Goal: Task Accomplishment & Management: Complete application form

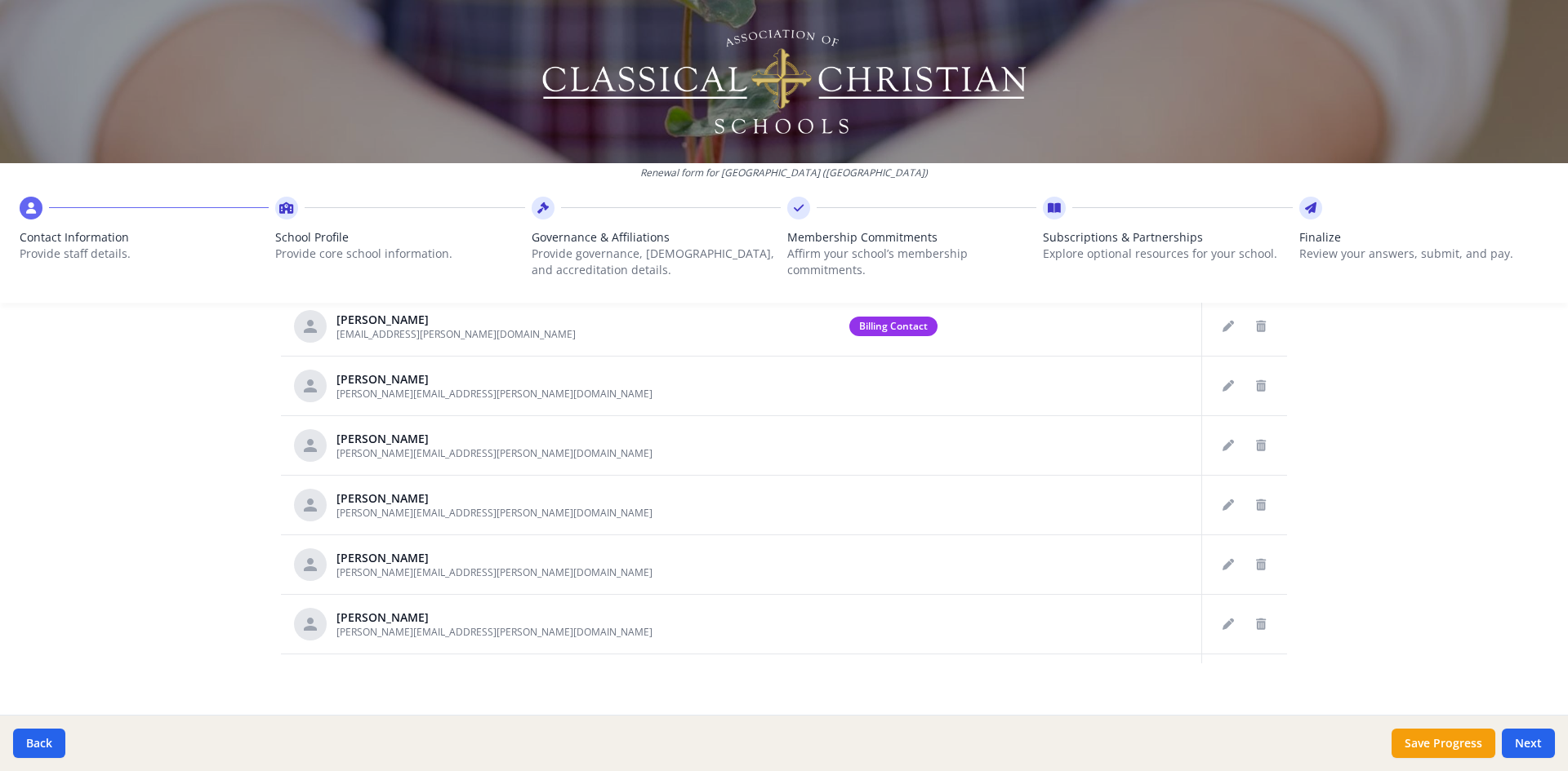
scroll to position [823, 0]
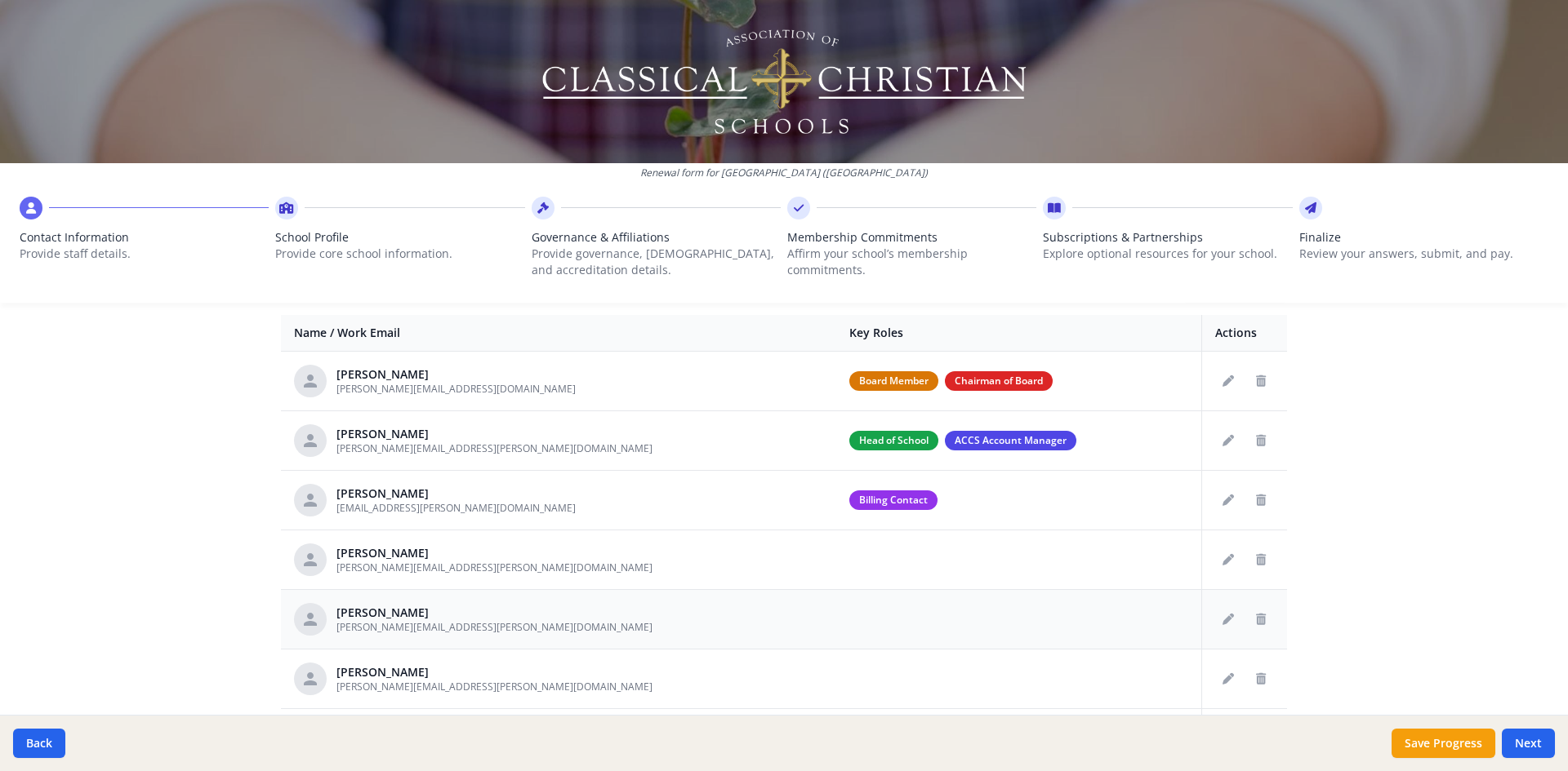
scroll to position [579, 0]
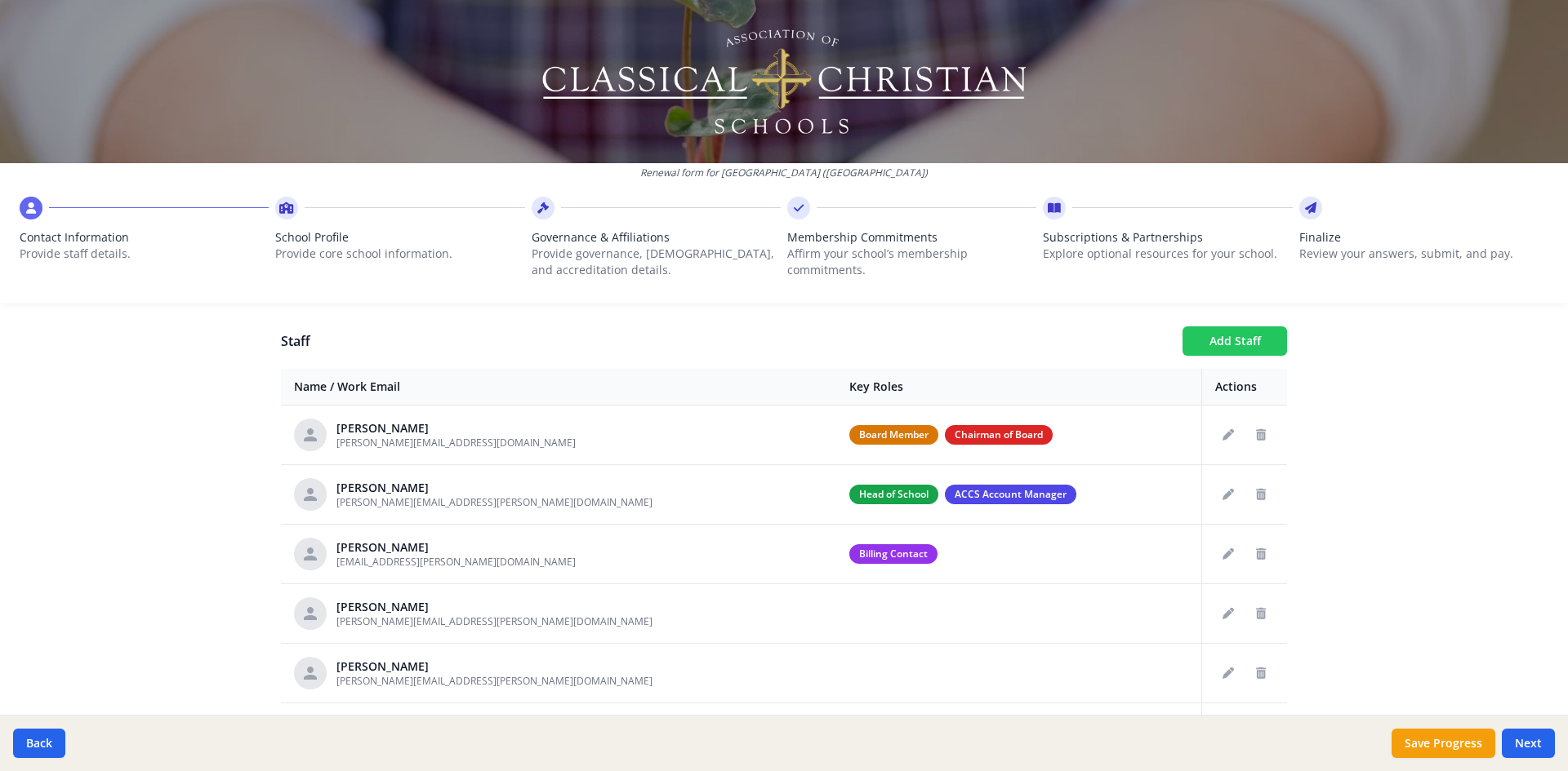
click at [1226, 346] on button "Add Staff" at bounding box center [1235, 341] width 105 height 29
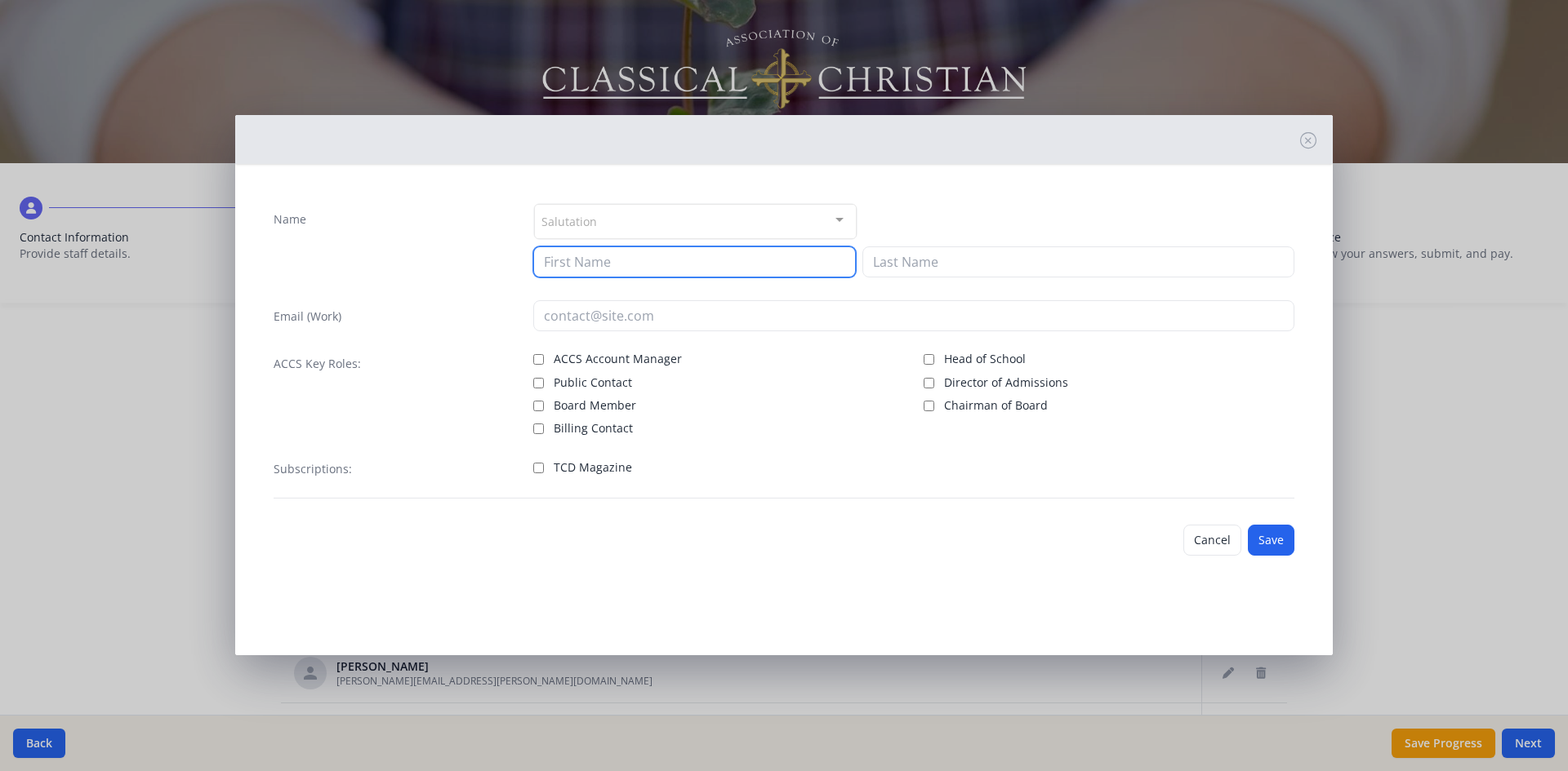
click at [643, 262] on input at bounding box center [694, 261] width 322 height 31
type input "[PERSON_NAME]"
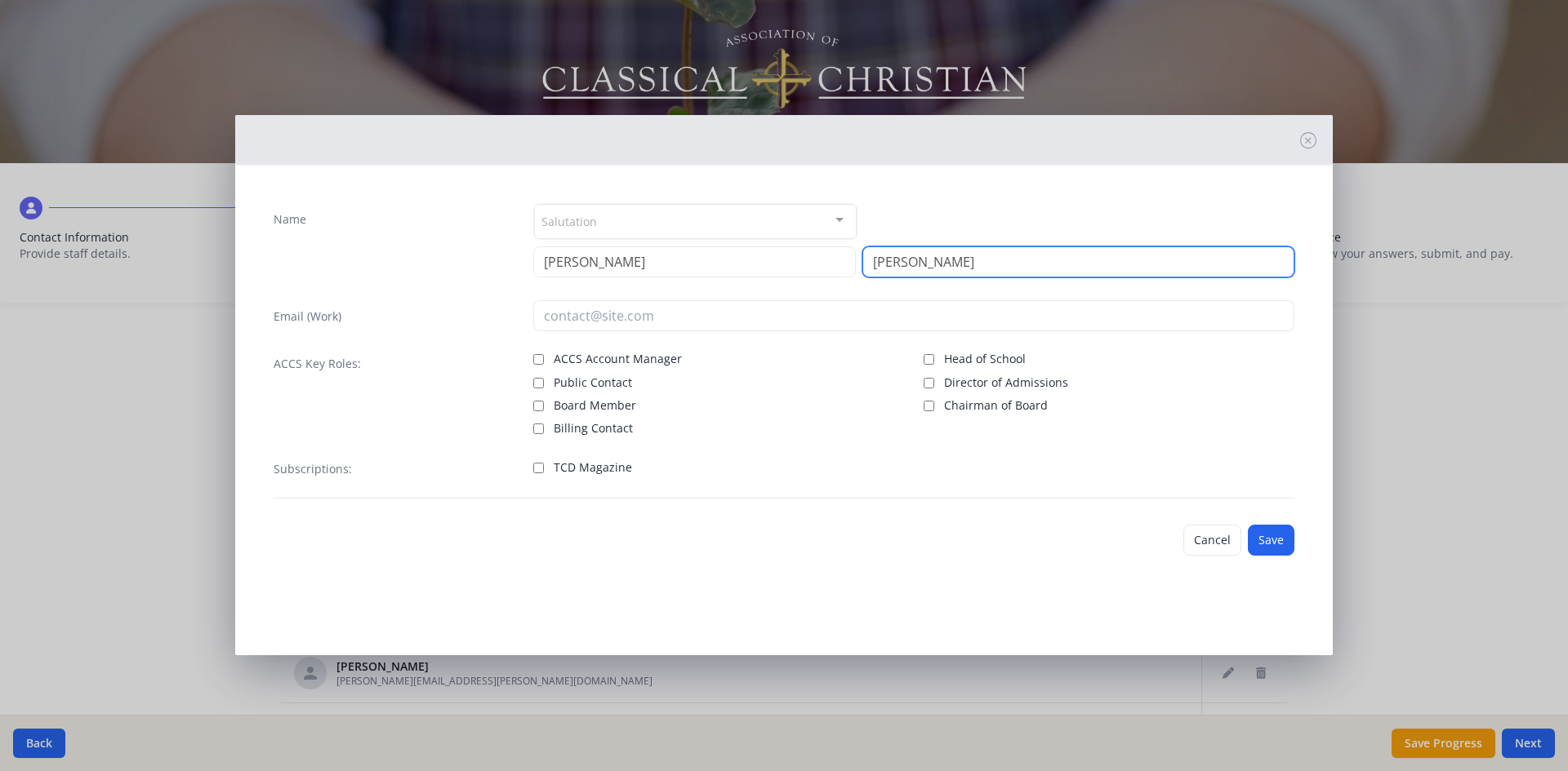
type input "[PERSON_NAME]"
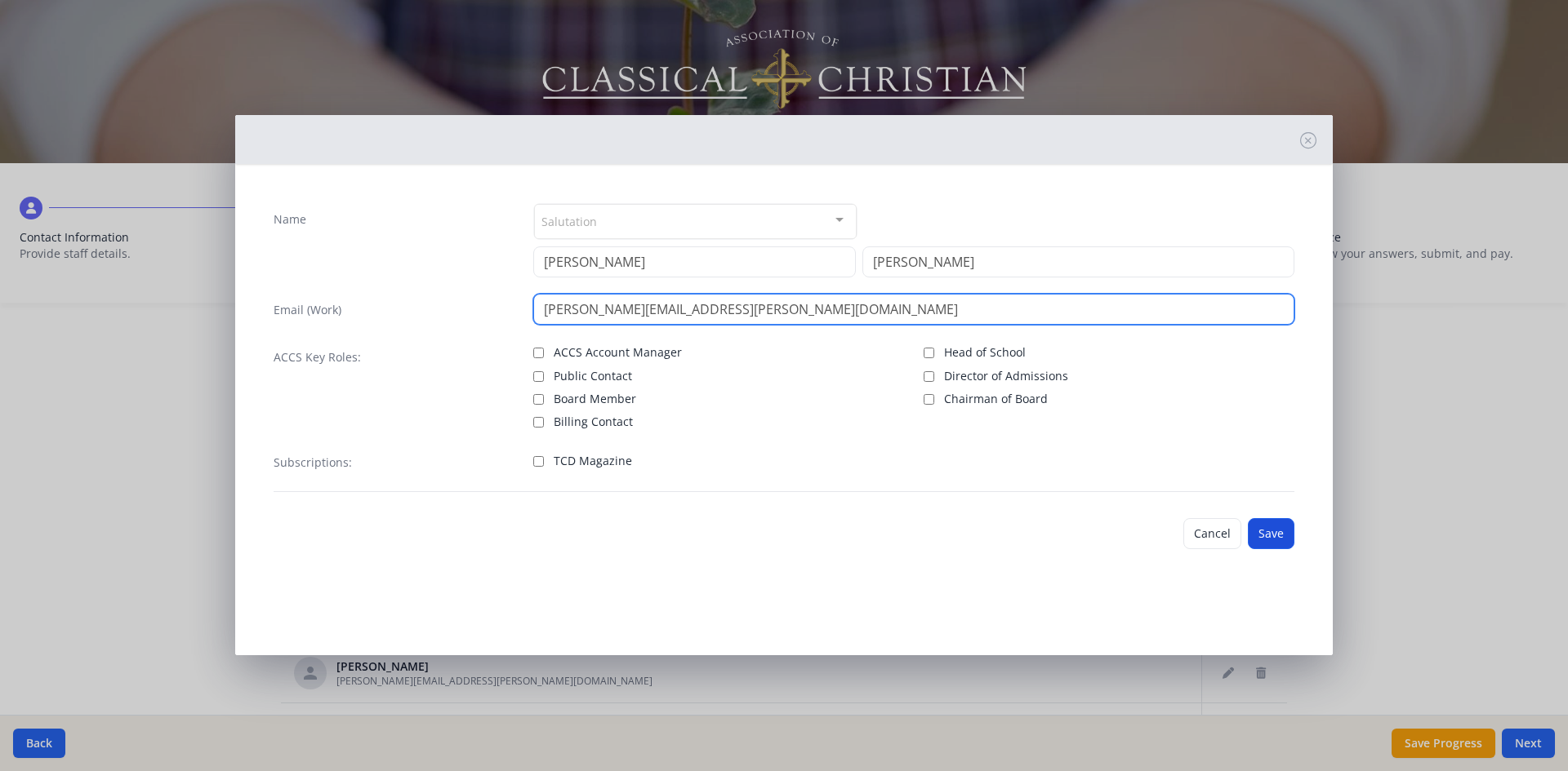
type input "[PERSON_NAME][EMAIL_ADDRESS][PERSON_NAME][DOMAIN_NAME]"
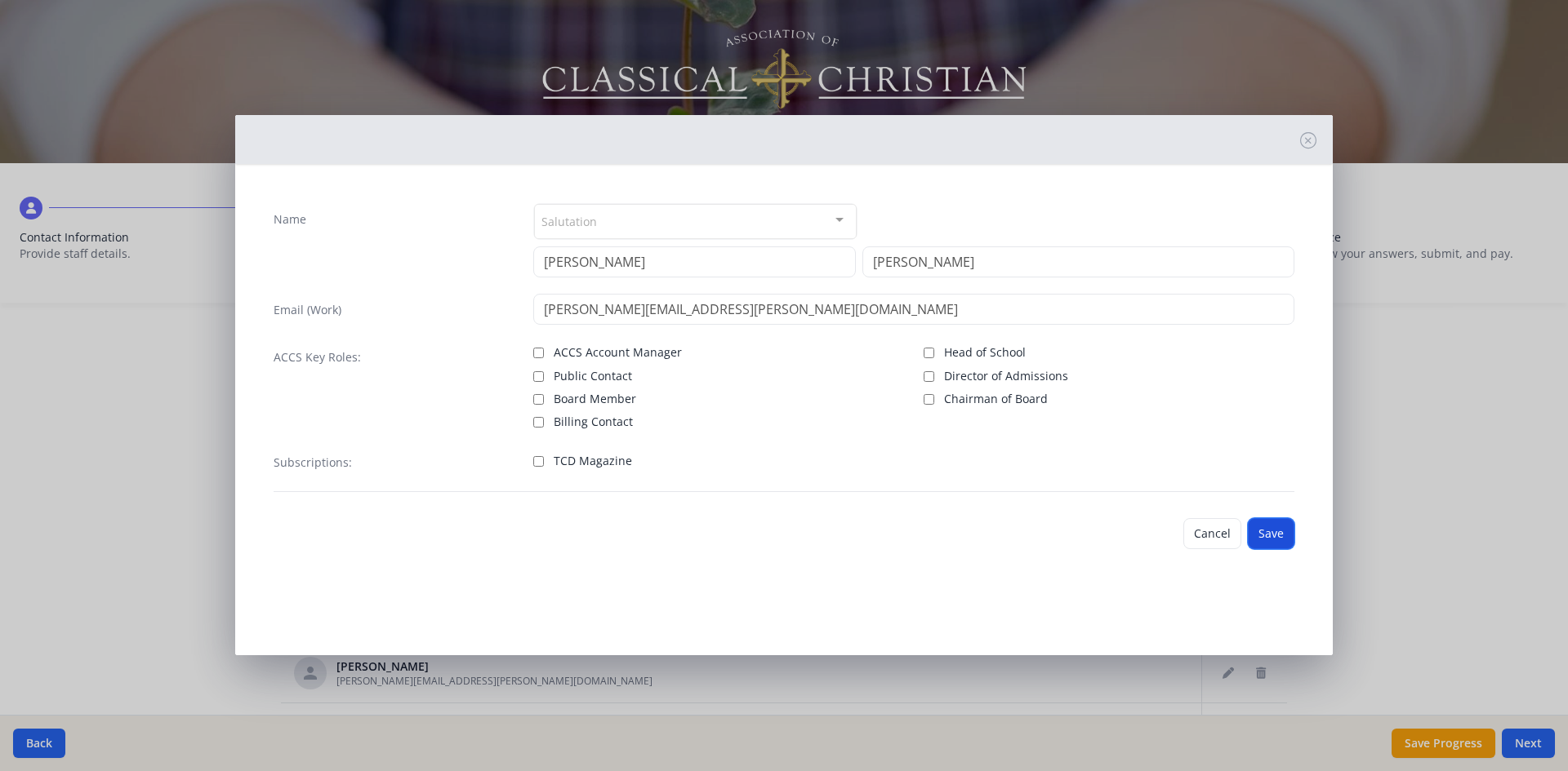
click at [1275, 540] on button "Save" at bounding box center [1271, 533] width 47 height 31
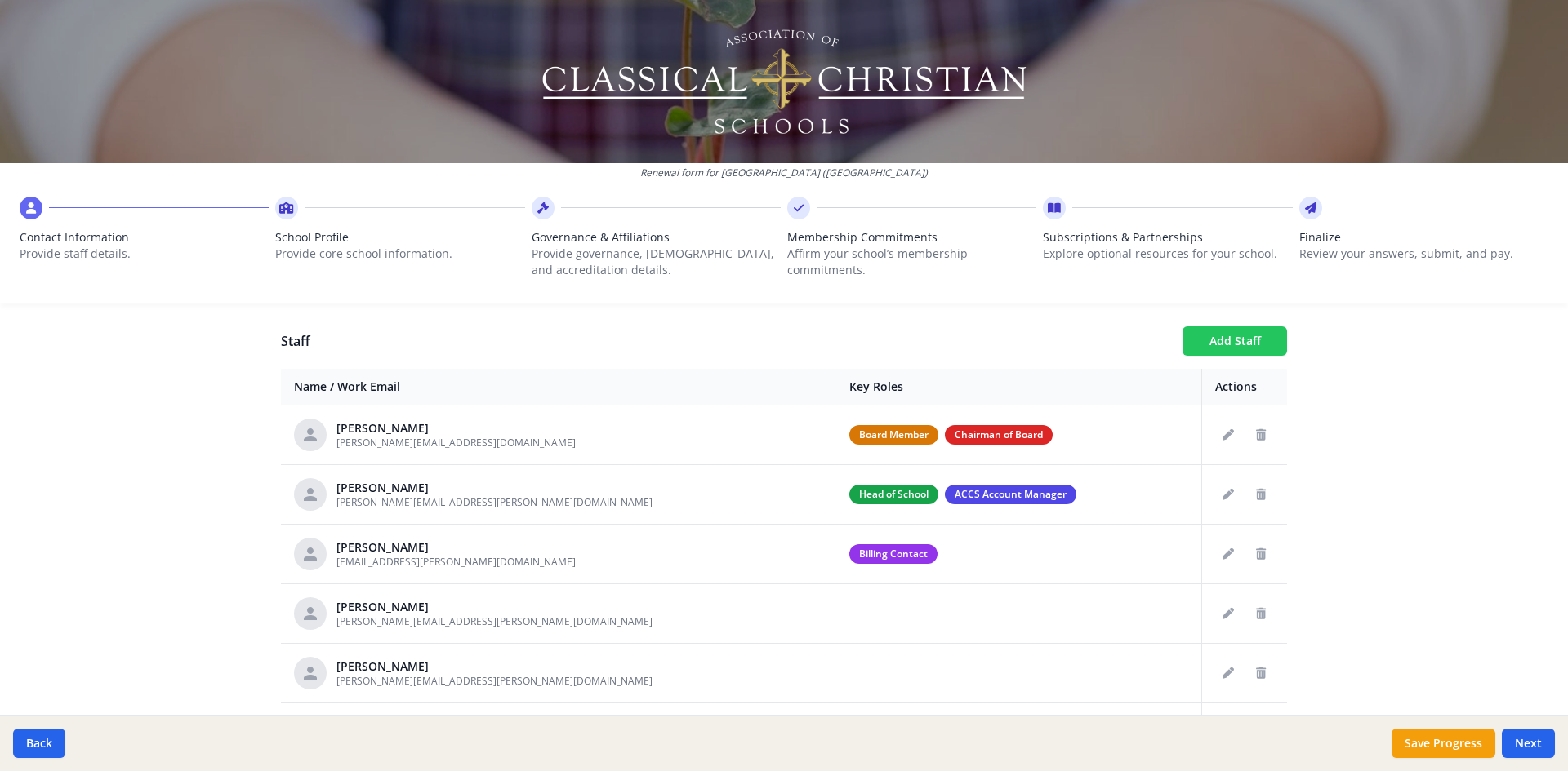
click at [1222, 345] on button "Add Staff" at bounding box center [1235, 341] width 105 height 29
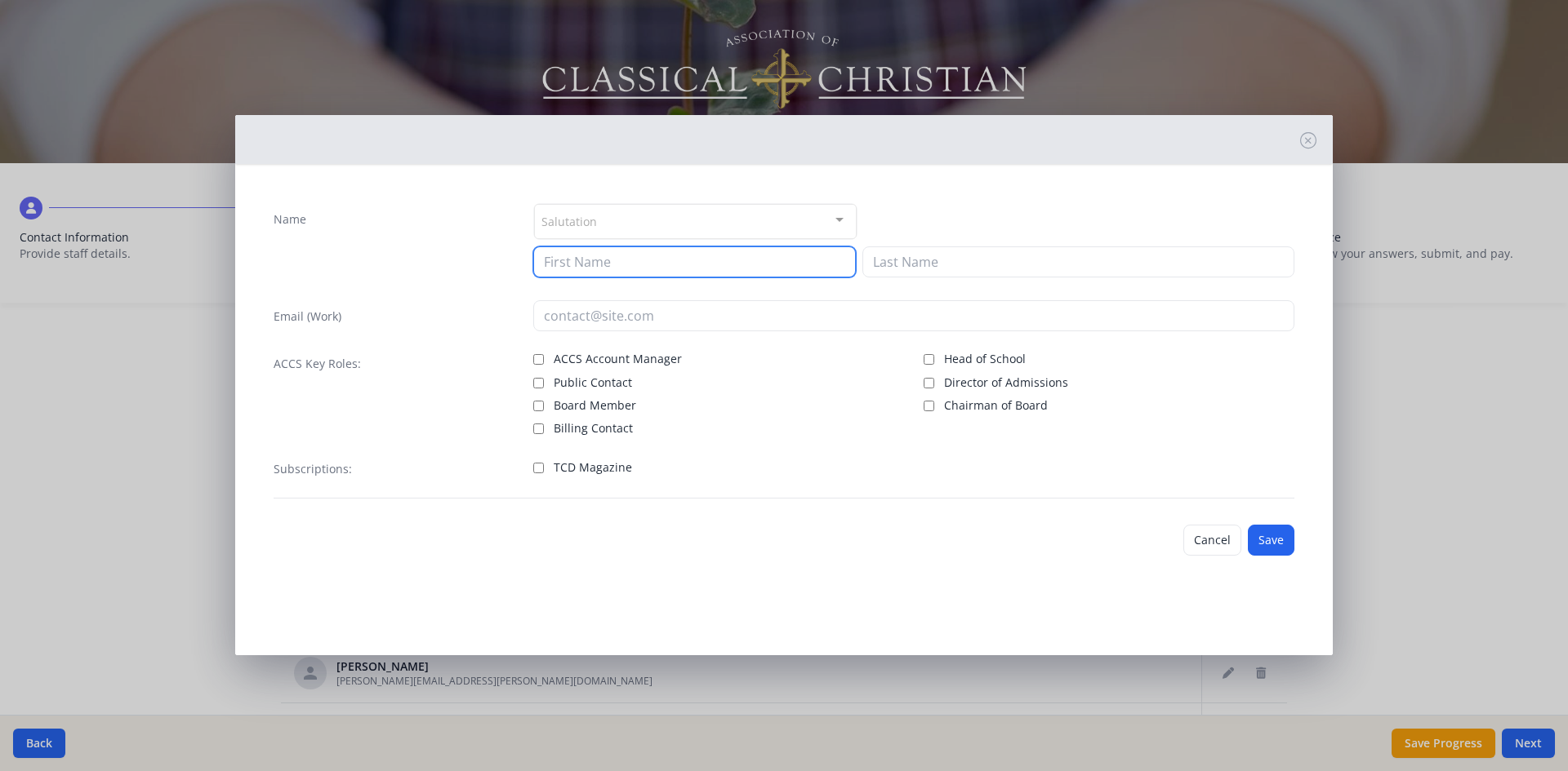
click at [595, 265] on input at bounding box center [694, 261] width 322 height 31
type input "[PERSON_NAME]"
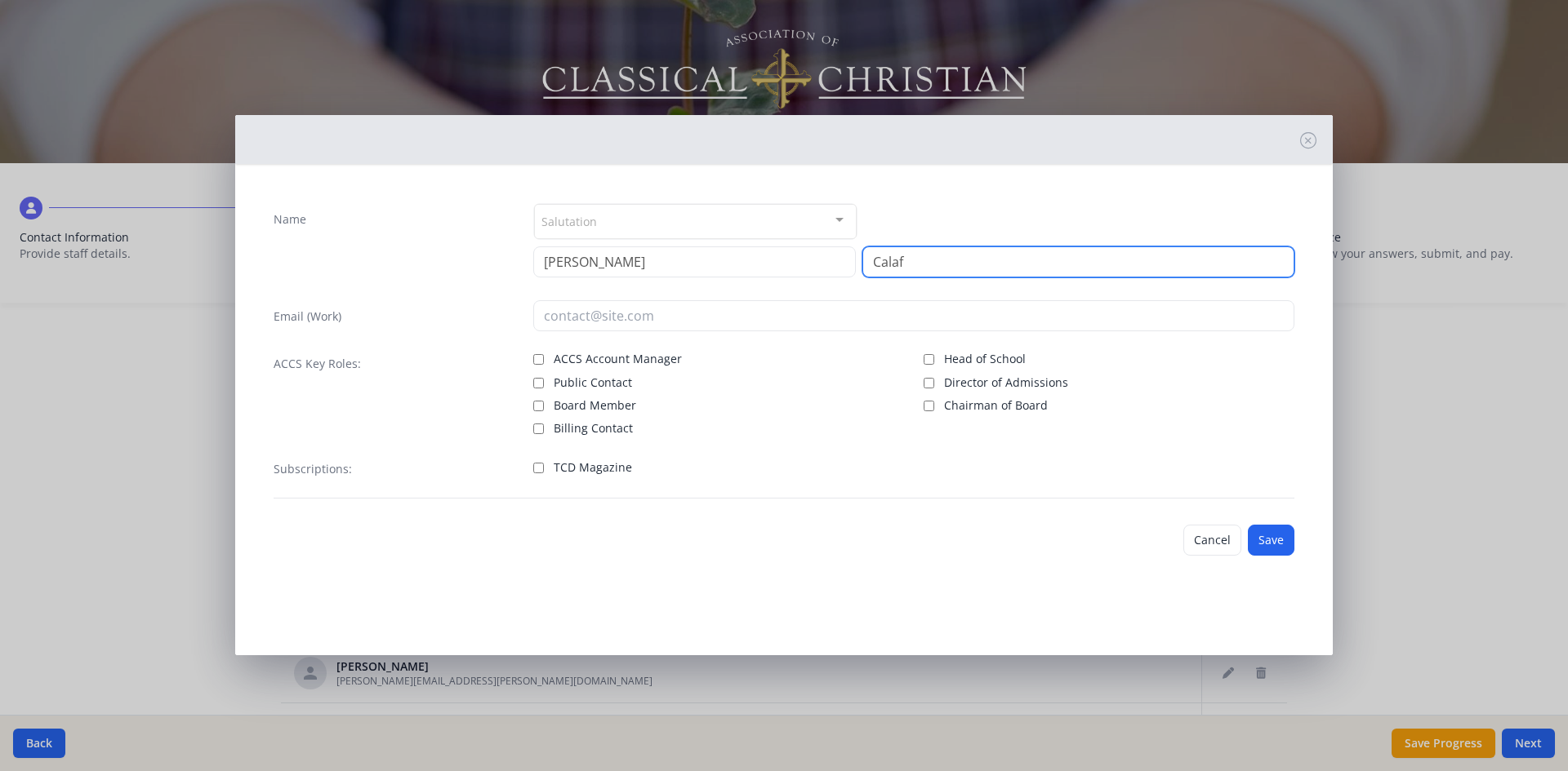
type input "Calaf"
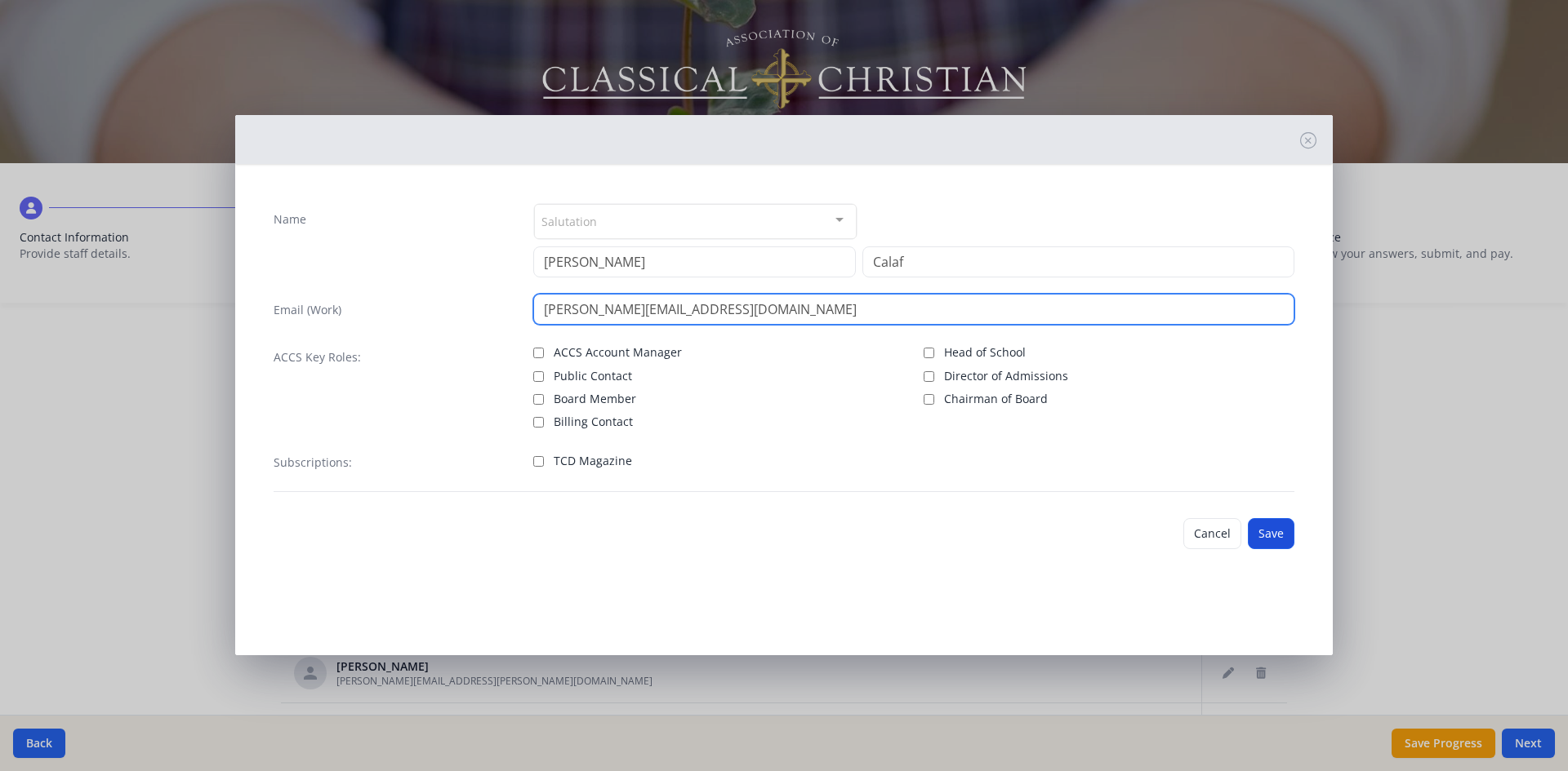
type input "[PERSON_NAME][EMAIL_ADDRESS][DOMAIN_NAME]"
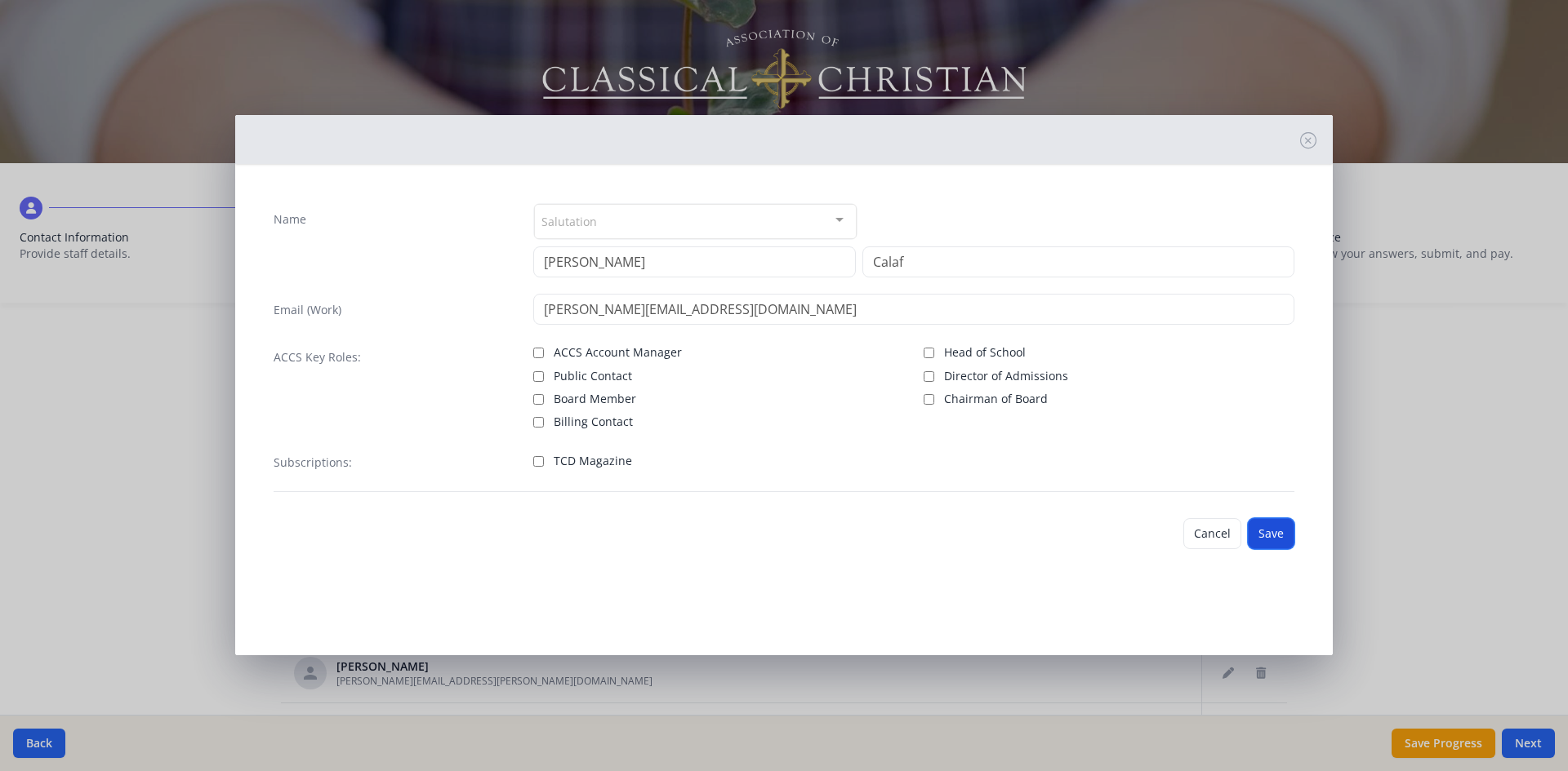
click at [1278, 539] on button "Save" at bounding box center [1271, 533] width 47 height 31
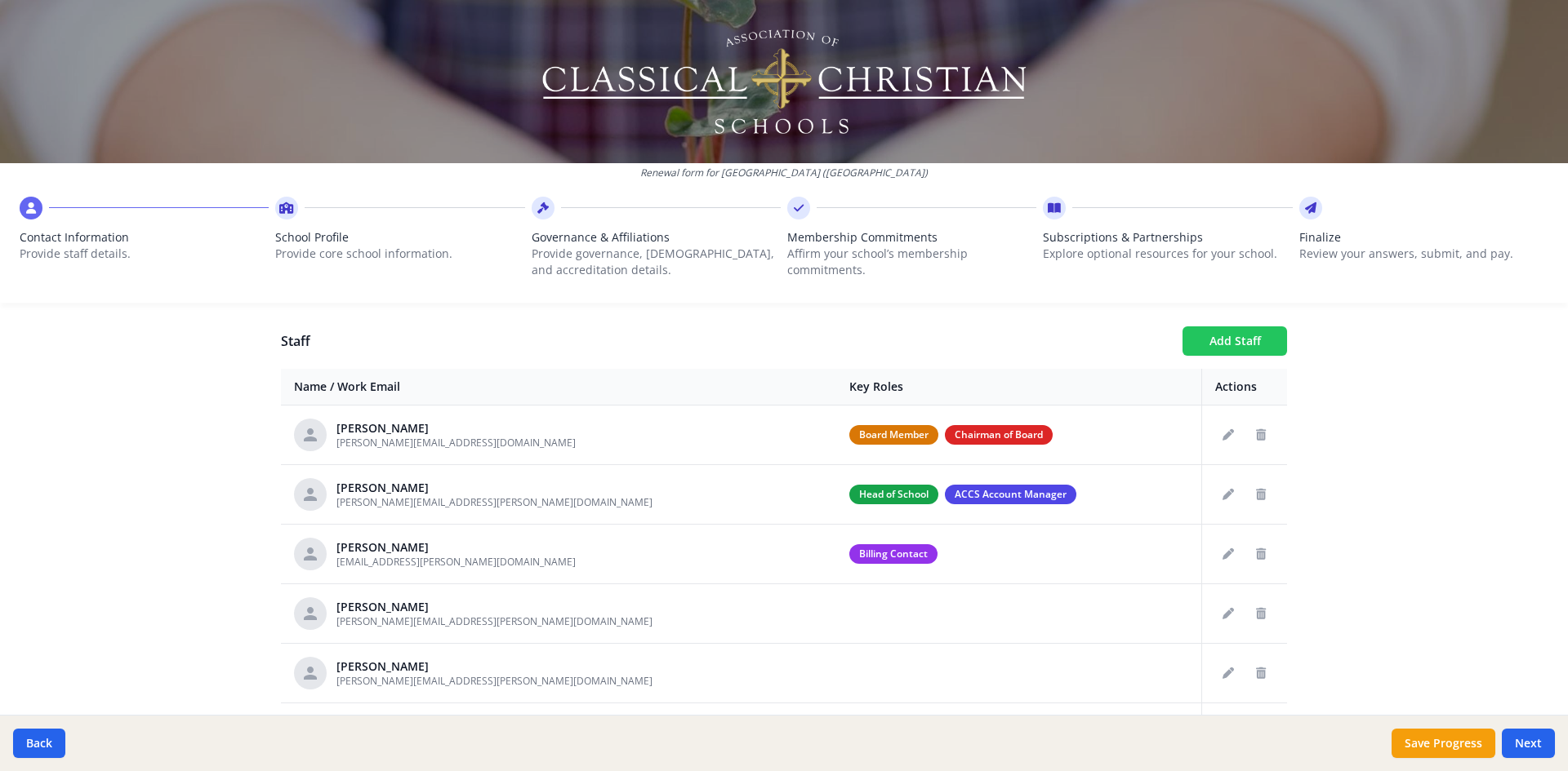
click at [1216, 343] on button "Add Staff" at bounding box center [1235, 341] width 105 height 29
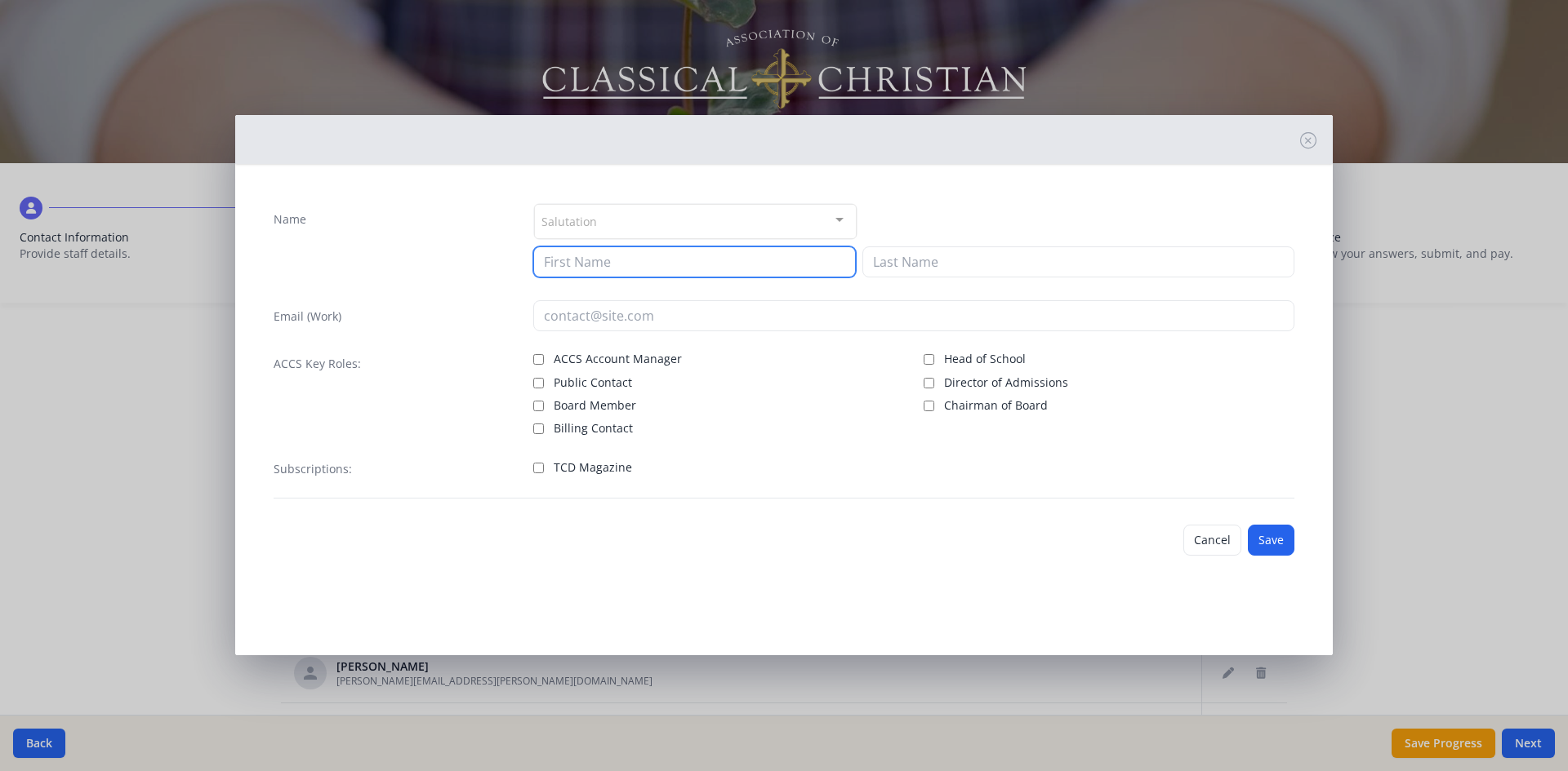
click at [584, 263] on input at bounding box center [694, 261] width 322 height 31
type input "[DEMOGRAPHIC_DATA]"
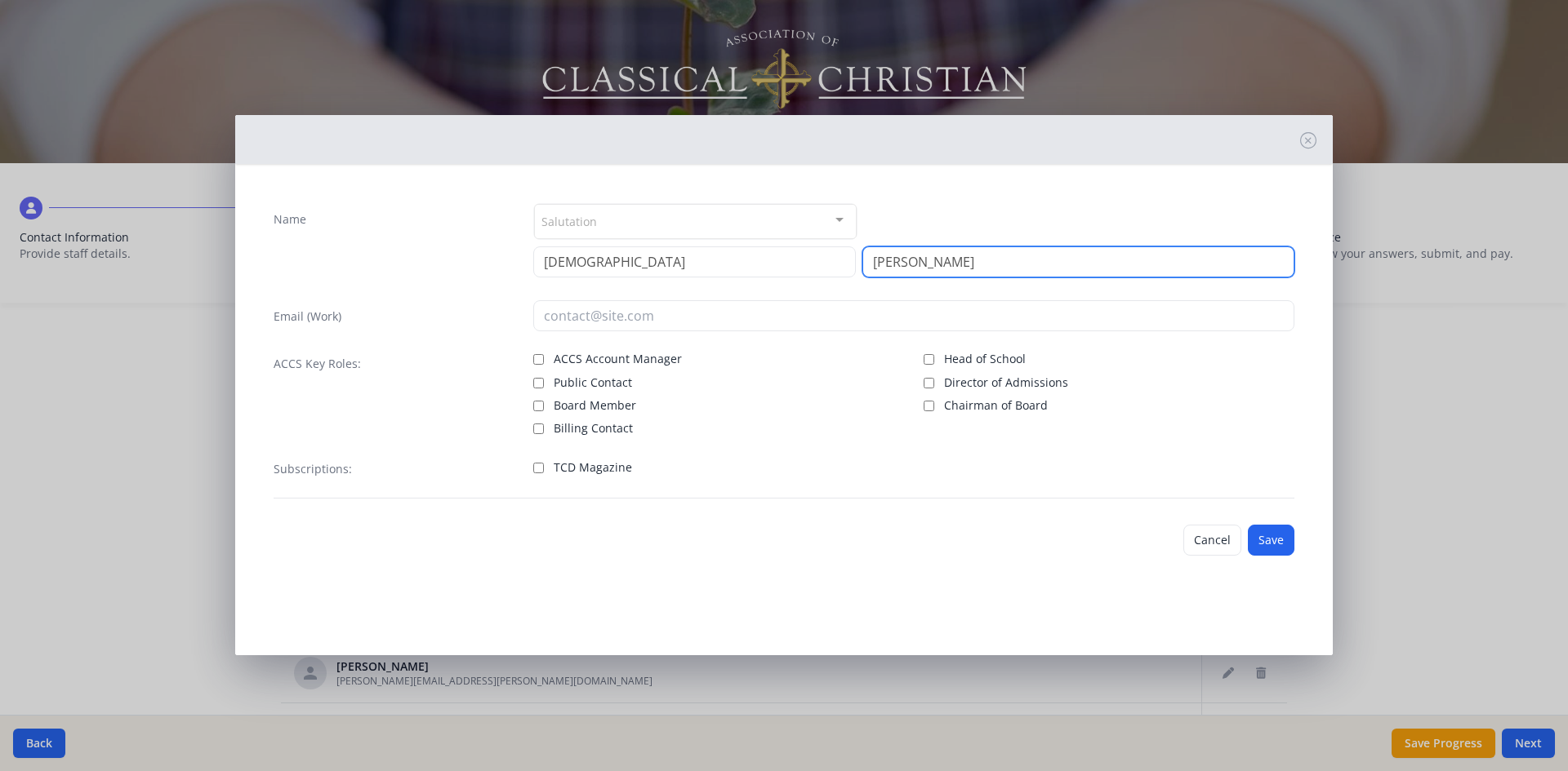
type input "[PERSON_NAME]"
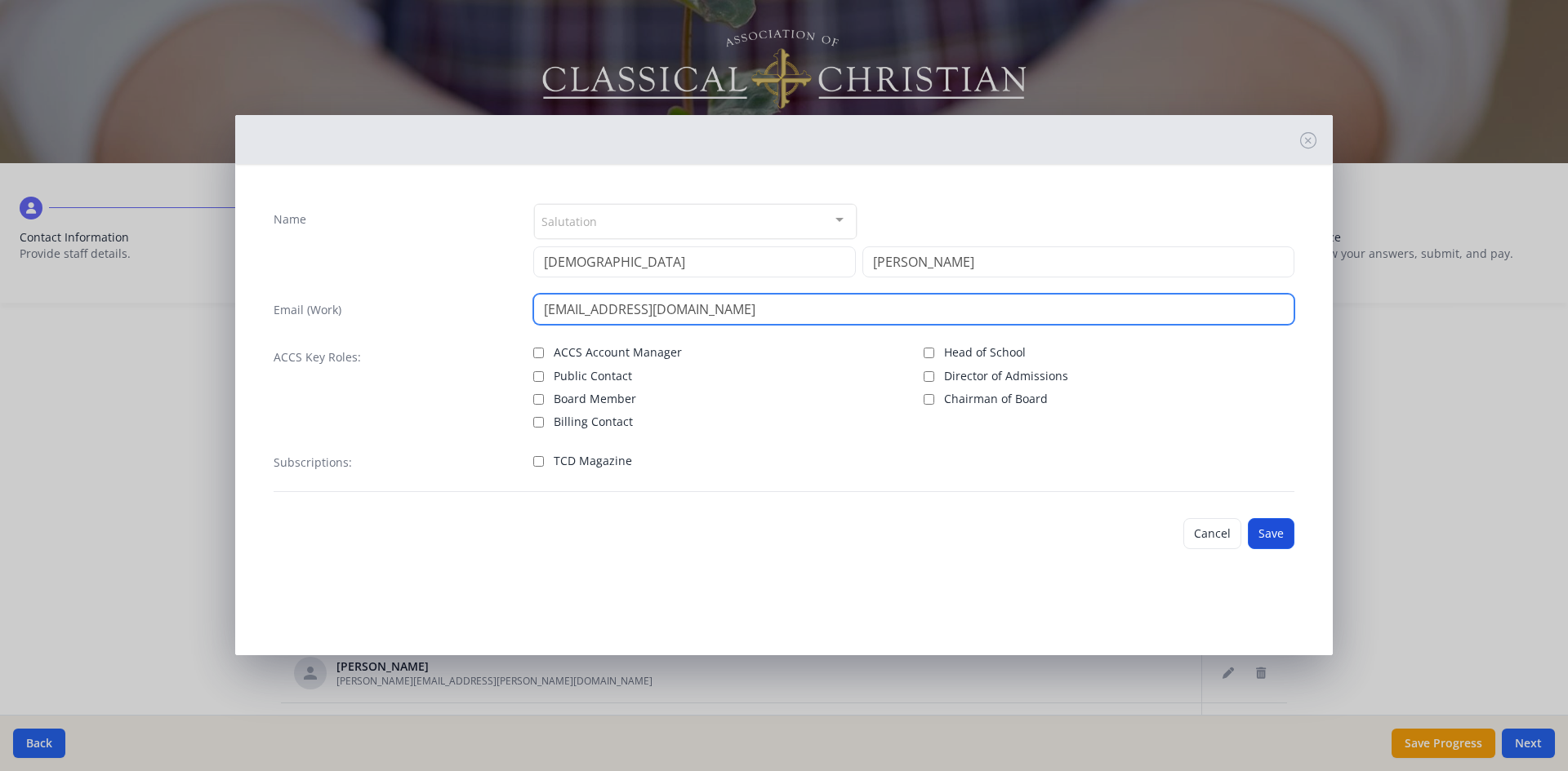
type input "[EMAIL_ADDRESS][DOMAIN_NAME]"
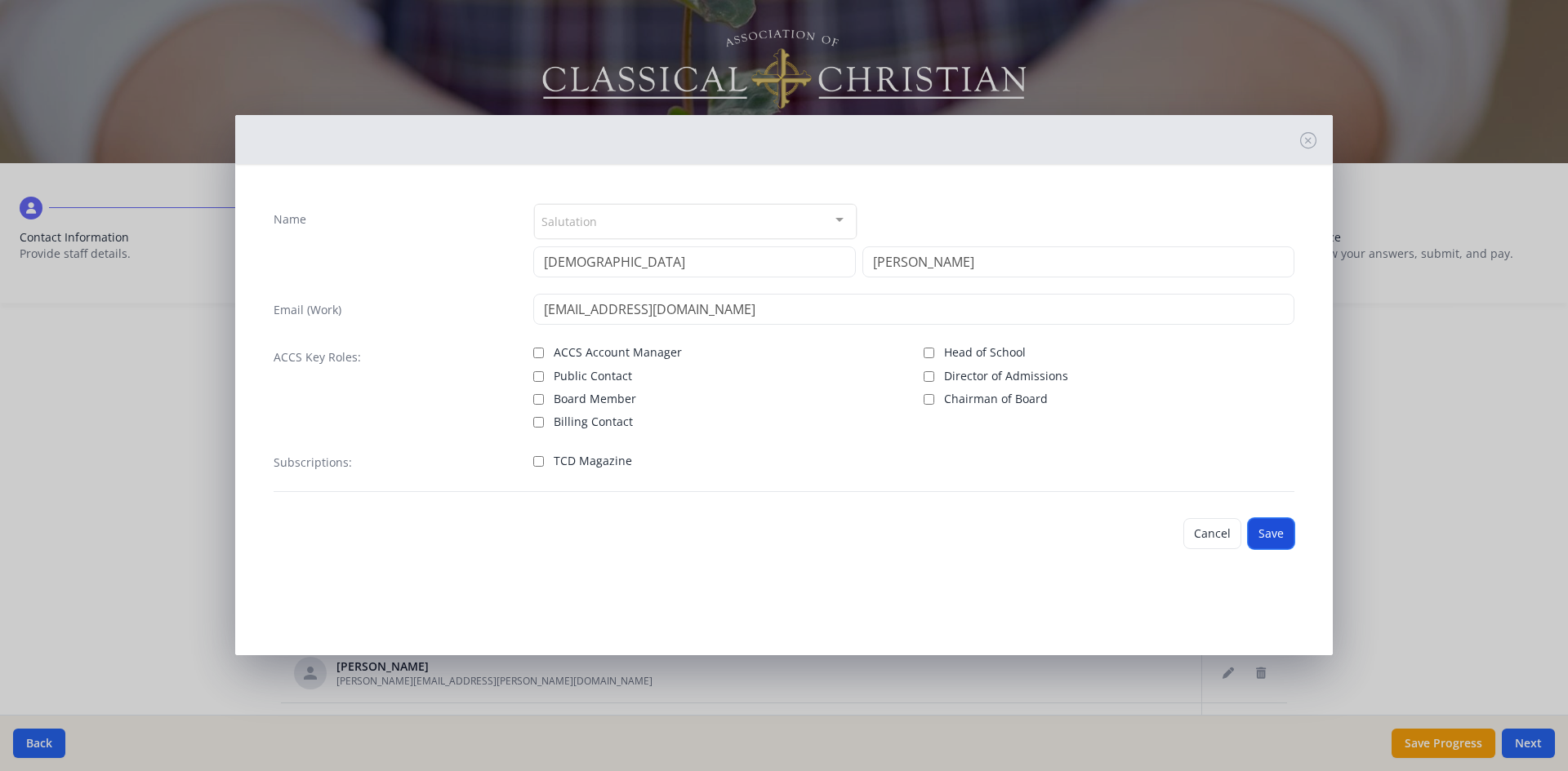
click at [1267, 530] on button "Save" at bounding box center [1271, 533] width 47 height 31
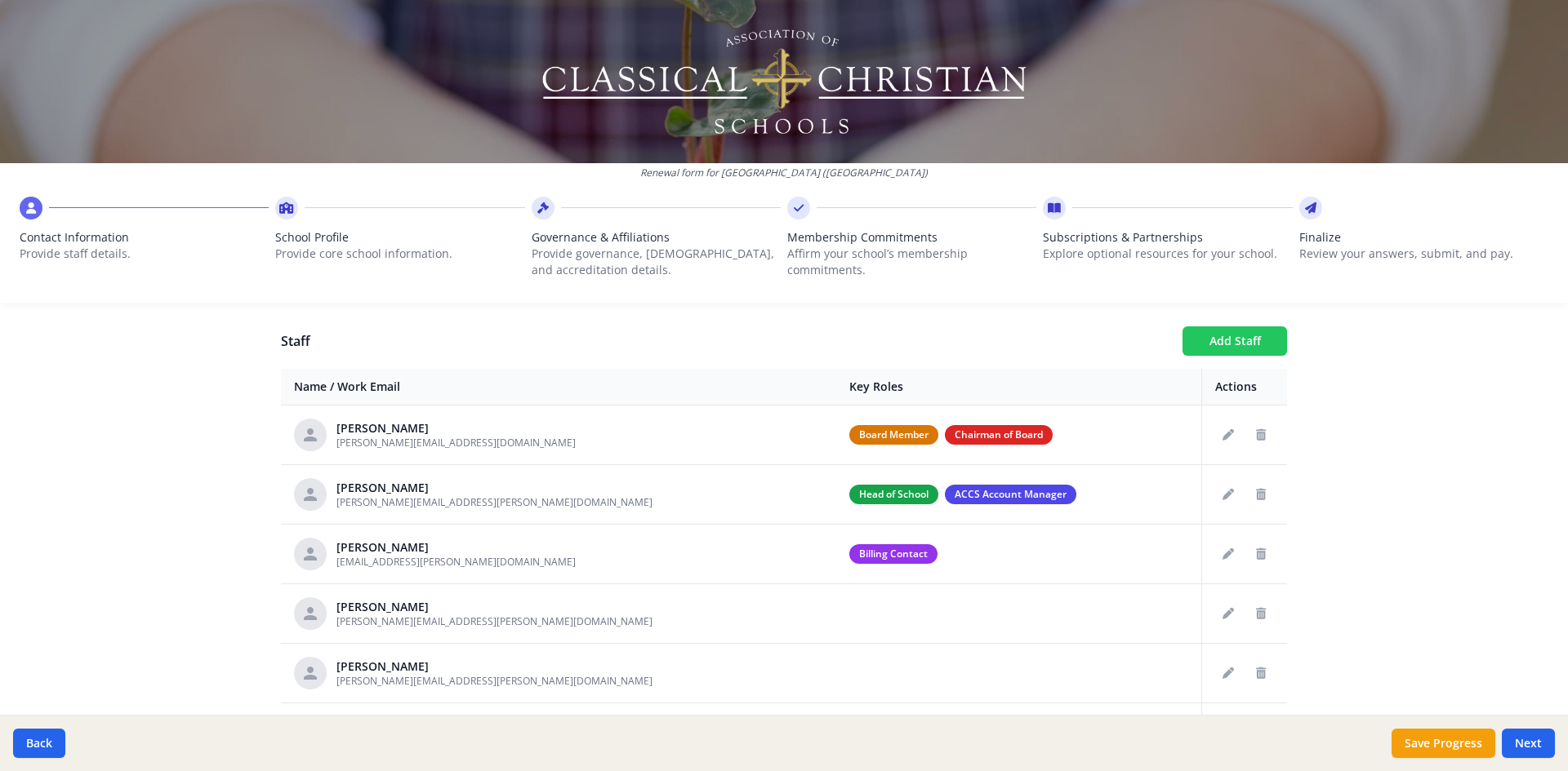
click at [1245, 348] on button "Add Staff" at bounding box center [1235, 341] width 105 height 29
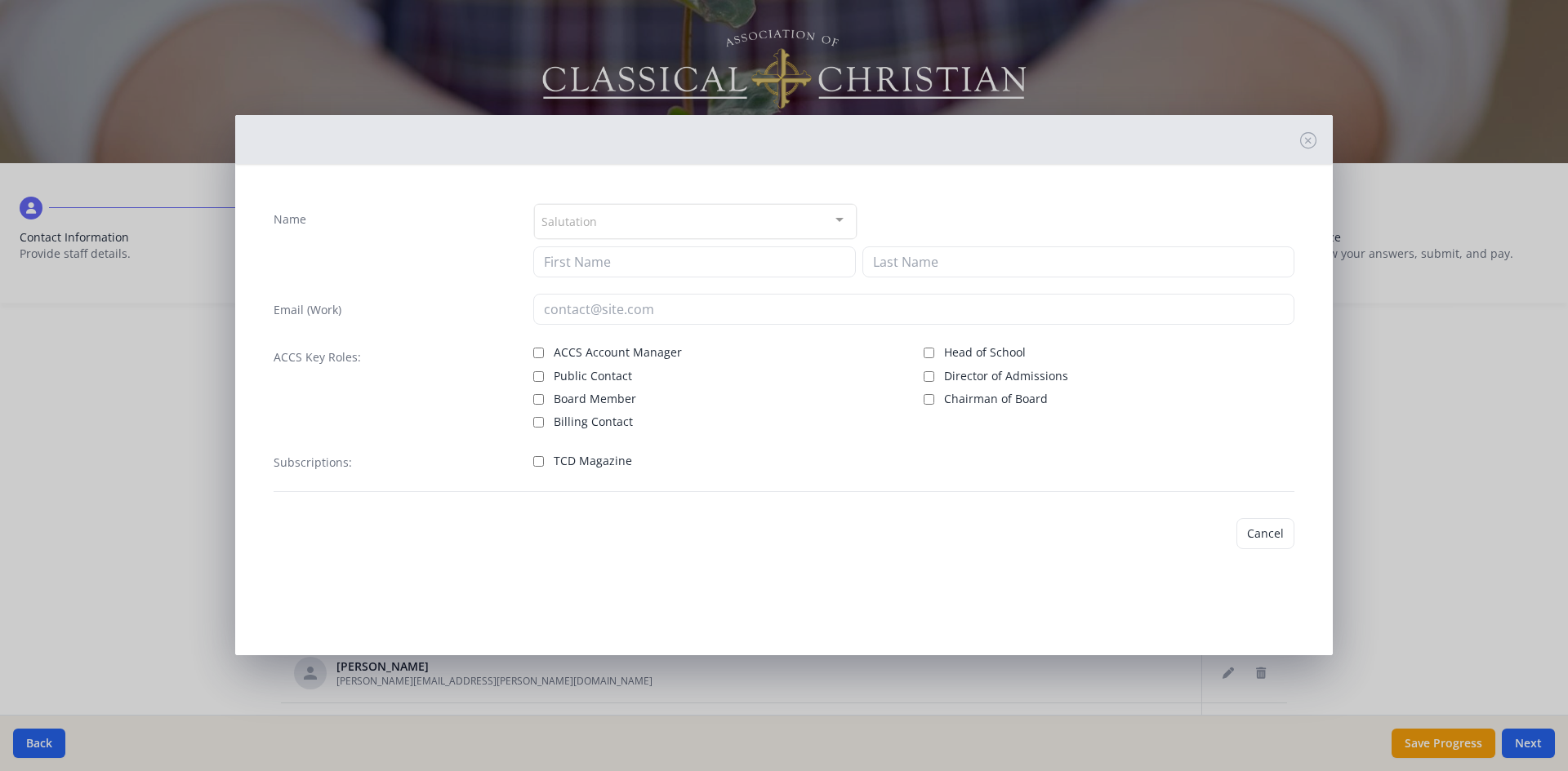
checkbox input "false"
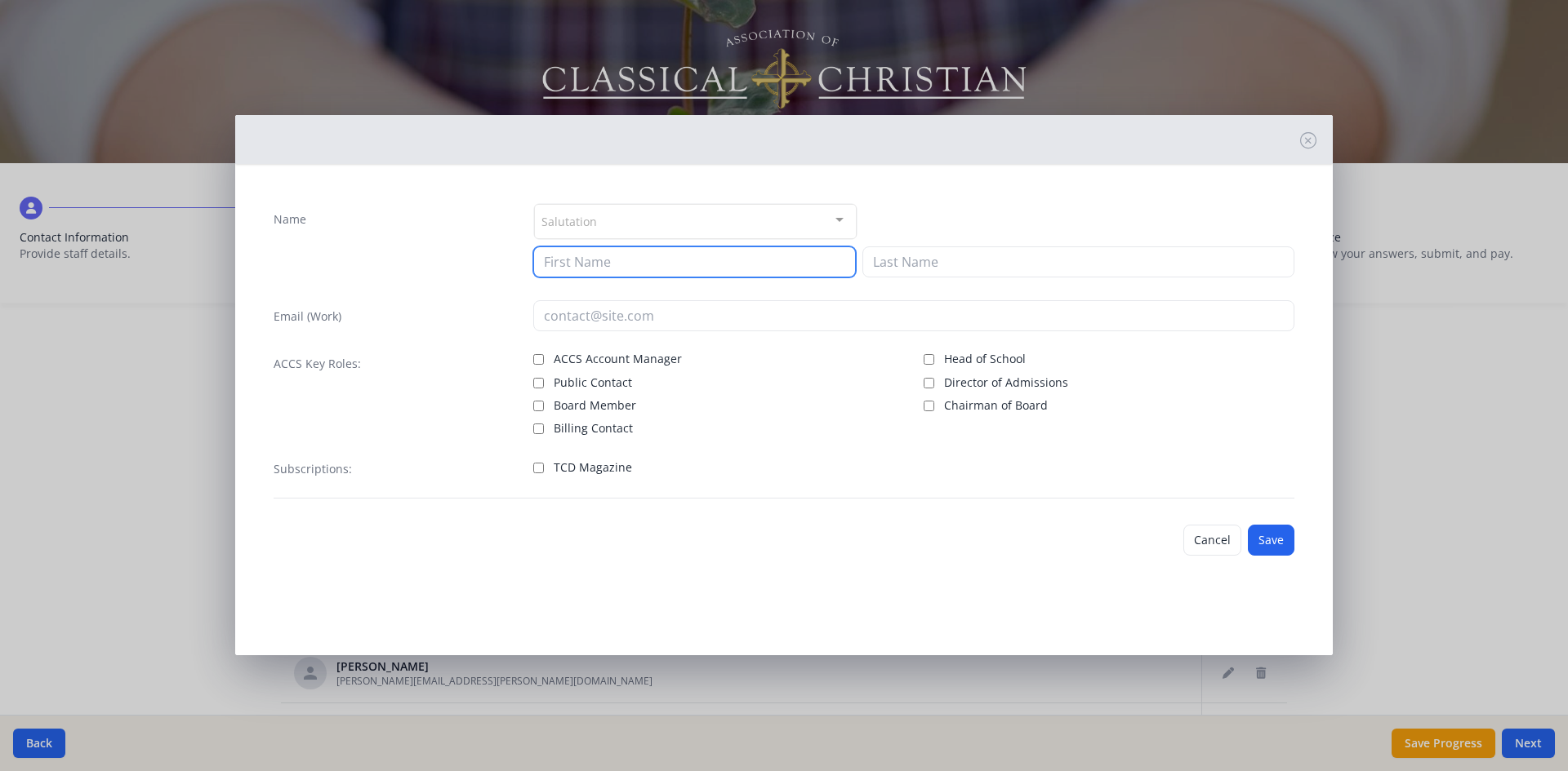
click at [600, 257] on input at bounding box center [694, 261] width 322 height 31
type input "[PERSON_NAME]"
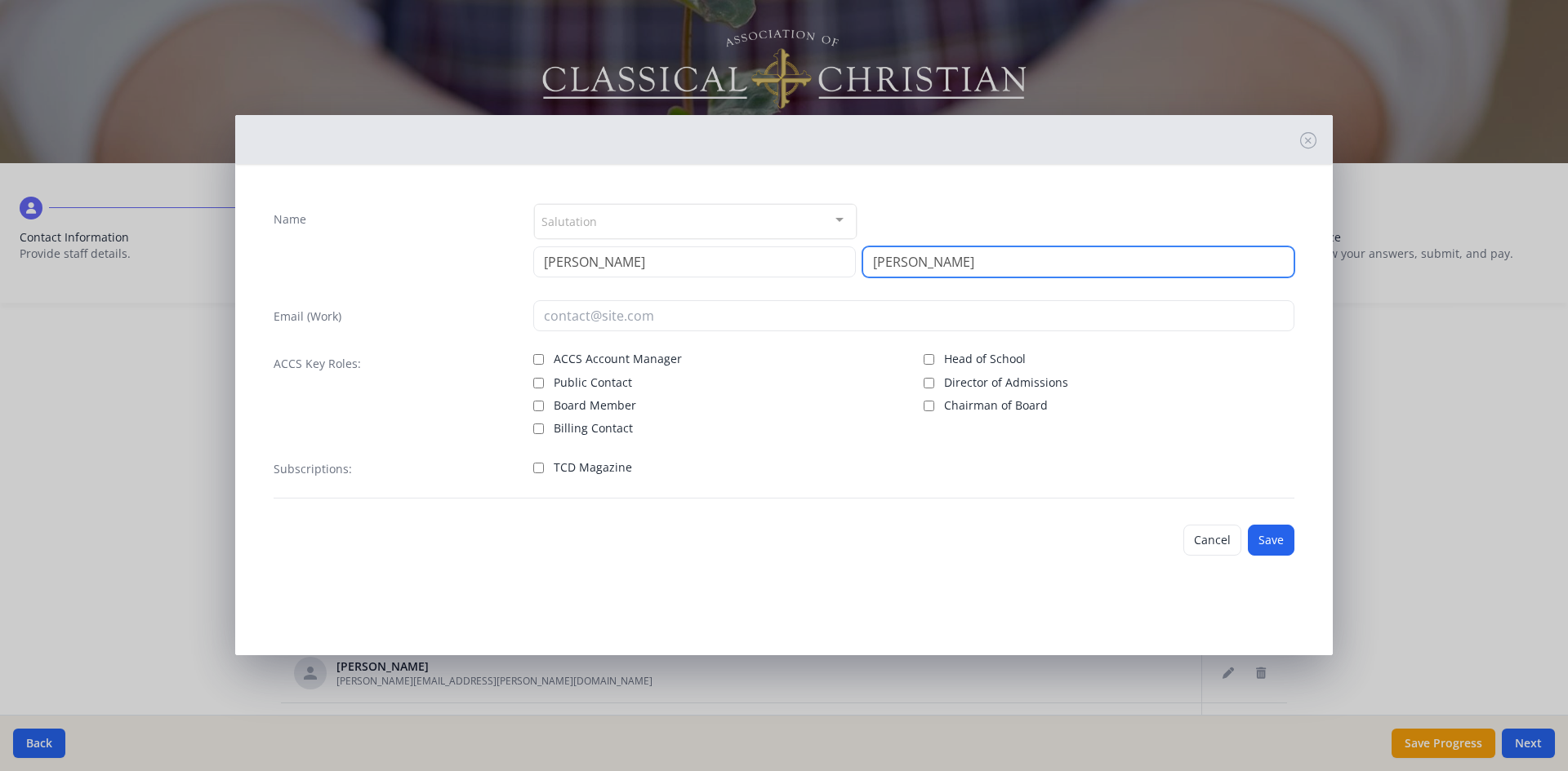
type input "[PERSON_NAME]"
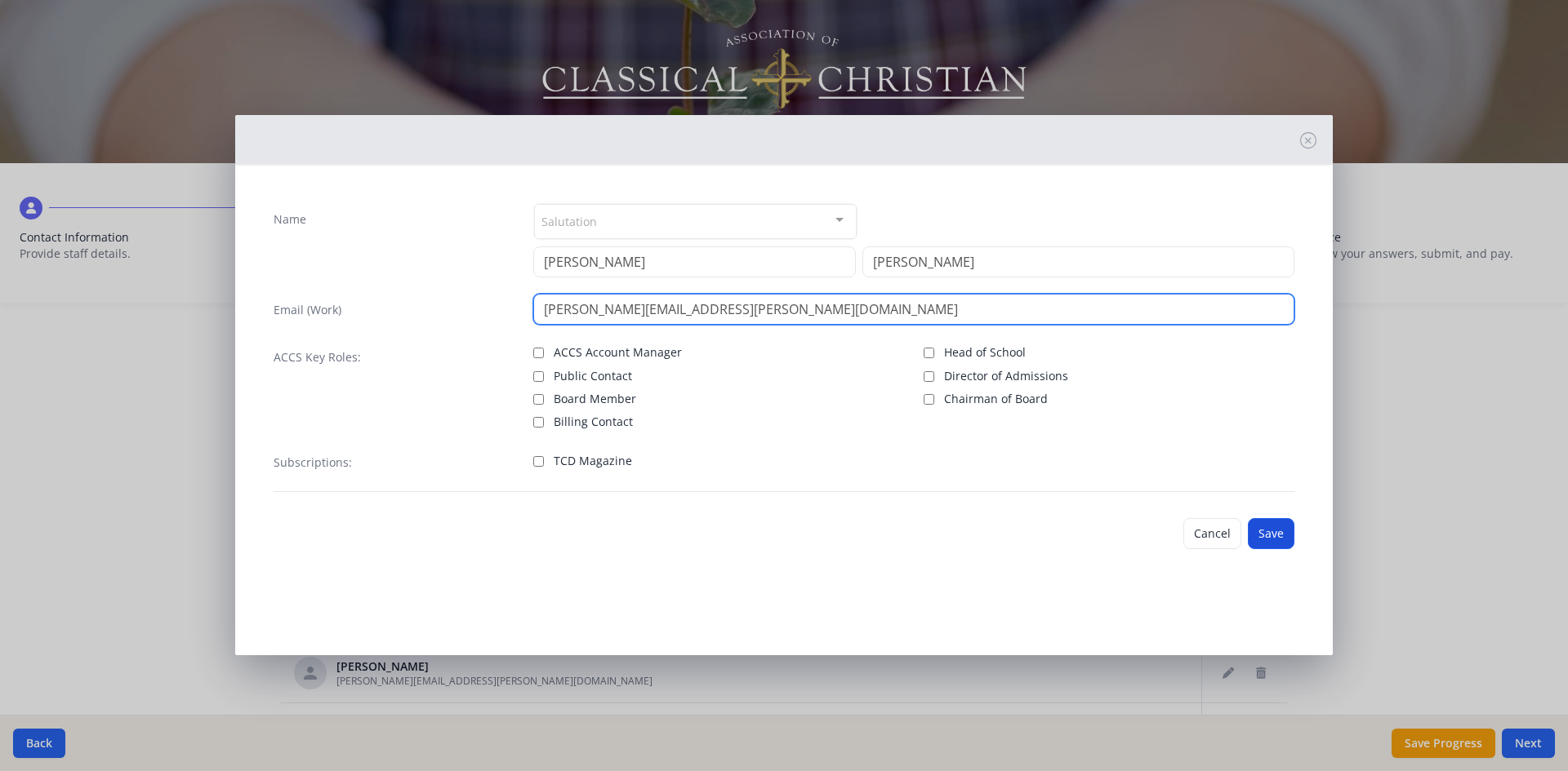
type input "[PERSON_NAME][EMAIL_ADDRESS][PERSON_NAME][DOMAIN_NAME]"
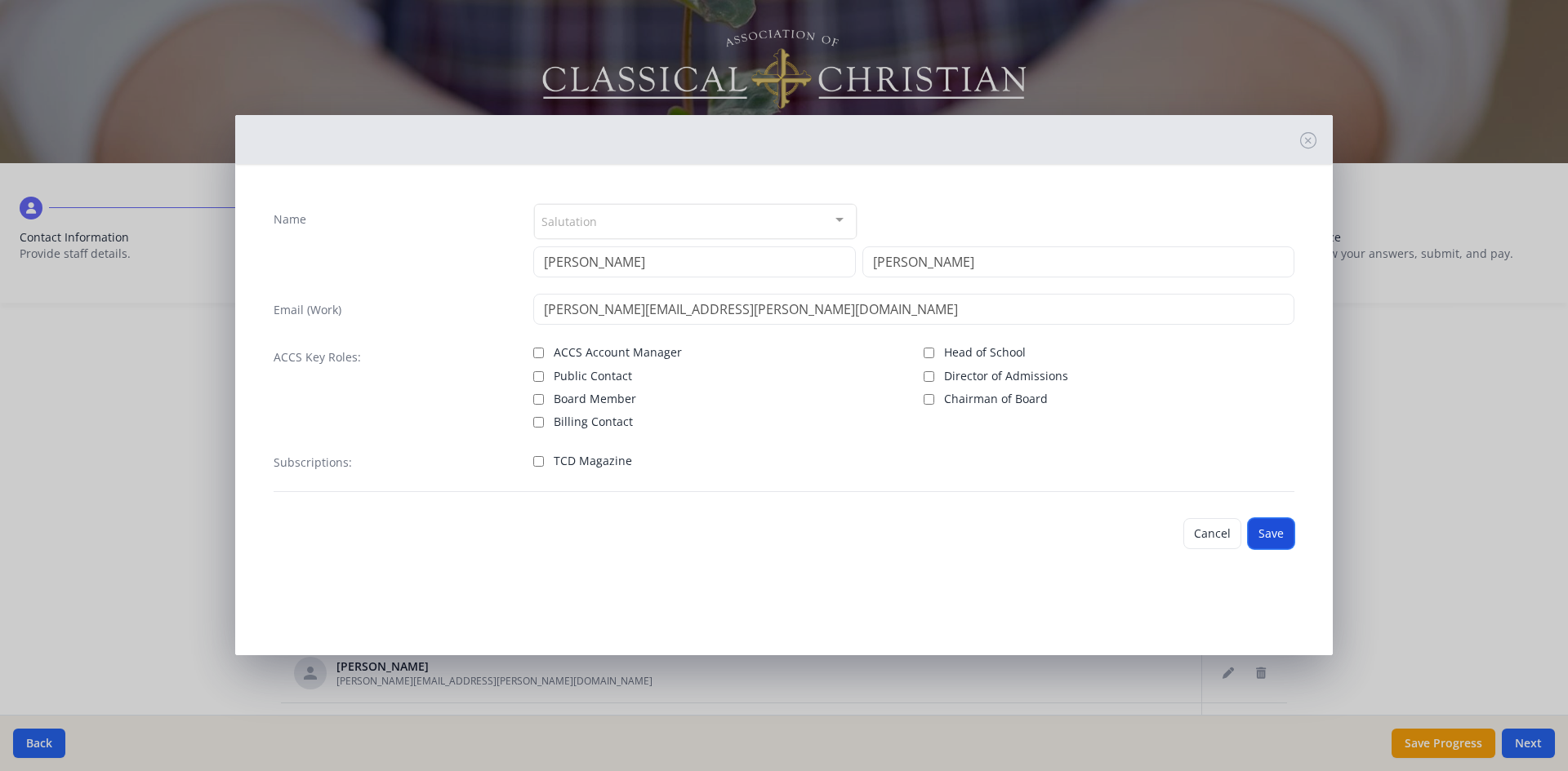
click at [1270, 530] on button "Save" at bounding box center [1271, 533] width 47 height 31
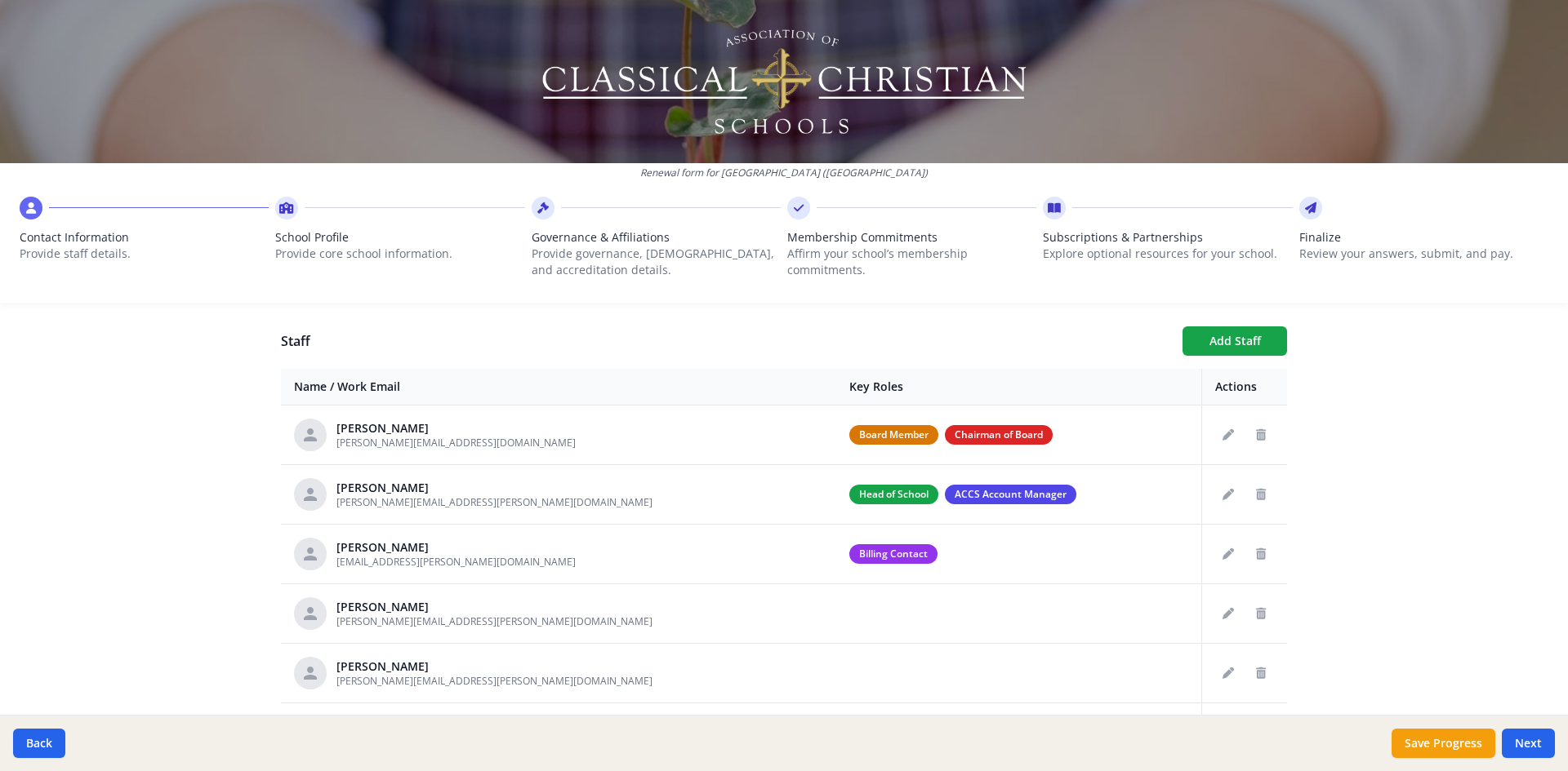
click at [1228, 323] on div "Your Information Please enter the information for the person submitting this fo…" at bounding box center [784, 379] width 1045 height 1206
click at [1232, 335] on button "Add Staff" at bounding box center [1235, 341] width 105 height 29
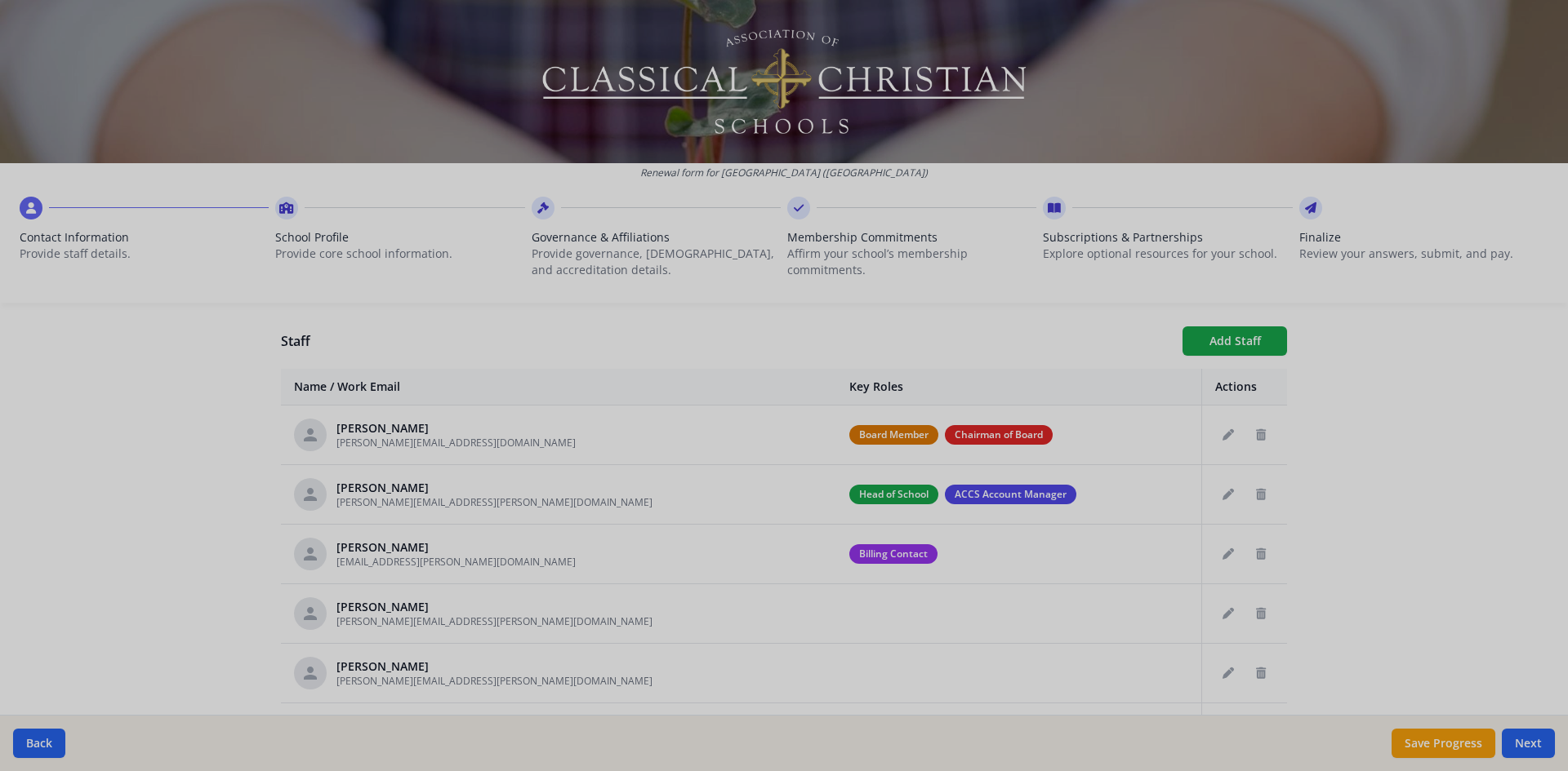
checkbox input "false"
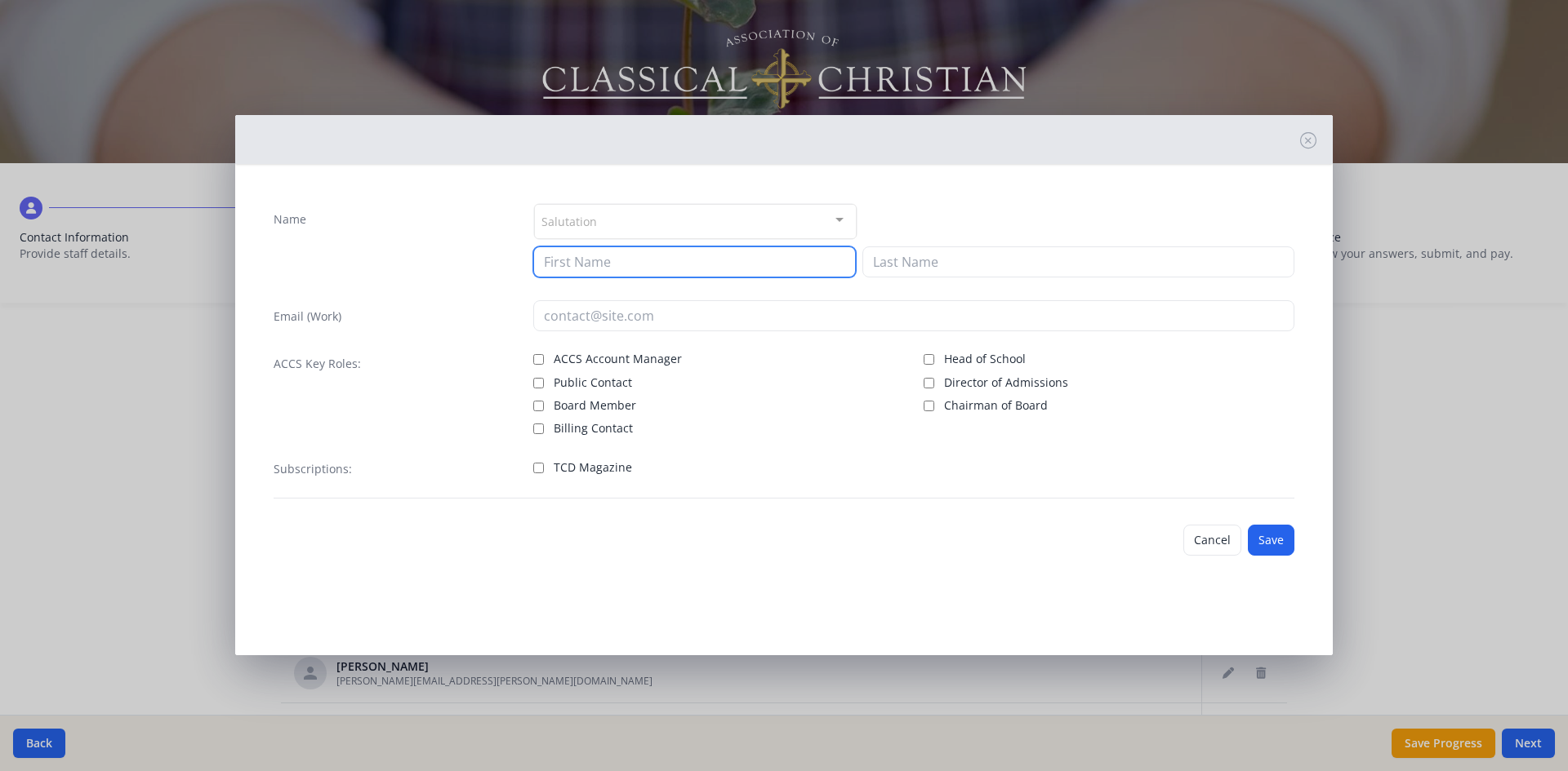
click at [569, 261] on input at bounding box center [694, 261] width 322 height 31
type input "[PERSON_NAME]"
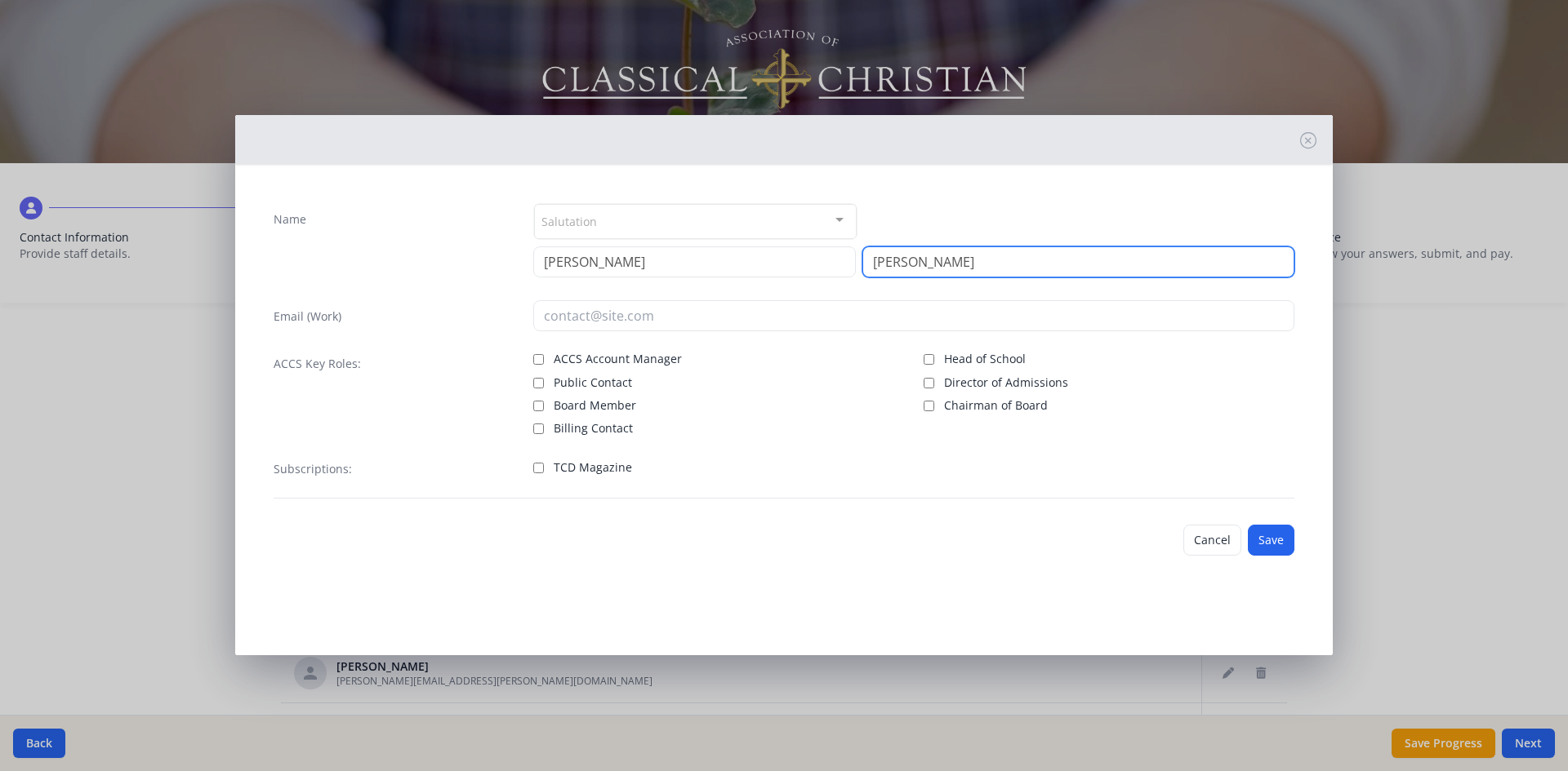
type input "[PERSON_NAME]"
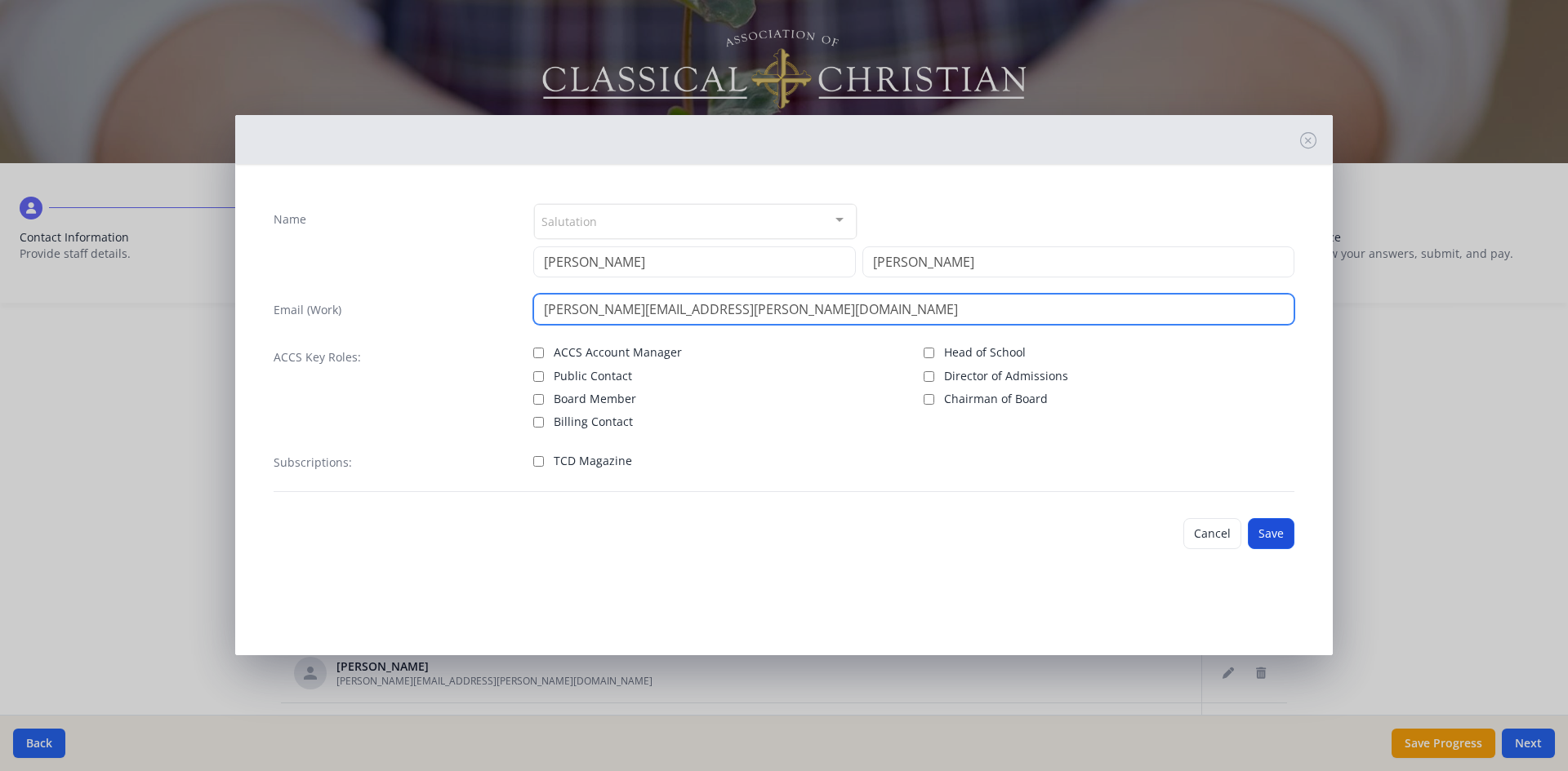
type input "[PERSON_NAME][EMAIL_ADDRESS][PERSON_NAME][DOMAIN_NAME]"
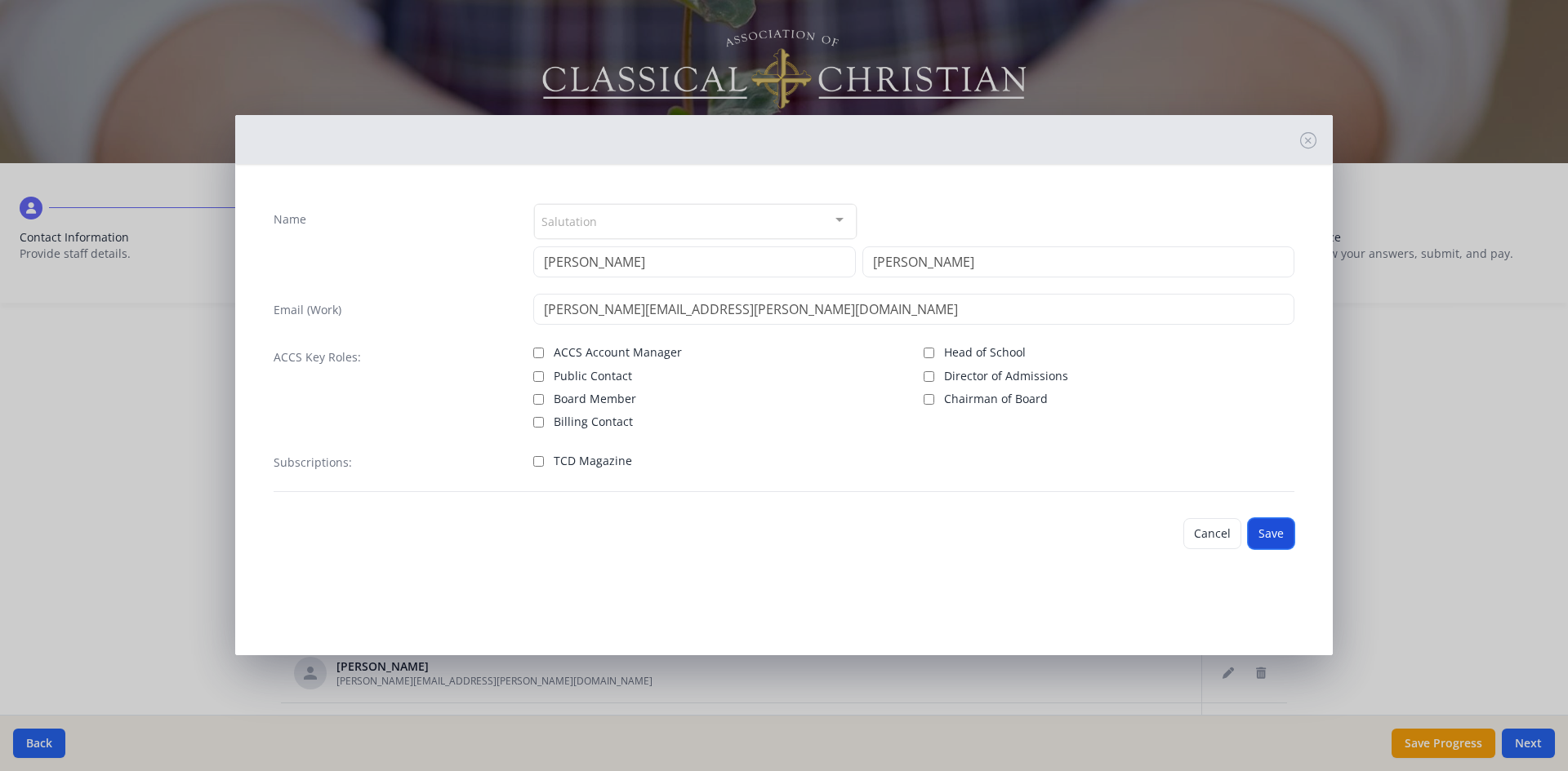
click at [1270, 538] on button "Save" at bounding box center [1271, 533] width 47 height 31
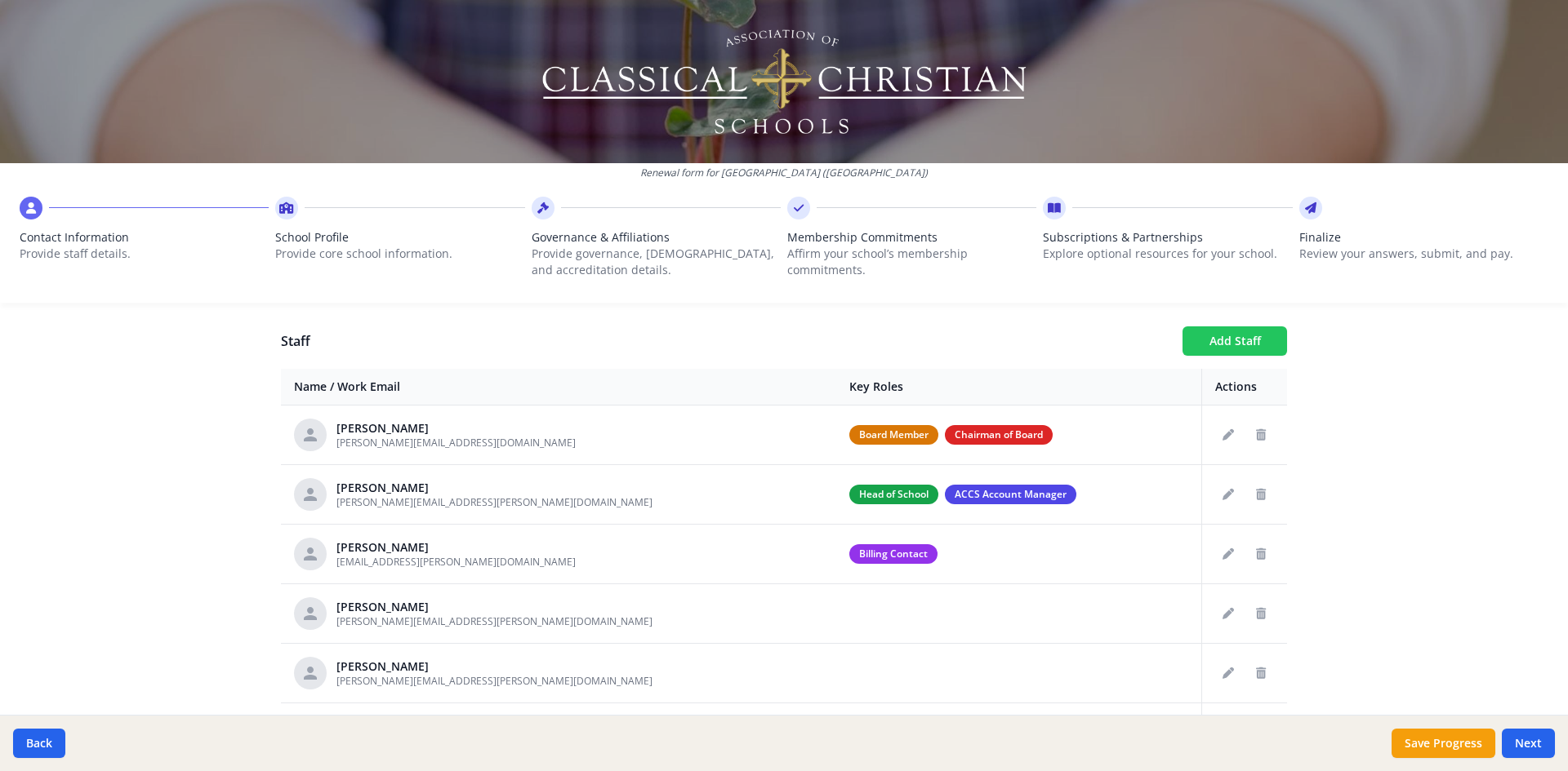
click at [1220, 342] on button "Add Staff" at bounding box center [1235, 341] width 105 height 29
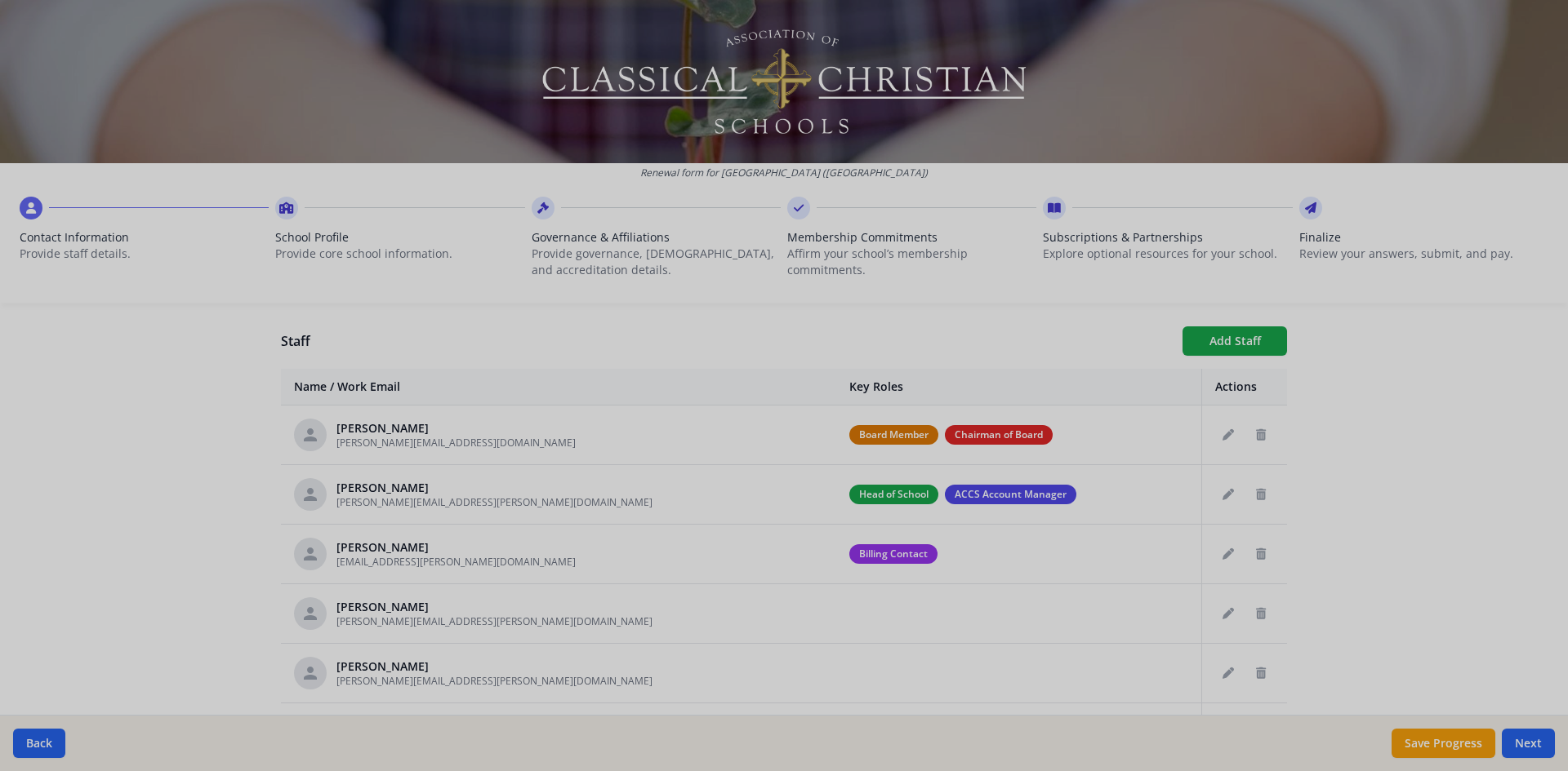
checkbox input "false"
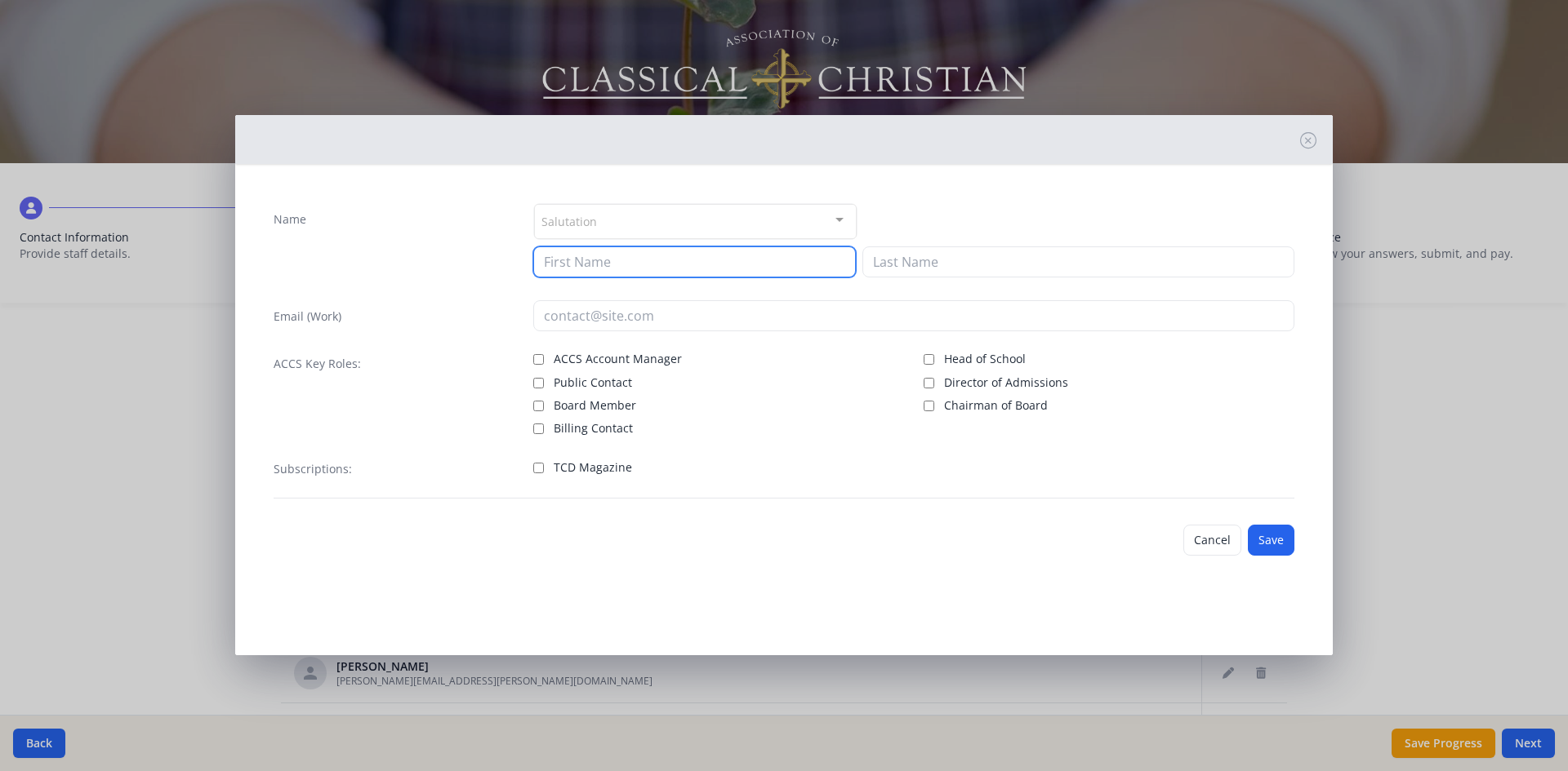
click at [616, 276] on input at bounding box center [694, 261] width 322 height 31
type input "[PERSON_NAME]"
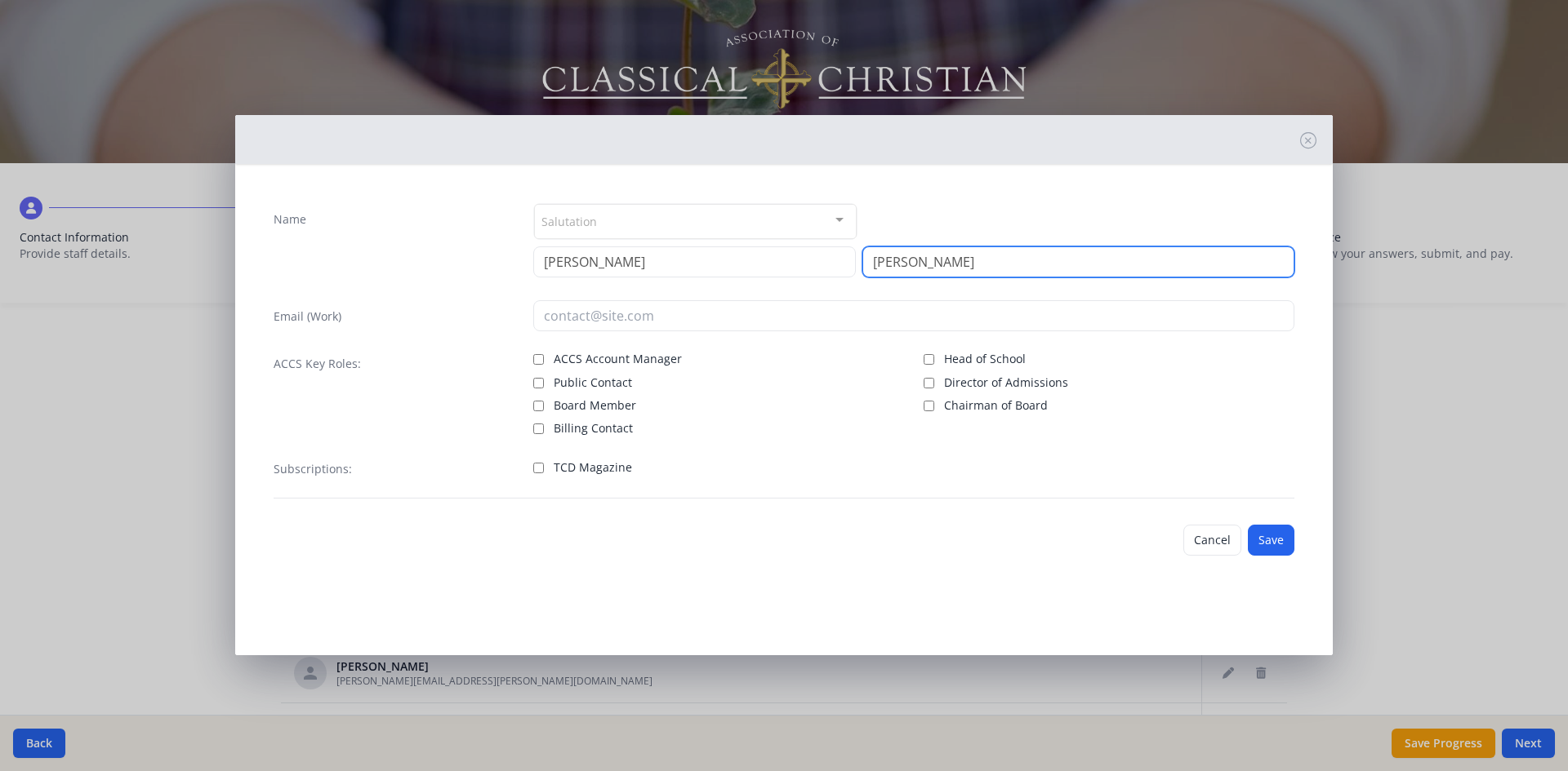
type input "[PERSON_NAME]"
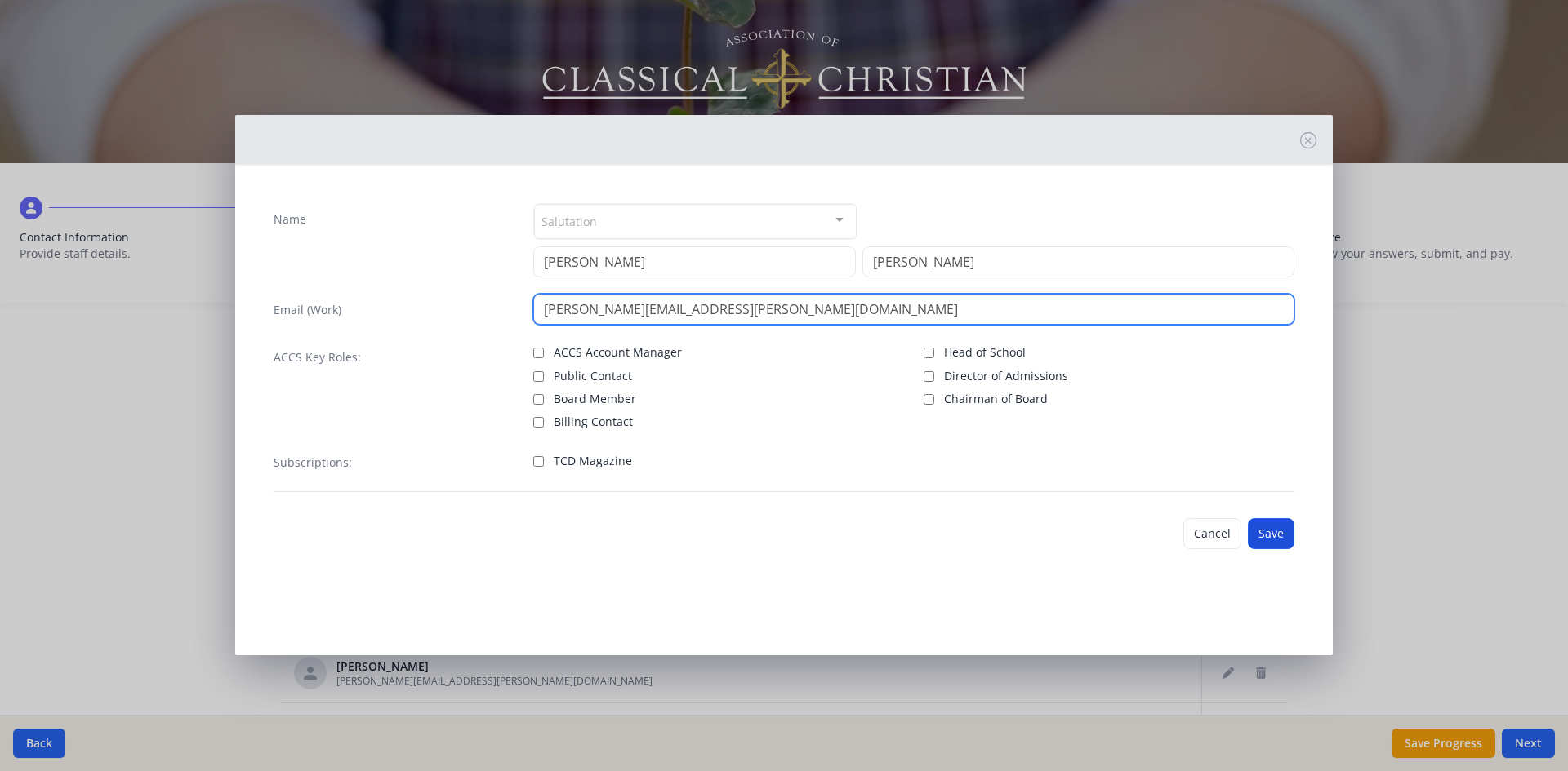
type input "[PERSON_NAME][EMAIL_ADDRESS][PERSON_NAME][DOMAIN_NAME]"
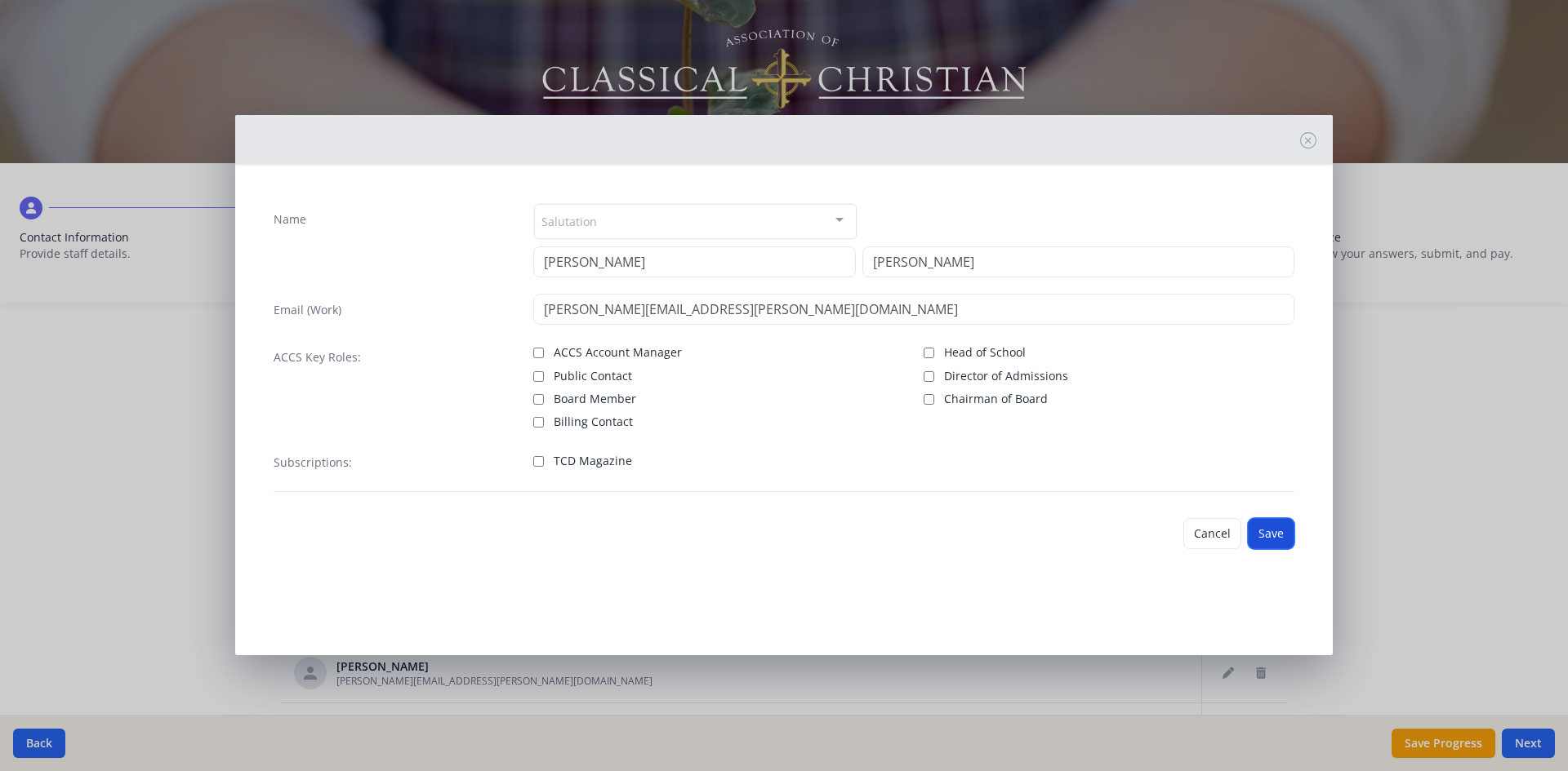
click at [1276, 537] on button "Save" at bounding box center [1271, 533] width 47 height 31
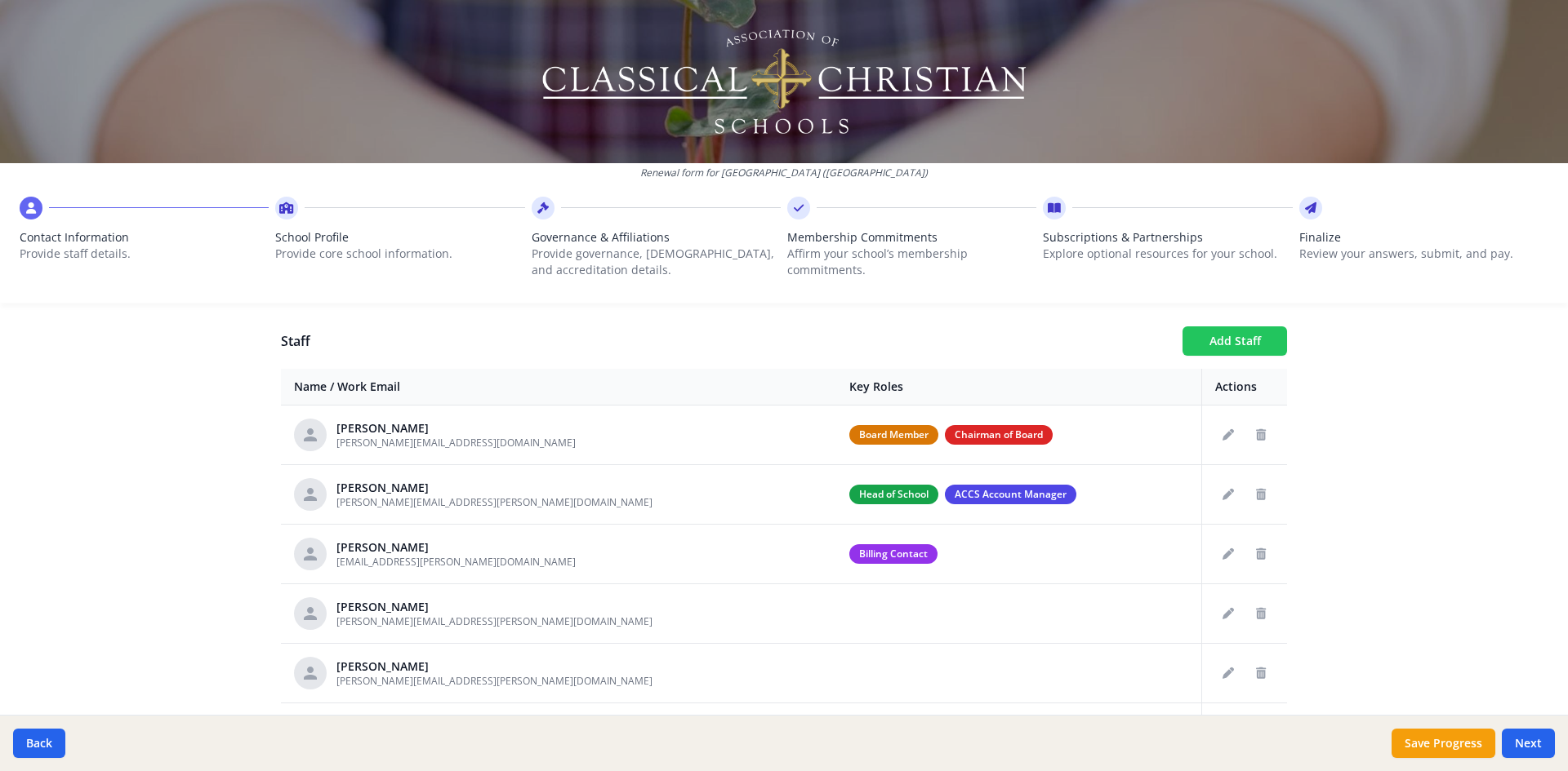
click at [1219, 337] on button "Add Staff" at bounding box center [1235, 341] width 105 height 29
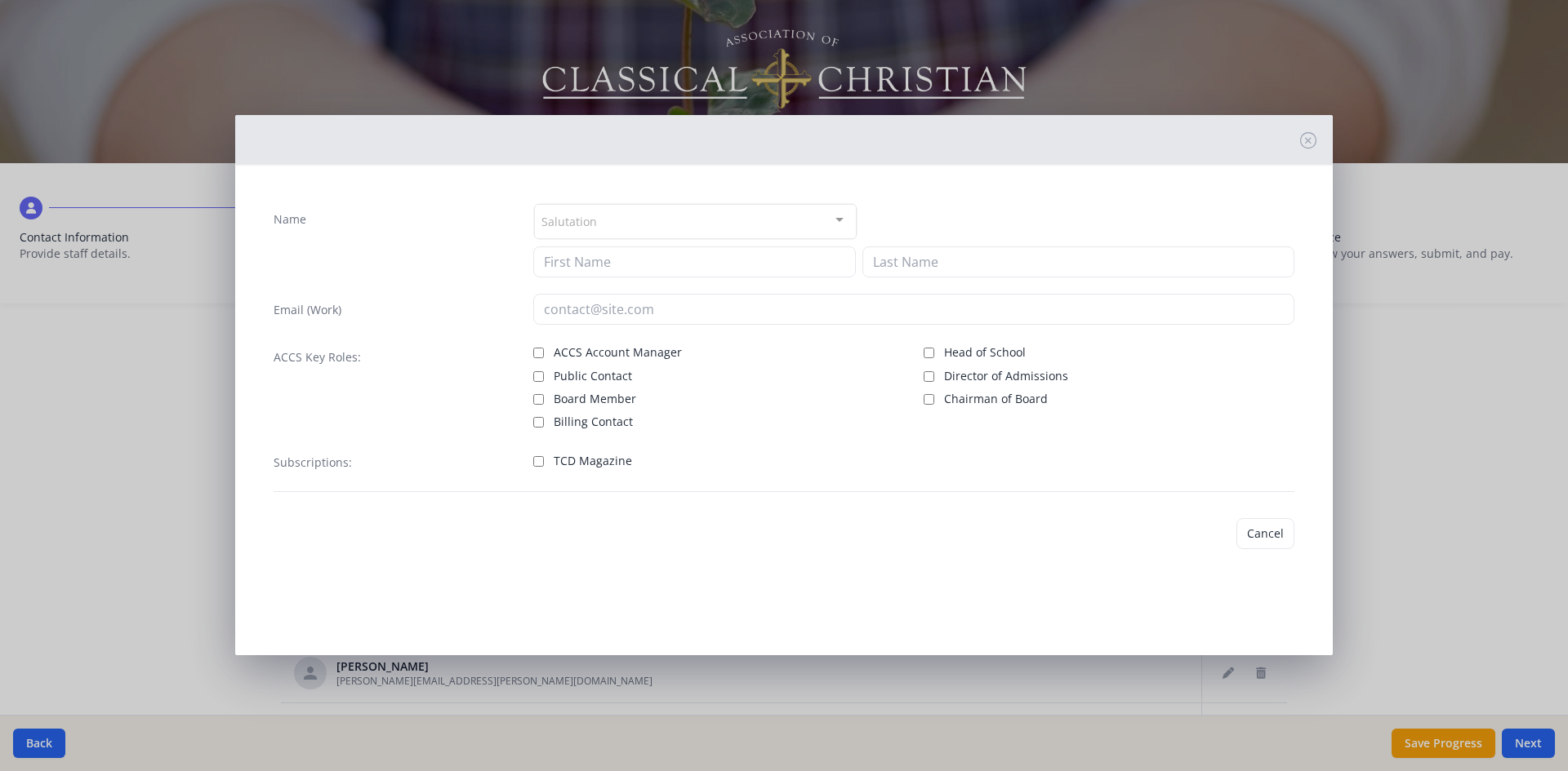
checkbox input "false"
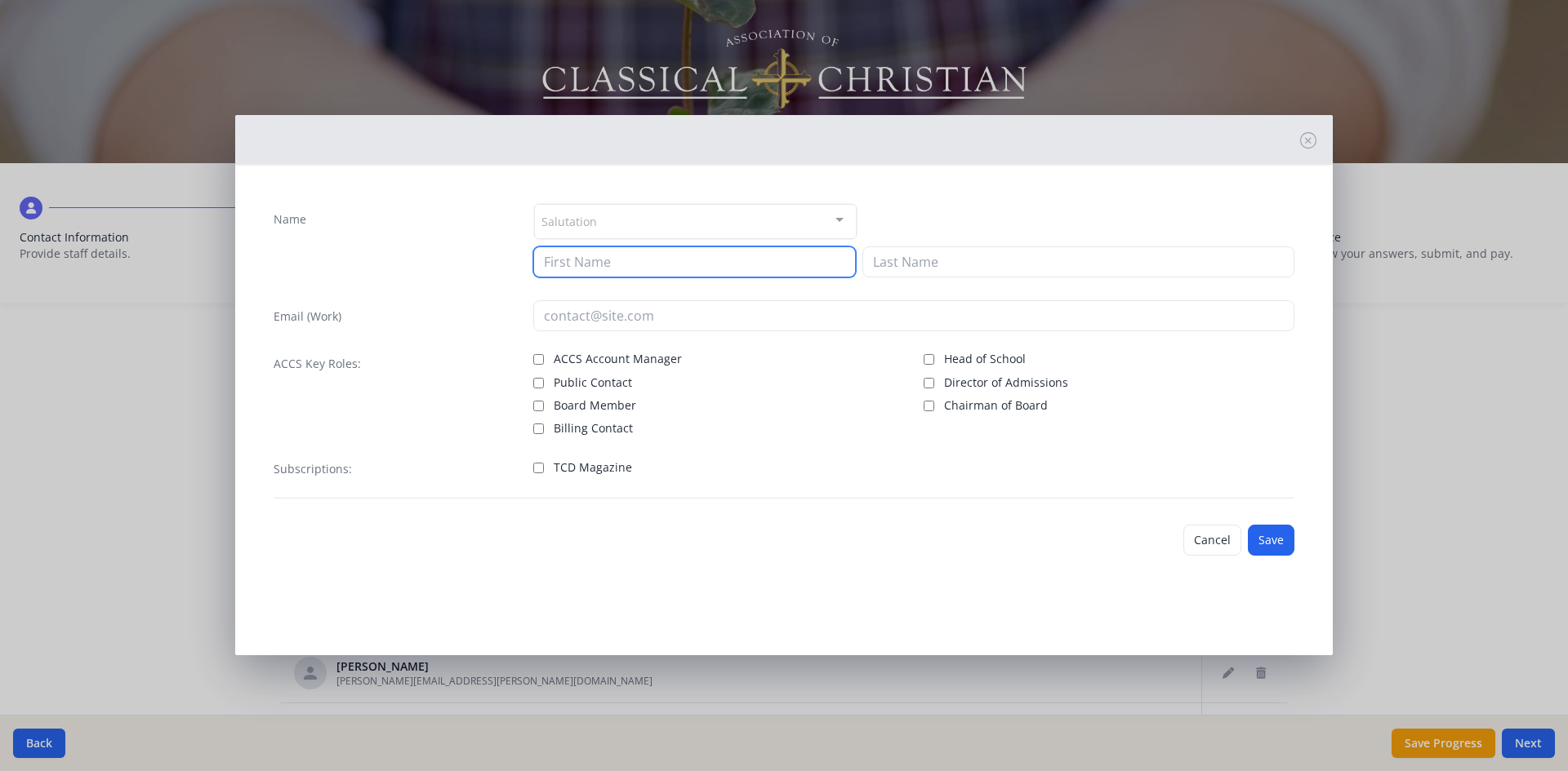
click at [621, 270] on input at bounding box center [694, 261] width 322 height 31
click at [599, 263] on input at bounding box center [694, 261] width 322 height 31
type input "[PERSON_NAME]"
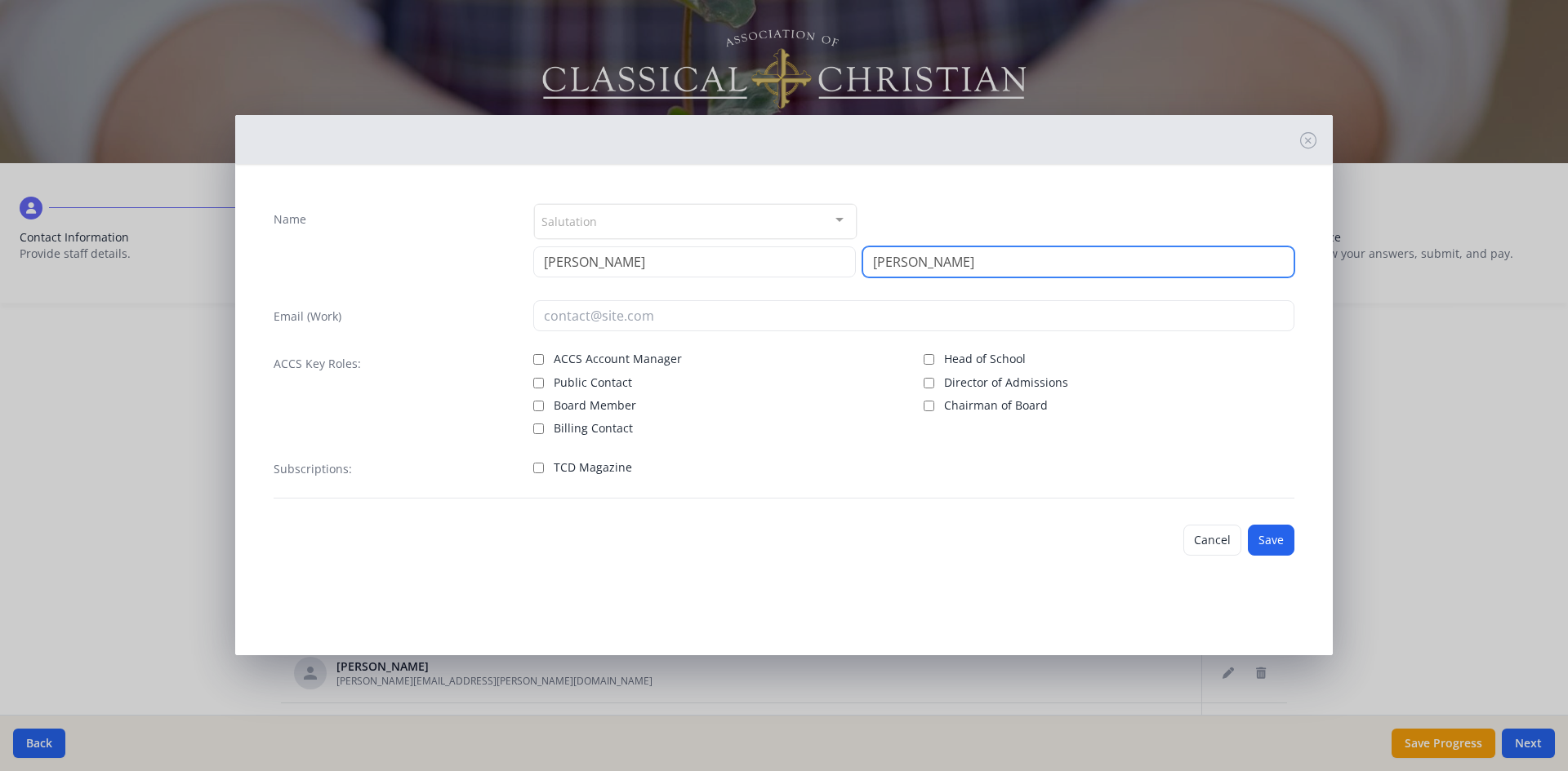
type input "[PERSON_NAME]"
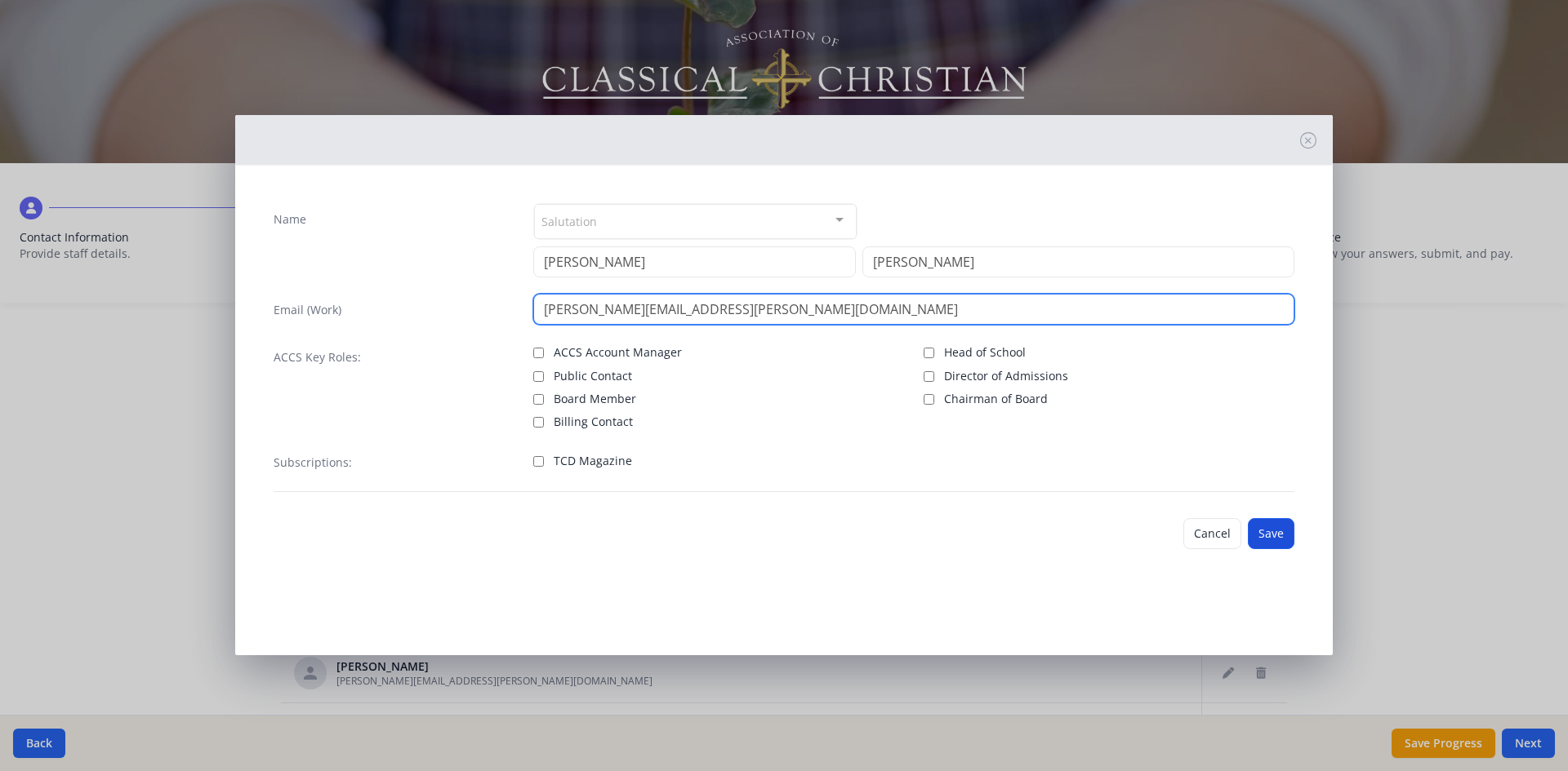
type input "[PERSON_NAME][EMAIL_ADDRESS][PERSON_NAME][DOMAIN_NAME]"
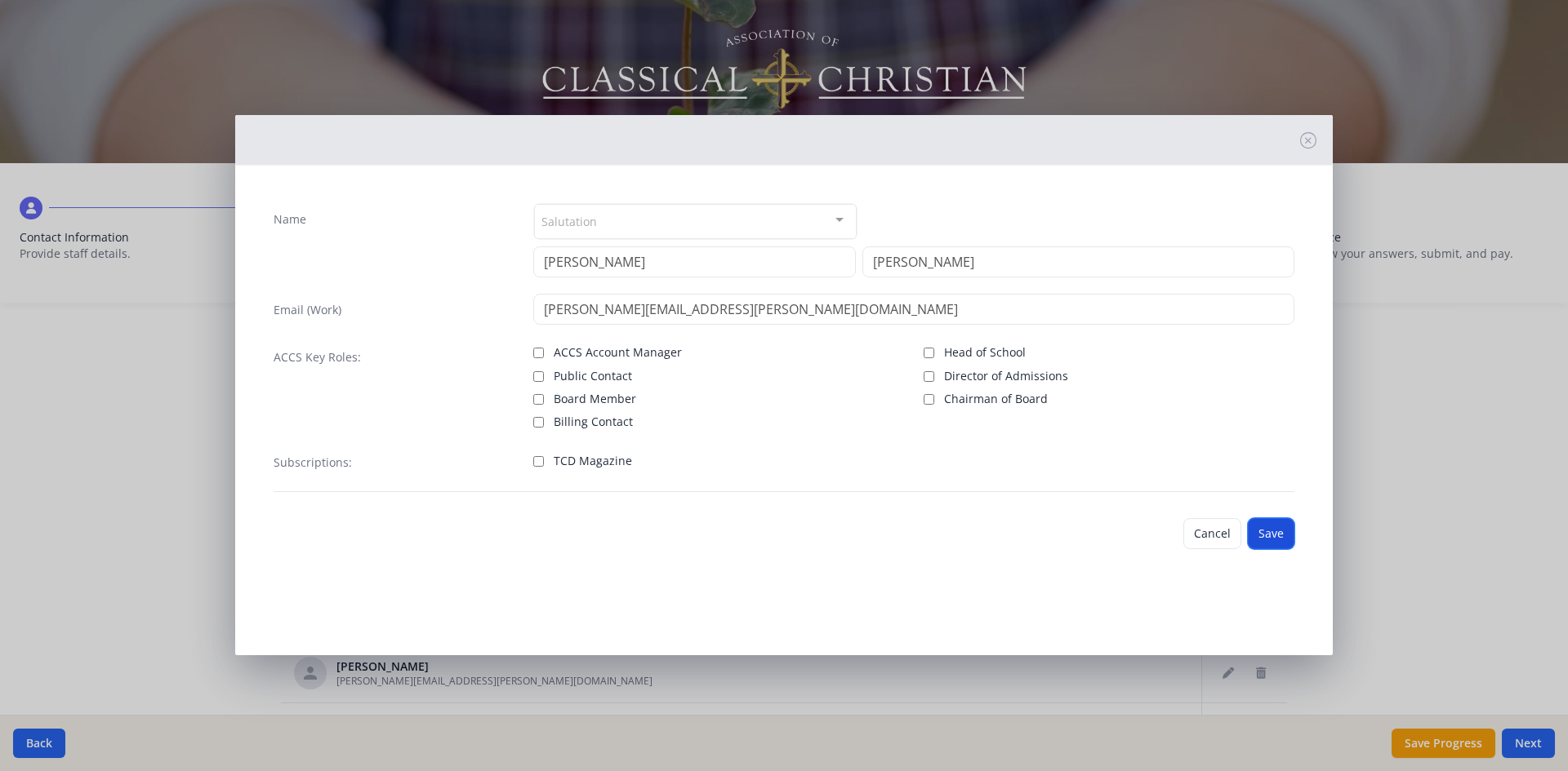
click at [1278, 538] on button "Save" at bounding box center [1271, 533] width 47 height 31
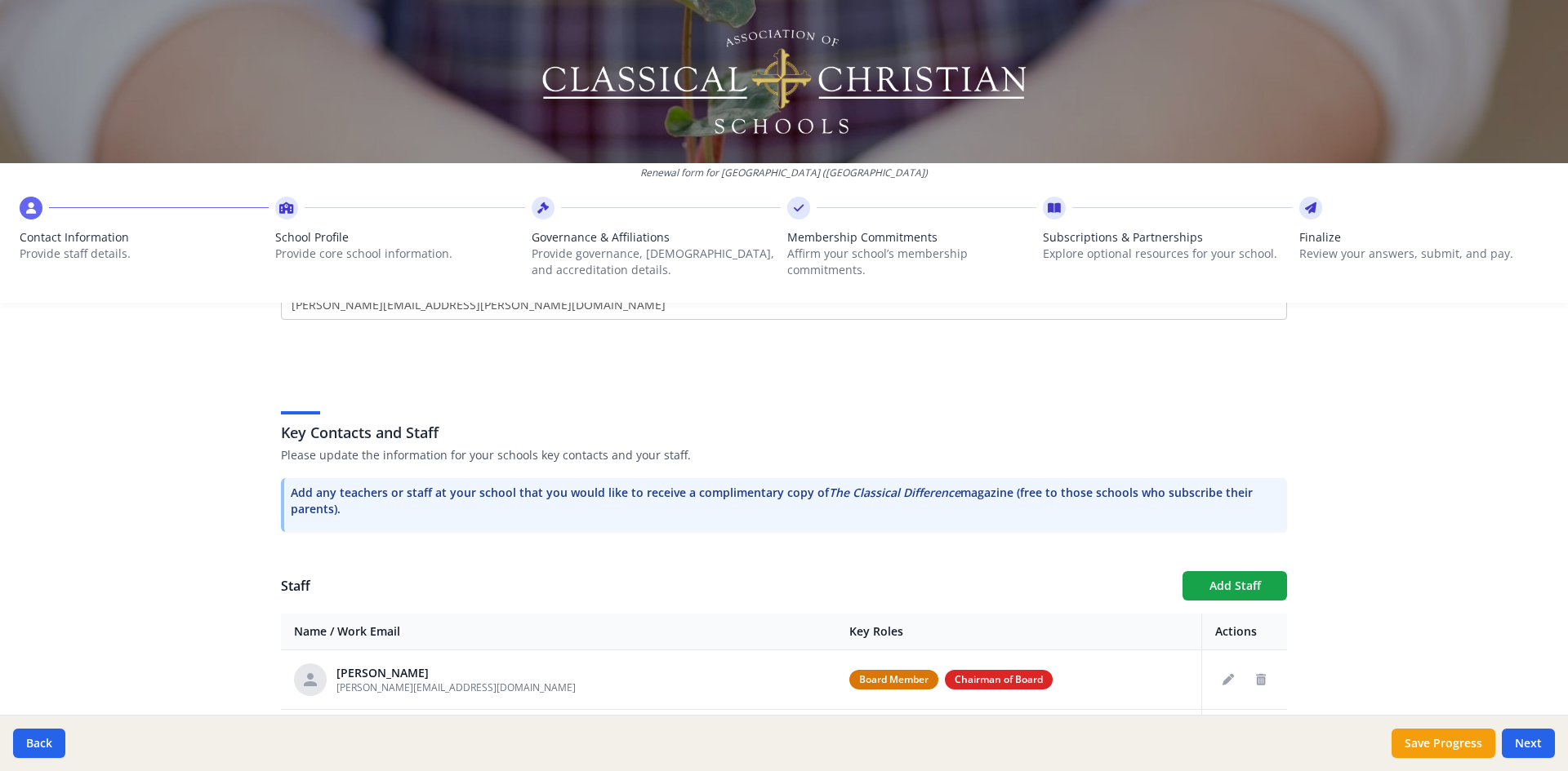
scroll to position [334, 0]
click at [1221, 593] on button "Add Staff" at bounding box center [1235, 585] width 105 height 29
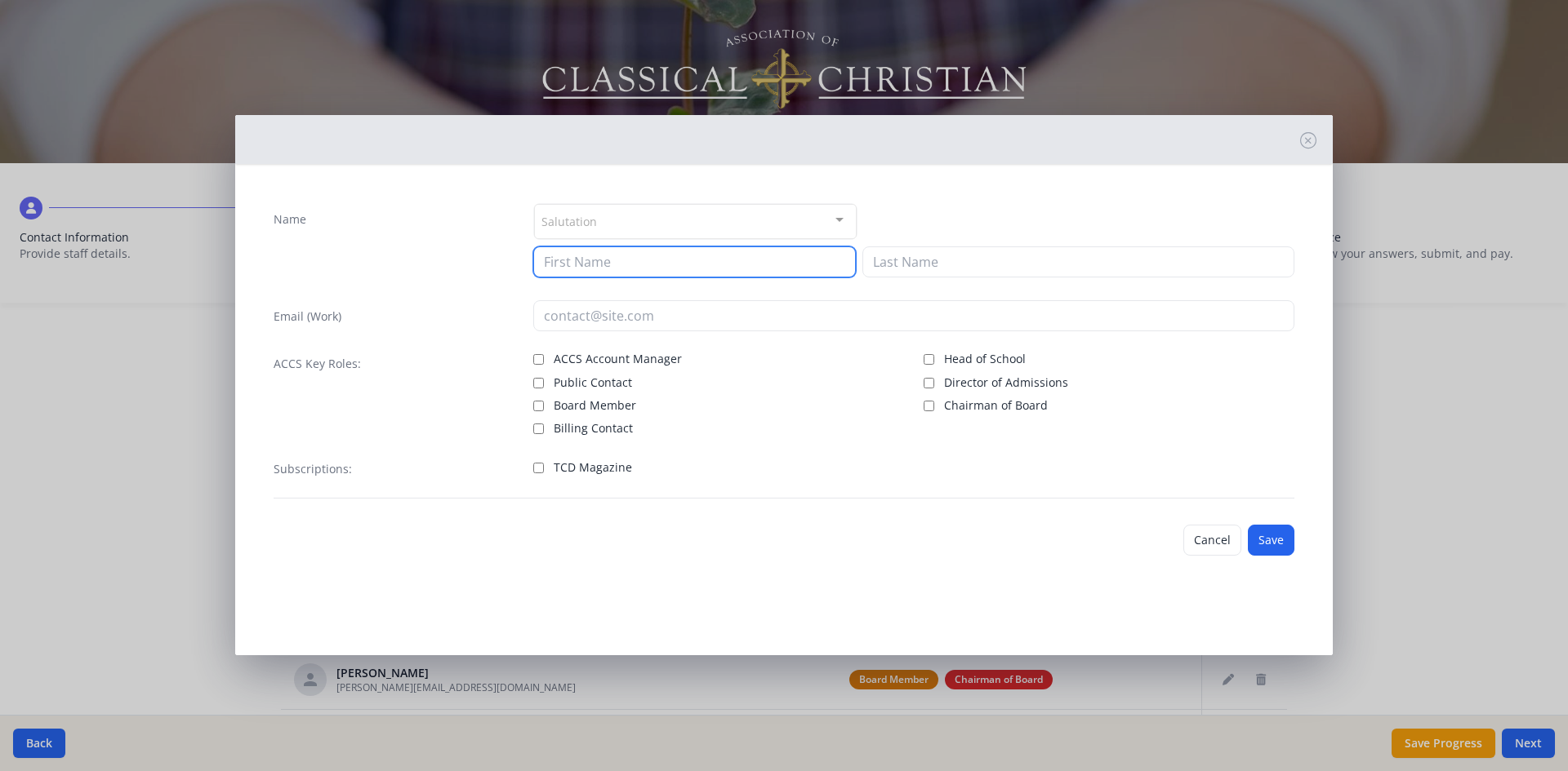
click at [573, 270] on input at bounding box center [694, 261] width 322 height 31
type input "[PERSON_NAME]"
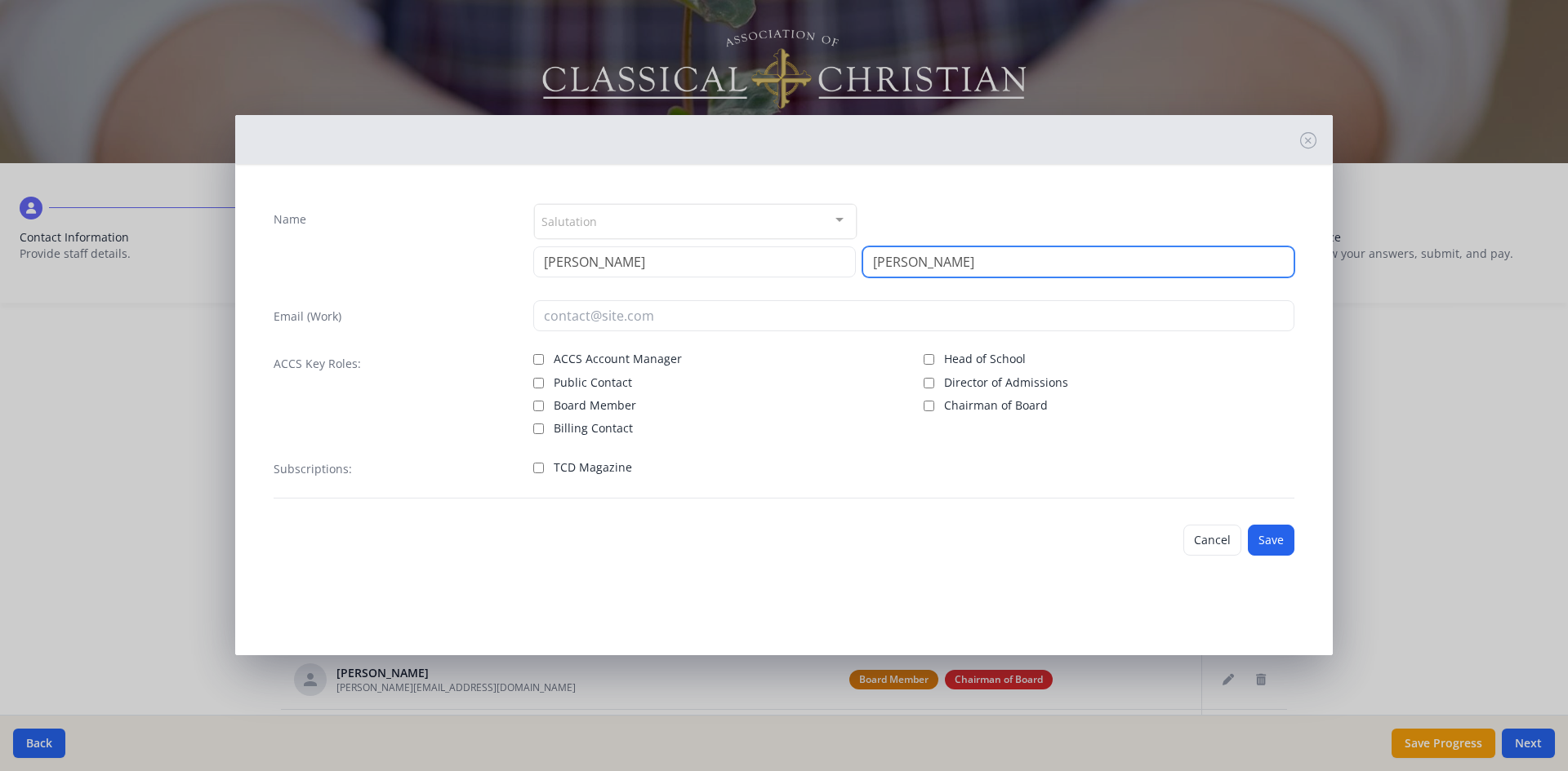
type input "[PERSON_NAME]"
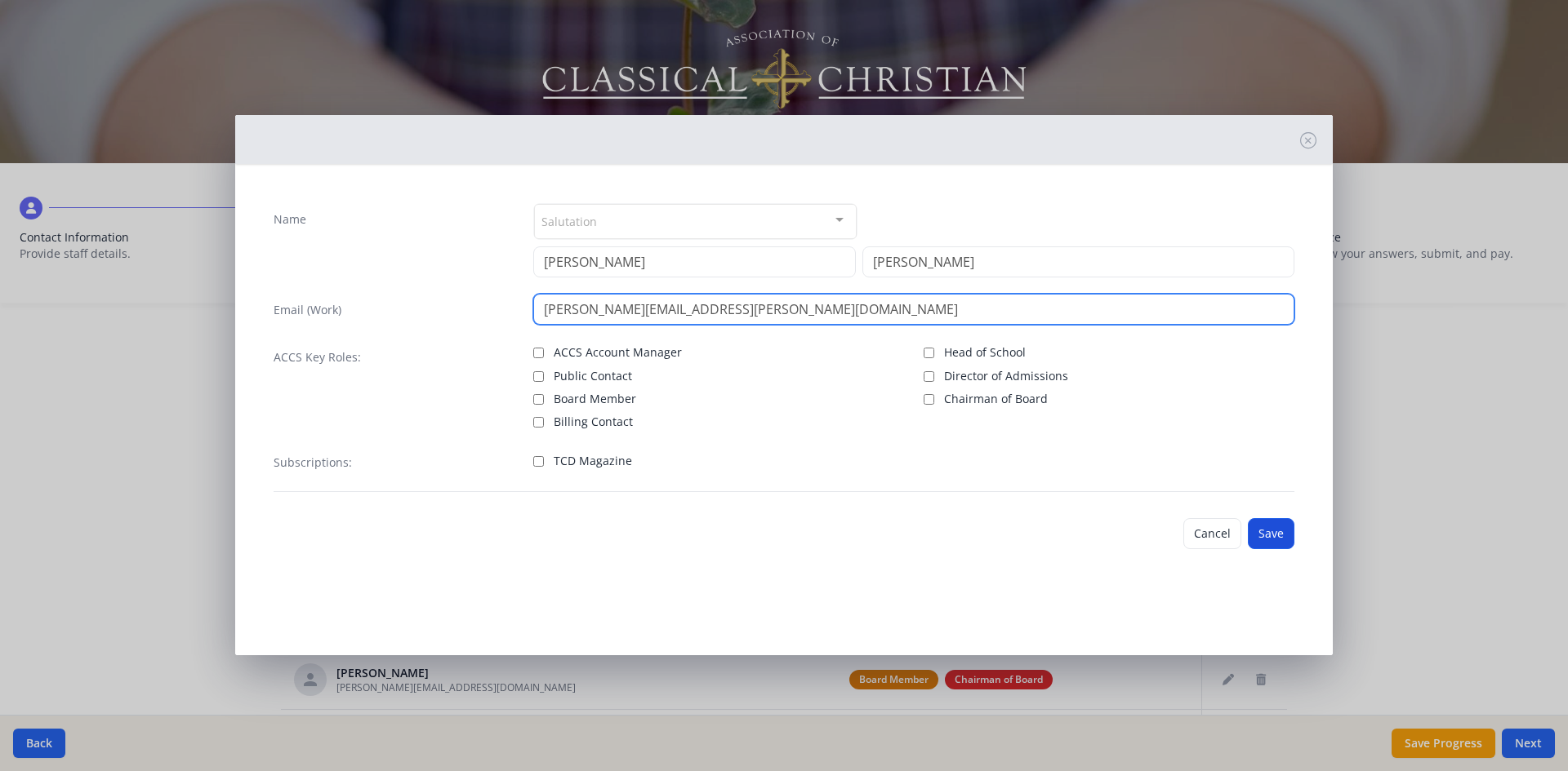
type input "[PERSON_NAME][EMAIL_ADDRESS][PERSON_NAME][DOMAIN_NAME]"
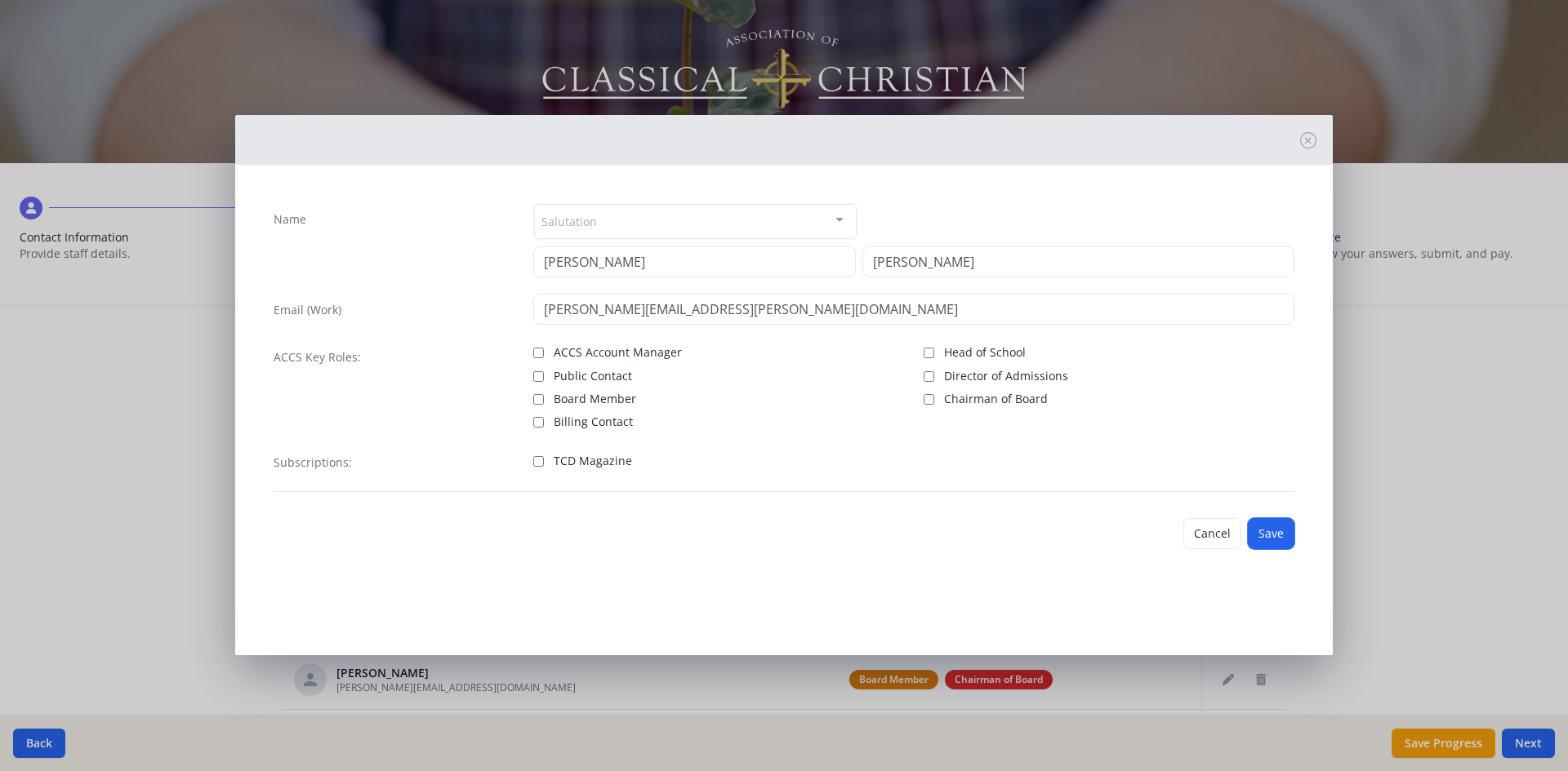
click at [1283, 532] on button "Save" at bounding box center [1271, 533] width 47 height 31
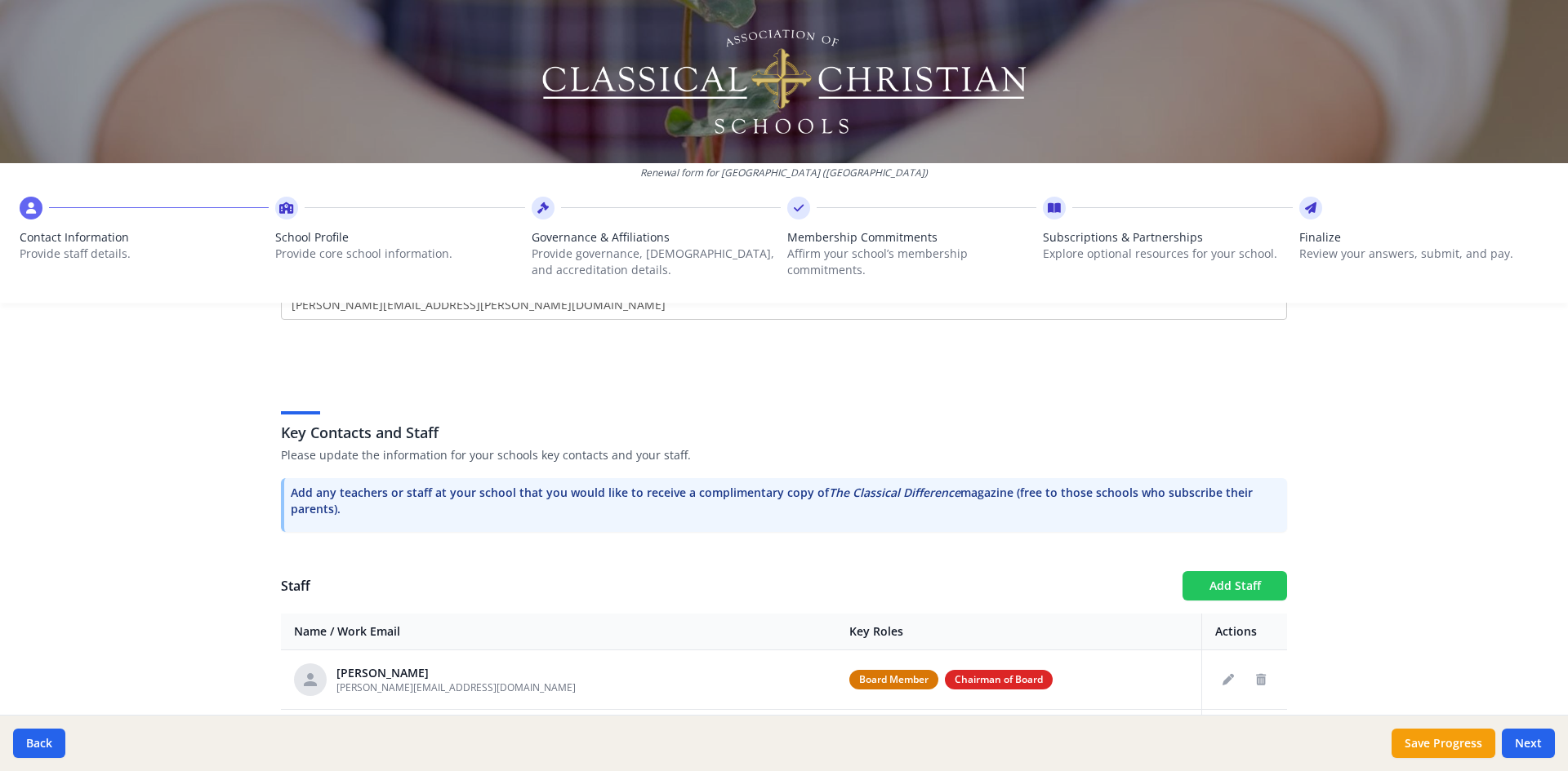
click at [1260, 586] on button "Add Staff" at bounding box center [1235, 585] width 105 height 29
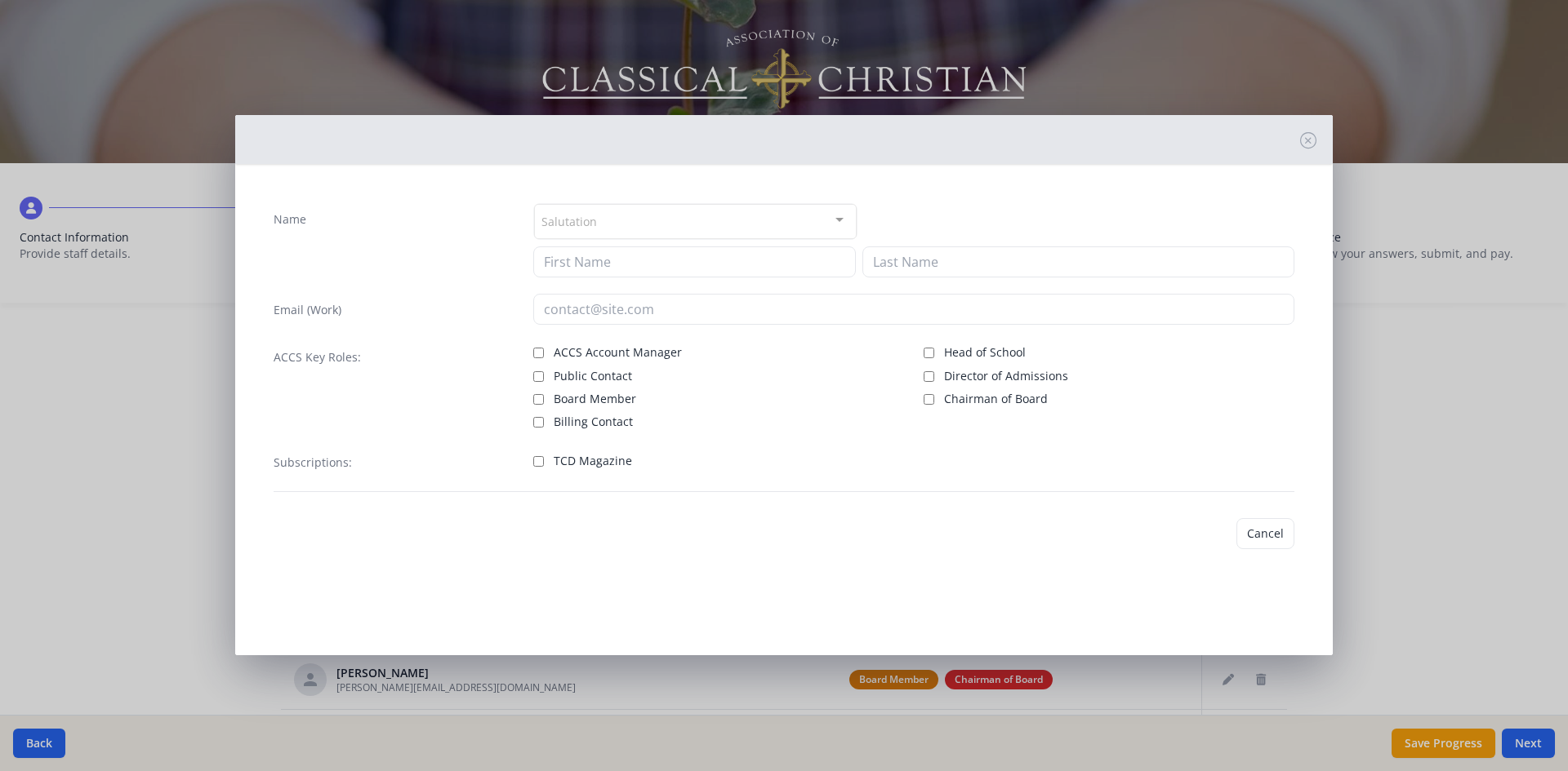
checkbox input "false"
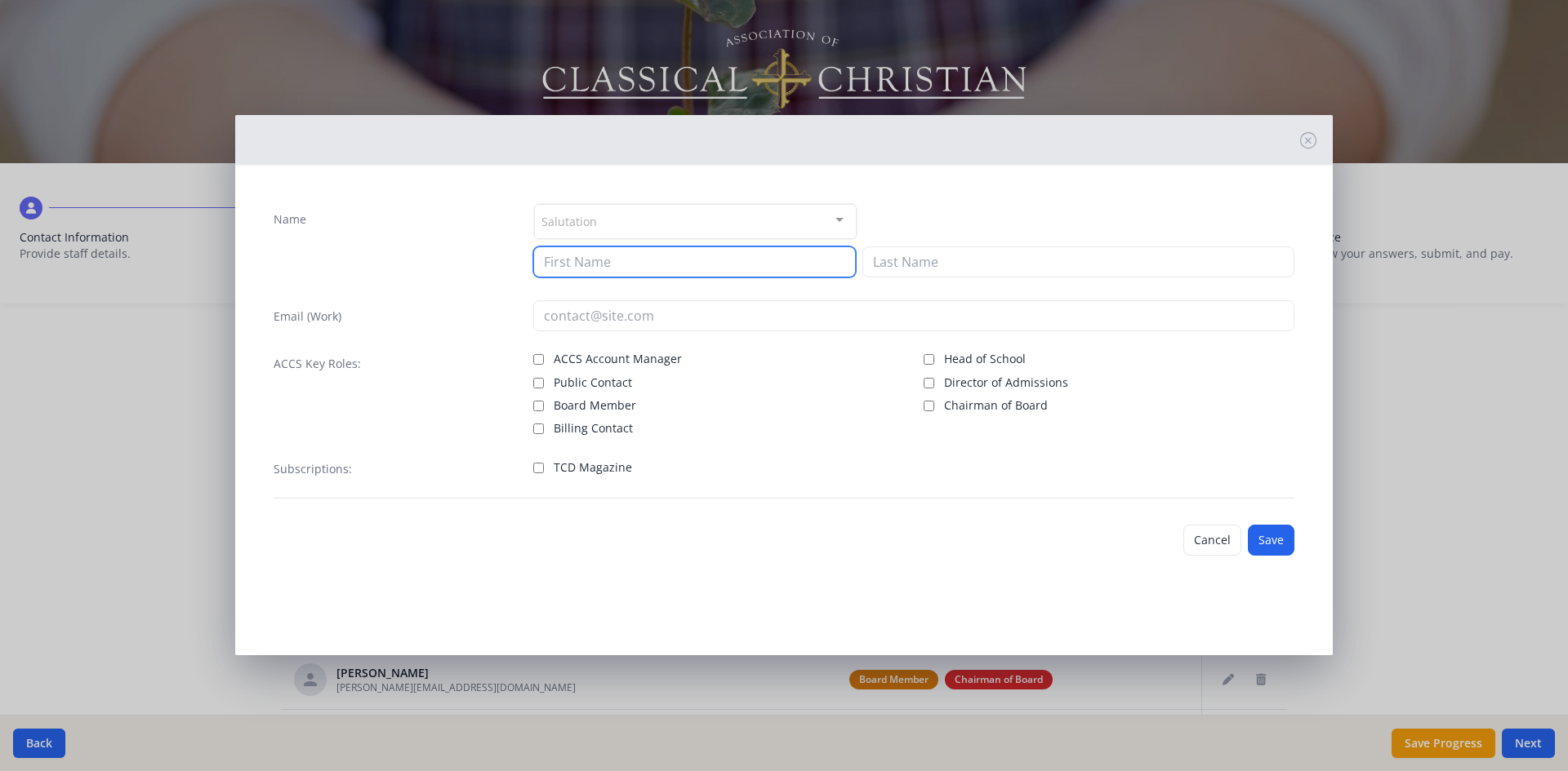
click at [583, 270] on input at bounding box center [694, 261] width 322 height 31
type input "[PERSON_NAME]"
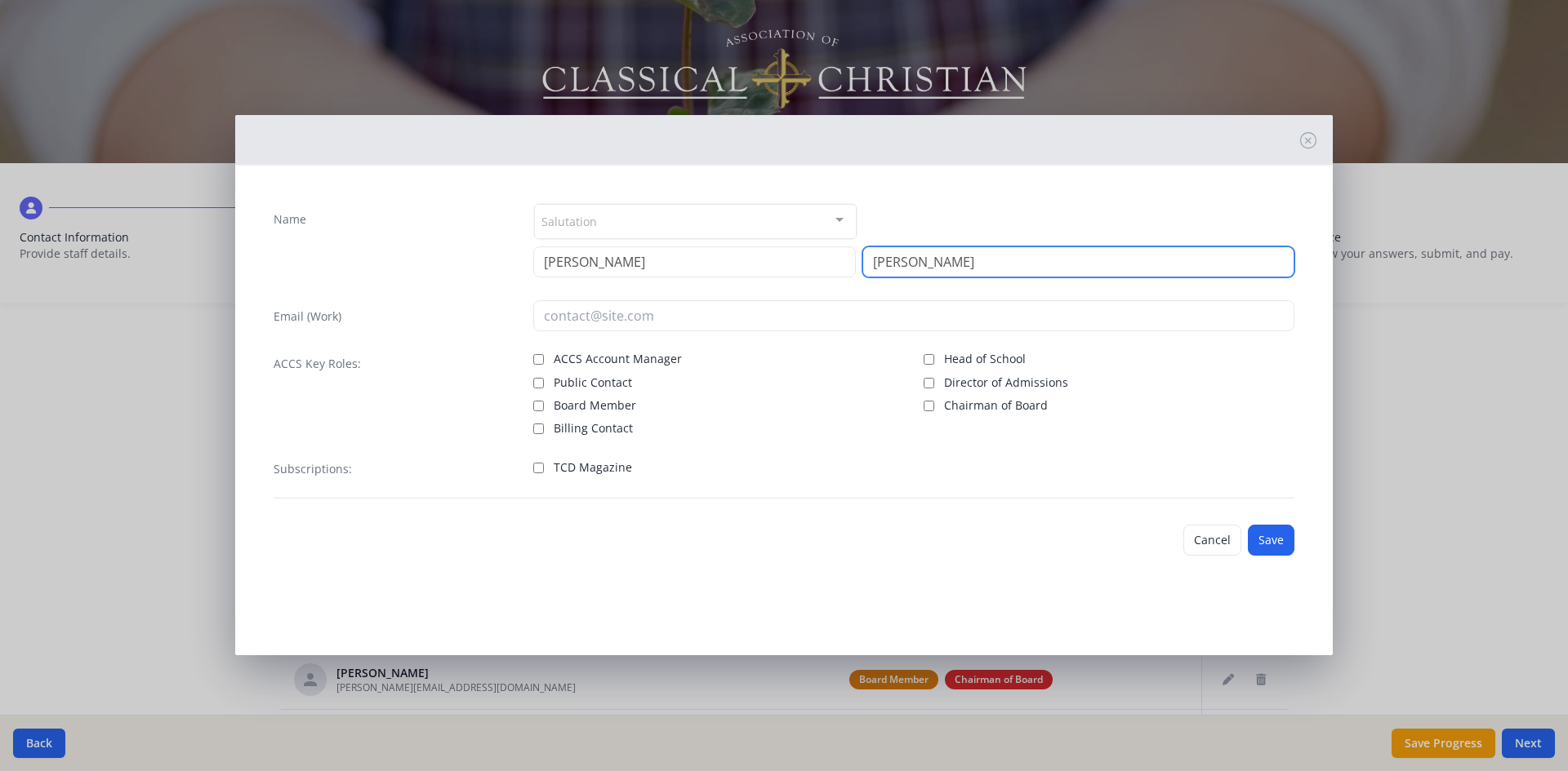
type input "[PERSON_NAME]"
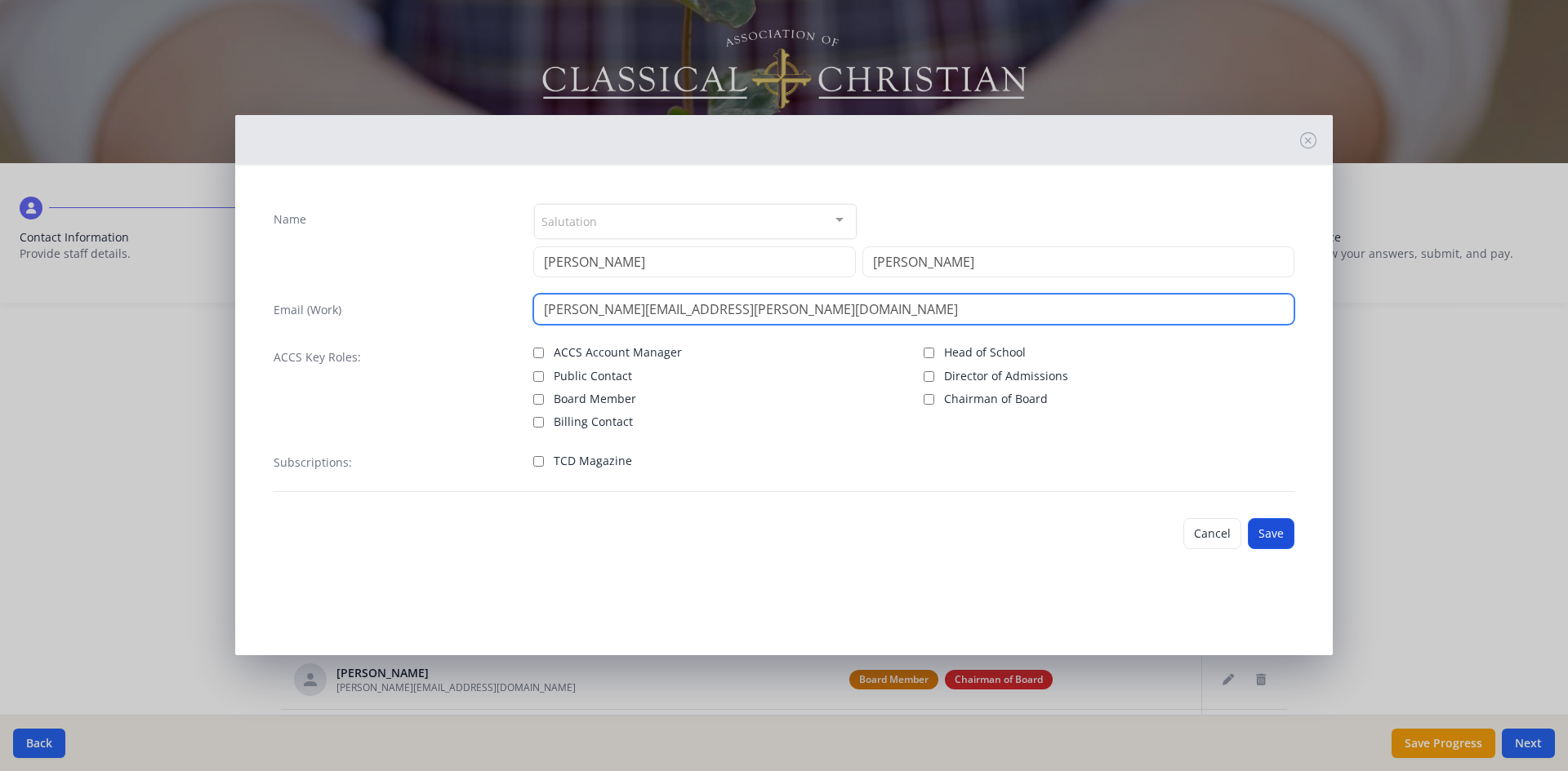
type input "[PERSON_NAME][EMAIL_ADDRESS][PERSON_NAME][DOMAIN_NAME]"
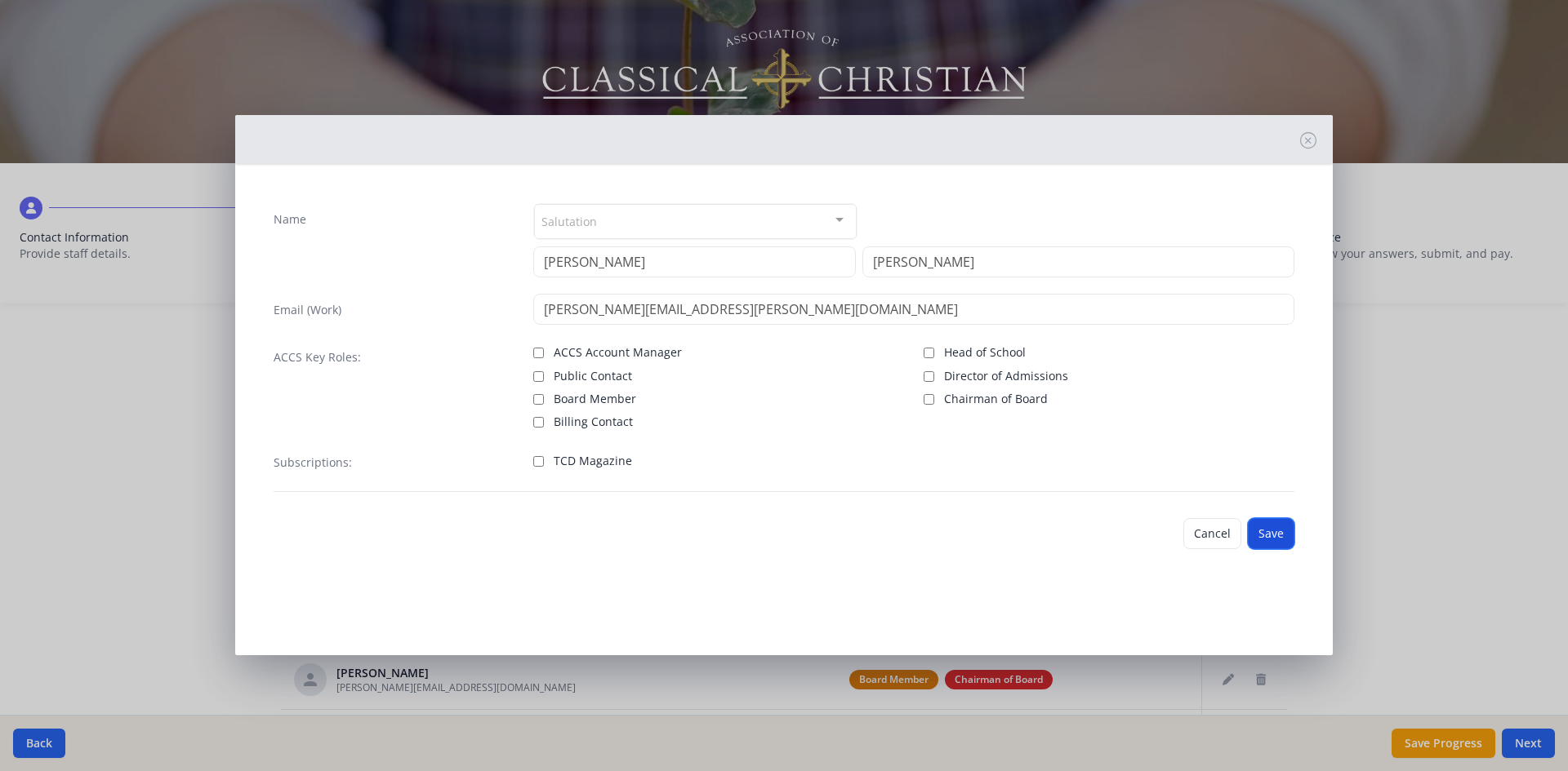
click at [1271, 537] on button "Save" at bounding box center [1271, 533] width 47 height 31
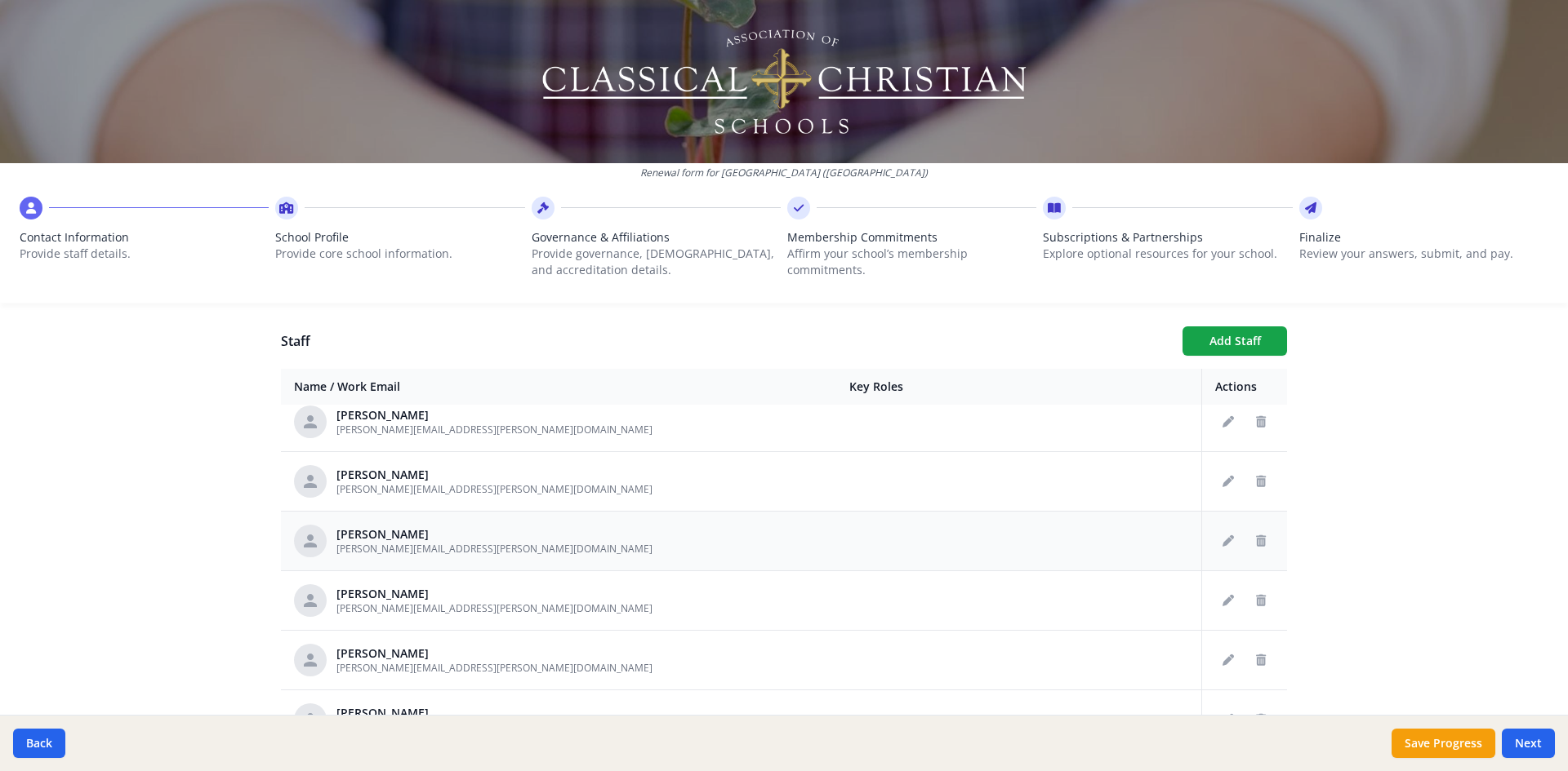
scroll to position [735, 0]
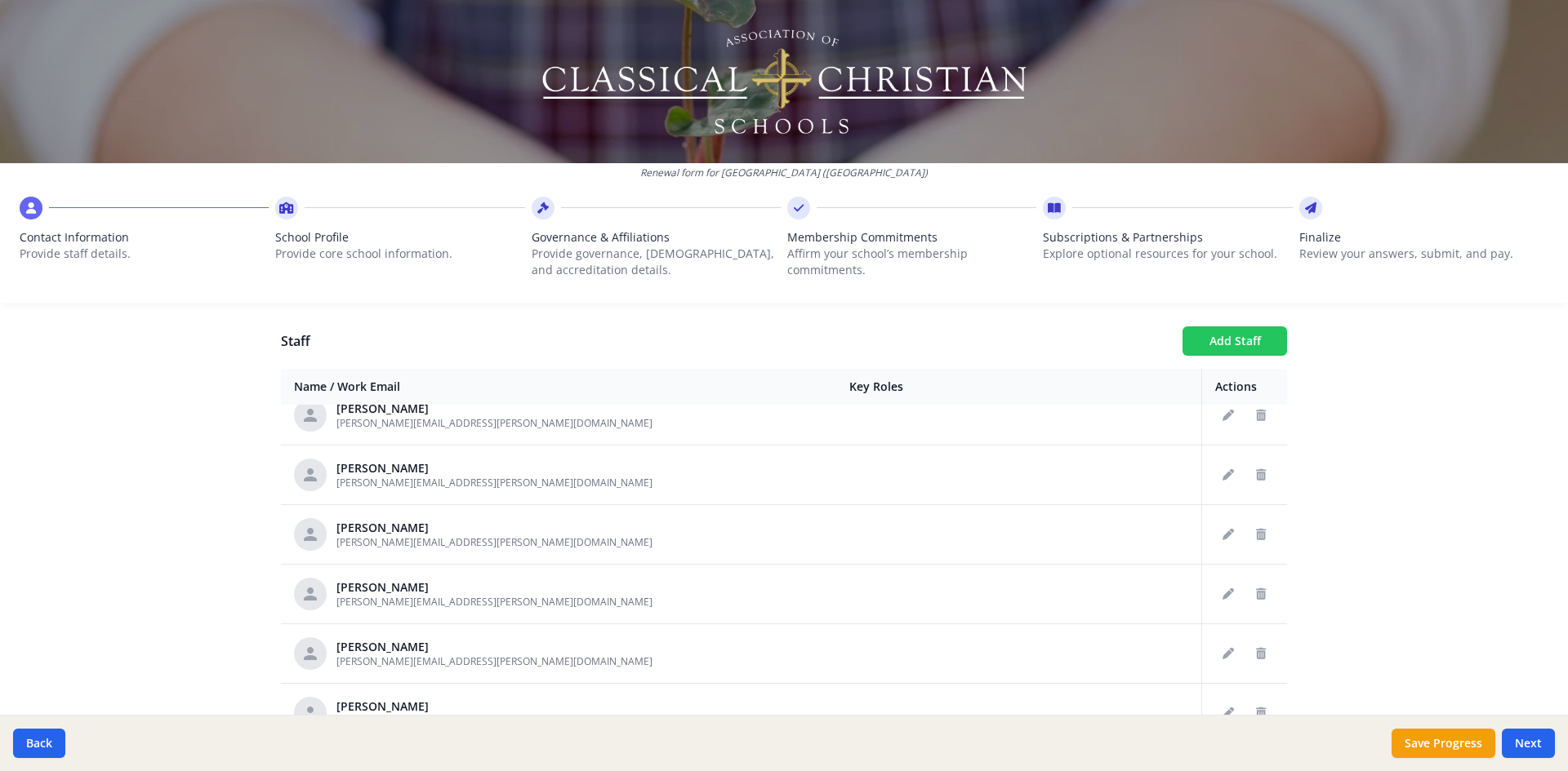
click at [1223, 331] on button "Add Staff" at bounding box center [1235, 341] width 105 height 29
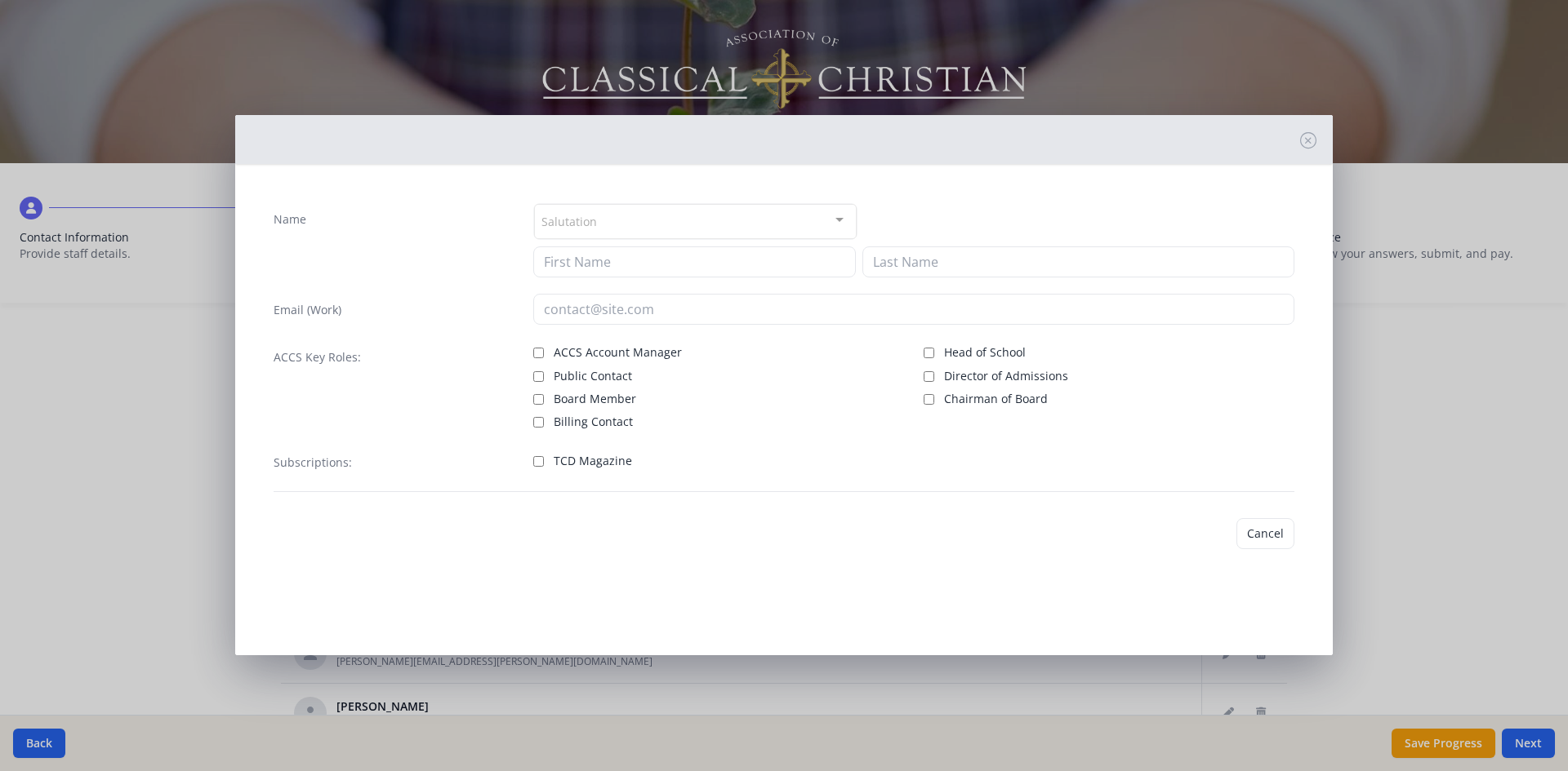
checkbox input "false"
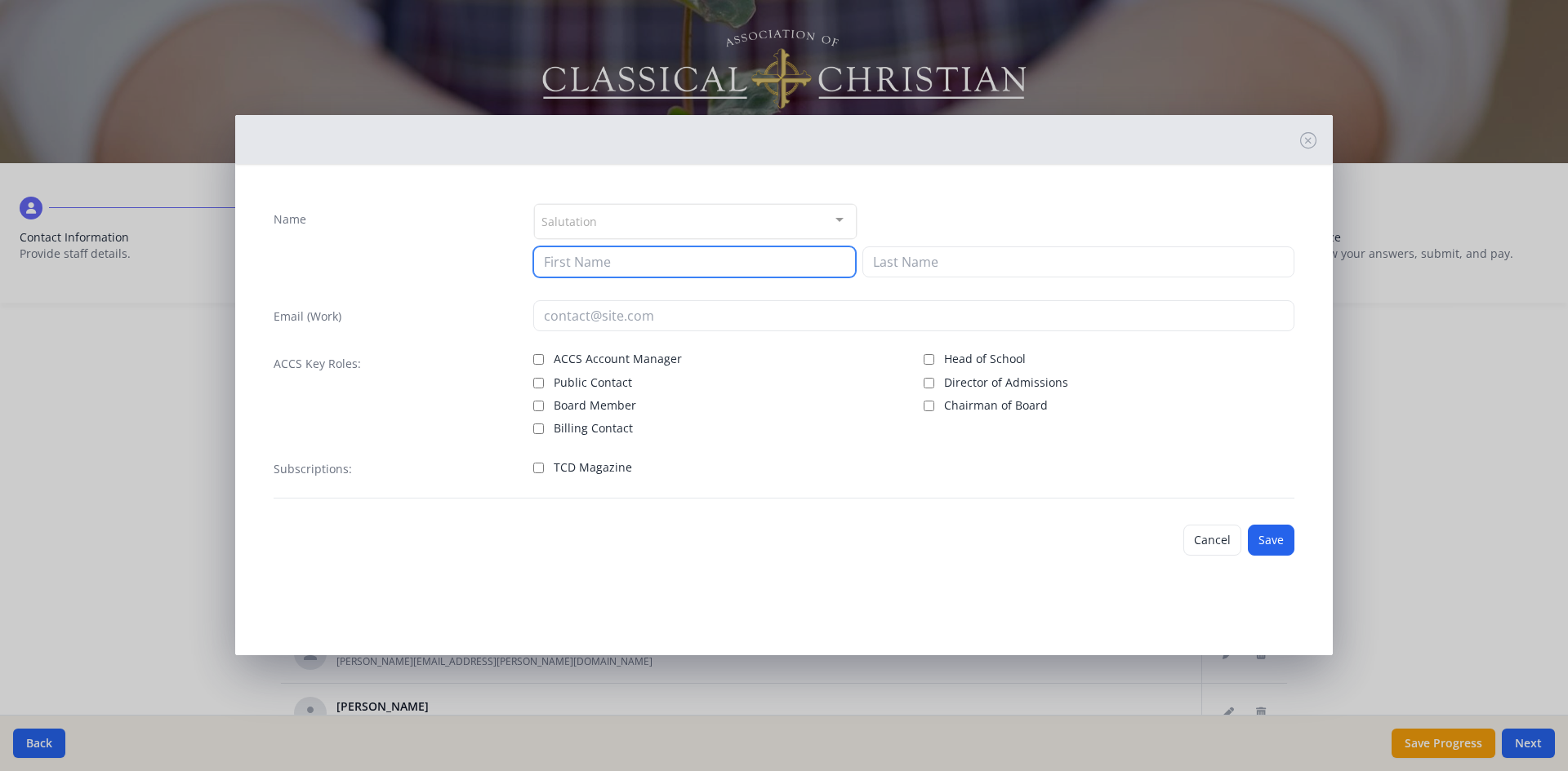
click at [586, 276] on input at bounding box center [694, 261] width 322 height 31
type input "[PERSON_NAME]"
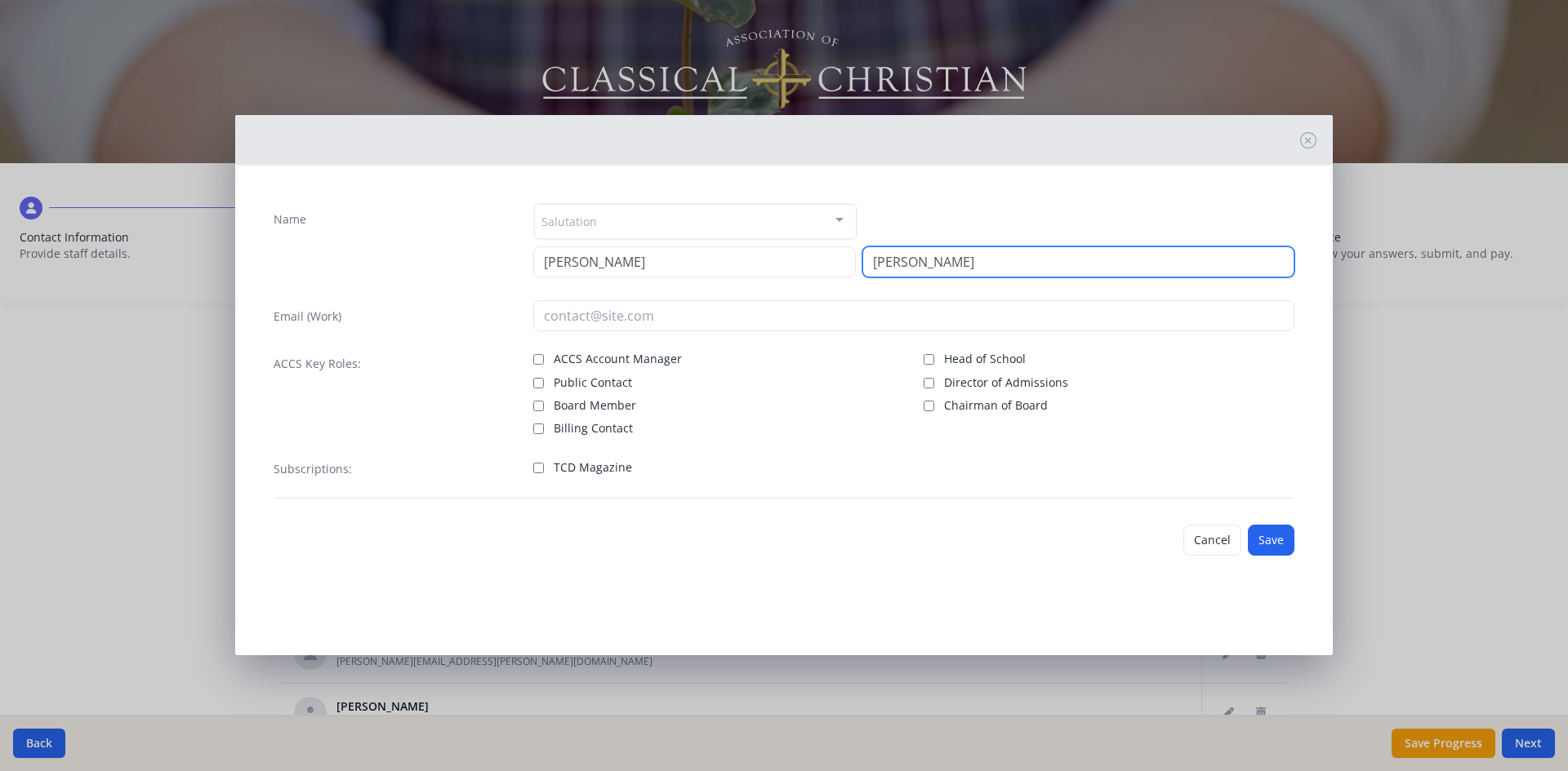
type input "[PERSON_NAME]"
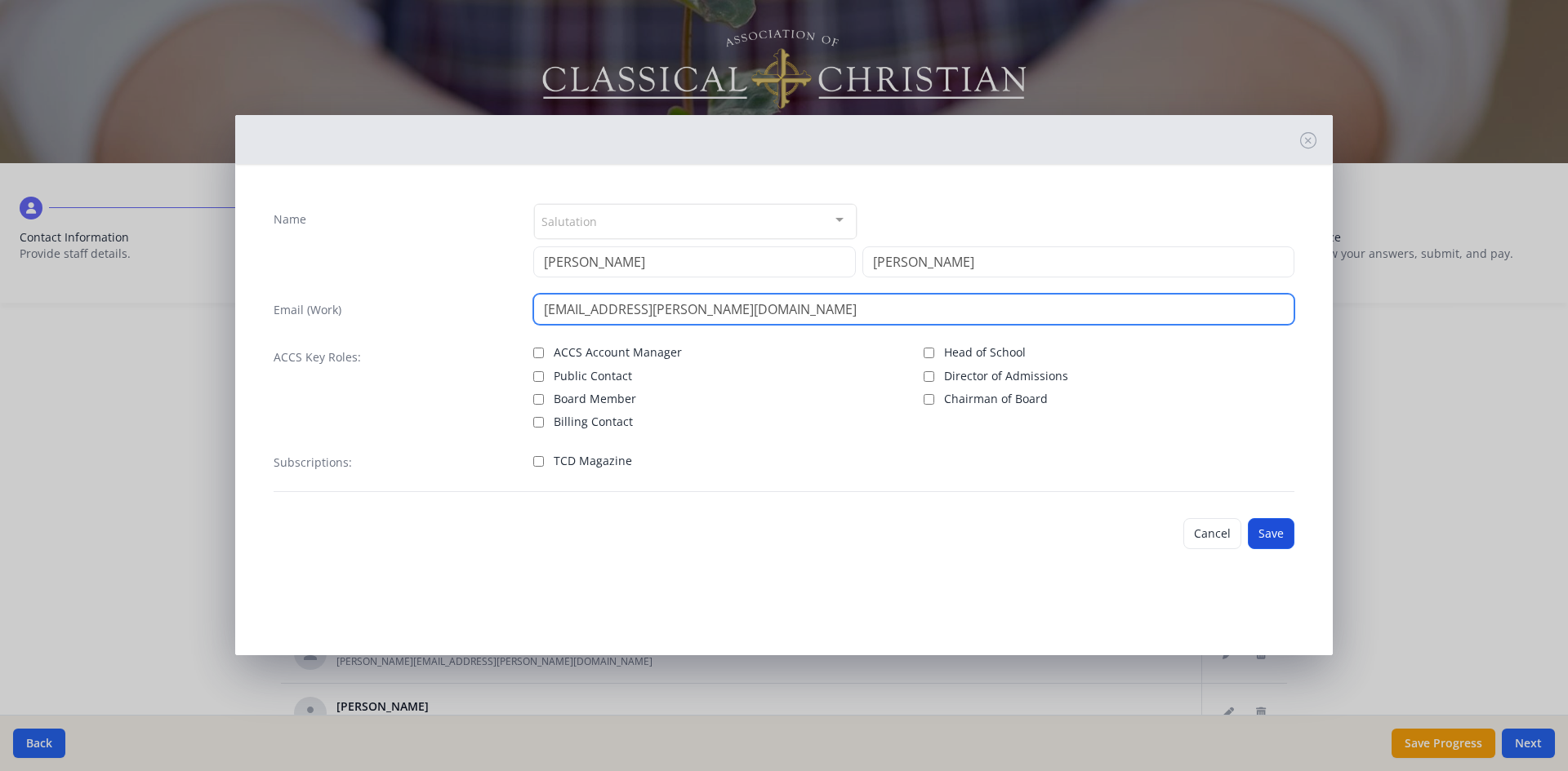
type input "[EMAIL_ADDRESS][PERSON_NAME][DOMAIN_NAME]"
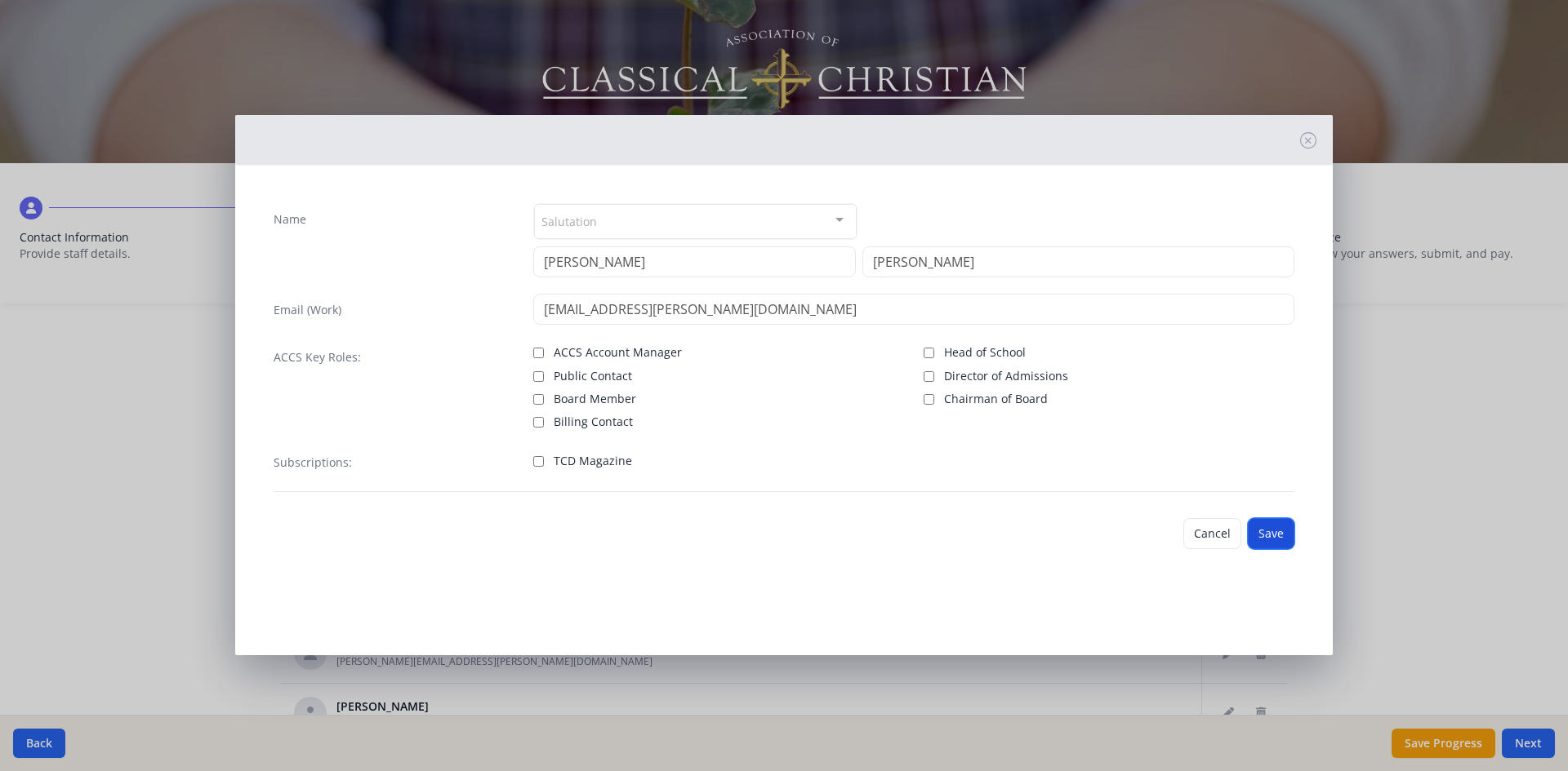
click at [1278, 529] on button "Save" at bounding box center [1271, 533] width 47 height 31
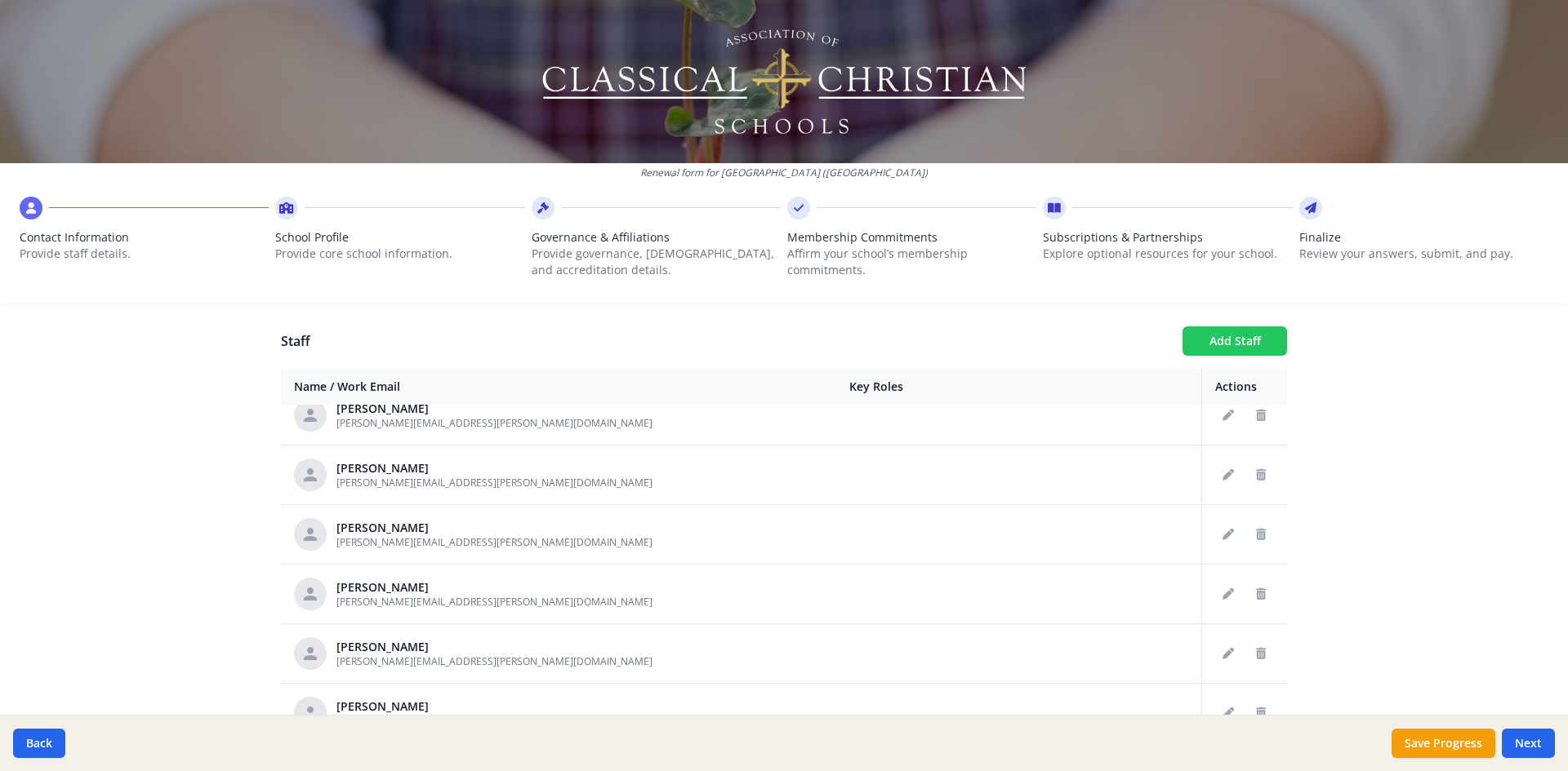
click at [1247, 342] on button "Add Staff" at bounding box center [1235, 341] width 105 height 29
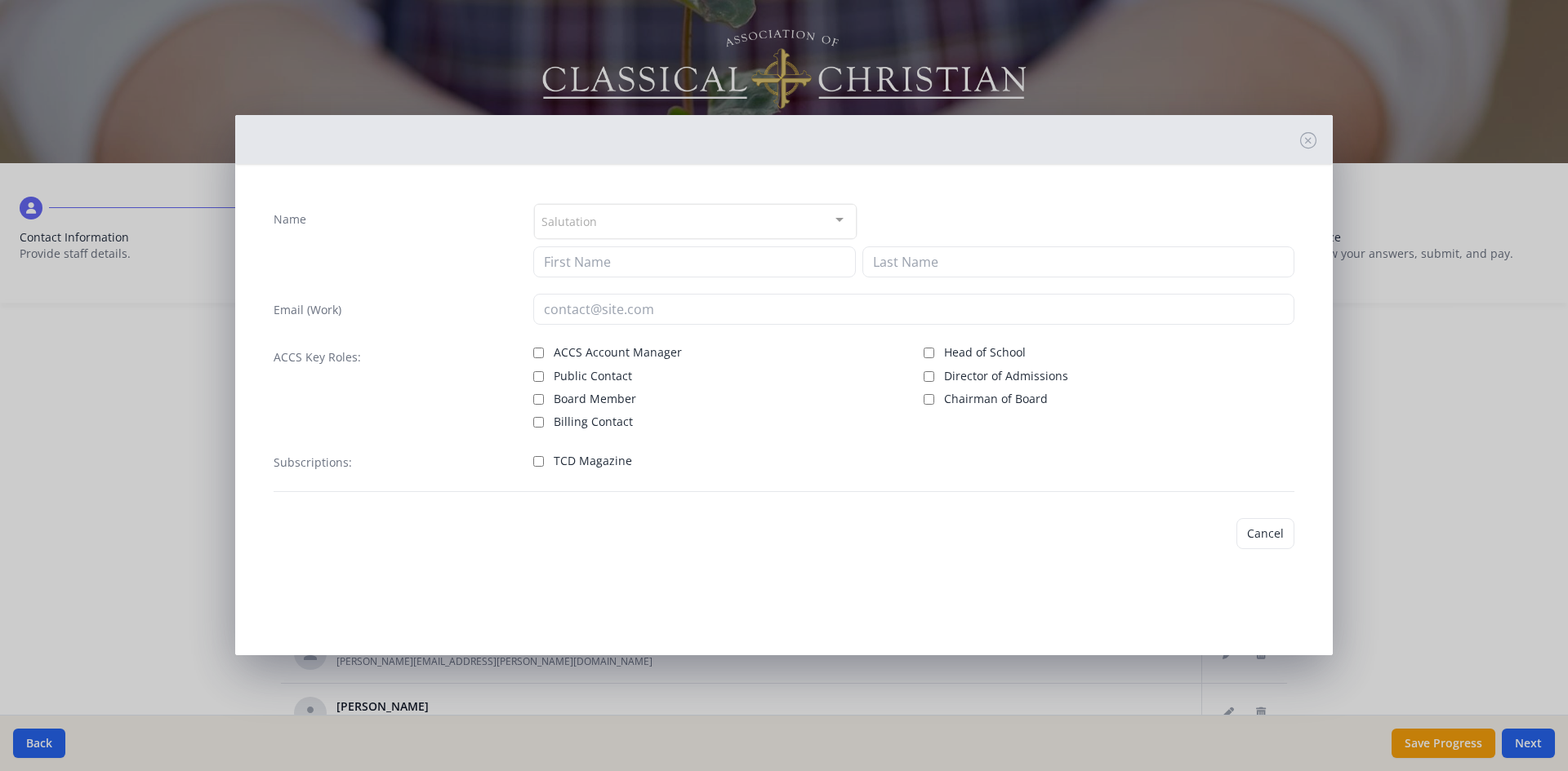
checkbox input "false"
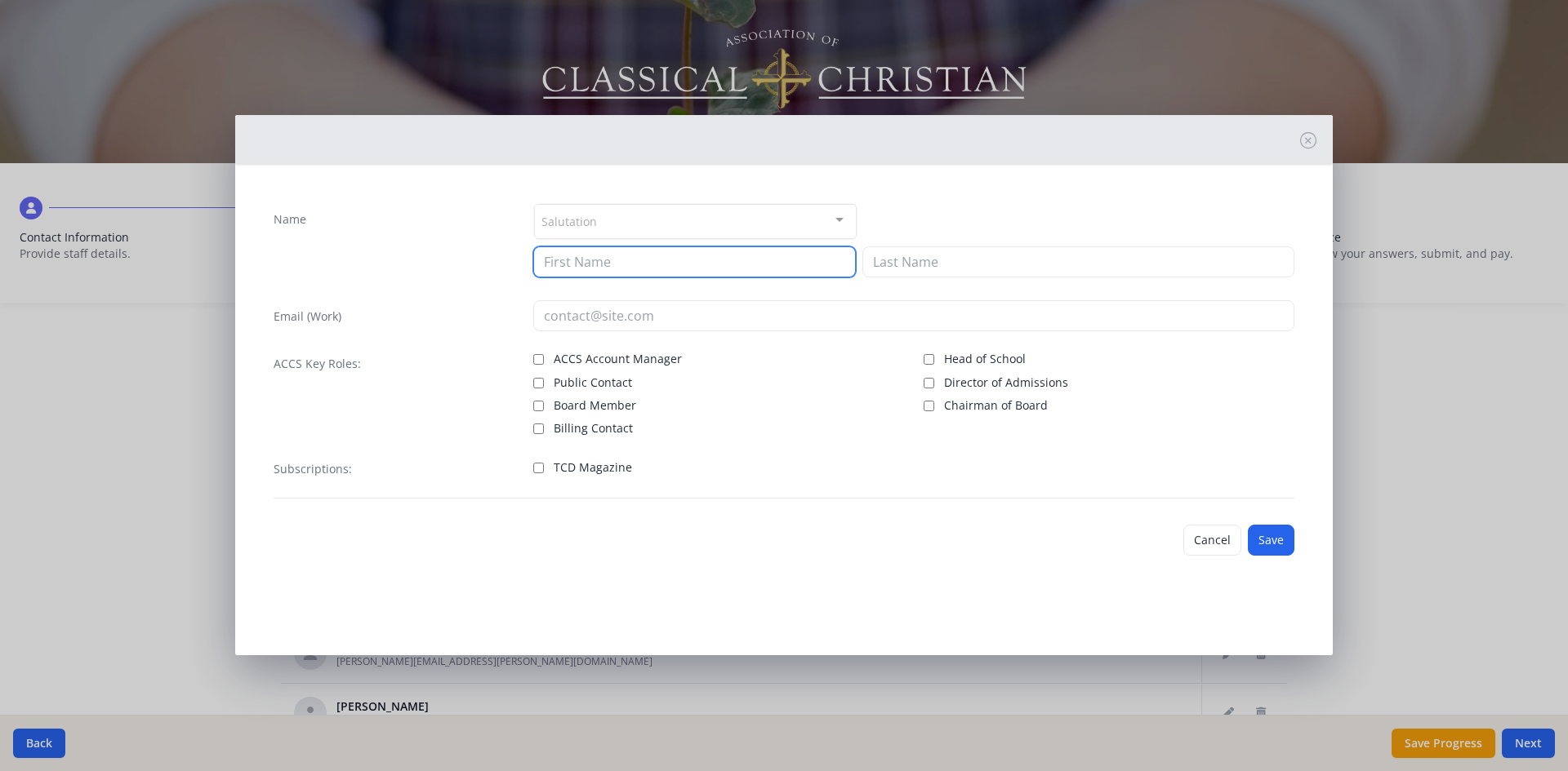
click at [652, 268] on input at bounding box center [694, 261] width 322 height 31
type input "[PERSON_NAME]"
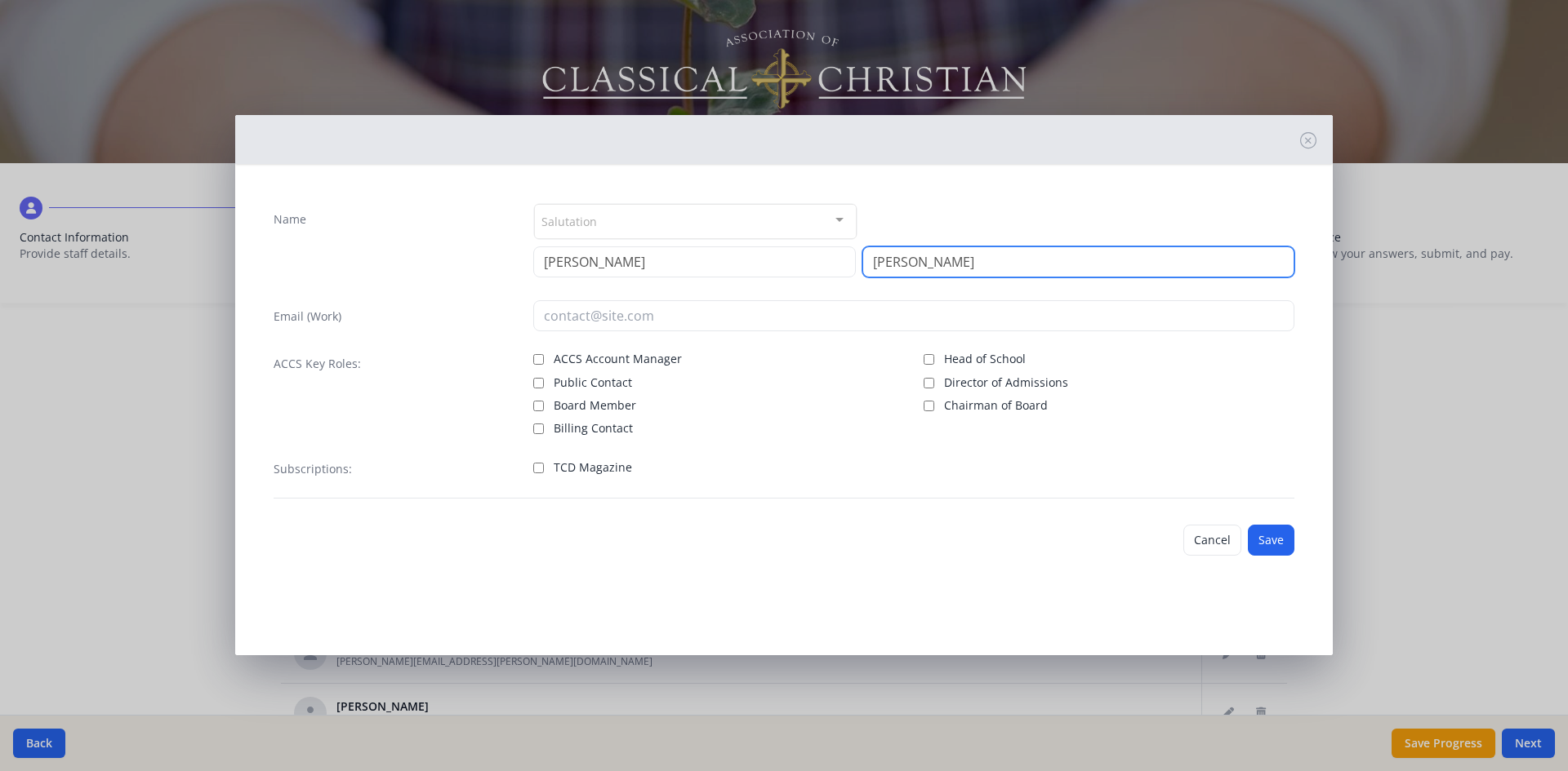
type input "[PERSON_NAME]"
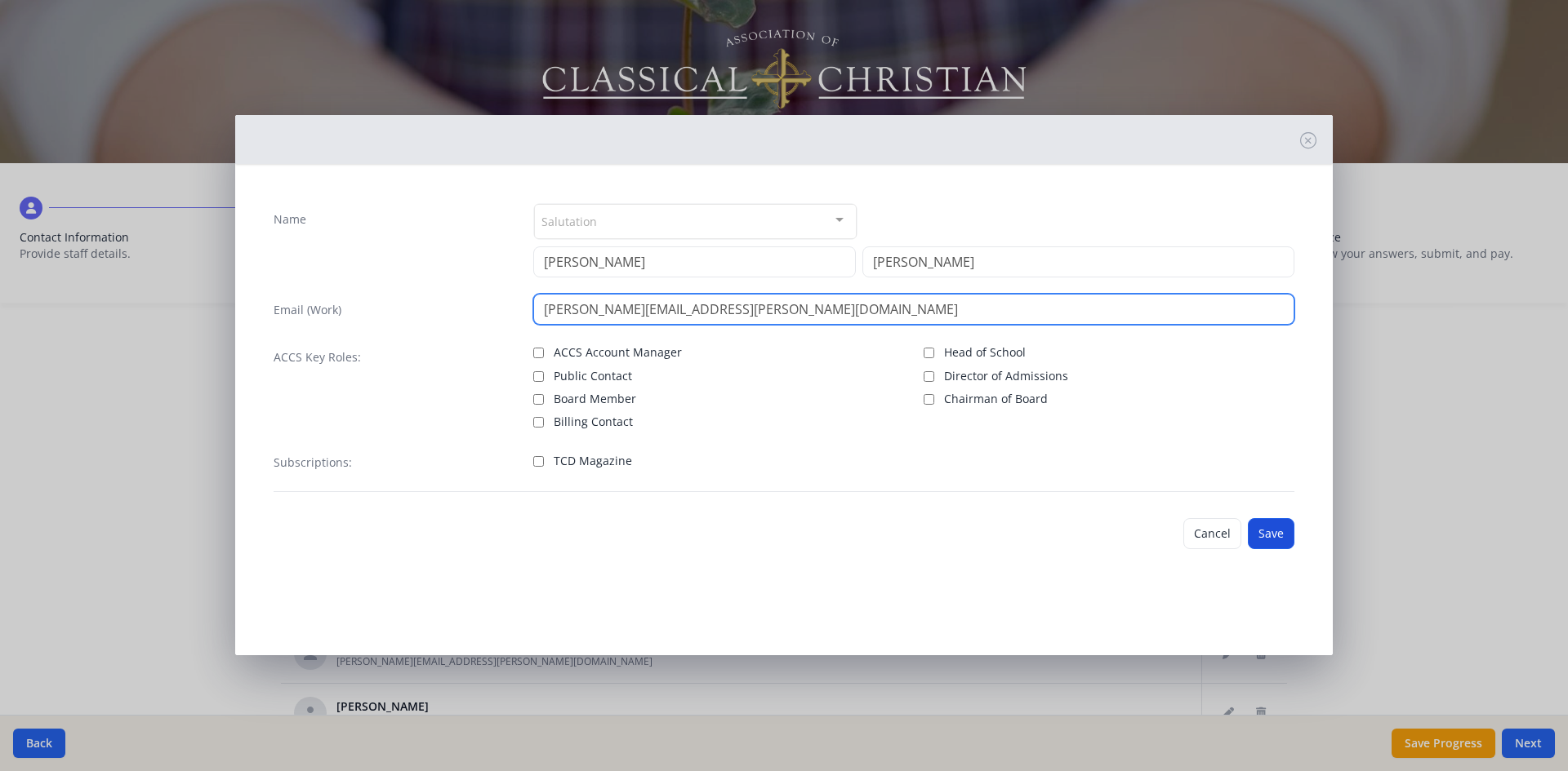
type input "[PERSON_NAME][EMAIL_ADDRESS][PERSON_NAME][DOMAIN_NAME]"
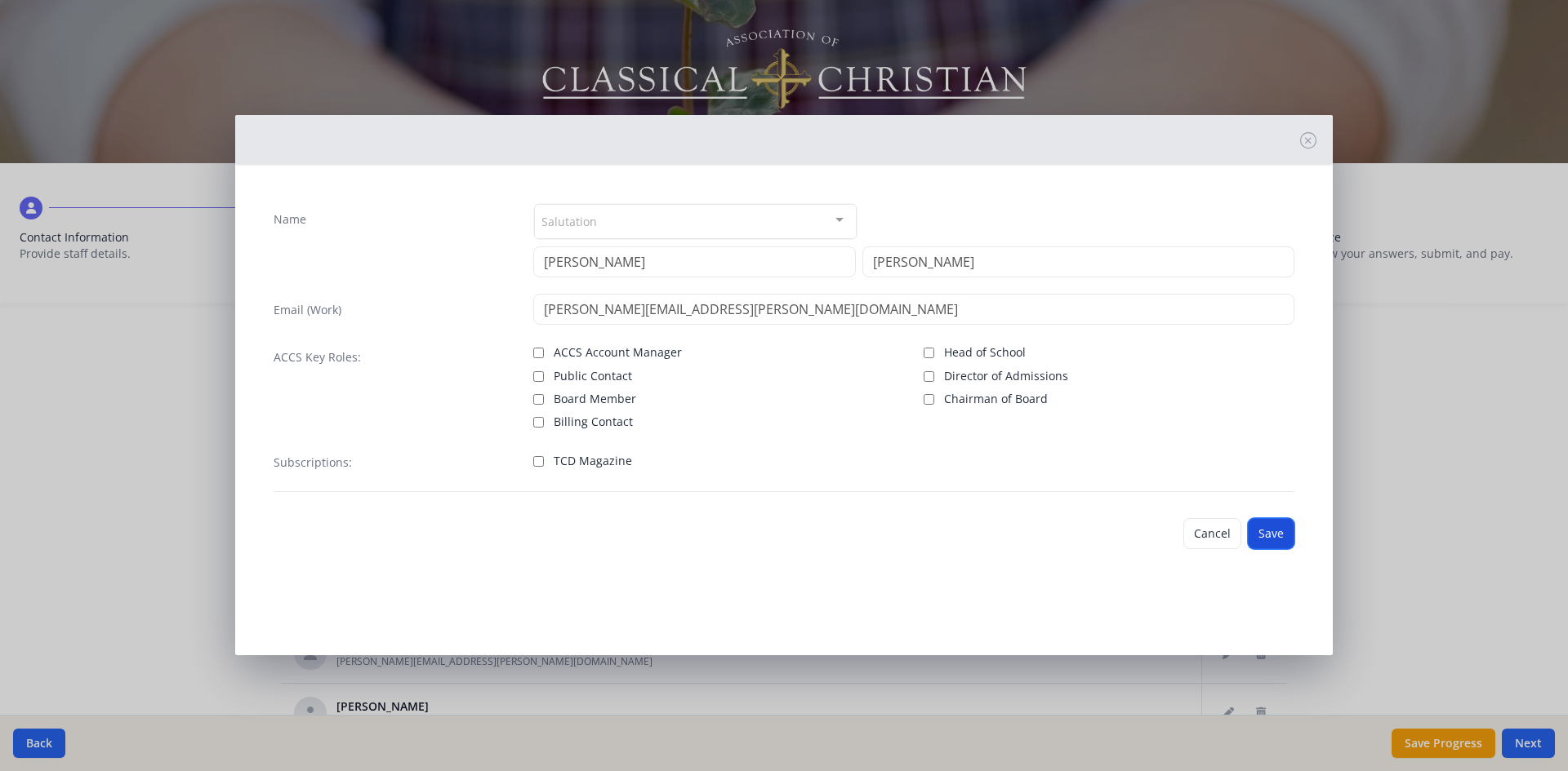
click at [1275, 536] on button "Save" at bounding box center [1271, 533] width 47 height 31
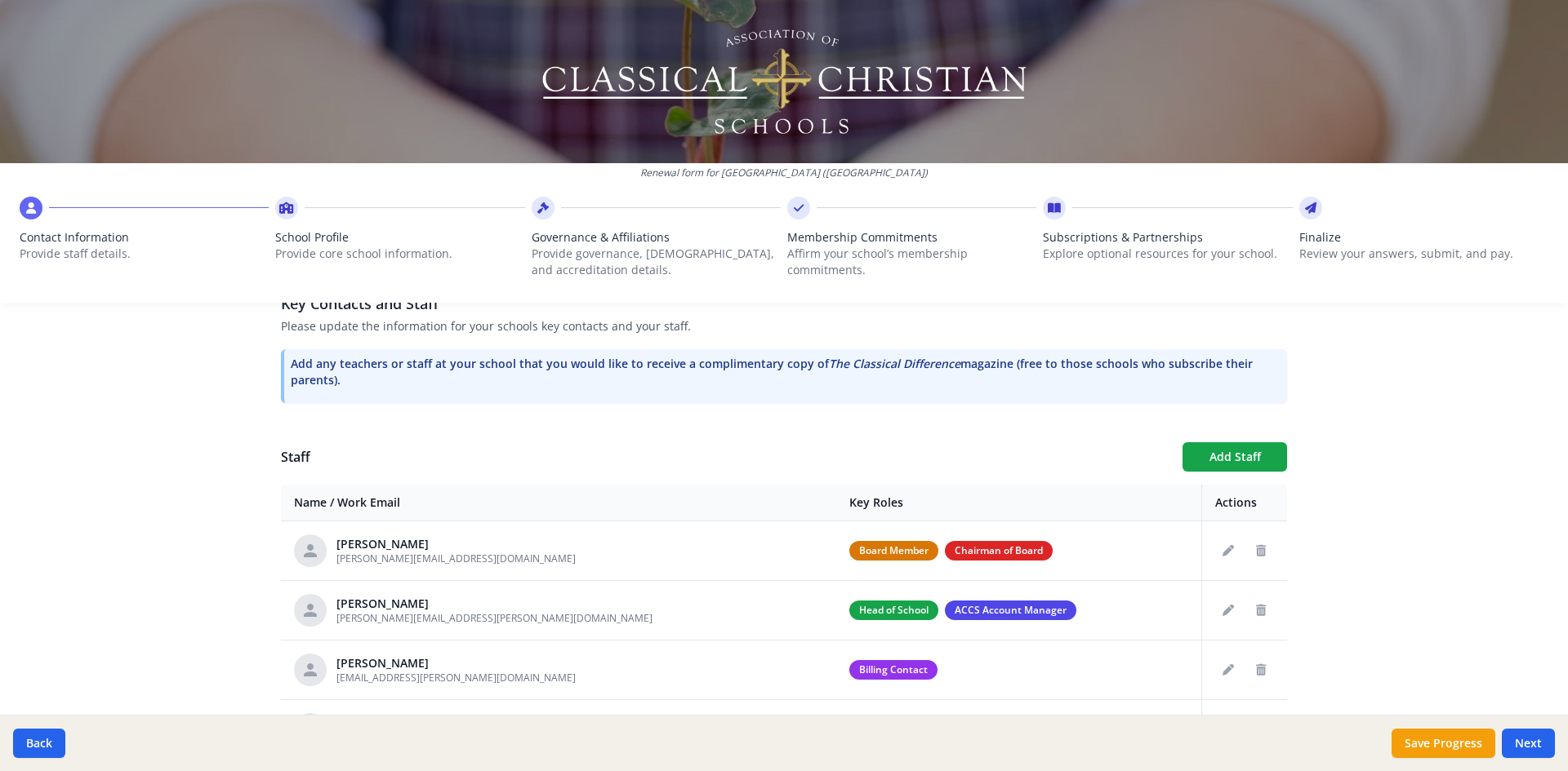
scroll to position [490, 0]
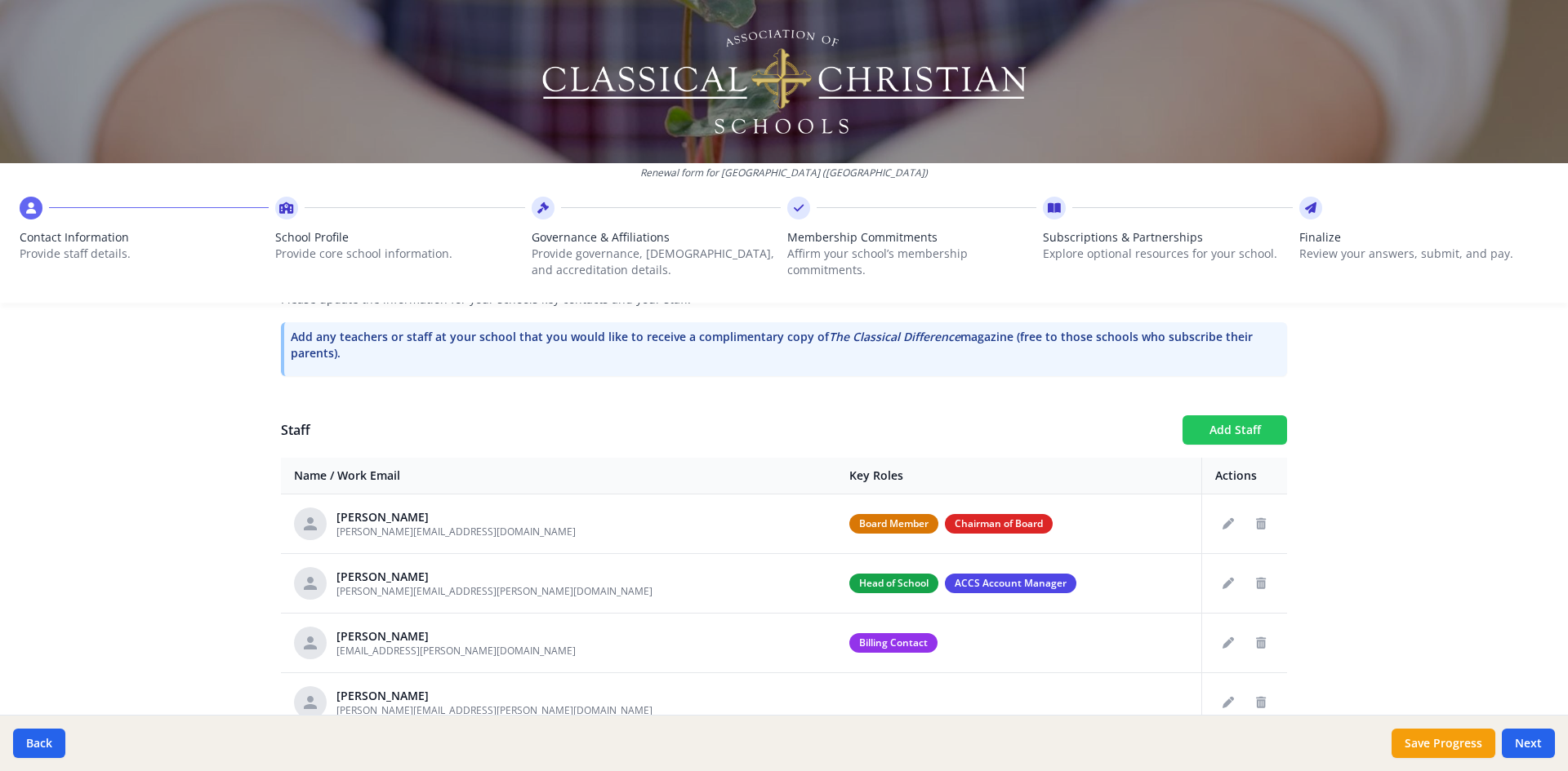
click at [1219, 428] on button "Add Staff" at bounding box center [1235, 429] width 105 height 29
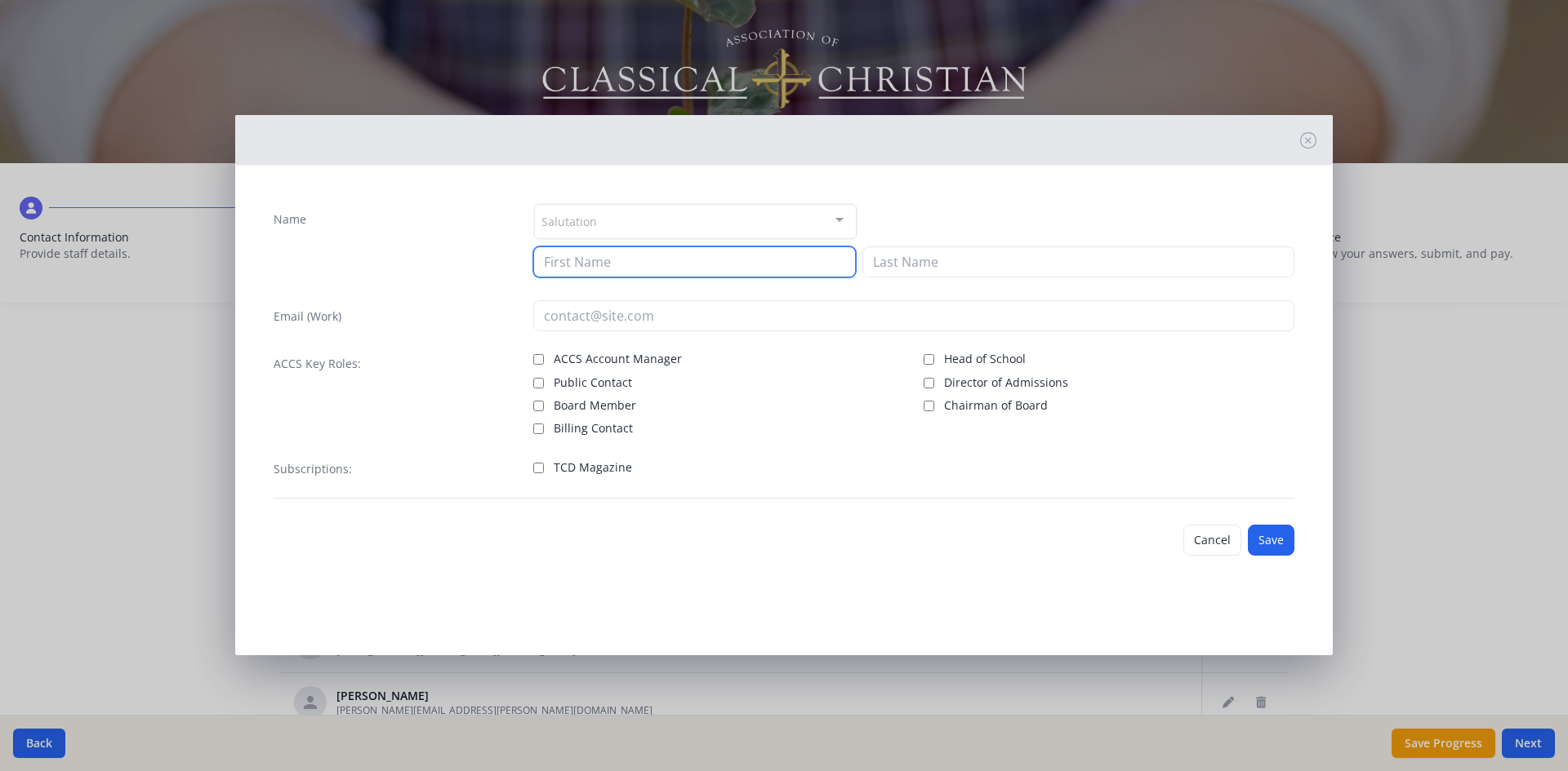
click at [557, 270] on input at bounding box center [694, 261] width 322 height 31
type input "[PERSON_NAME]"
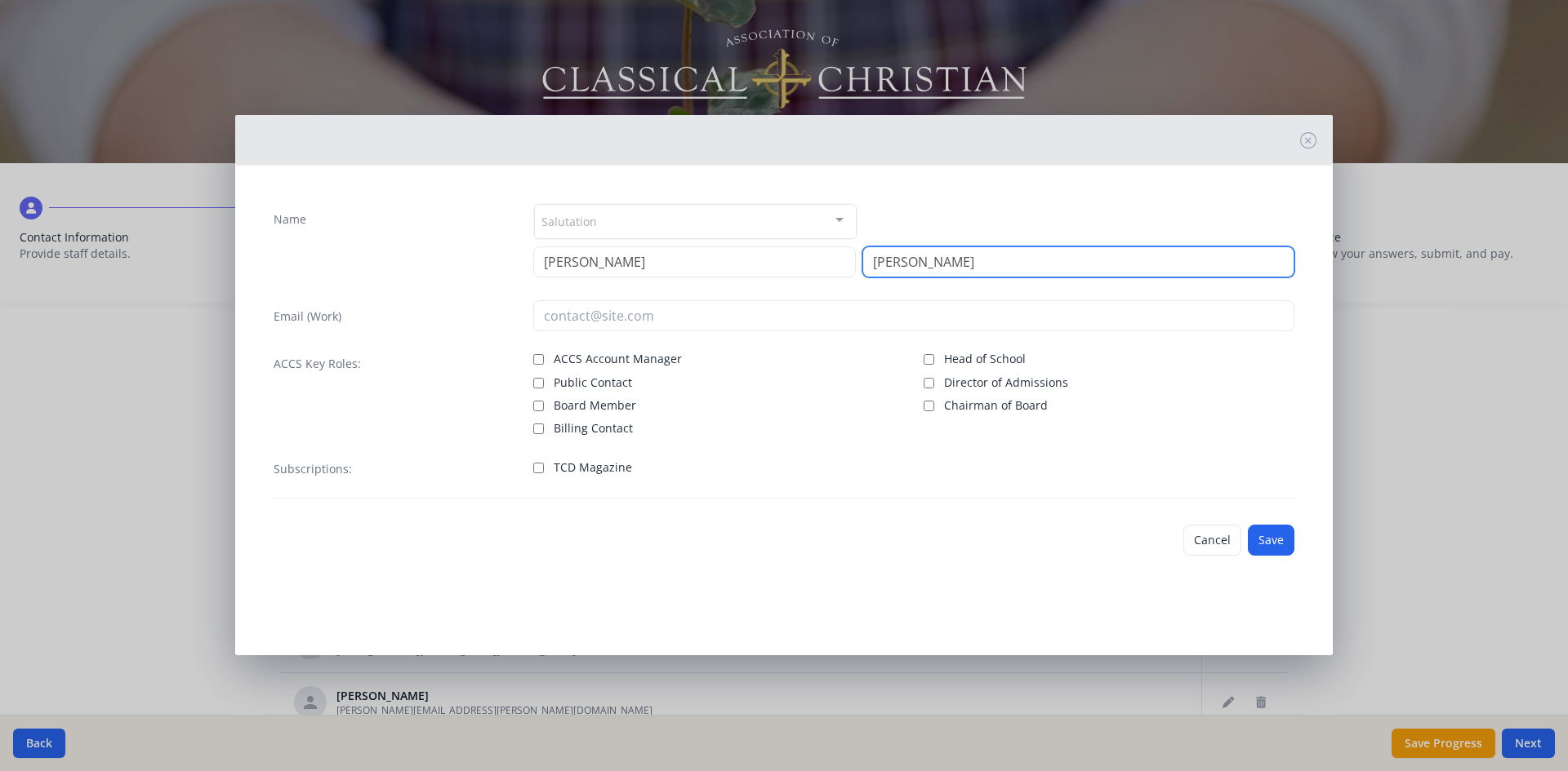
type input "[PERSON_NAME]"
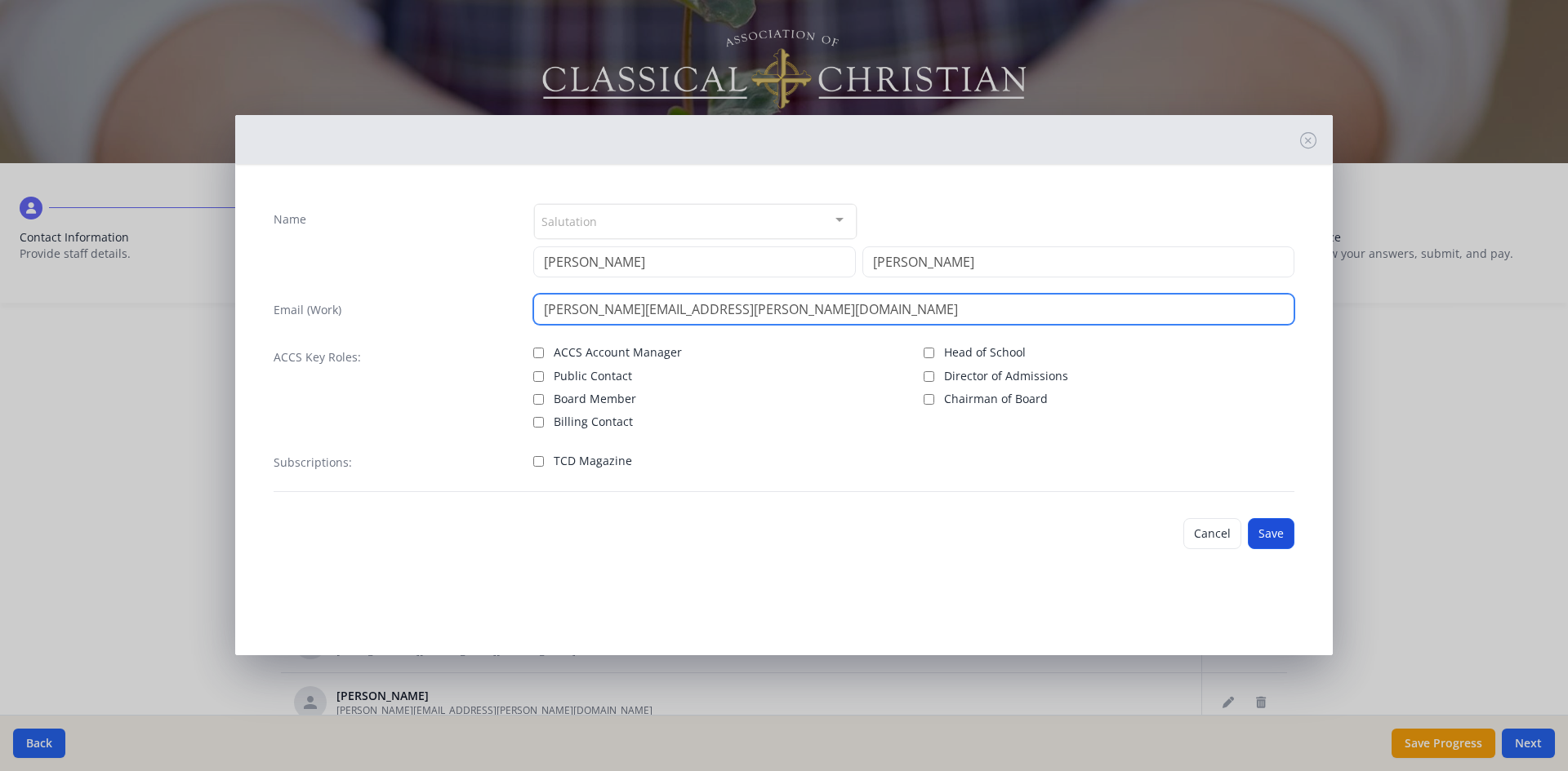
type input "[PERSON_NAME][EMAIL_ADDRESS][PERSON_NAME][DOMAIN_NAME]"
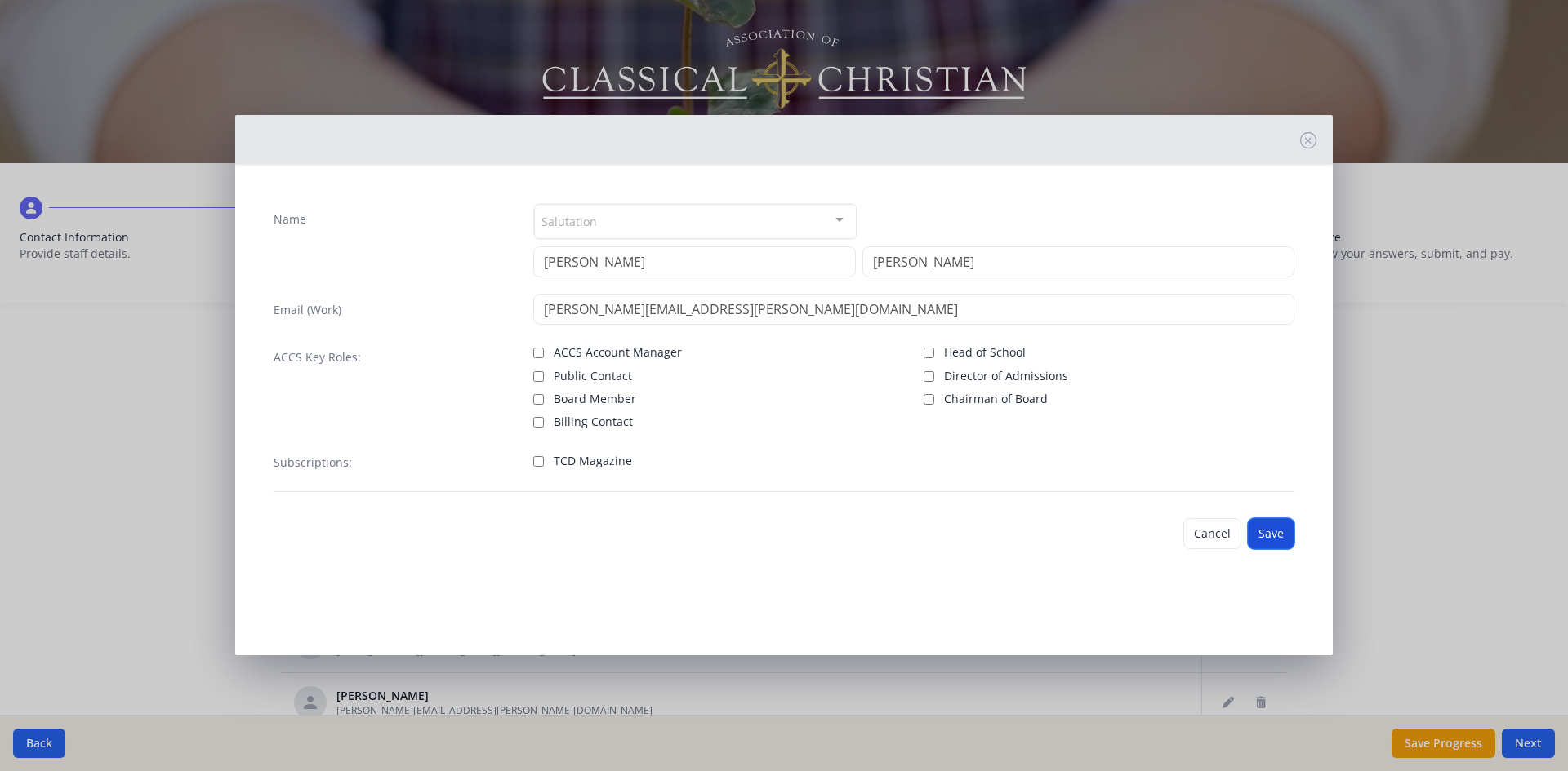
click at [1279, 537] on button "Save" at bounding box center [1271, 533] width 47 height 31
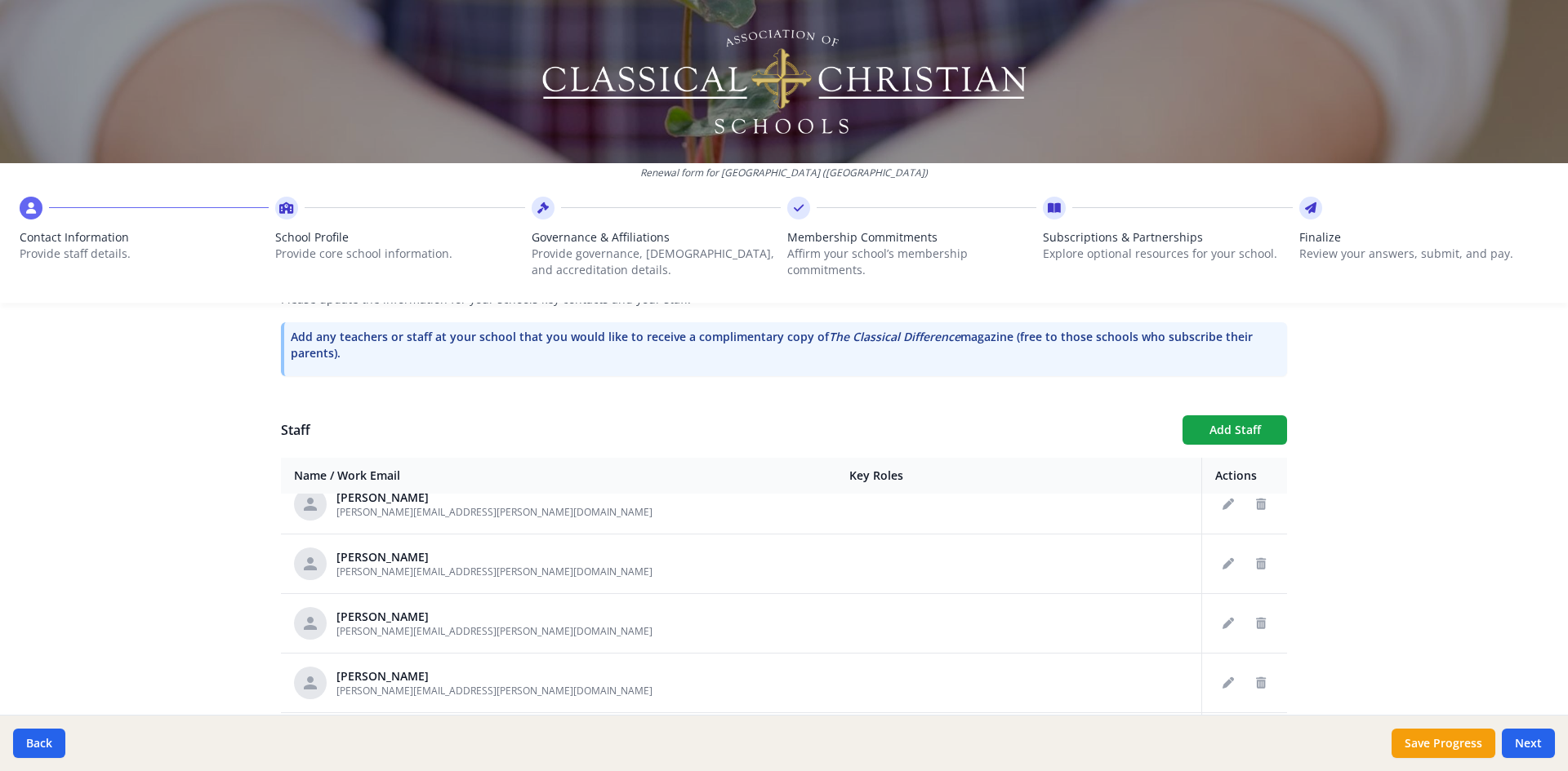
scroll to position [979, 0]
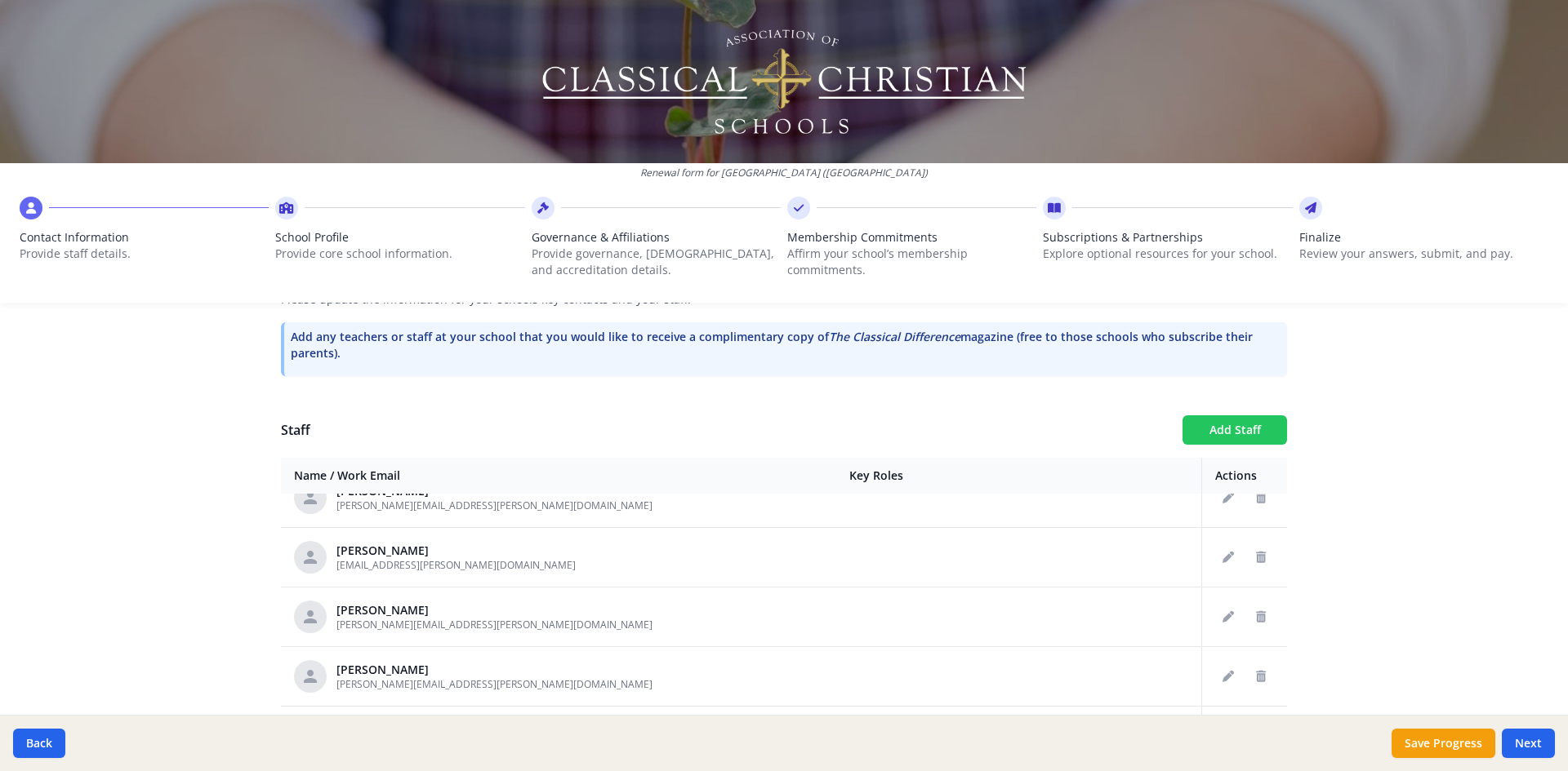
click at [1234, 423] on button "Add Staff" at bounding box center [1235, 429] width 105 height 29
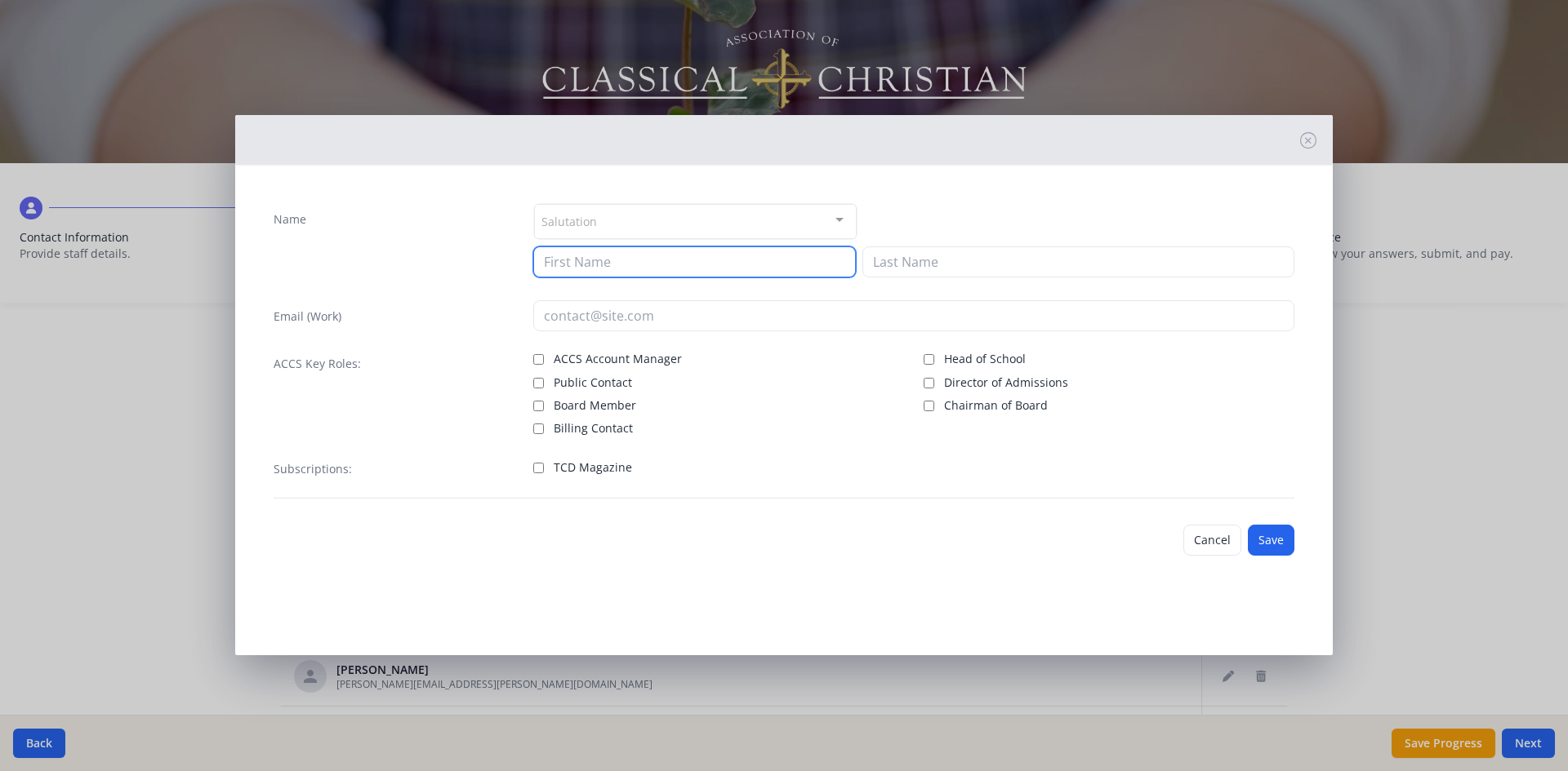
click at [629, 259] on input at bounding box center [694, 261] width 322 height 31
type input "Dax"
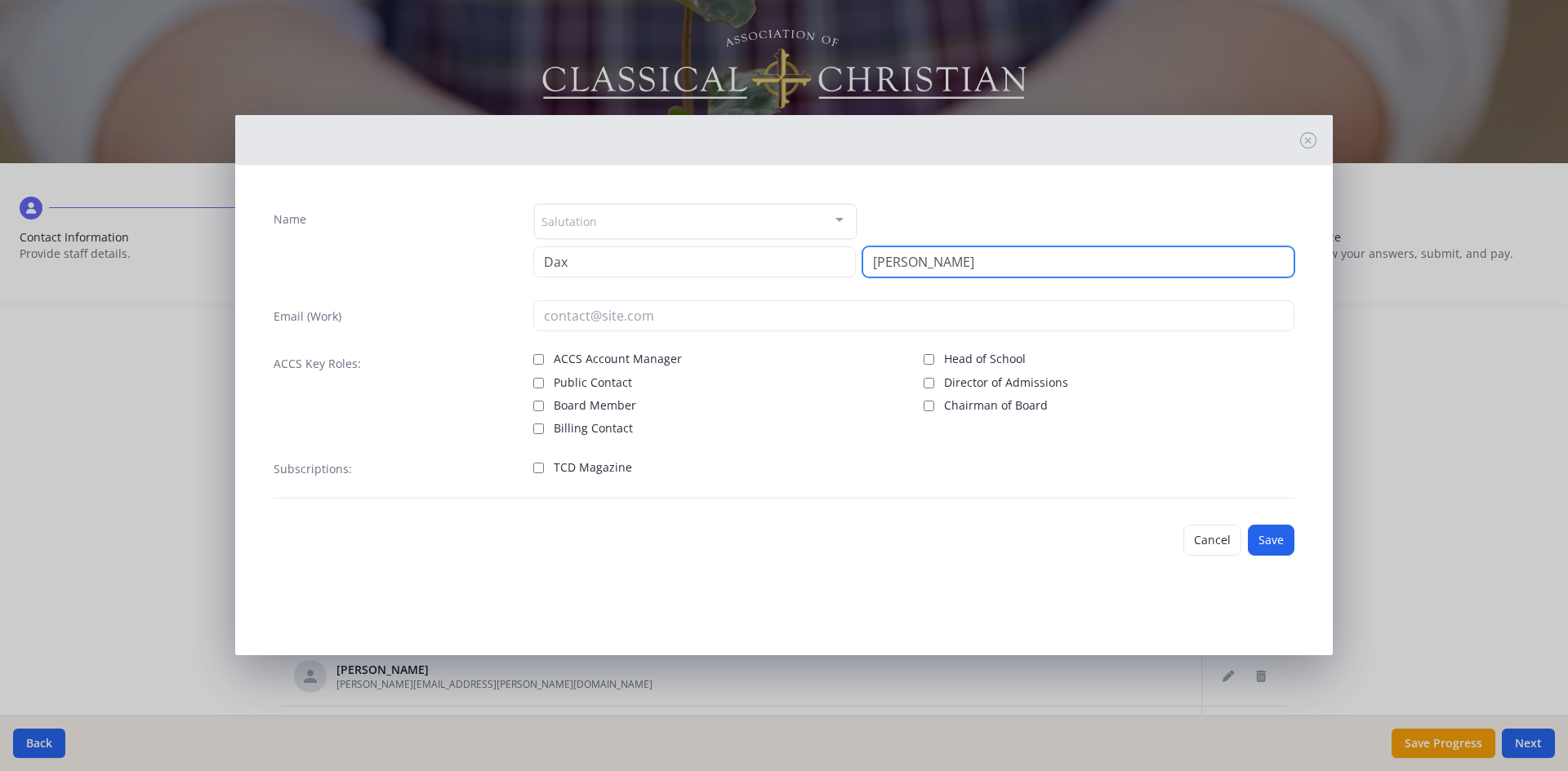
type input "[PERSON_NAME]"
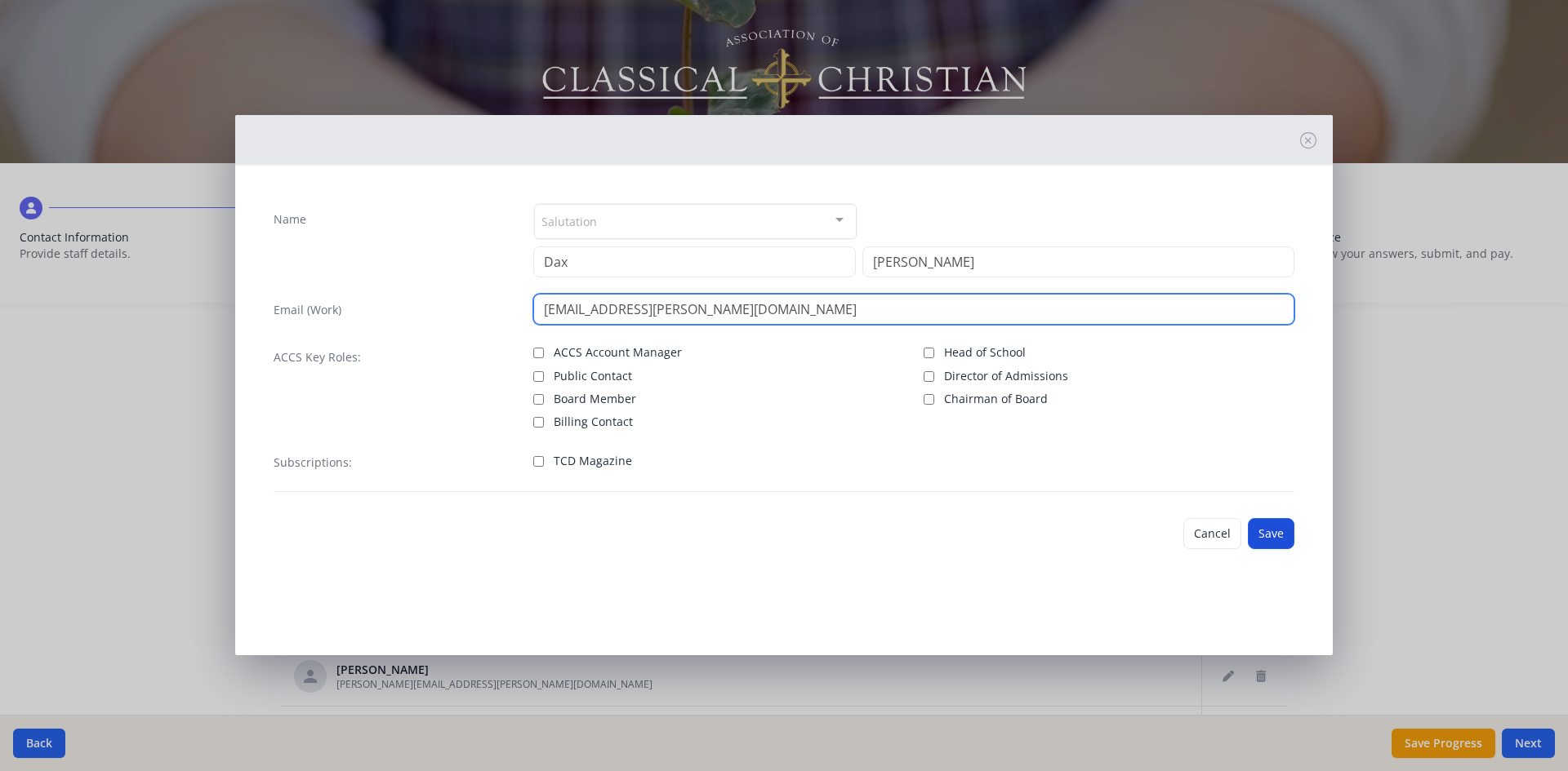
type input "[EMAIL_ADDRESS][PERSON_NAME][DOMAIN_NAME]"
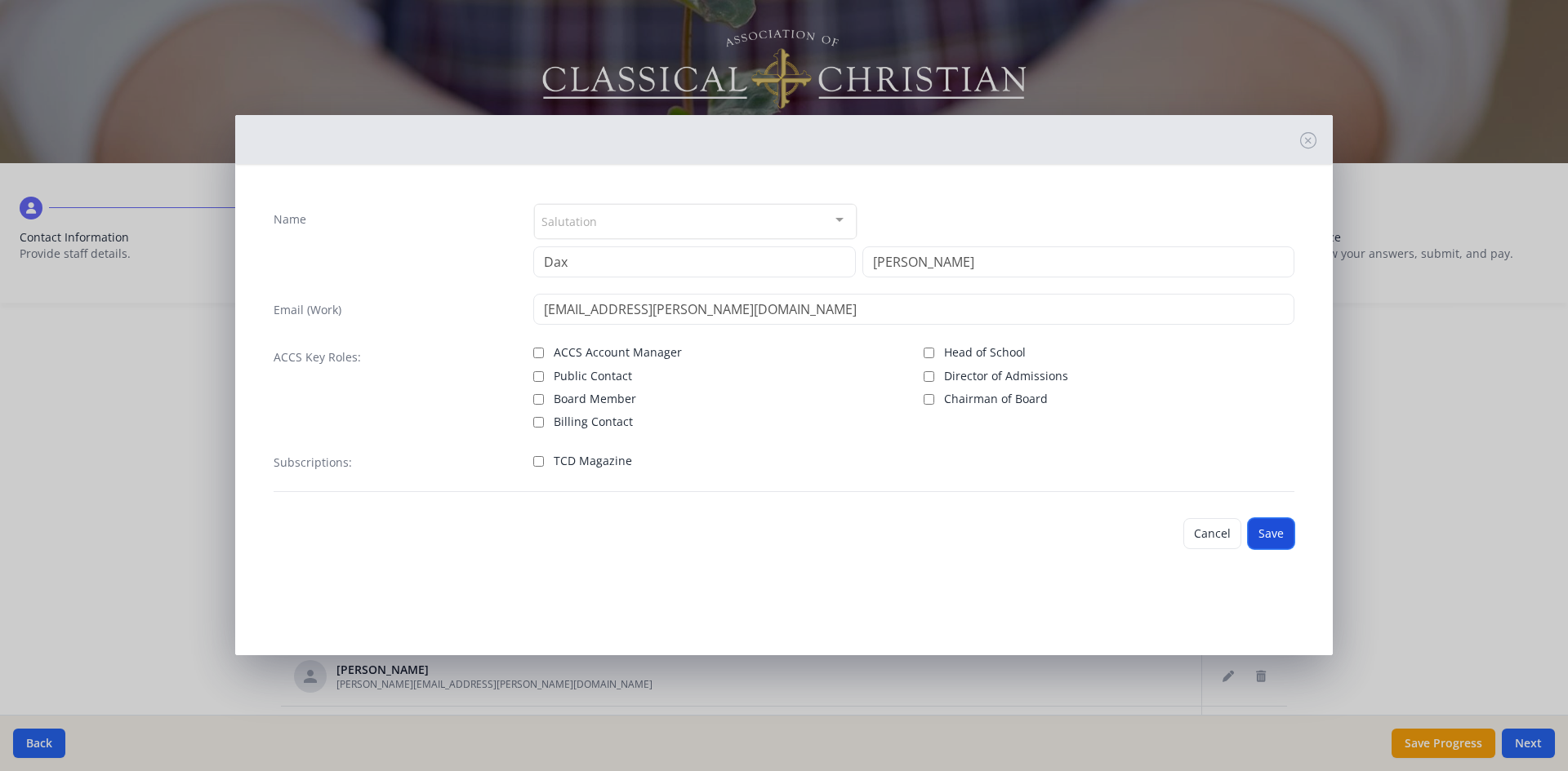
click at [1282, 537] on button "Save" at bounding box center [1271, 533] width 47 height 31
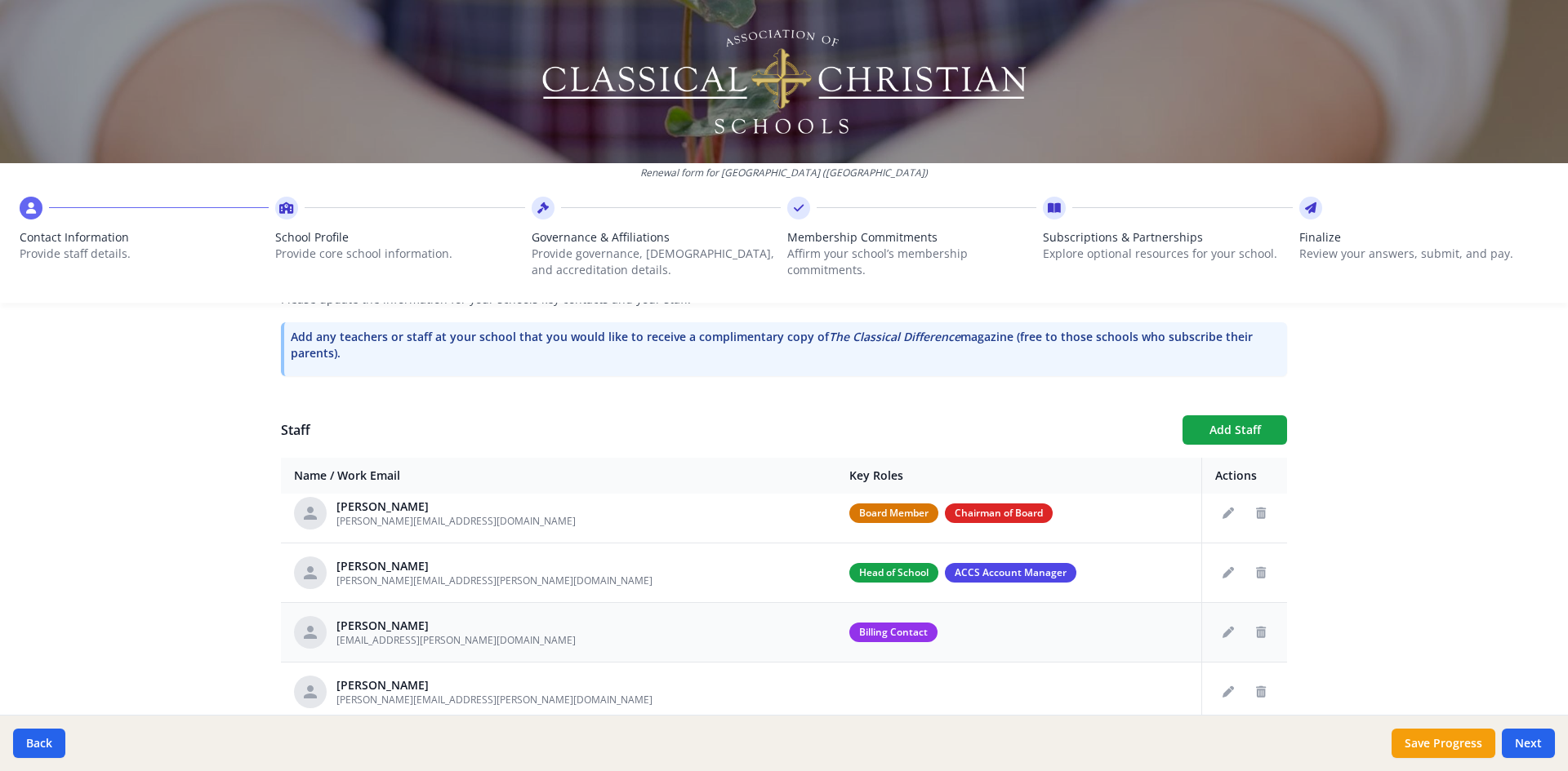
scroll to position [0, 0]
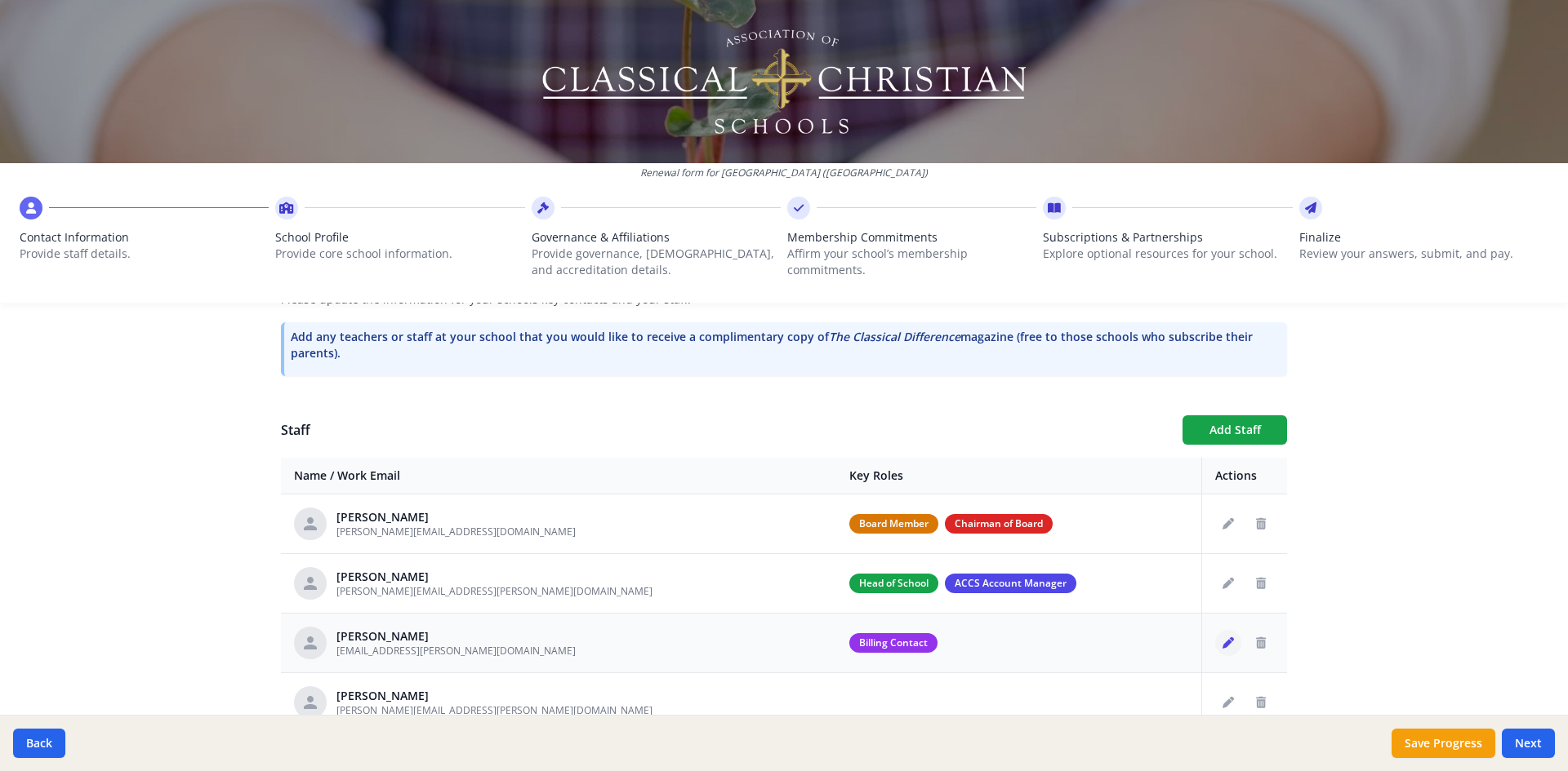
click at [1222, 641] on icon "Edit staff" at bounding box center [1228, 643] width 11 height 11
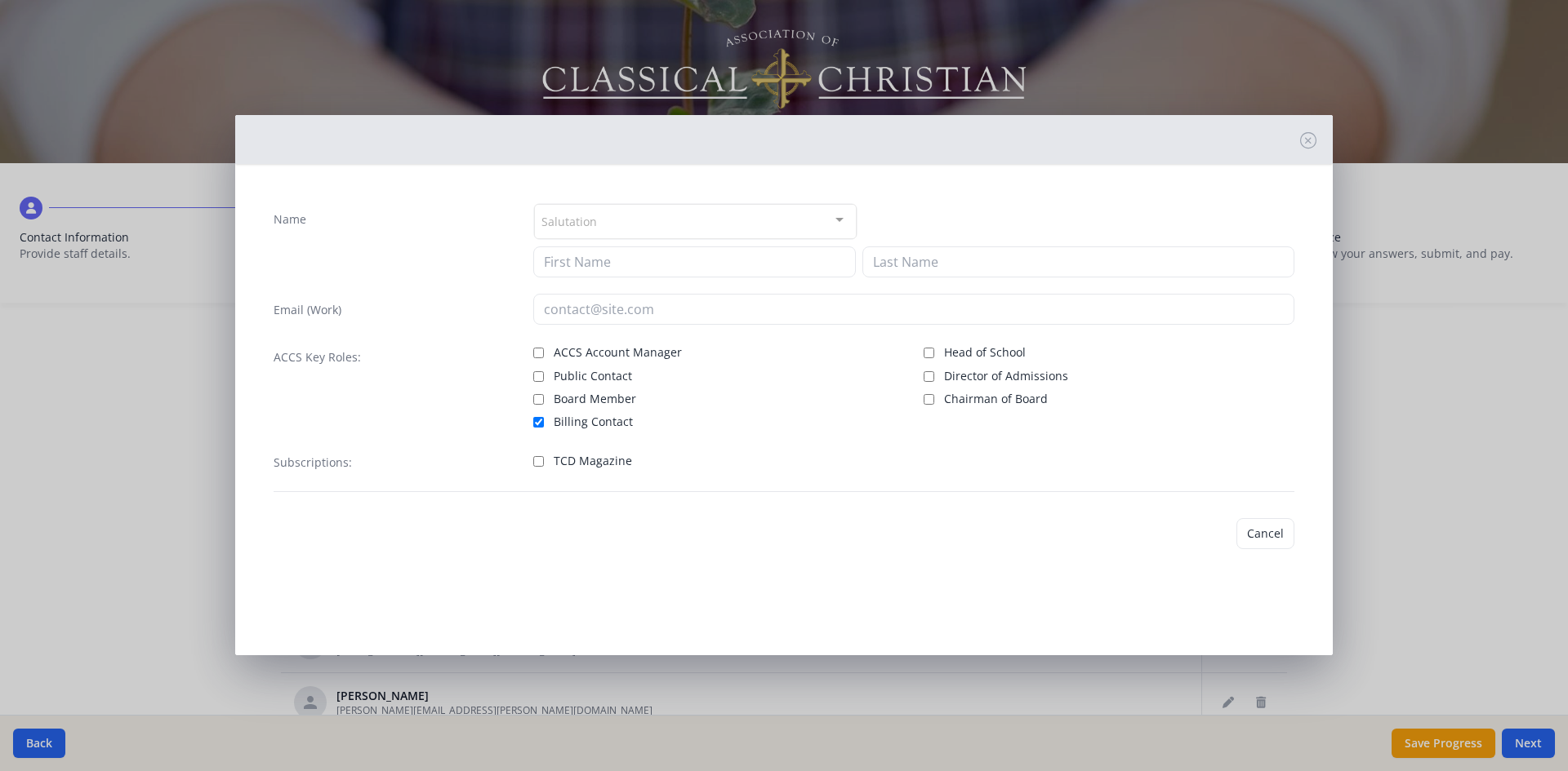
type input "Liana"
type input "[PERSON_NAME]"
type input "[EMAIL_ADDRESS][PERSON_NAME][DOMAIN_NAME]"
checkbox input "true"
click at [1275, 534] on button "Save" at bounding box center [1271, 540] width 47 height 31
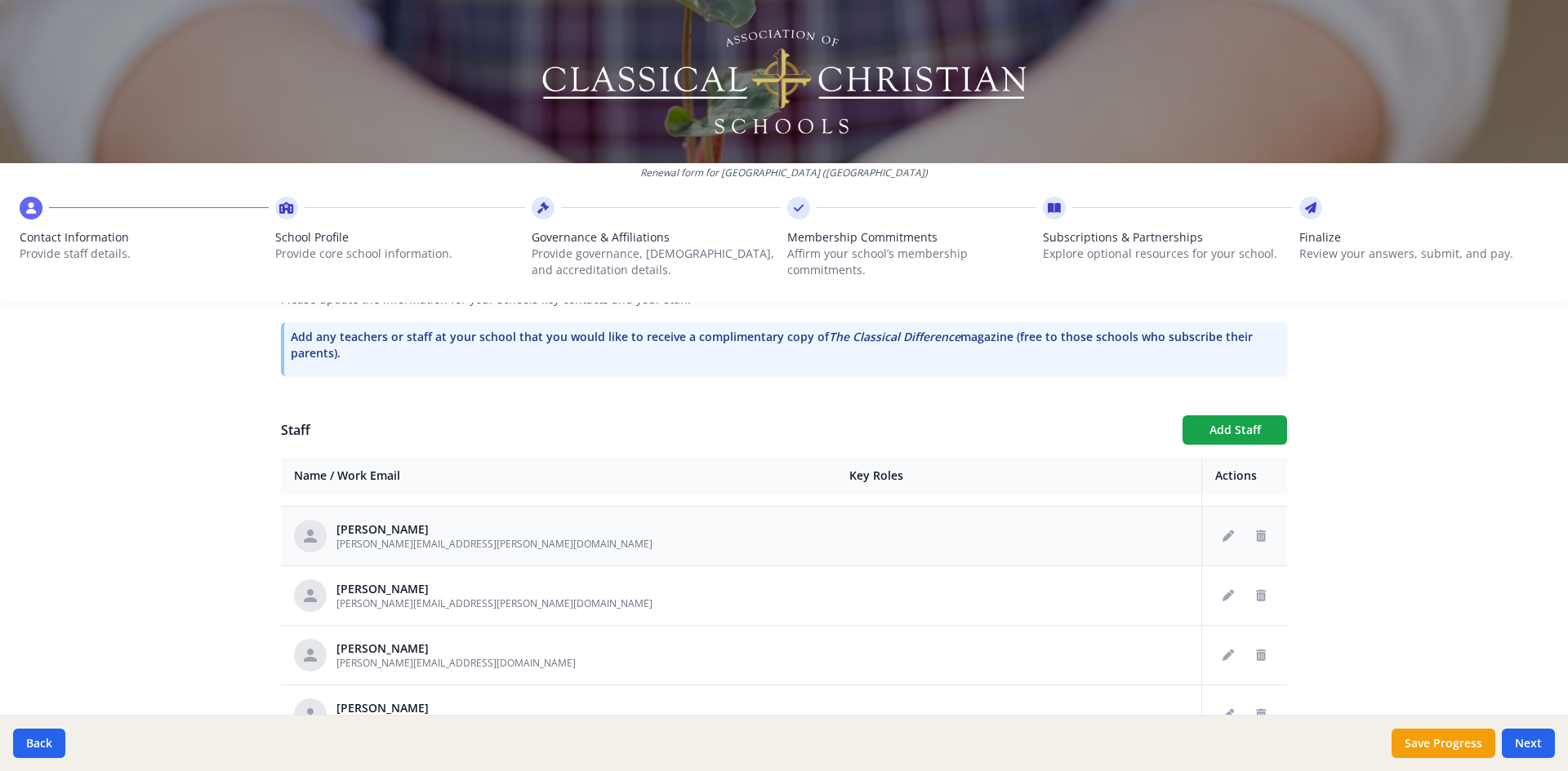
scroll to position [245, 0]
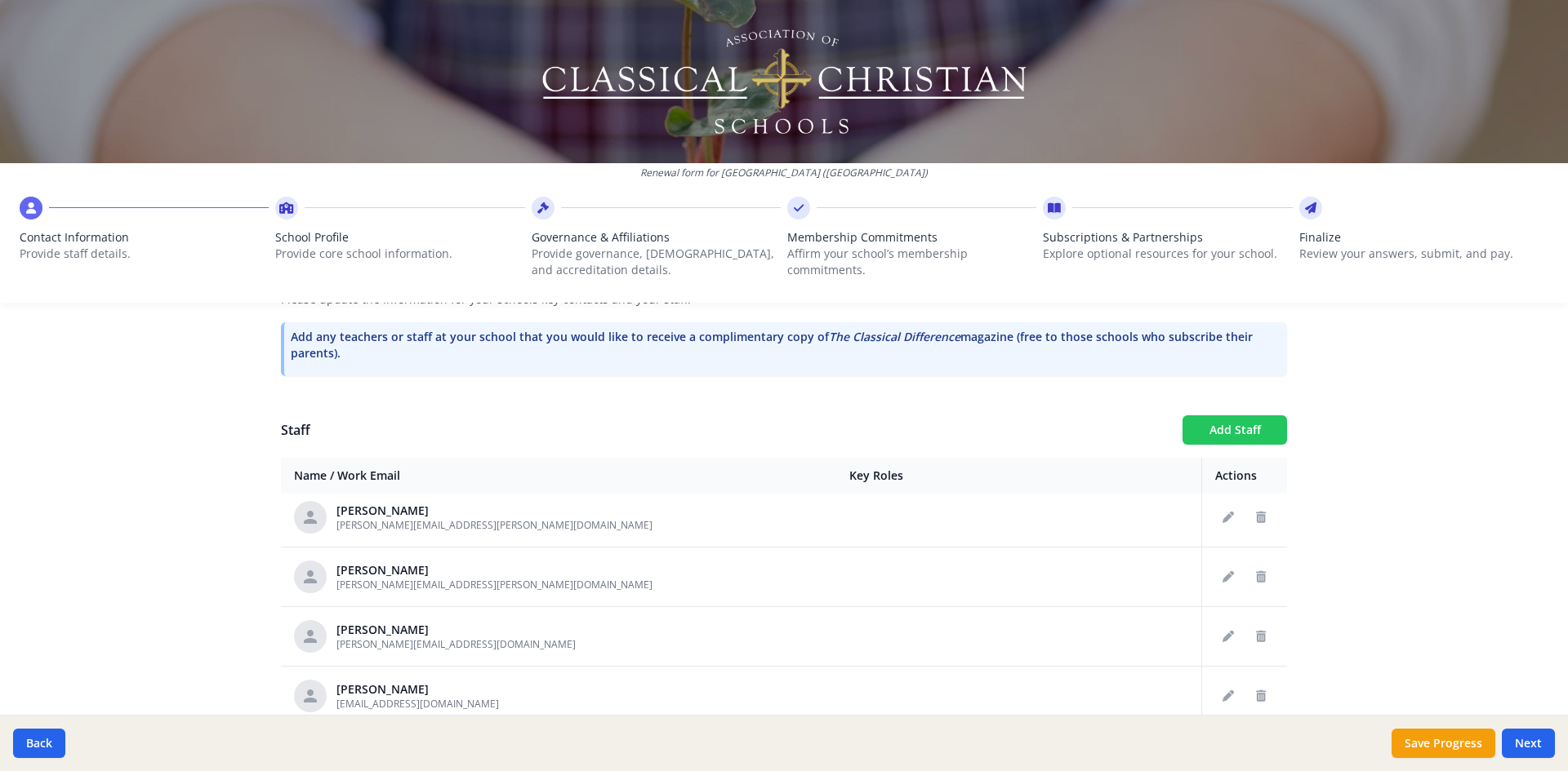
click at [1215, 430] on button "Add Staff" at bounding box center [1235, 429] width 105 height 29
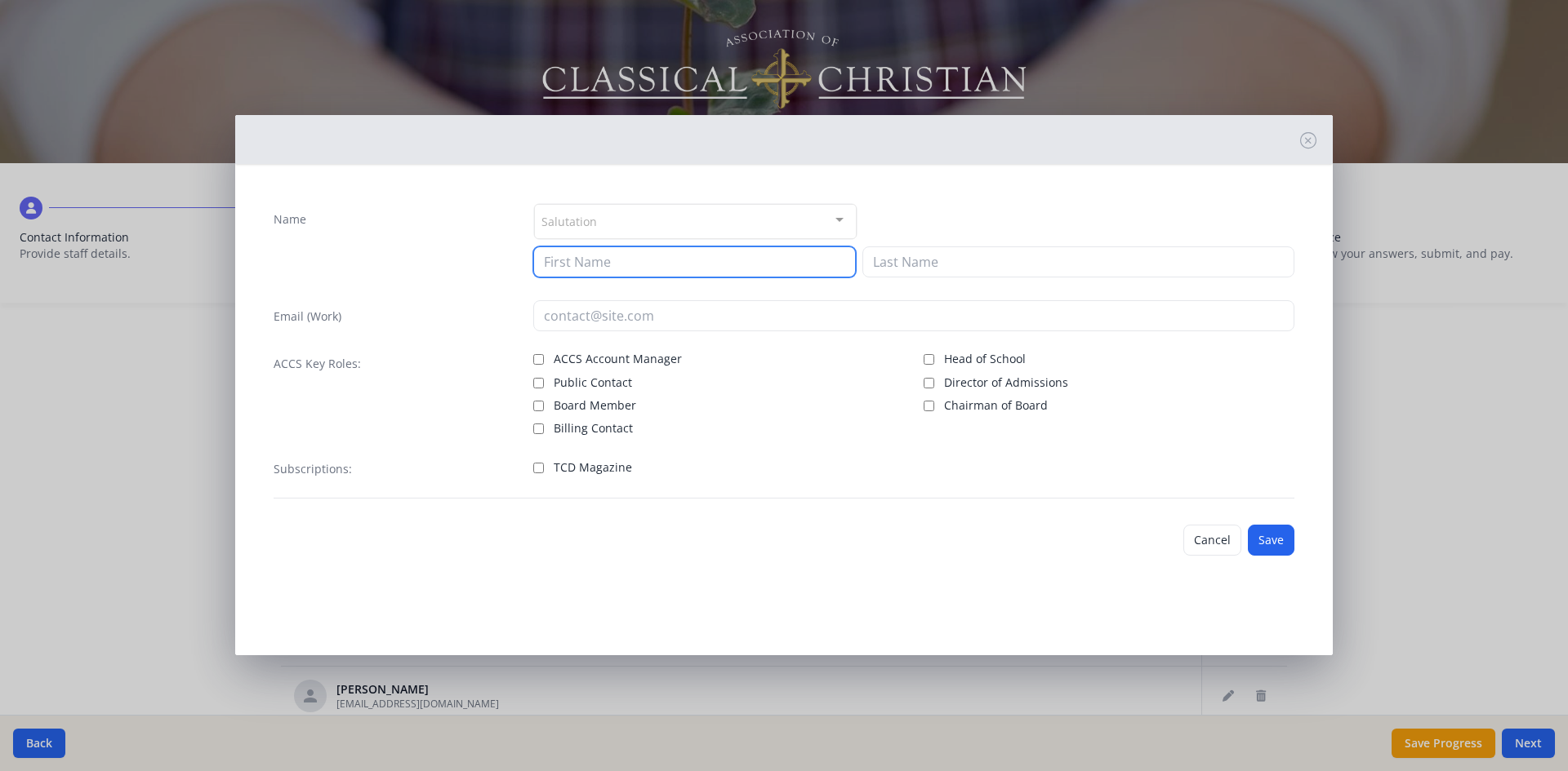
click at [583, 258] on input at bounding box center [694, 261] width 322 height 31
type input "[PERSON_NAME]"
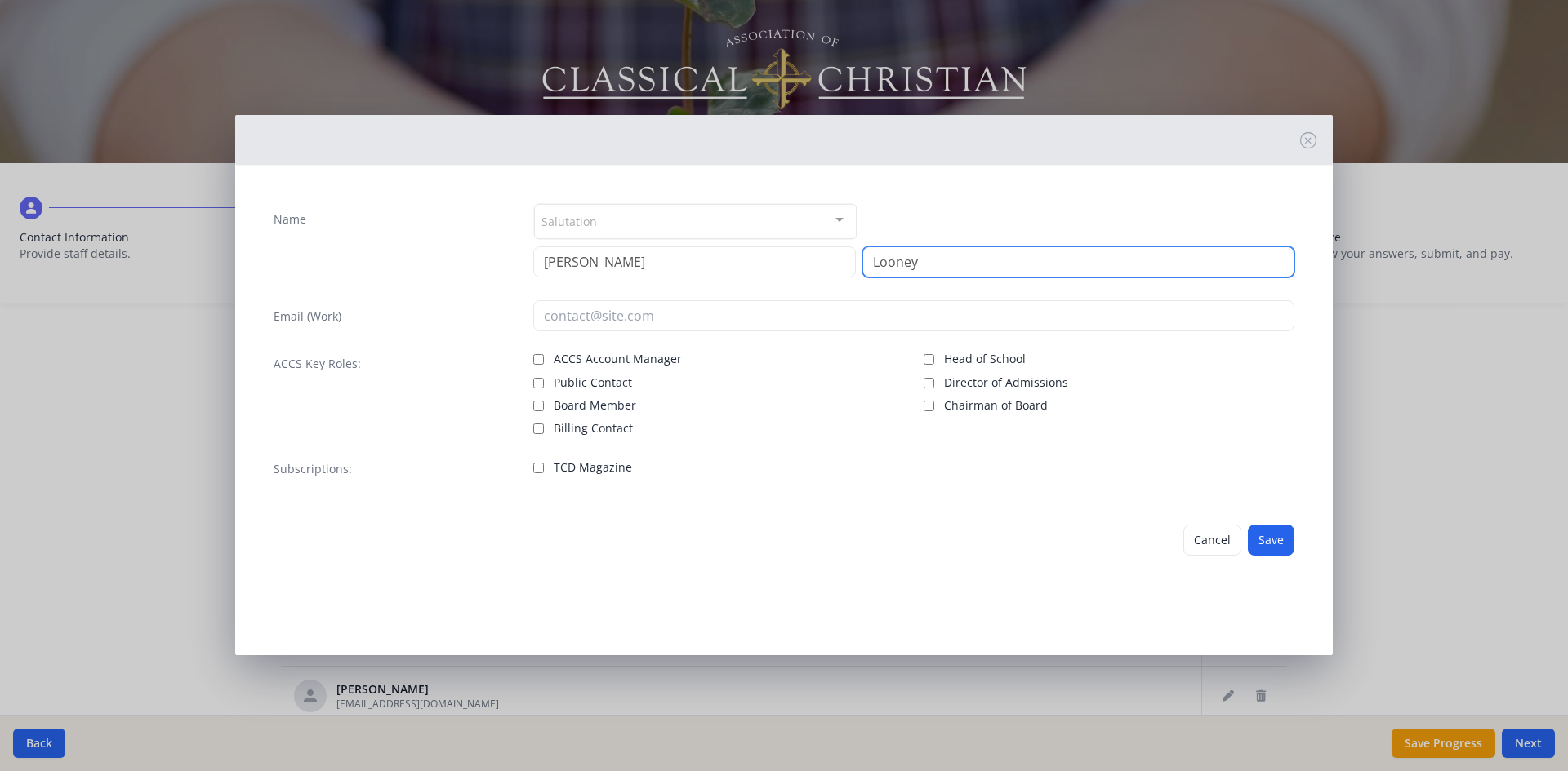
type input "Looney"
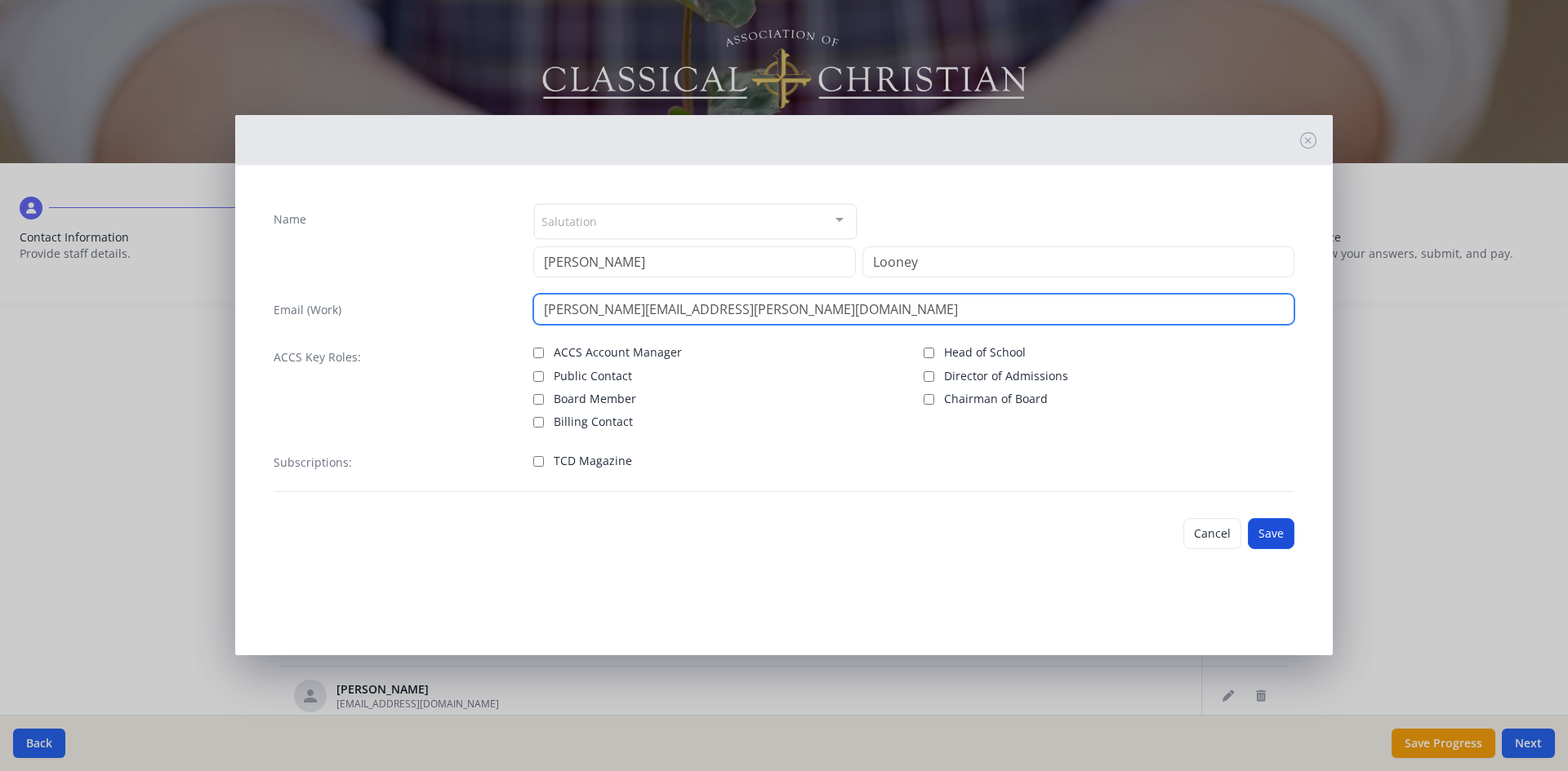
type input "[PERSON_NAME][EMAIL_ADDRESS][PERSON_NAME][DOMAIN_NAME]"
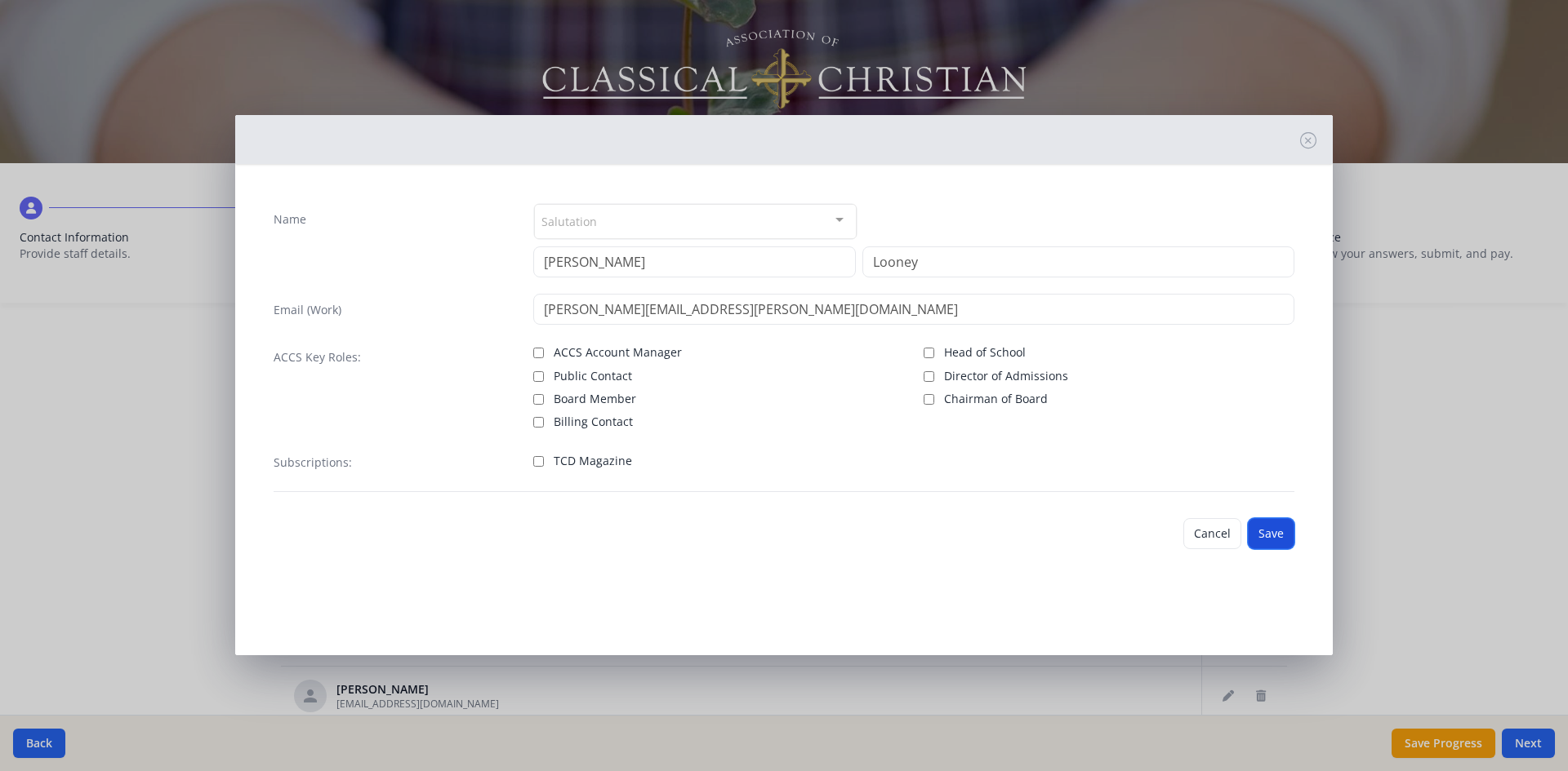
click at [1266, 534] on button "Save" at bounding box center [1271, 533] width 47 height 31
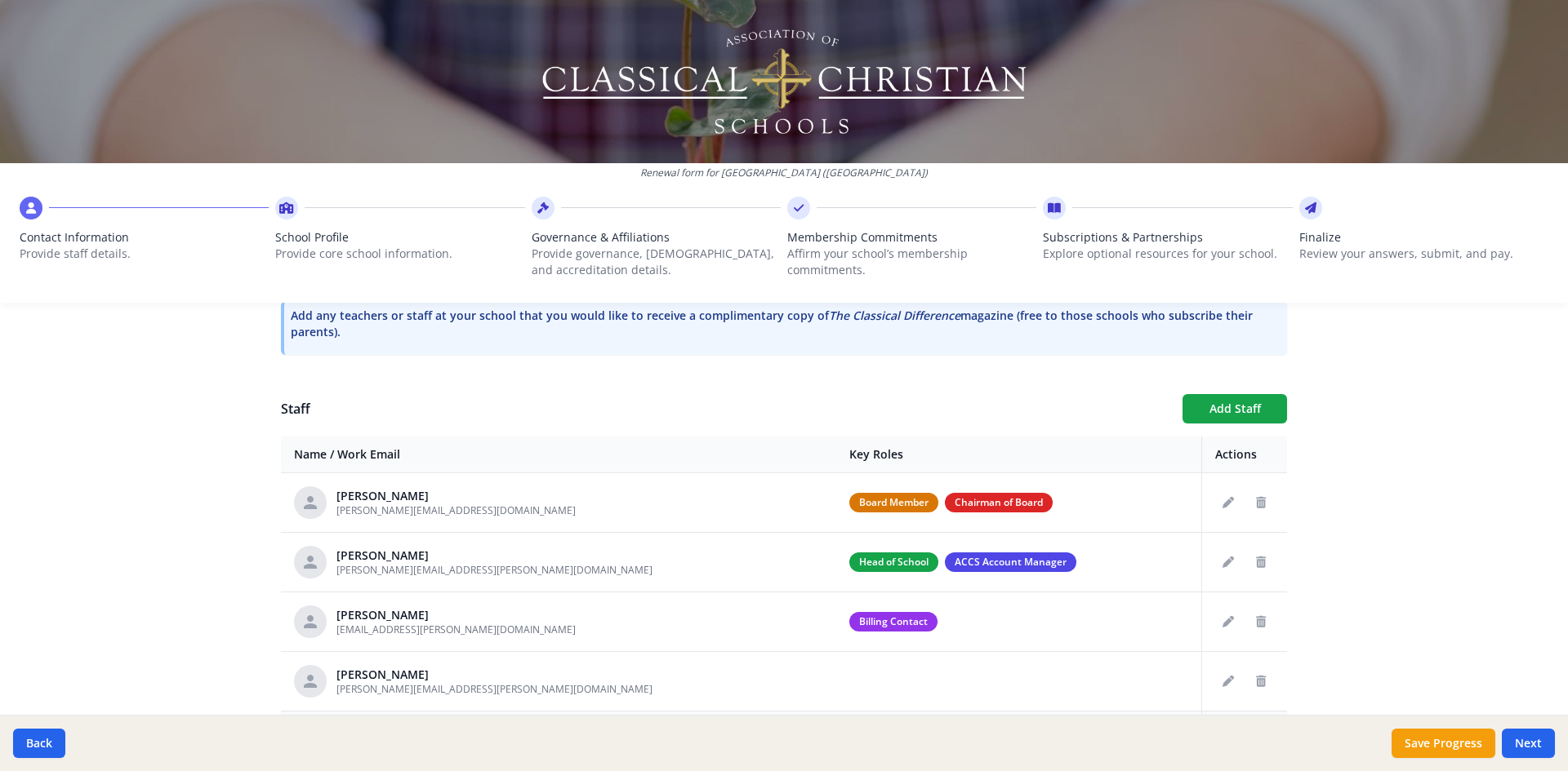
scroll to position [490, 0]
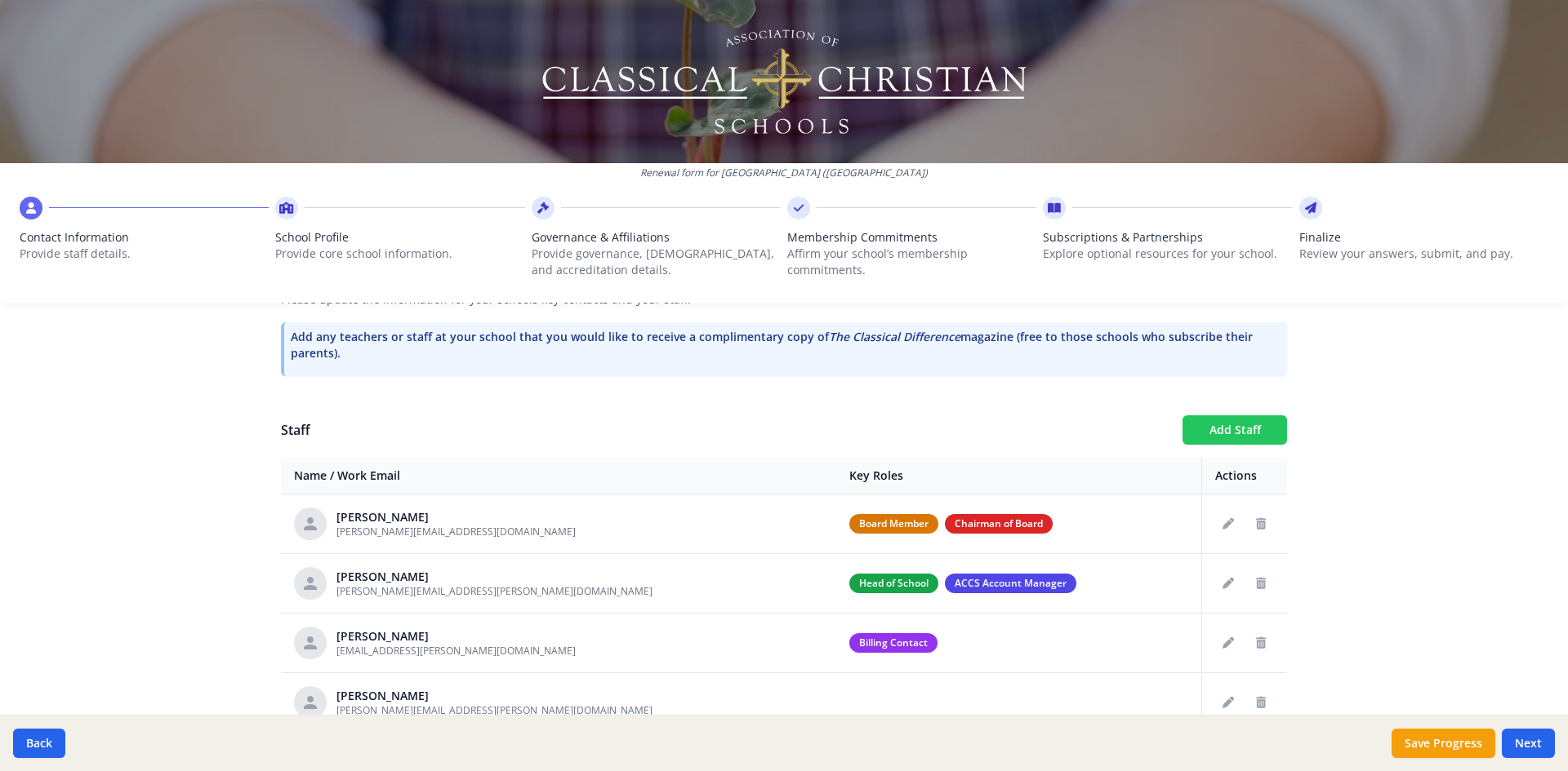
click at [1214, 434] on button "Add Staff" at bounding box center [1235, 429] width 105 height 29
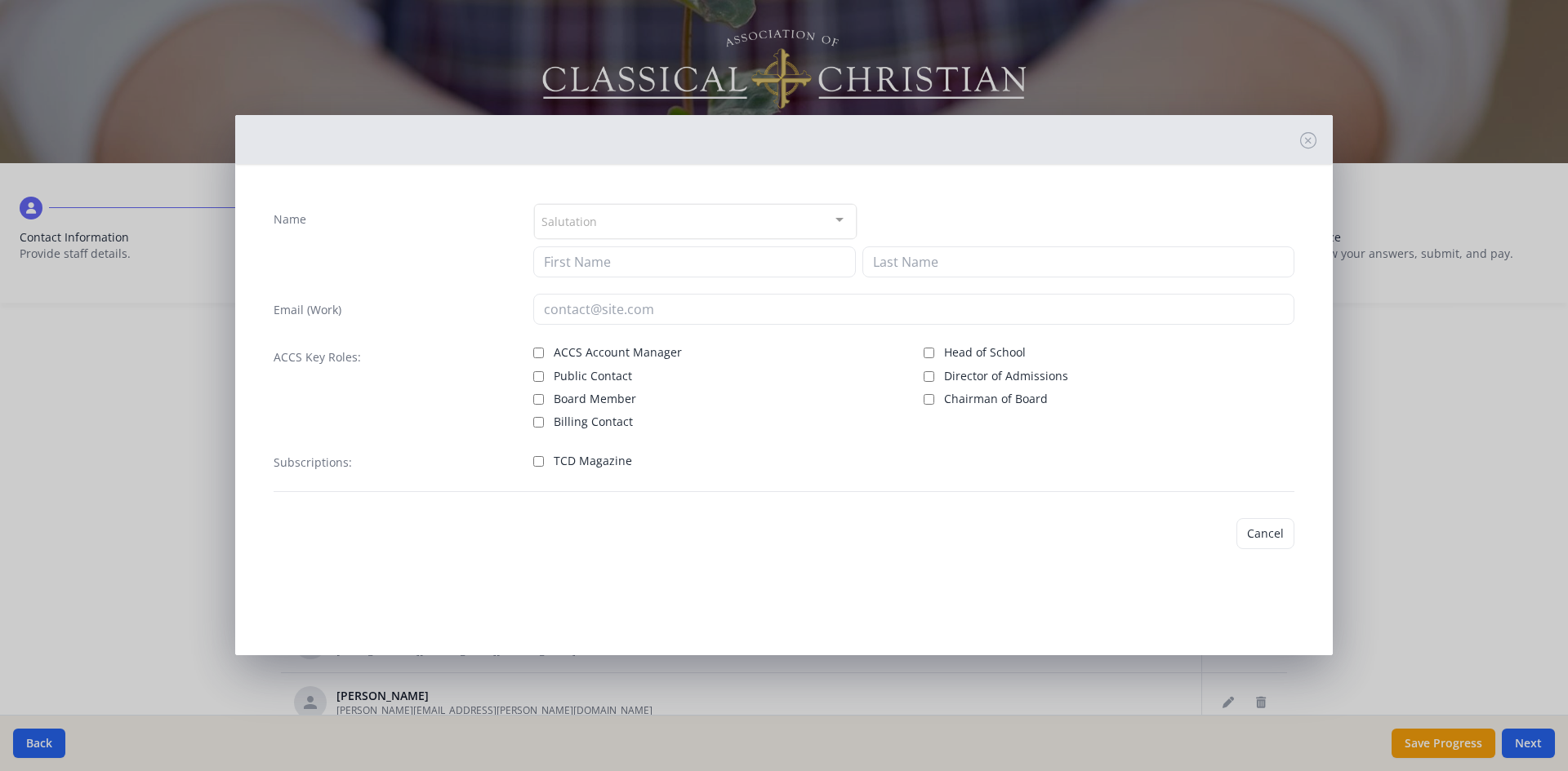
checkbox input "false"
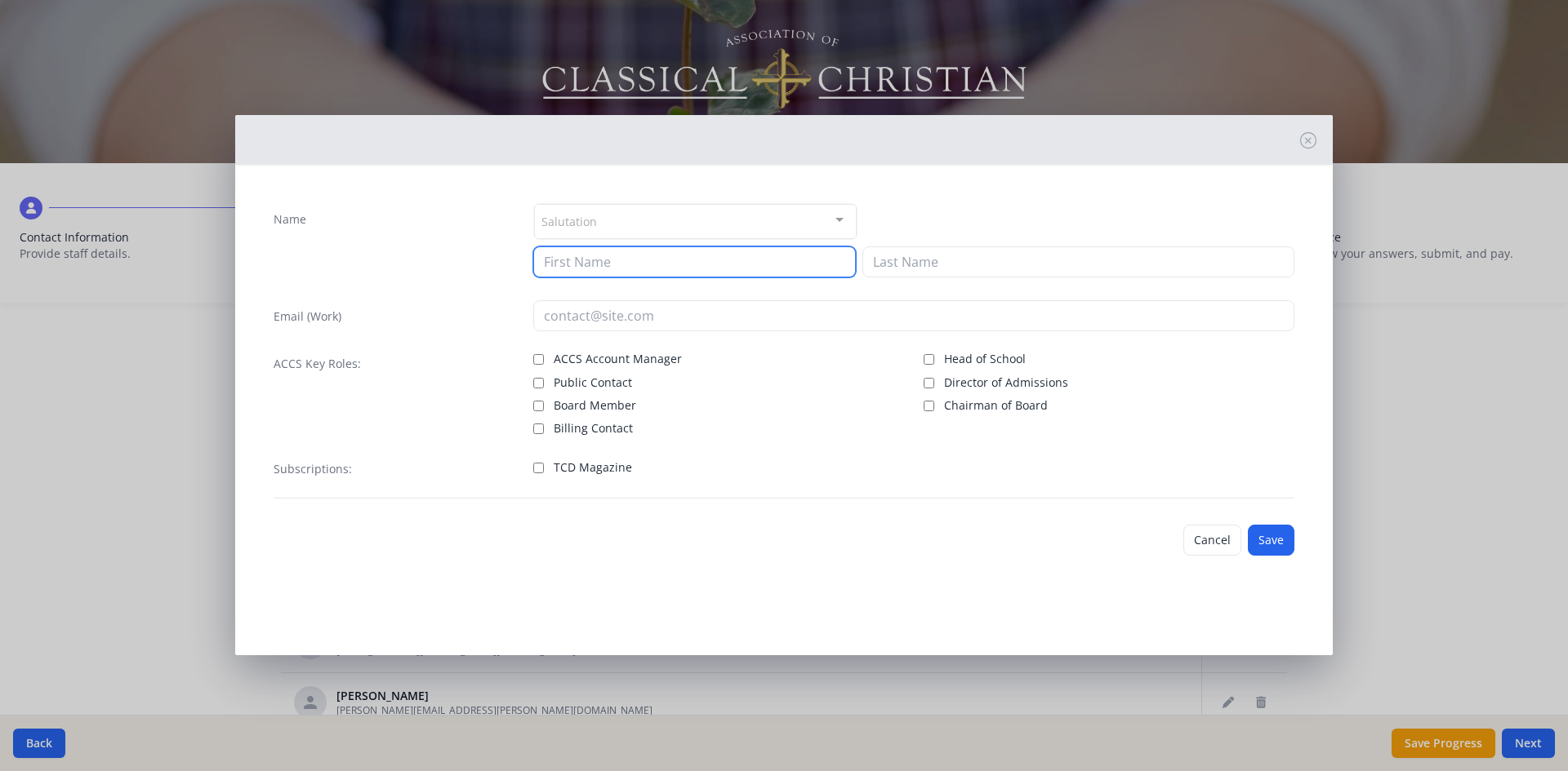
click at [578, 262] on input at bounding box center [694, 261] width 322 height 31
type input "Nyasha"
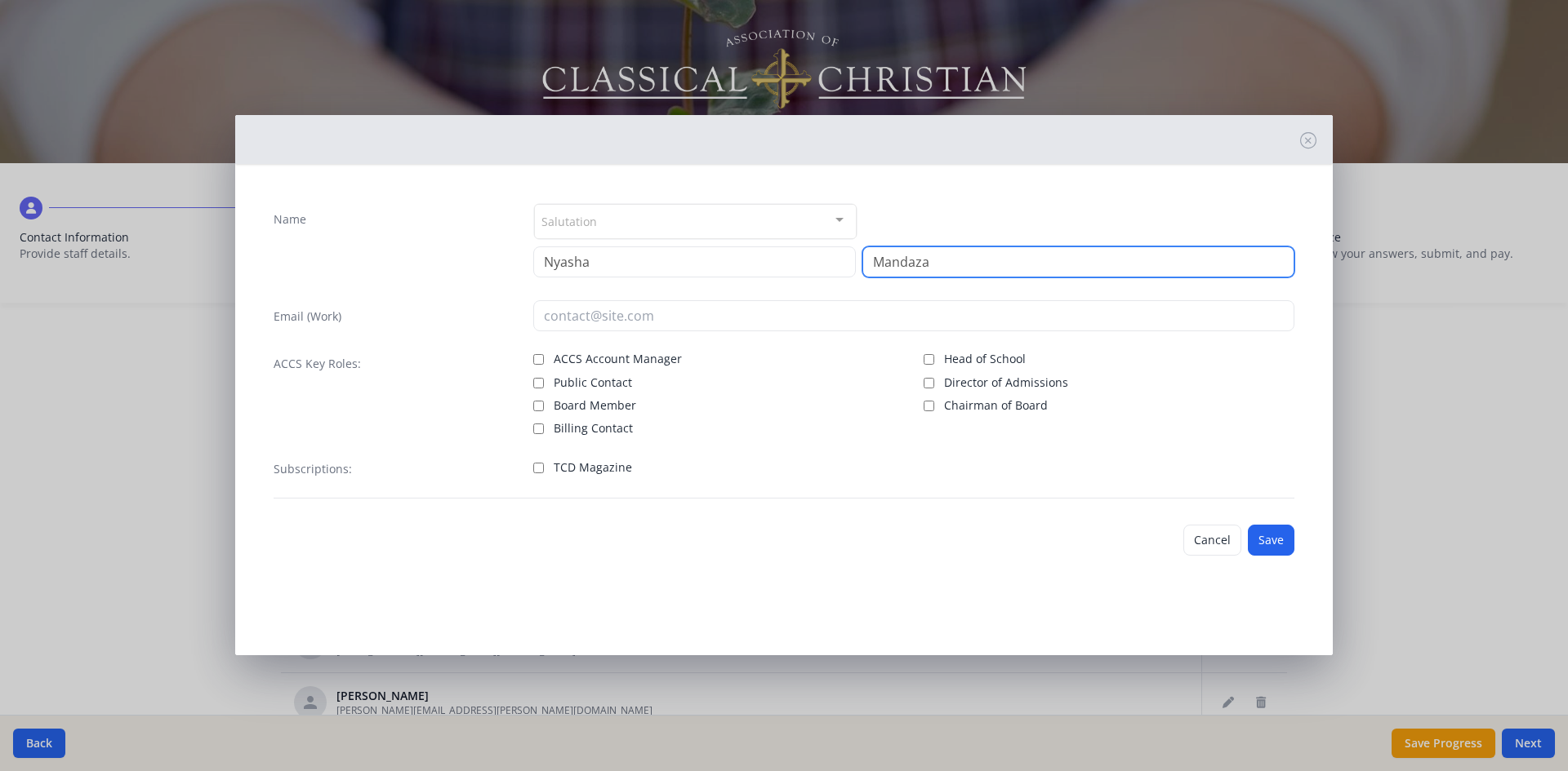
type input "Mandaza"
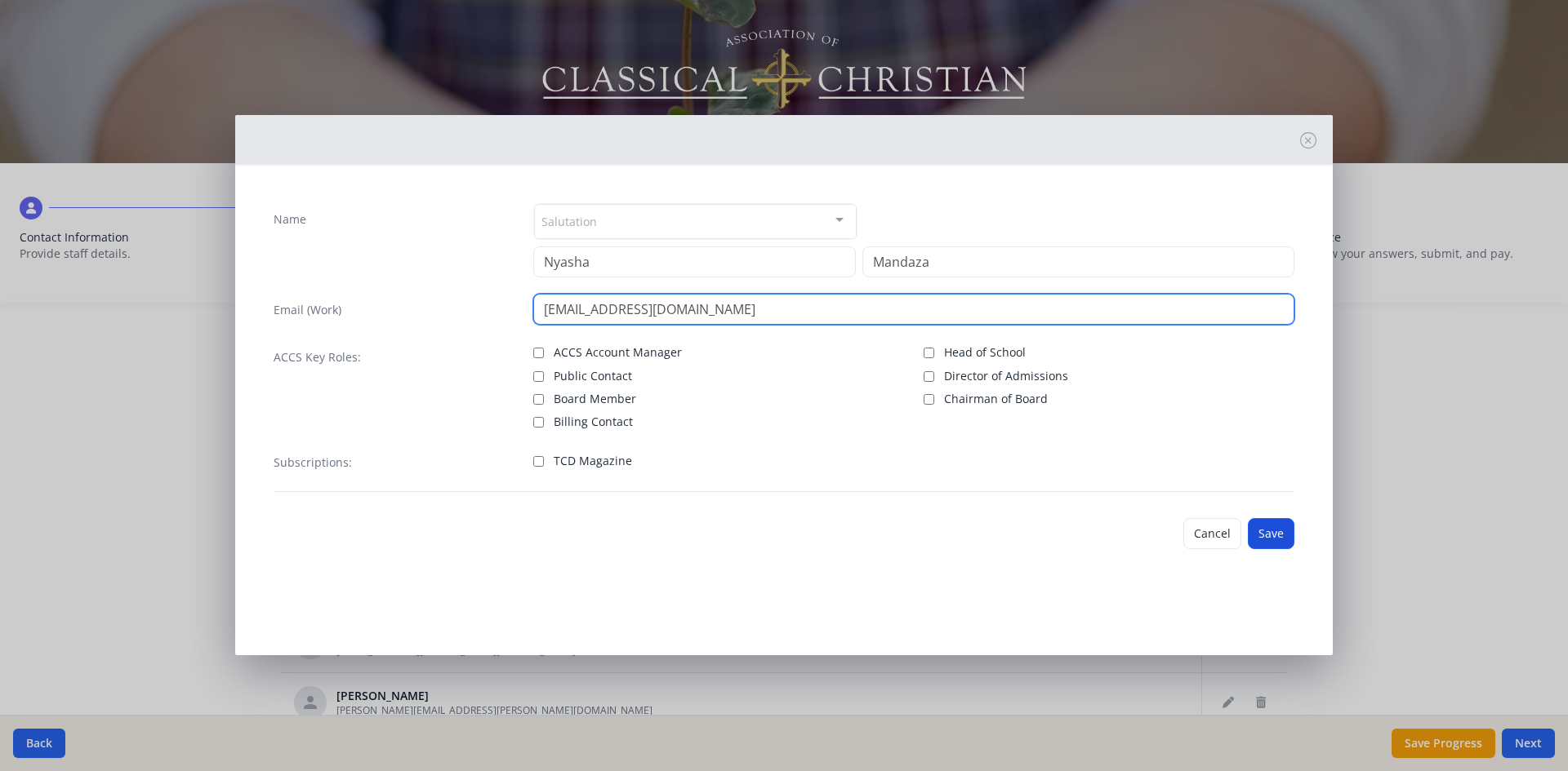
type input "[EMAIL_ADDRESS][DOMAIN_NAME]"
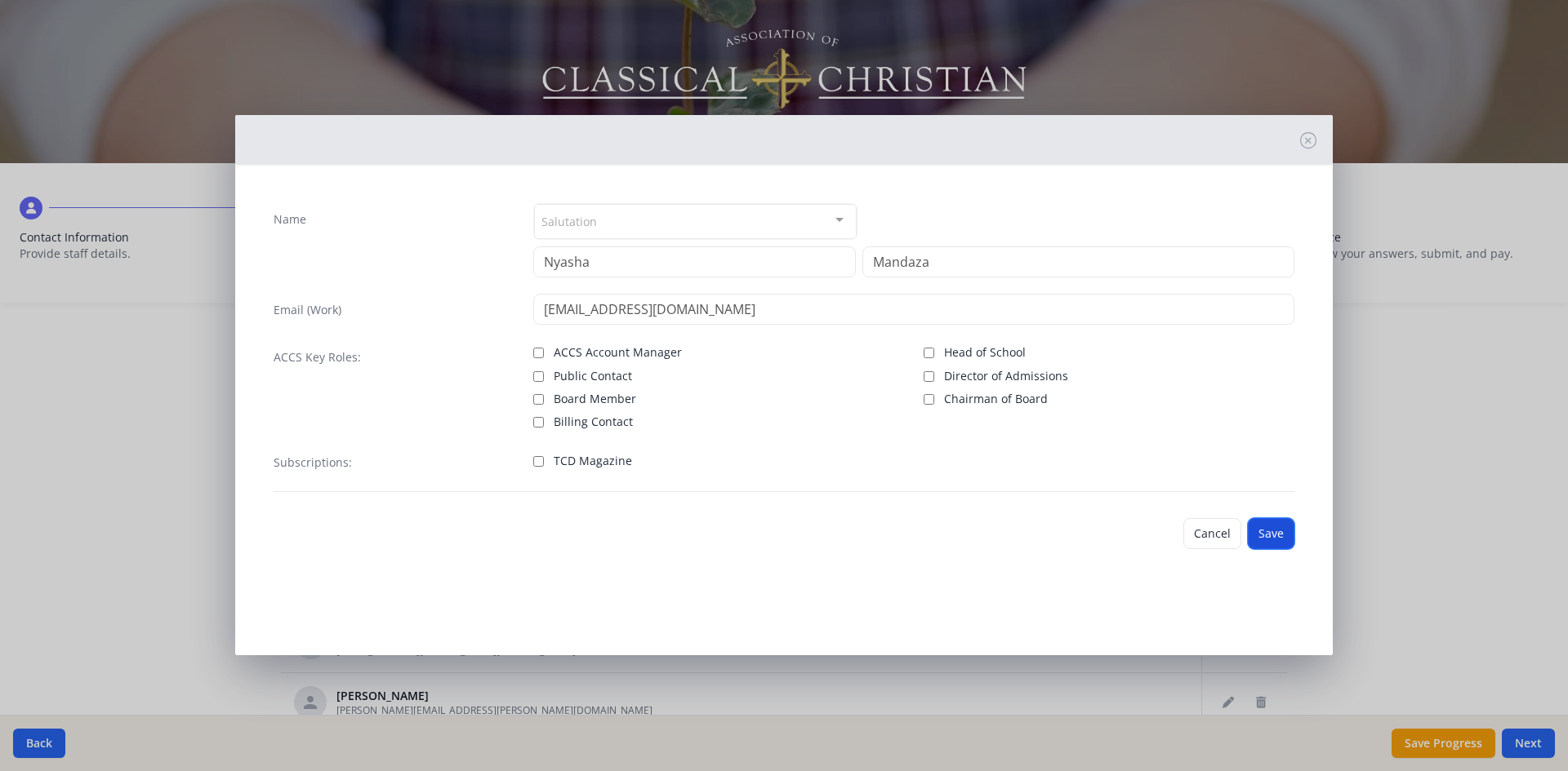
click at [1278, 527] on button "Save" at bounding box center [1271, 533] width 47 height 31
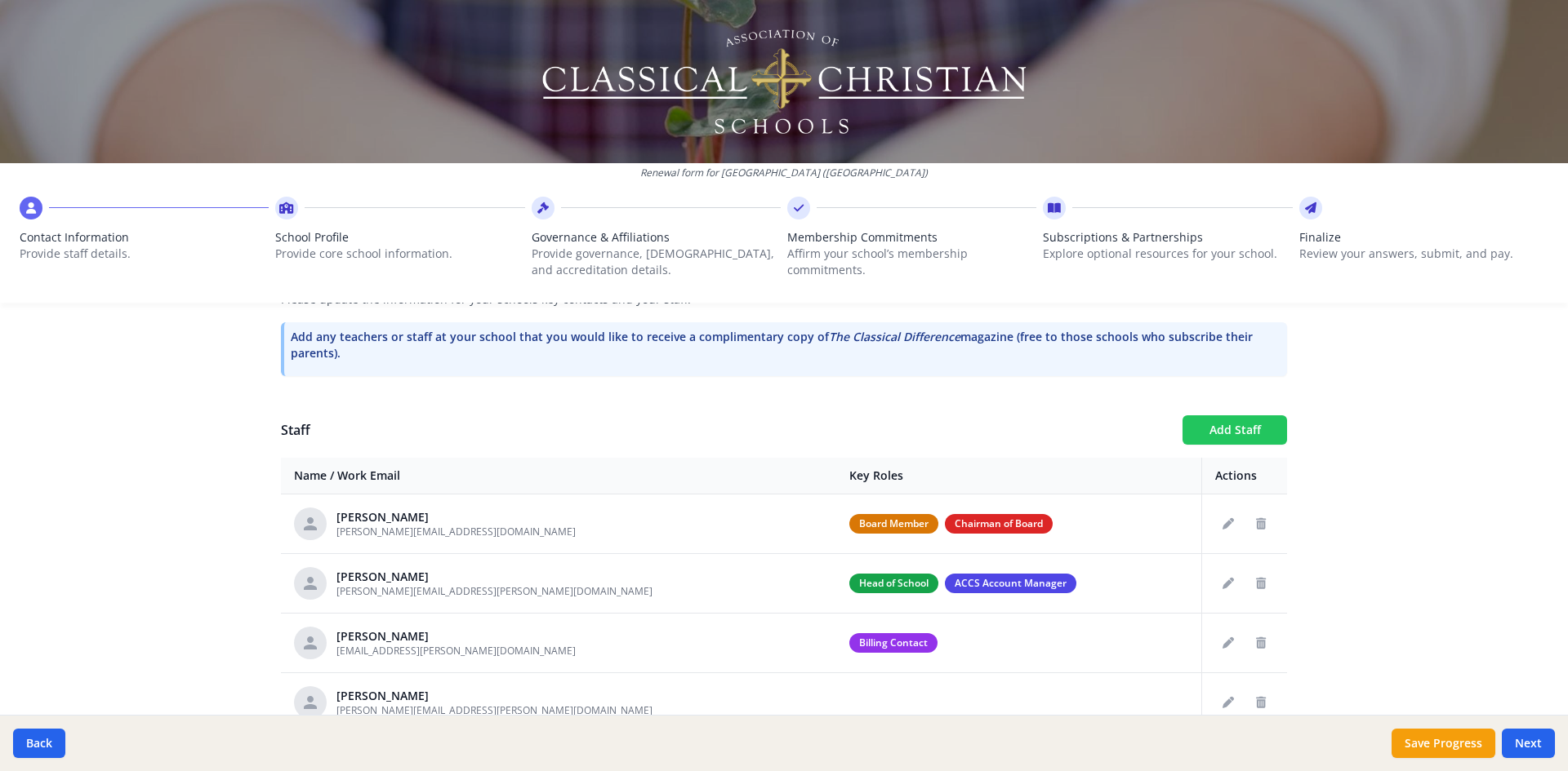
click at [1220, 431] on button "Add Staff" at bounding box center [1235, 429] width 105 height 29
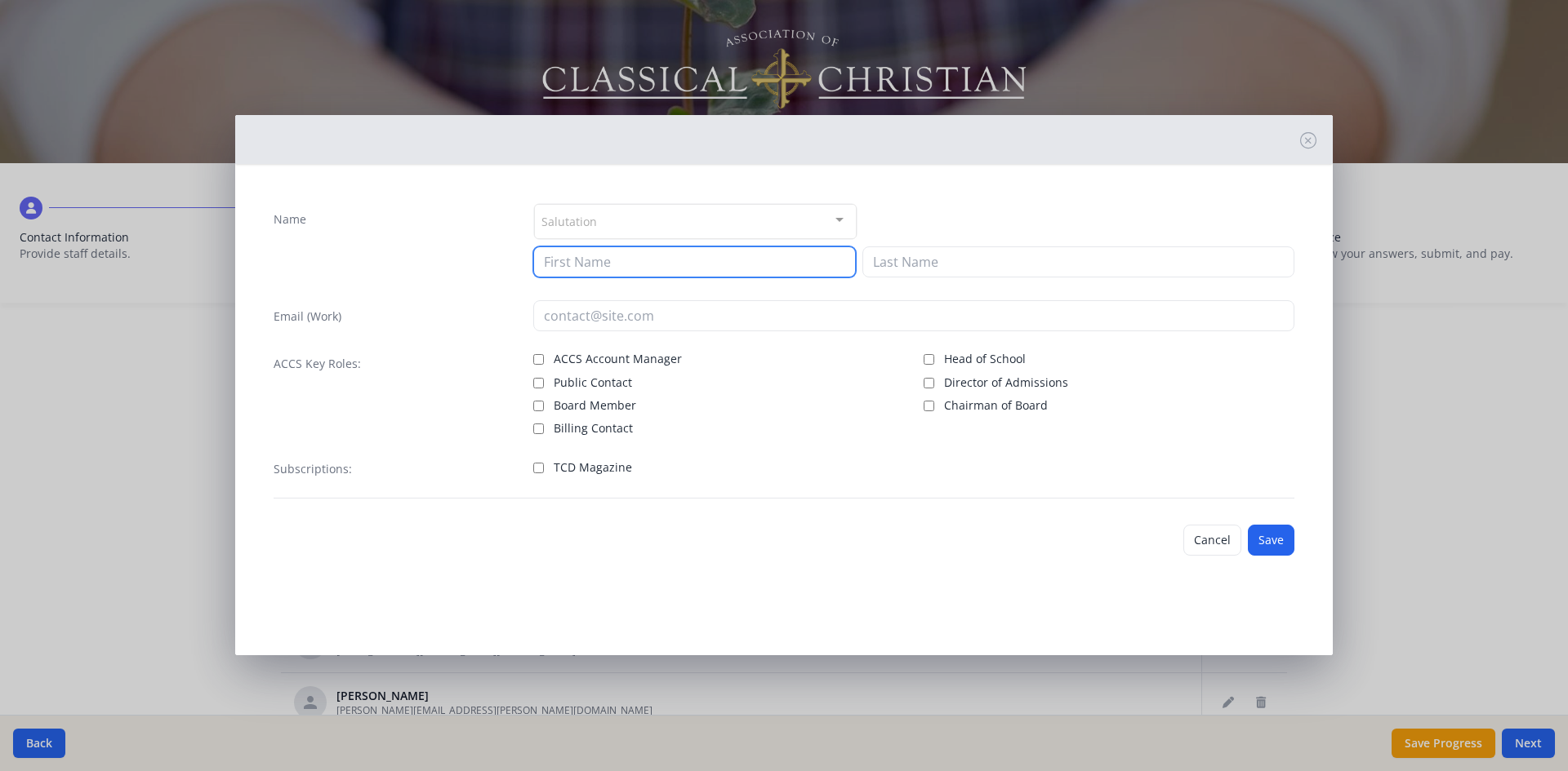
click at [580, 262] on input at bounding box center [694, 261] width 322 height 31
type input "[PERSON_NAME]"
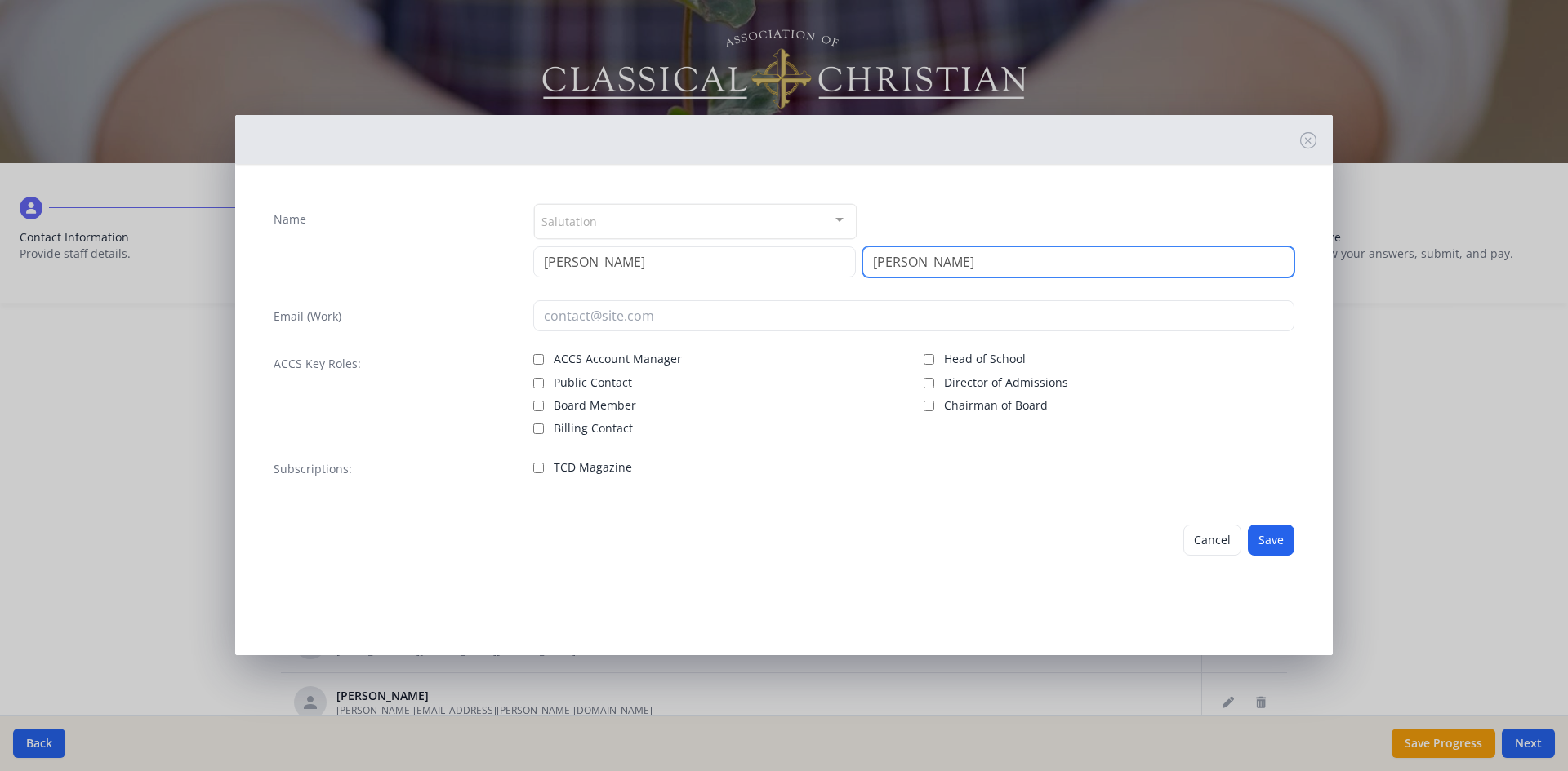
type input "[PERSON_NAME]"
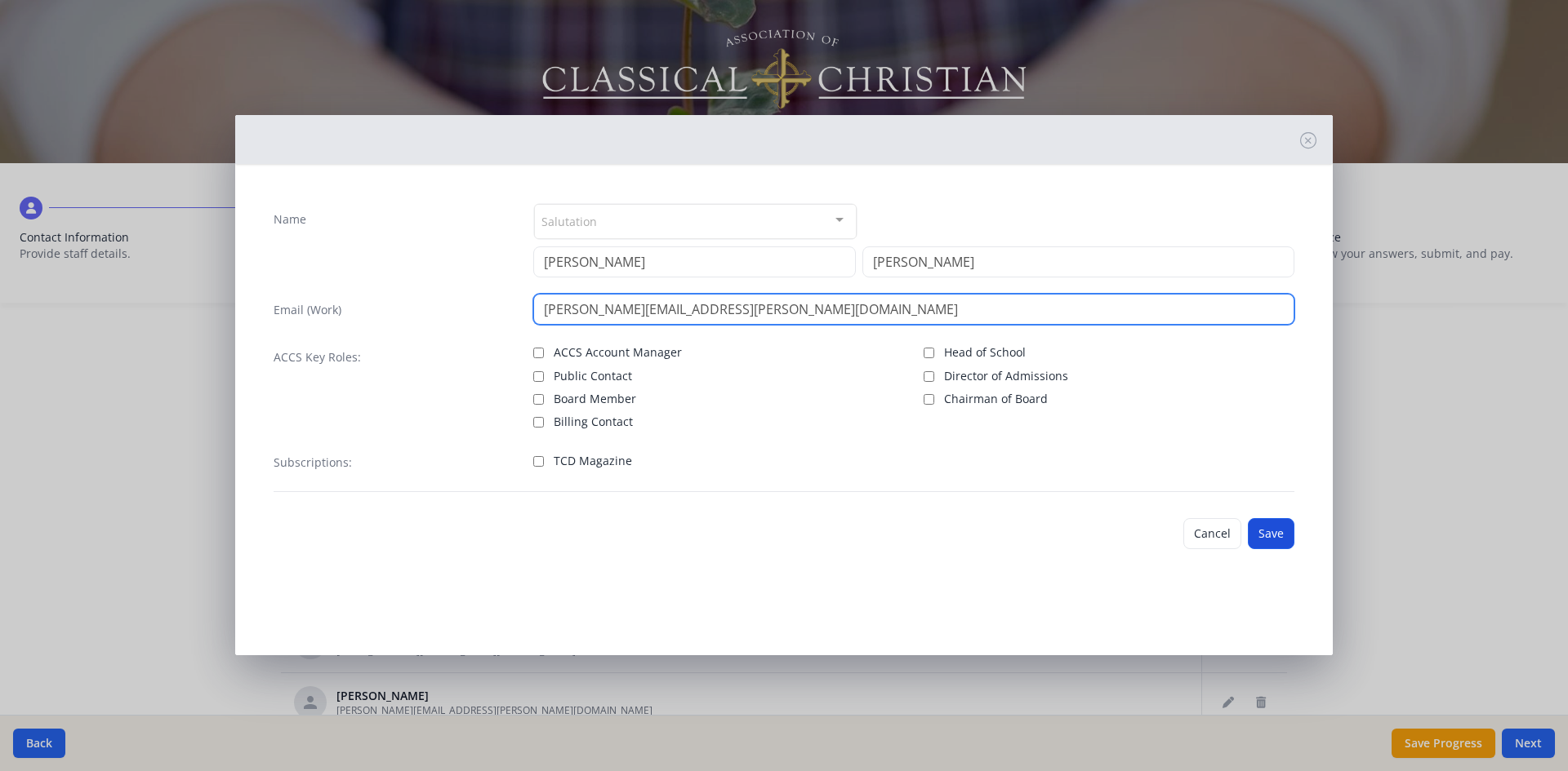
type input "[PERSON_NAME][EMAIL_ADDRESS][PERSON_NAME][DOMAIN_NAME]"
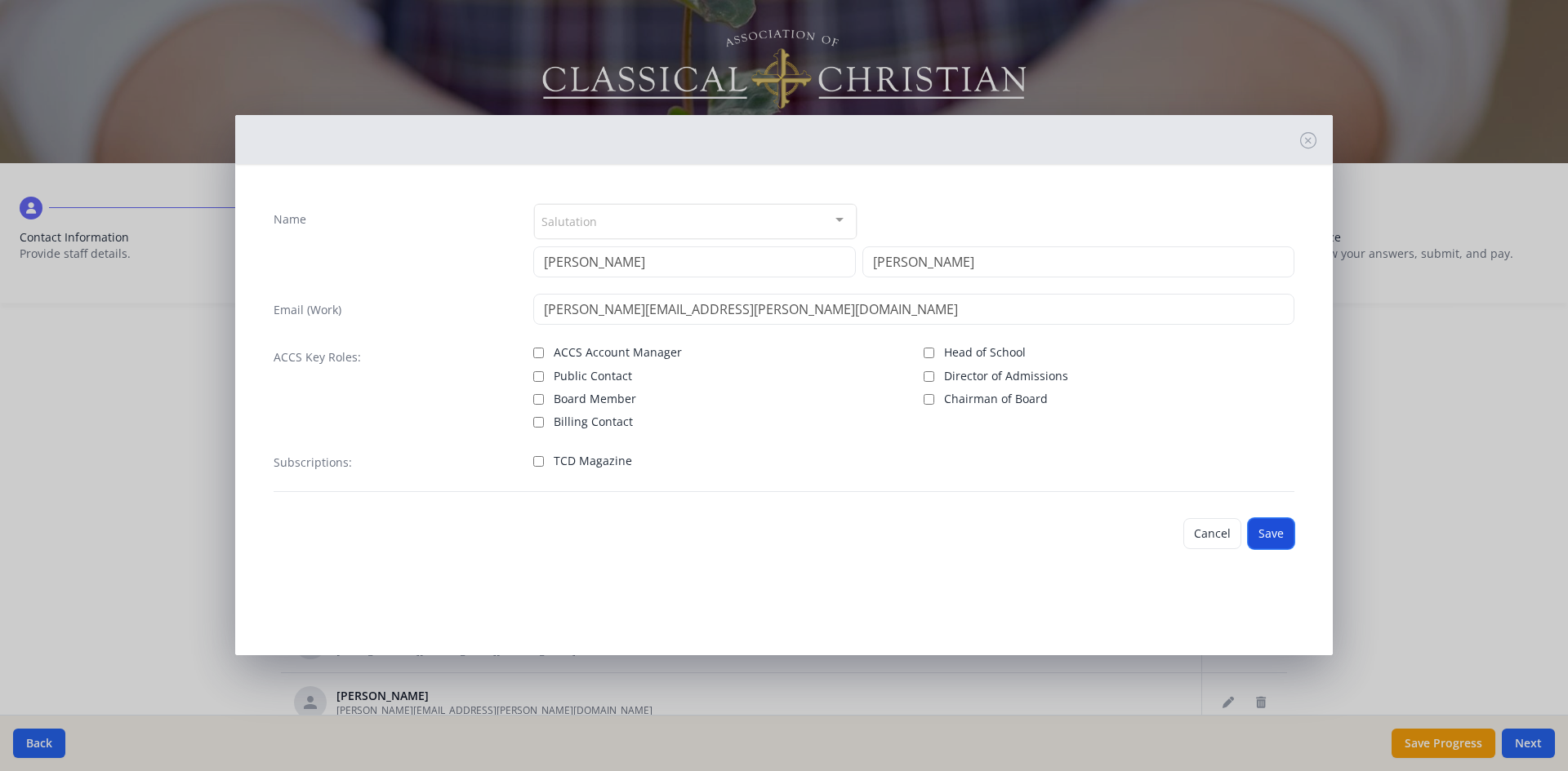
click at [1278, 535] on button "Save" at bounding box center [1271, 533] width 47 height 31
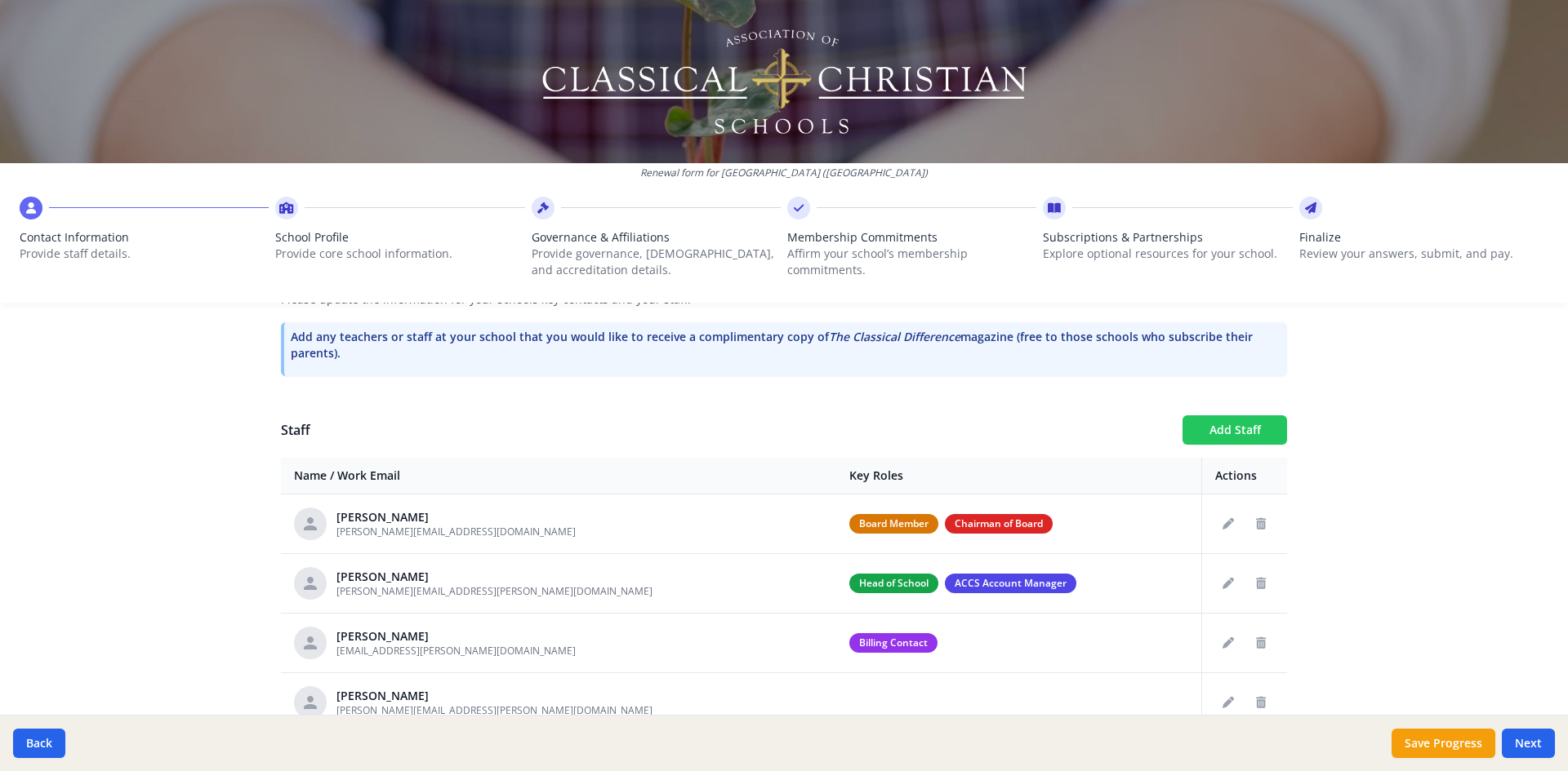
click at [1236, 427] on button "Add Staff" at bounding box center [1235, 429] width 105 height 29
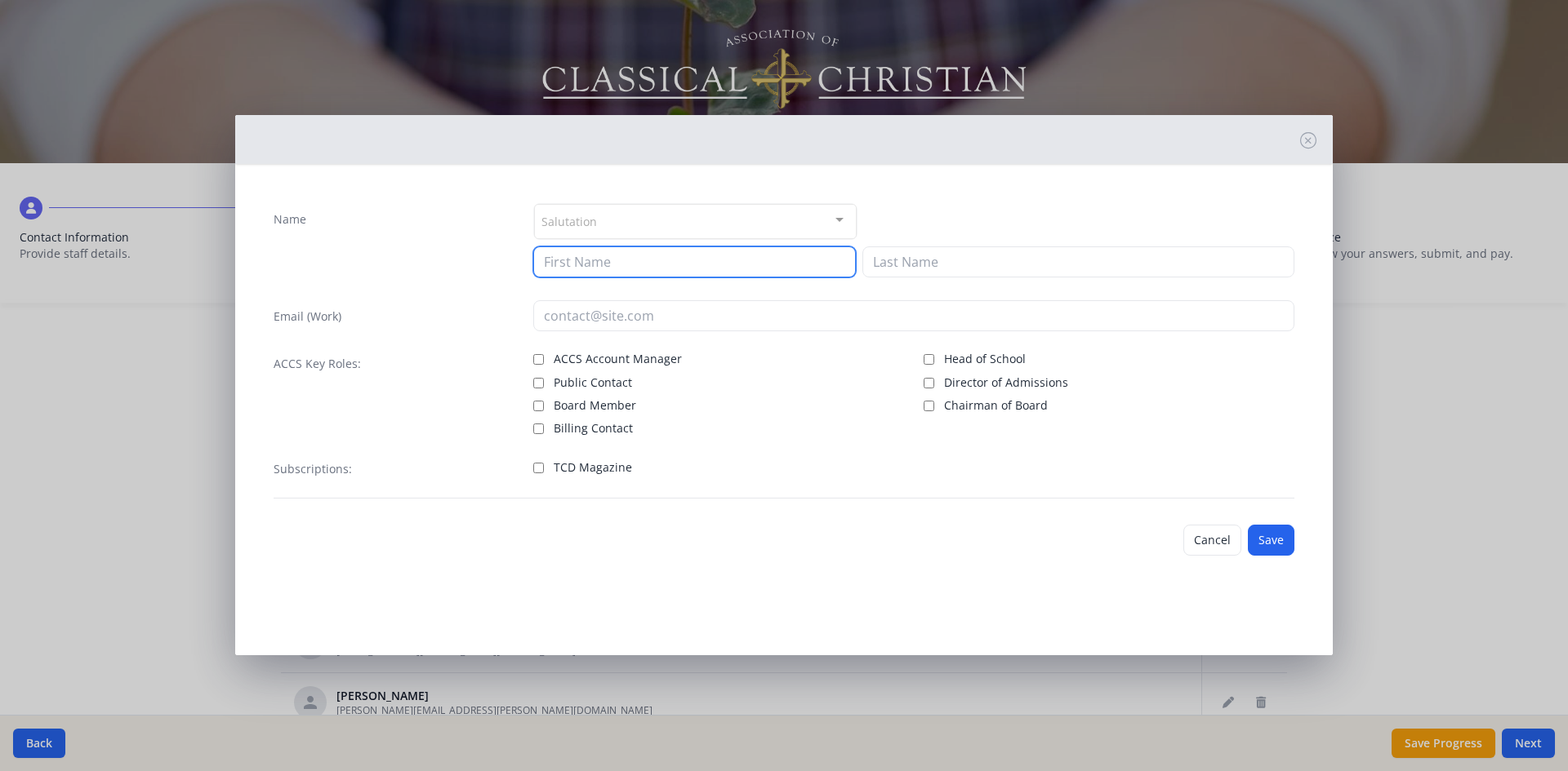
click at [576, 261] on input at bounding box center [694, 261] width 322 height 31
type input "[PERSON_NAME]"
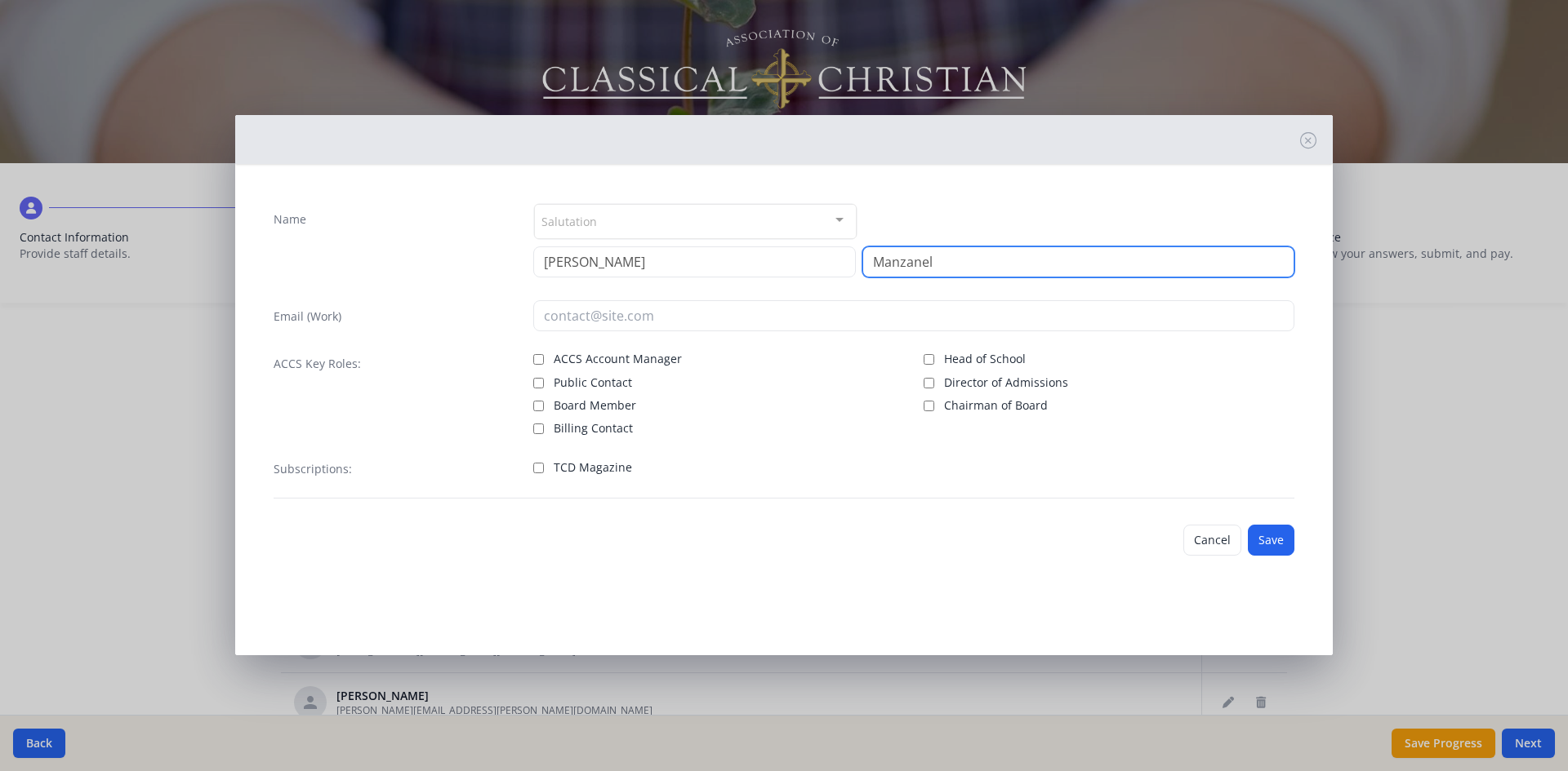
type input "Manzanel"
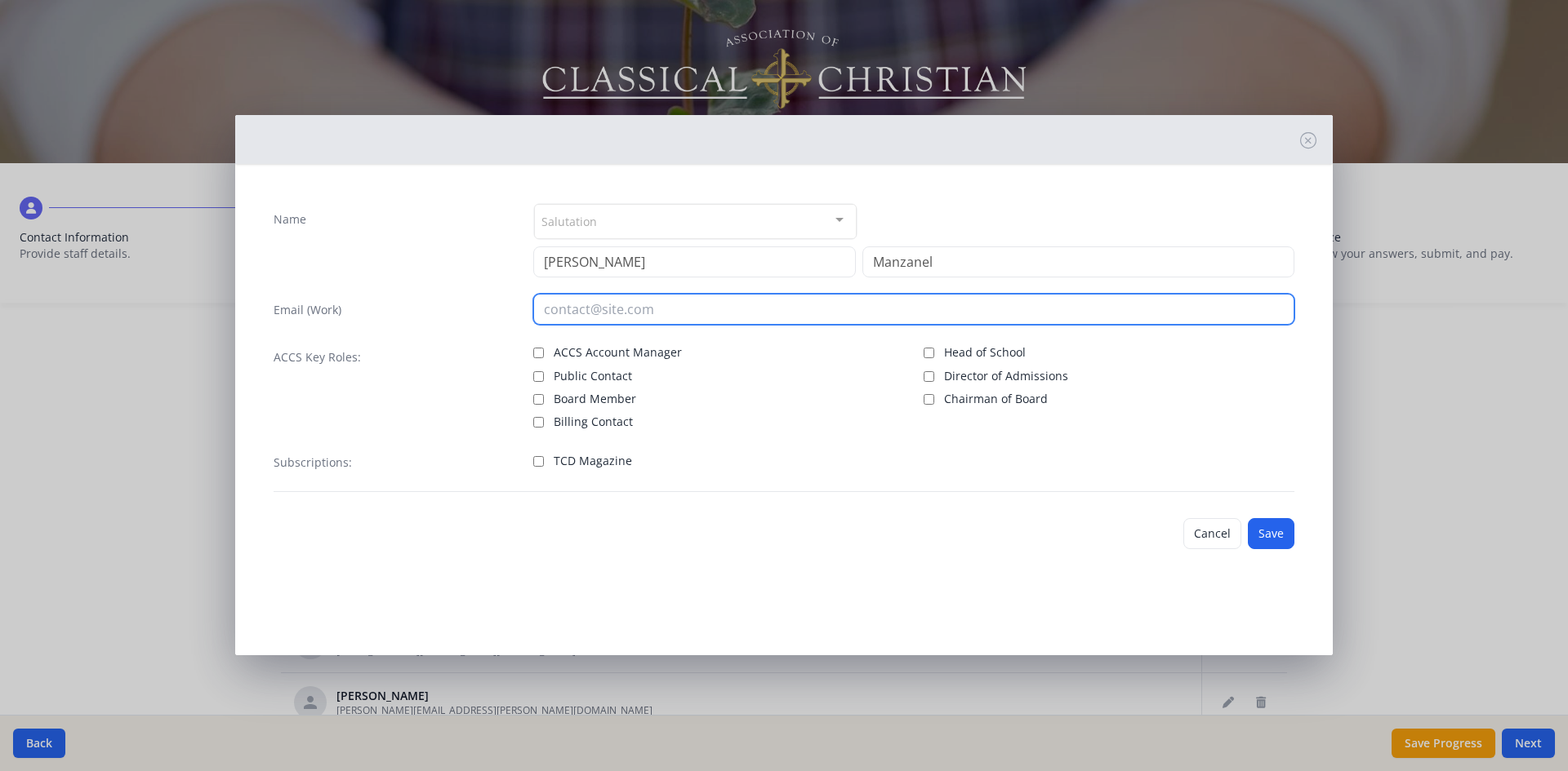
click at [567, 314] on input "email" at bounding box center [914, 309] width 762 height 31
type input "[PERSON_NAME][EMAIL_ADDRESS][DOMAIN_NAME]"
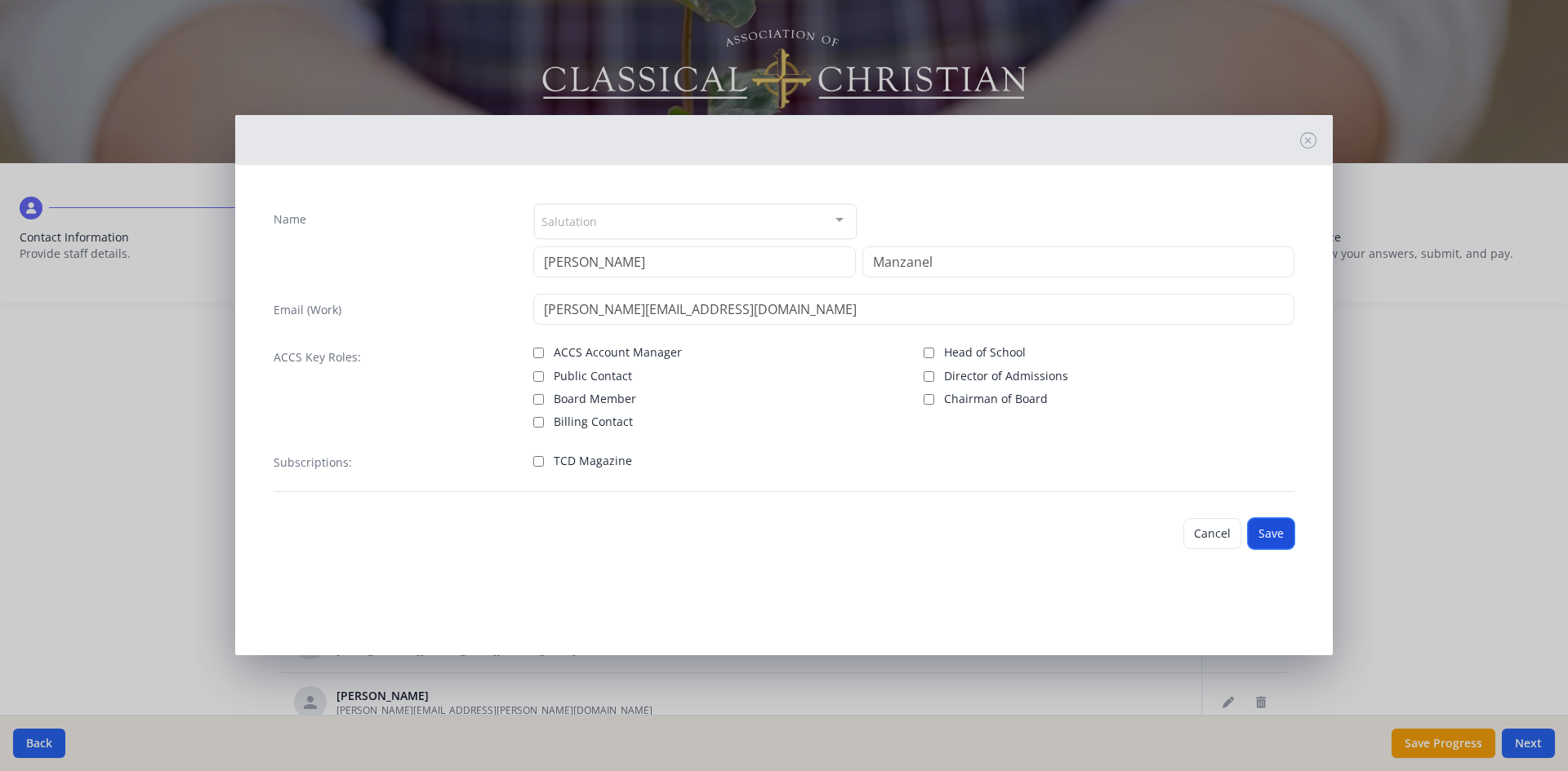
click at [1277, 537] on button "Save" at bounding box center [1271, 533] width 47 height 31
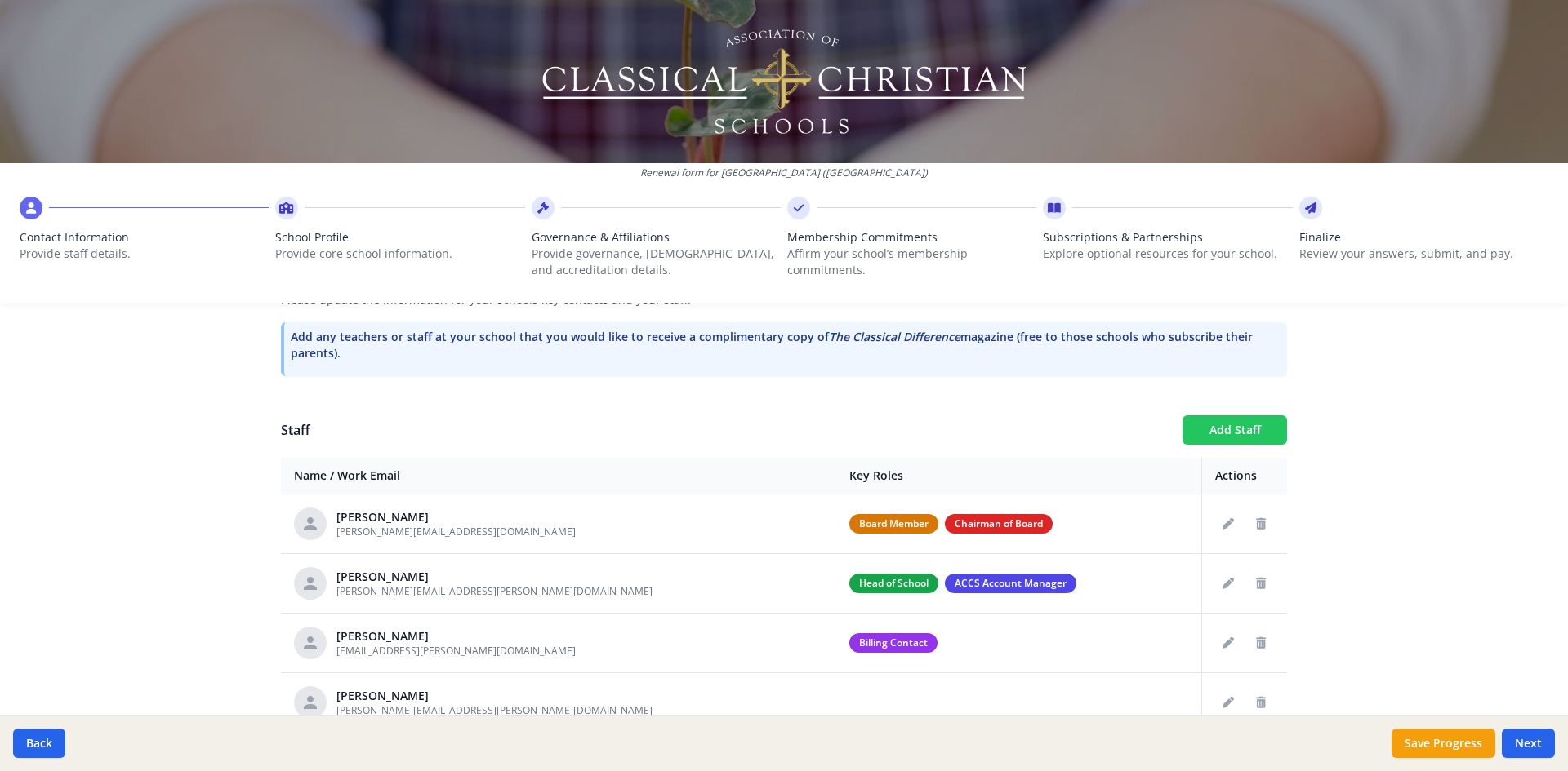
click at [1239, 425] on button "Add Staff" at bounding box center [1235, 429] width 105 height 29
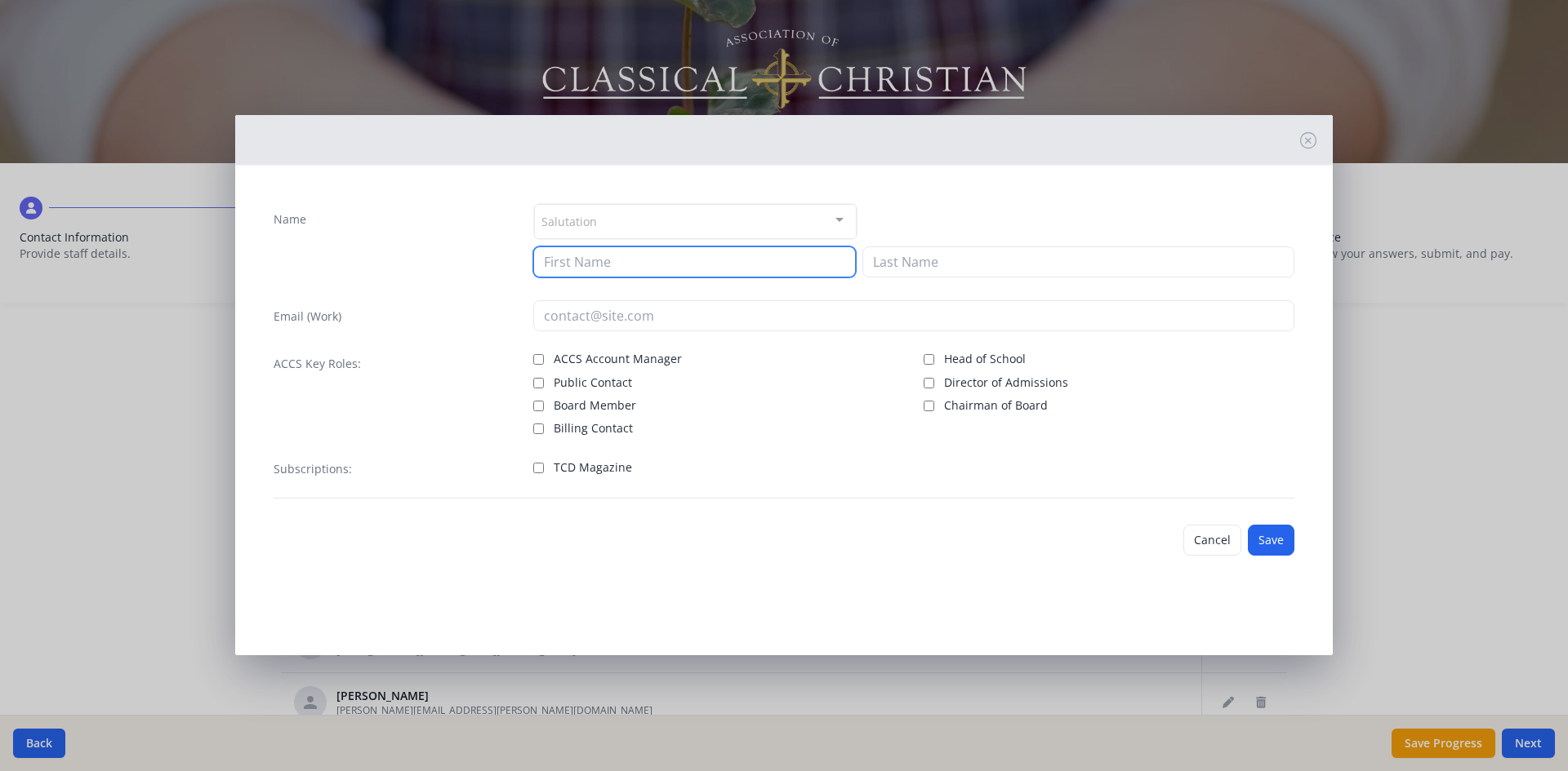
click at [552, 269] on input at bounding box center [694, 261] width 322 height 31
type input "[PERSON_NAME]"
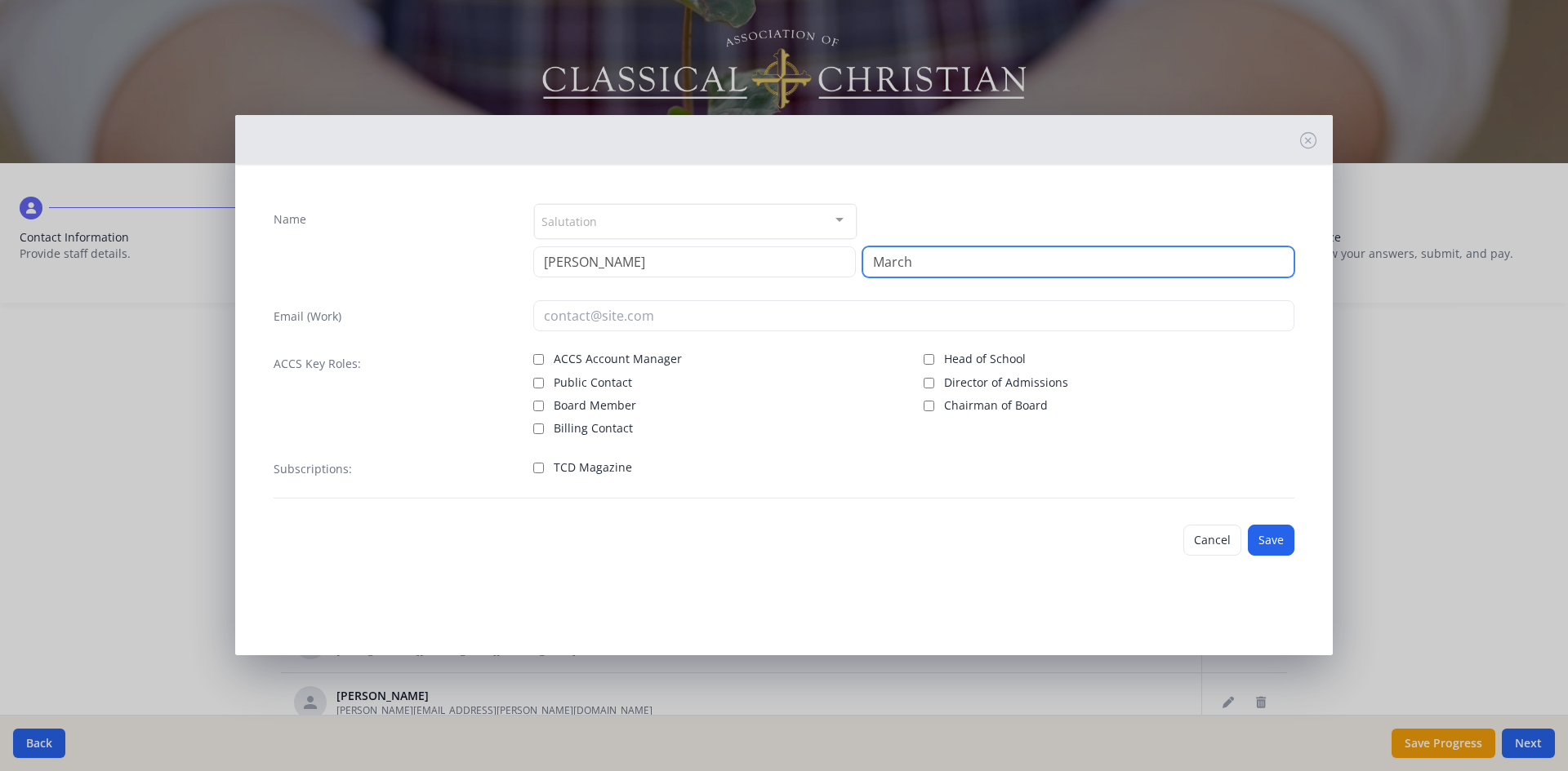
type input "March"
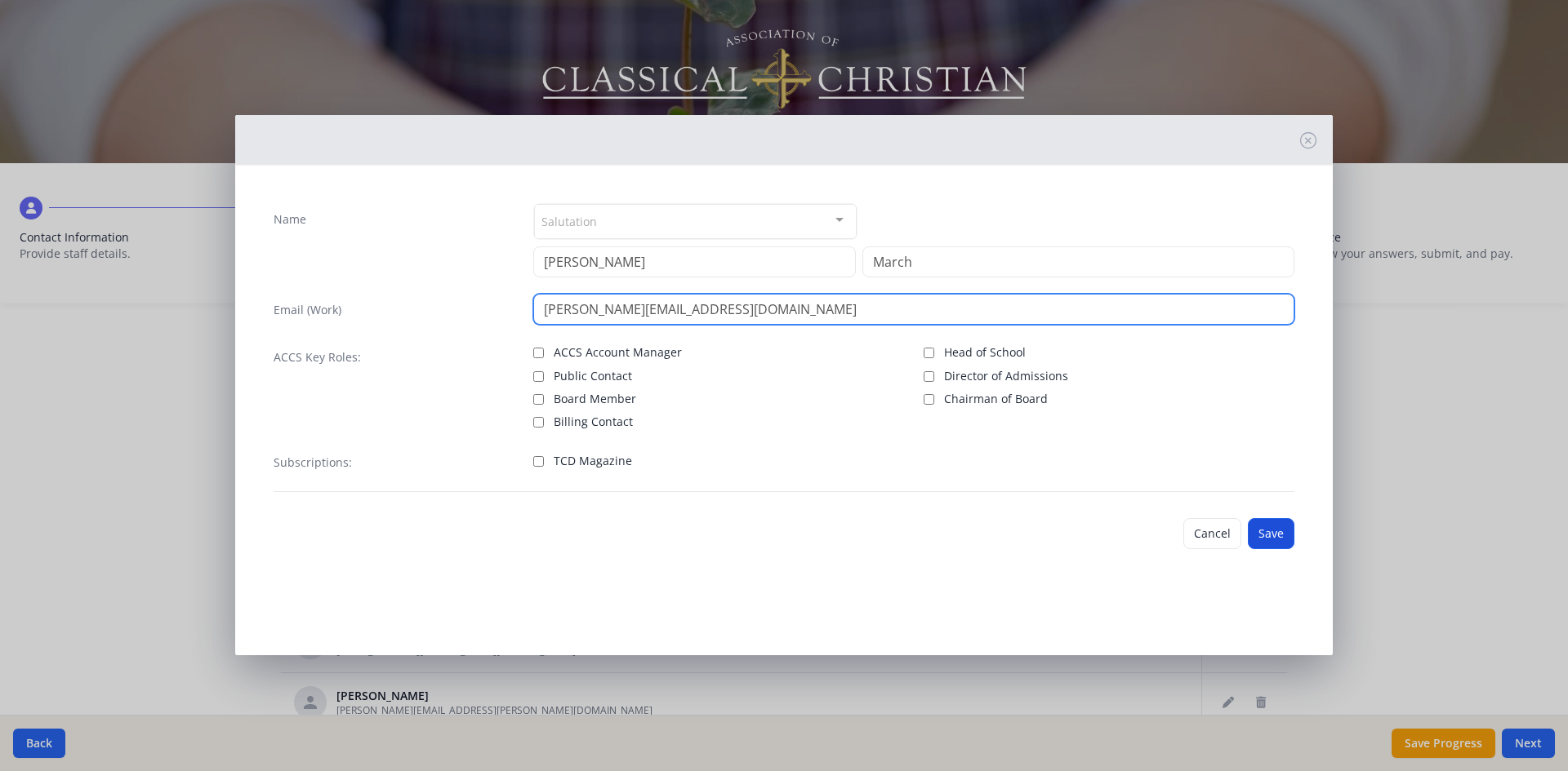
type input "[PERSON_NAME][EMAIL_ADDRESS][DOMAIN_NAME]"
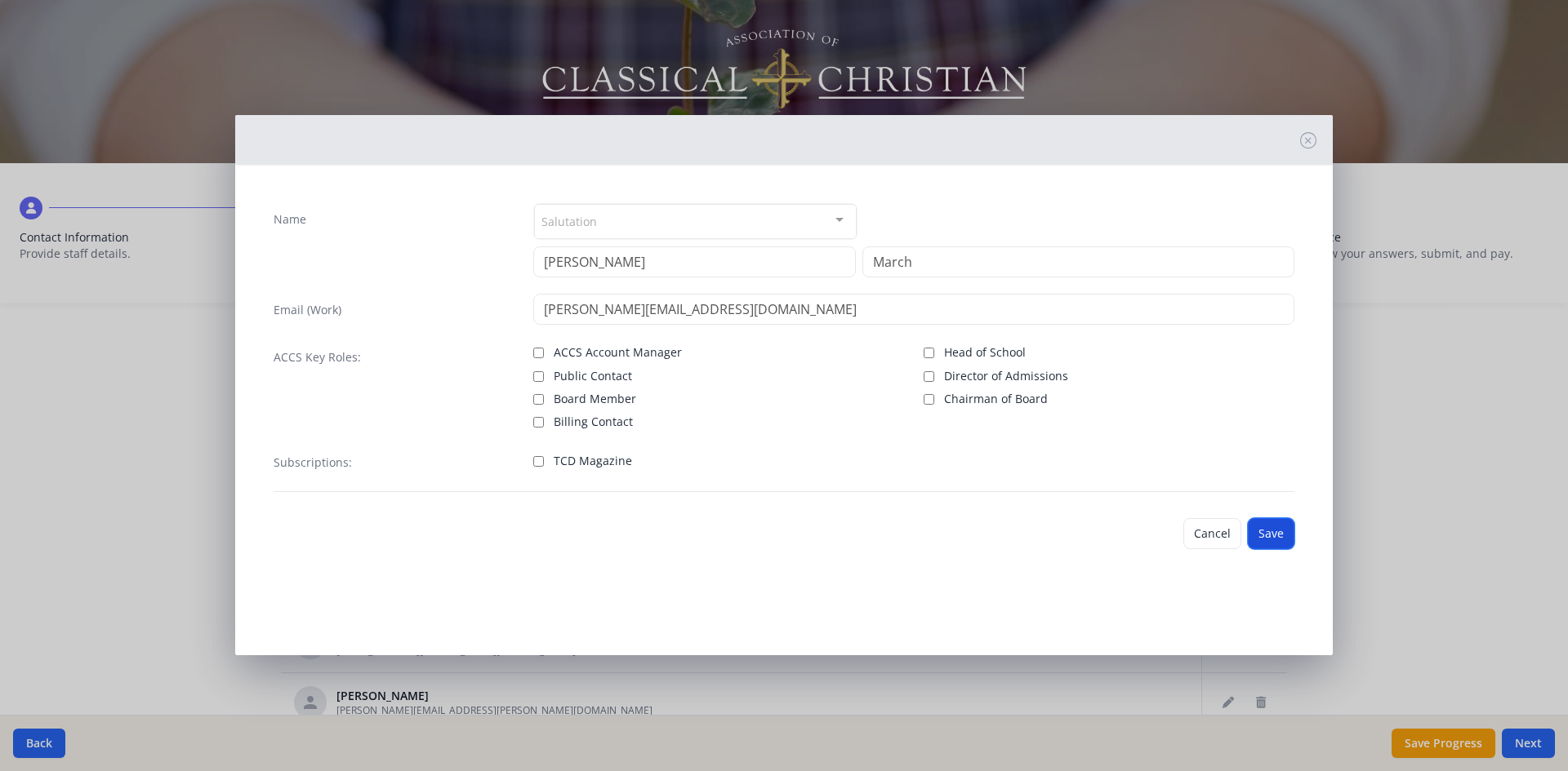
click at [1274, 532] on button "Save" at bounding box center [1271, 533] width 47 height 31
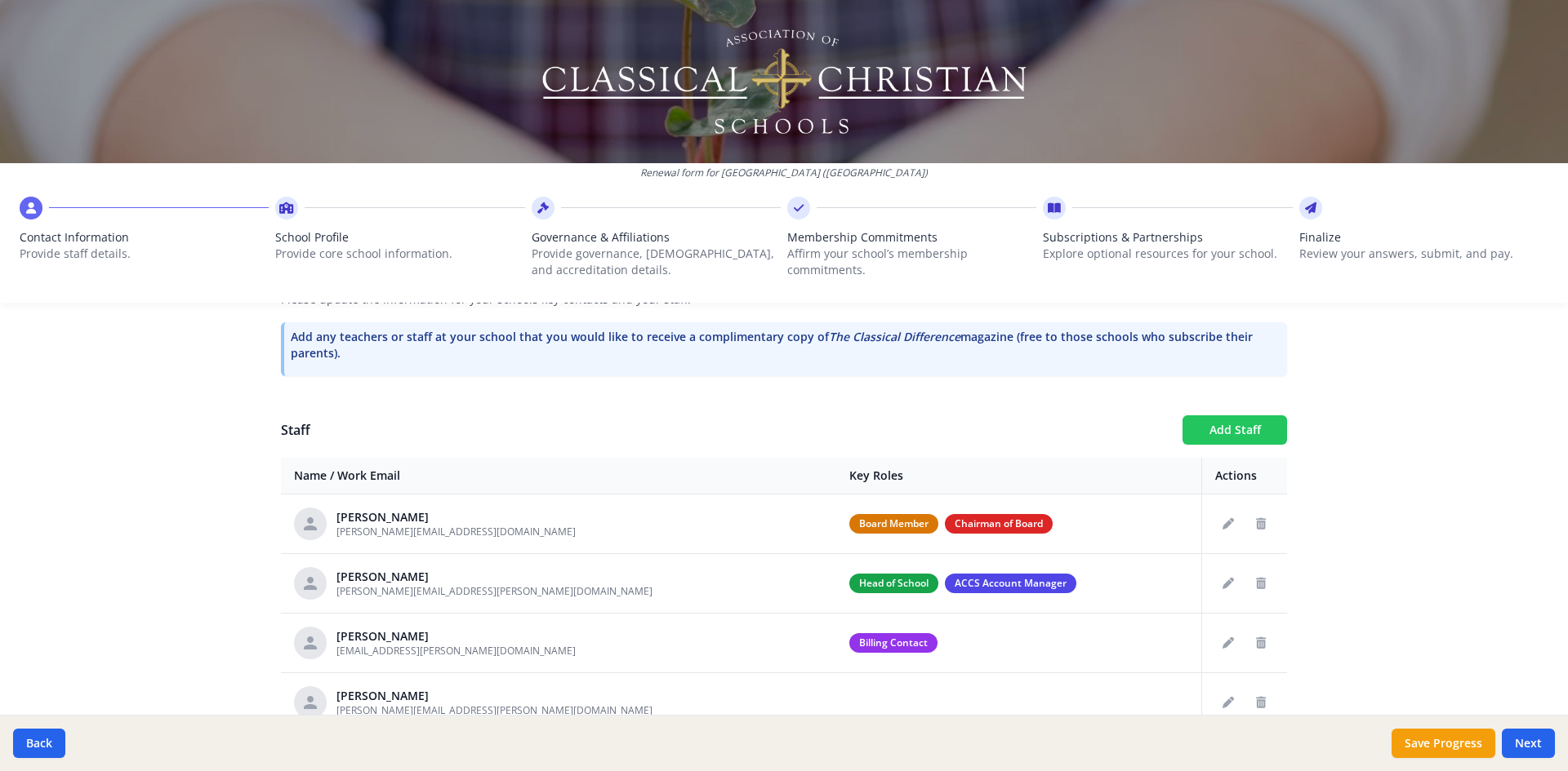
click at [1238, 426] on button "Add Staff" at bounding box center [1235, 429] width 105 height 29
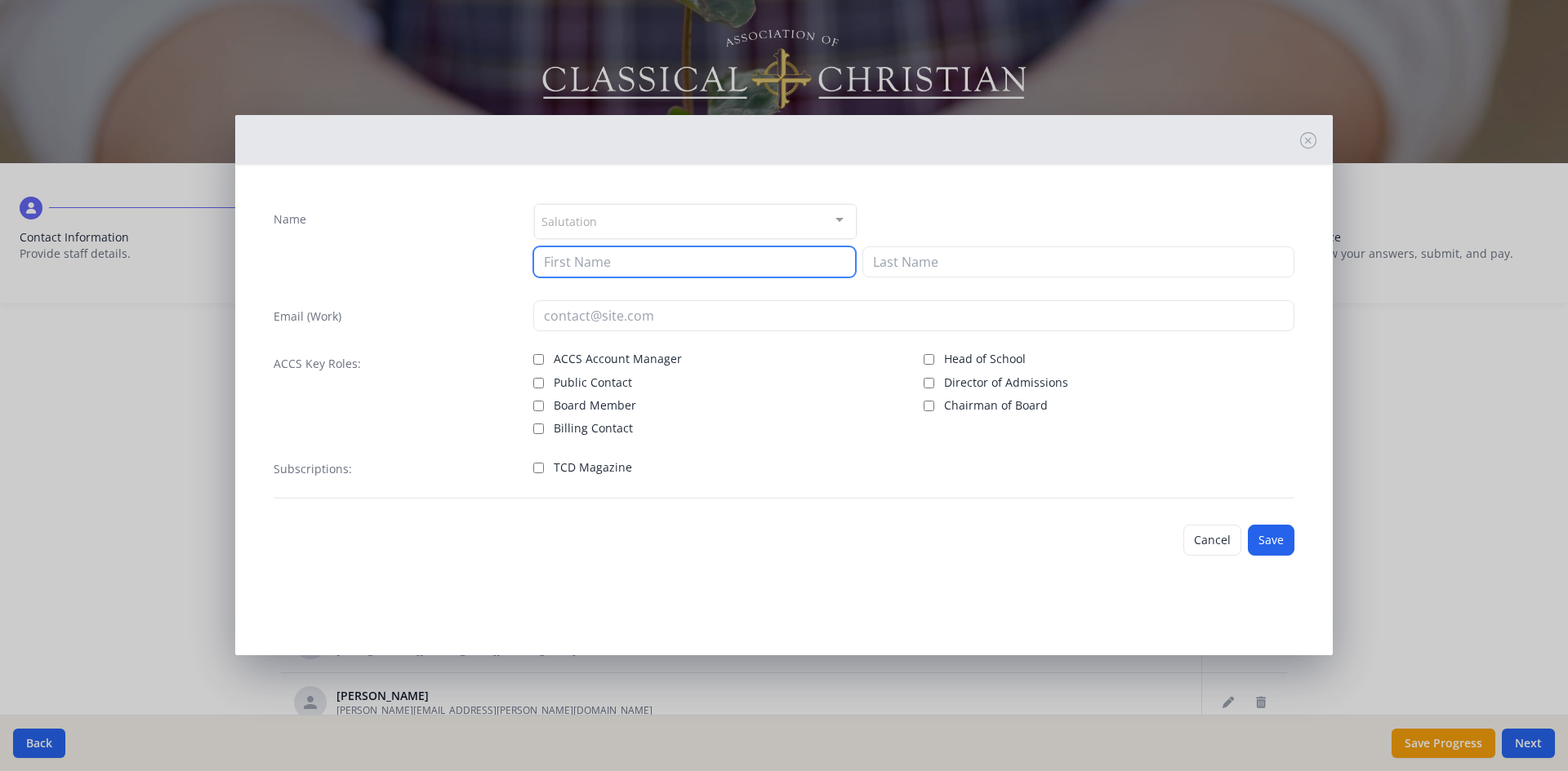
click at [586, 264] on input at bounding box center [694, 261] width 322 height 31
type input "[PERSON_NAME]"
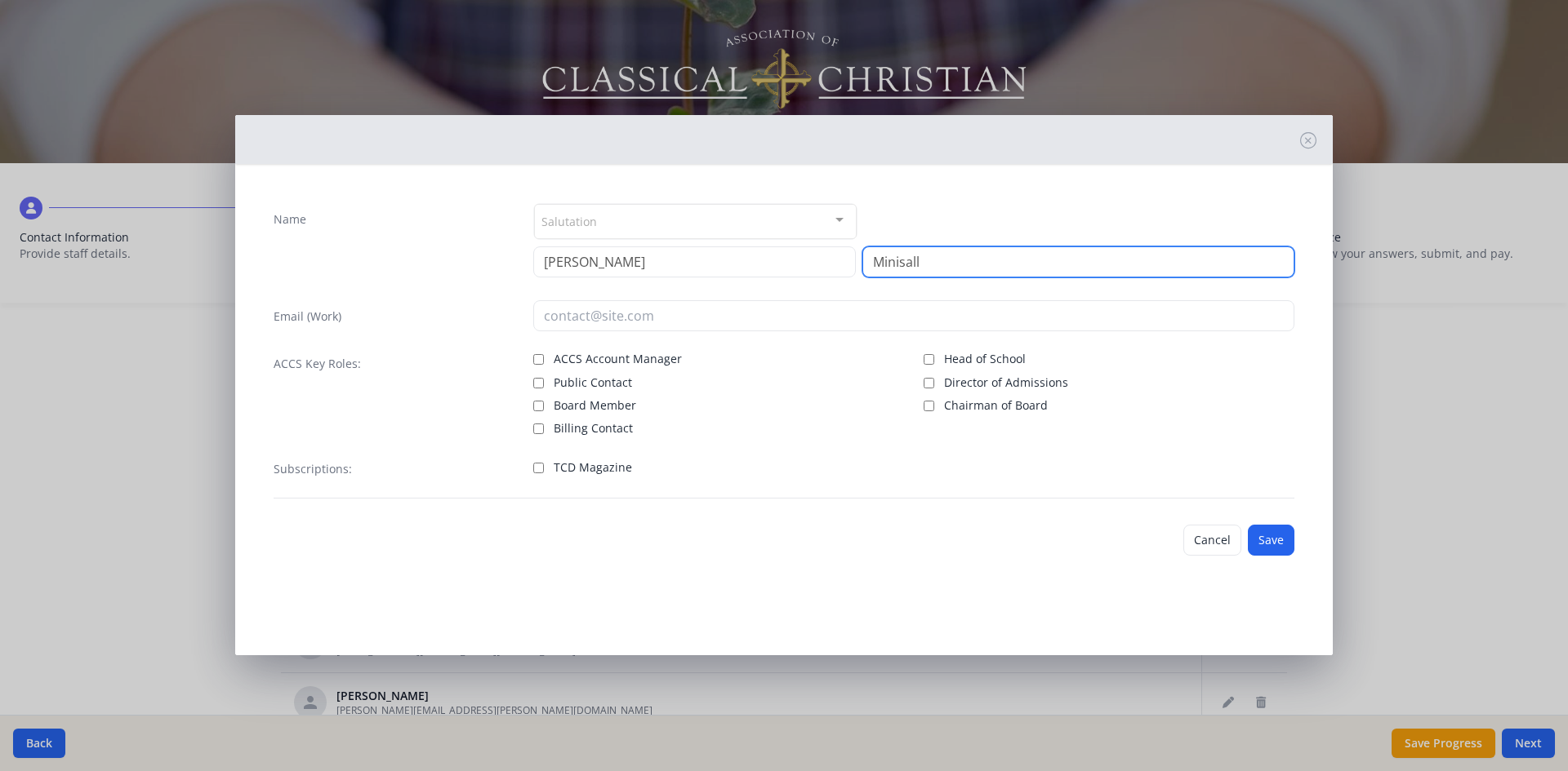
type input "Minisall"
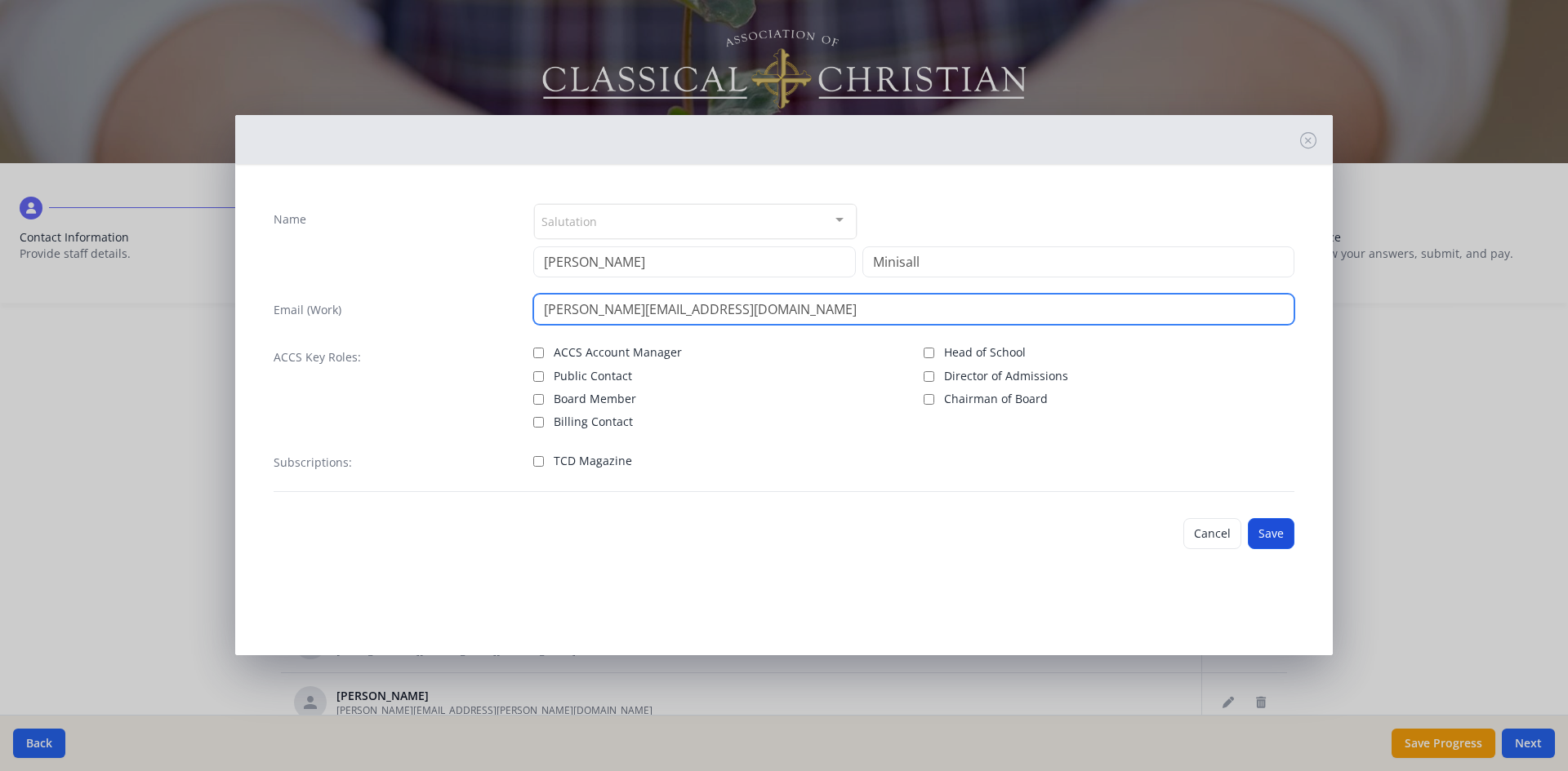
type input "[PERSON_NAME][EMAIL_ADDRESS][DOMAIN_NAME]"
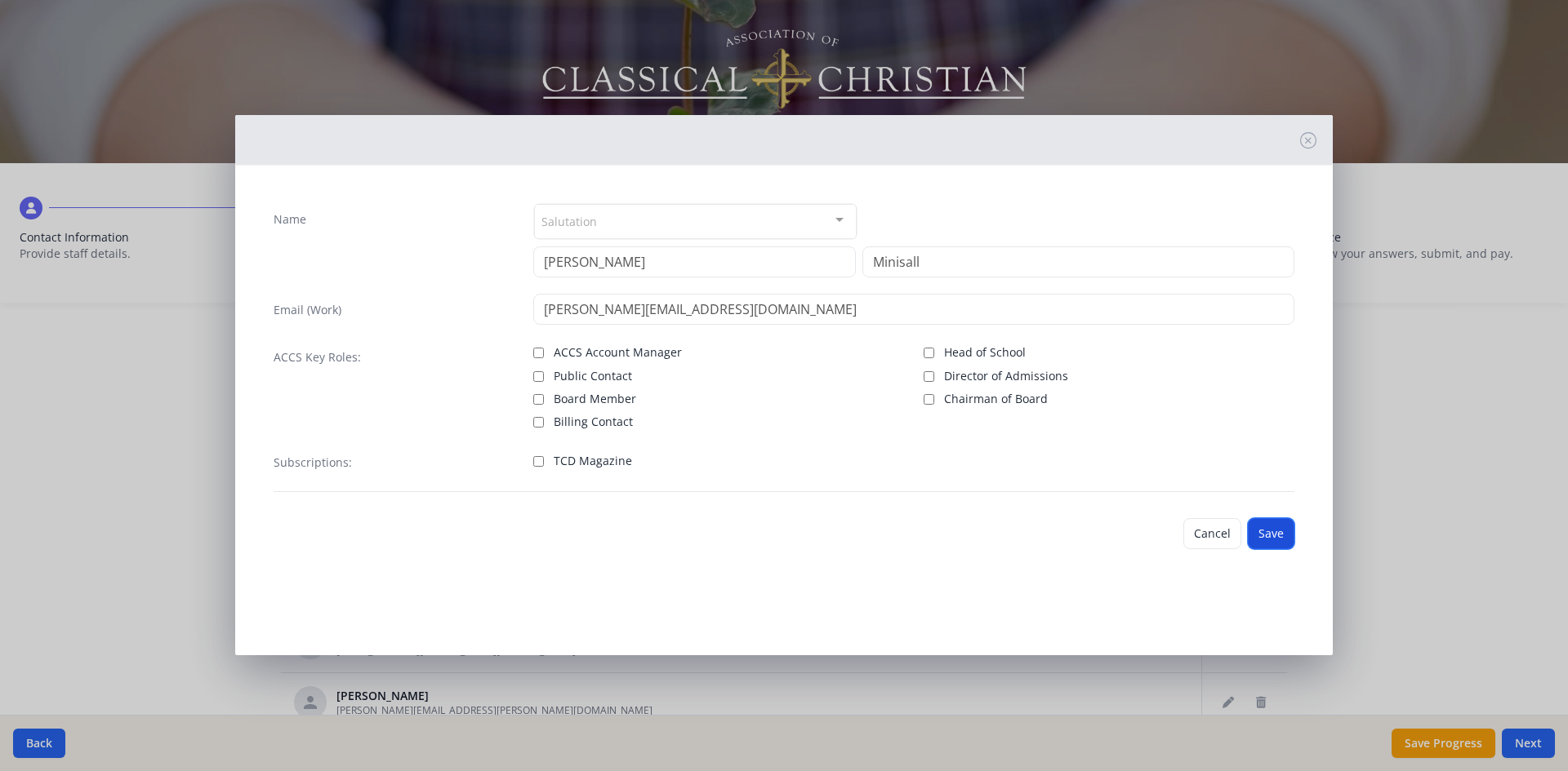
click at [1279, 540] on button "Save" at bounding box center [1271, 533] width 47 height 31
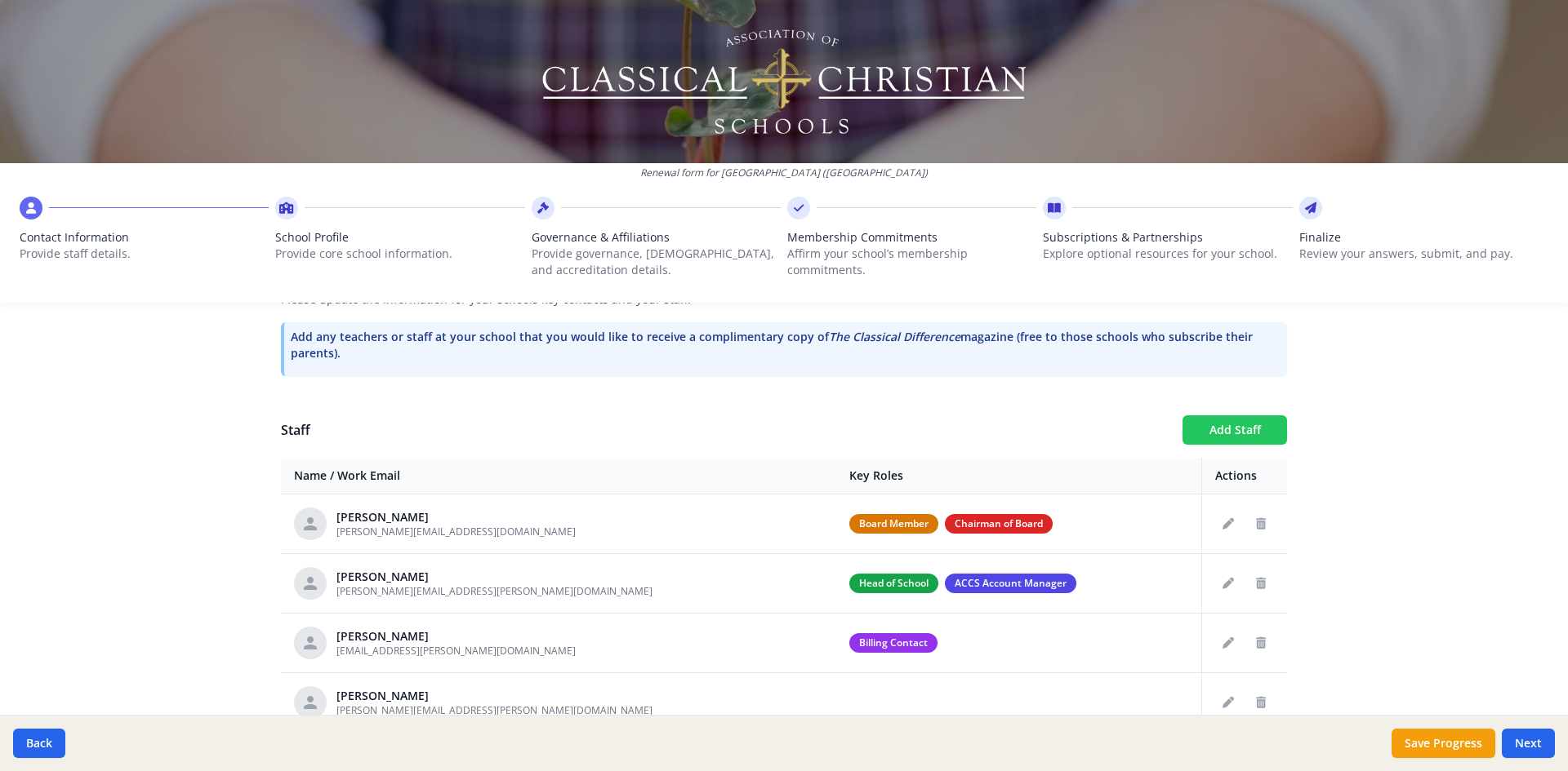
click at [1250, 434] on button "Add Staff" at bounding box center [1235, 429] width 105 height 29
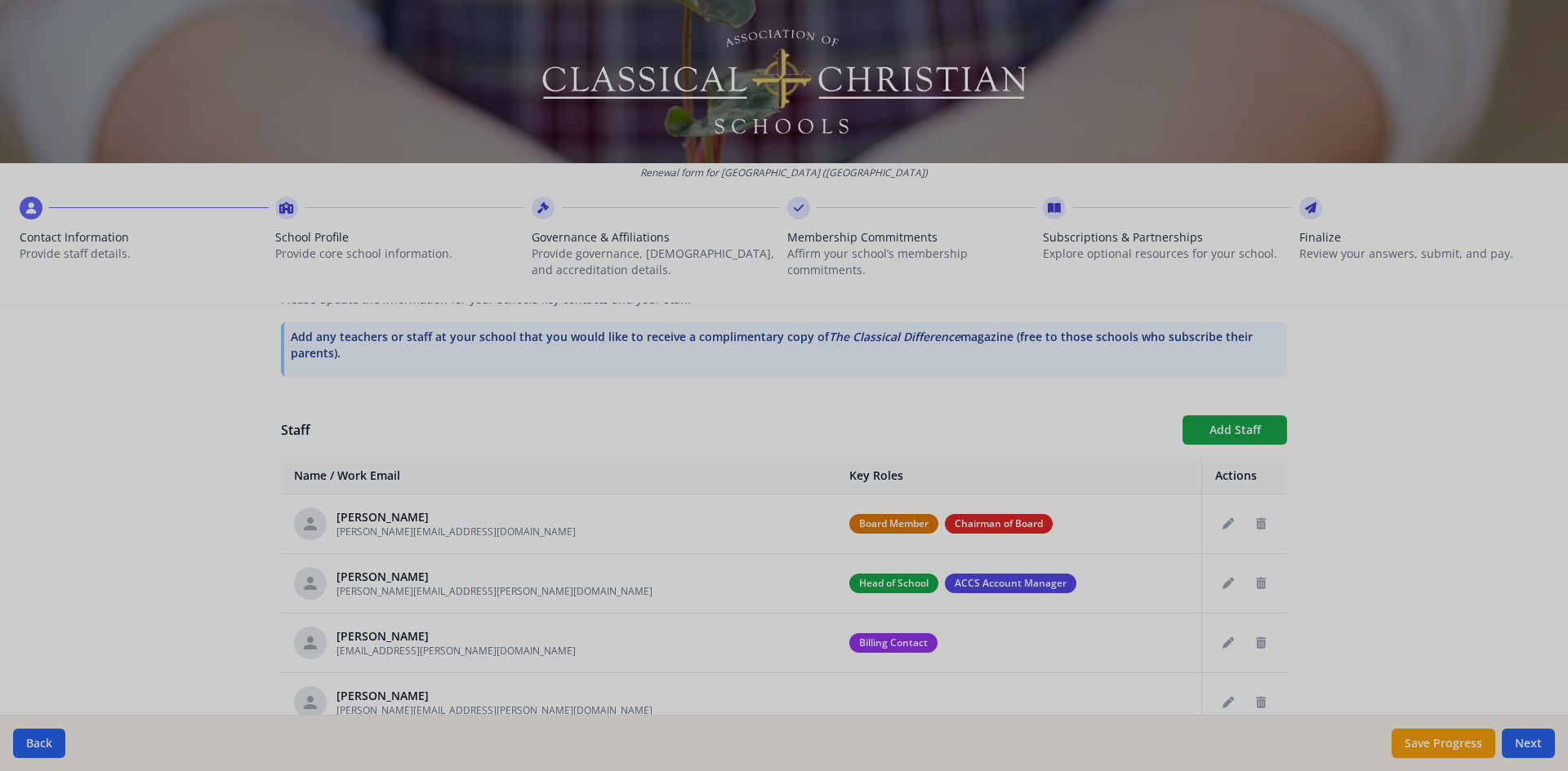
checkbox input "false"
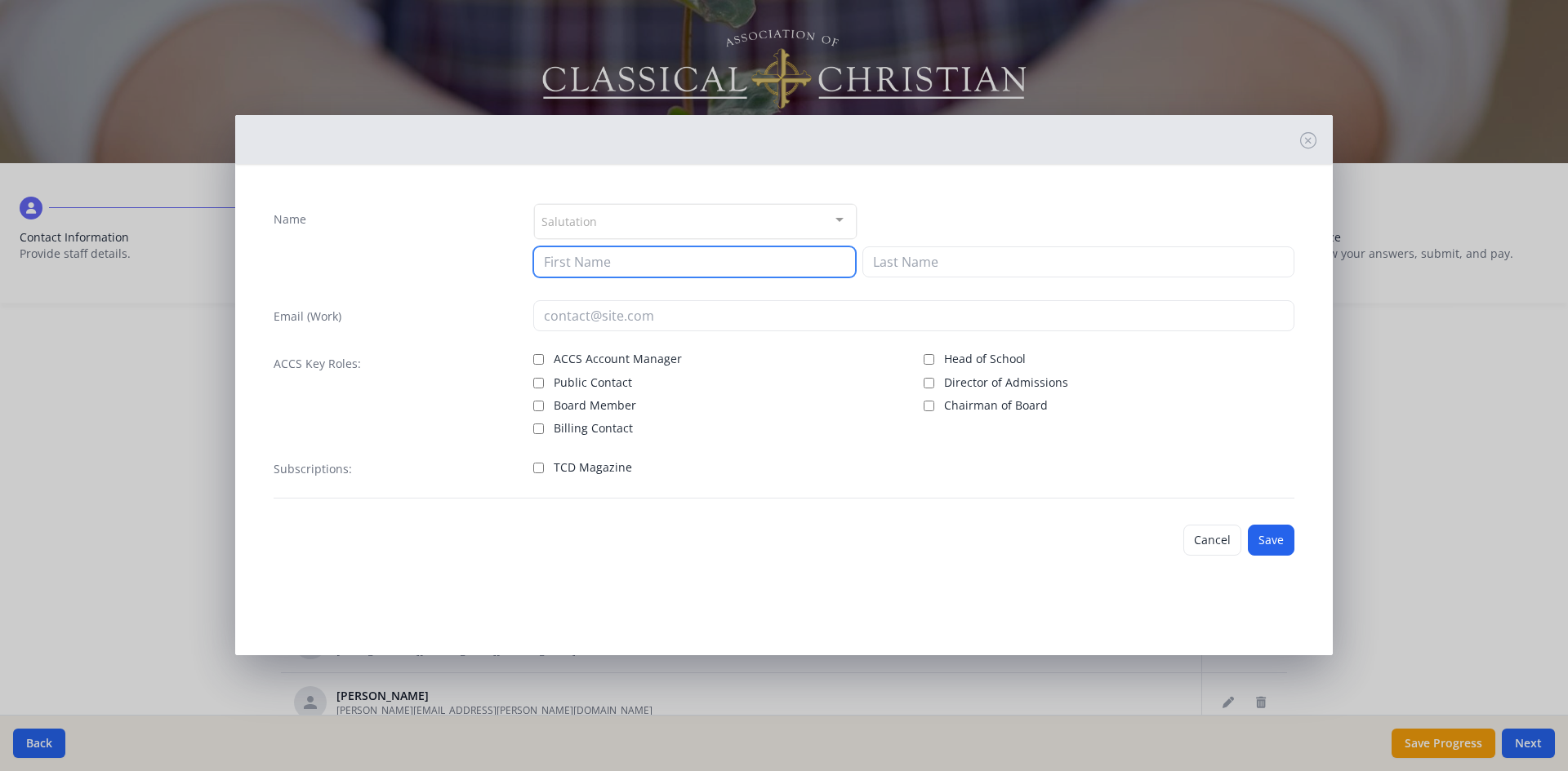
click at [583, 263] on input at bounding box center [694, 261] width 322 height 31
type input "[PERSON_NAME]"
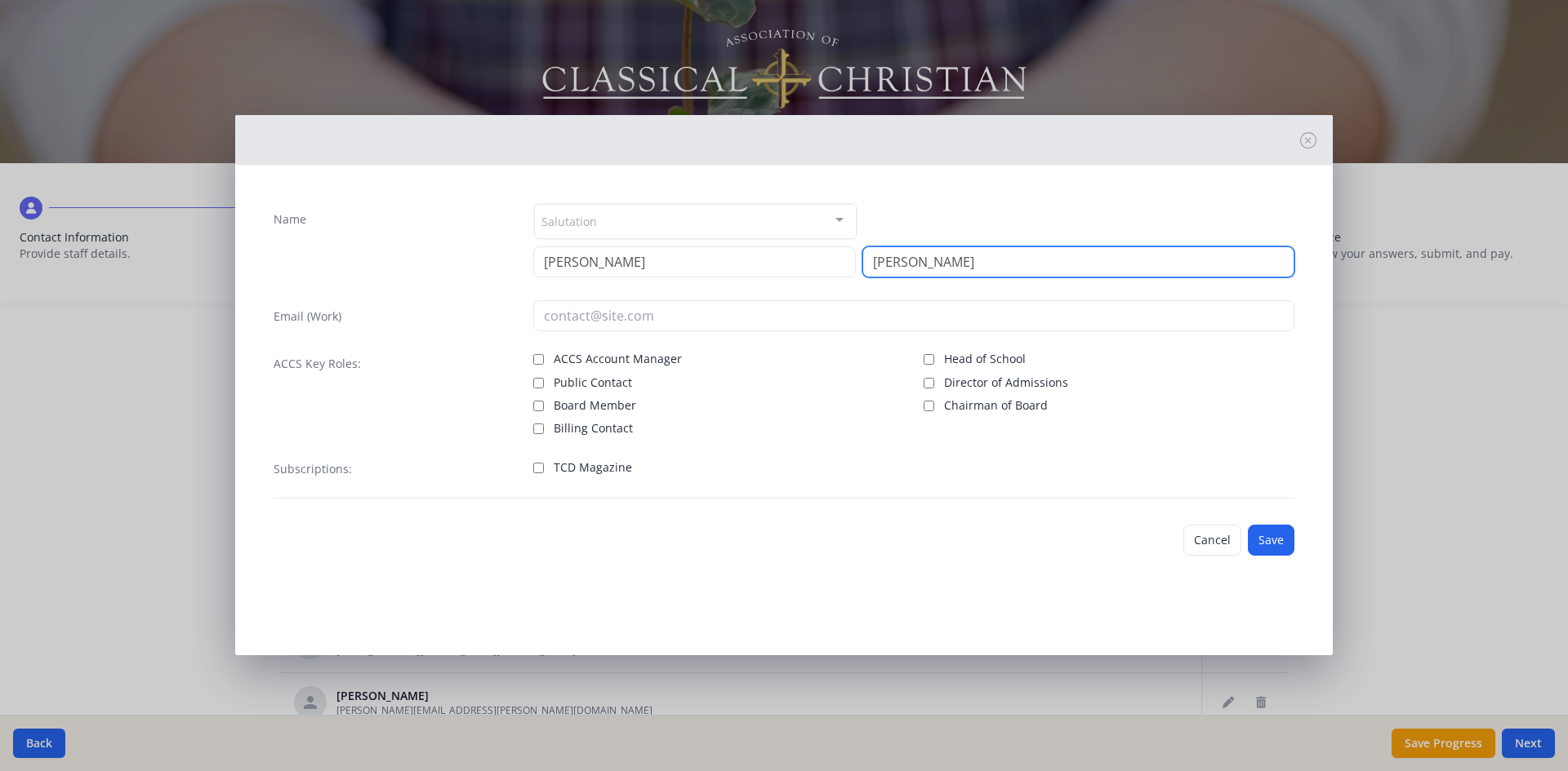
type input "[PERSON_NAME]"
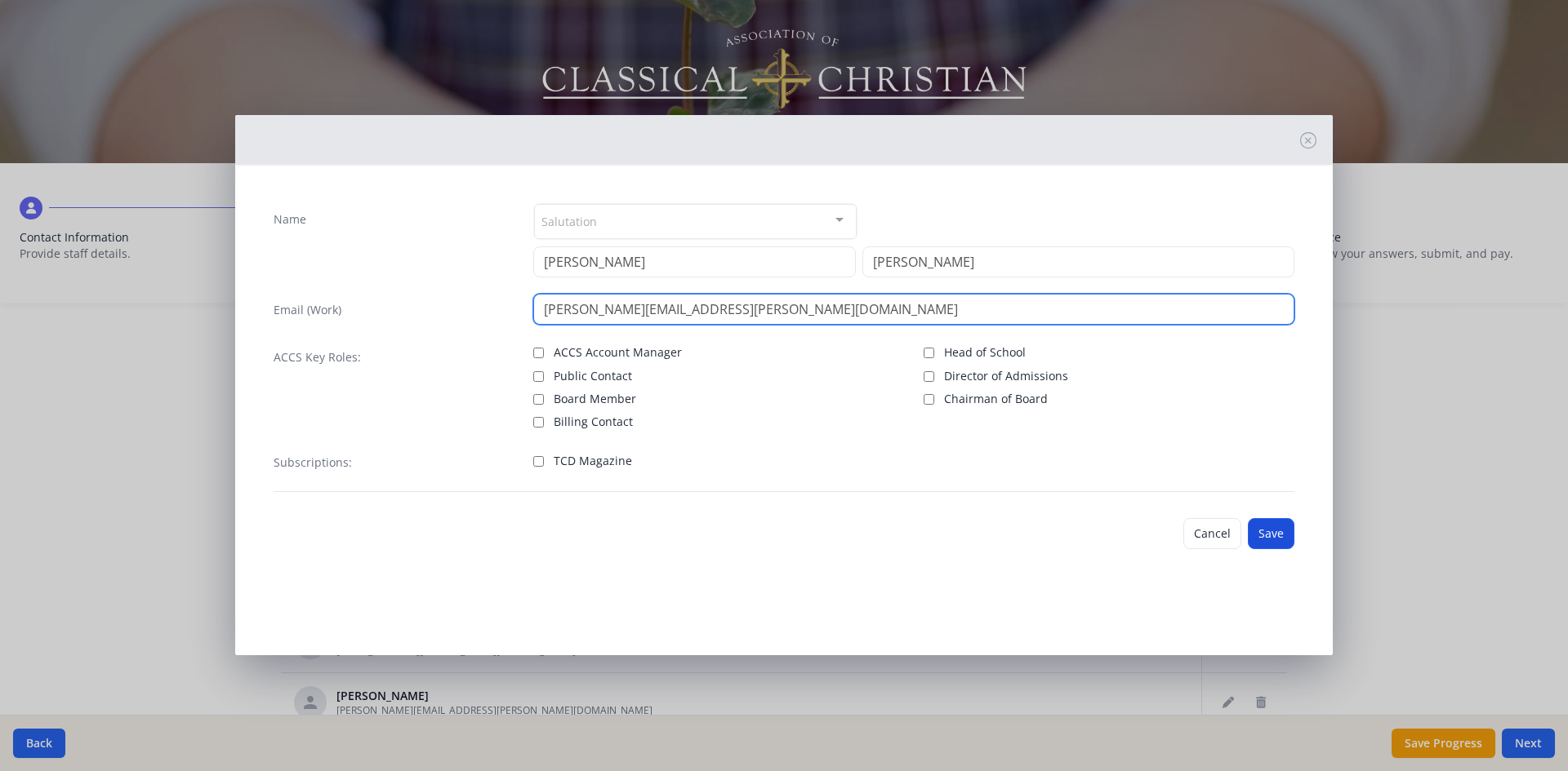
type input "[PERSON_NAME][EMAIL_ADDRESS][PERSON_NAME][DOMAIN_NAME]"
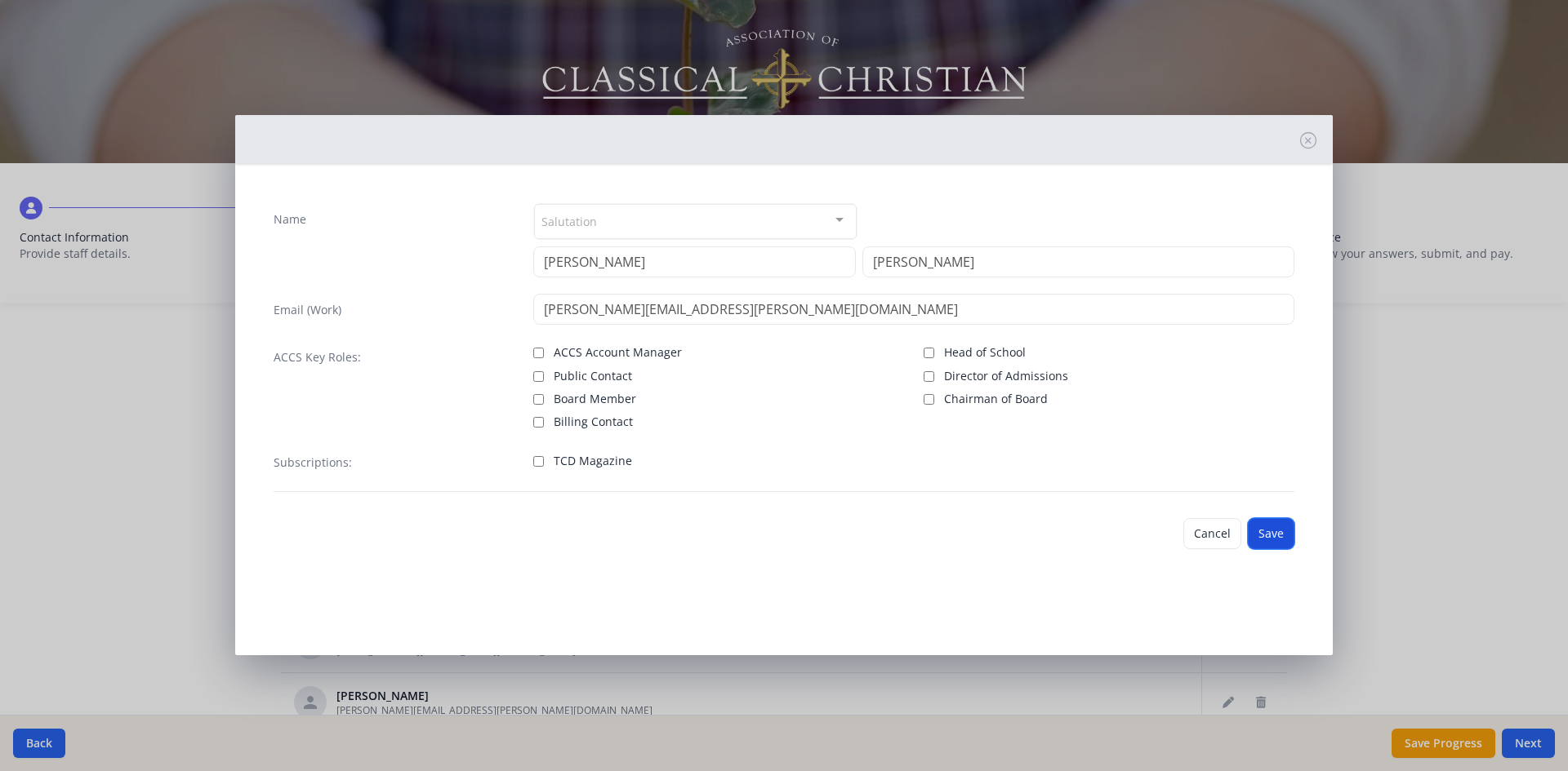
click at [1282, 539] on button "Save" at bounding box center [1271, 533] width 47 height 31
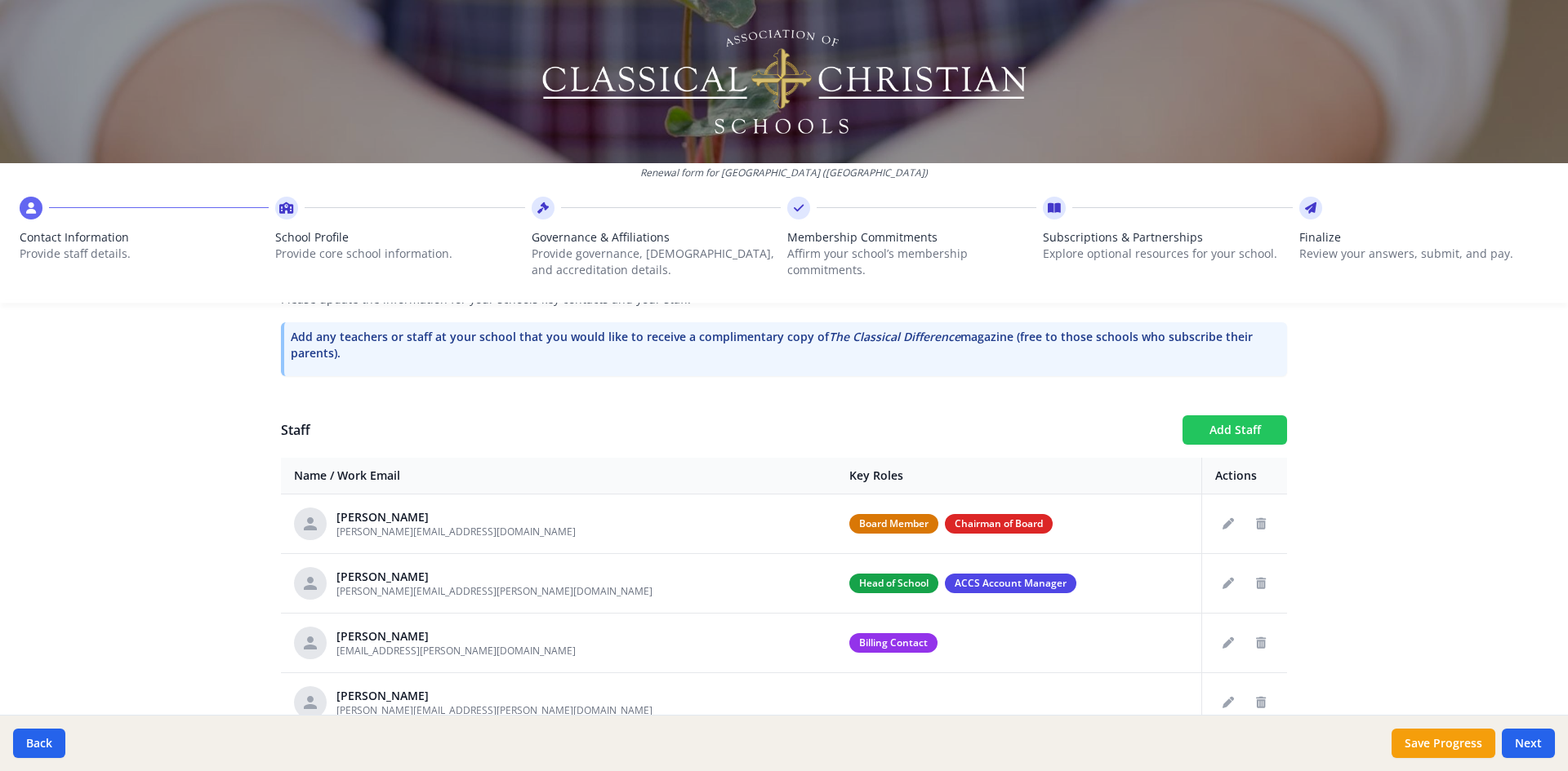
click at [1228, 423] on button "Add Staff" at bounding box center [1235, 429] width 105 height 29
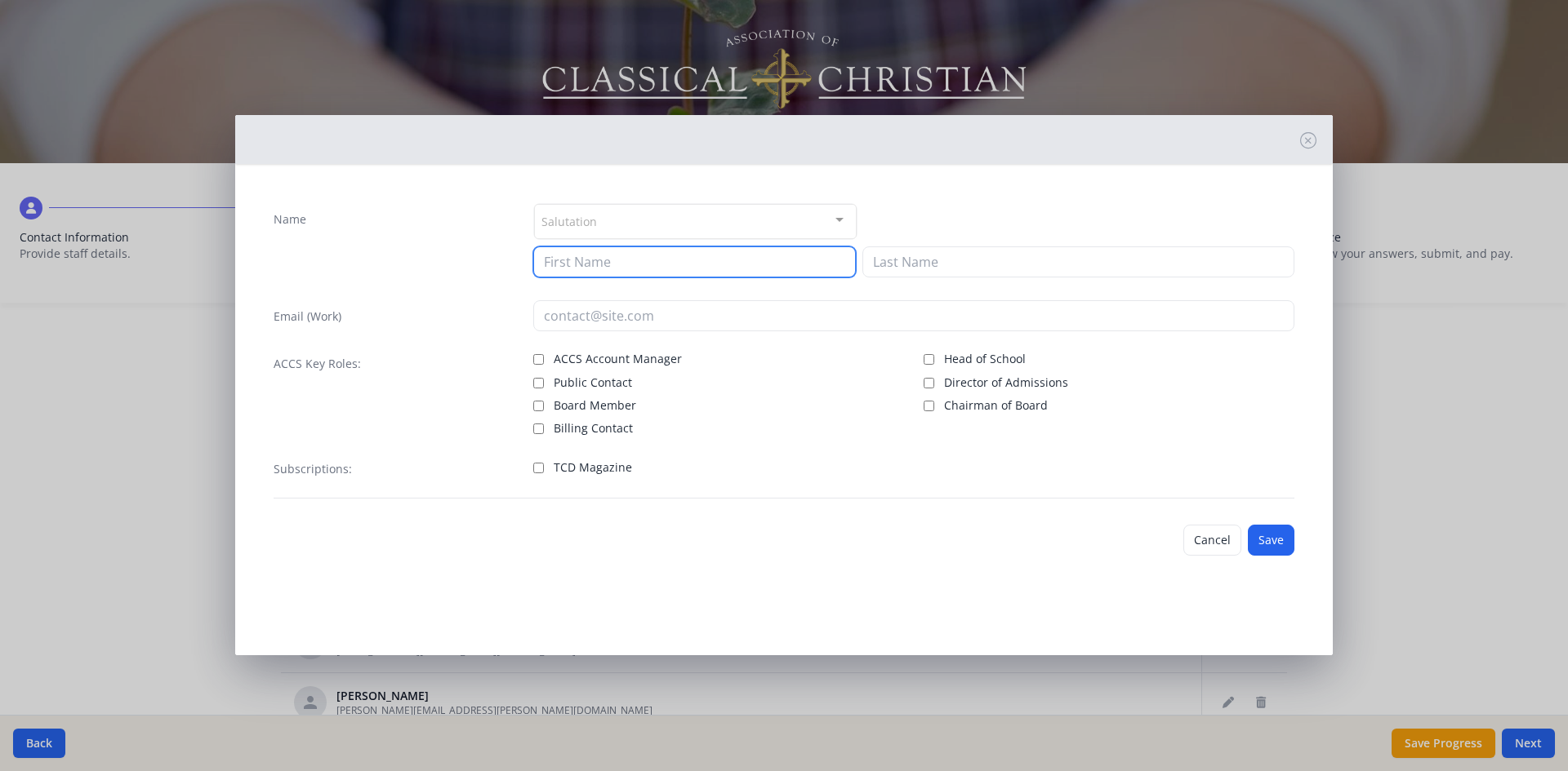
click at [573, 262] on input at bounding box center [694, 261] width 322 height 31
type input "[PERSON_NAME]"
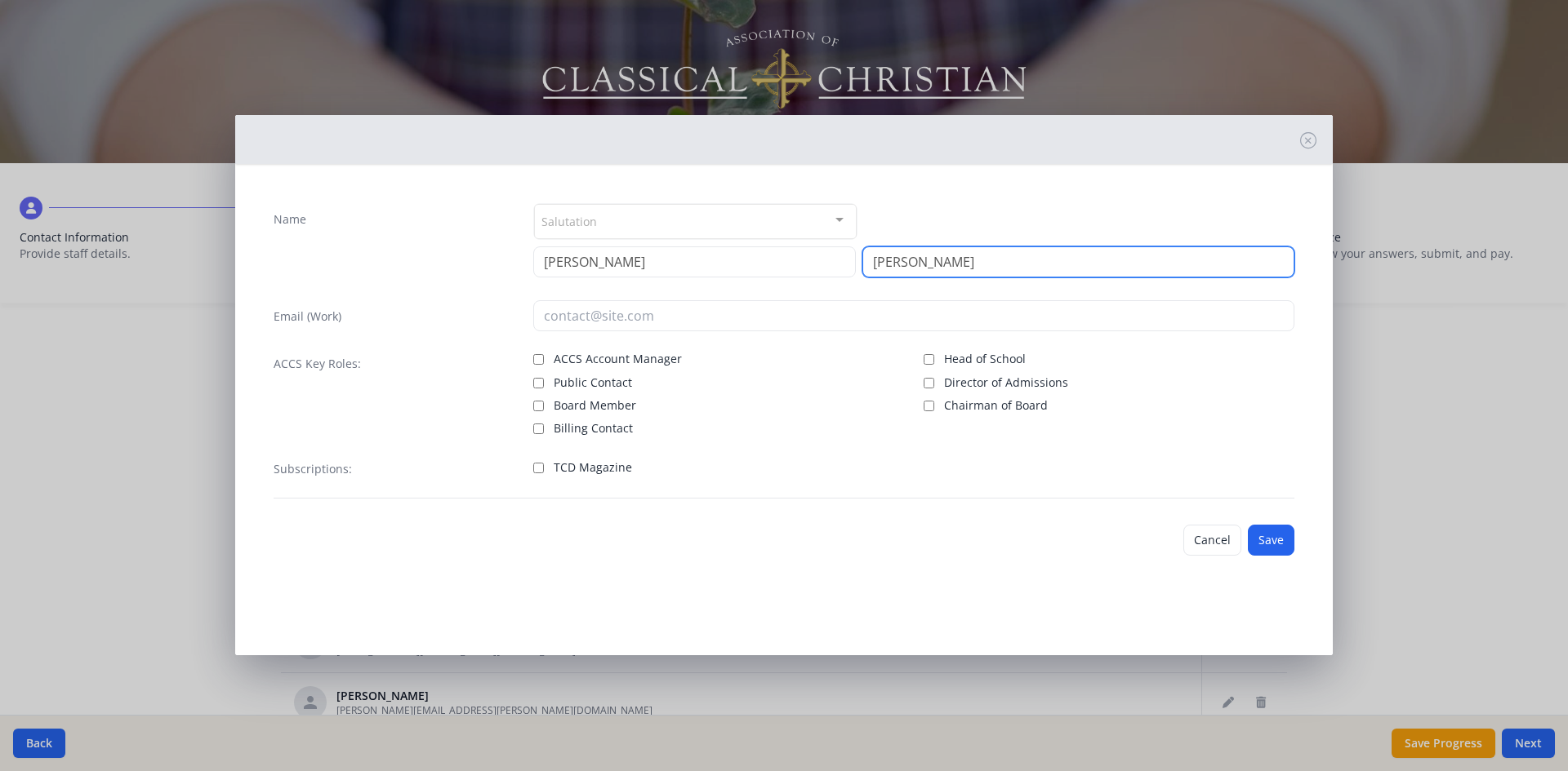
type input "[PERSON_NAME]"
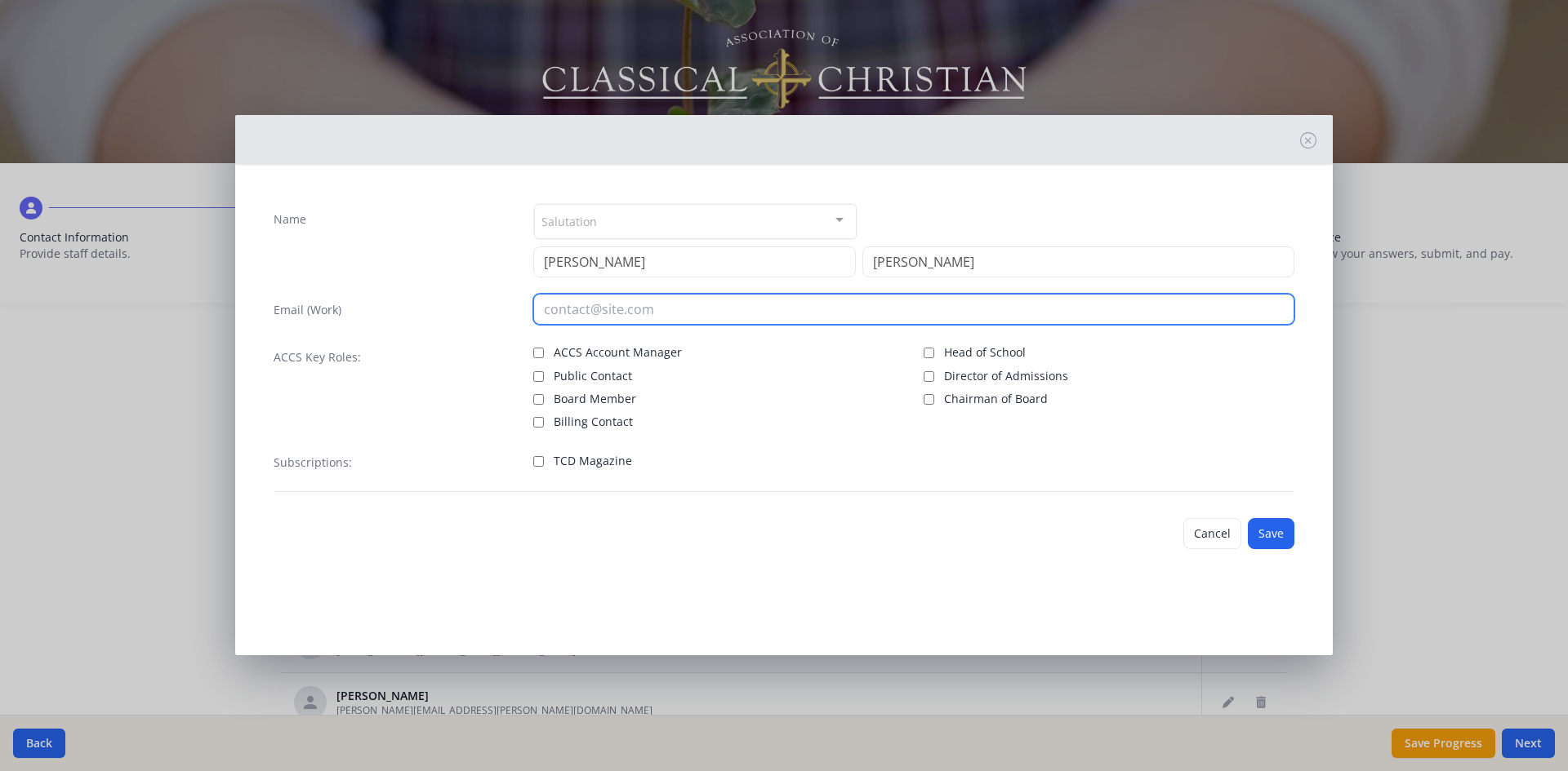
click at [598, 314] on input "email" at bounding box center [914, 309] width 762 height 31
type input "[PERSON_NAME][EMAIL_ADDRESS][PERSON_NAME][DOMAIN_NAME]"
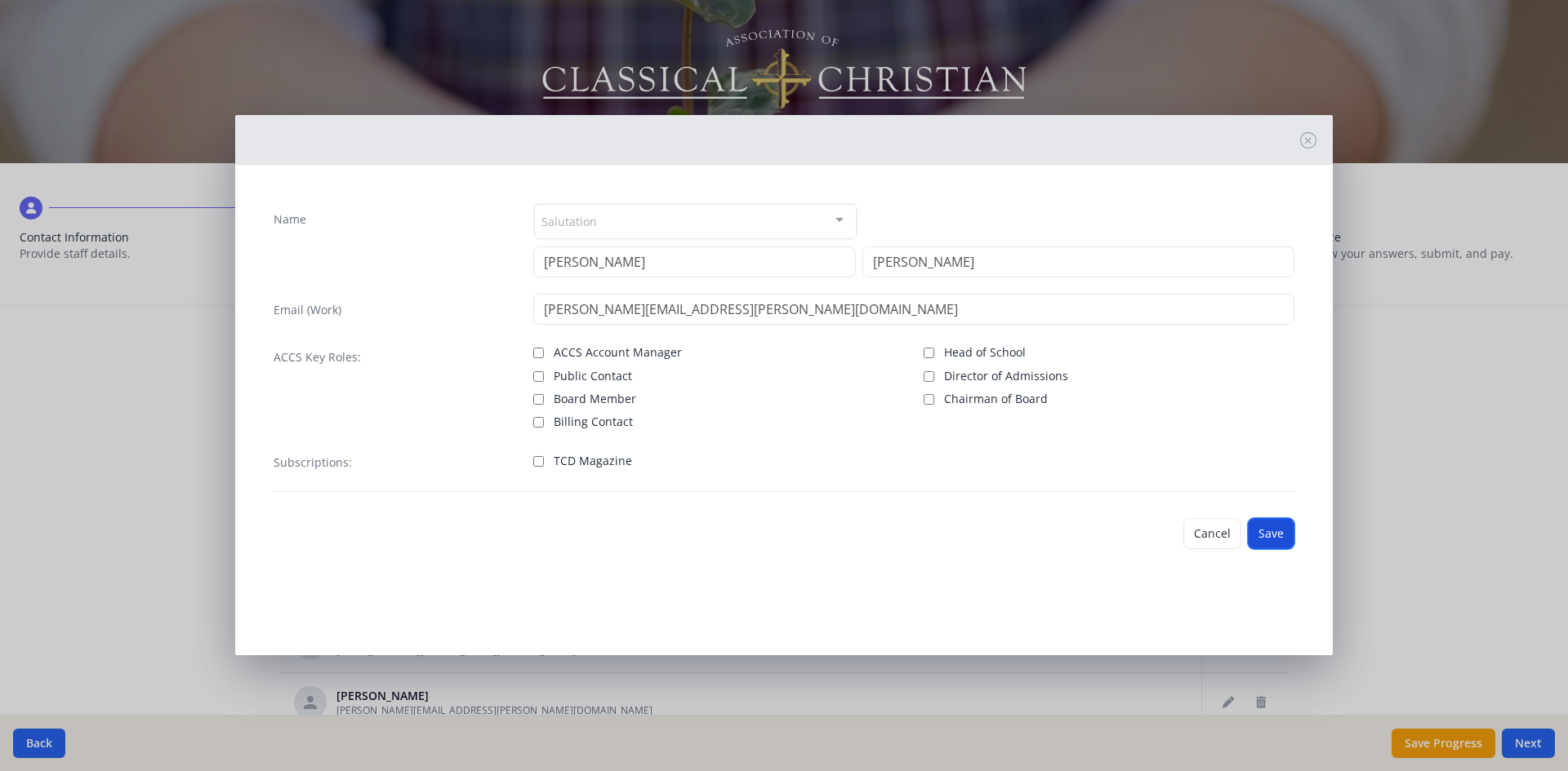
click at [1285, 540] on button "Save" at bounding box center [1271, 533] width 47 height 31
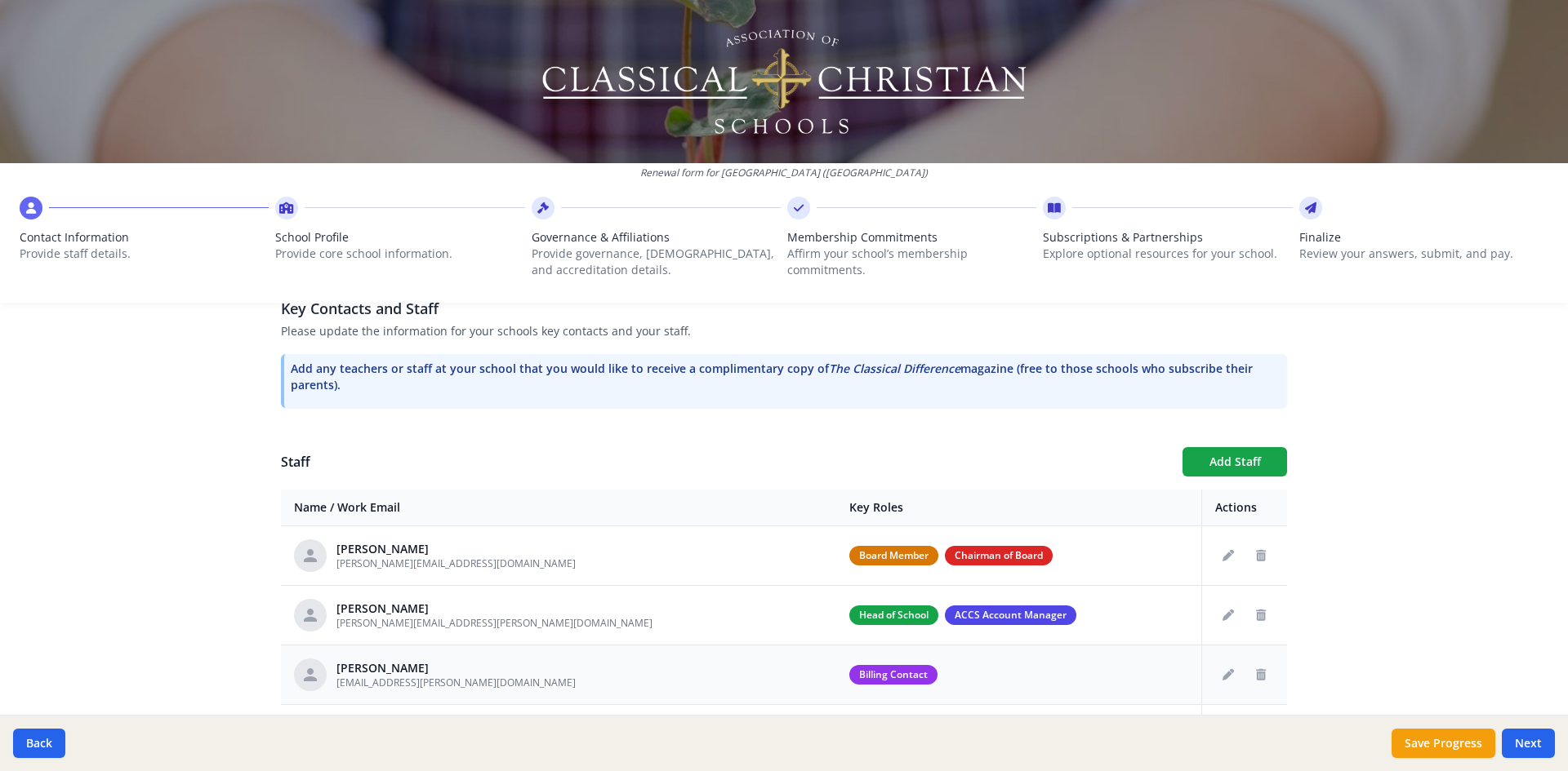
scroll to position [579, 0]
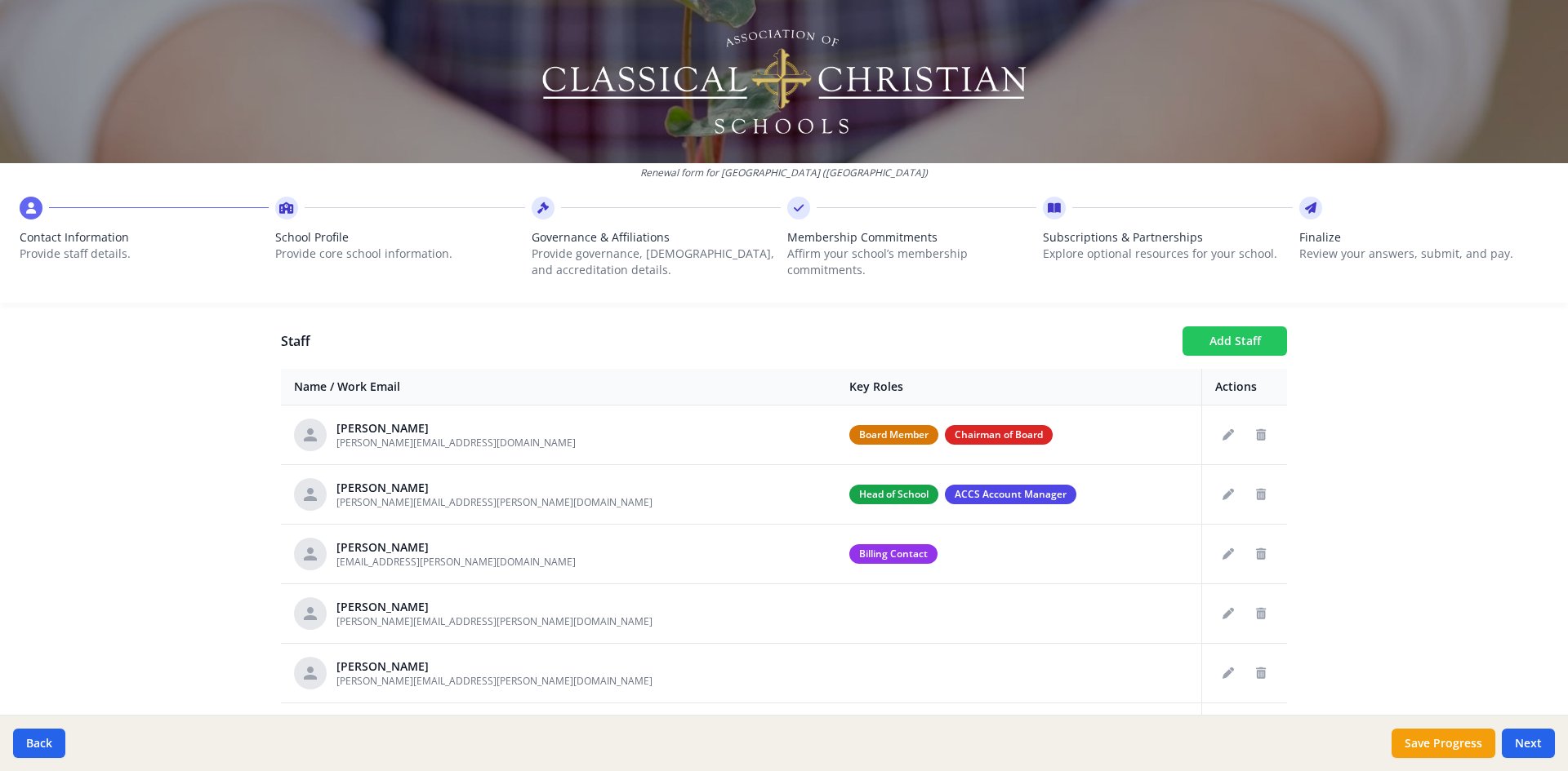
click at [1229, 347] on button "Add Staff" at bounding box center [1235, 341] width 105 height 29
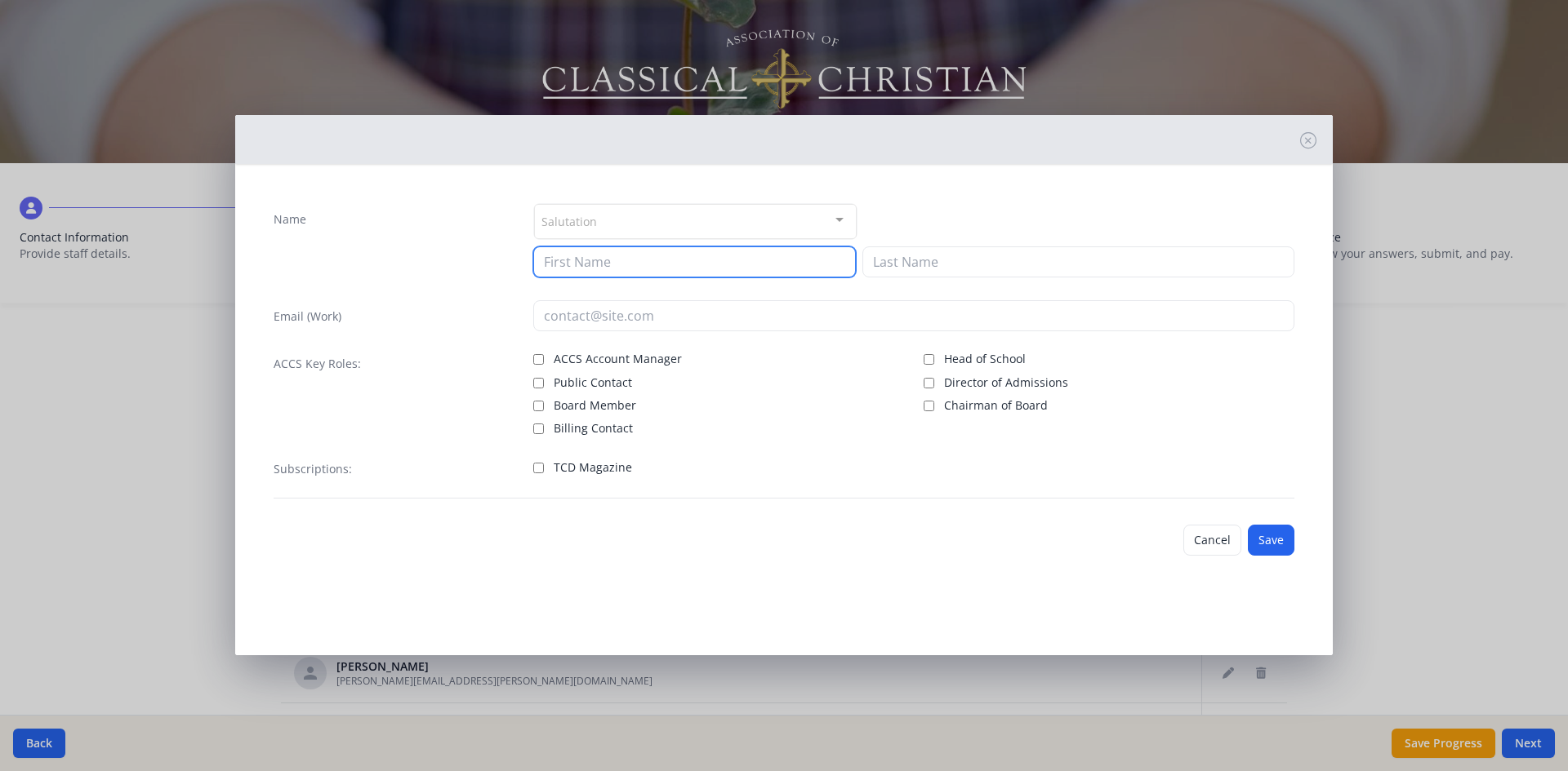
click at [616, 259] on input at bounding box center [694, 261] width 322 height 31
type input "[PERSON_NAME]"
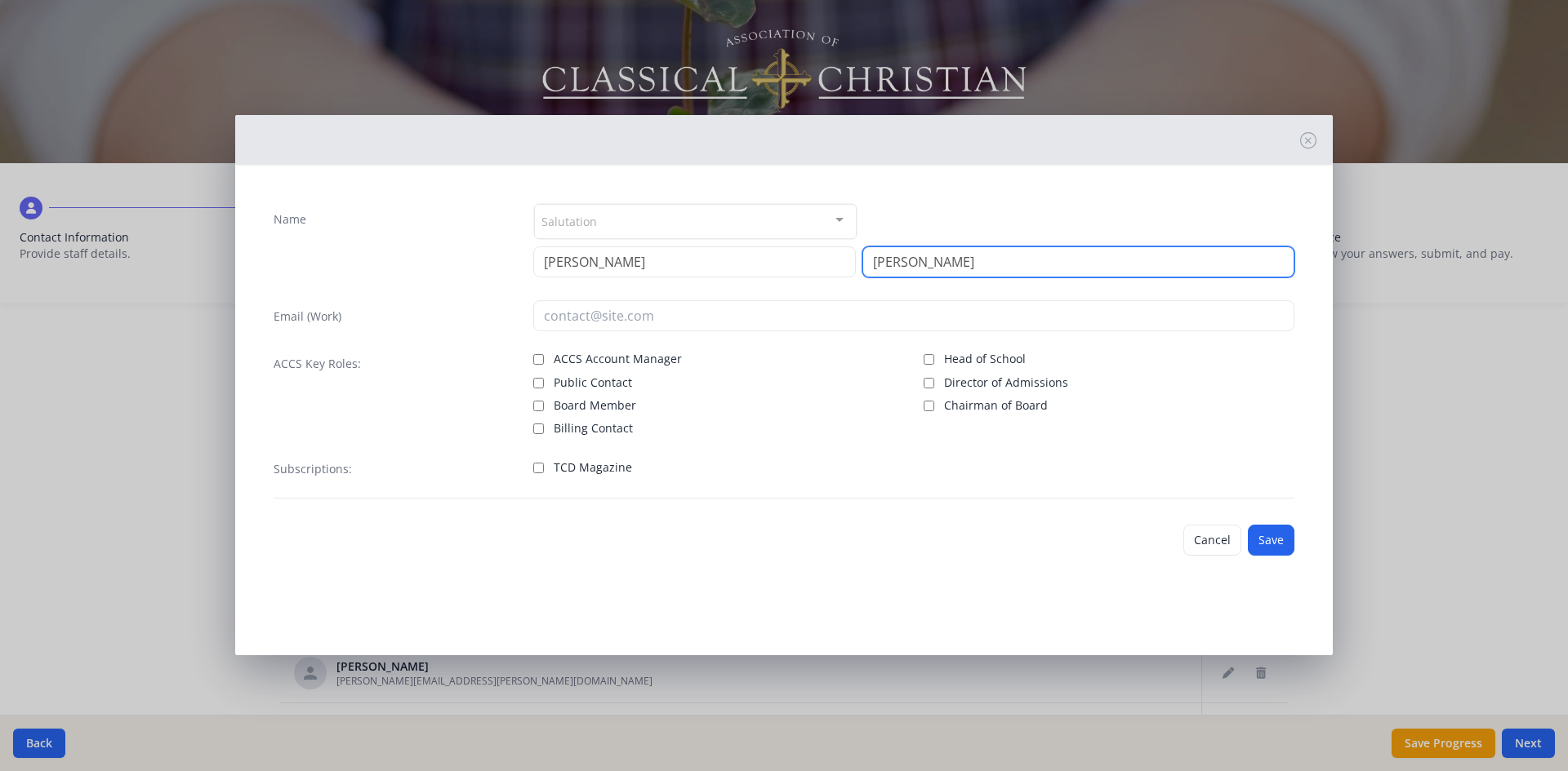
type input "[PERSON_NAME]"
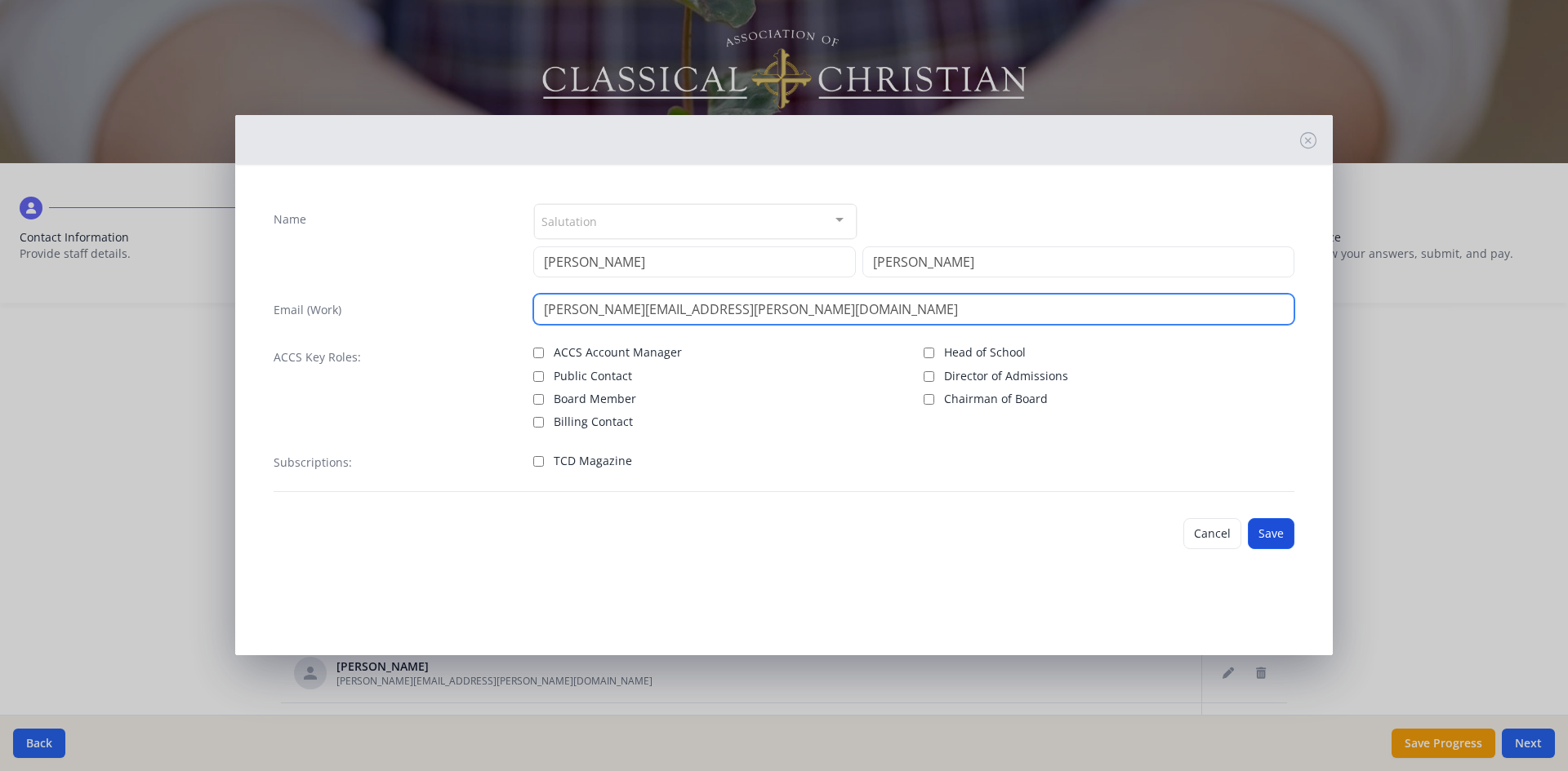
type input "[PERSON_NAME][EMAIL_ADDRESS][PERSON_NAME][DOMAIN_NAME]"
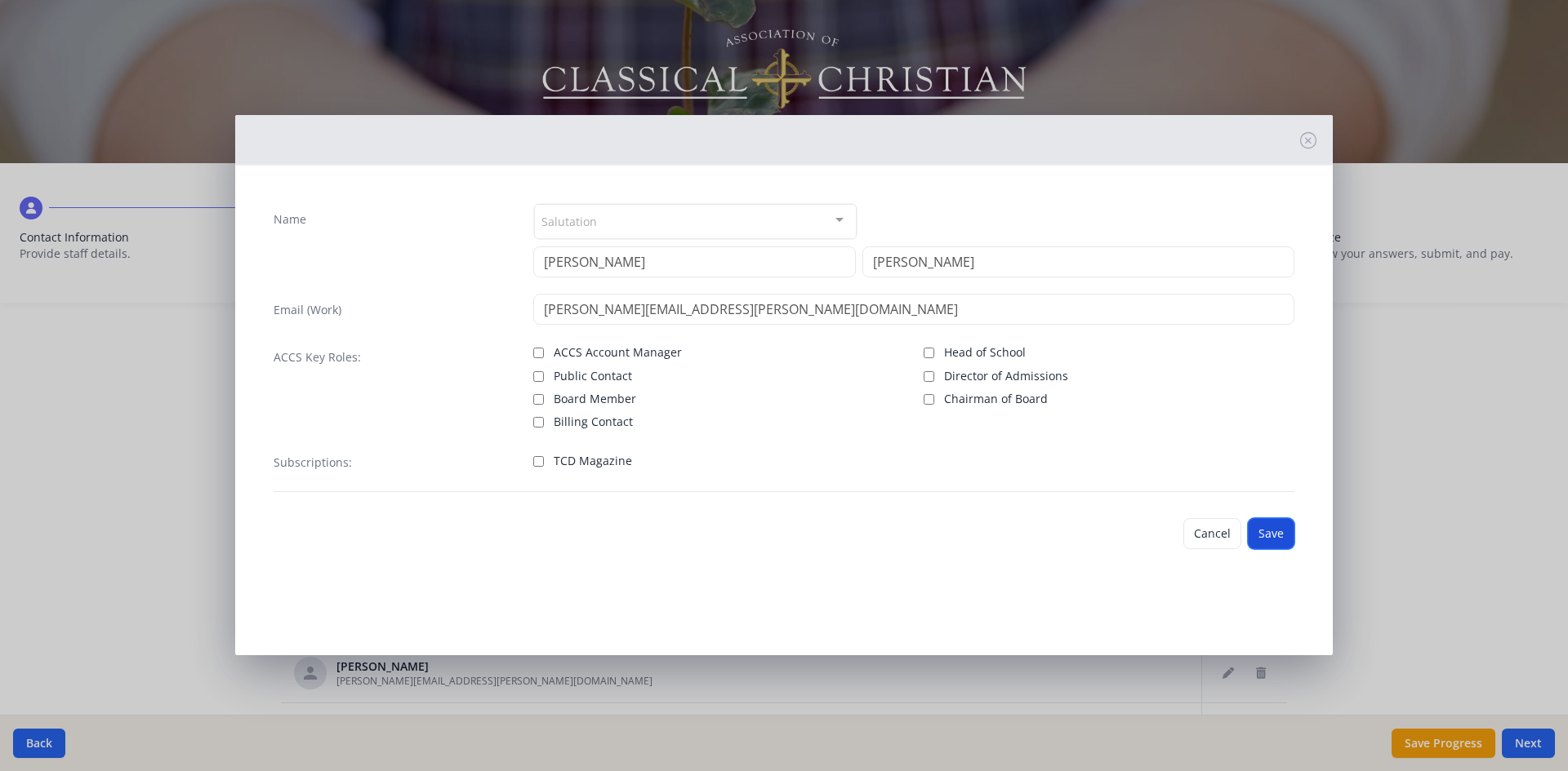
click at [1280, 539] on button "Save" at bounding box center [1271, 533] width 47 height 31
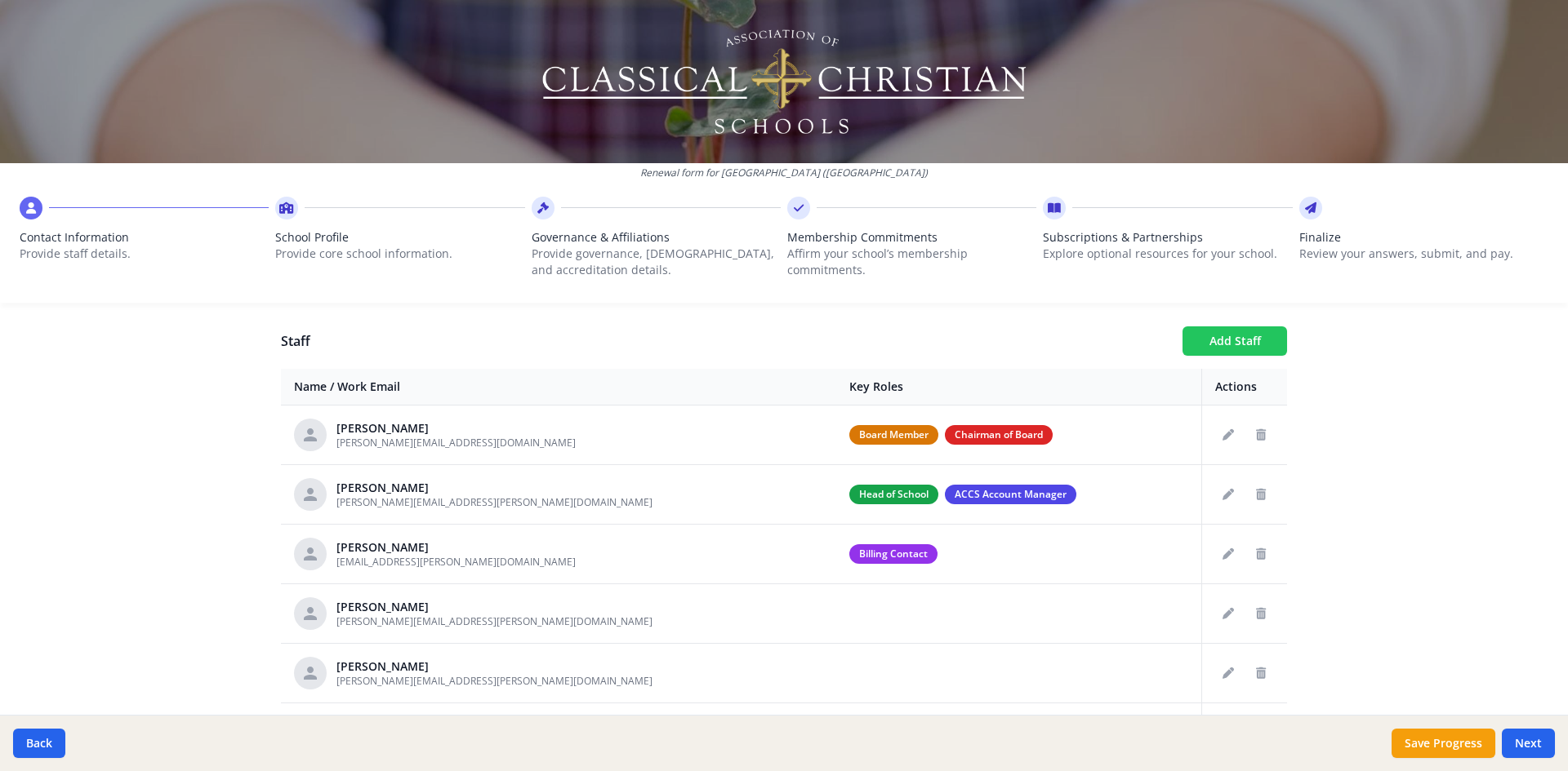
click at [1239, 337] on button "Add Staff" at bounding box center [1235, 341] width 105 height 29
checkbox input "false"
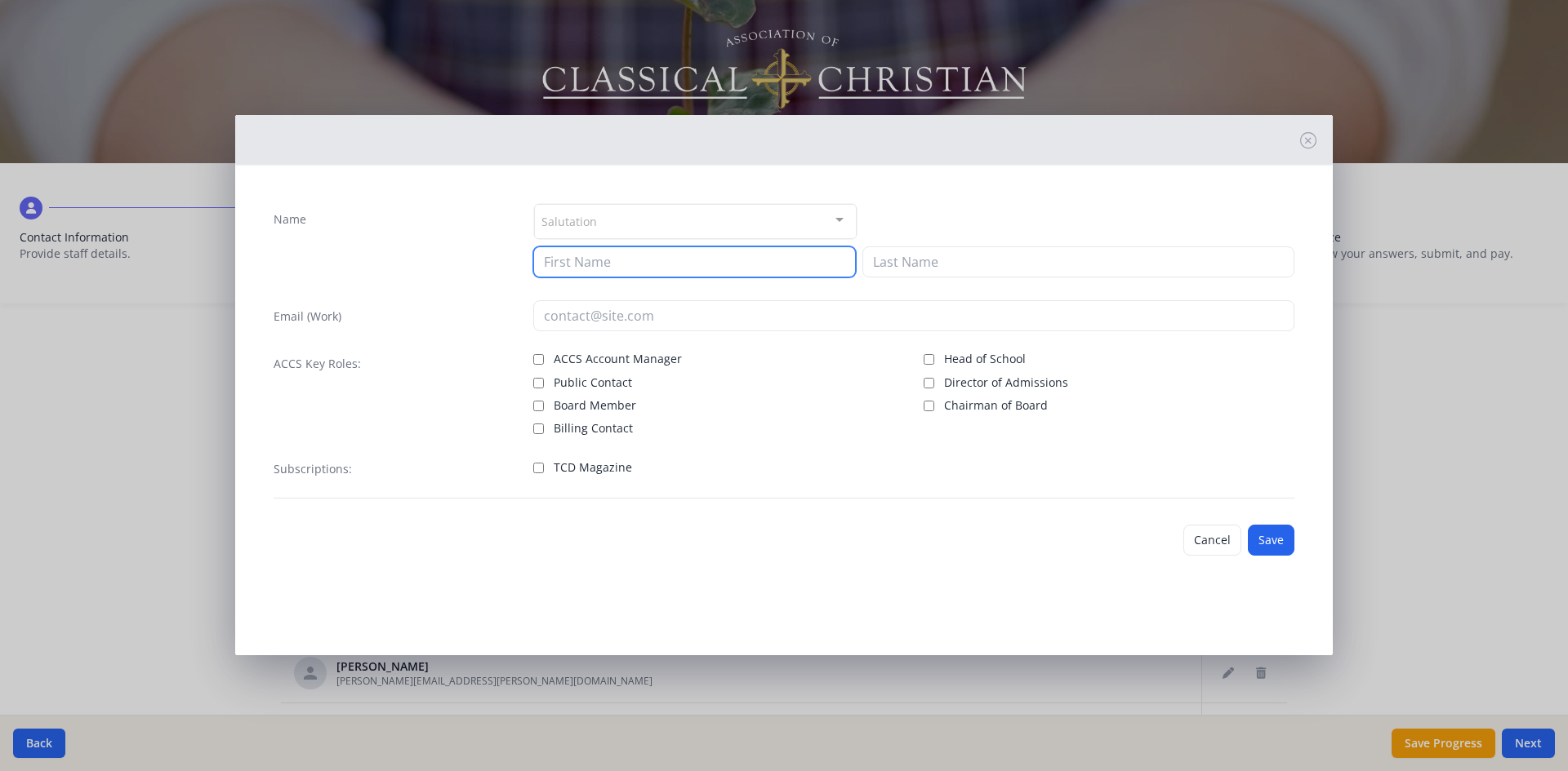
click at [579, 264] on input at bounding box center [694, 261] width 322 height 31
type input "[PERSON_NAME]"
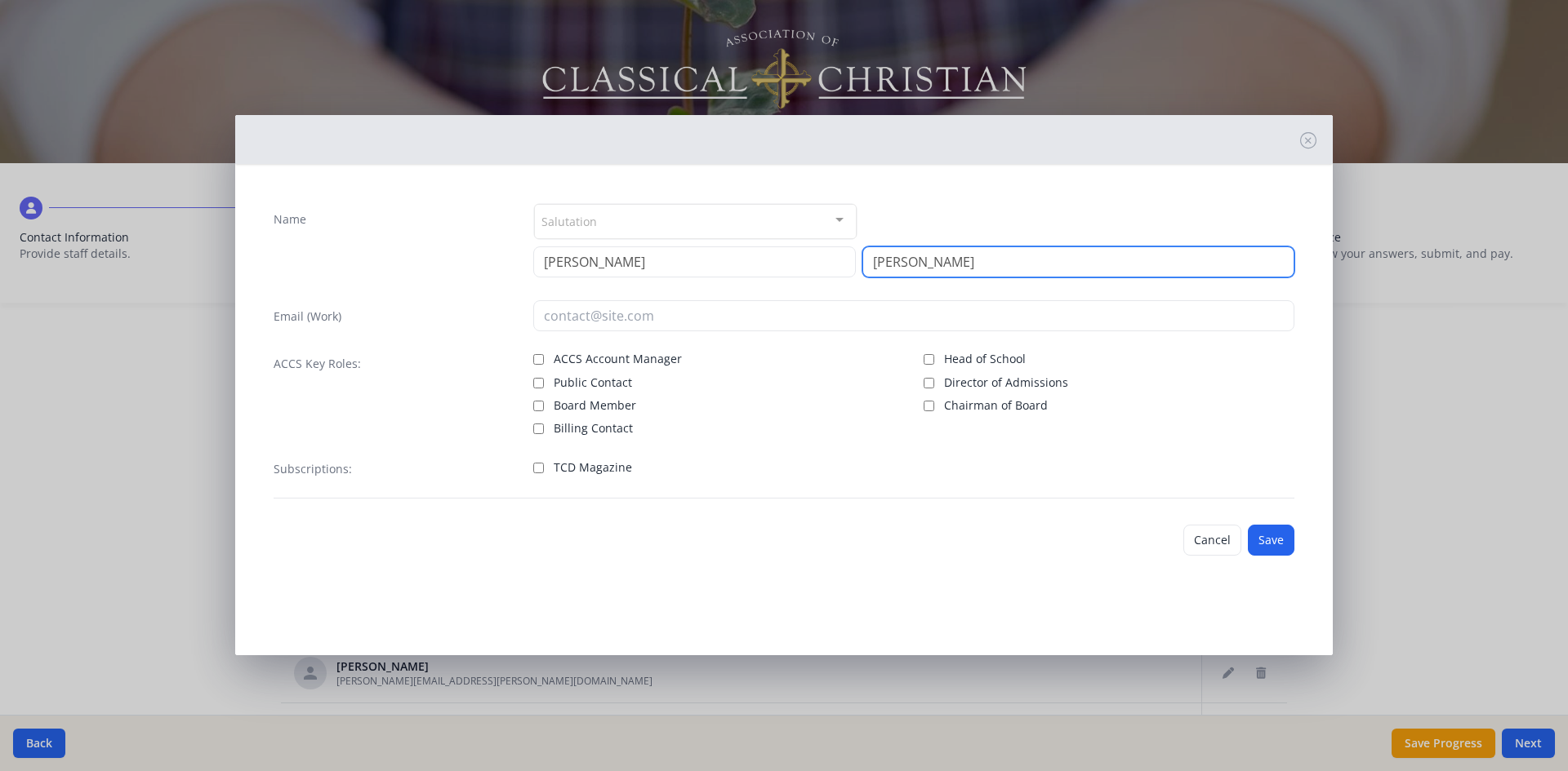
type input "[PERSON_NAME]"
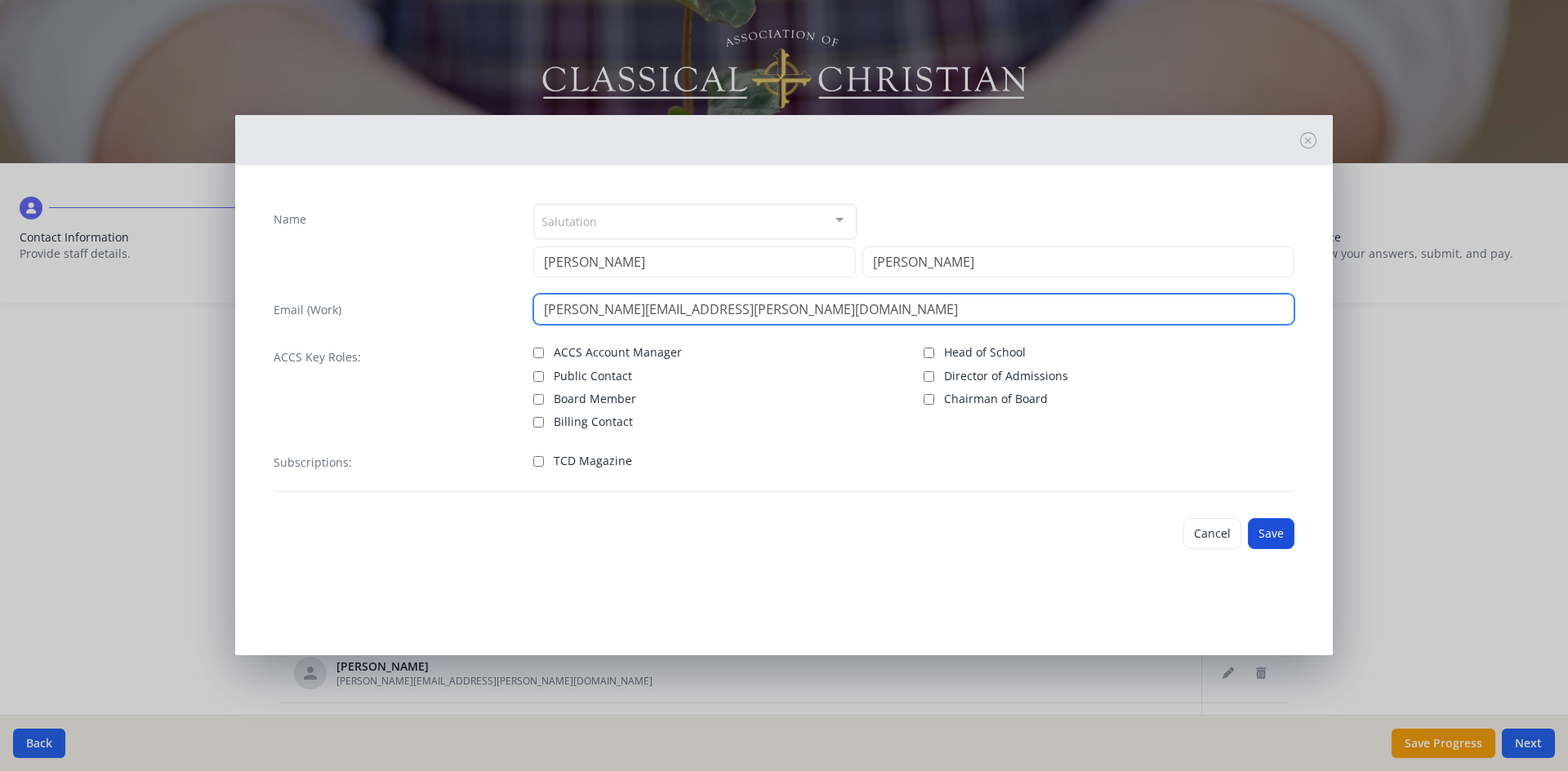
type input "[PERSON_NAME][EMAIL_ADDRESS][PERSON_NAME][DOMAIN_NAME]"
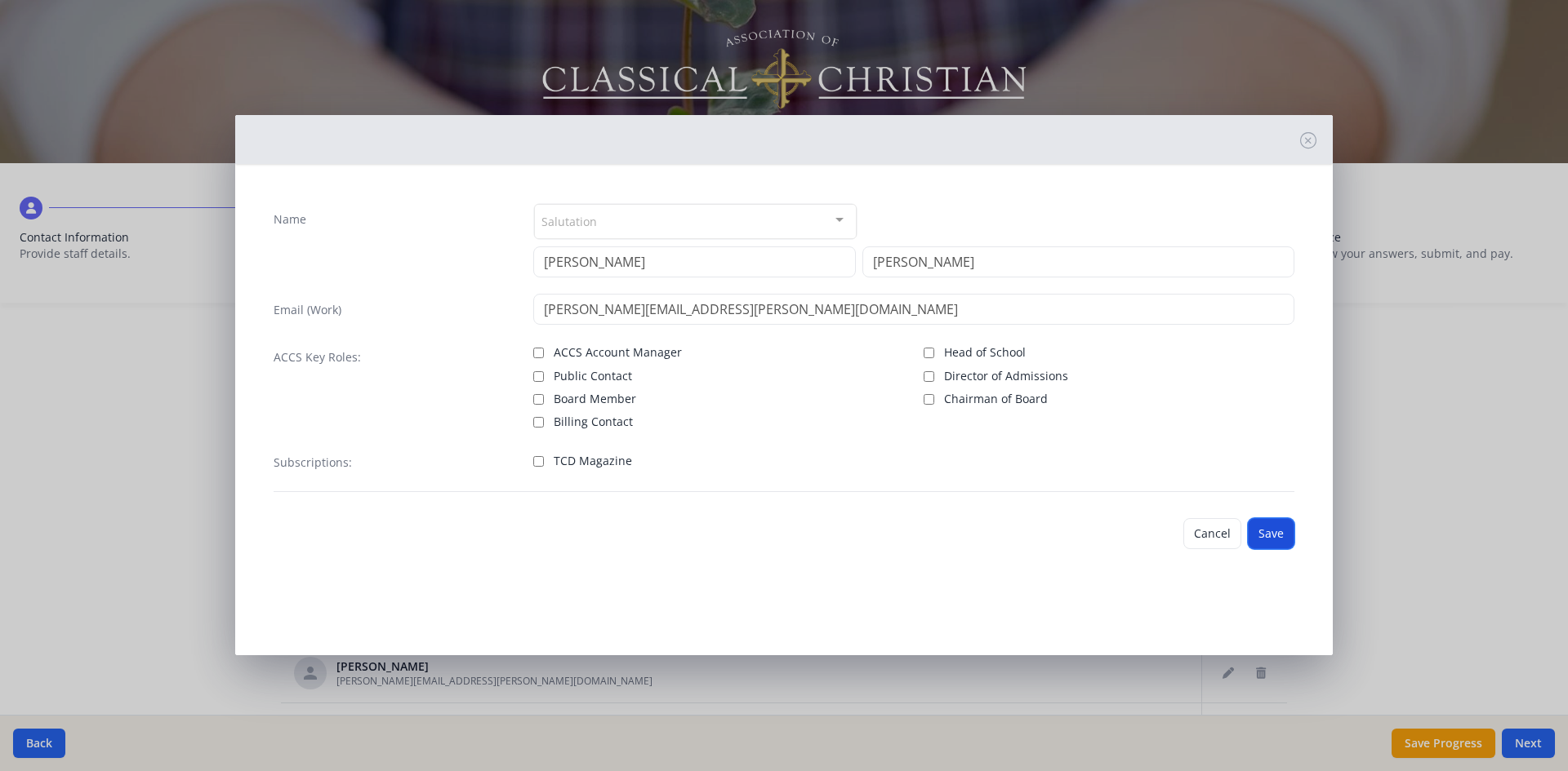
click at [1274, 541] on button "Save" at bounding box center [1271, 533] width 47 height 31
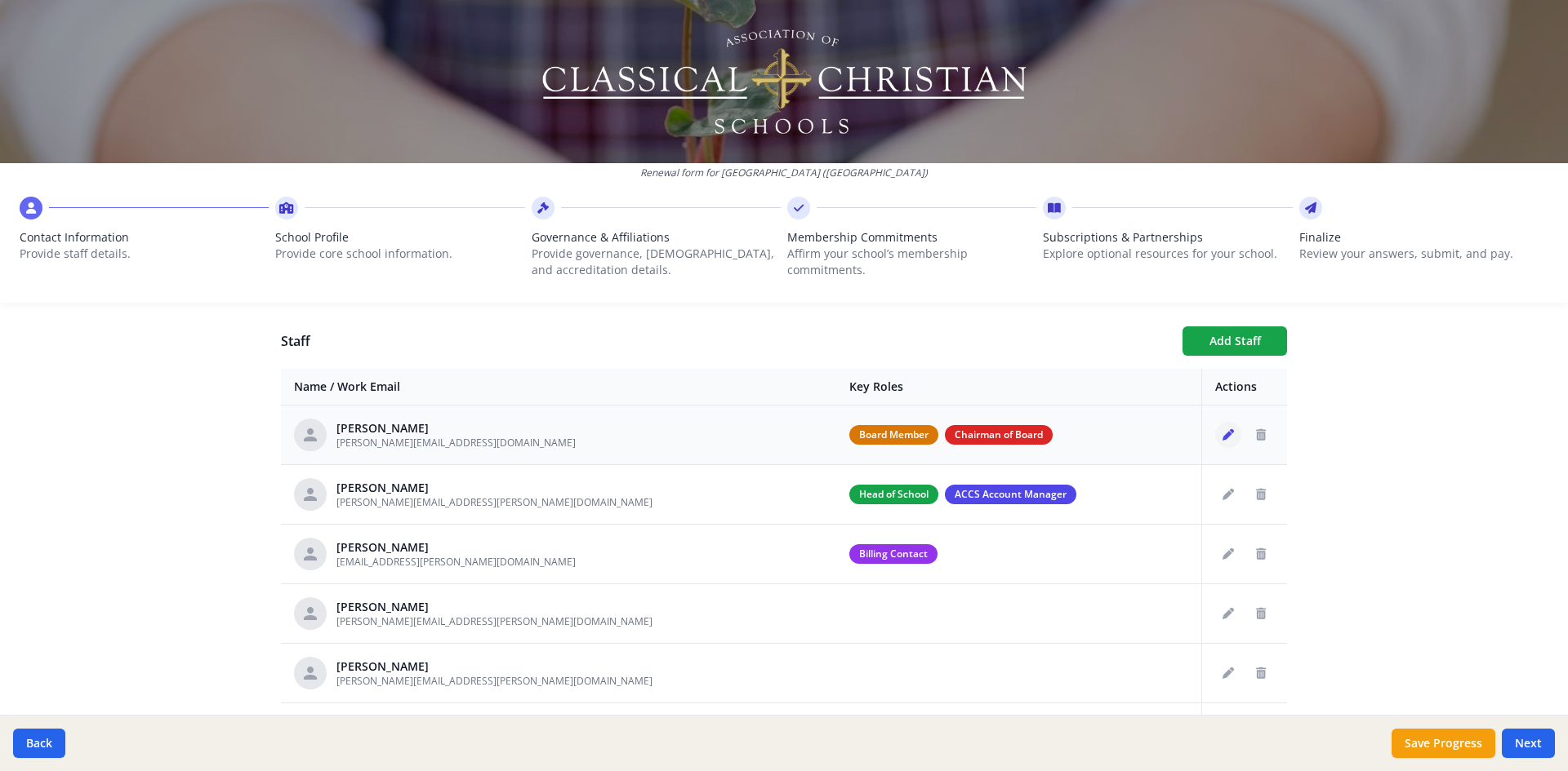
click at [1222, 439] on icon "Edit staff" at bounding box center [1228, 435] width 11 height 11
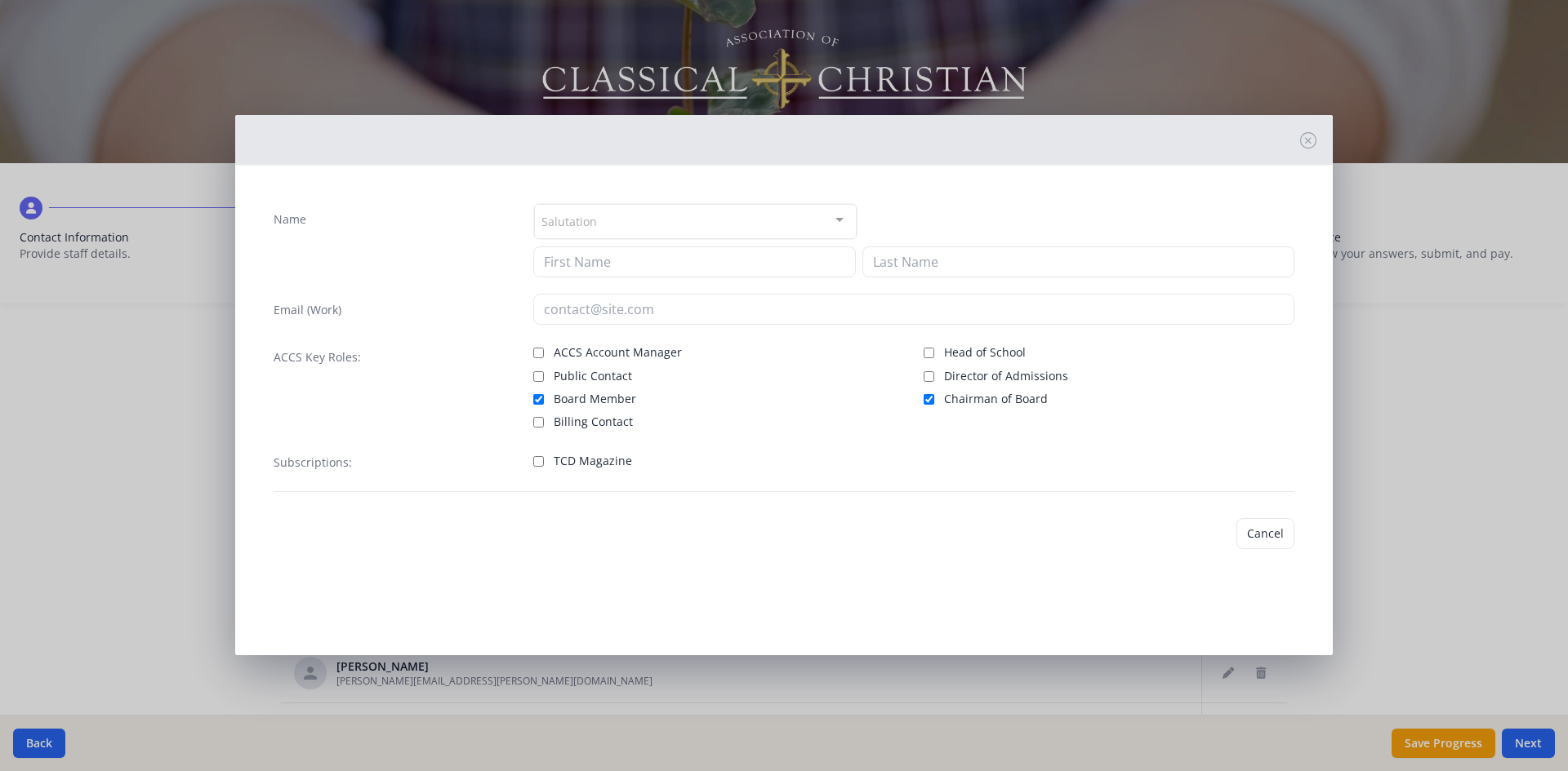
type input "[PERSON_NAME]"
type input "[PERSON_NAME][EMAIL_ADDRESS][DOMAIN_NAME]"
checkbox input "true"
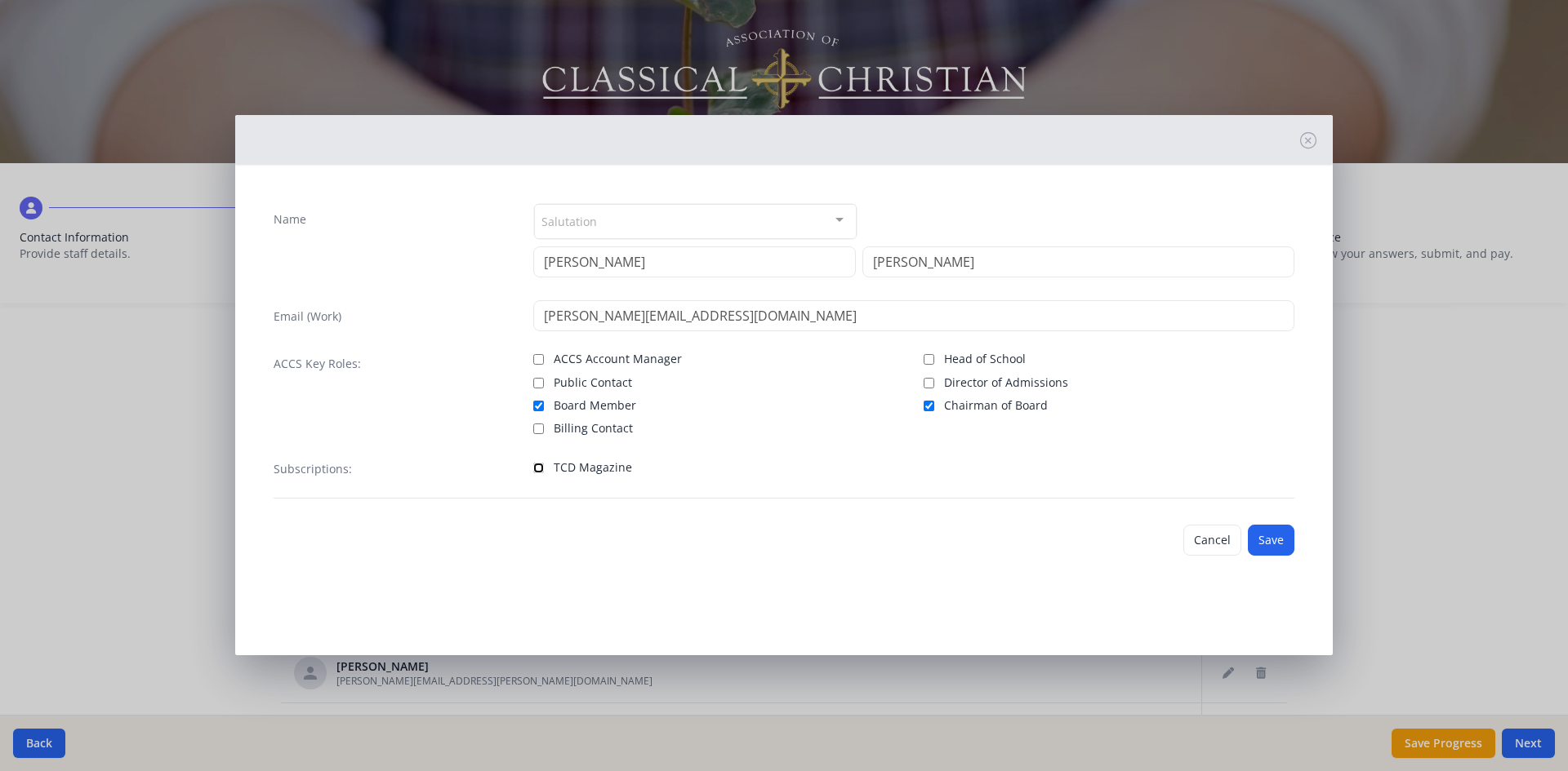
click at [541, 468] on input "TCD Magazine" at bounding box center [538, 468] width 10 height 10
checkbox input "true"
click at [1272, 541] on button "Save" at bounding box center [1271, 540] width 47 height 31
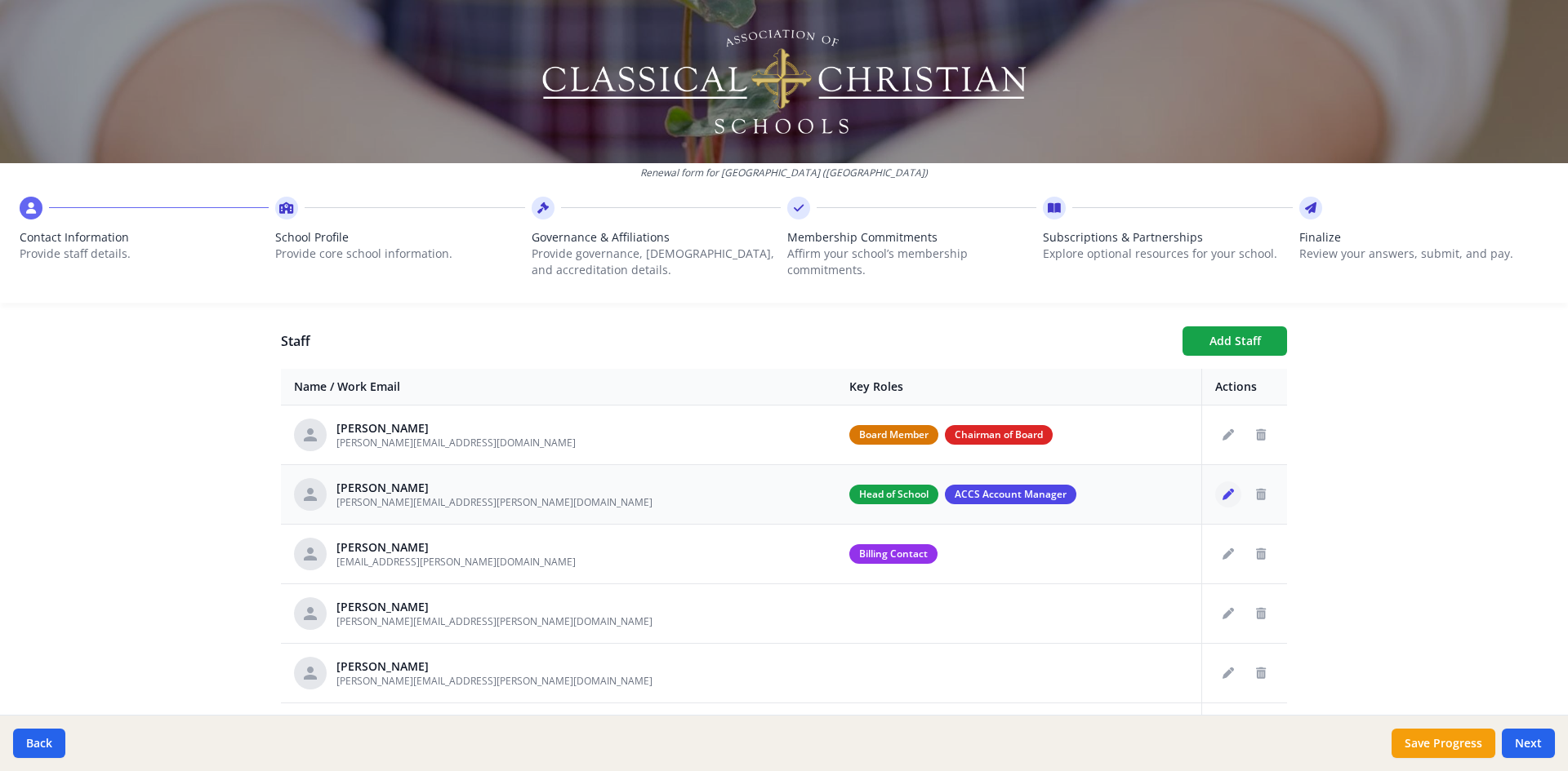
click at [1215, 501] on button "Edit staff" at bounding box center [1228, 495] width 26 height 26
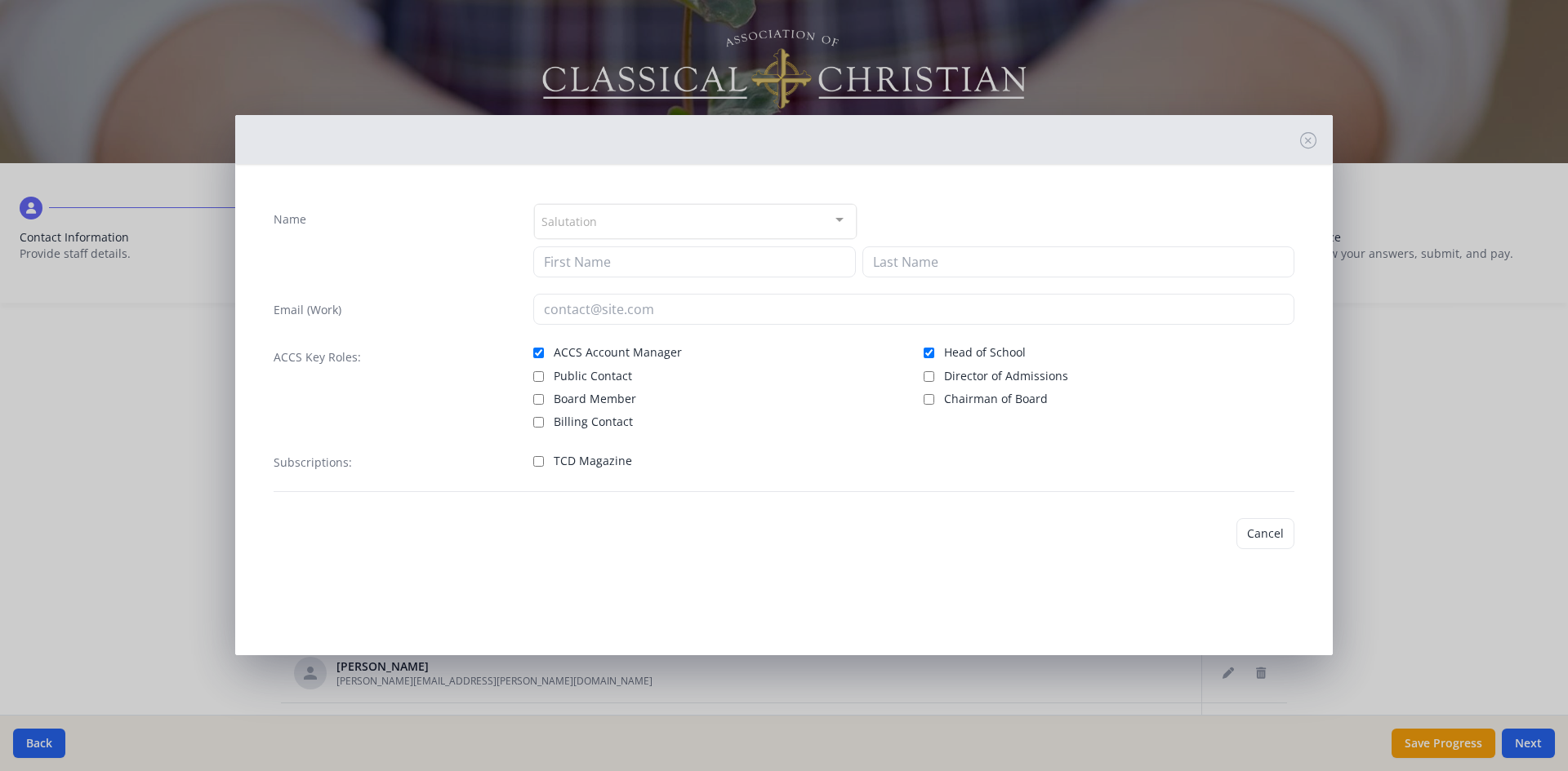
type input "[PERSON_NAME]"
type input "[PERSON_NAME][EMAIL_ADDRESS][PERSON_NAME][DOMAIN_NAME]"
checkbox input "true"
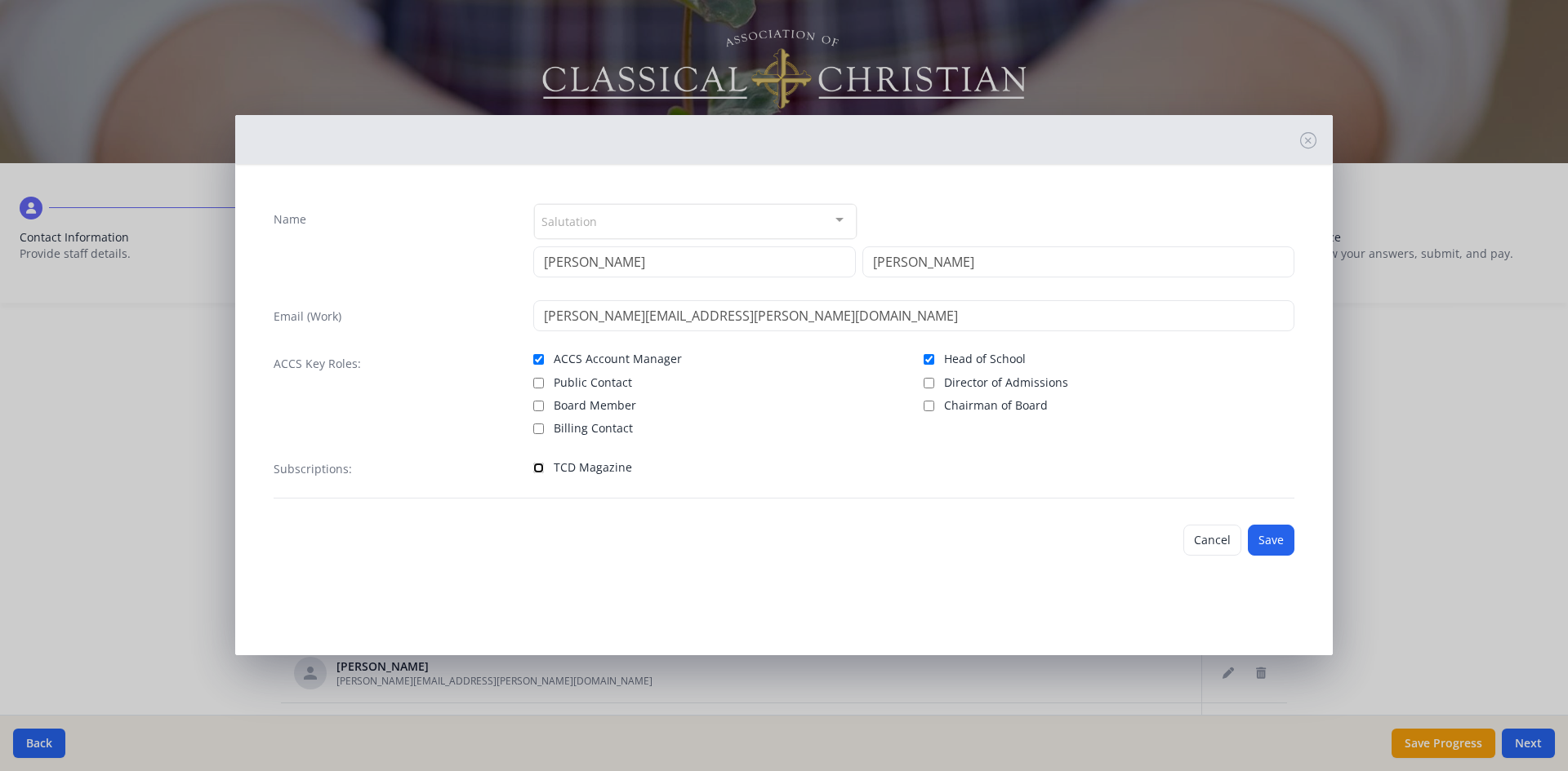
click at [541, 470] on input "TCD Magazine" at bounding box center [538, 468] width 10 height 10
checkbox input "true"
click at [1269, 540] on button "Save" at bounding box center [1271, 540] width 47 height 31
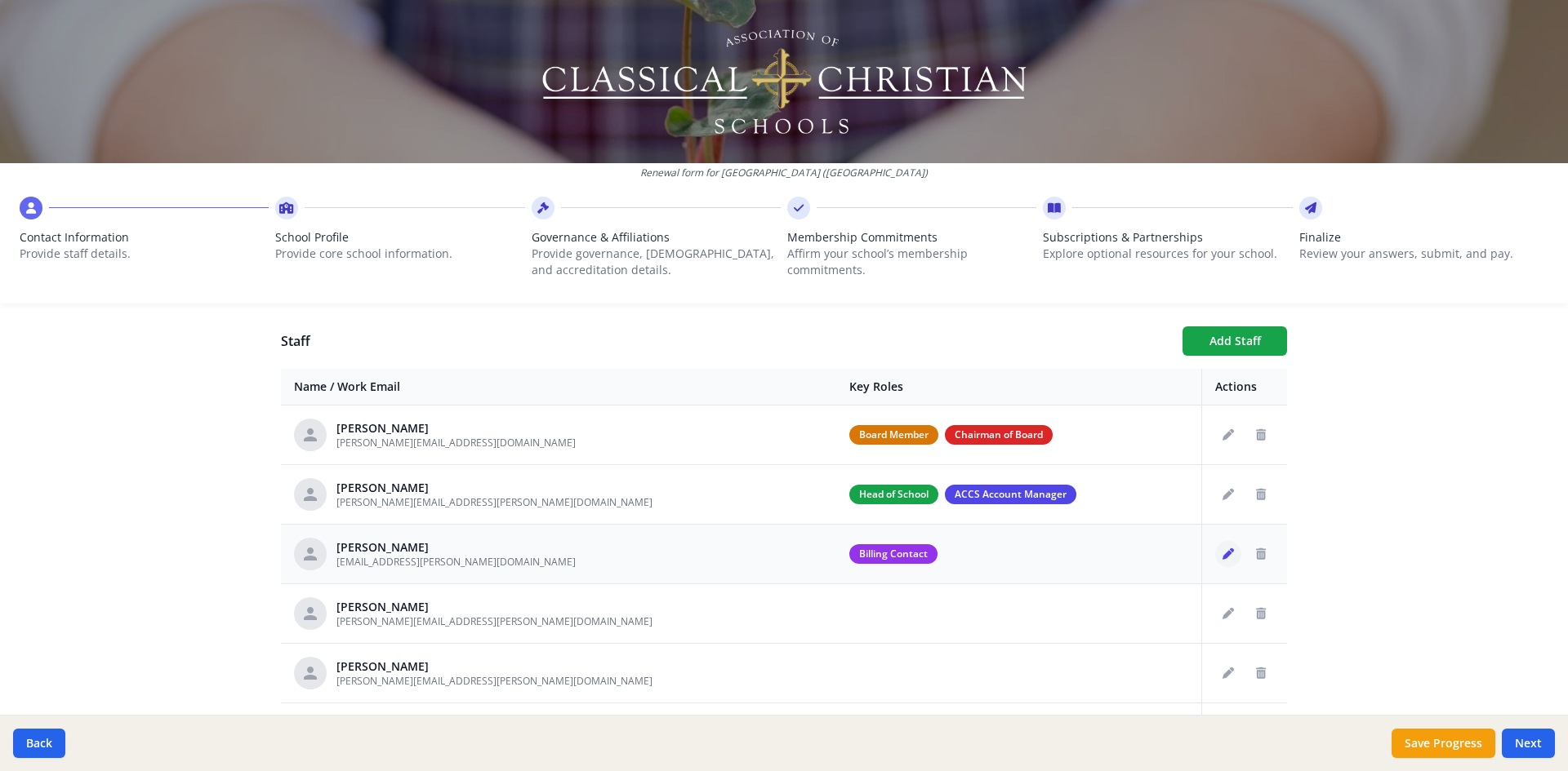
click at [1222, 553] on icon "Edit staff" at bounding box center [1228, 554] width 11 height 11
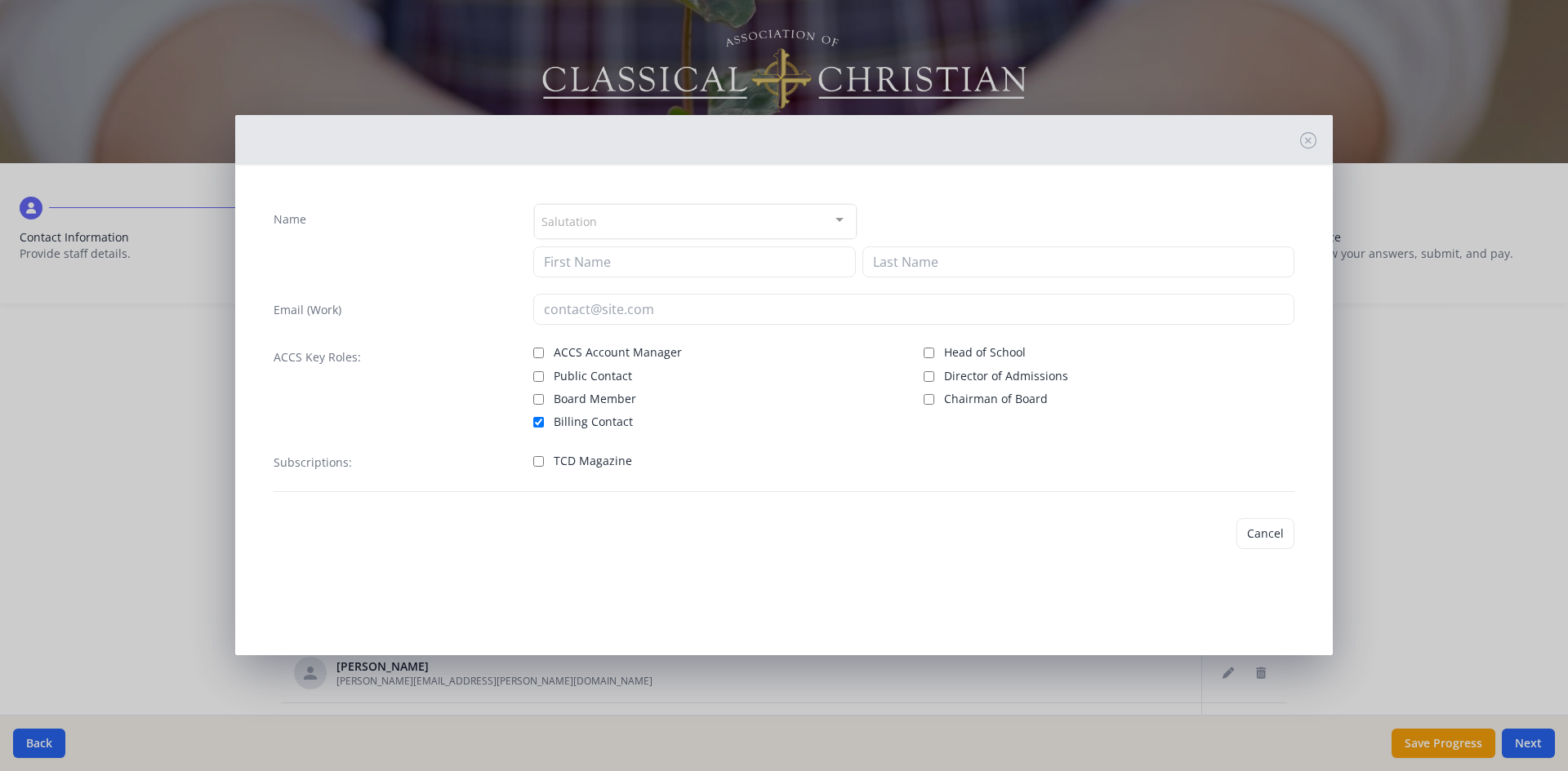
type input "Liana"
type input "[PERSON_NAME]"
type input "[EMAIL_ADDRESS][PERSON_NAME][DOMAIN_NAME]"
checkbox input "true"
click at [537, 466] on input "TCD Magazine" at bounding box center [538, 468] width 10 height 10
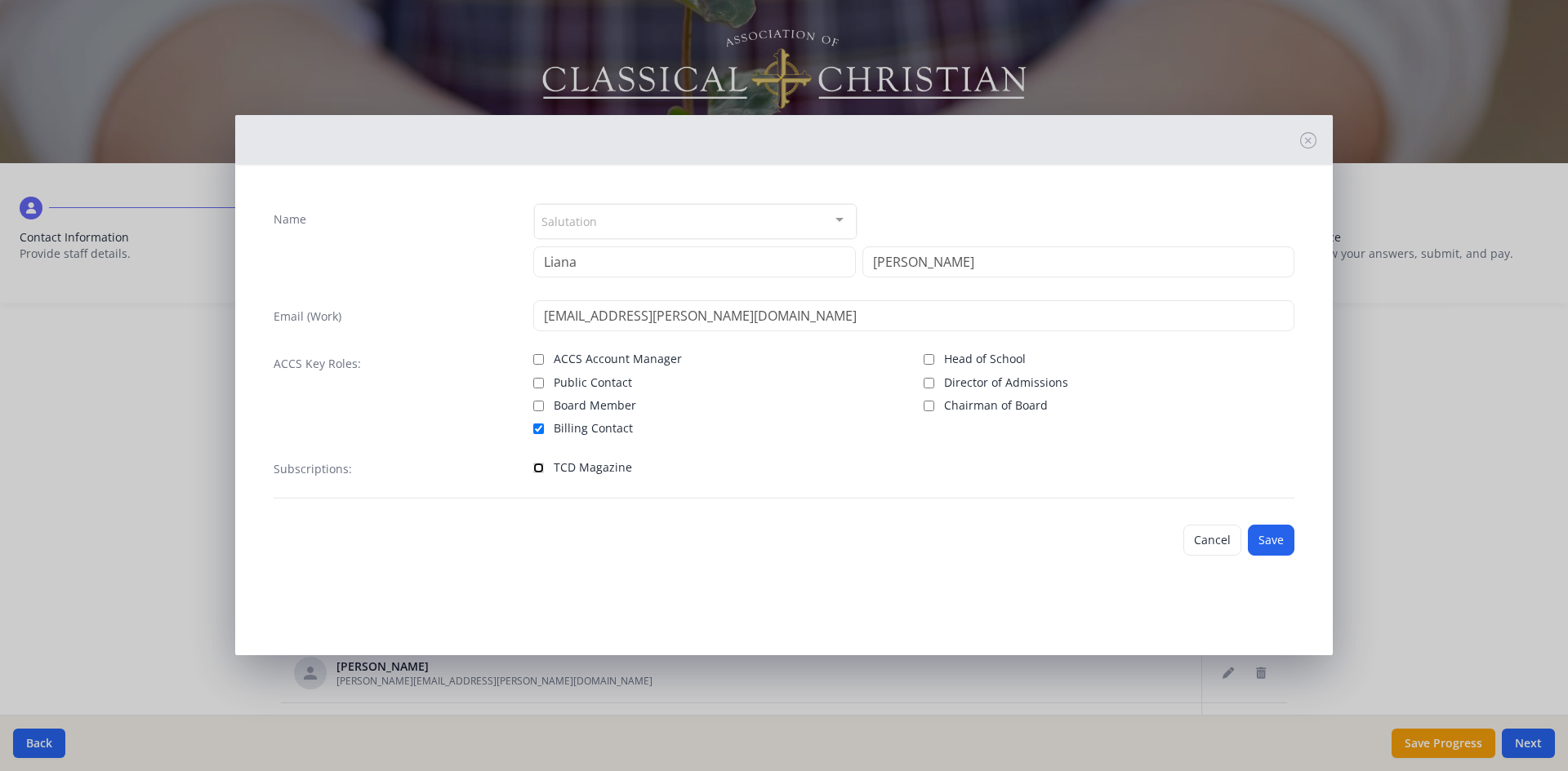
checkbox input "true"
click at [1268, 540] on button "Save" at bounding box center [1271, 540] width 47 height 31
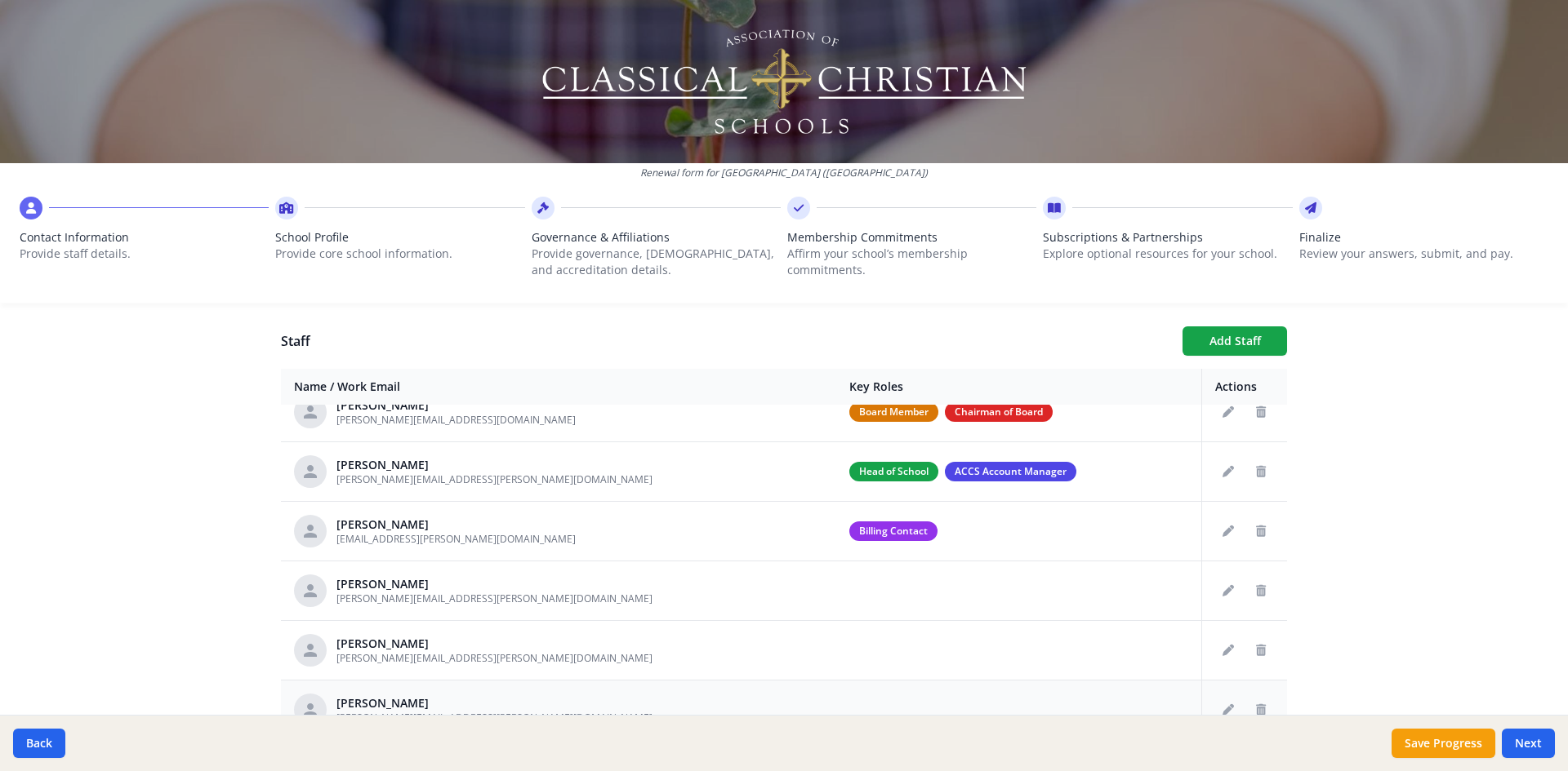
scroll to position [0, 0]
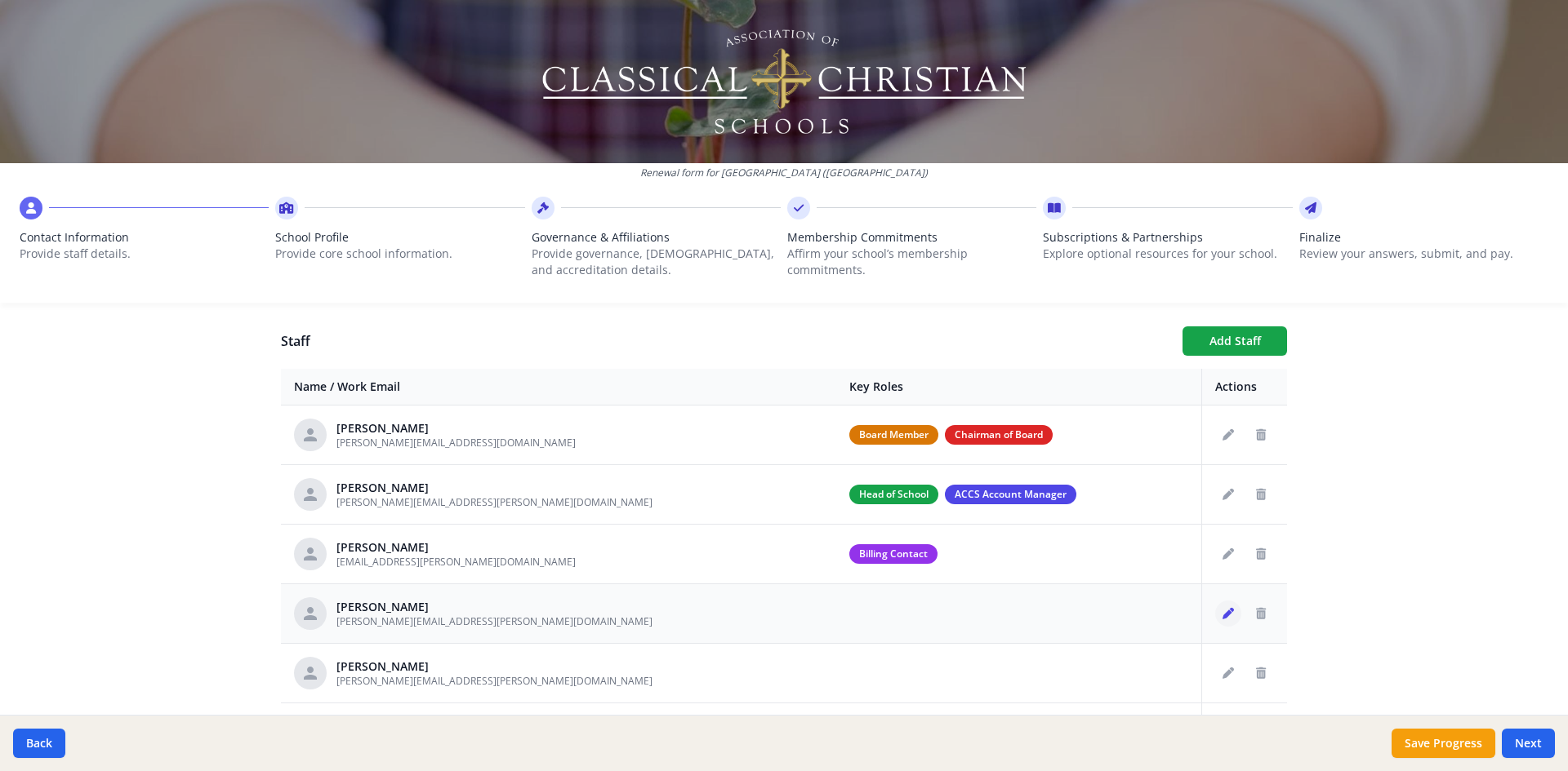
click at [1222, 616] on icon "Edit staff" at bounding box center [1228, 613] width 11 height 11
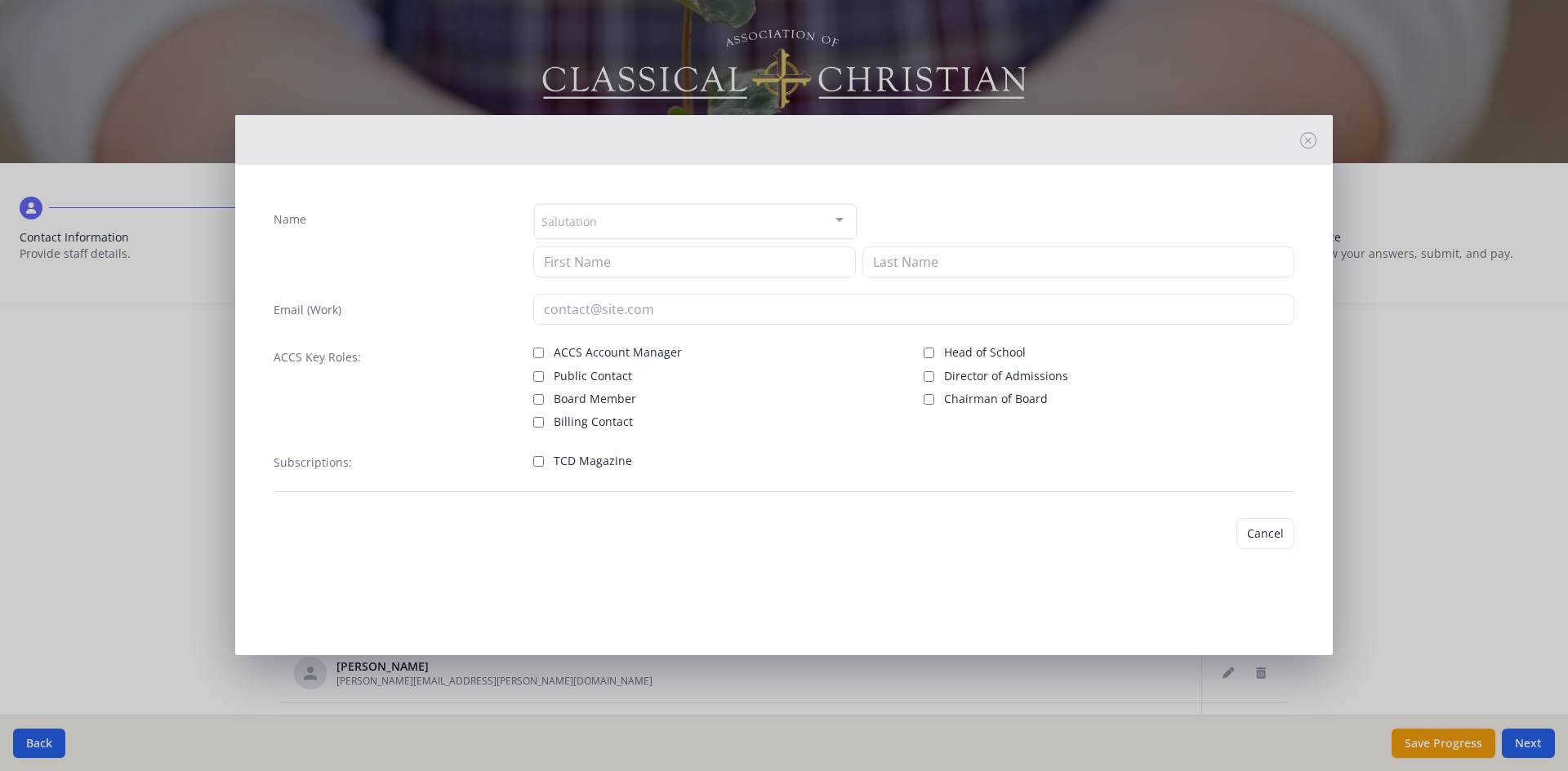
type input "[PERSON_NAME]"
type input "[PERSON_NAME][EMAIL_ADDRESS][PERSON_NAME][DOMAIN_NAME]"
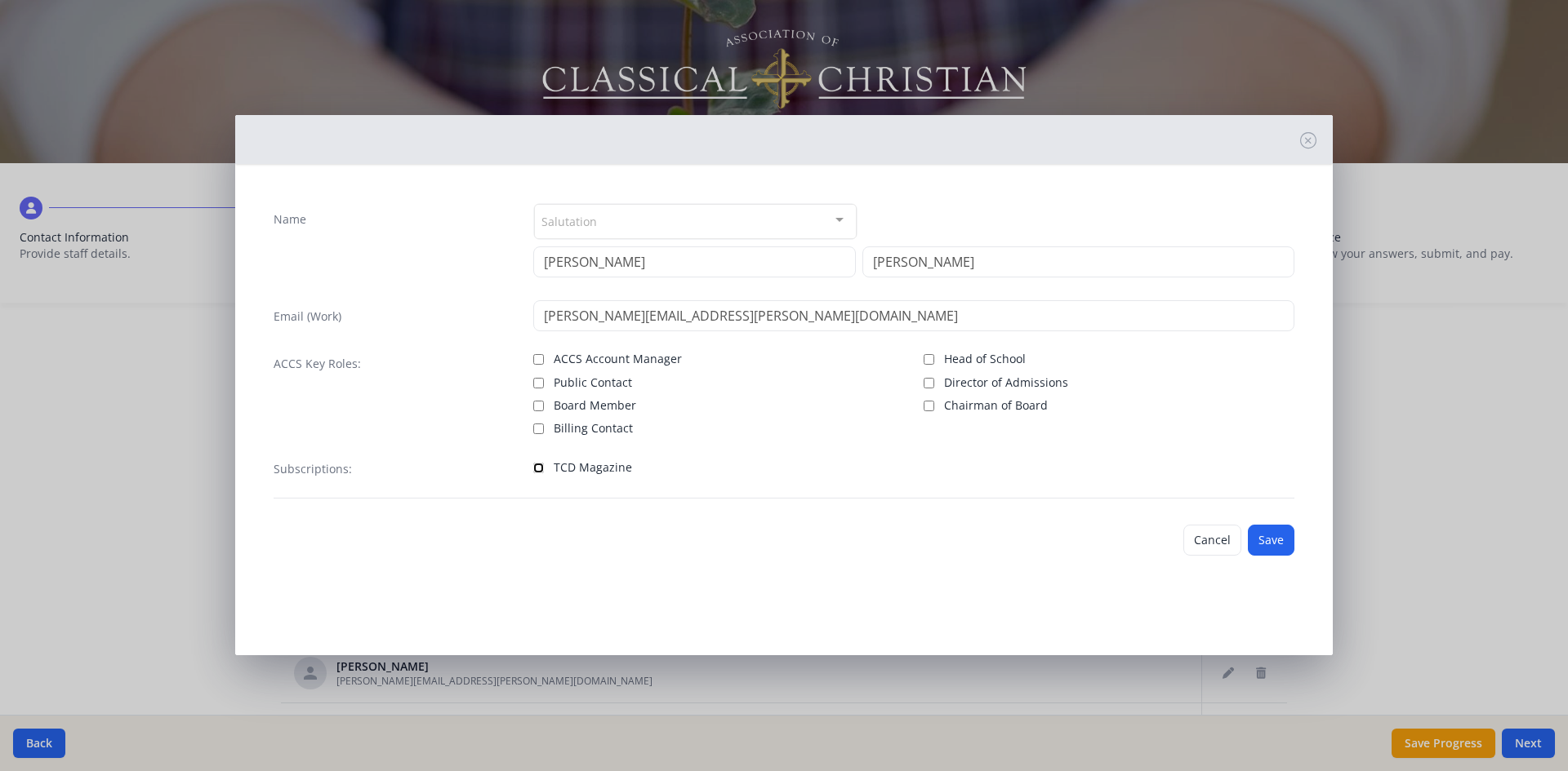
click at [541, 466] on input "TCD Magazine" at bounding box center [538, 468] width 10 height 10
checkbox input "true"
click at [1272, 538] on button "Save" at bounding box center [1271, 540] width 47 height 31
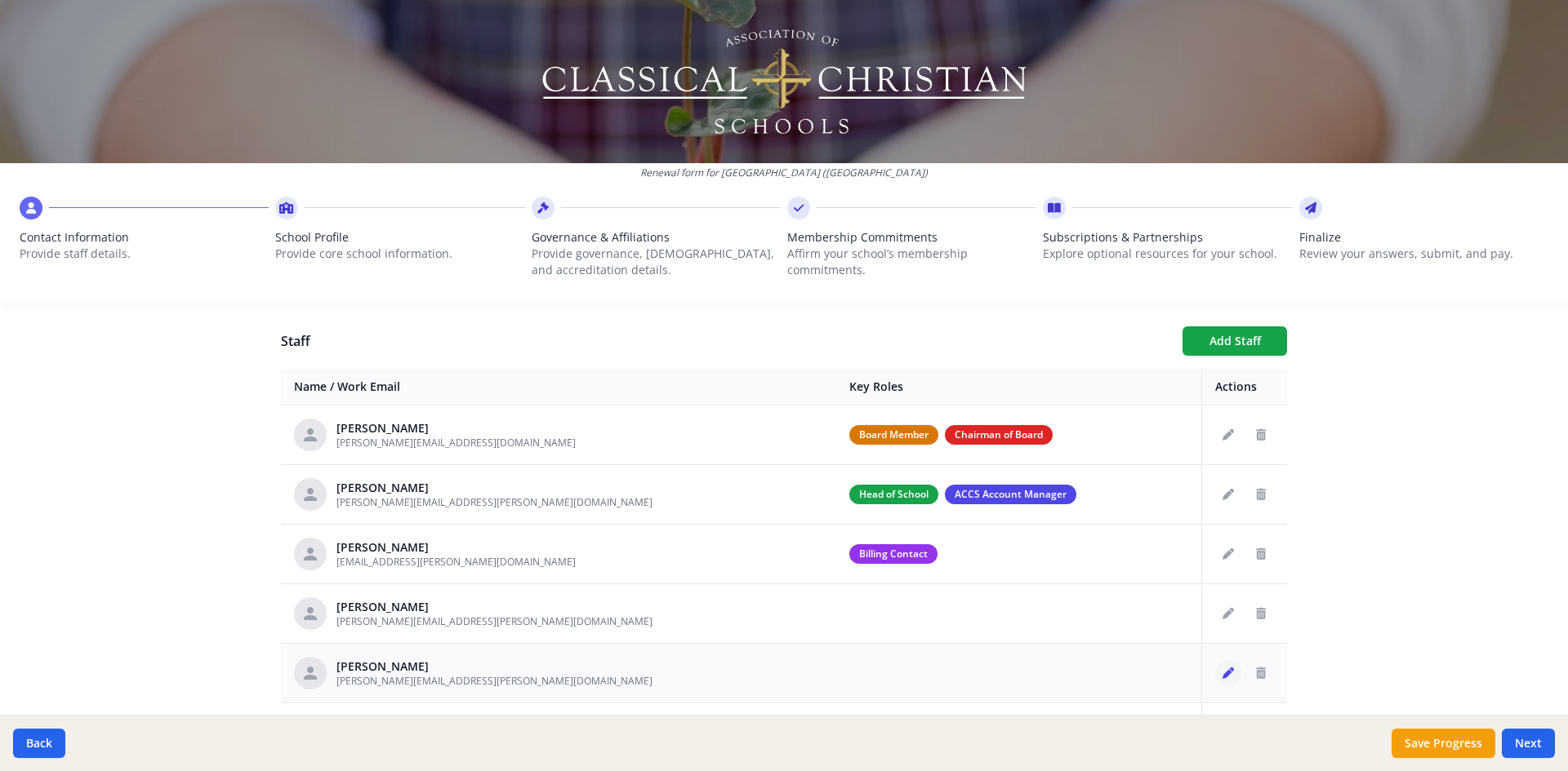
click at [1222, 672] on icon "Edit staff" at bounding box center [1228, 673] width 11 height 11
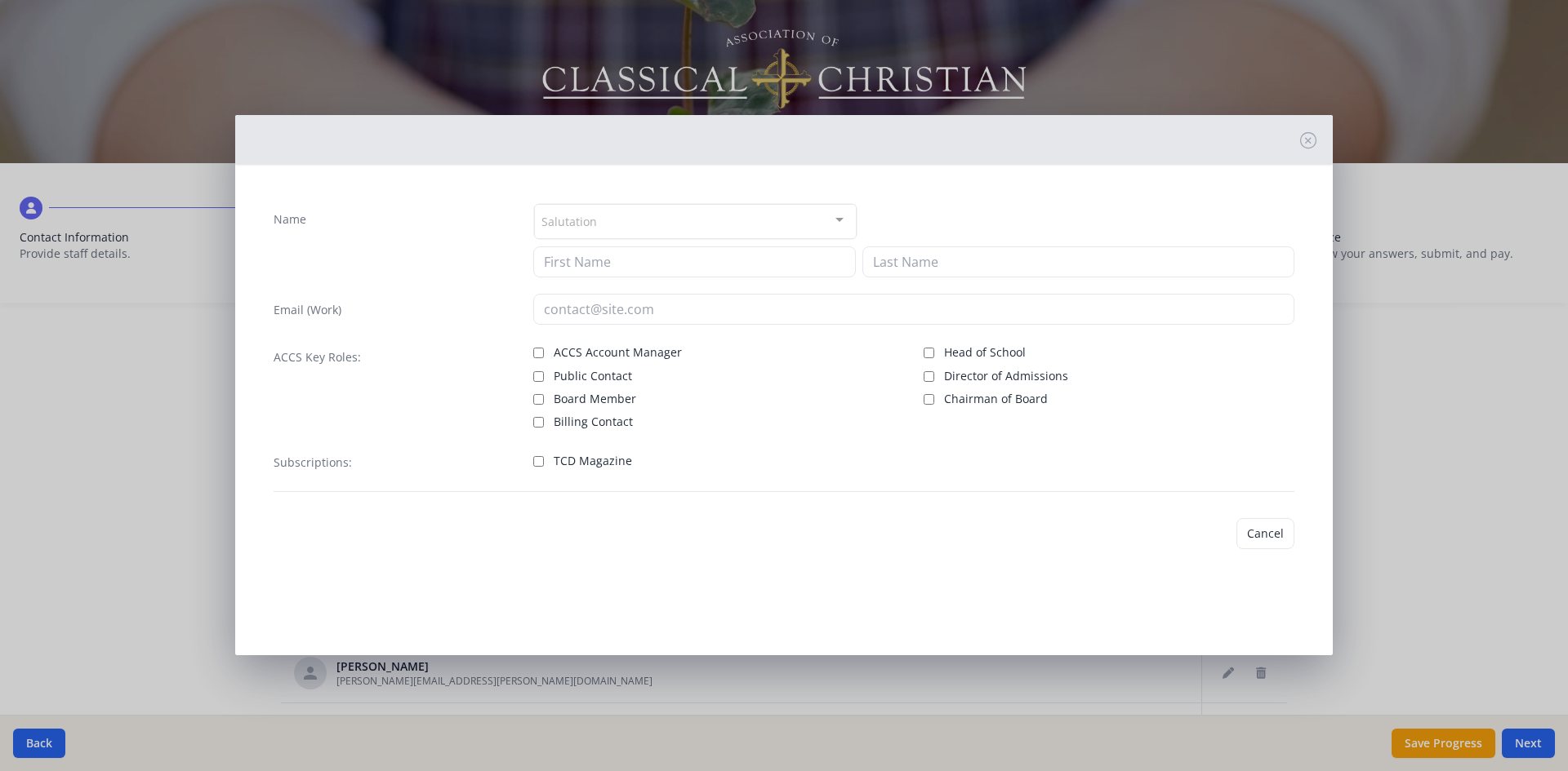
type input "[PERSON_NAME]"
type input "Brinez"
type input "[PERSON_NAME][EMAIL_ADDRESS][PERSON_NAME][DOMAIN_NAME]"
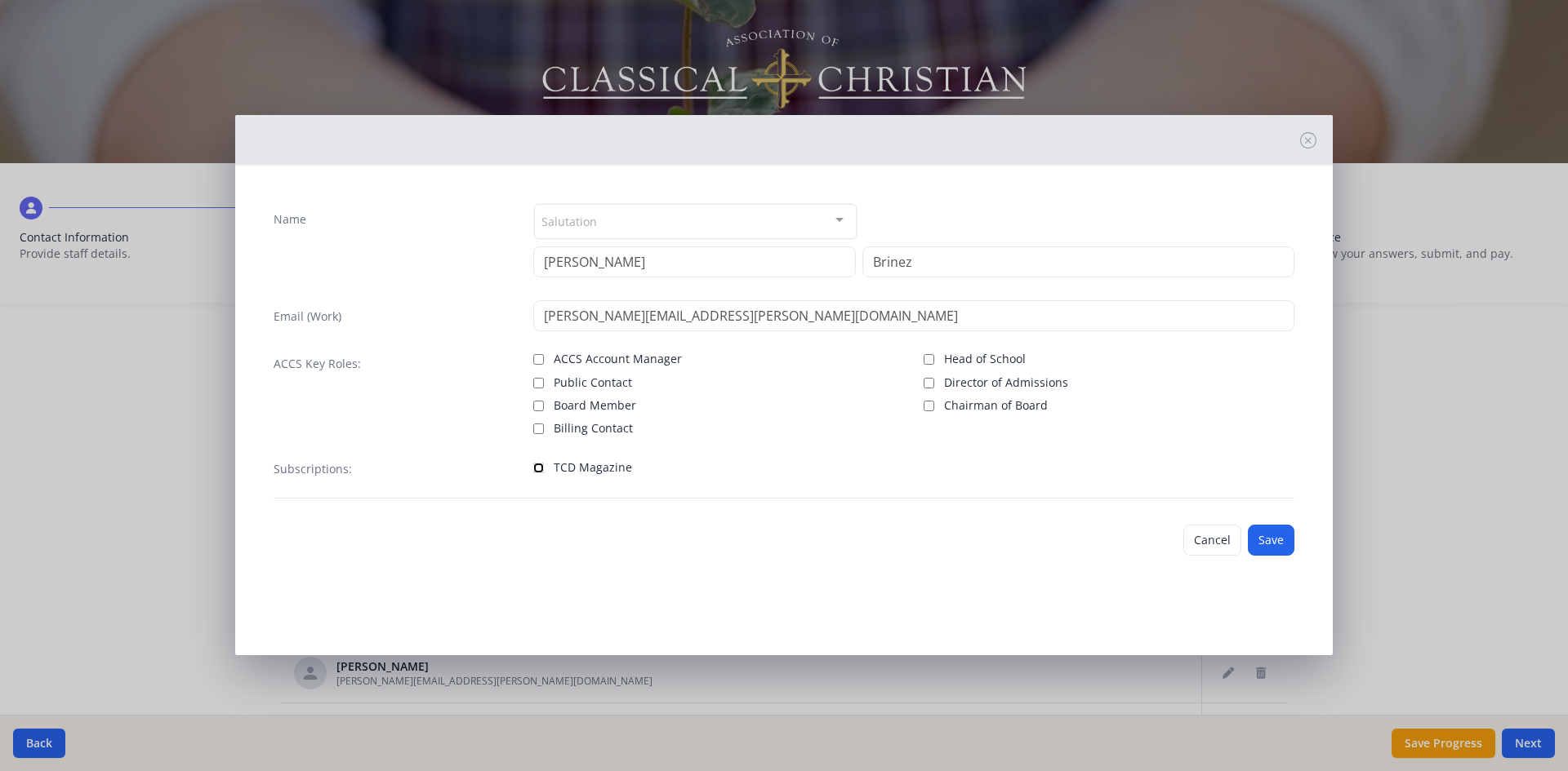
click at [537, 465] on input "TCD Magazine" at bounding box center [538, 468] width 10 height 10
checkbox input "true"
click at [1267, 543] on button "Save" at bounding box center [1271, 540] width 47 height 31
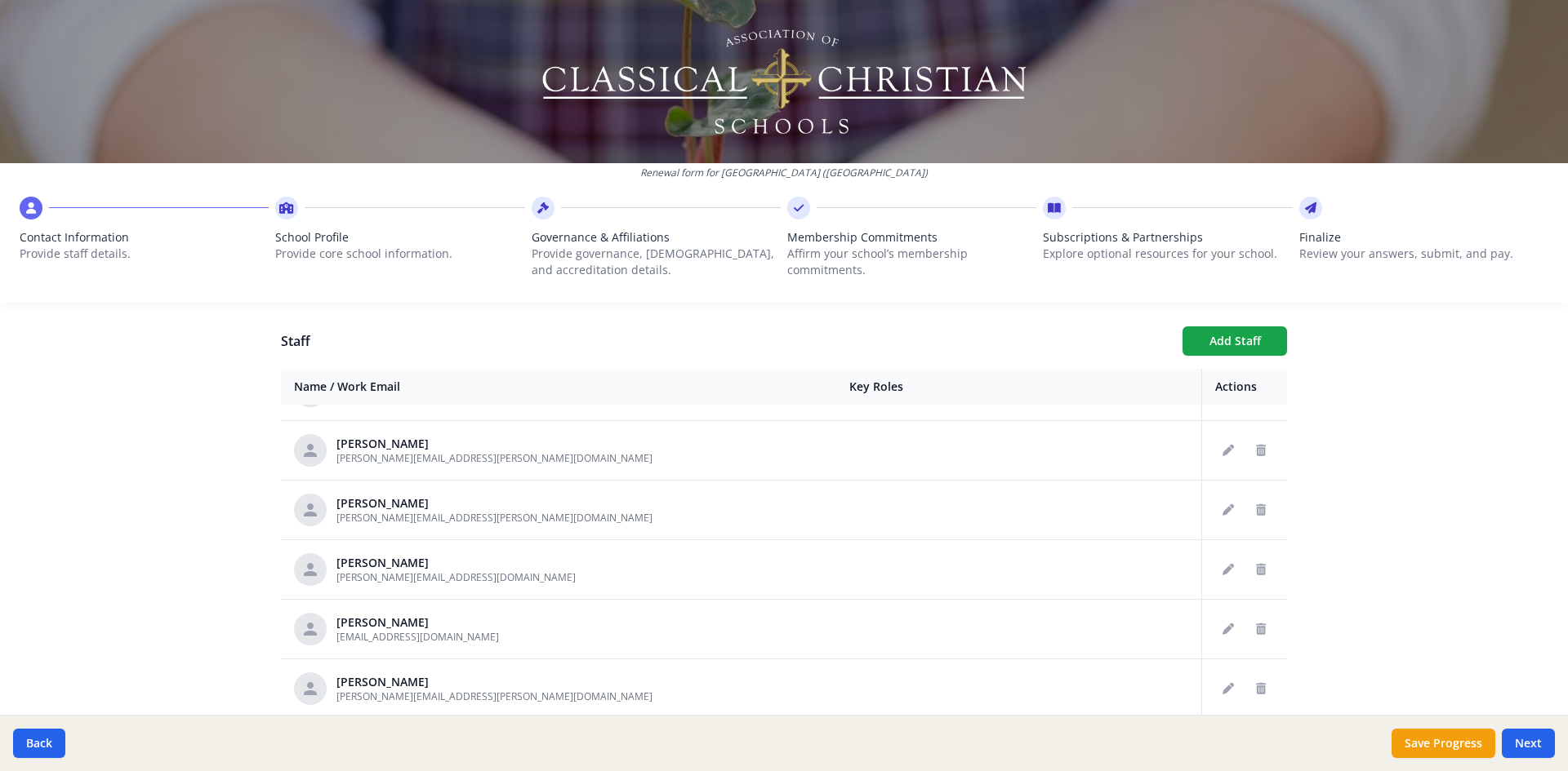
scroll to position [245, 0]
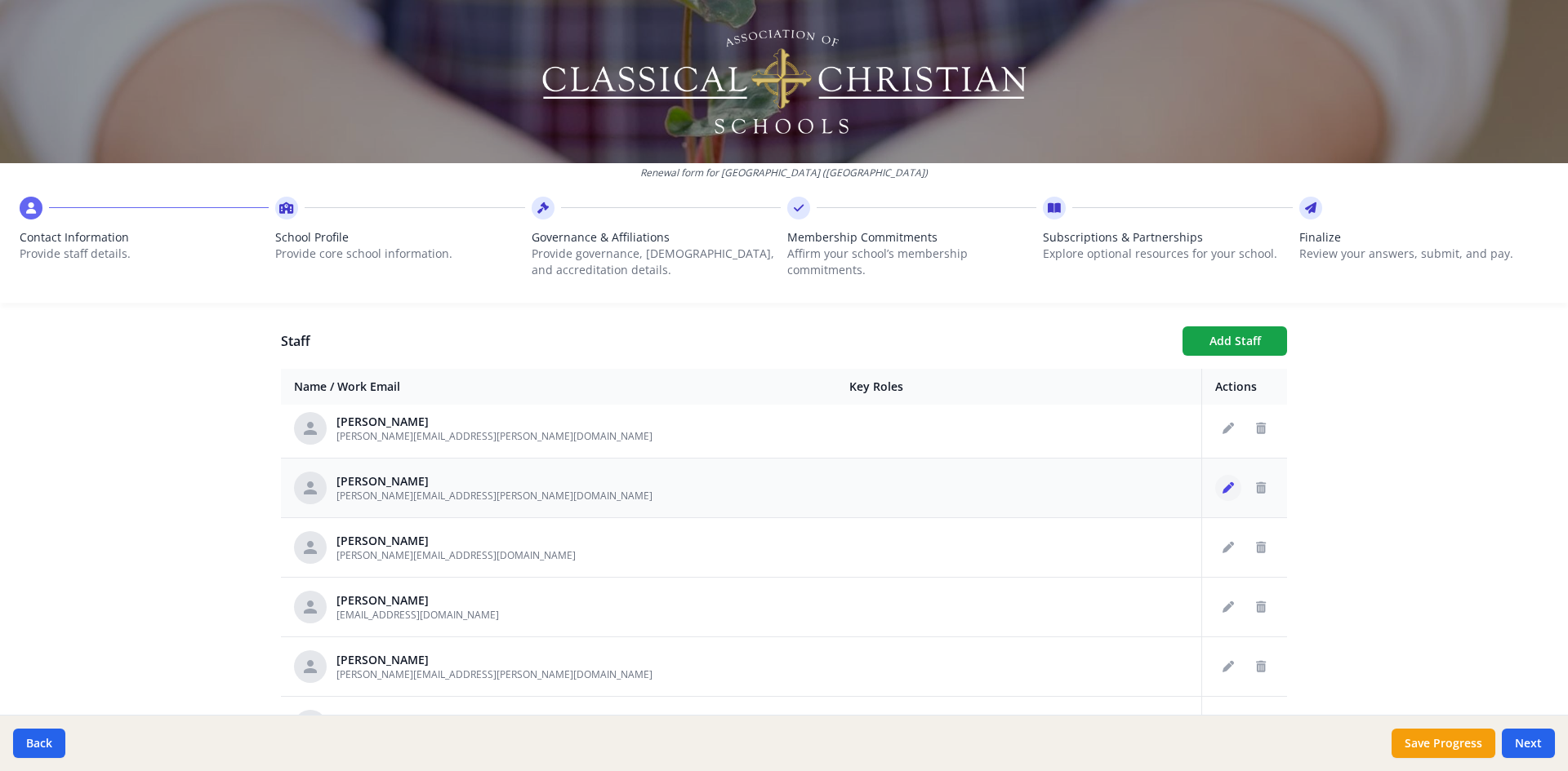
click at [1222, 487] on icon "Edit staff" at bounding box center [1228, 488] width 11 height 11
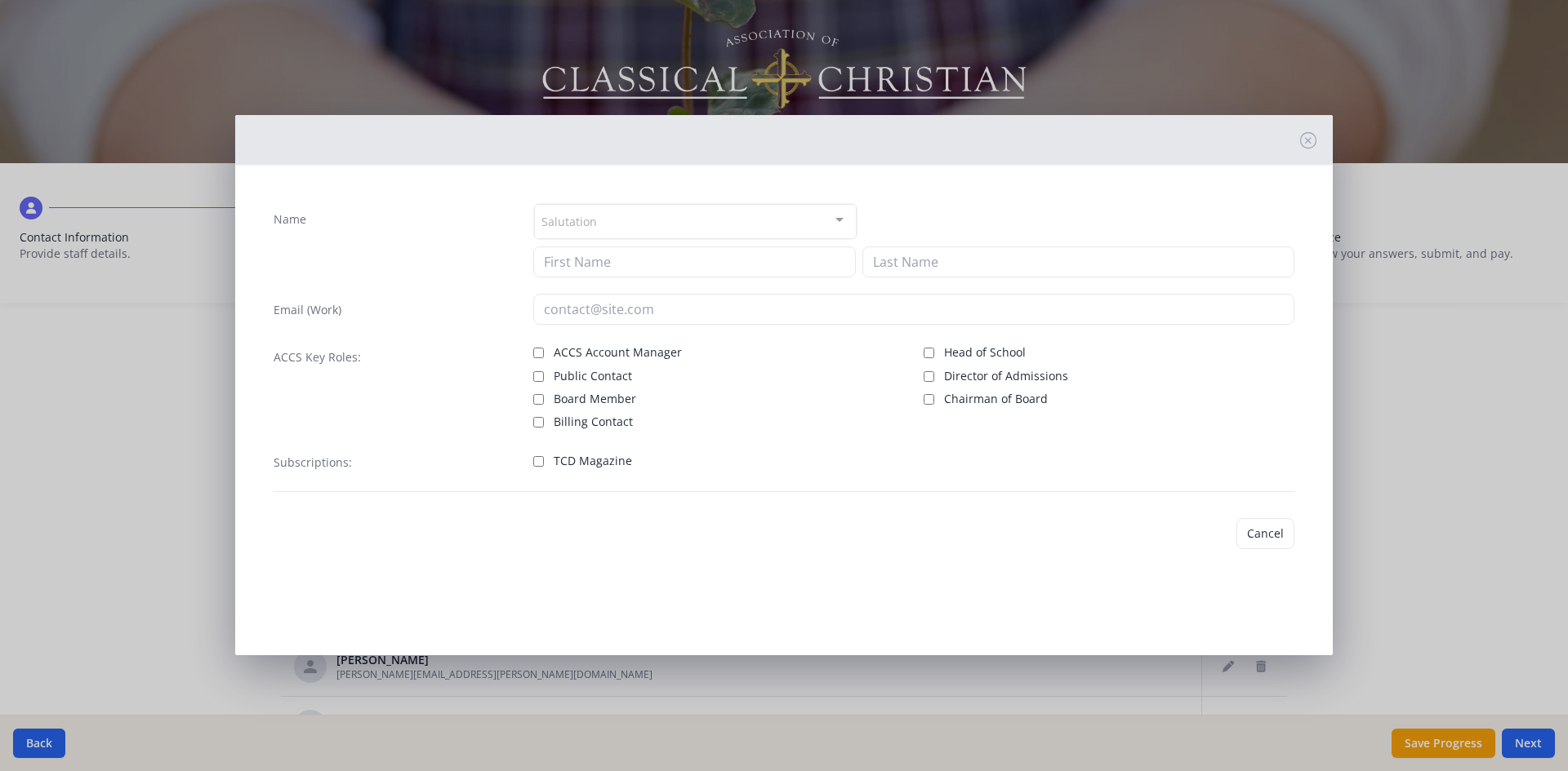
type input "[PERSON_NAME]"
type input "[PERSON_NAME][EMAIL_ADDRESS][PERSON_NAME][DOMAIN_NAME]"
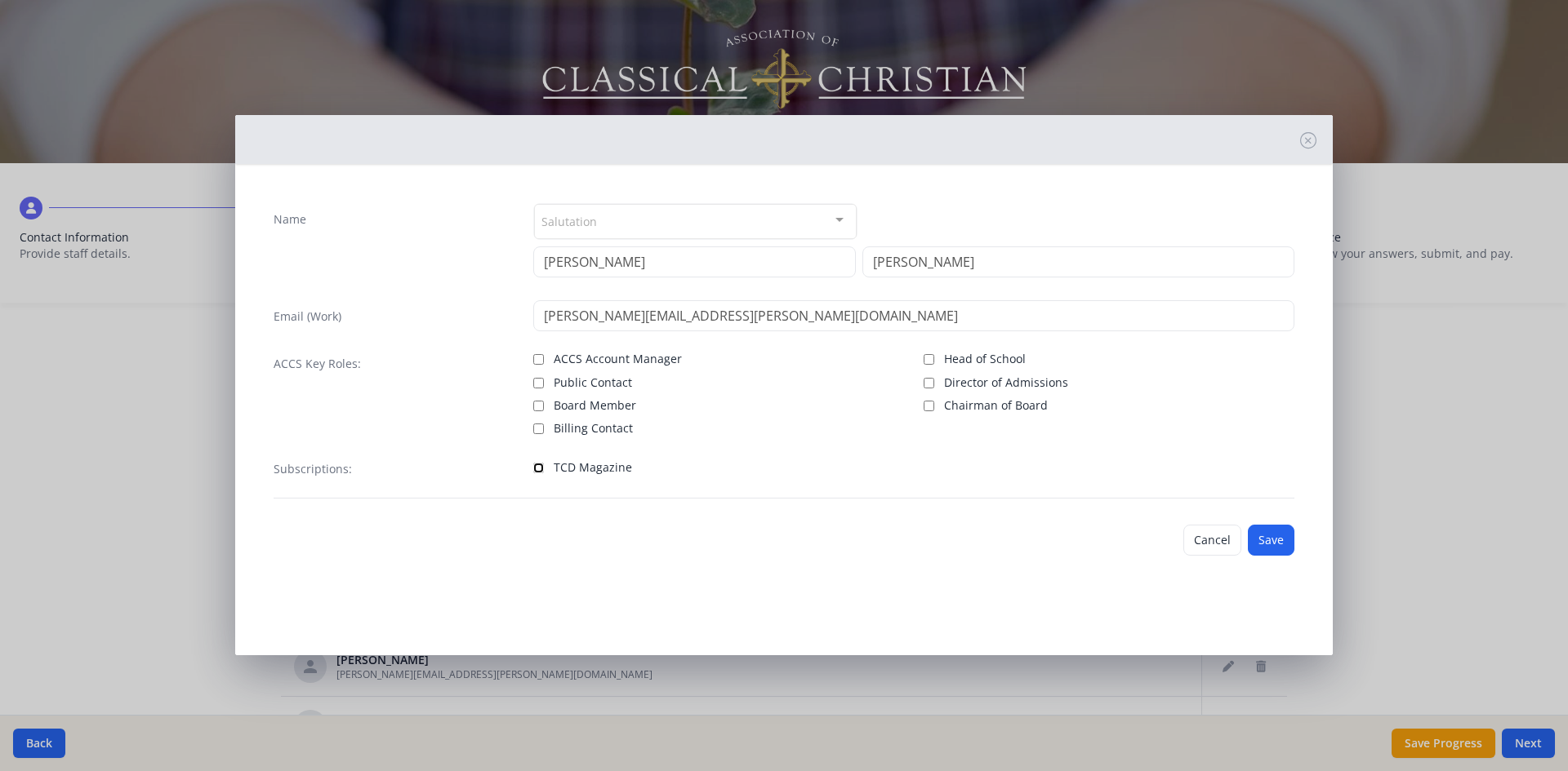
click at [539, 468] on input "TCD Magazine" at bounding box center [538, 468] width 10 height 10
checkbox input "true"
click at [1280, 541] on button "Save" at bounding box center [1271, 540] width 47 height 31
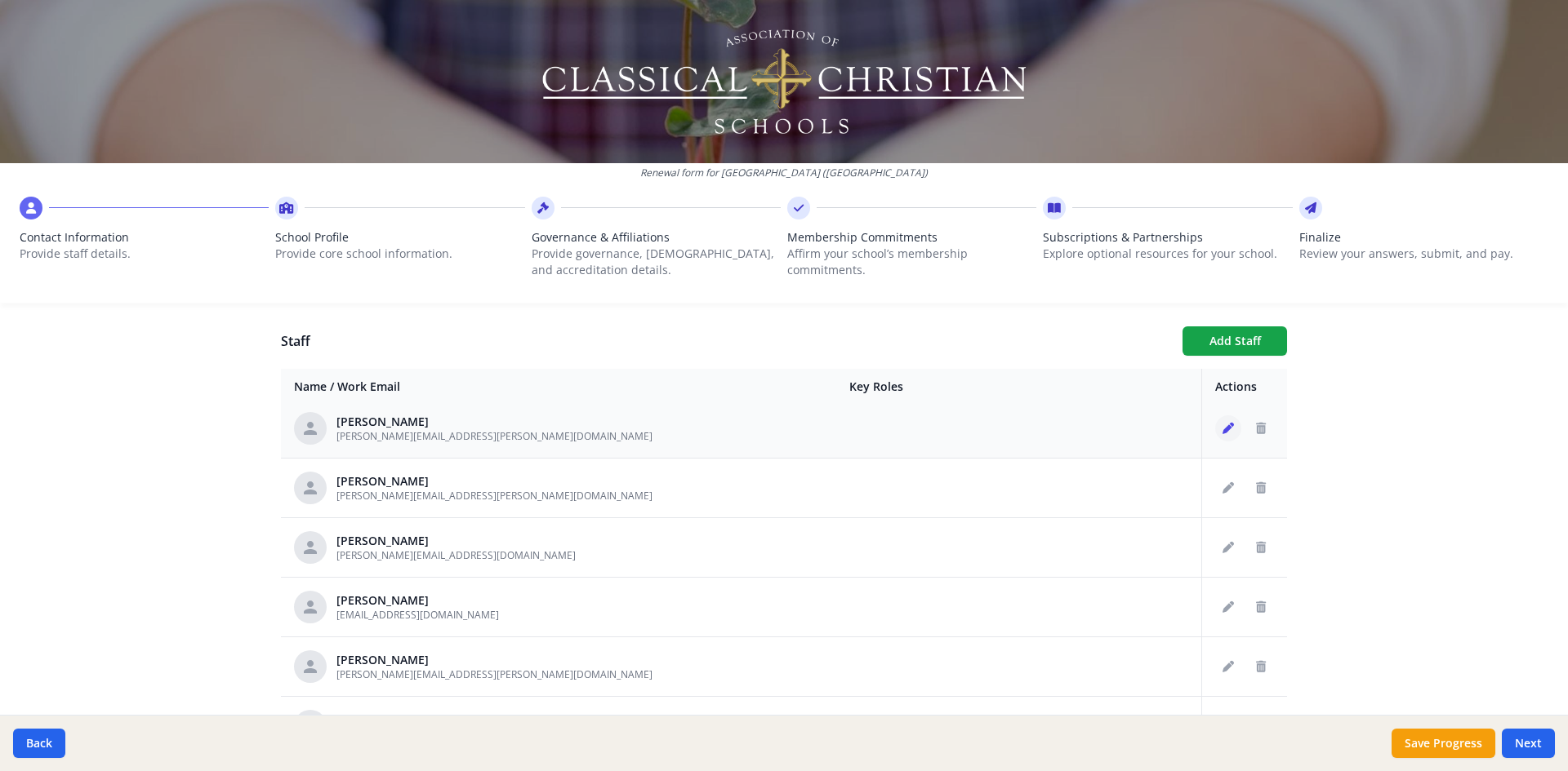
click at [1222, 432] on icon "Edit staff" at bounding box center [1228, 428] width 11 height 11
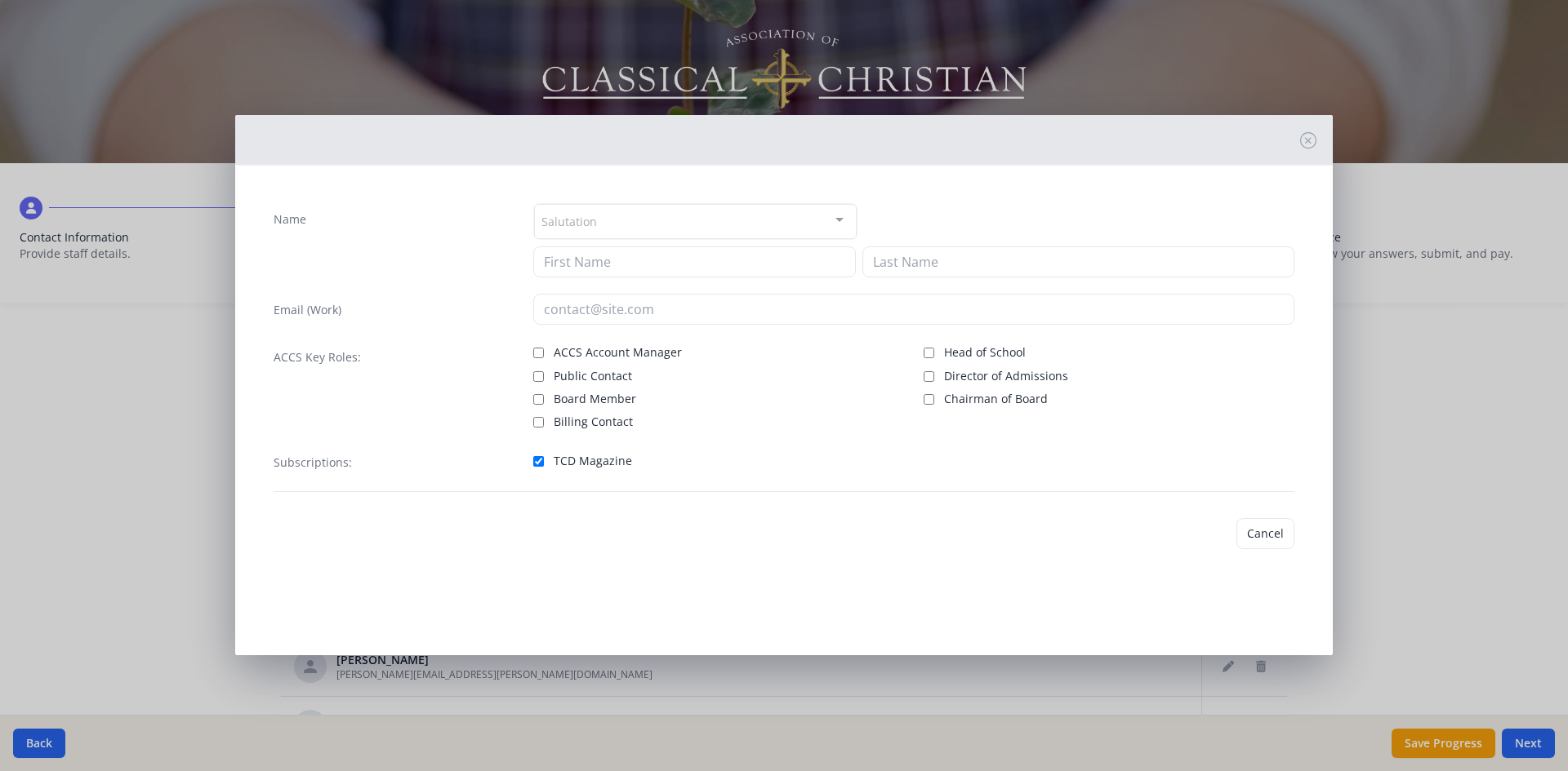
type input "[PERSON_NAME]"
type input "Brinez"
type input "[PERSON_NAME][EMAIL_ADDRESS][PERSON_NAME][DOMAIN_NAME]"
checkbox input "true"
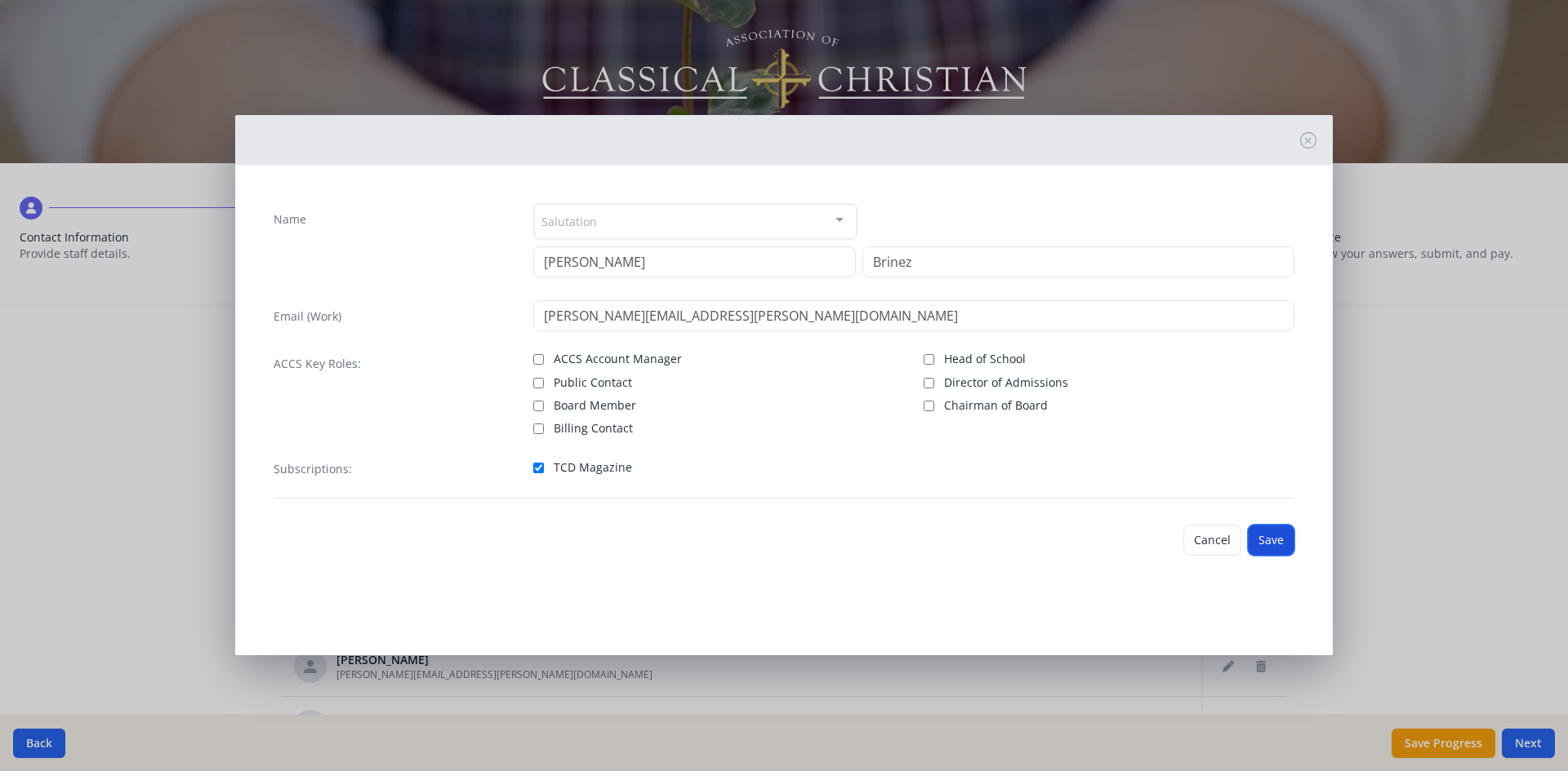
click at [1284, 543] on button "Save" at bounding box center [1271, 540] width 47 height 31
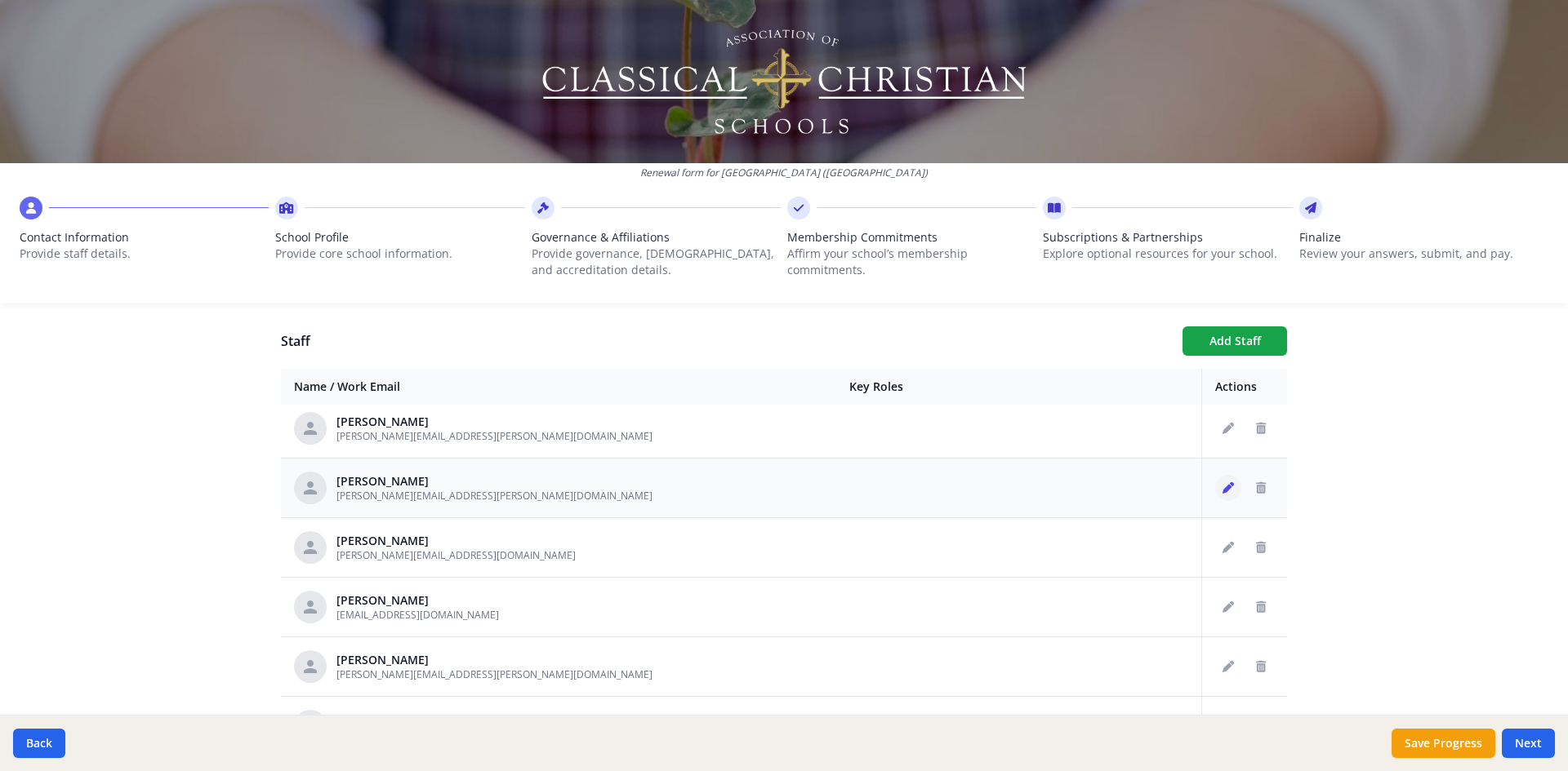
click at [1222, 486] on icon "Edit staff" at bounding box center [1228, 488] width 11 height 11
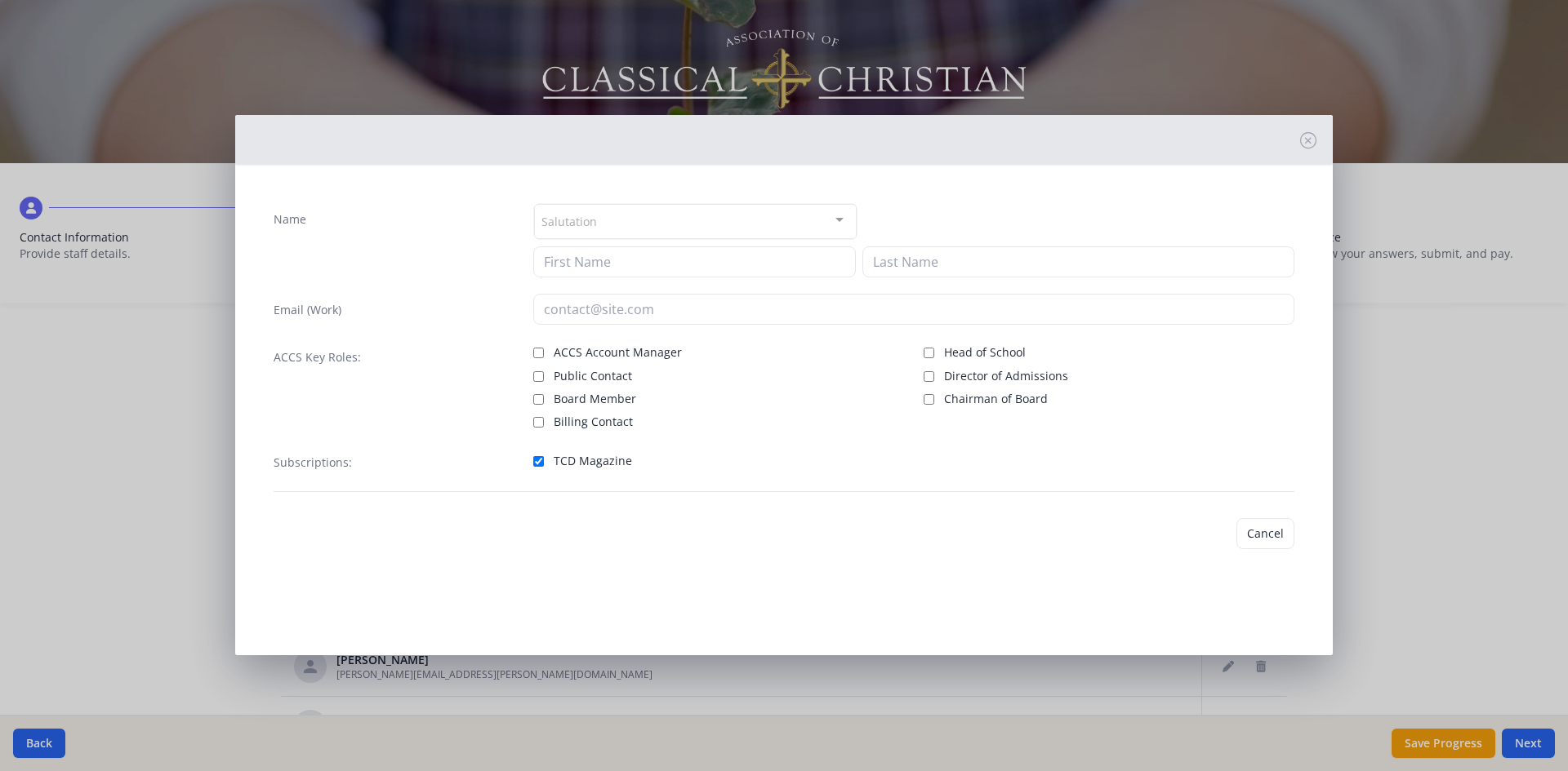
type input "[PERSON_NAME]"
type input "[PERSON_NAME][EMAIL_ADDRESS][PERSON_NAME][DOMAIN_NAME]"
checkbox input "true"
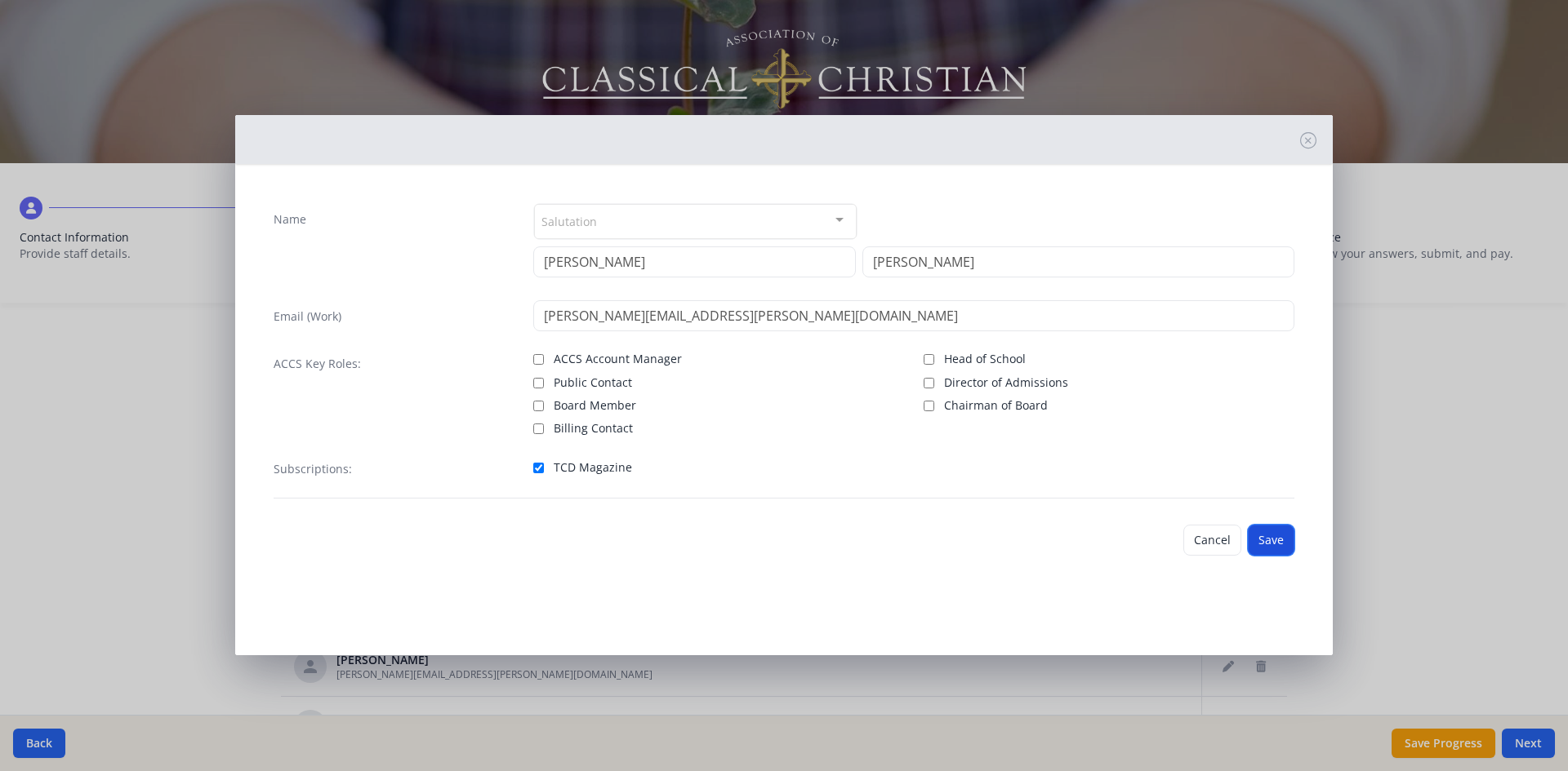
click at [1282, 553] on button "Save" at bounding box center [1271, 540] width 47 height 31
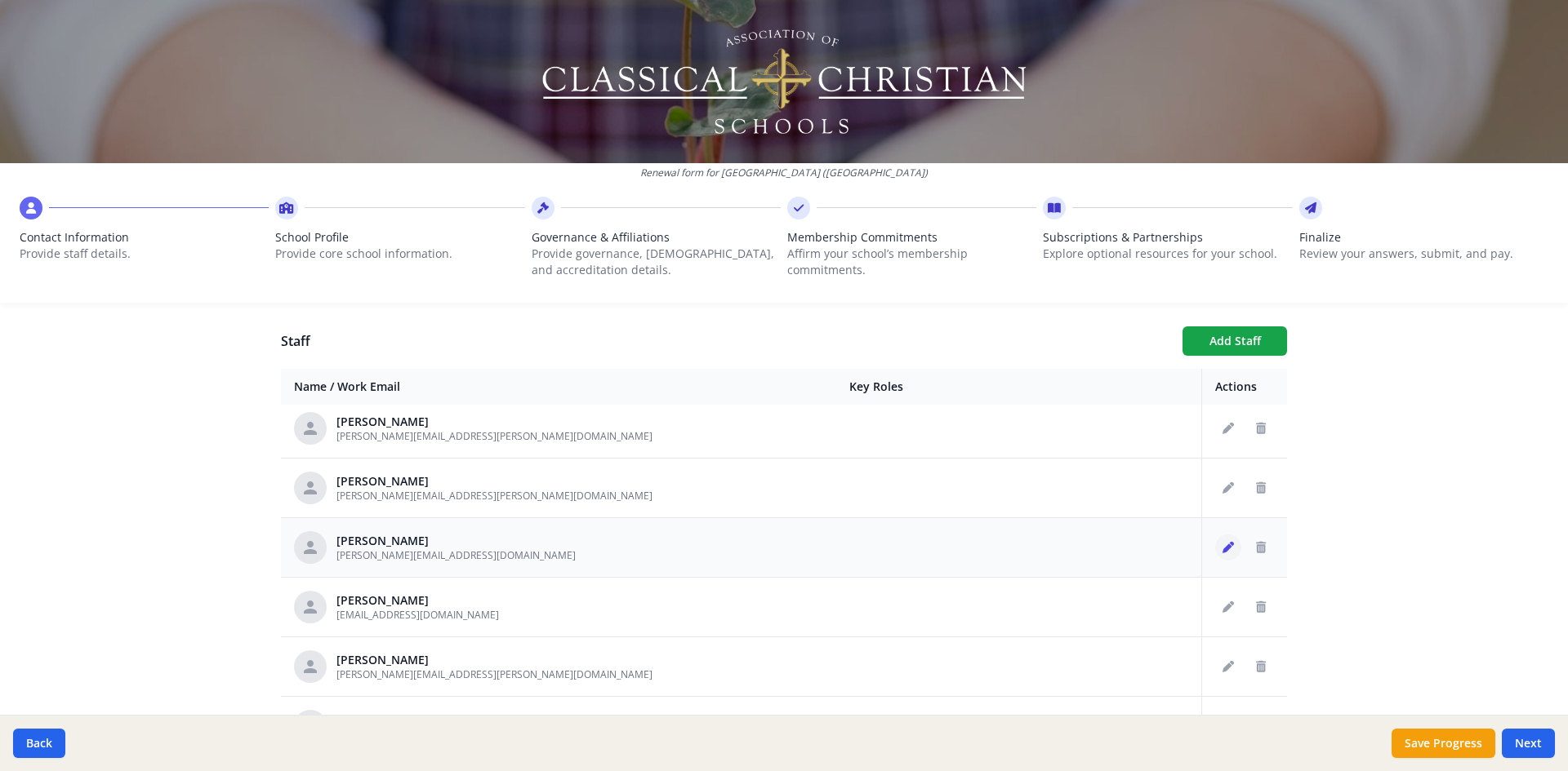
click at [1215, 555] on button "Edit staff" at bounding box center [1228, 548] width 26 height 26
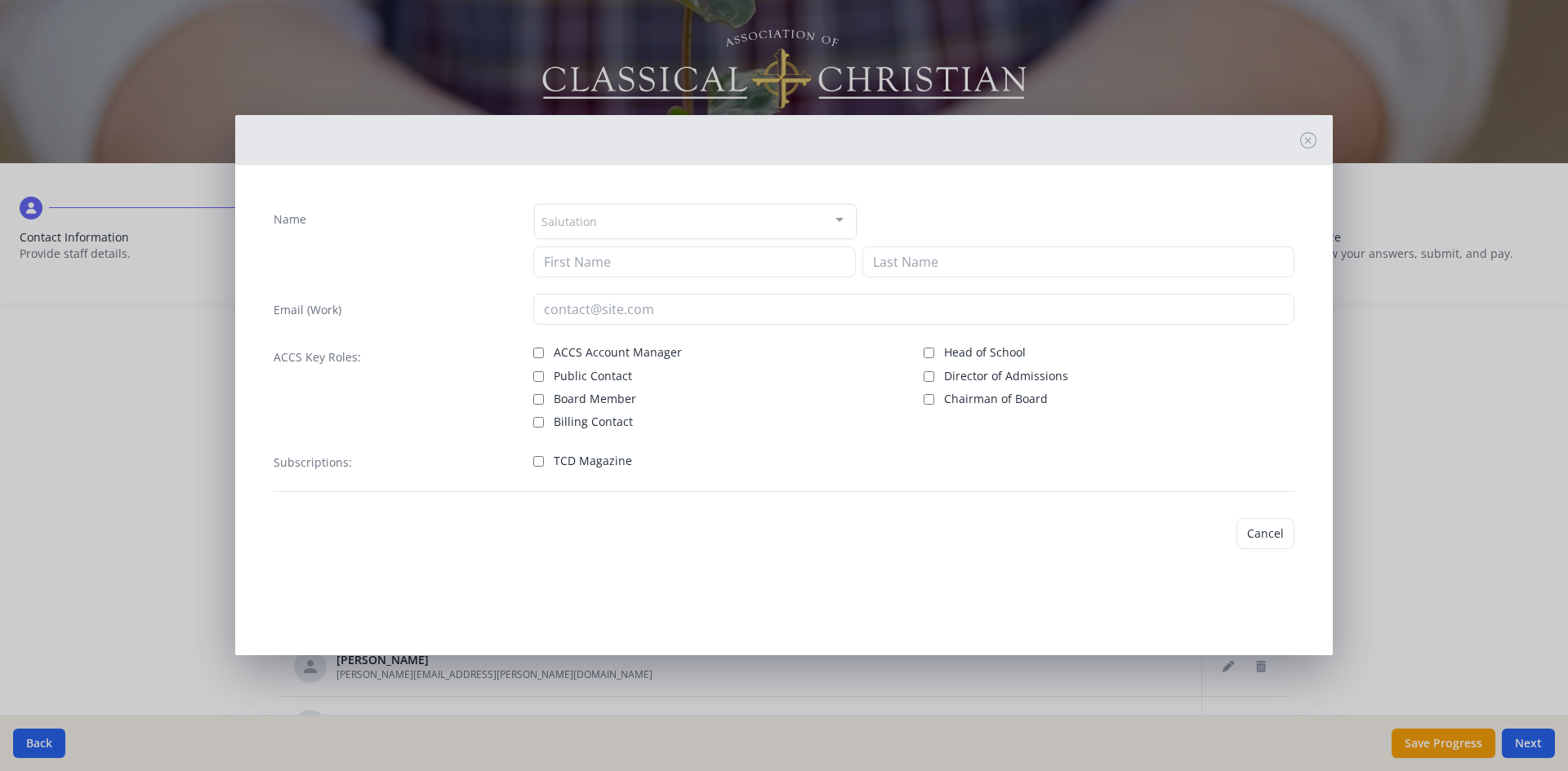
type input "[PERSON_NAME]"
type input "Calaf"
type input "[PERSON_NAME][EMAIL_ADDRESS][DOMAIN_NAME]"
click at [537, 464] on input "TCD Magazine" at bounding box center [538, 468] width 10 height 10
checkbox input "true"
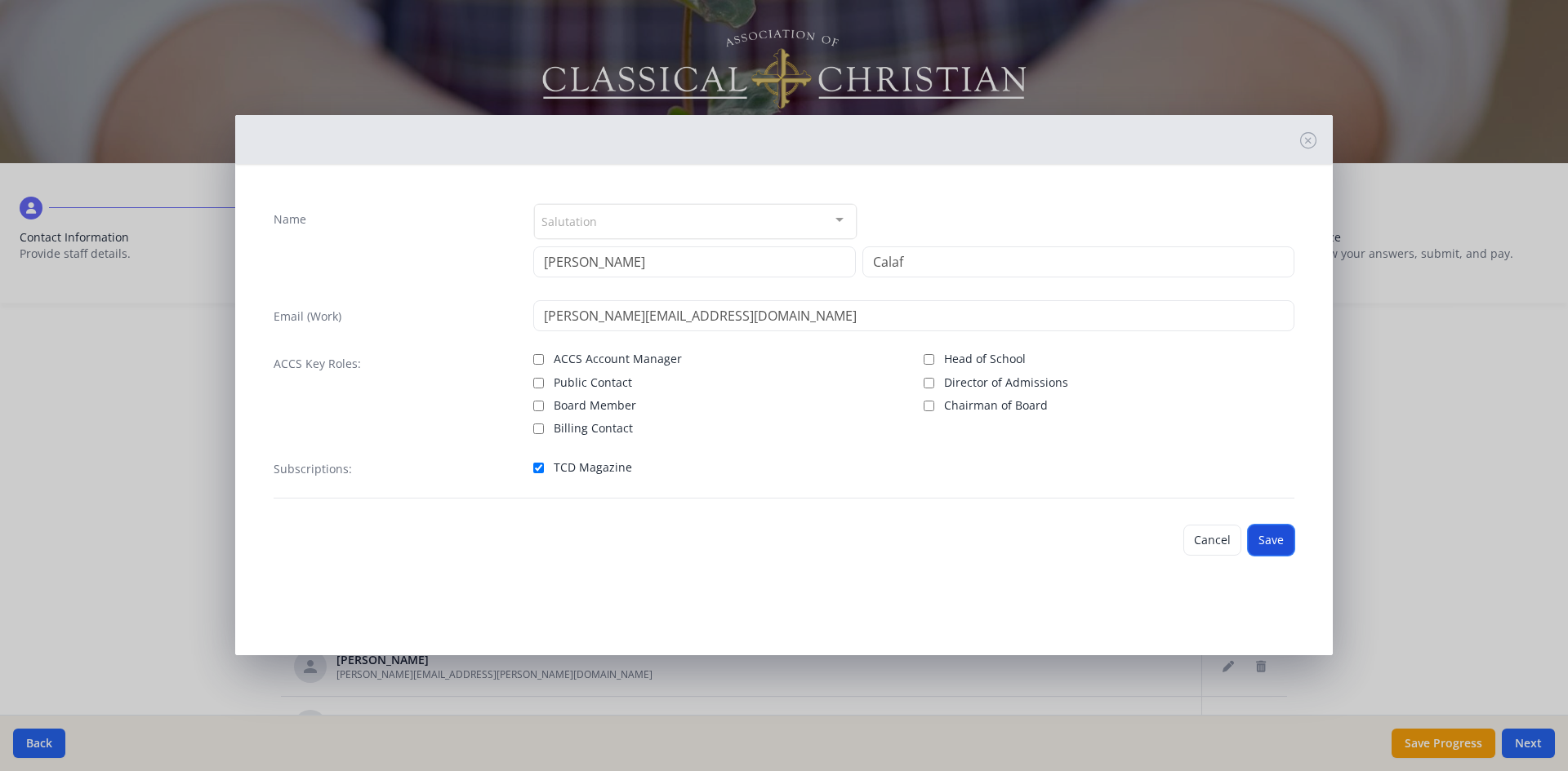
click at [1272, 539] on button "Save" at bounding box center [1271, 540] width 47 height 31
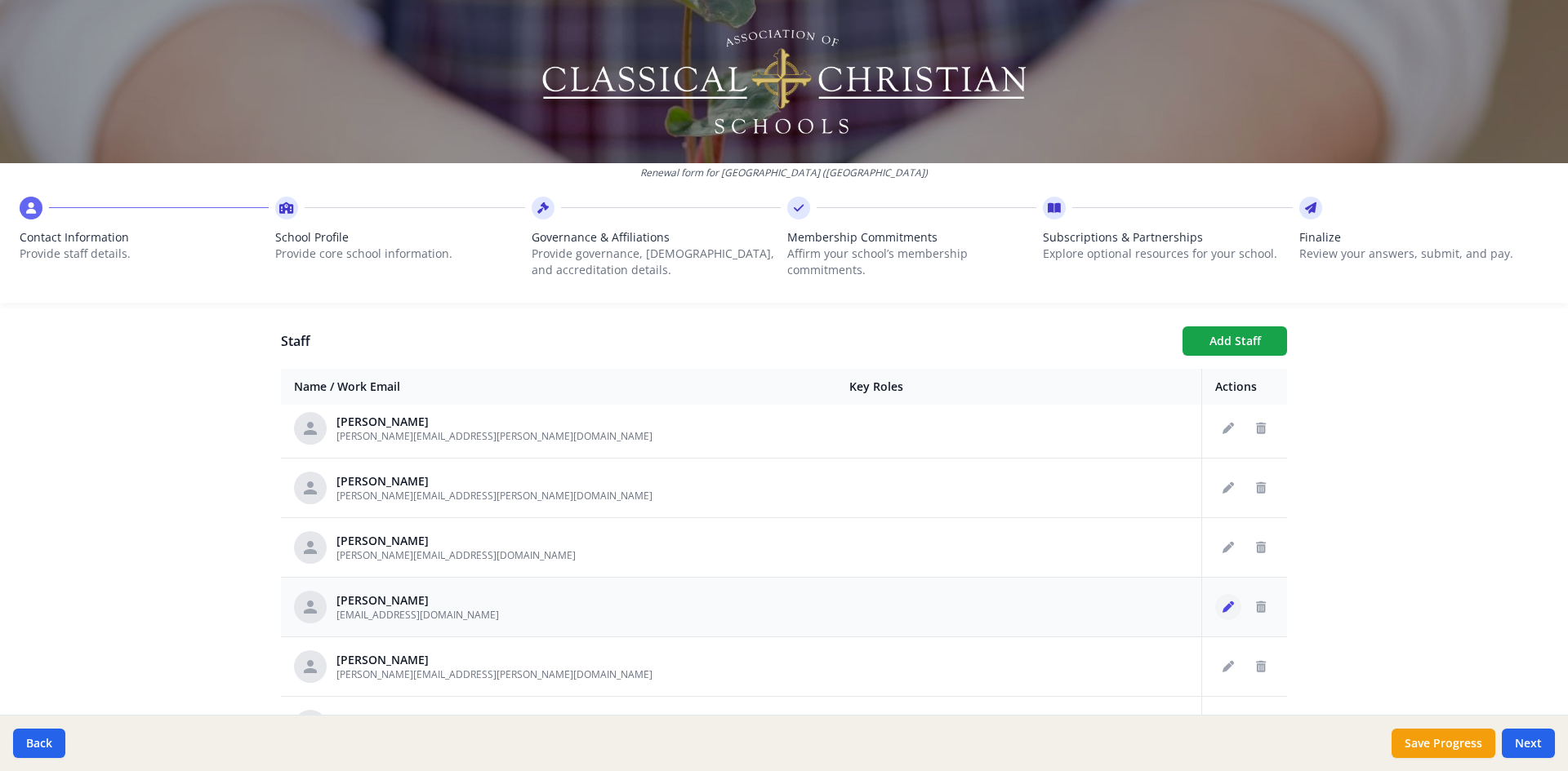
click at [1222, 608] on icon "Edit staff" at bounding box center [1228, 607] width 11 height 11
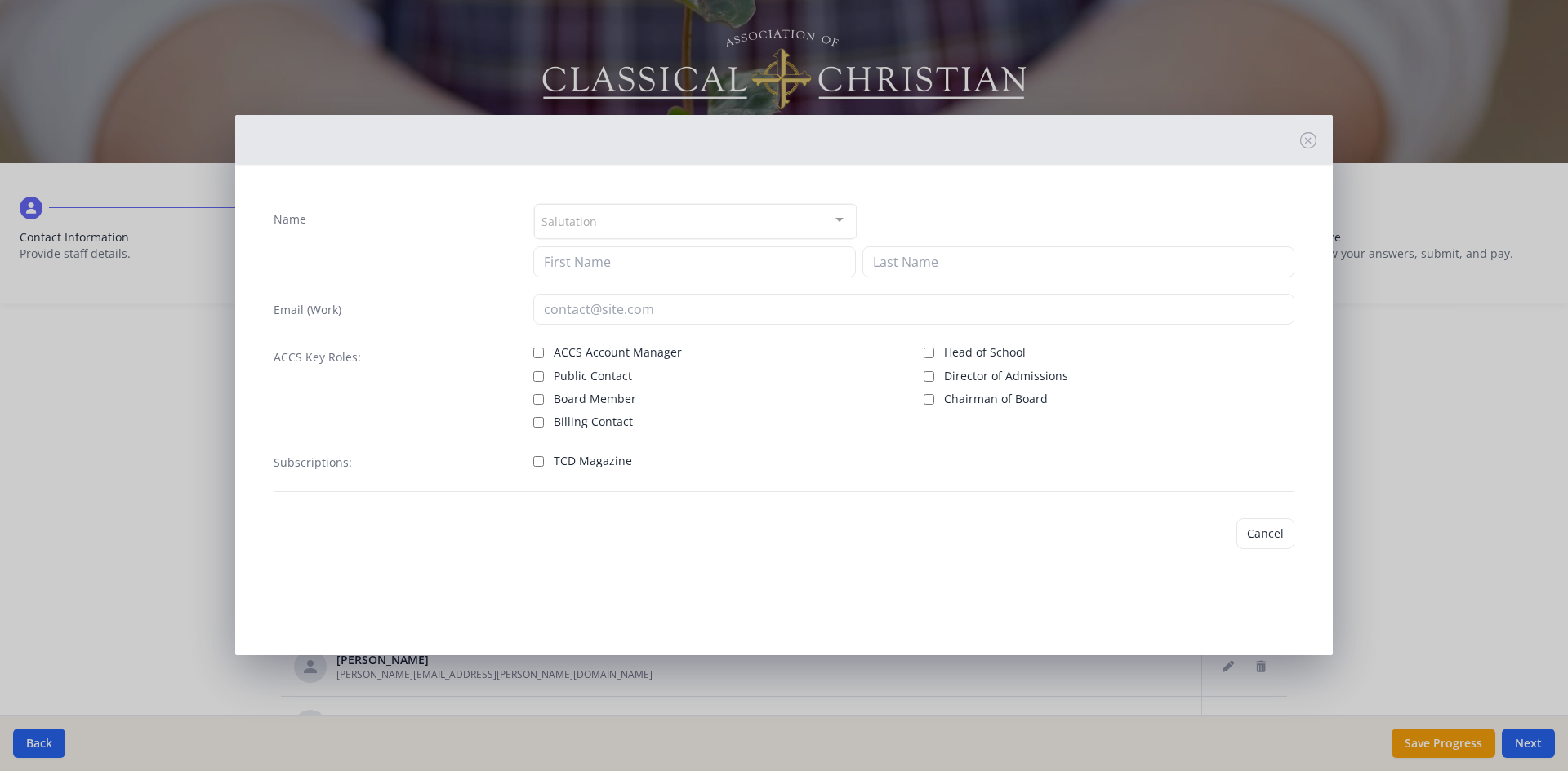
type input "[DEMOGRAPHIC_DATA]"
type input "[PERSON_NAME]"
type input "[EMAIL_ADDRESS][DOMAIN_NAME]"
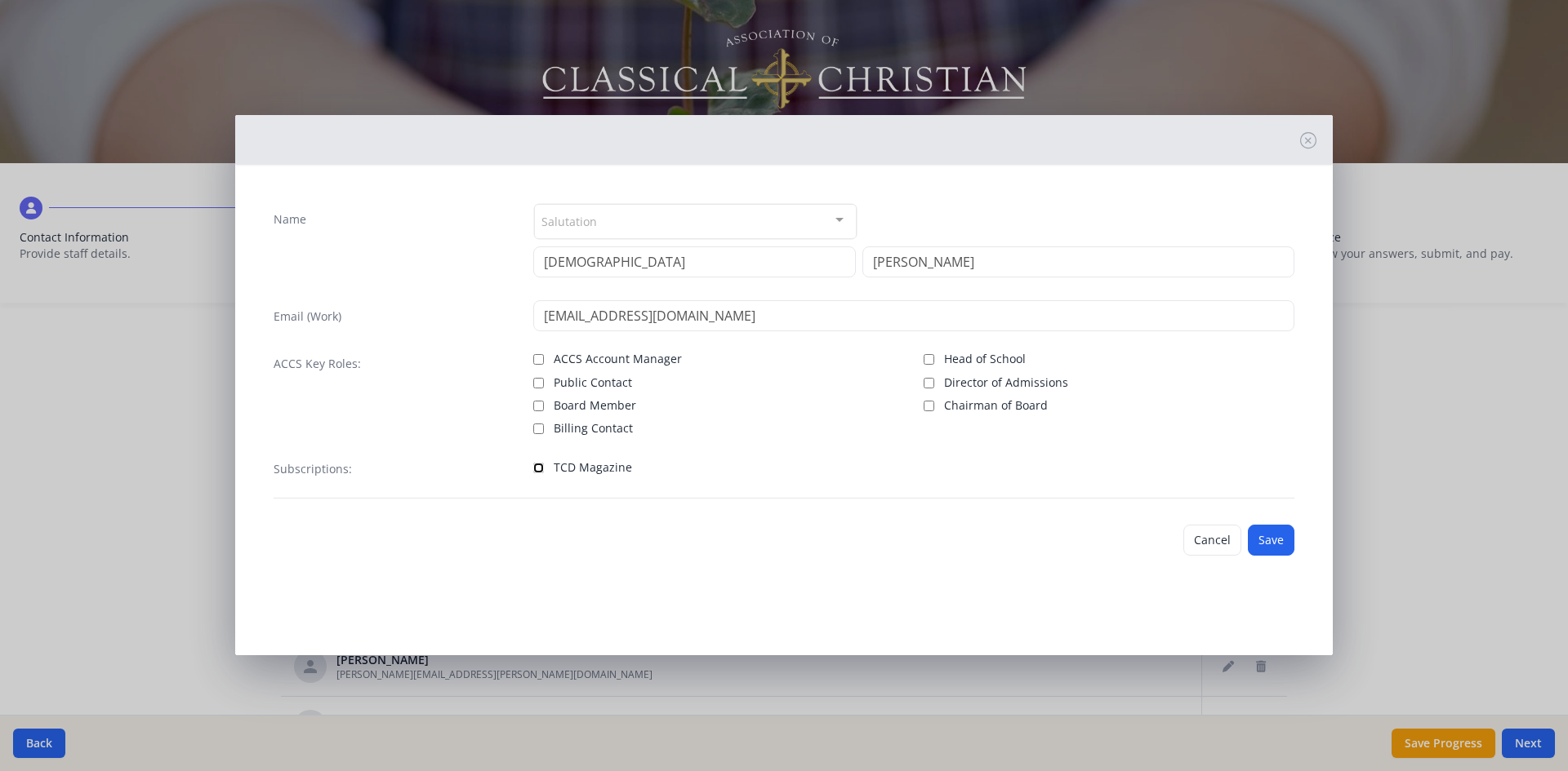
click at [535, 471] on input "TCD Magazine" at bounding box center [538, 468] width 10 height 10
checkbox input "true"
click at [1276, 528] on button "Save" at bounding box center [1271, 540] width 47 height 31
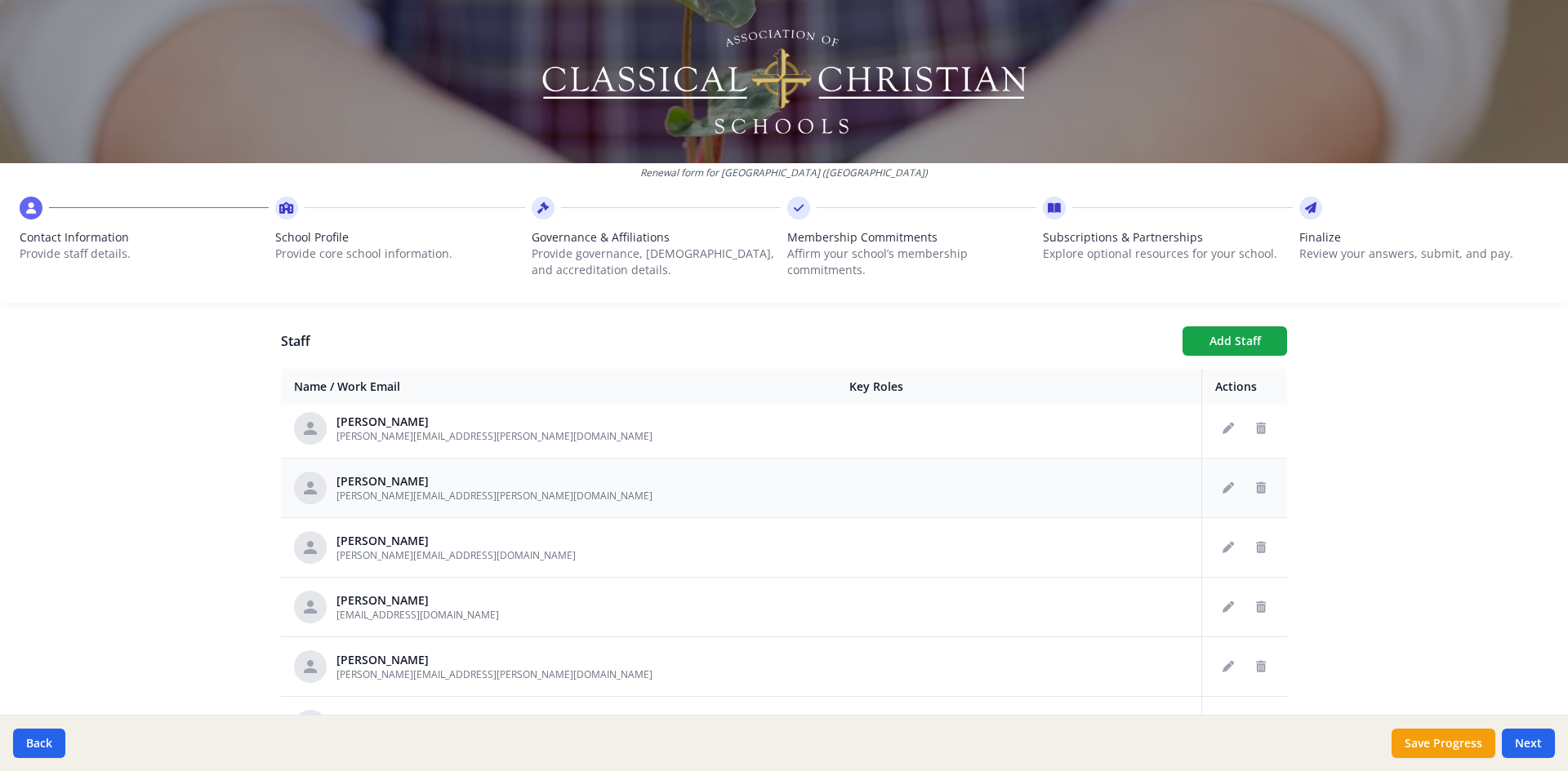
scroll to position [490, 0]
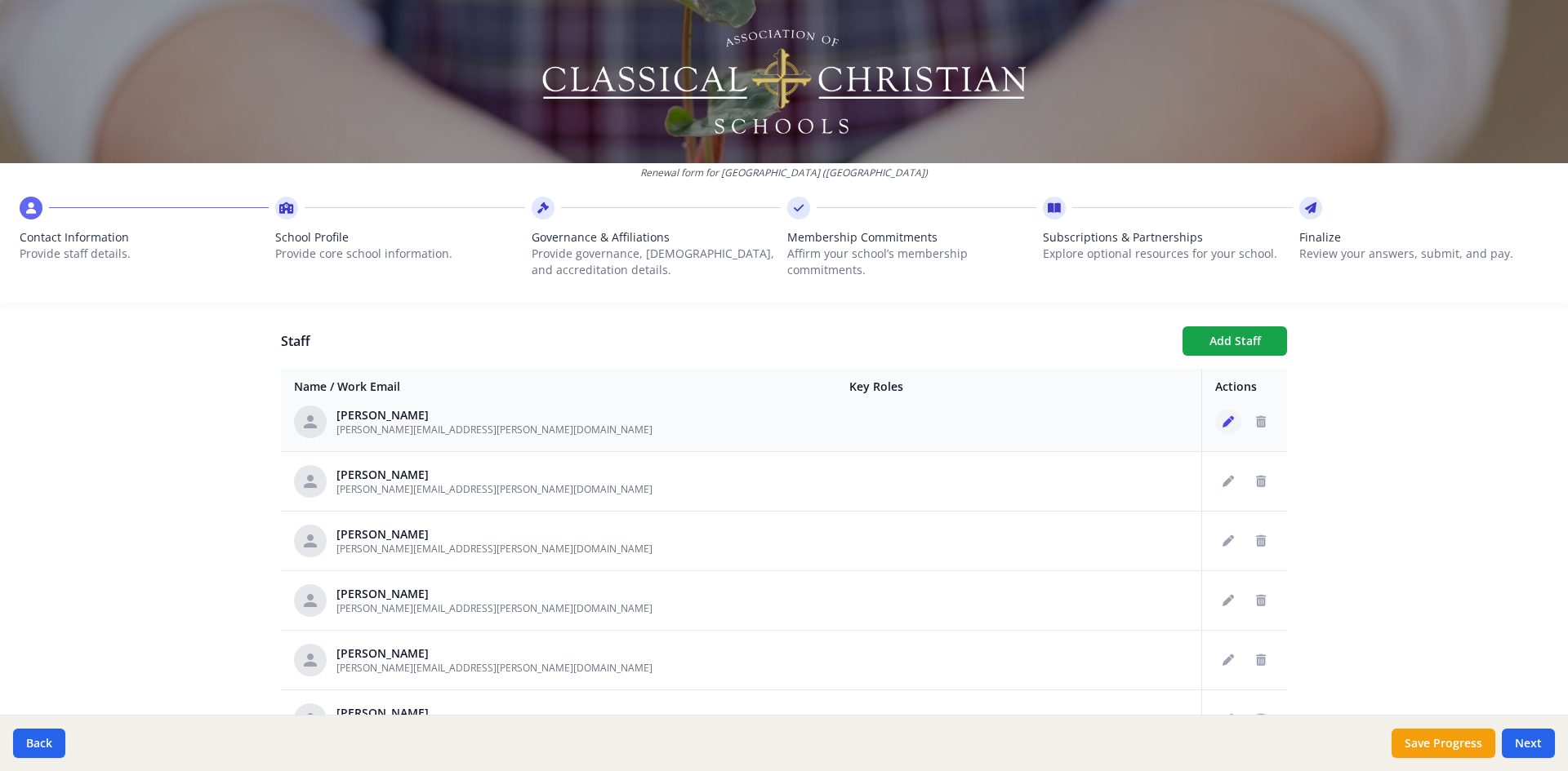
click at [1222, 426] on icon "Edit staff" at bounding box center [1228, 422] width 11 height 11
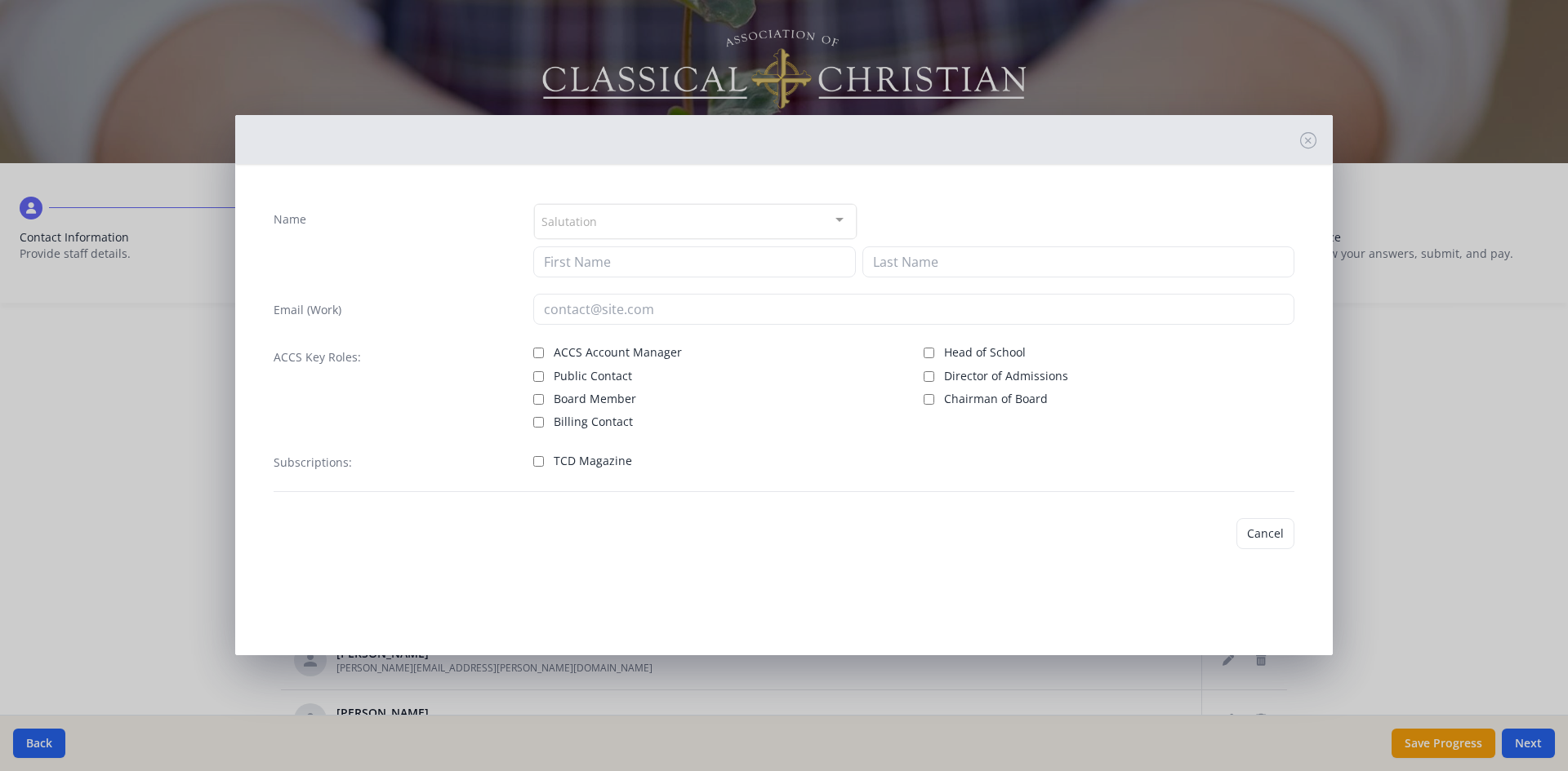
type input "[PERSON_NAME]"
type input "[PERSON_NAME][EMAIL_ADDRESS][PERSON_NAME][DOMAIN_NAME]"
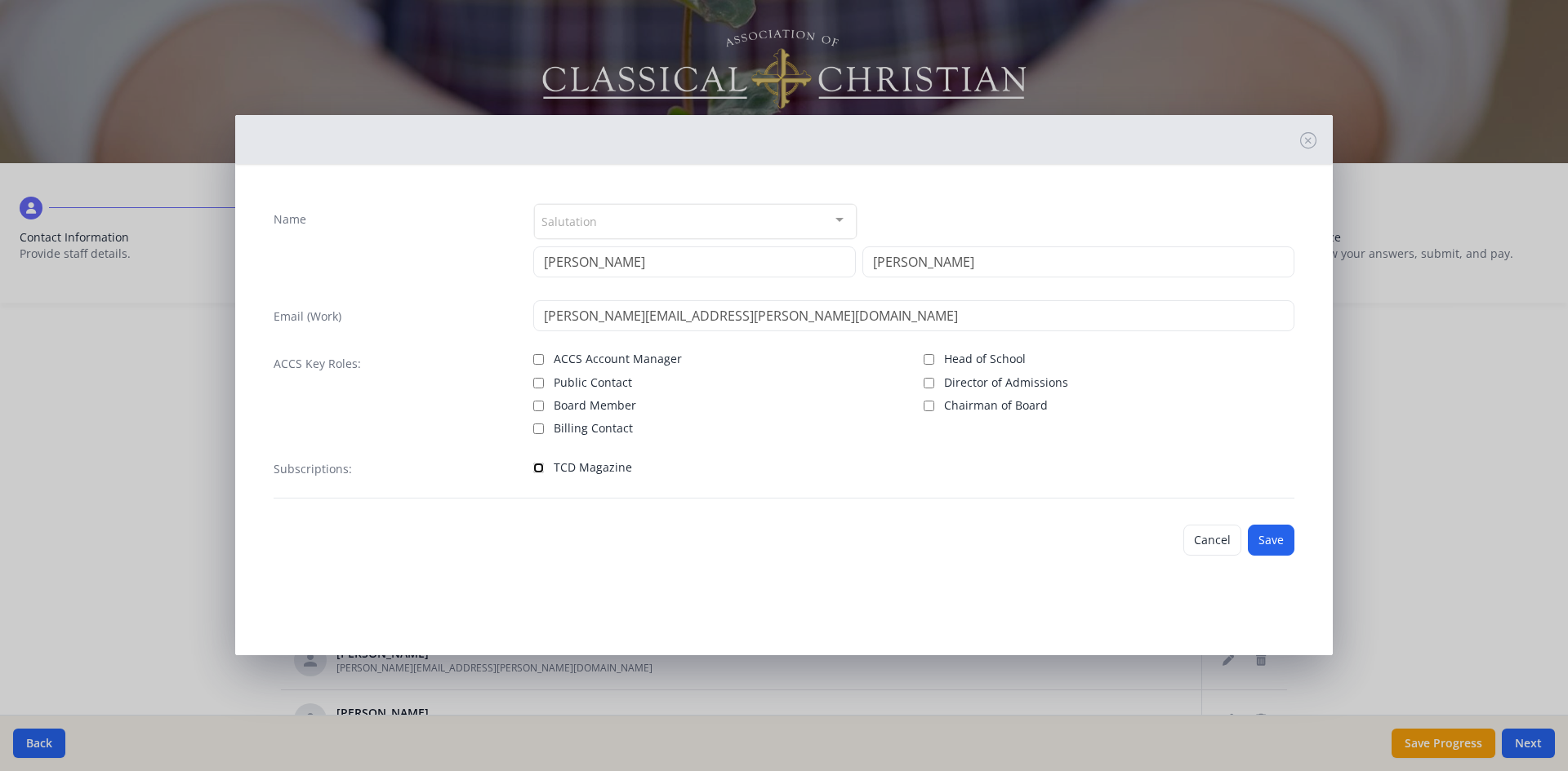
click at [544, 467] on input "TCD Magazine" at bounding box center [538, 468] width 10 height 10
checkbox input "true"
click at [1290, 544] on button "Save" at bounding box center [1271, 540] width 47 height 31
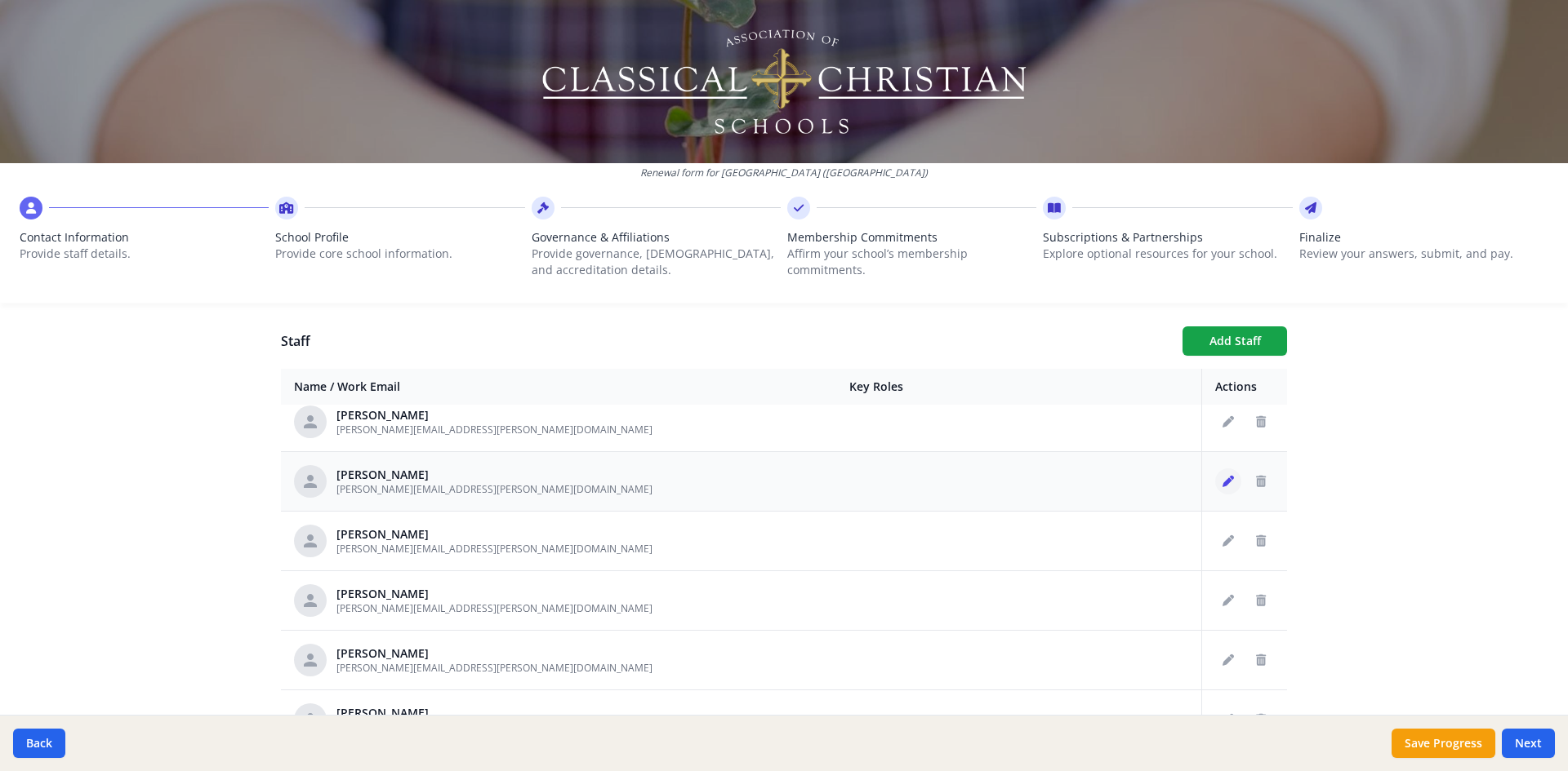
click at [1222, 484] on icon "Edit staff" at bounding box center [1228, 482] width 11 height 11
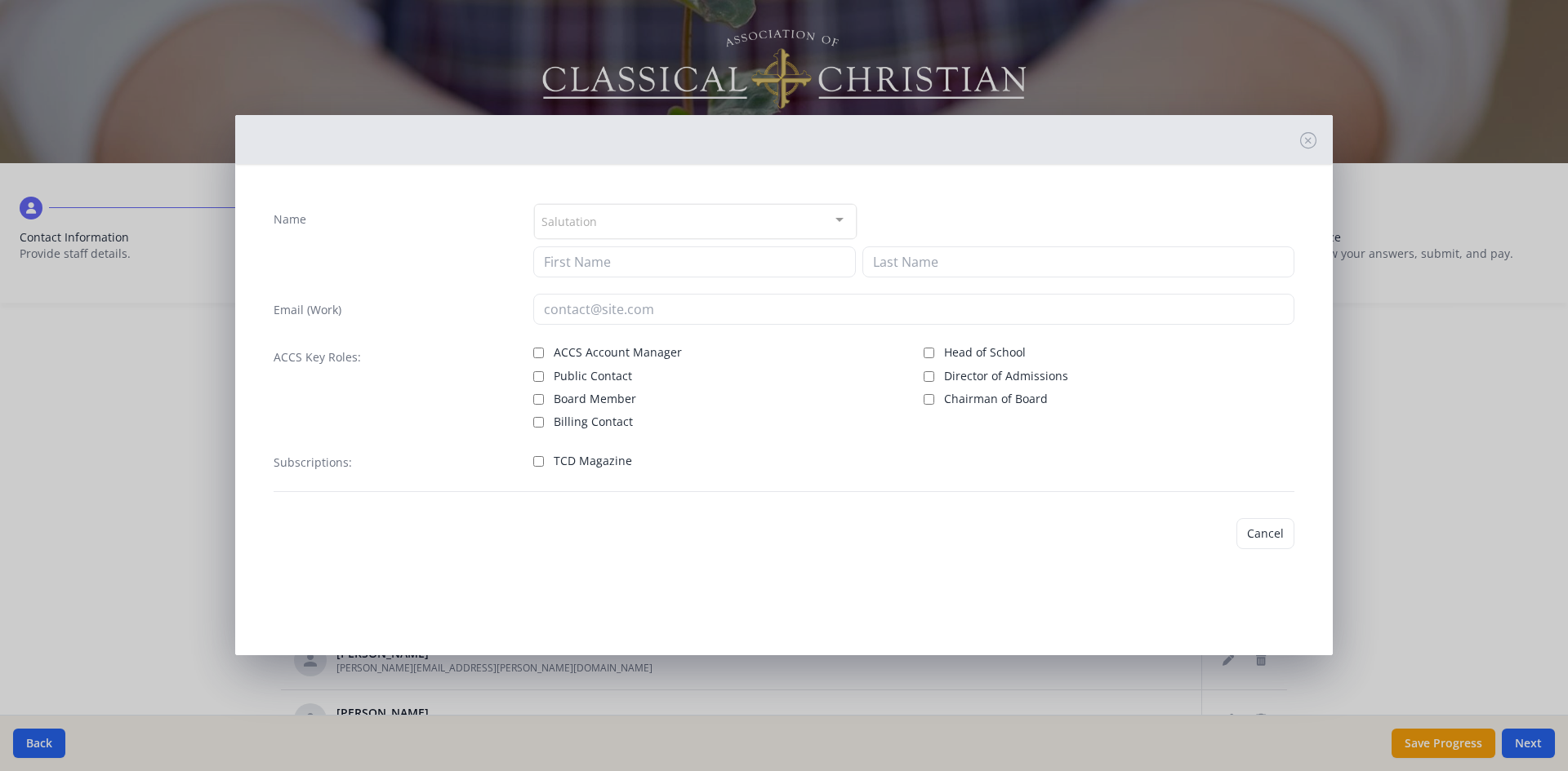
type input "[PERSON_NAME]"
type input "[PERSON_NAME][EMAIL_ADDRESS][PERSON_NAME][DOMAIN_NAME]"
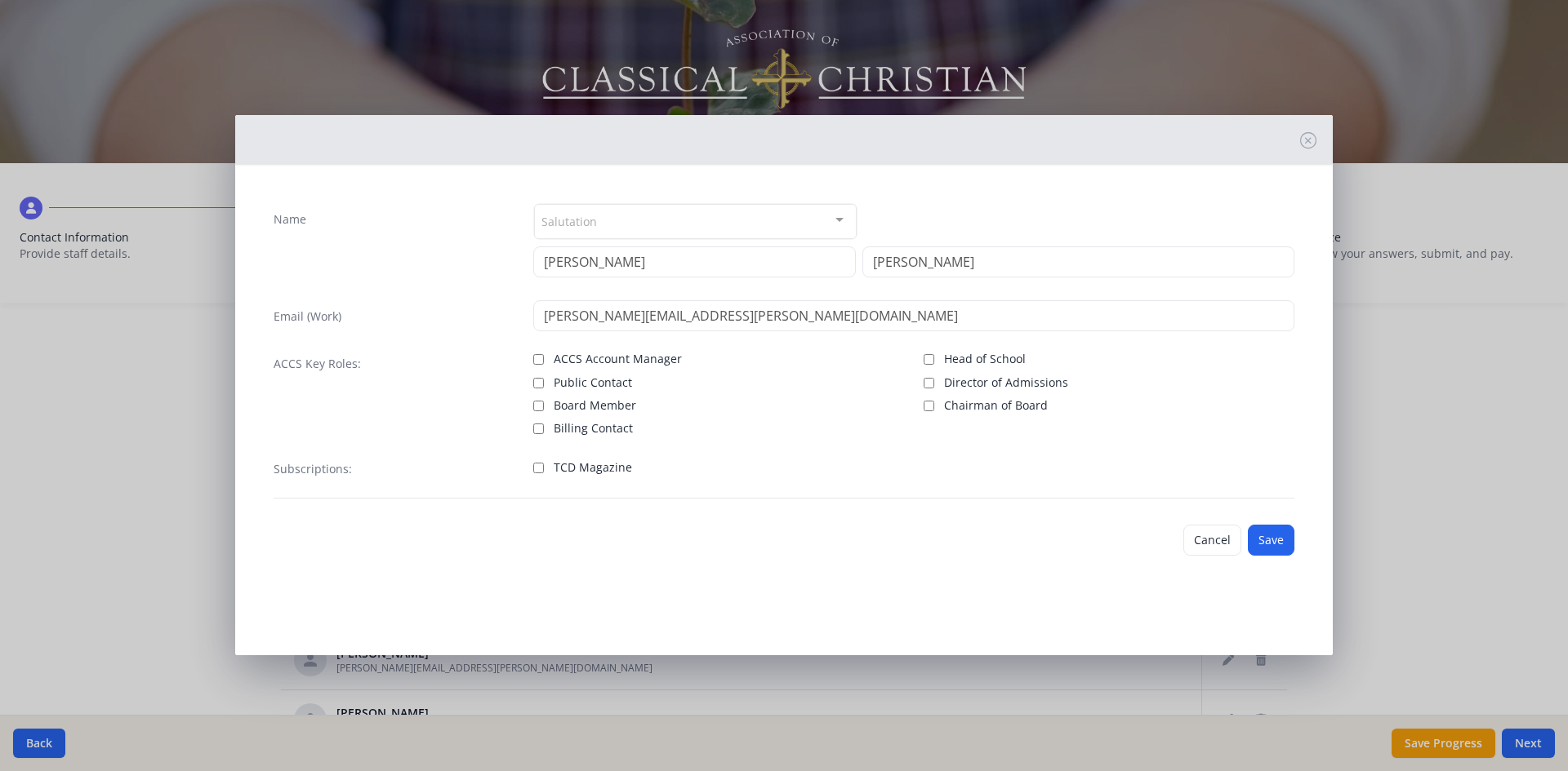
click at [544, 467] on label "TCD Magazine" at bounding box center [718, 466] width 371 height 20
click at [544, 467] on input "TCD Magazine" at bounding box center [538, 468] width 10 height 10
checkbox input "true"
click at [1270, 544] on button "Save" at bounding box center [1271, 540] width 47 height 31
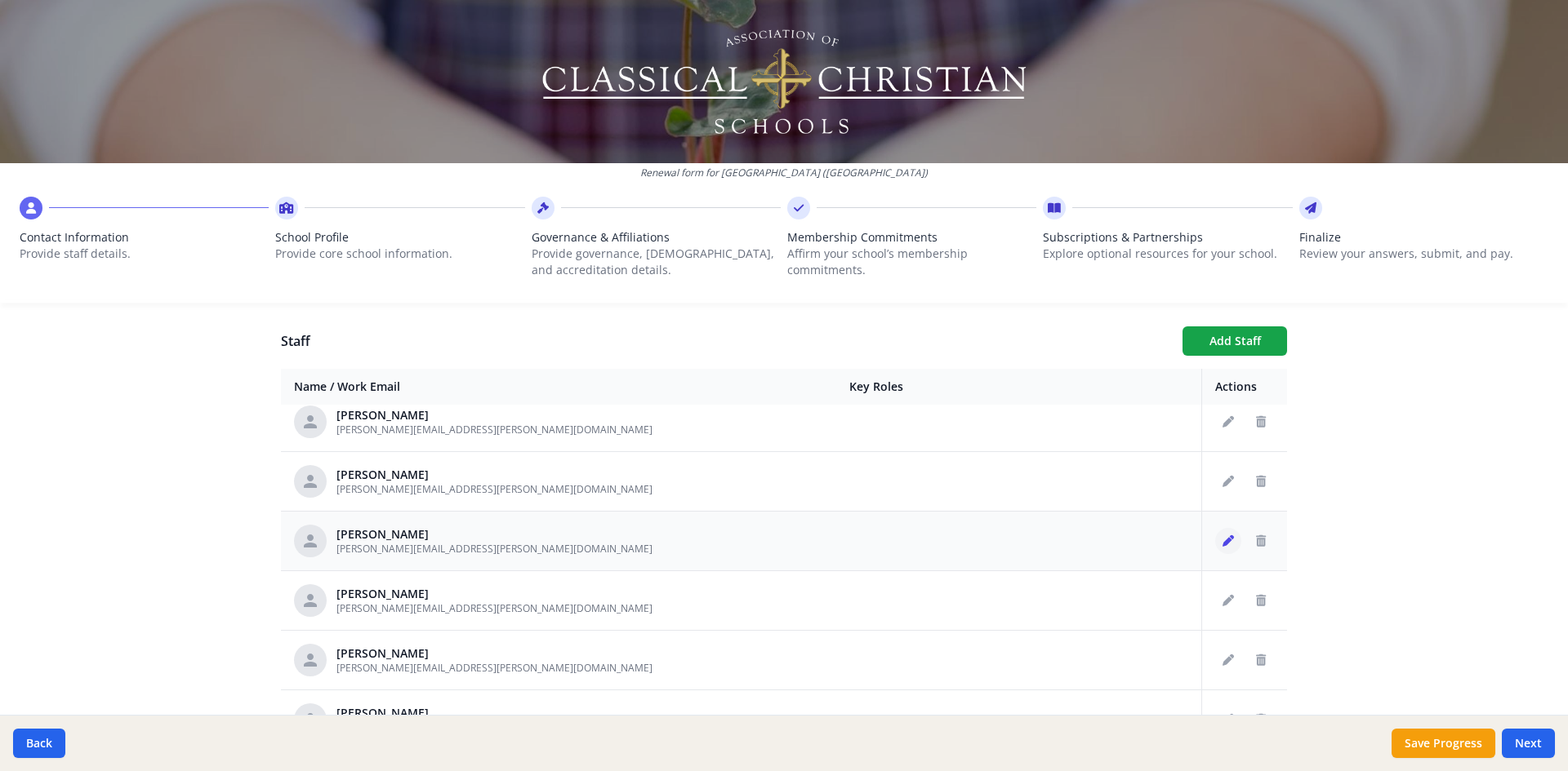
click at [1222, 545] on icon "Edit staff" at bounding box center [1228, 541] width 11 height 11
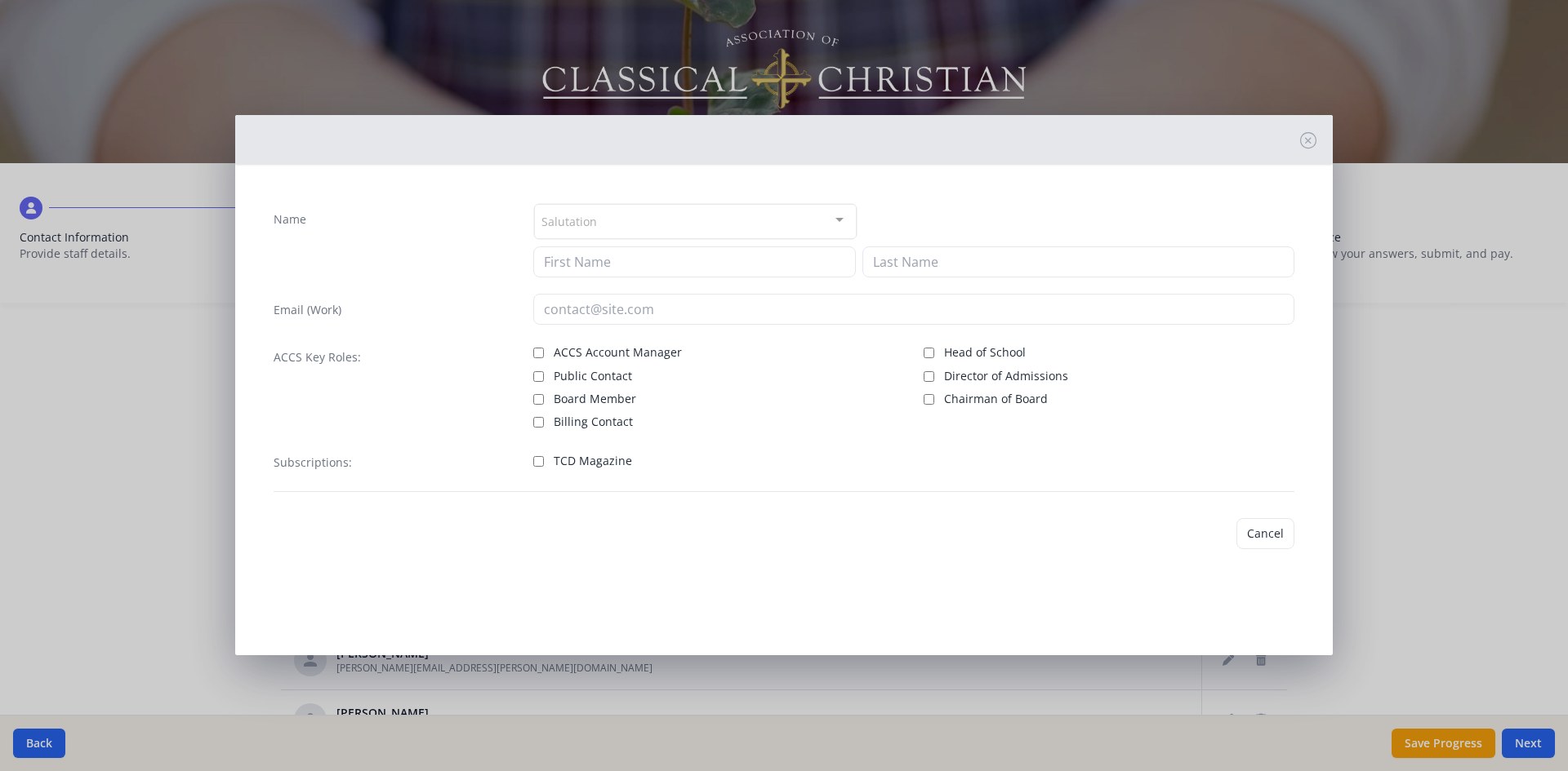
type input "[PERSON_NAME]"
type input "[PERSON_NAME][EMAIL_ADDRESS][PERSON_NAME][DOMAIN_NAME]"
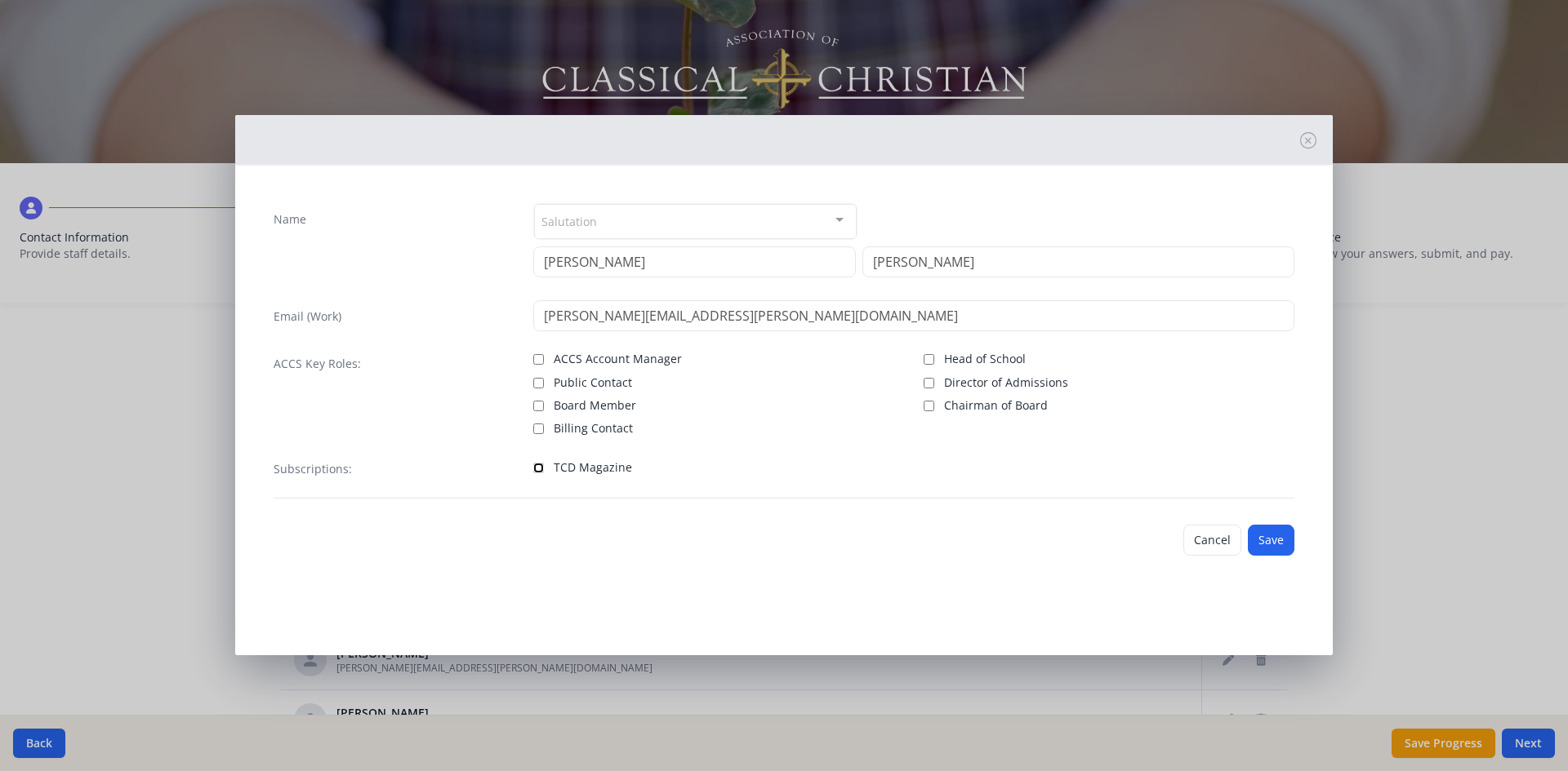
click at [541, 470] on input "TCD Magazine" at bounding box center [538, 468] width 10 height 10
checkbox input "true"
click at [1274, 540] on button "Save" at bounding box center [1271, 540] width 47 height 31
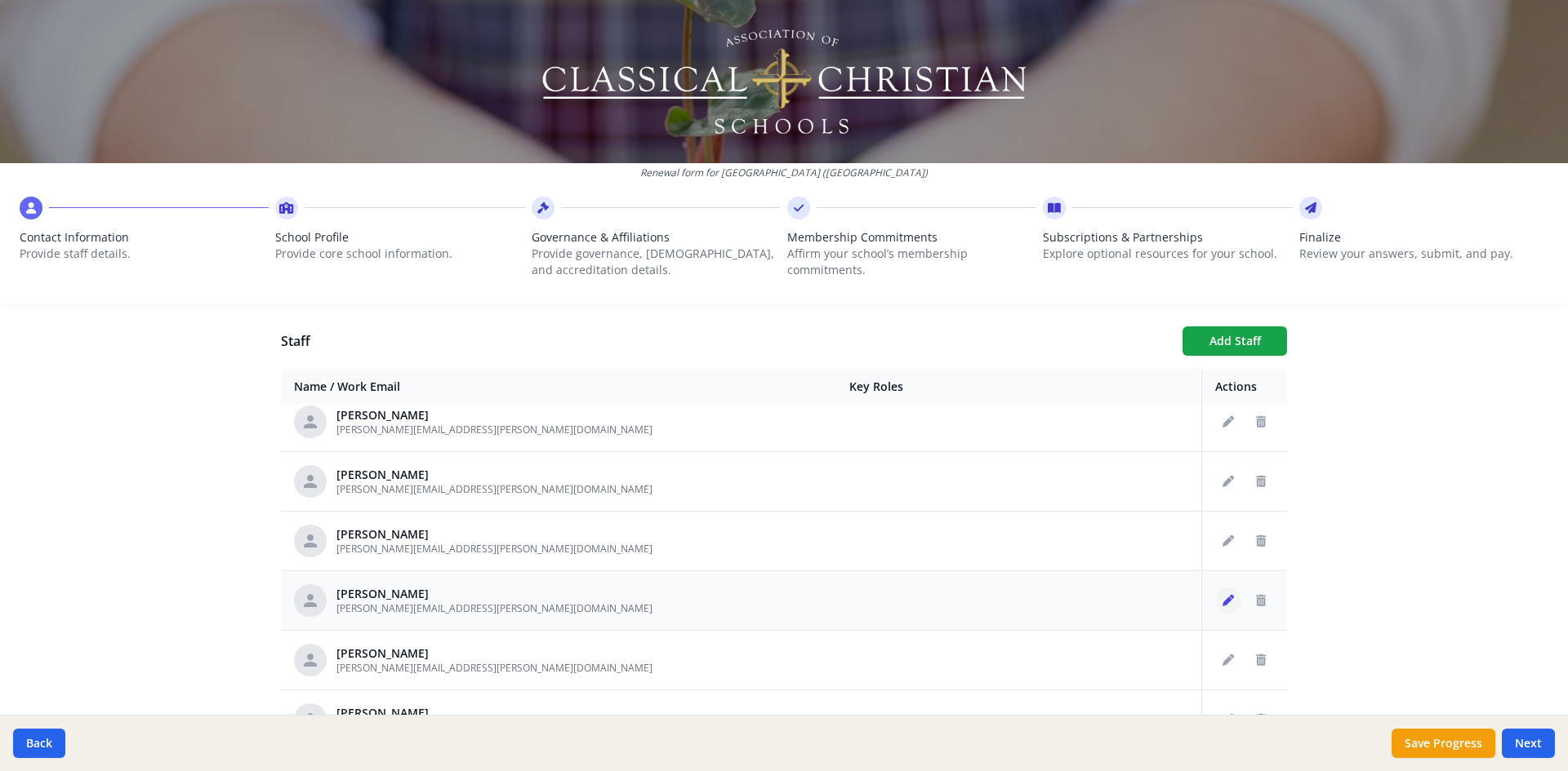
click at [1222, 605] on icon "Edit staff" at bounding box center [1228, 600] width 11 height 11
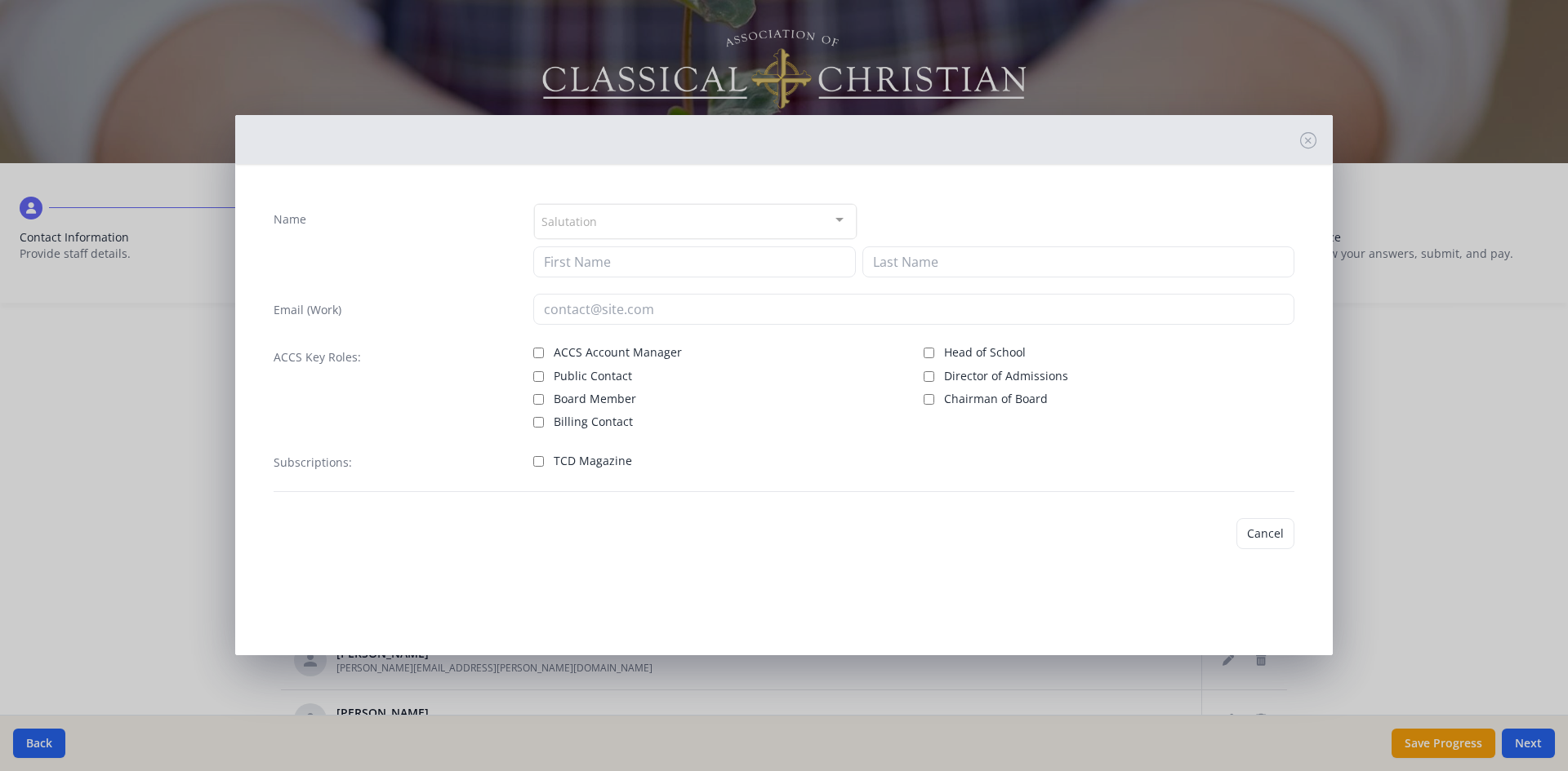
type input "[PERSON_NAME]"
type input "[PERSON_NAME][EMAIL_ADDRESS][PERSON_NAME][DOMAIN_NAME]"
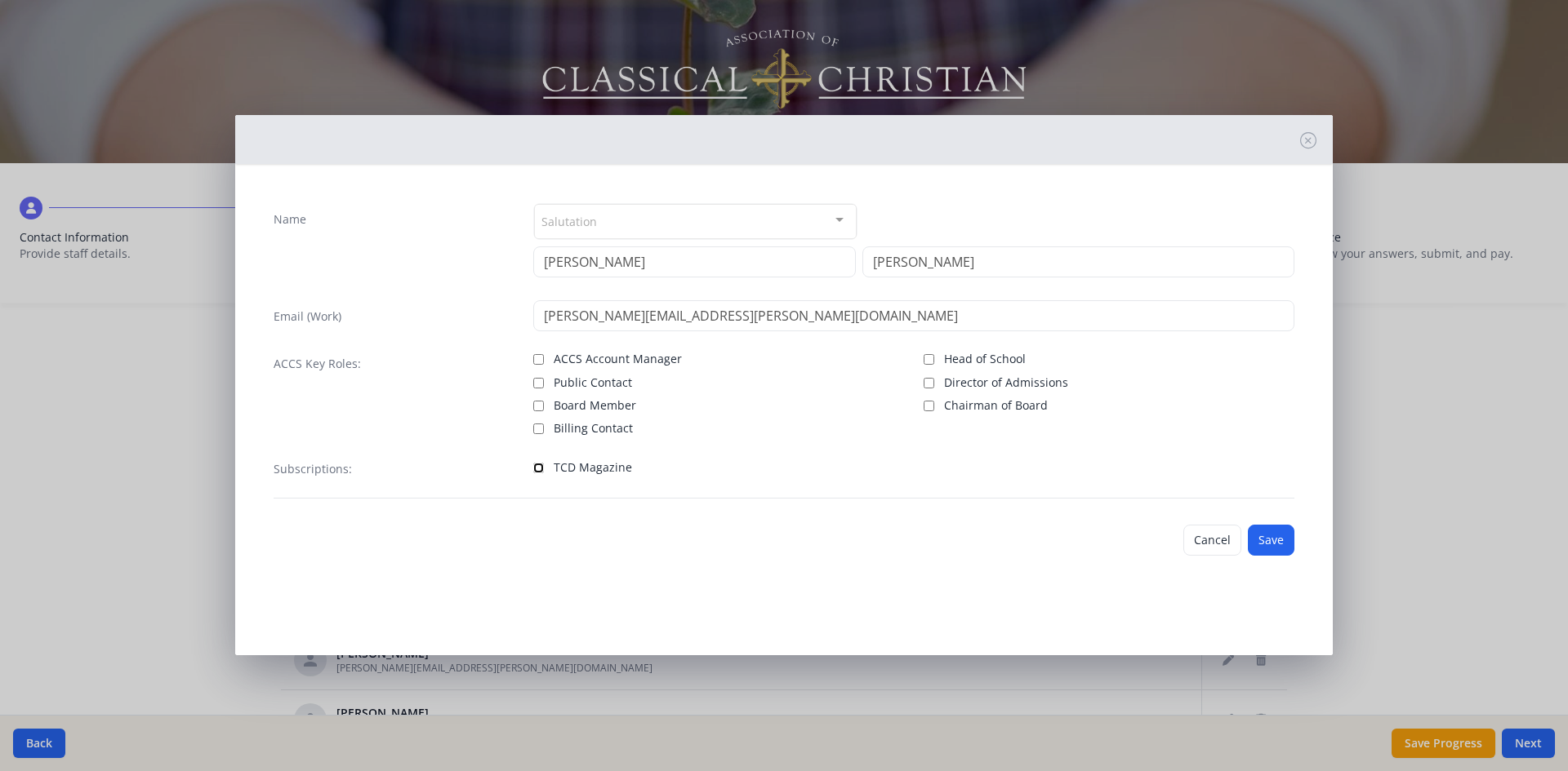
click at [543, 469] on input "TCD Magazine" at bounding box center [538, 468] width 10 height 10
checkbox input "true"
click at [1279, 541] on button "Save" at bounding box center [1271, 540] width 47 height 31
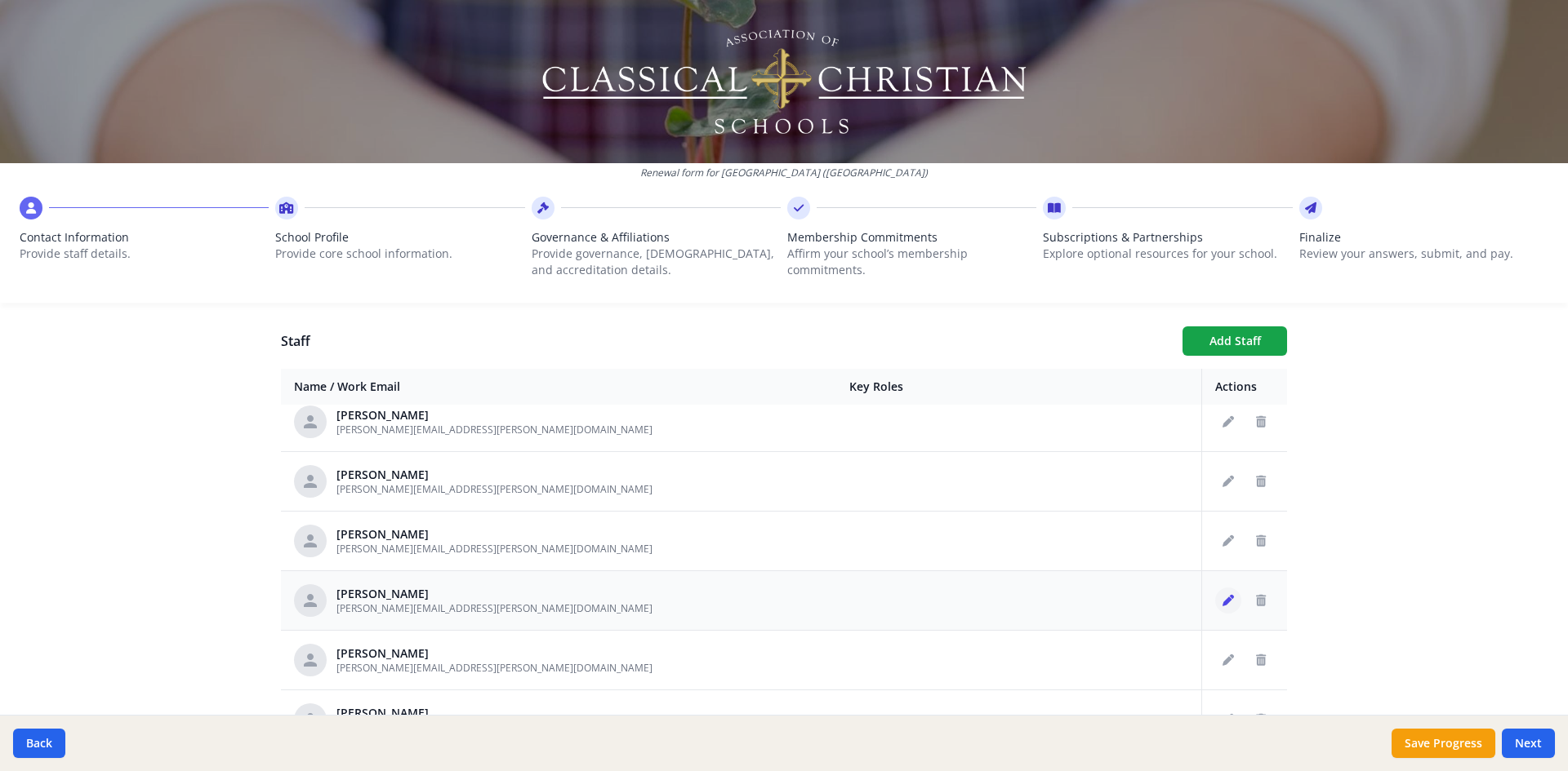
click at [1215, 594] on button "Edit staff" at bounding box center [1228, 601] width 26 height 26
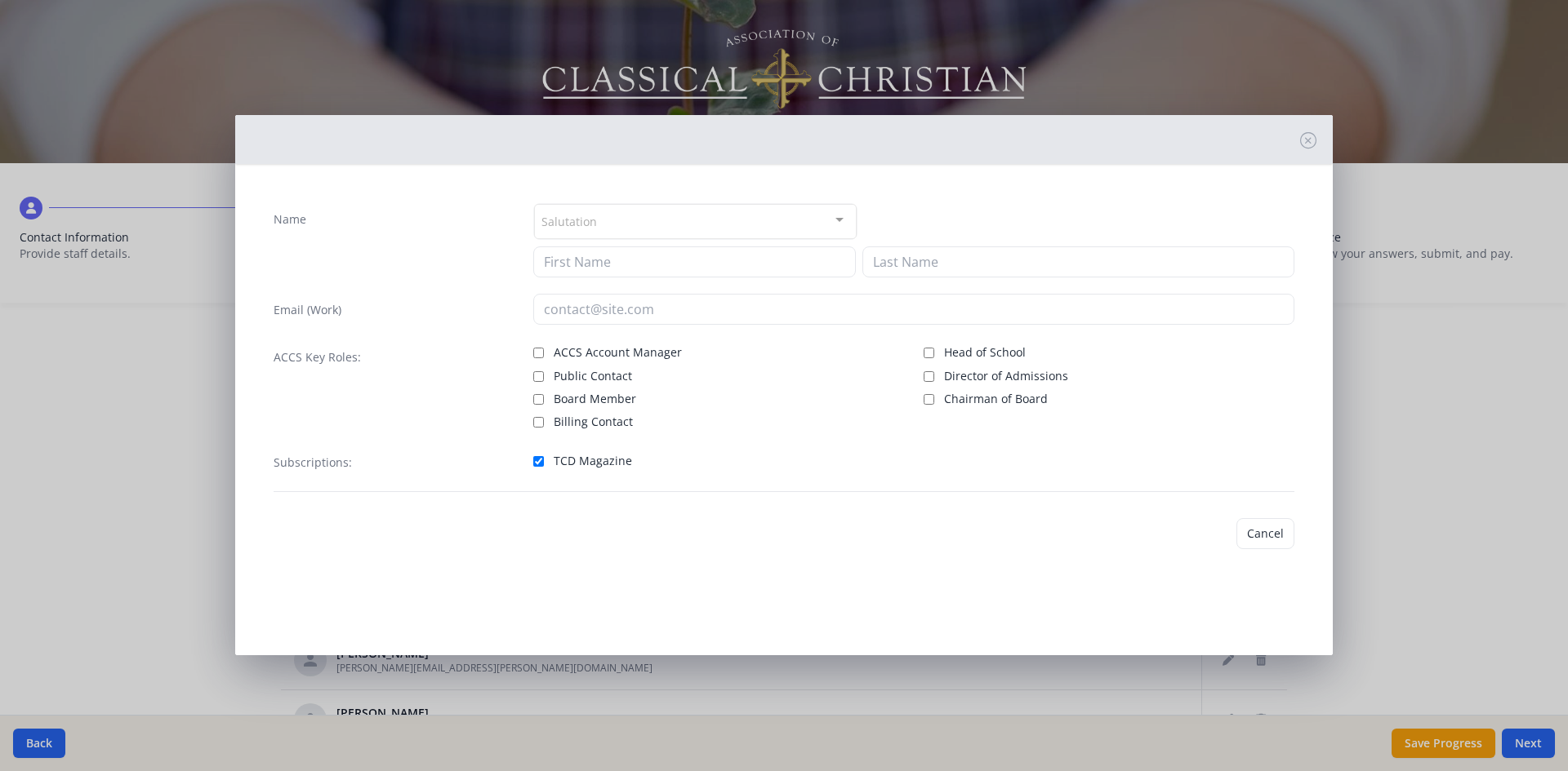
type input "[PERSON_NAME]"
type input "[PERSON_NAME][EMAIL_ADDRESS][PERSON_NAME][DOMAIN_NAME]"
checkbox input "true"
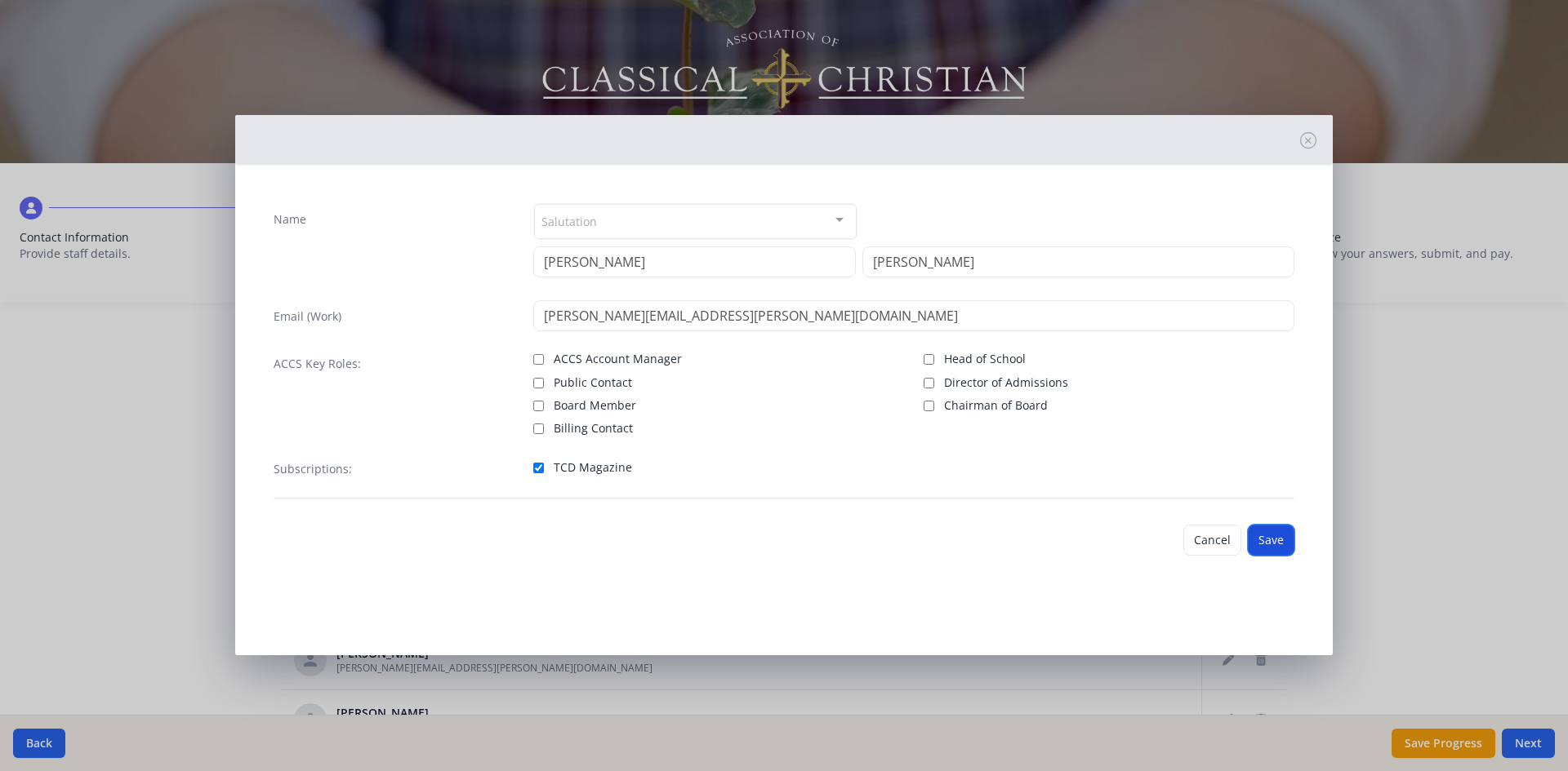
click at [1261, 542] on button "Save" at bounding box center [1271, 540] width 47 height 31
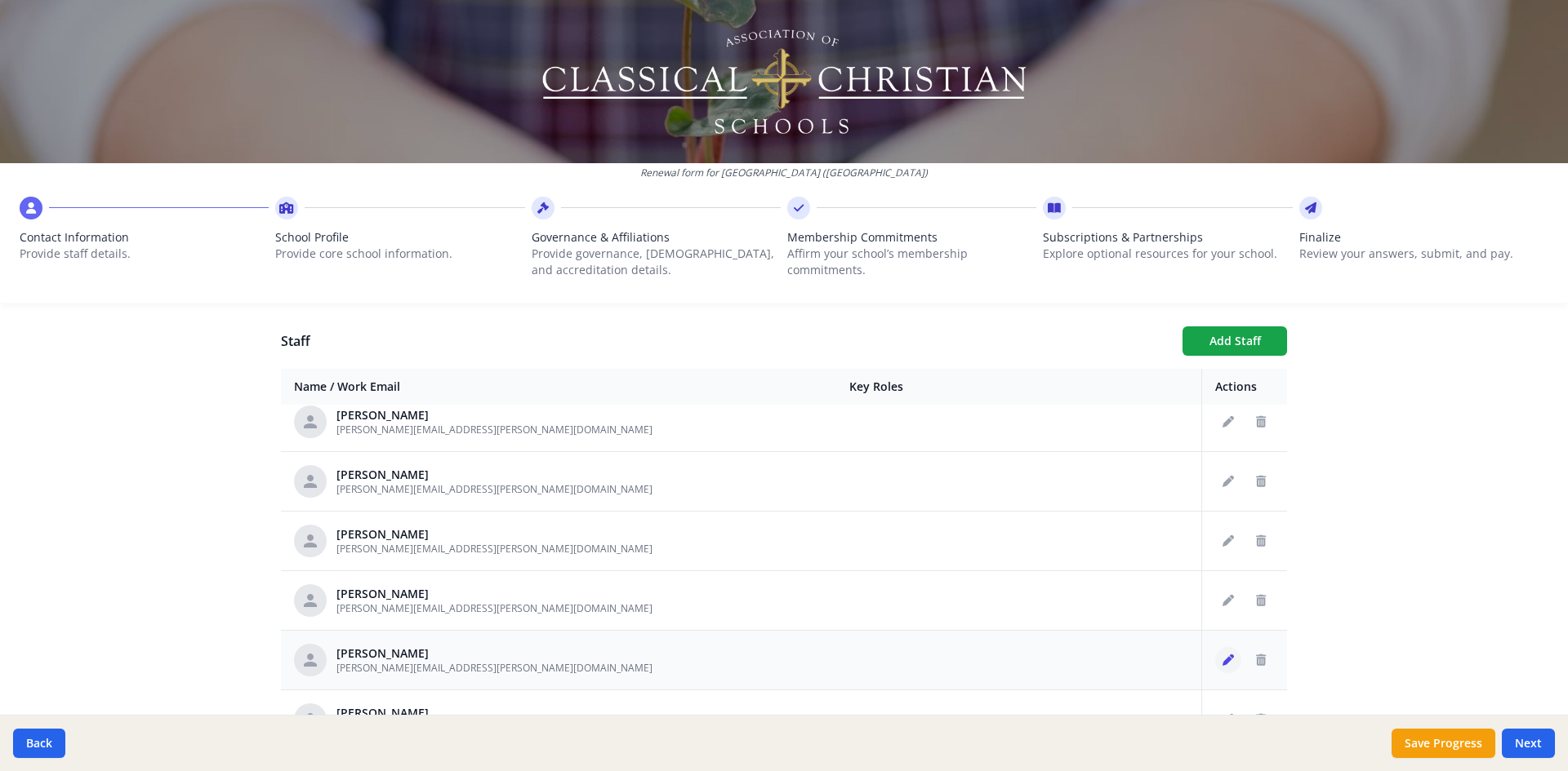
click at [1222, 660] on icon "Edit staff" at bounding box center [1228, 660] width 11 height 11
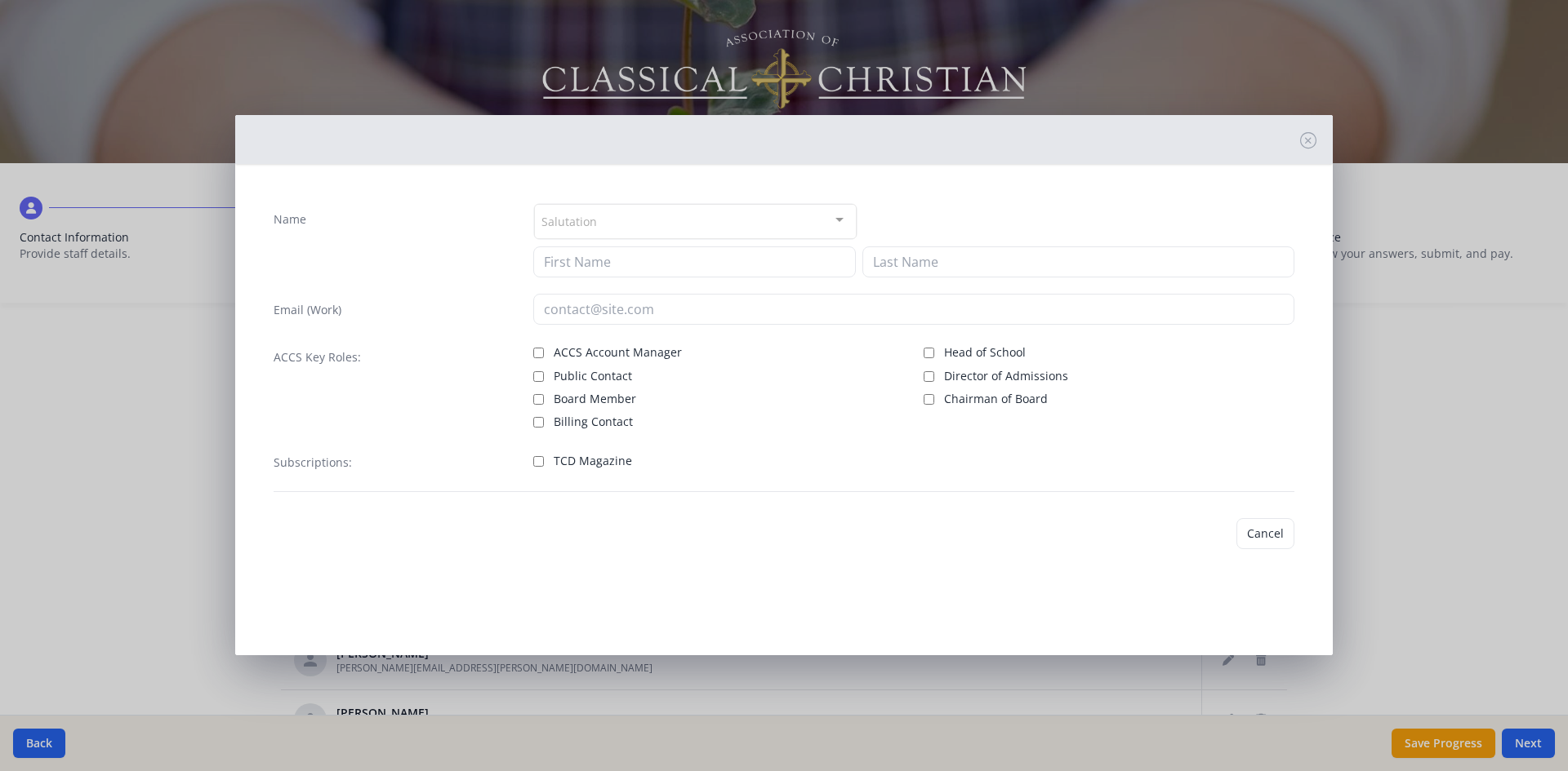
type input "[PERSON_NAME]"
type input "[PERSON_NAME][EMAIL_ADDRESS][PERSON_NAME][DOMAIN_NAME]"
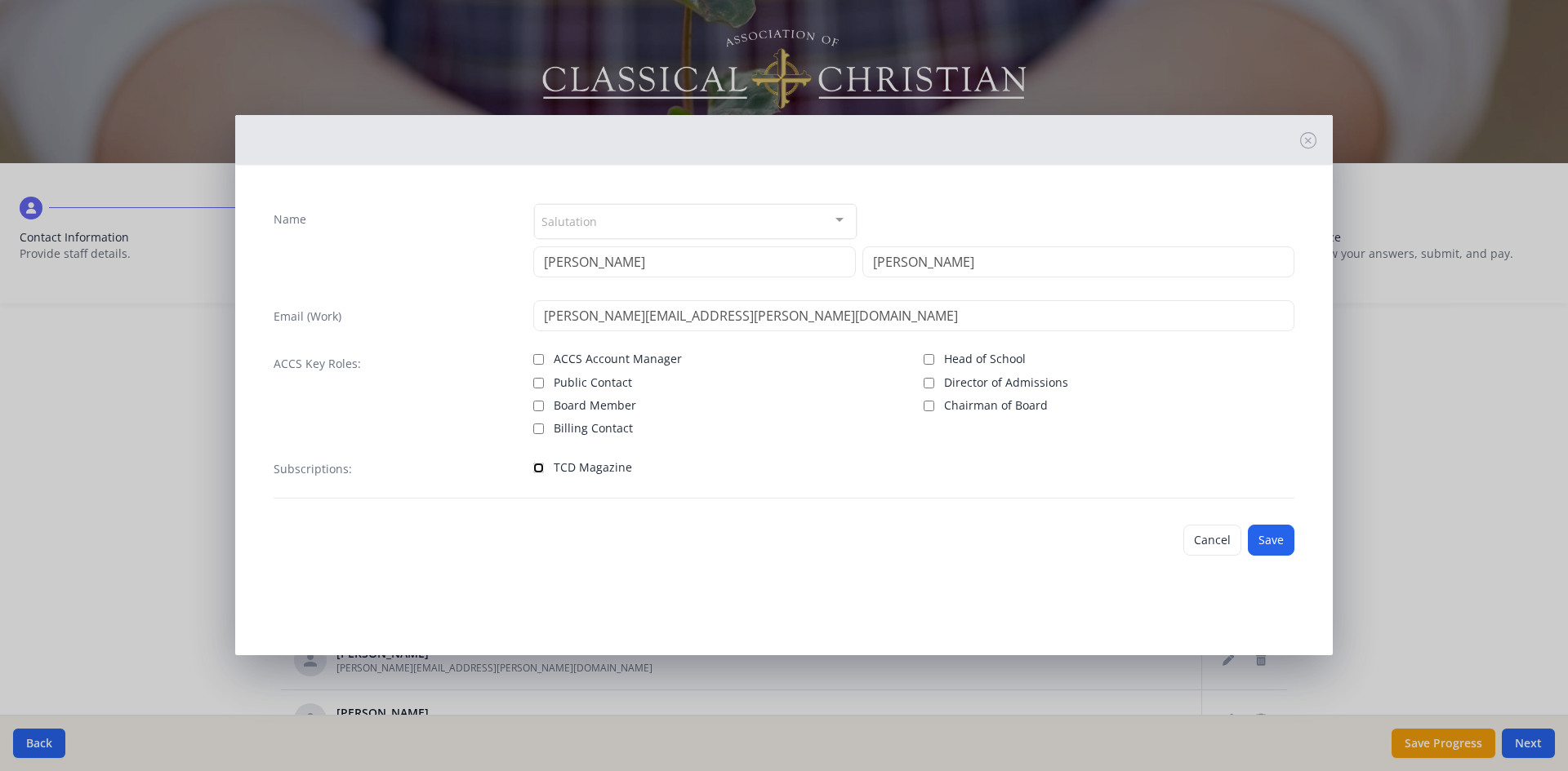
click at [540, 465] on input "TCD Magazine" at bounding box center [538, 468] width 10 height 10
checkbox input "true"
click at [1272, 538] on button "Save" at bounding box center [1271, 540] width 47 height 31
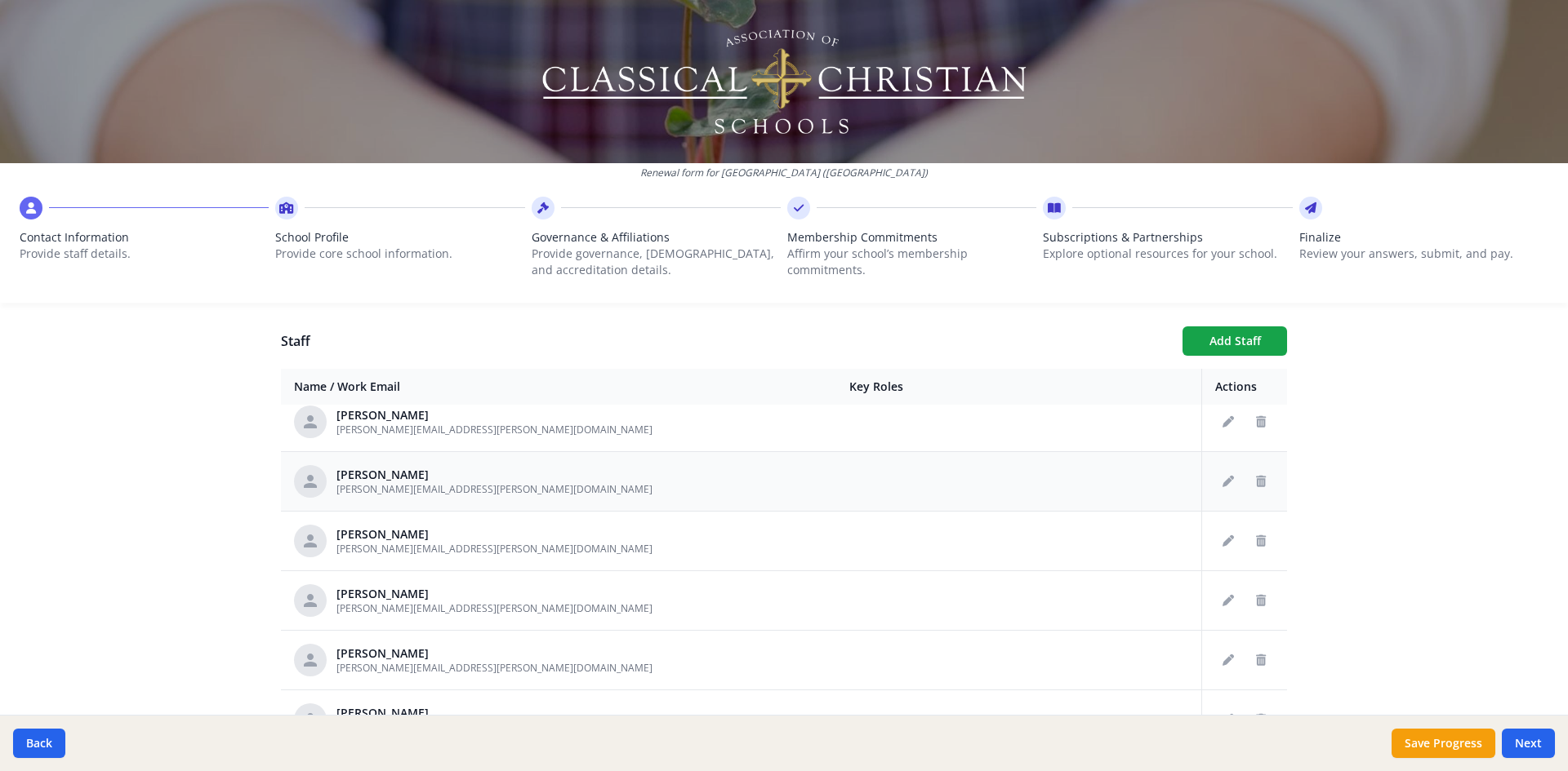
scroll to position [735, 0]
click at [1222, 479] on icon "Edit staff" at bounding box center [1228, 475] width 11 height 11
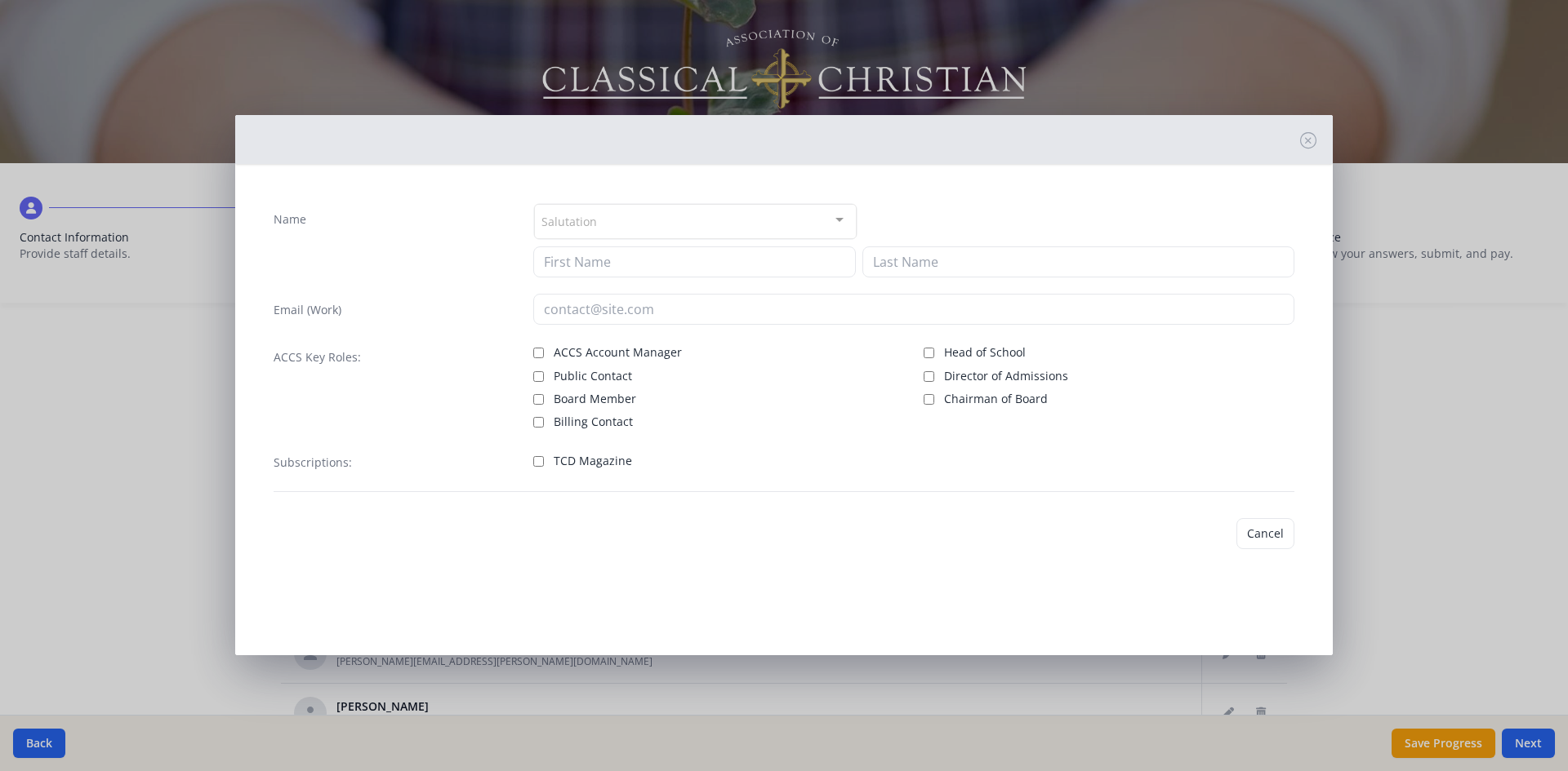
type input "[PERSON_NAME]"
type input "[PERSON_NAME][EMAIL_ADDRESS][PERSON_NAME][DOMAIN_NAME]"
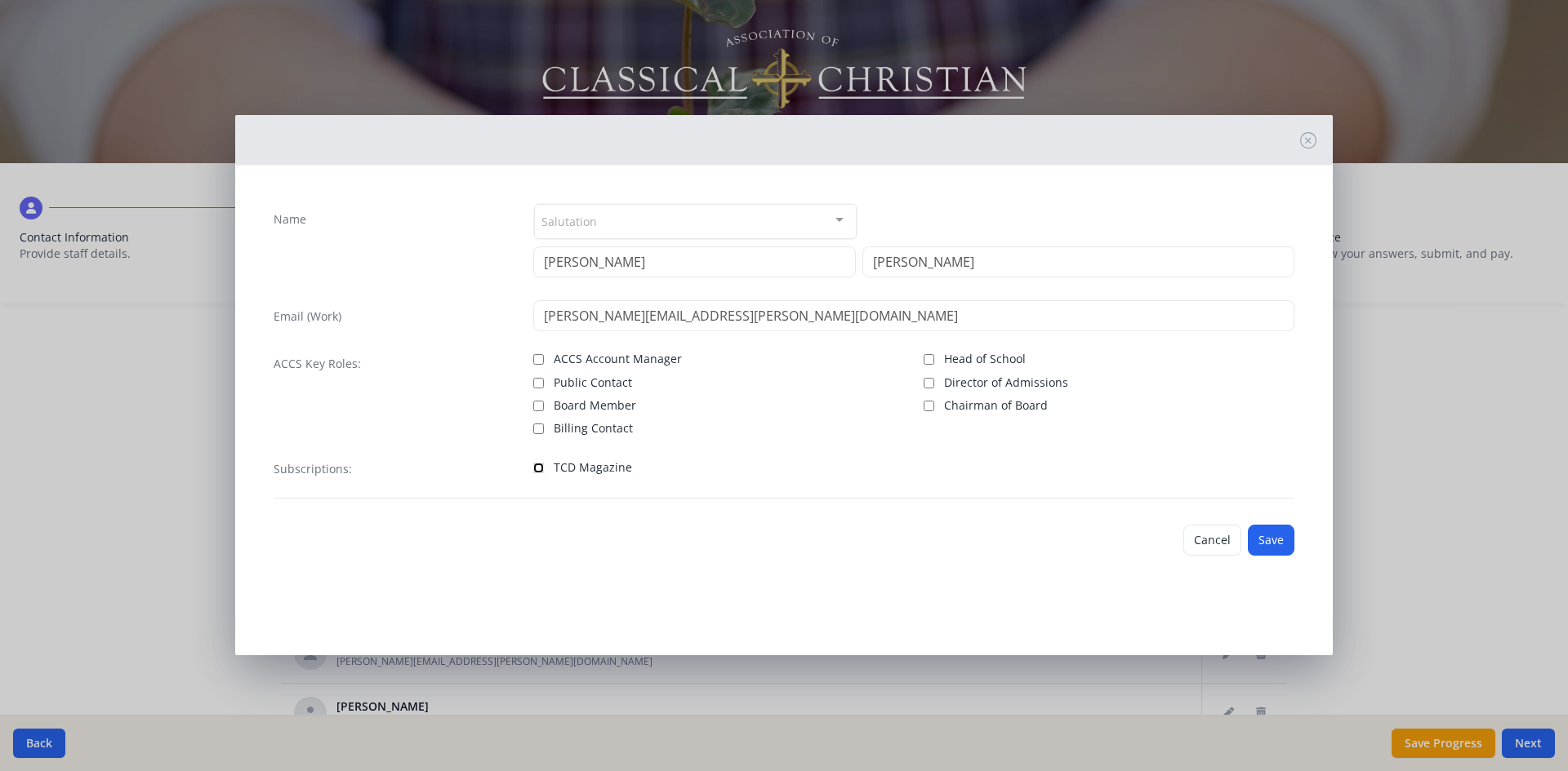
click at [535, 471] on input "TCD Magazine" at bounding box center [538, 468] width 10 height 10
checkbox input "true"
click at [1278, 537] on button "Save" at bounding box center [1271, 540] width 47 height 31
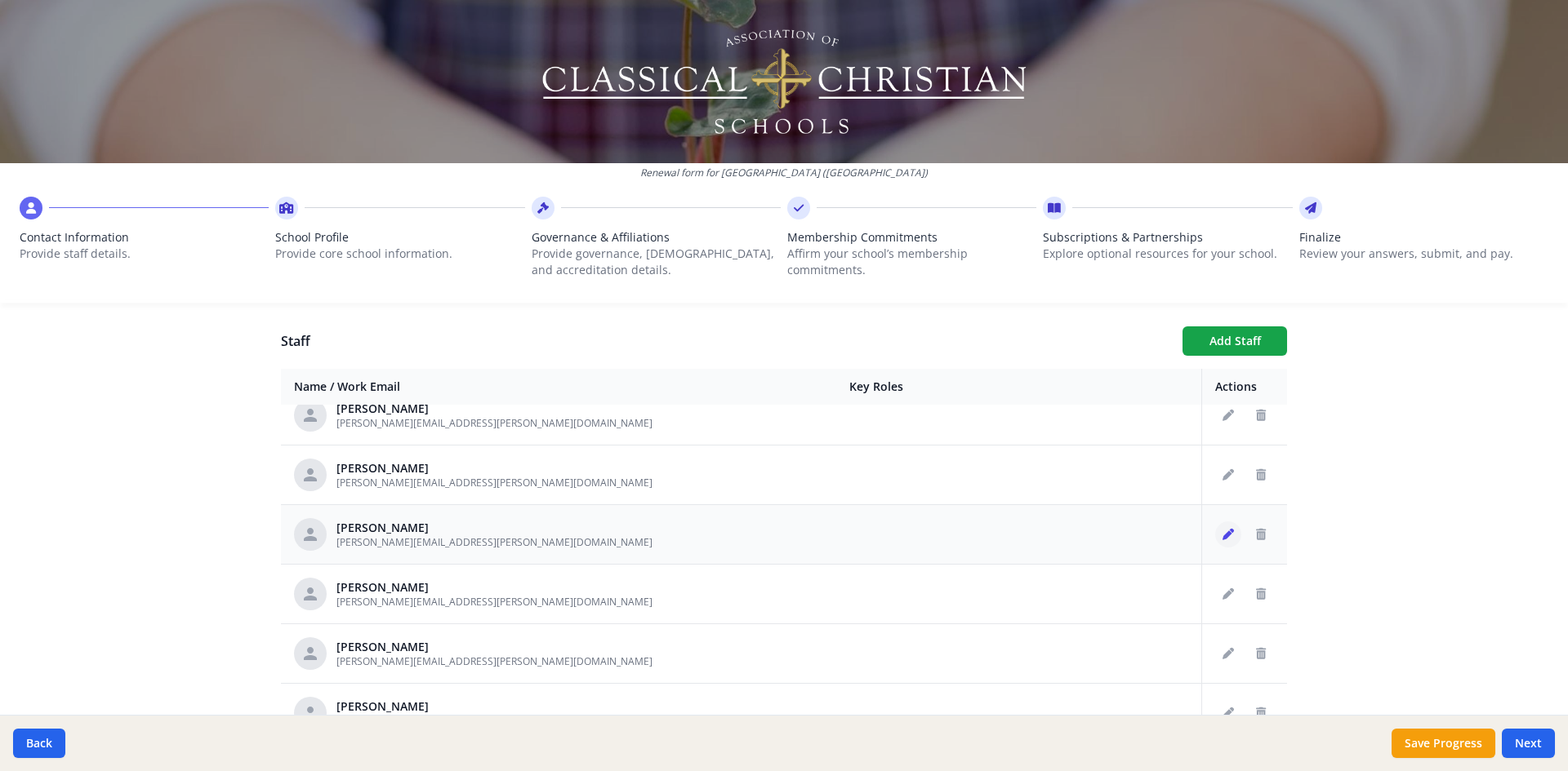
click at [1222, 538] on icon "Edit staff" at bounding box center [1228, 535] width 11 height 11
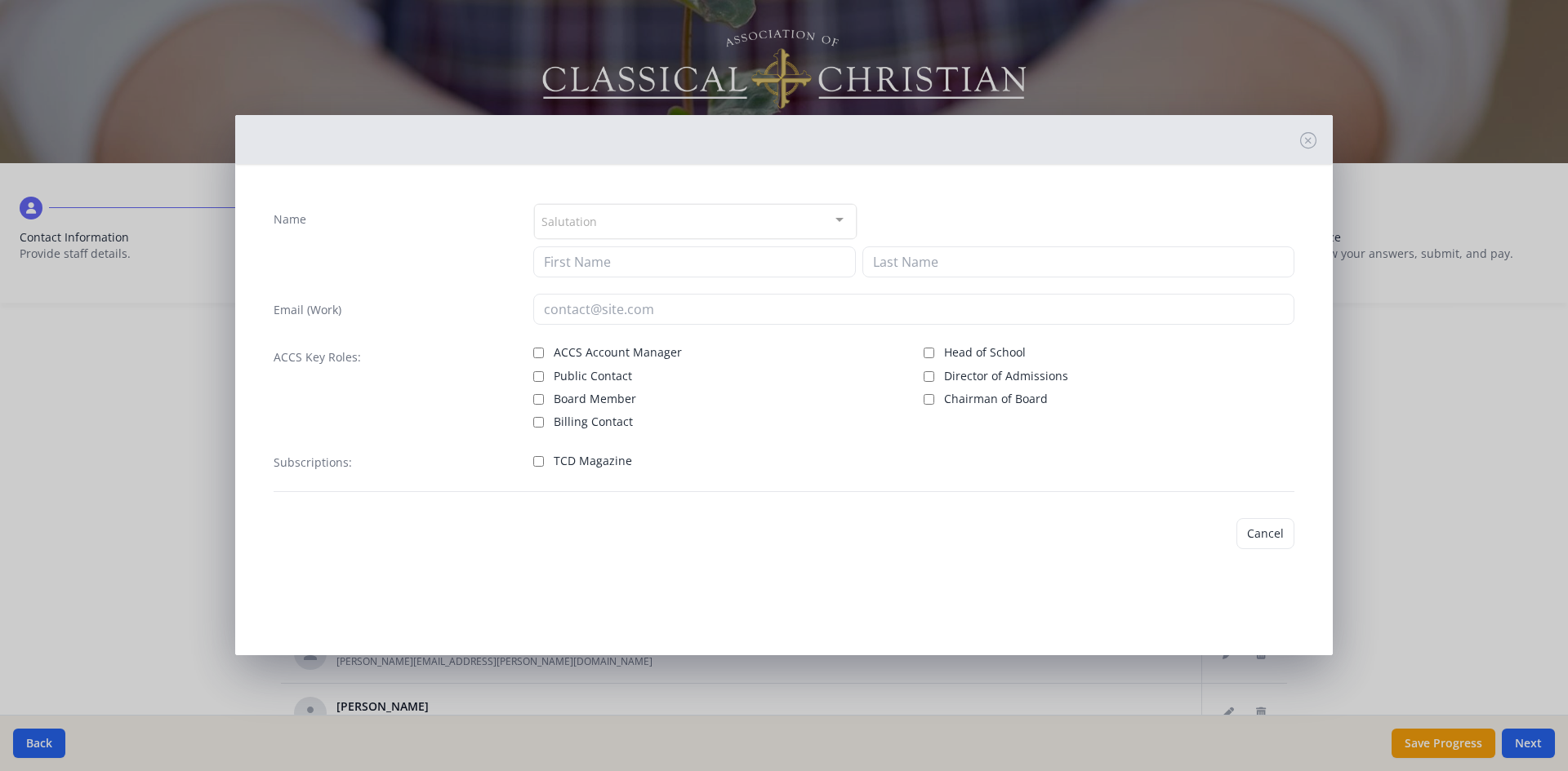
type input "[PERSON_NAME]"
type input "[PERSON_NAME][EMAIL_ADDRESS][PERSON_NAME][DOMAIN_NAME]"
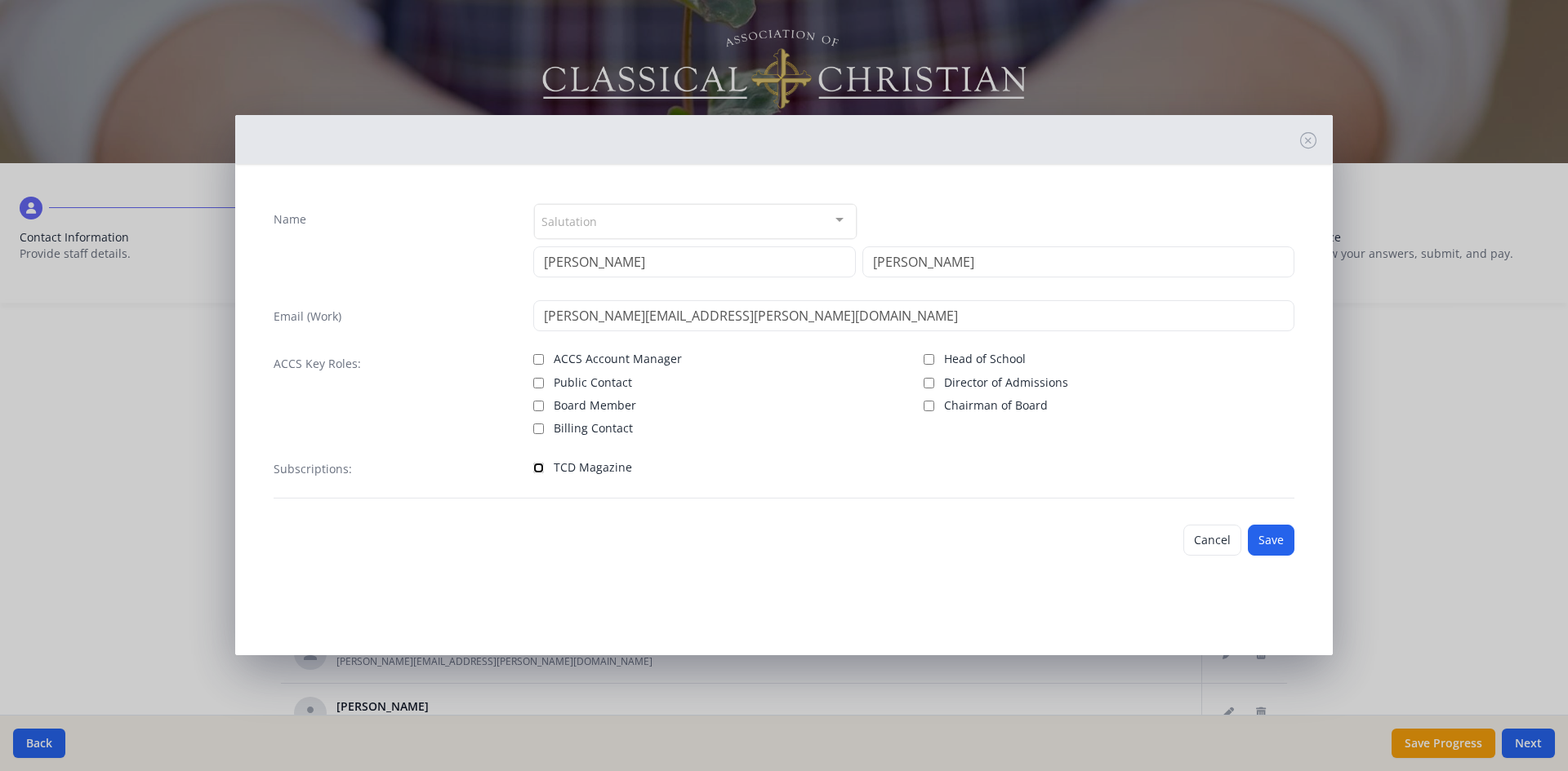
click at [537, 470] on input "TCD Magazine" at bounding box center [538, 468] width 10 height 10
checkbox input "true"
click at [1265, 537] on button "Save" at bounding box center [1271, 540] width 47 height 31
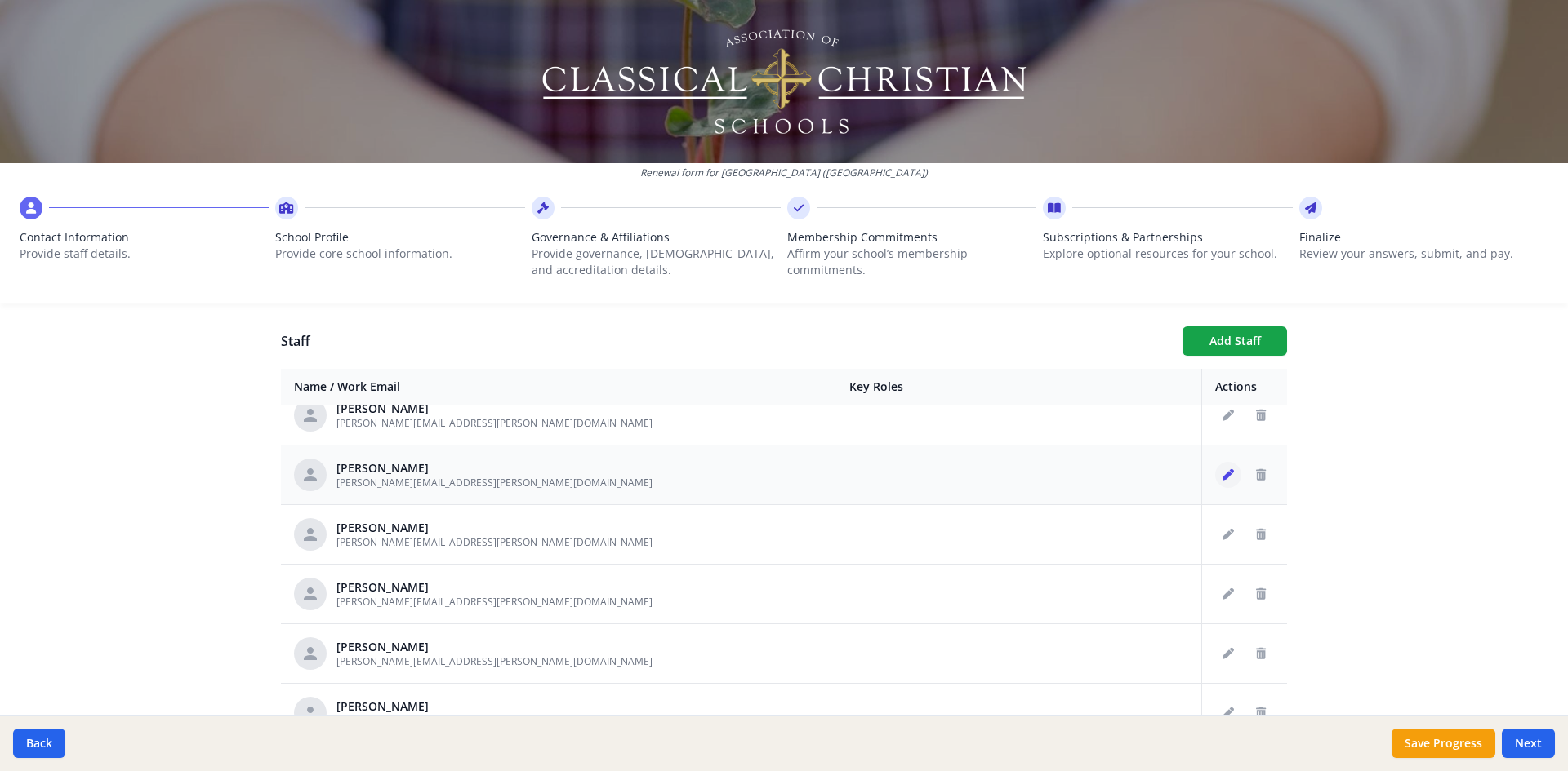
click at [1222, 480] on icon "Edit staff" at bounding box center [1228, 475] width 11 height 11
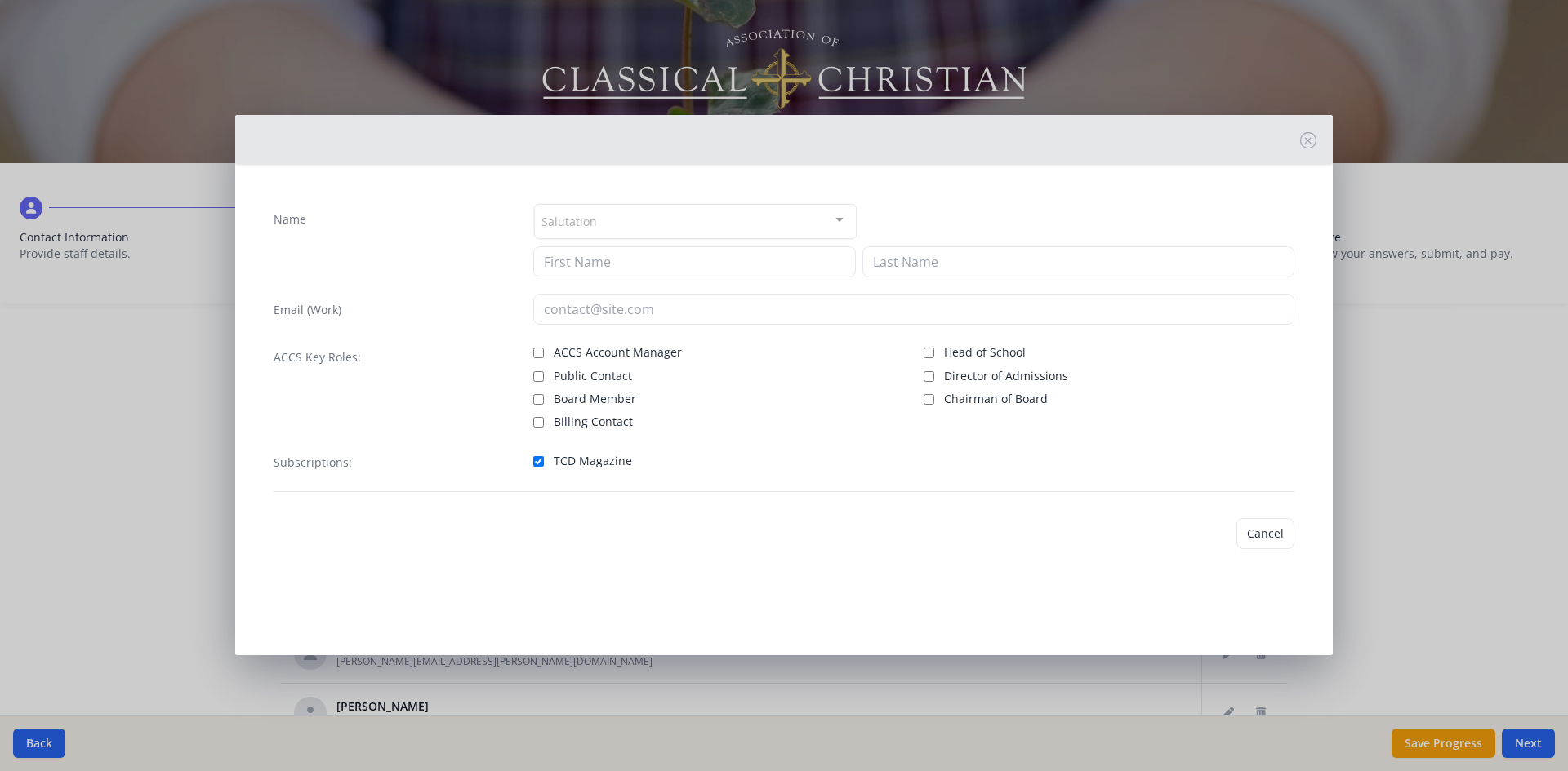
type input "[PERSON_NAME]"
type input "[PERSON_NAME][EMAIL_ADDRESS][PERSON_NAME][DOMAIN_NAME]"
checkbox input "true"
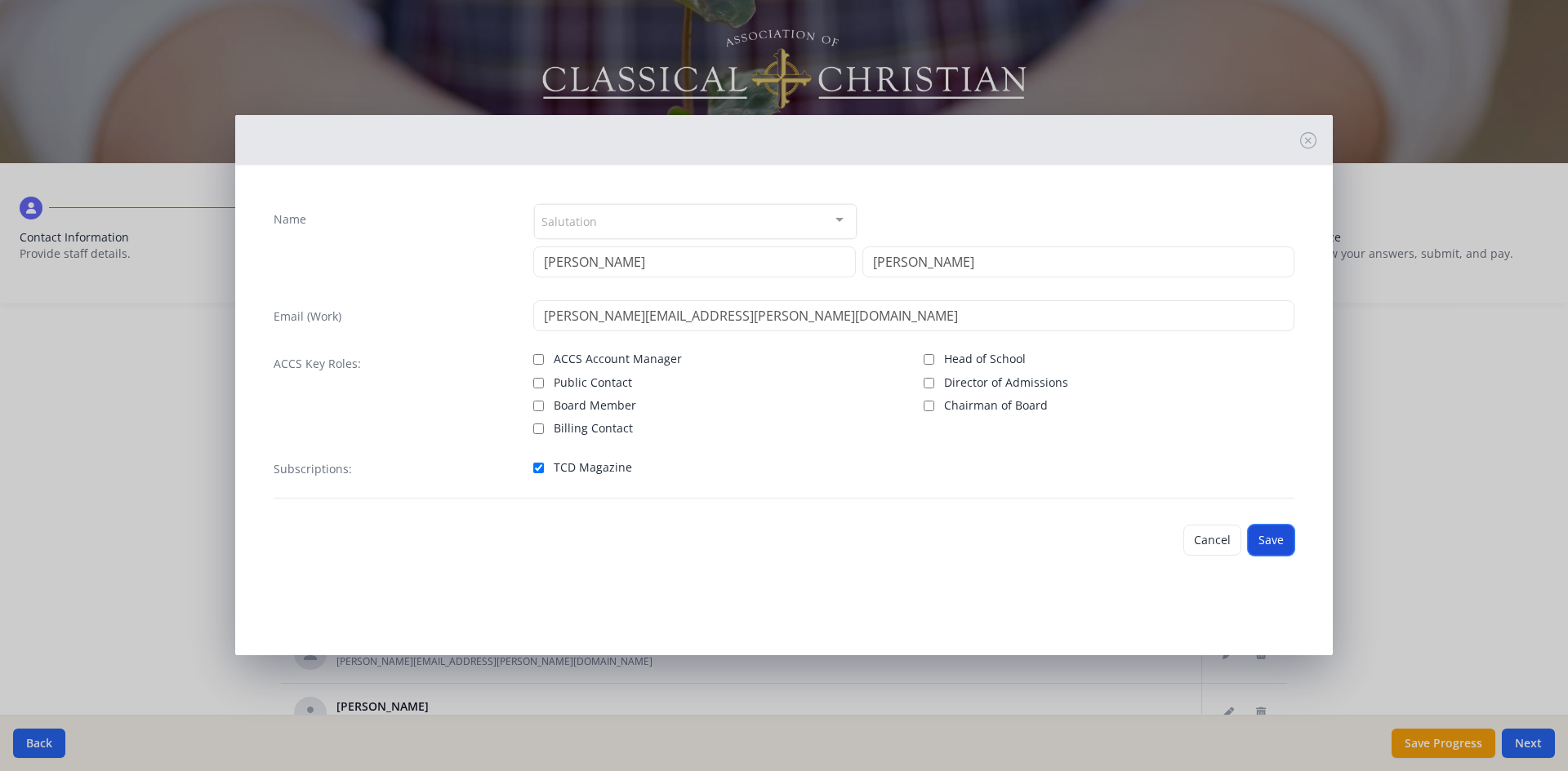
click at [1276, 537] on button "Save" at bounding box center [1271, 540] width 47 height 31
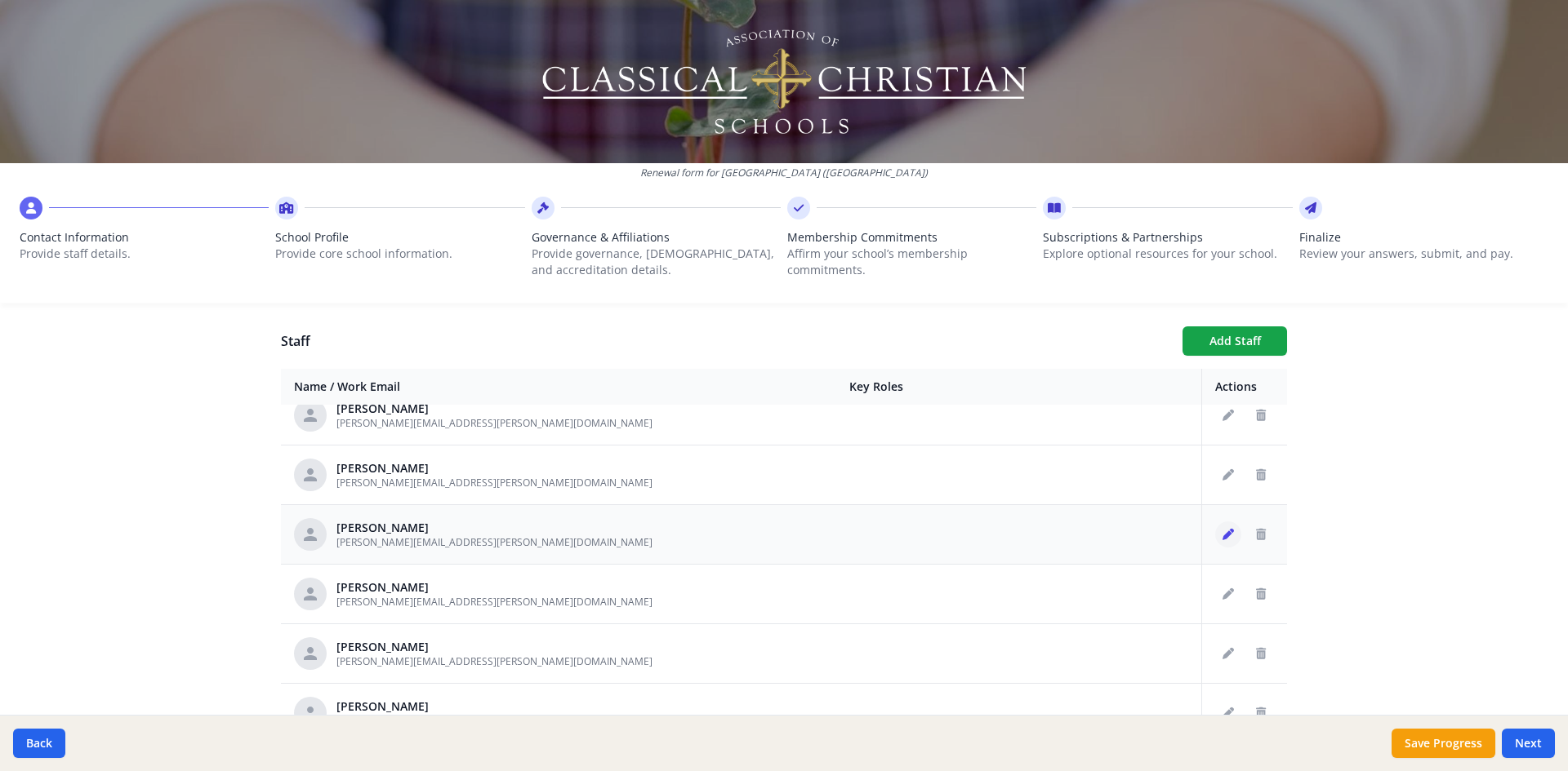
click at [1215, 540] on button "Edit staff" at bounding box center [1228, 535] width 26 height 26
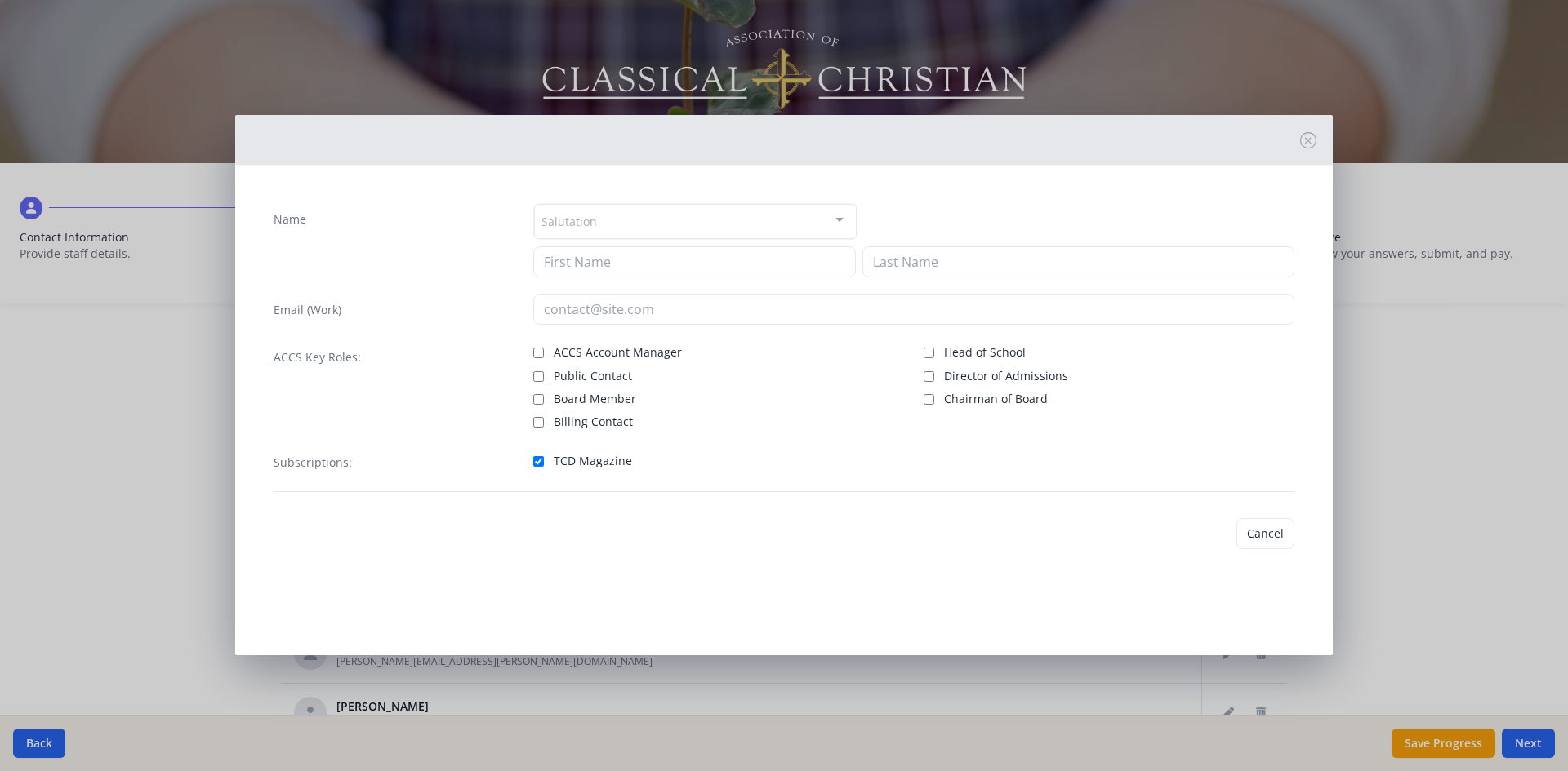
type input "[PERSON_NAME]"
type input "[PERSON_NAME][EMAIL_ADDRESS][PERSON_NAME][DOMAIN_NAME]"
checkbox input "true"
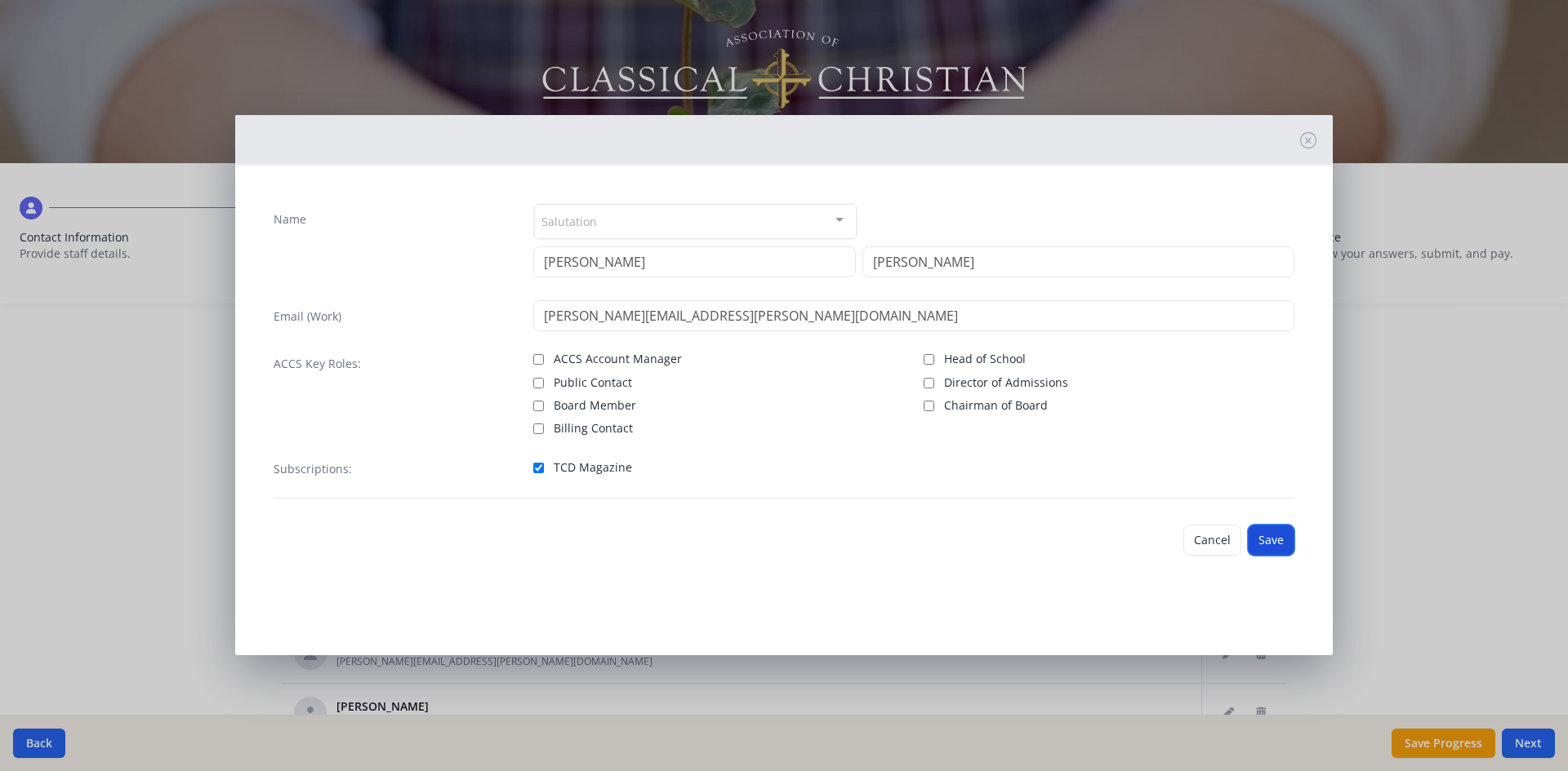
click at [1271, 541] on button "Save" at bounding box center [1271, 540] width 47 height 31
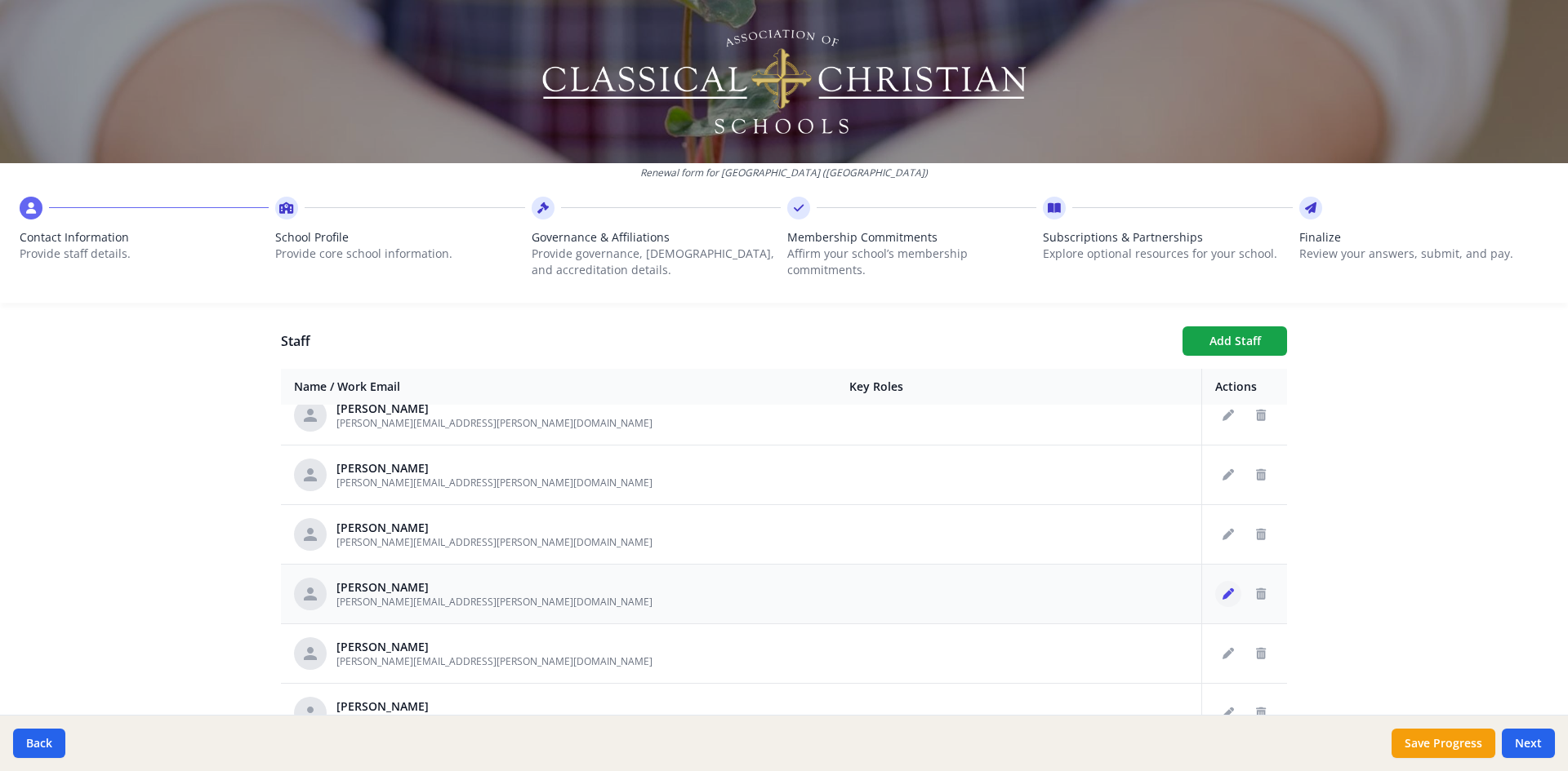
click at [1215, 601] on button "Edit staff" at bounding box center [1228, 595] width 26 height 26
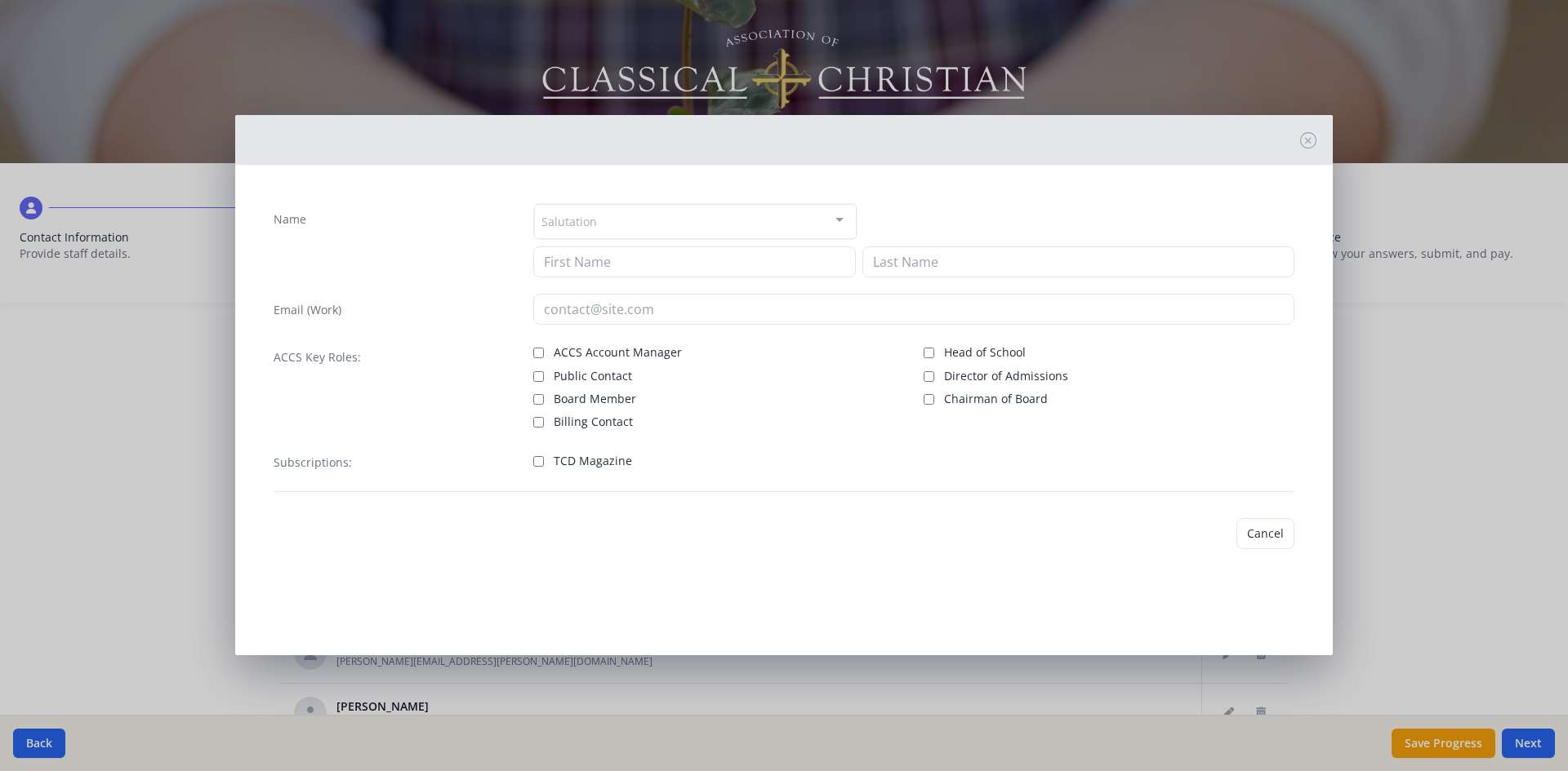
type input "[PERSON_NAME]"
type input "[PERSON_NAME][EMAIL_ADDRESS][PERSON_NAME][DOMAIN_NAME]"
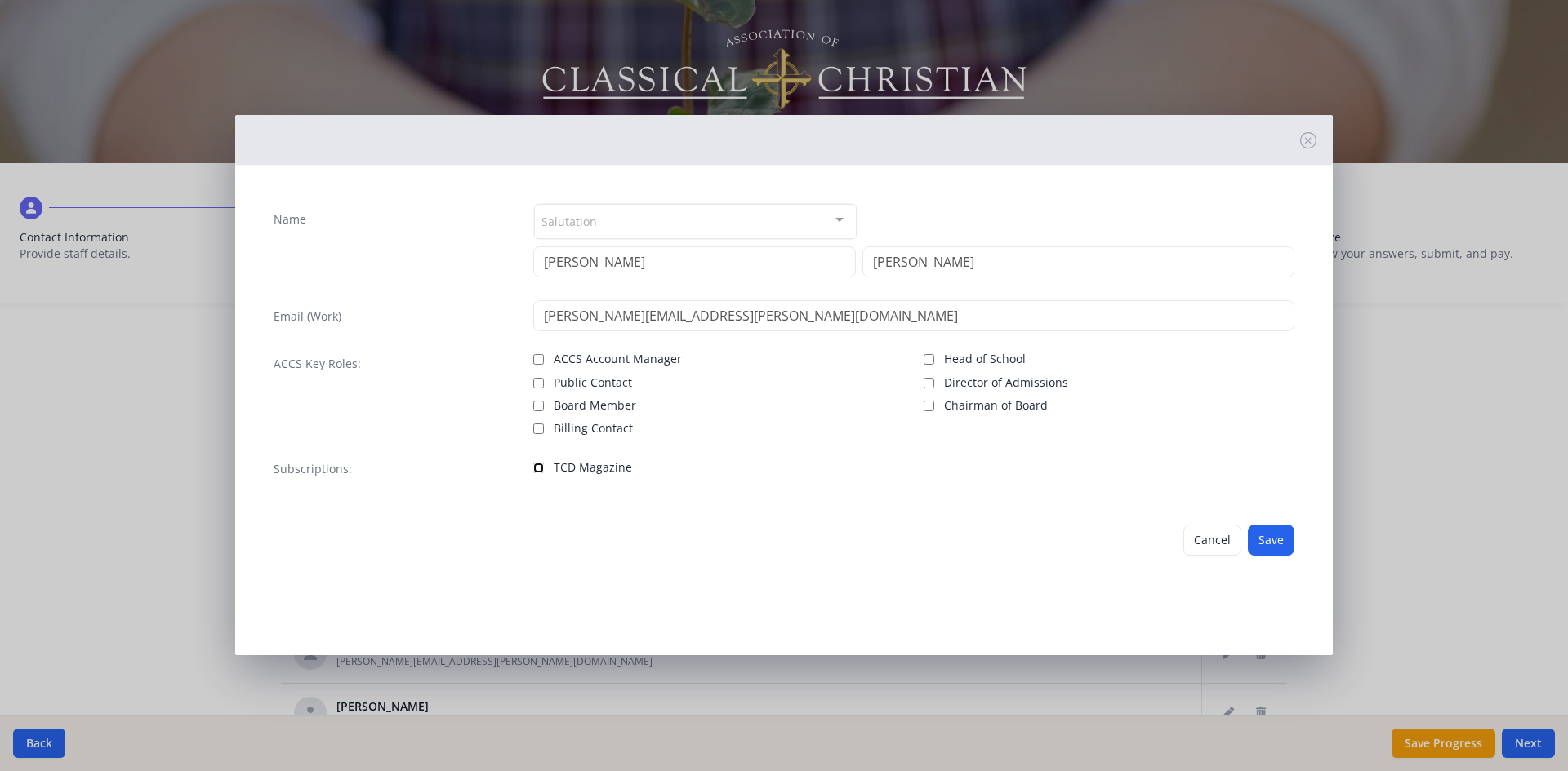
click at [540, 467] on input "TCD Magazine" at bounding box center [538, 468] width 10 height 10
checkbox input "true"
click at [1265, 541] on button "Save" at bounding box center [1271, 540] width 47 height 31
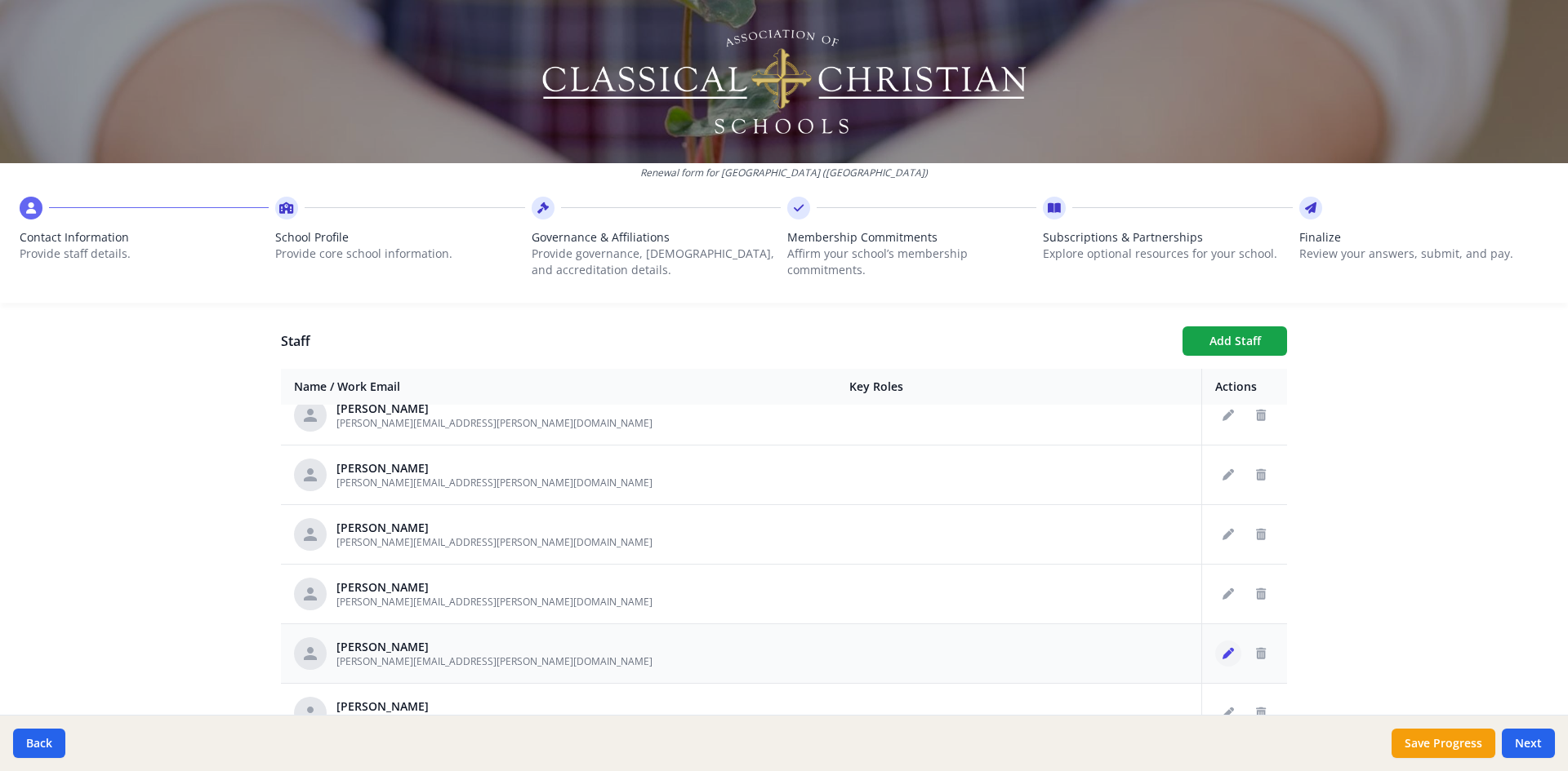
click at [1222, 653] on icon "Edit staff" at bounding box center [1228, 653] width 11 height 11
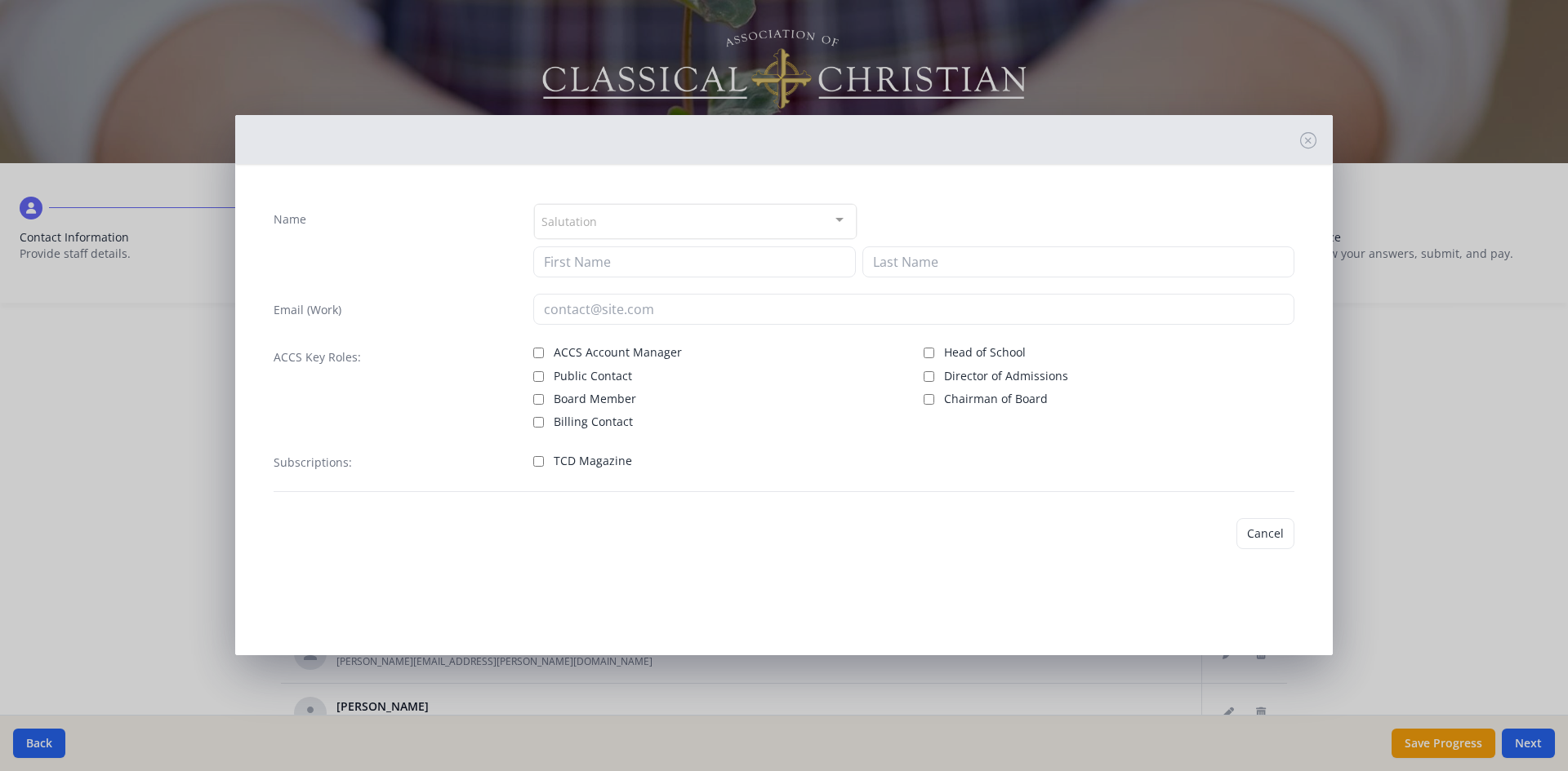
type input "[PERSON_NAME]"
type input "[PERSON_NAME][EMAIL_ADDRESS][PERSON_NAME][DOMAIN_NAME]"
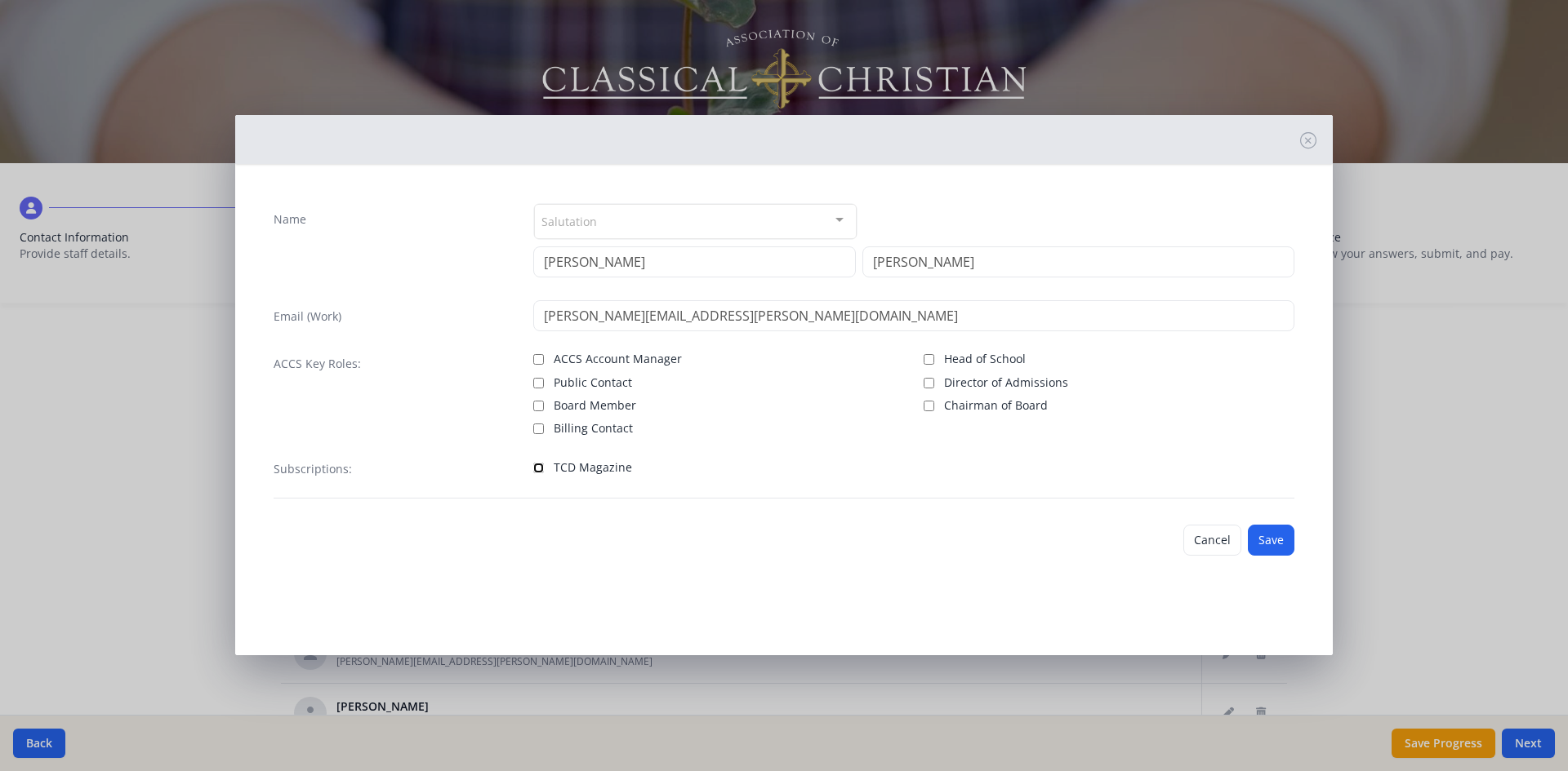
click at [537, 469] on input "TCD Magazine" at bounding box center [538, 468] width 10 height 10
checkbox input "true"
click at [1272, 539] on button "Save" at bounding box center [1271, 540] width 47 height 31
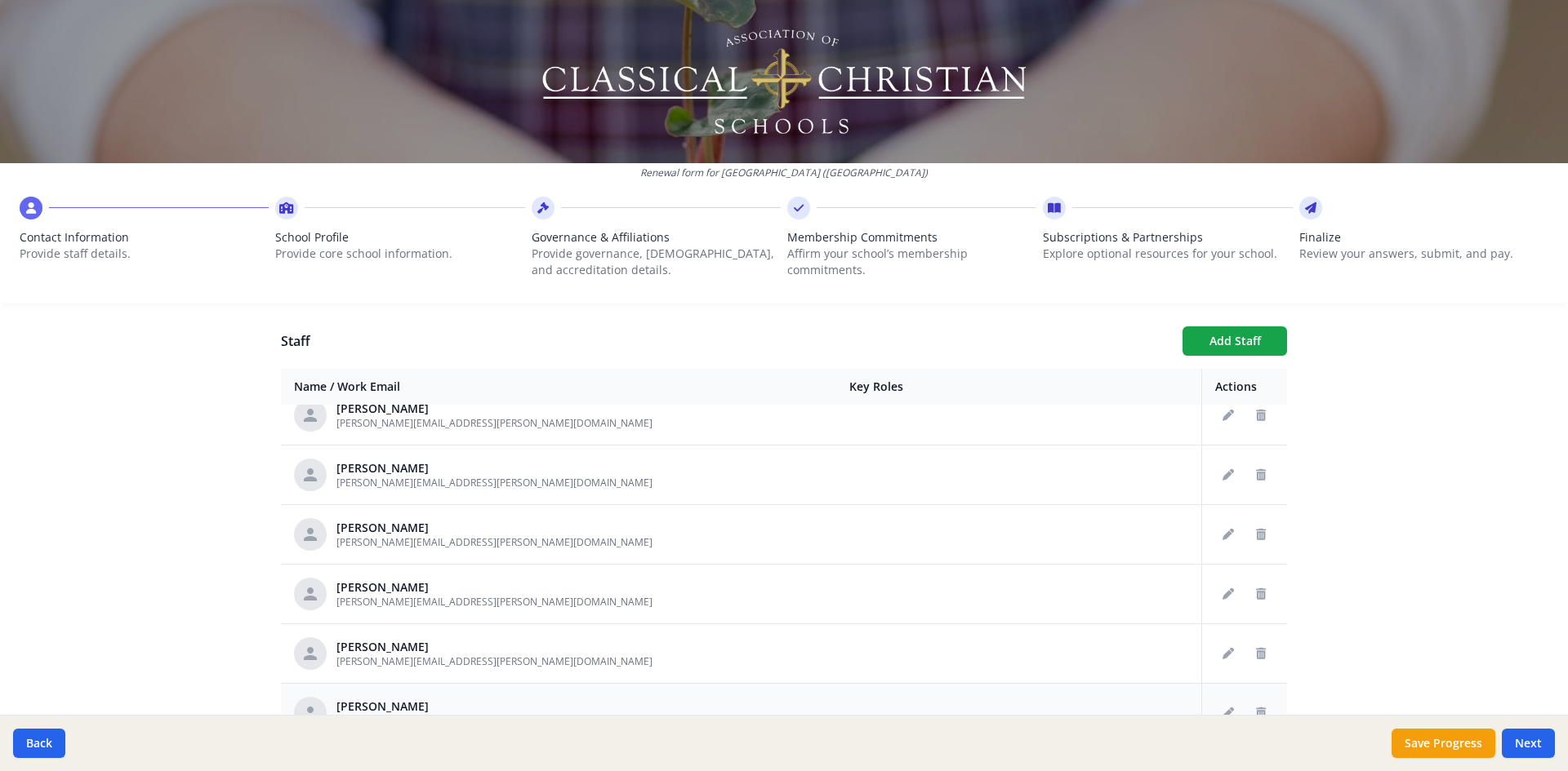
scroll to position [979, 0]
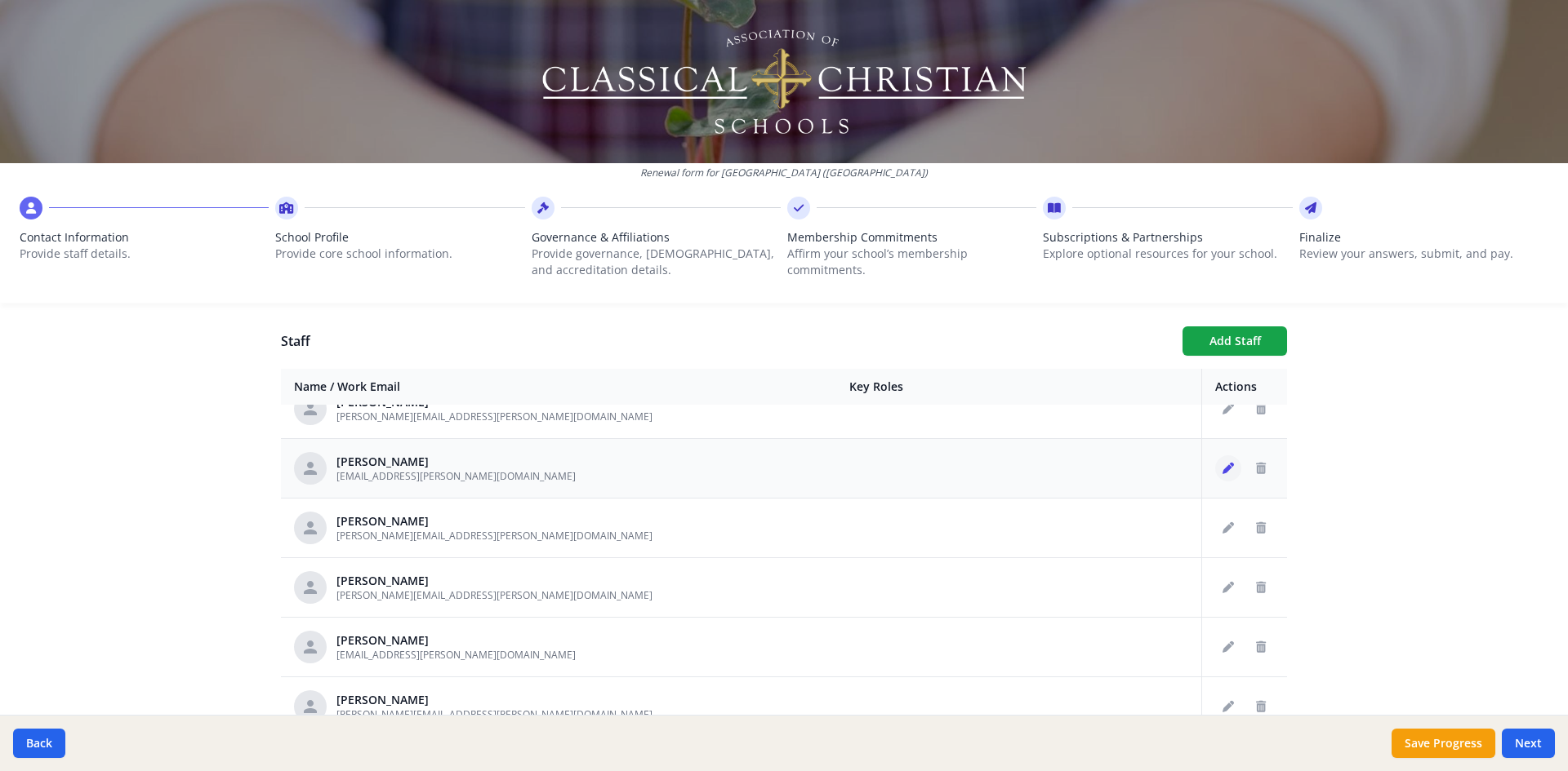
click at [1222, 469] on icon "Edit staff" at bounding box center [1228, 469] width 11 height 11
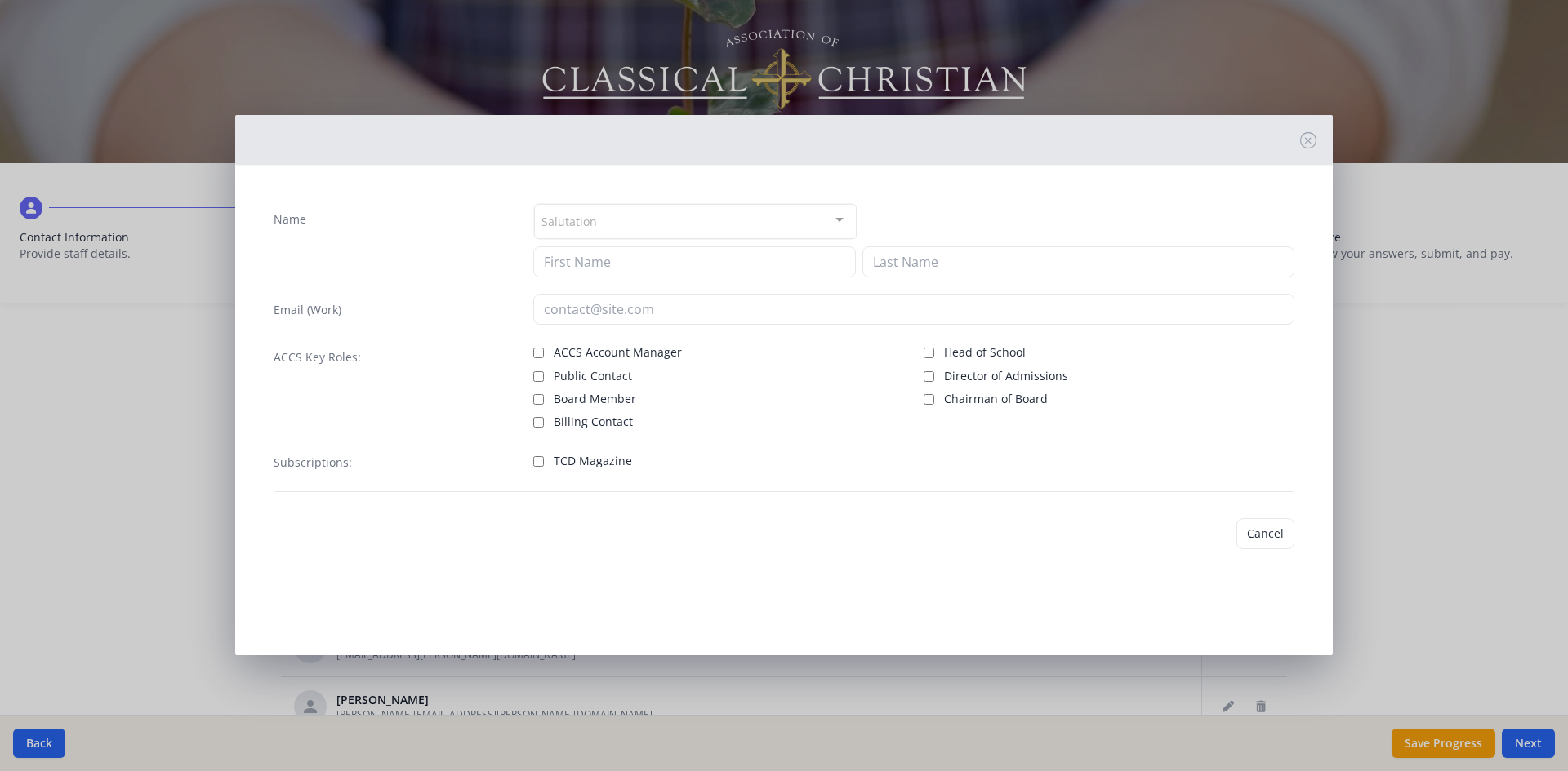
type input "[PERSON_NAME]"
type input "[EMAIL_ADDRESS][PERSON_NAME][DOMAIN_NAME]"
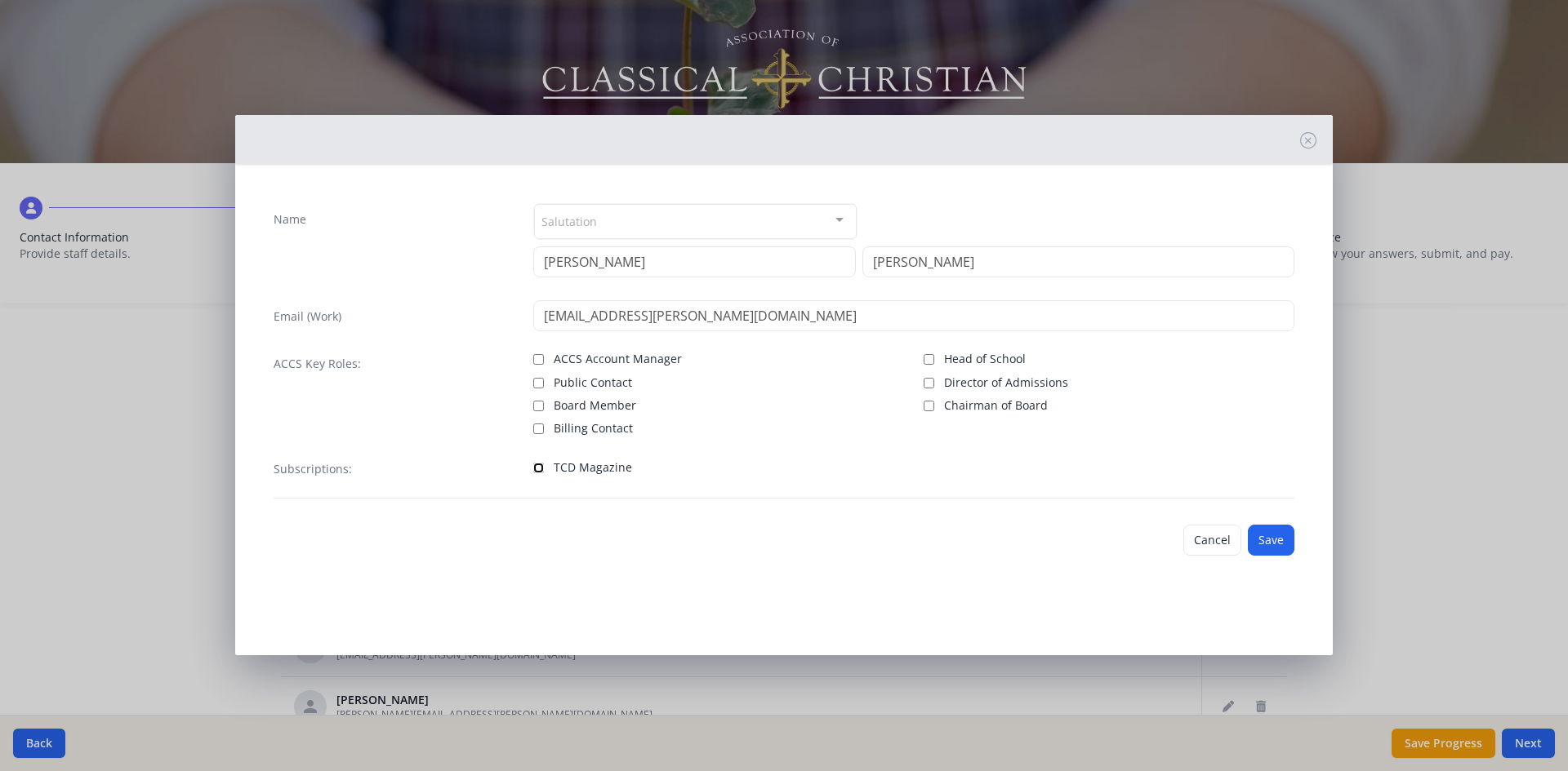
click at [543, 469] on input "TCD Magazine" at bounding box center [538, 468] width 10 height 10
checkbox input "true"
click at [1269, 548] on button "Save" at bounding box center [1271, 540] width 47 height 31
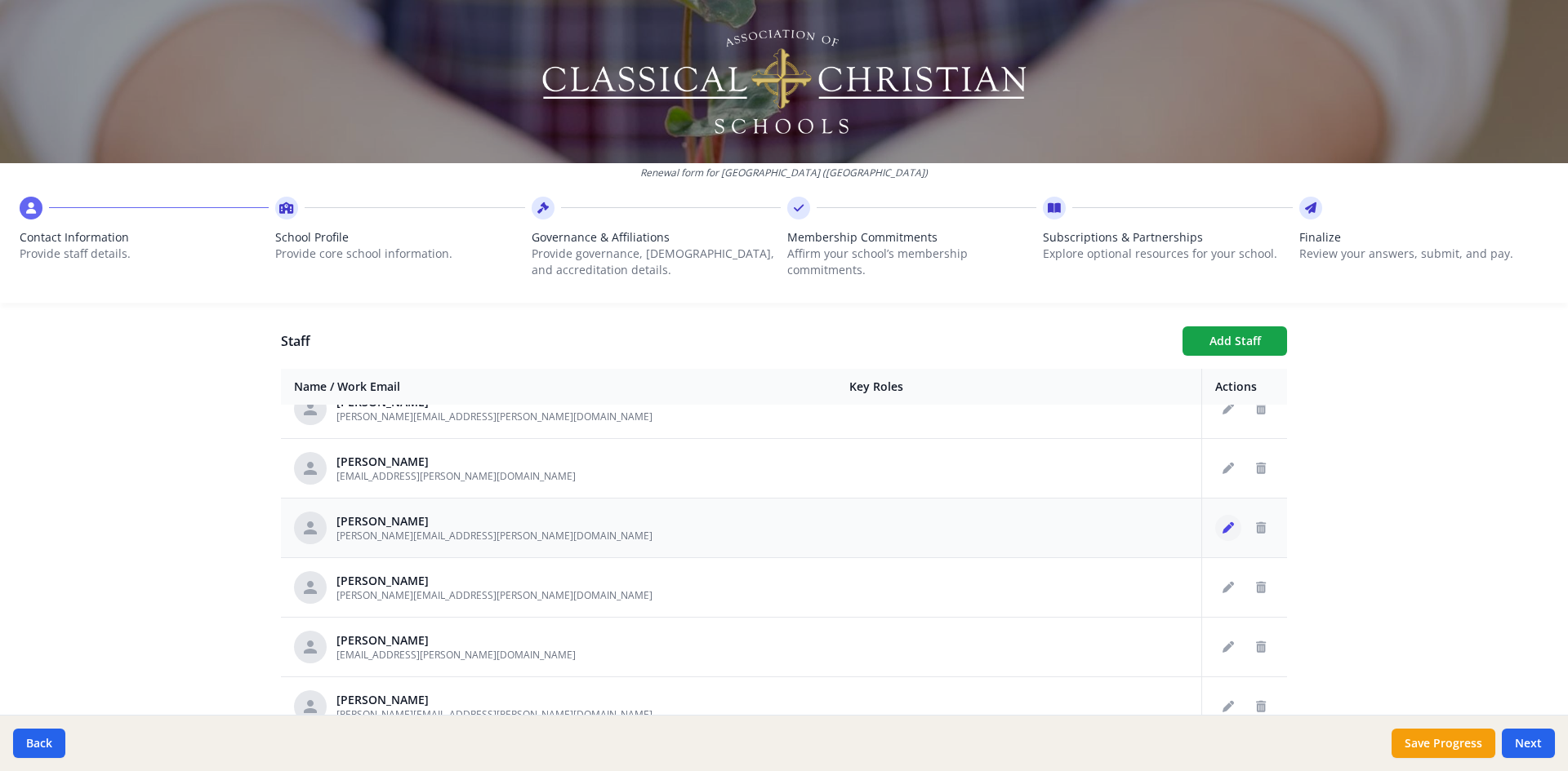
click at [1222, 530] on icon "Edit staff" at bounding box center [1228, 528] width 11 height 11
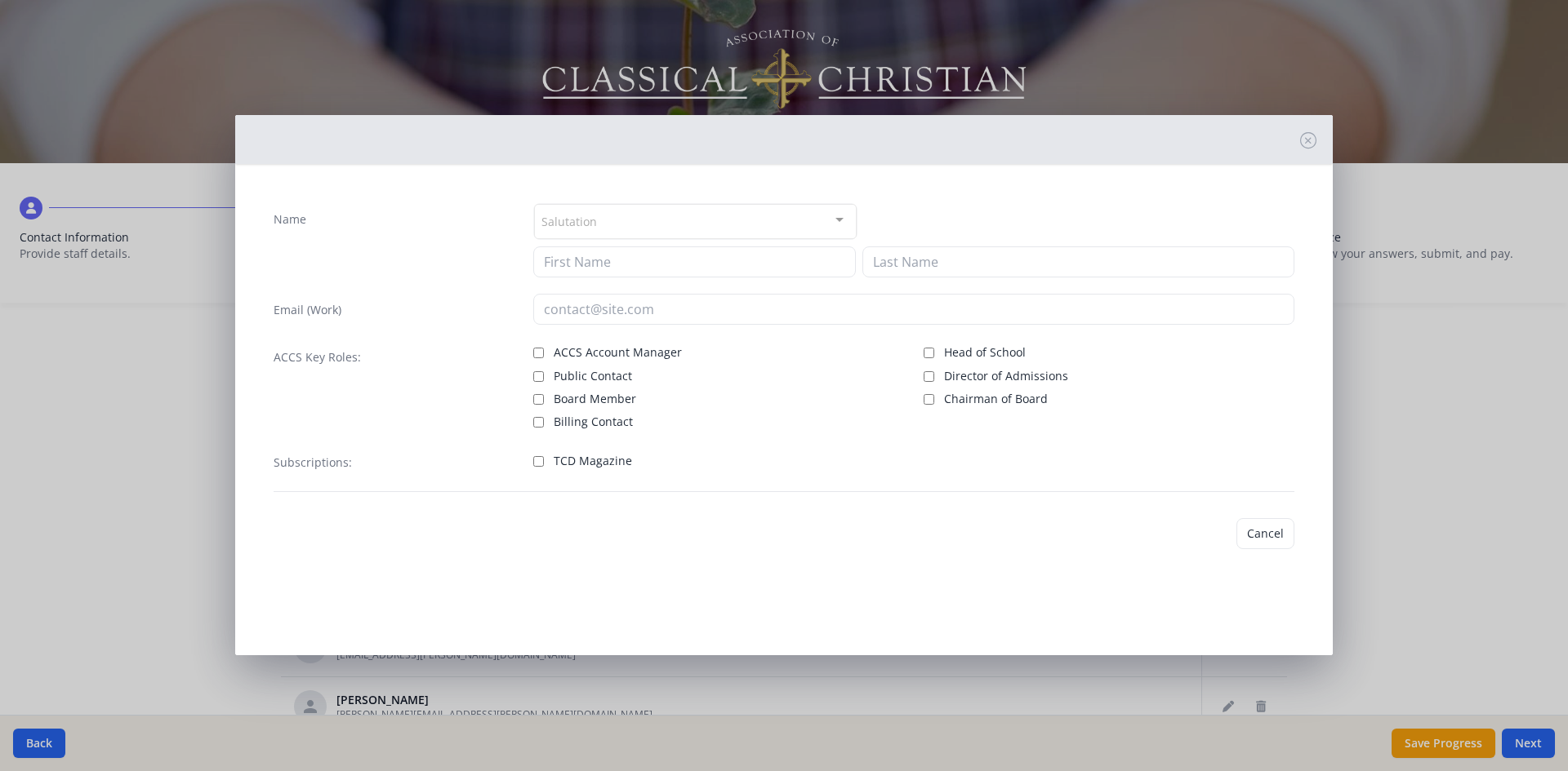
type input "[PERSON_NAME]"
type input "[PERSON_NAME][EMAIL_ADDRESS][PERSON_NAME][DOMAIN_NAME]"
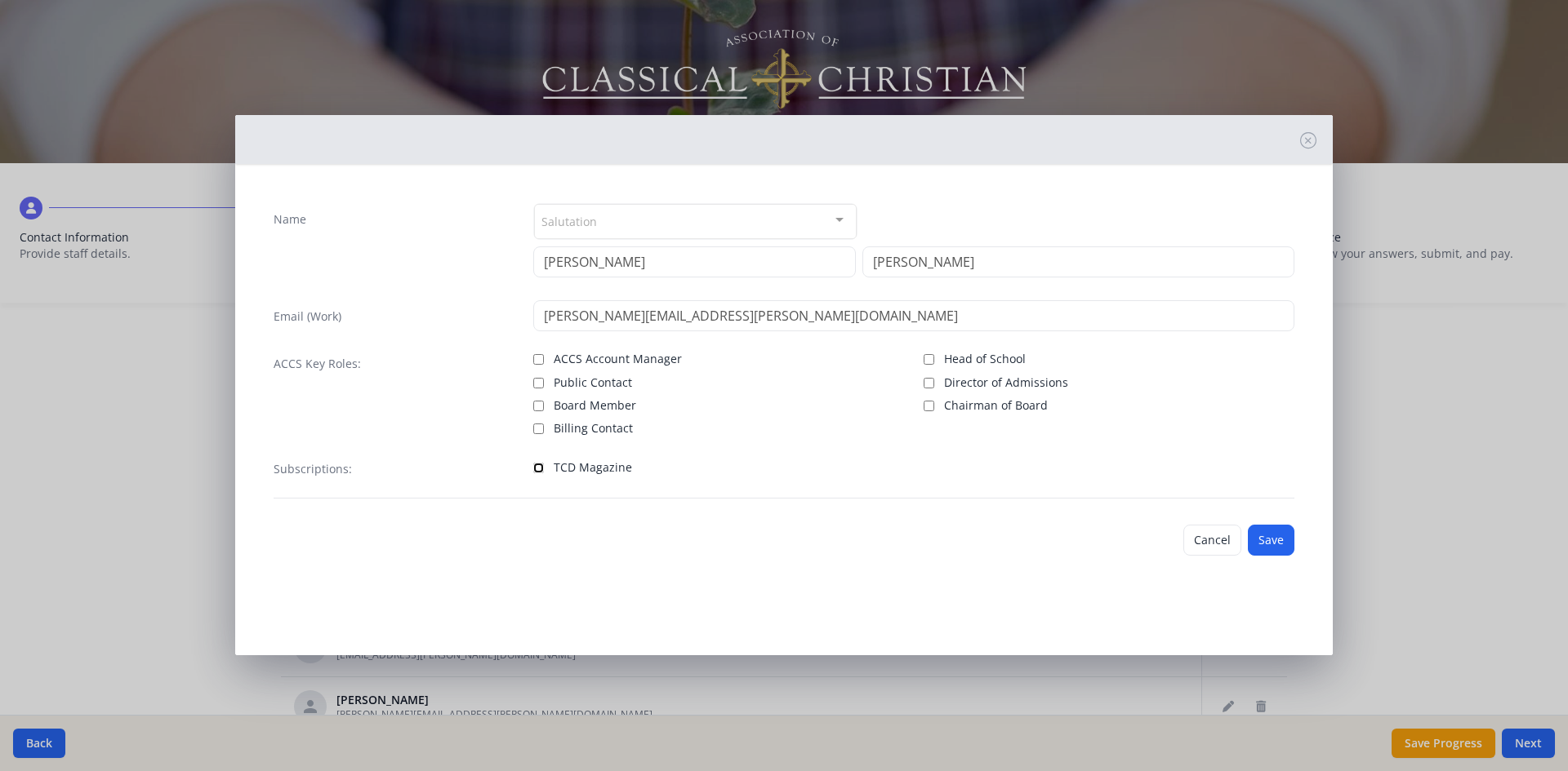
click at [542, 471] on input "TCD Magazine" at bounding box center [538, 468] width 10 height 10
checkbox input "true"
click at [1268, 540] on button "Save" at bounding box center [1271, 540] width 47 height 31
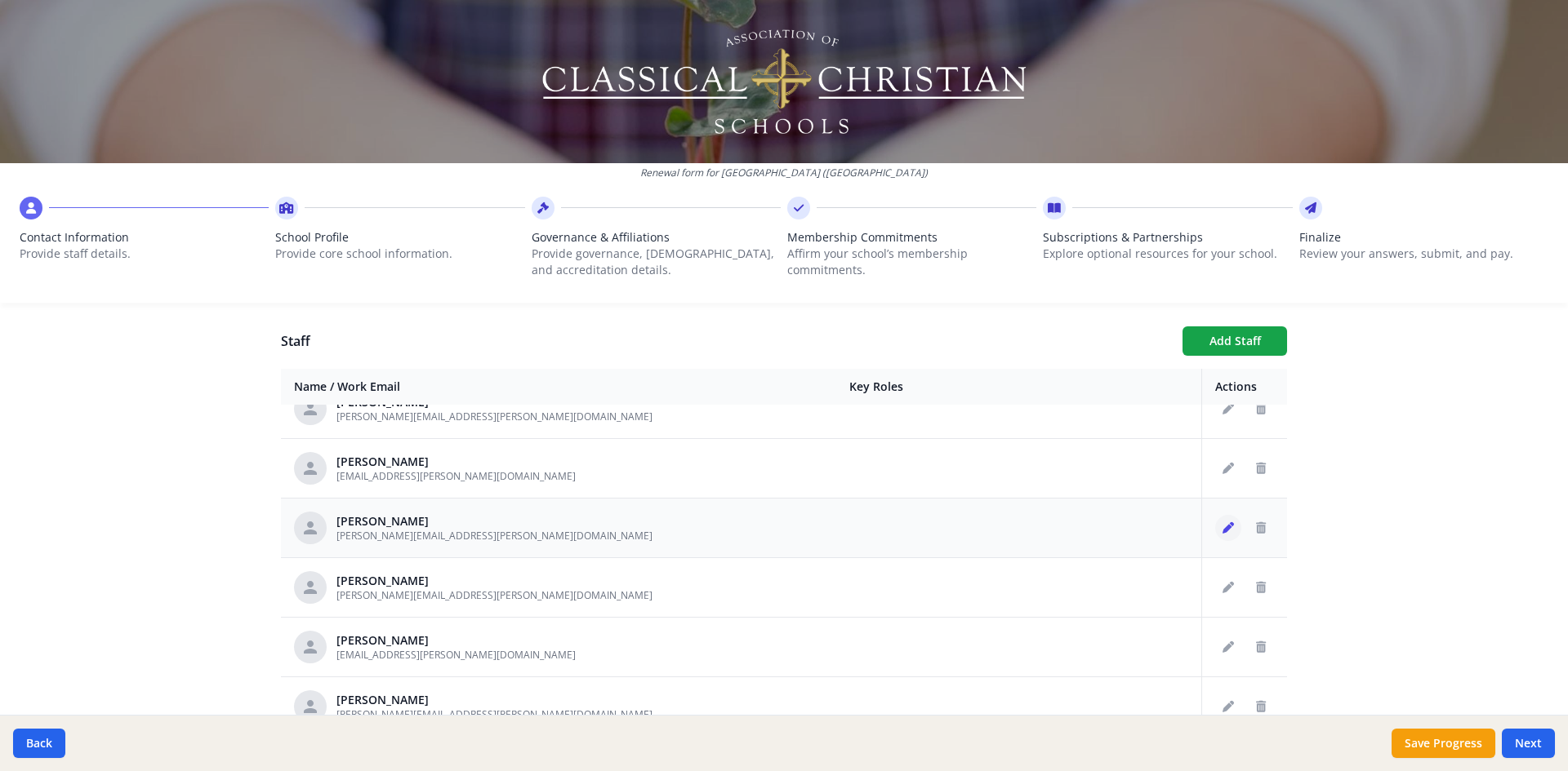
click at [1215, 534] on button "Edit staff" at bounding box center [1228, 528] width 26 height 26
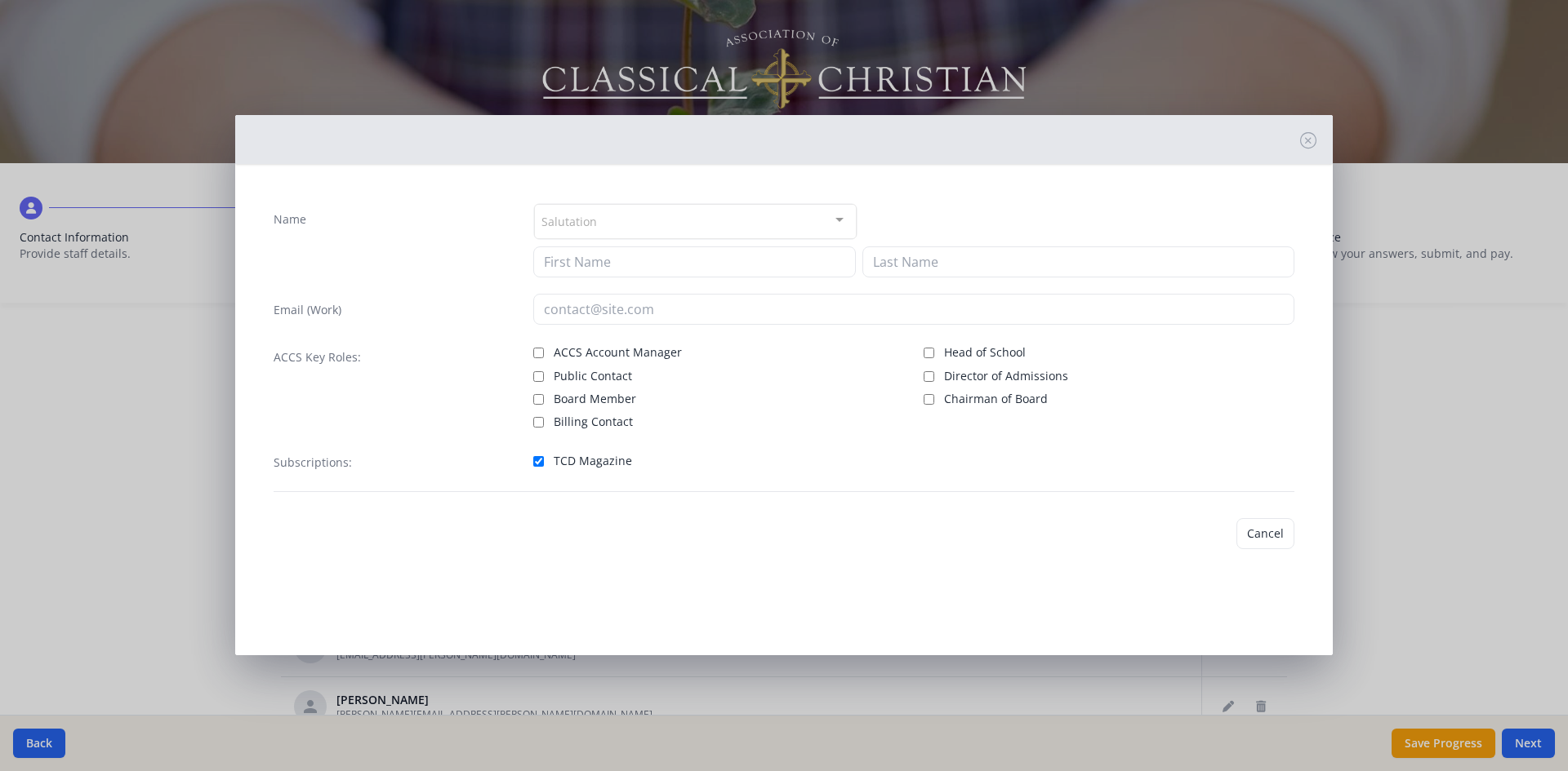
type input "[PERSON_NAME]"
type input "[PERSON_NAME][EMAIL_ADDRESS][PERSON_NAME][DOMAIN_NAME]"
checkbox input "true"
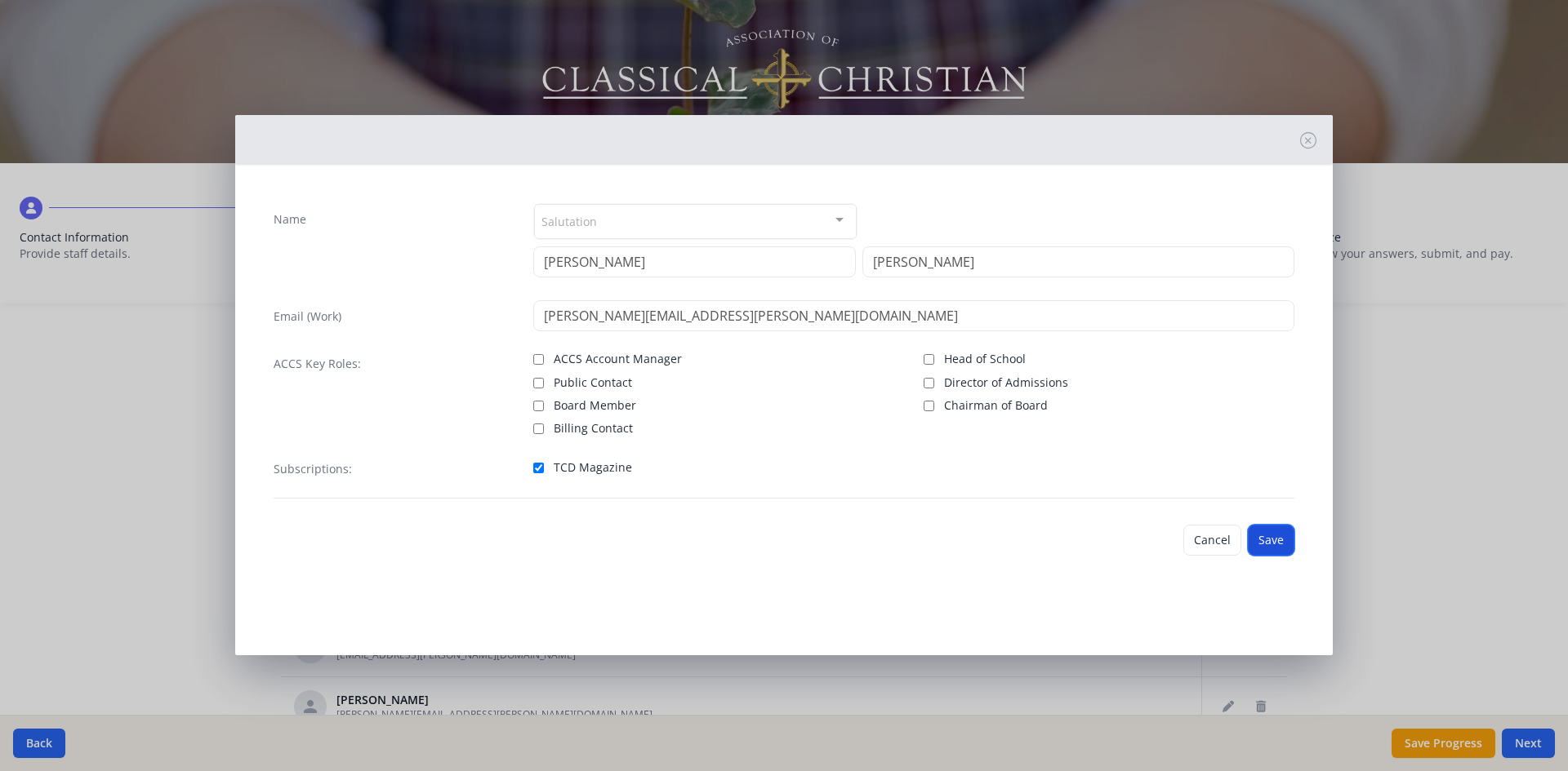
click at [1277, 537] on button "Save" at bounding box center [1271, 540] width 47 height 31
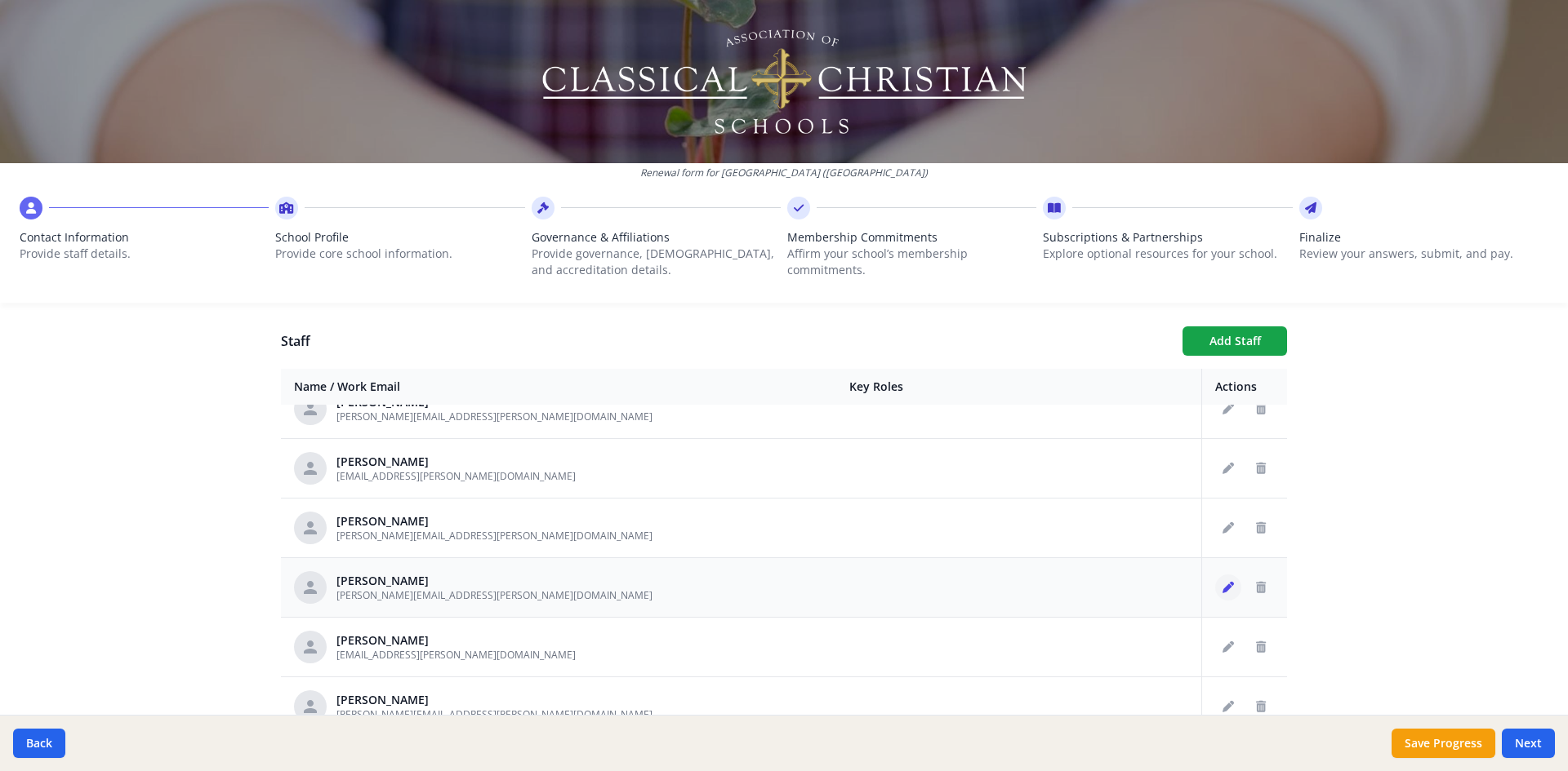
click at [1222, 592] on icon "Edit staff" at bounding box center [1228, 588] width 11 height 11
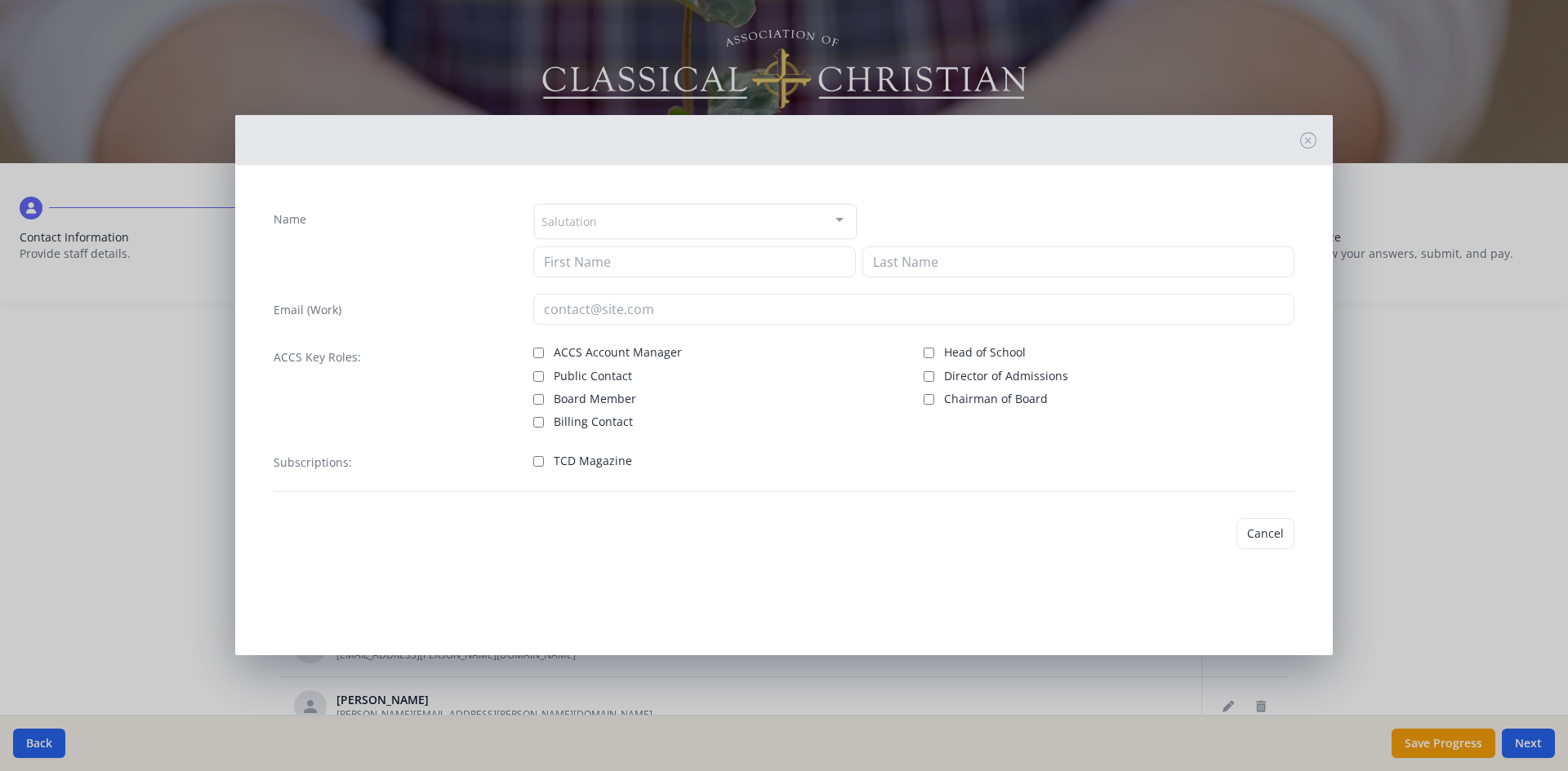
type input "[PERSON_NAME]"
type input "[PERSON_NAME][EMAIL_ADDRESS][PERSON_NAME][DOMAIN_NAME]"
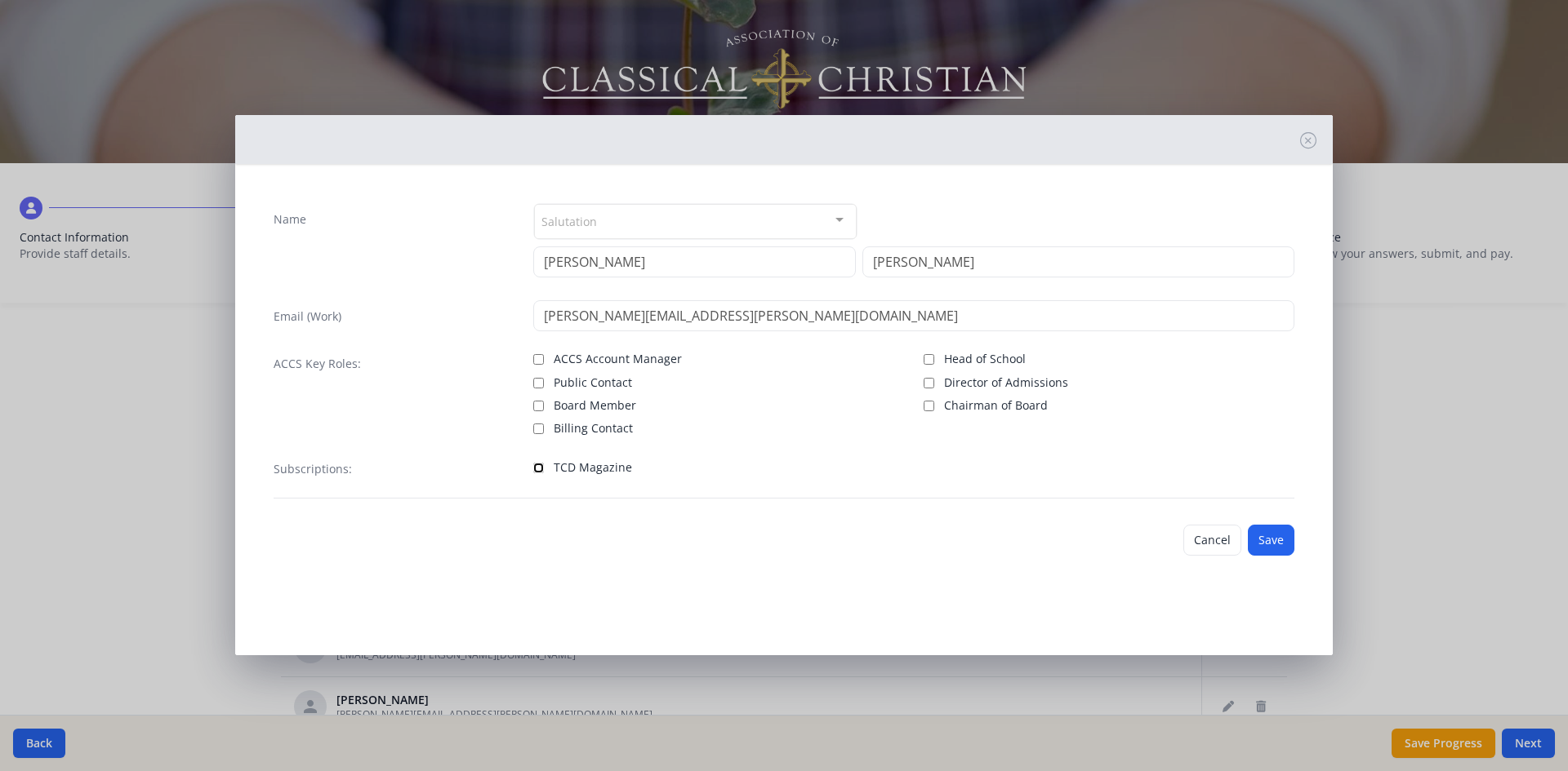
click at [537, 465] on input "TCD Magazine" at bounding box center [538, 468] width 10 height 10
checkbox input "true"
click at [1278, 540] on button "Save" at bounding box center [1271, 540] width 47 height 31
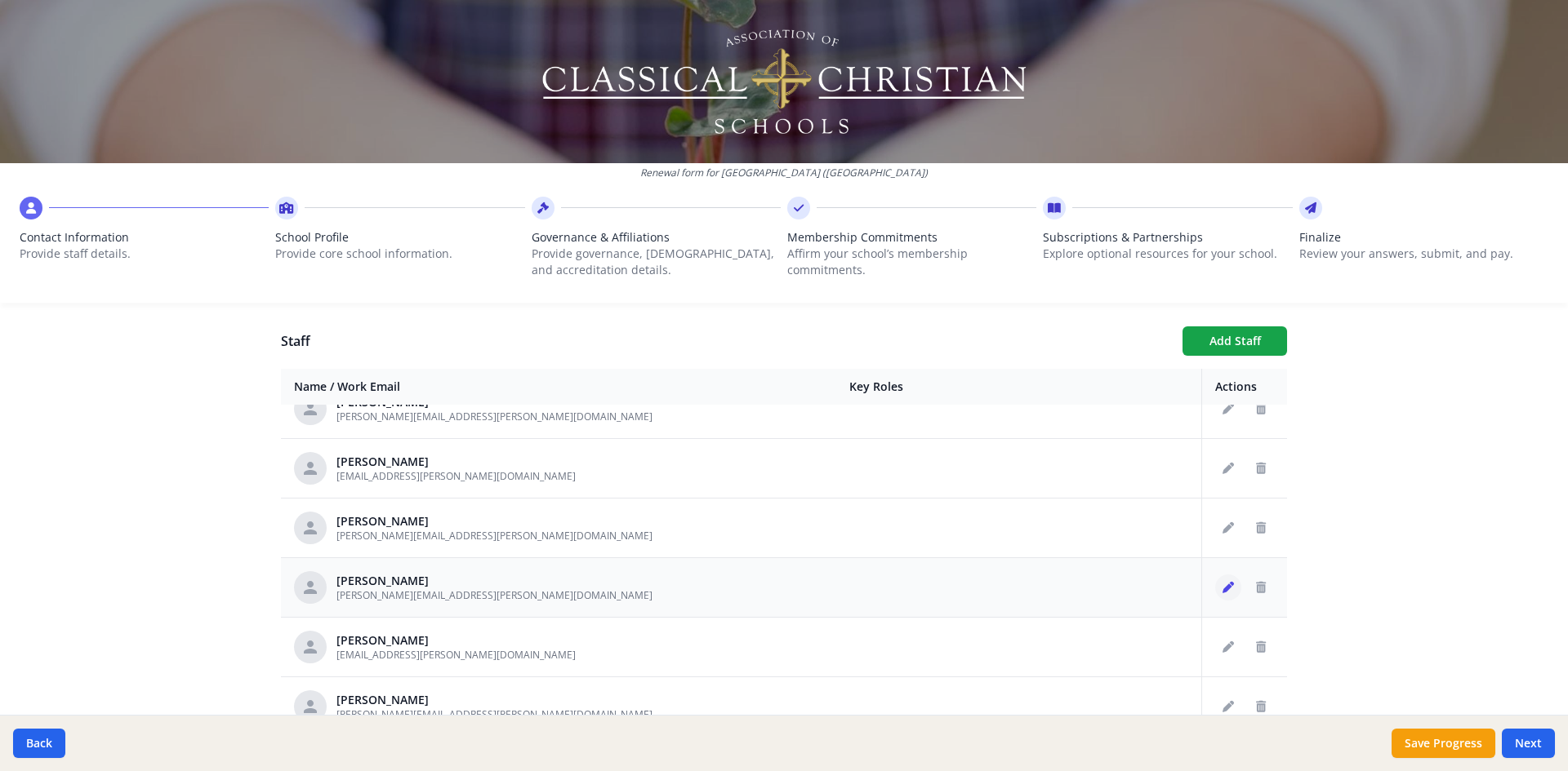
click at [1222, 592] on icon "Edit staff" at bounding box center [1228, 588] width 11 height 11
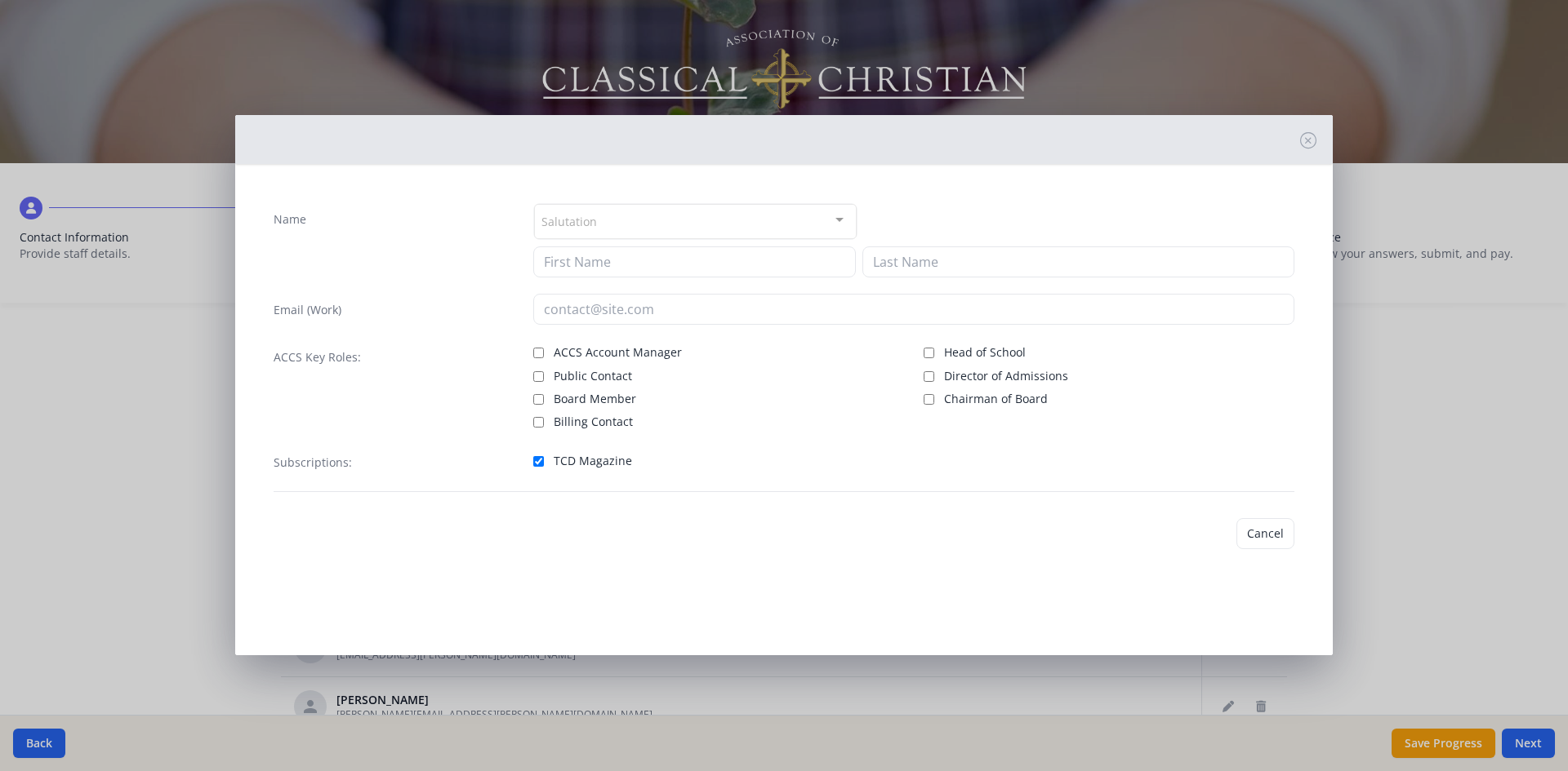
type input "[PERSON_NAME]"
type input "[PERSON_NAME][EMAIL_ADDRESS][PERSON_NAME][DOMAIN_NAME]"
checkbox input "true"
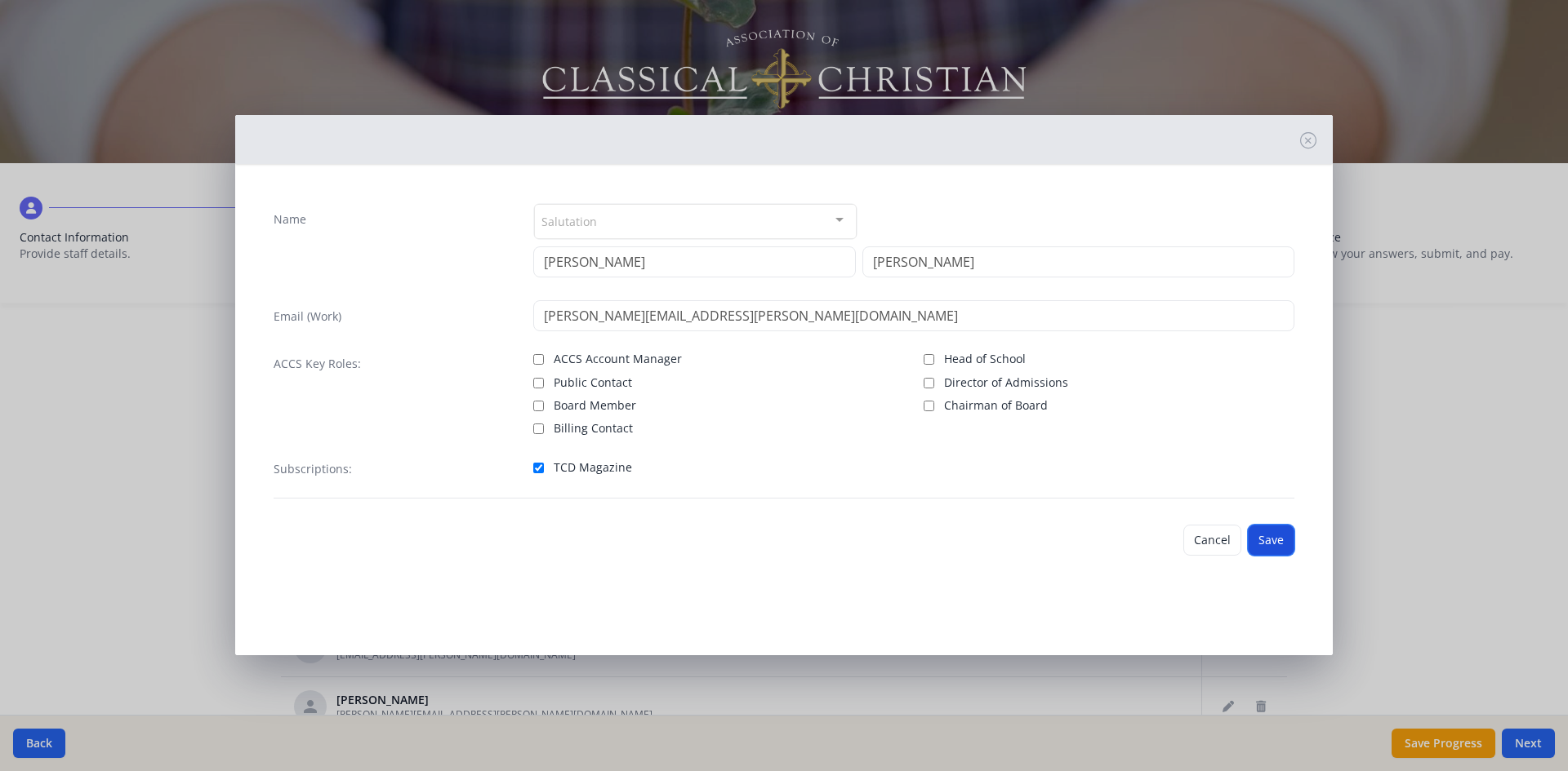
click at [1264, 546] on button "Save" at bounding box center [1271, 540] width 47 height 31
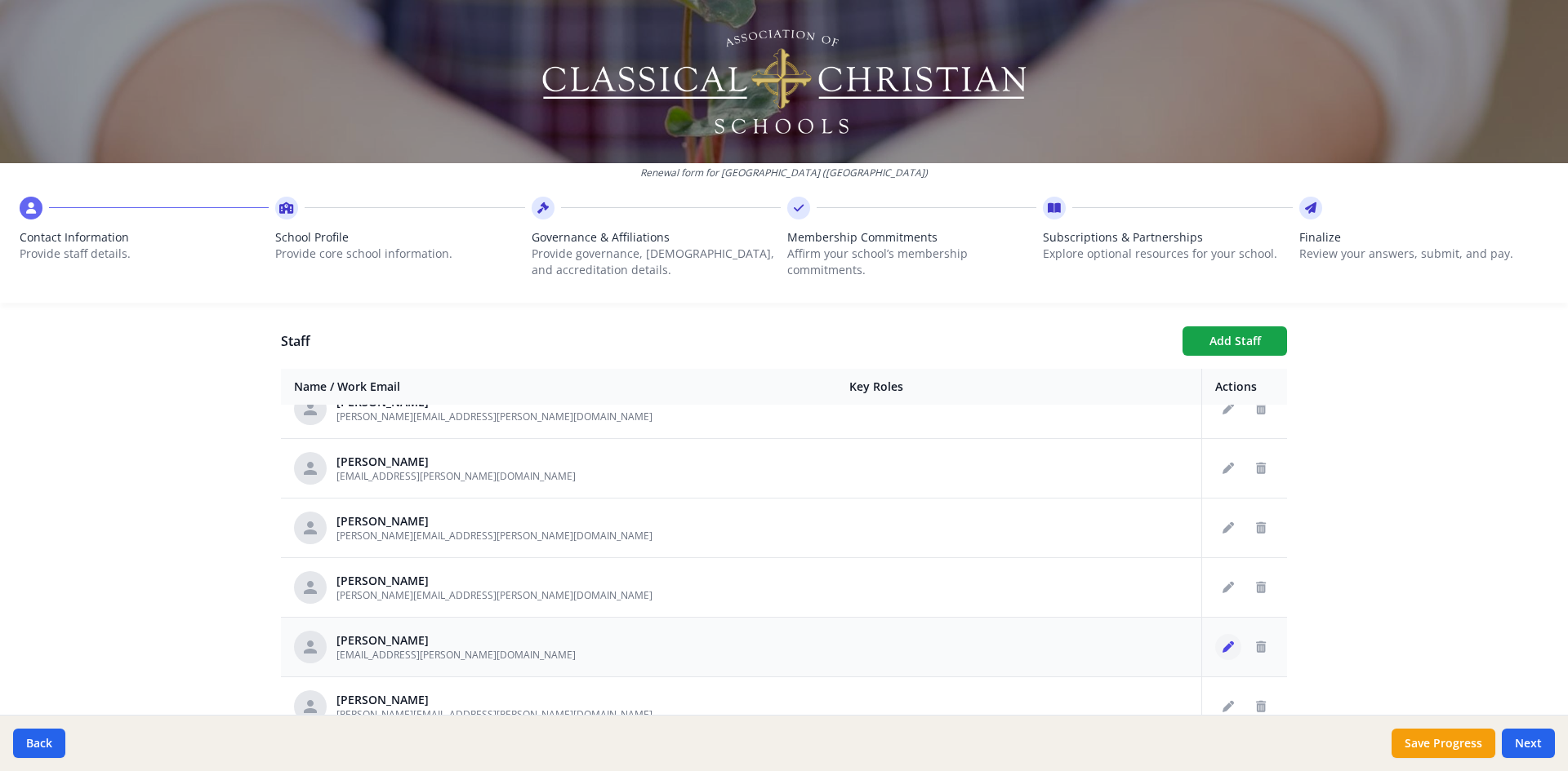
click at [1215, 653] on button "Edit staff" at bounding box center [1228, 647] width 26 height 26
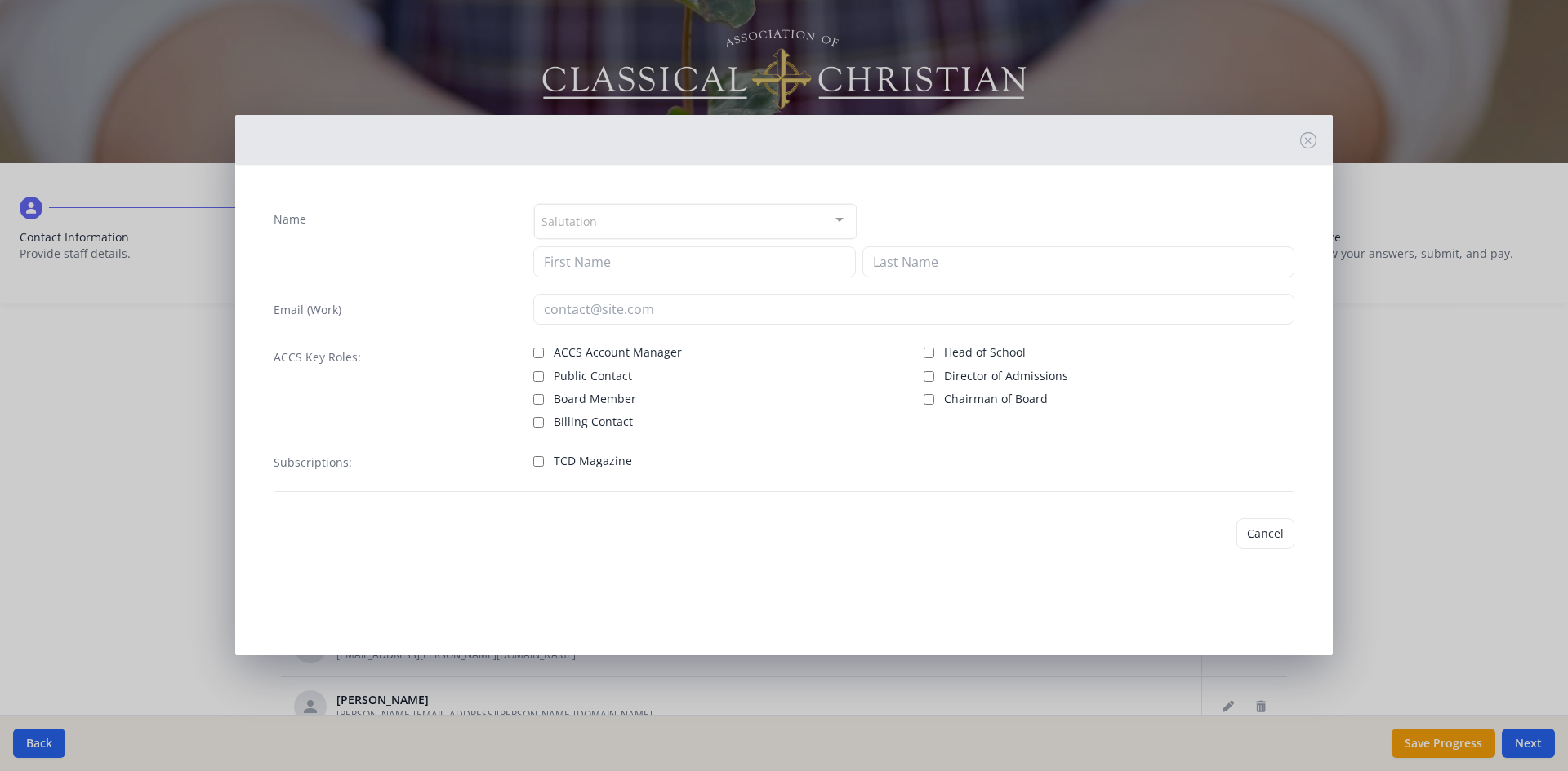
type input "Dax"
type input "[PERSON_NAME]"
type input "[EMAIL_ADDRESS][PERSON_NAME][DOMAIN_NAME]"
click at [541, 470] on input "TCD Magazine" at bounding box center [538, 468] width 10 height 10
checkbox input "true"
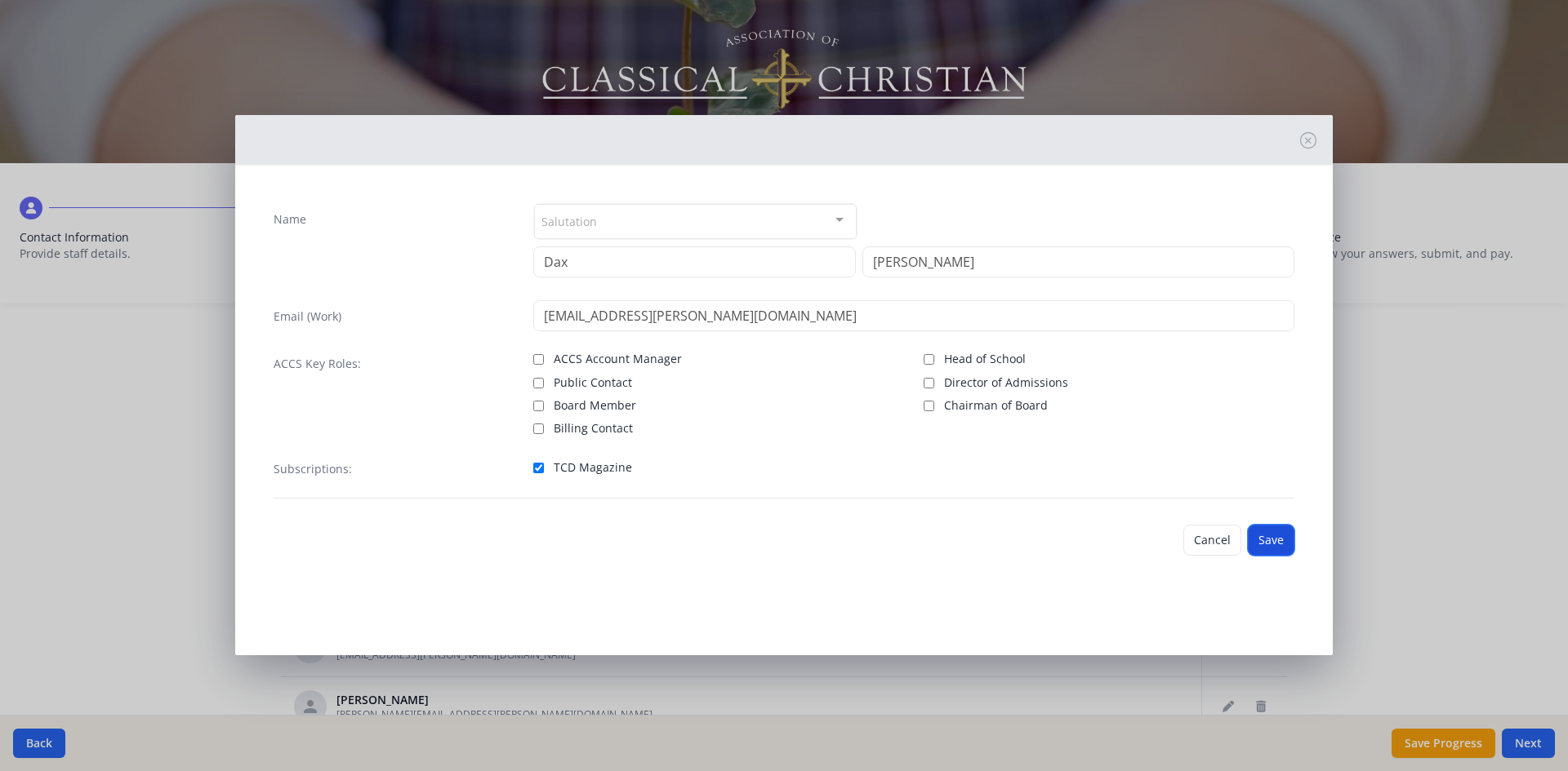
click at [1280, 532] on button "Save" at bounding box center [1271, 540] width 47 height 31
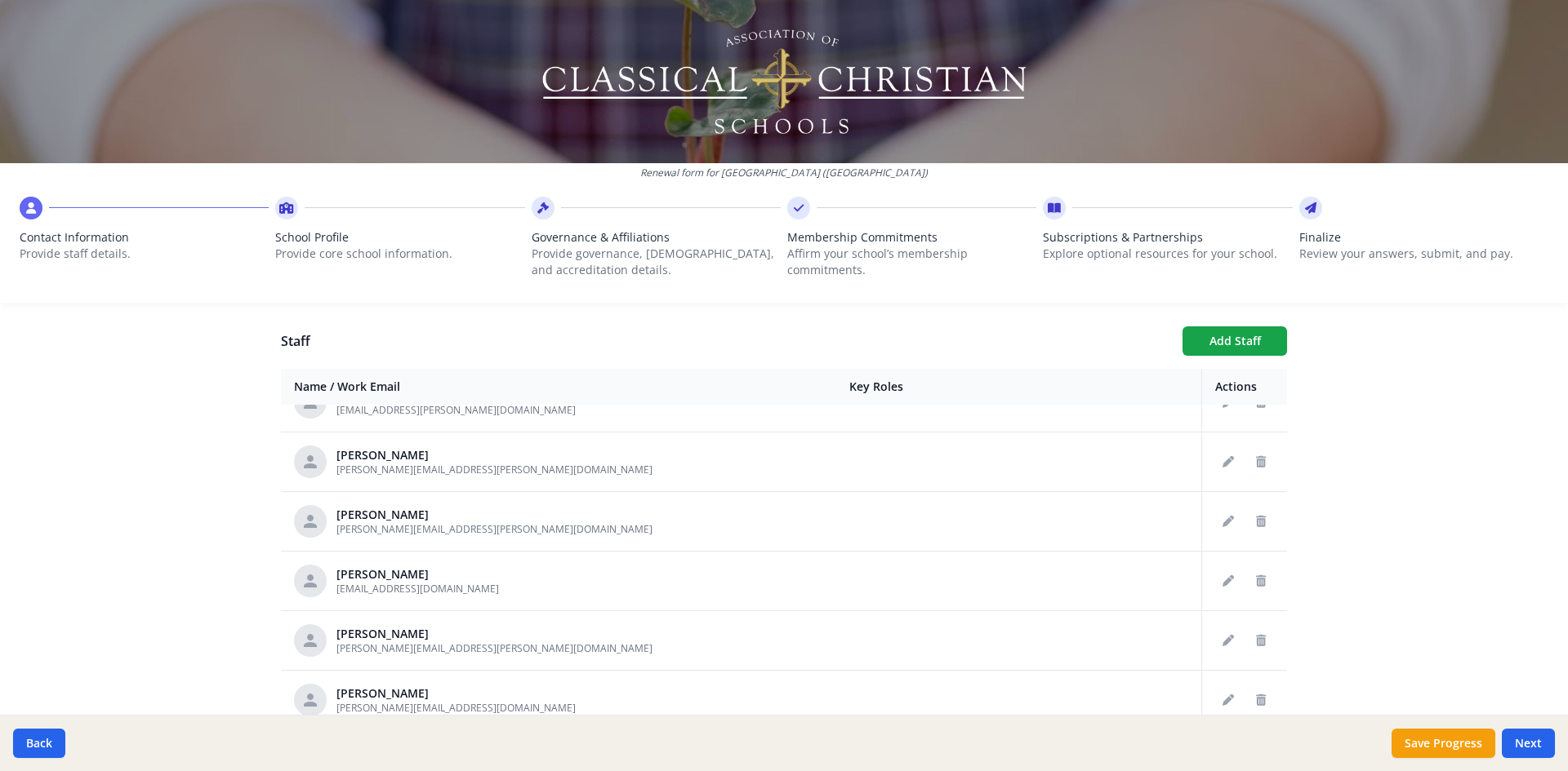
scroll to position [1184, 0]
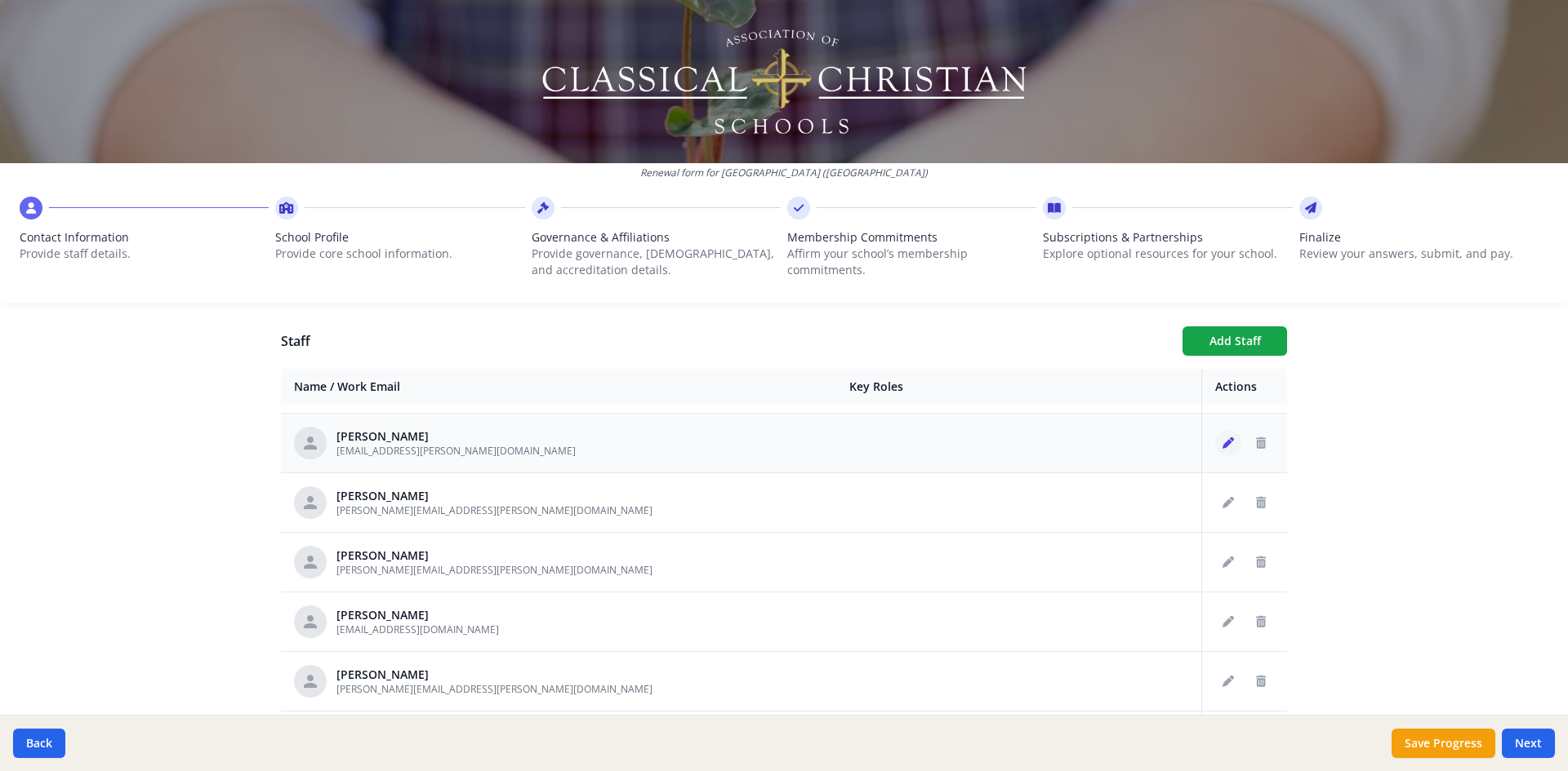
click at [1222, 448] on icon "Edit staff" at bounding box center [1228, 443] width 11 height 11
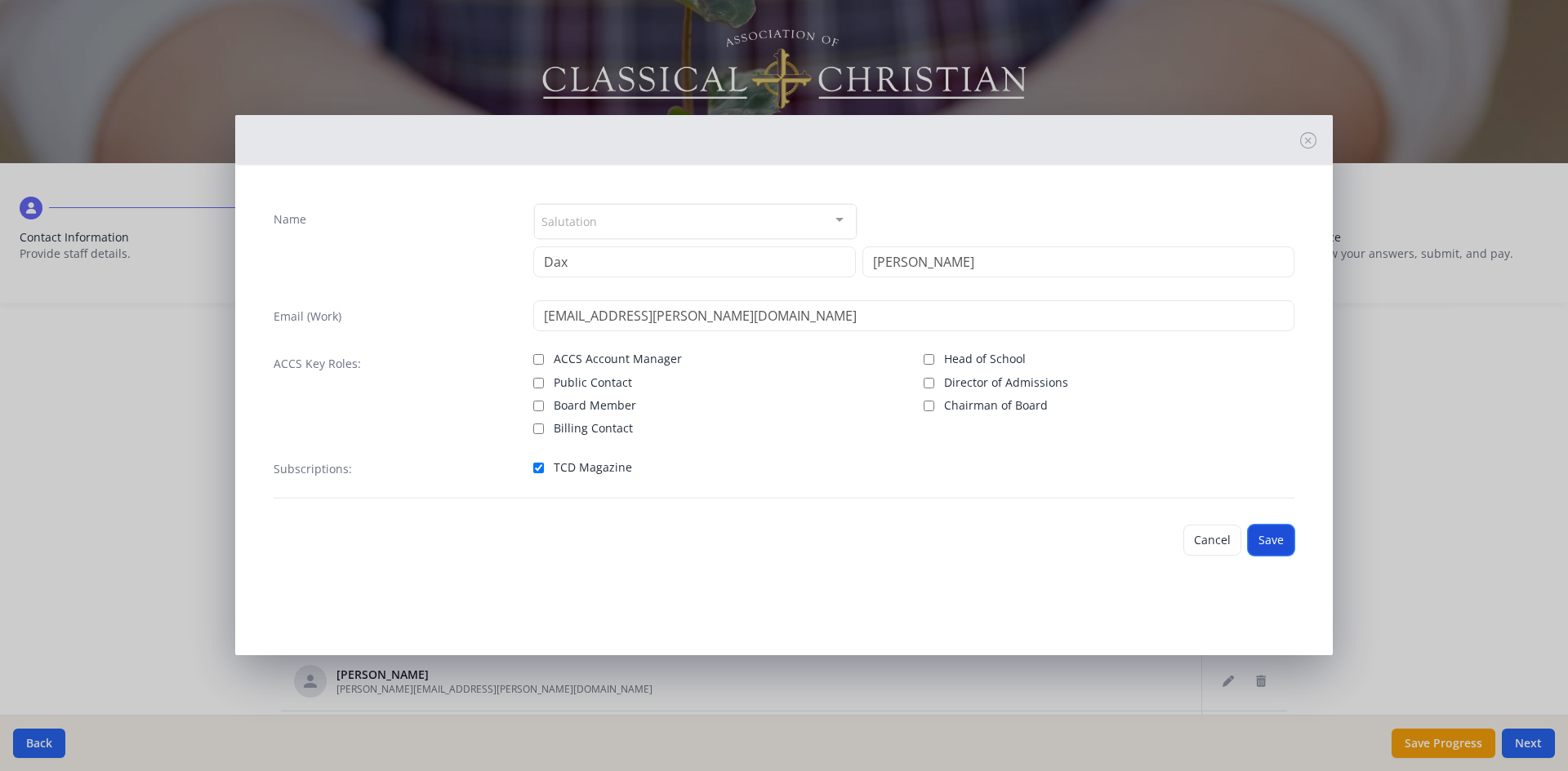
click at [1293, 542] on button "Save" at bounding box center [1271, 540] width 47 height 31
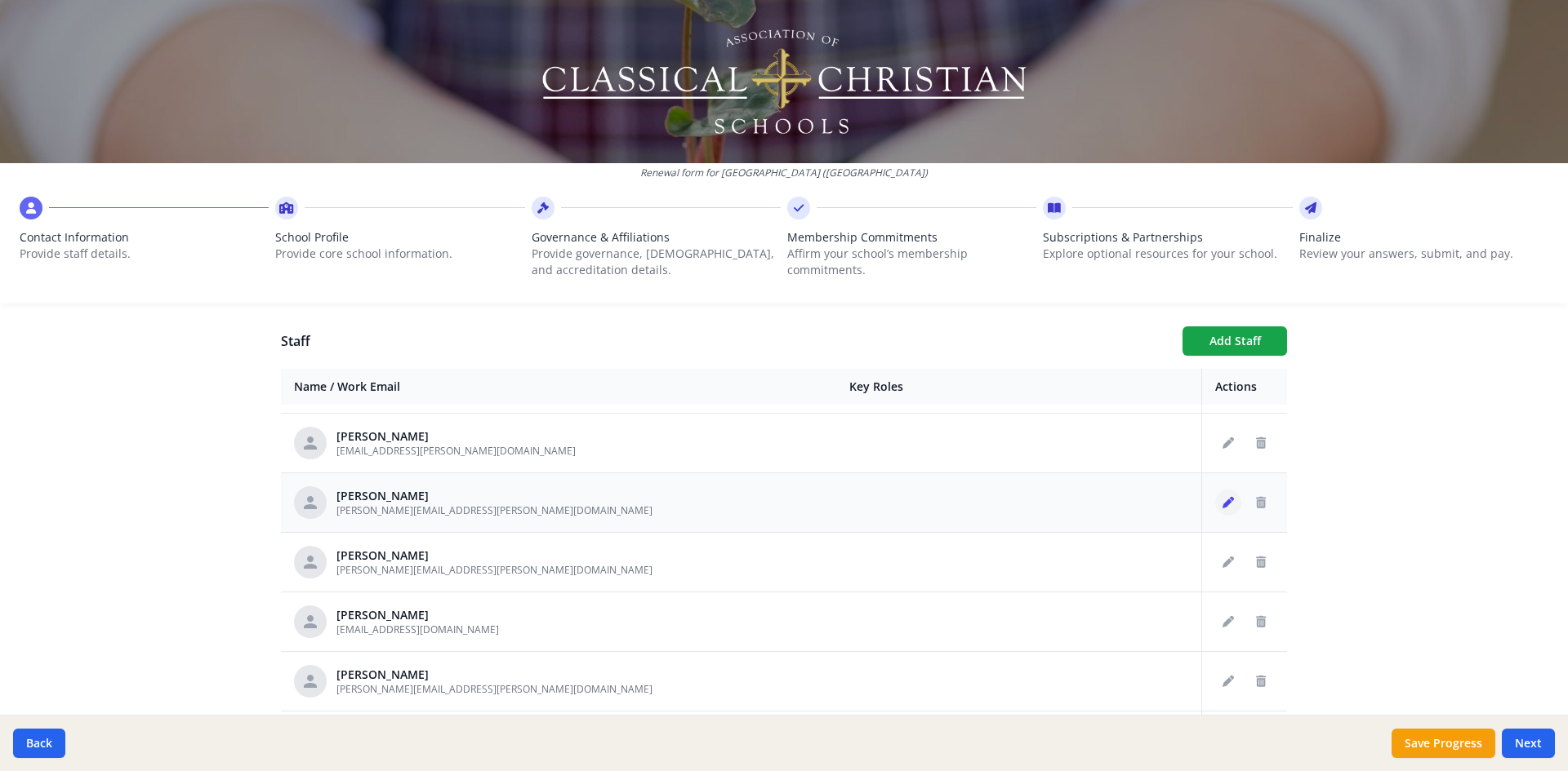
click at [1219, 504] on button "Edit staff" at bounding box center [1228, 503] width 26 height 26
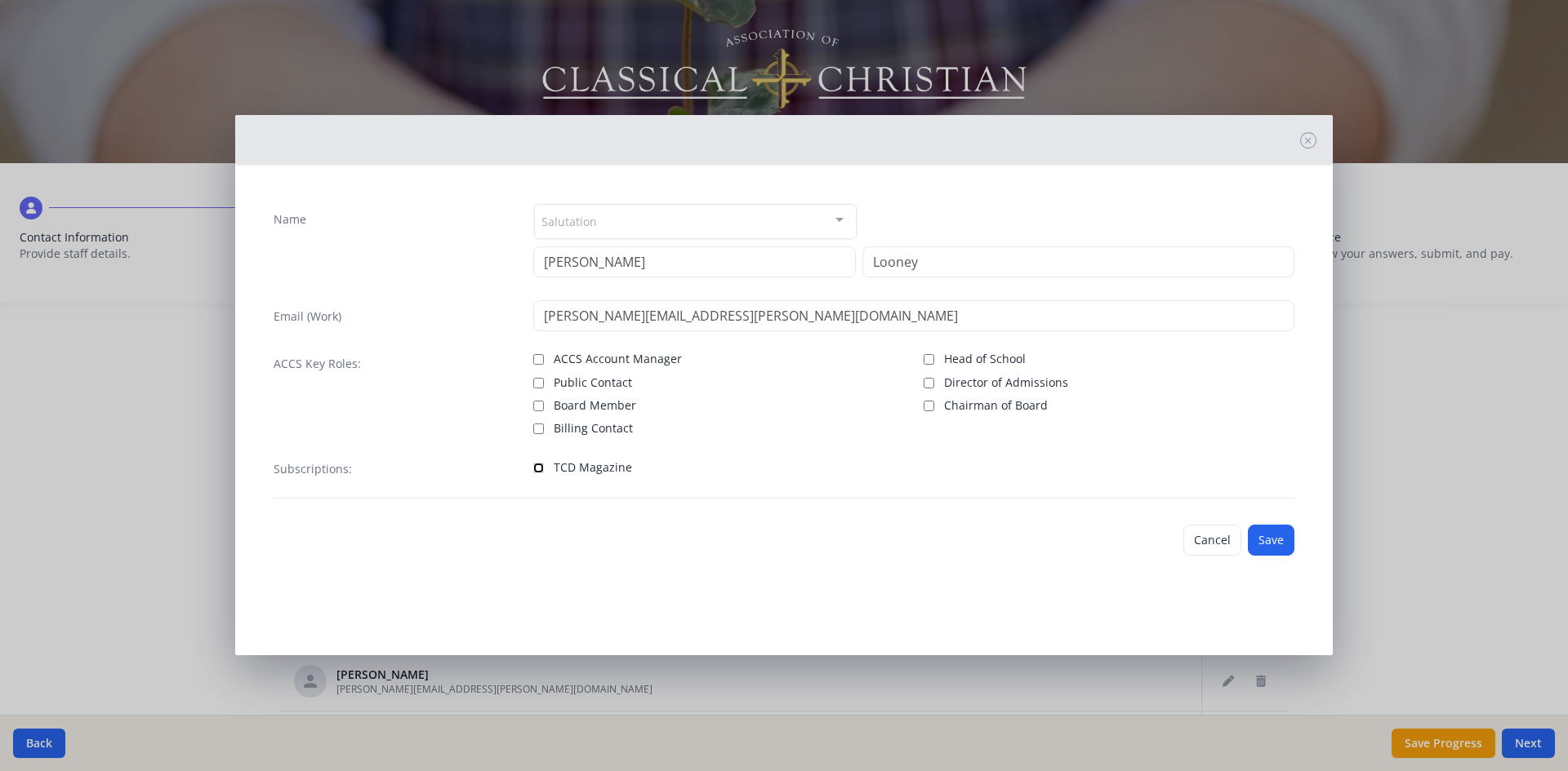
click at [537, 468] on input "TCD Magazine" at bounding box center [538, 468] width 10 height 10
click at [1268, 542] on button "Save" at bounding box center [1271, 540] width 47 height 31
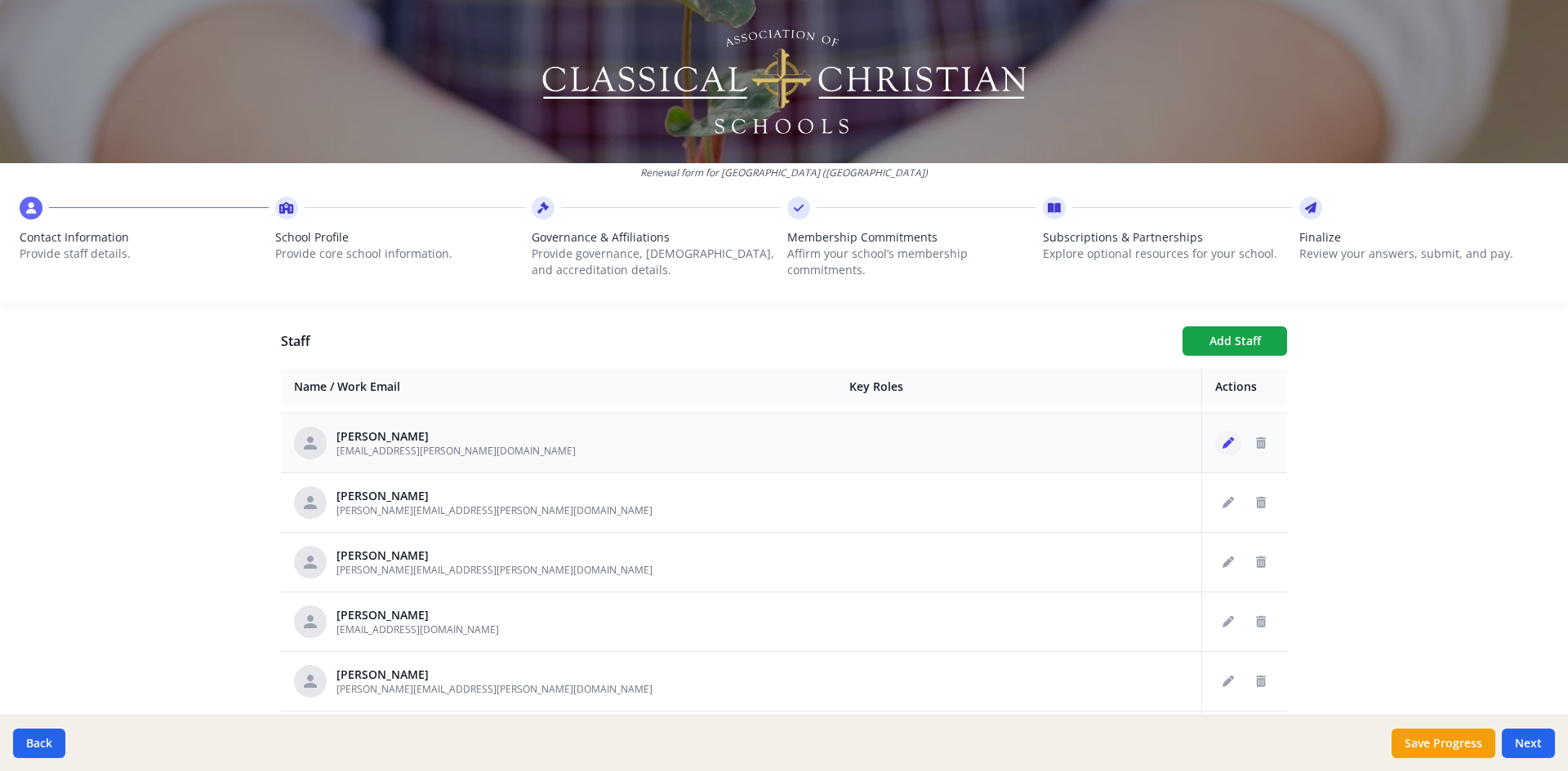
click at [1222, 442] on icon "Edit staff" at bounding box center [1228, 443] width 11 height 11
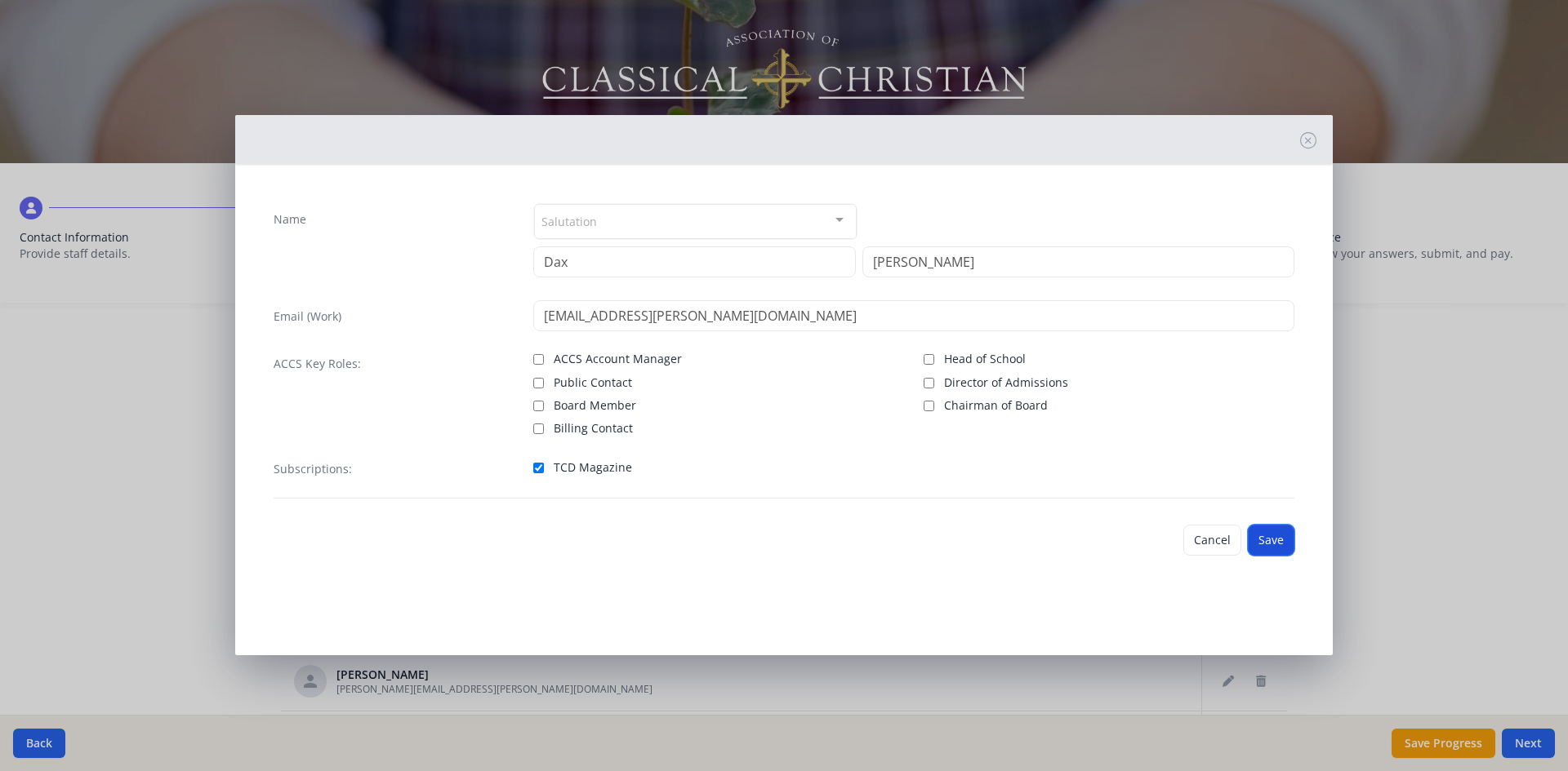
click at [1278, 543] on button "Save" at bounding box center [1271, 540] width 47 height 31
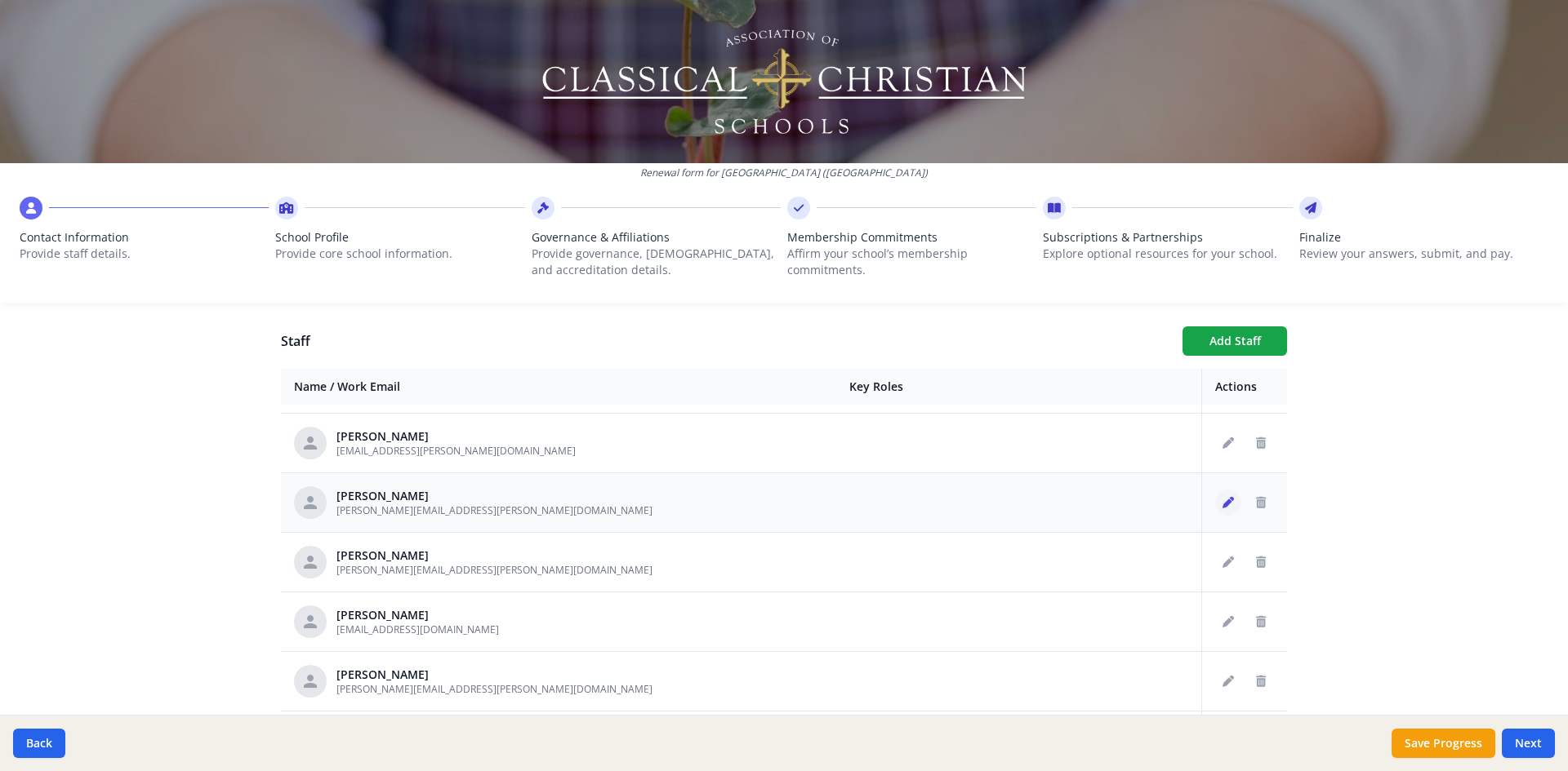
click at [1222, 503] on icon "Edit staff" at bounding box center [1228, 503] width 11 height 11
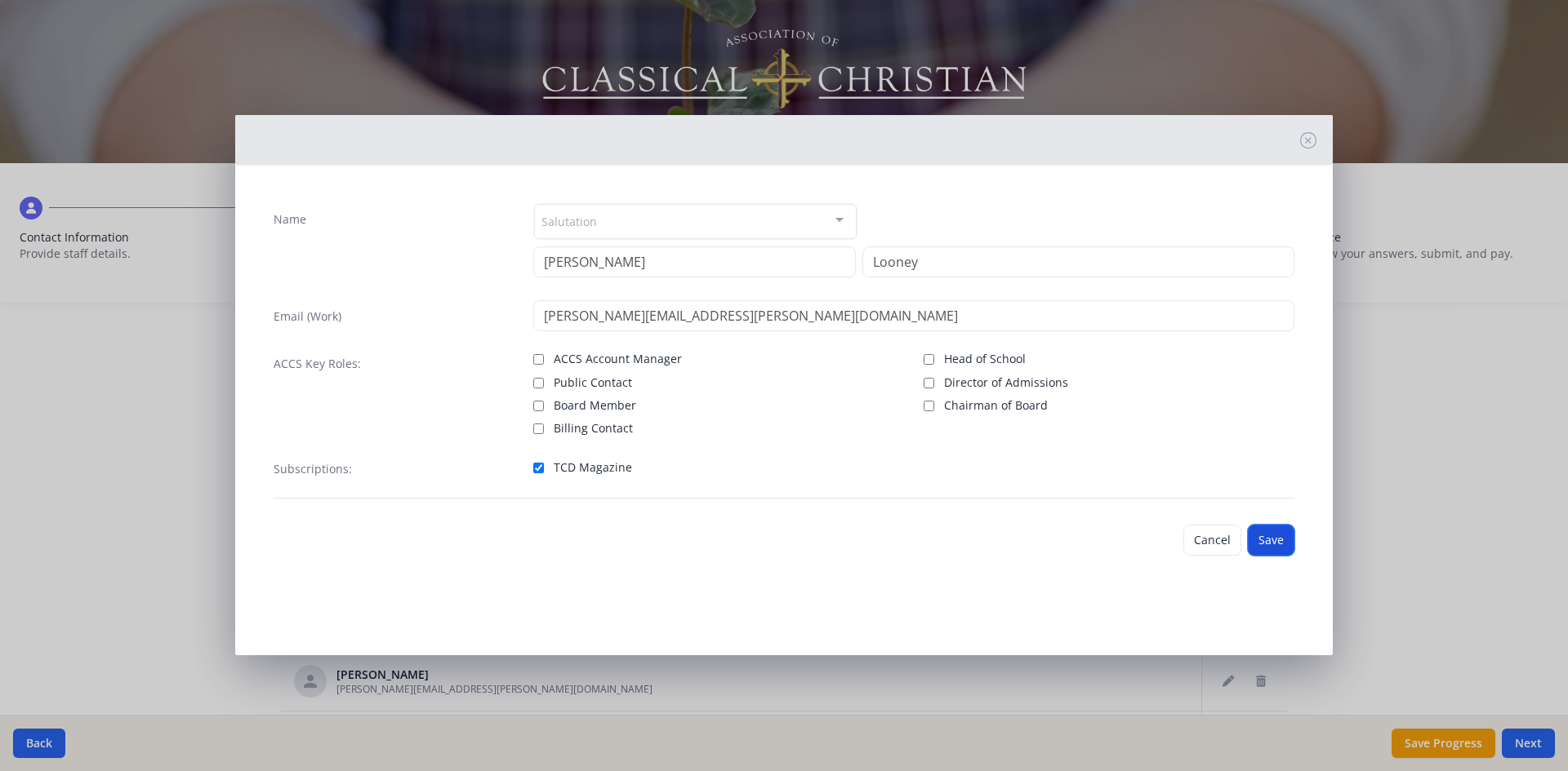
click at [1278, 550] on button "Save" at bounding box center [1271, 540] width 47 height 31
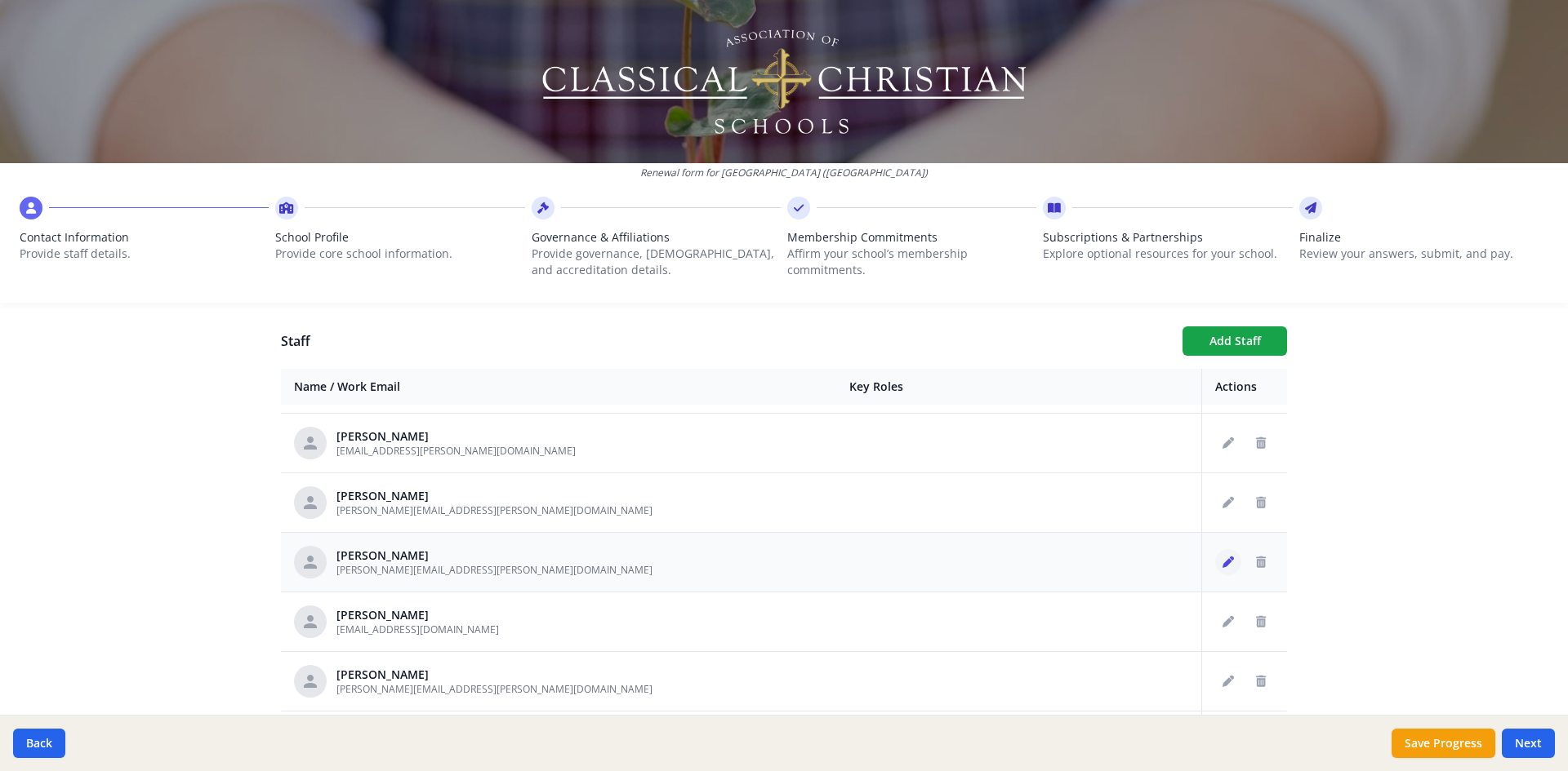
click at [1222, 566] on icon "Edit staff" at bounding box center [1228, 562] width 11 height 11
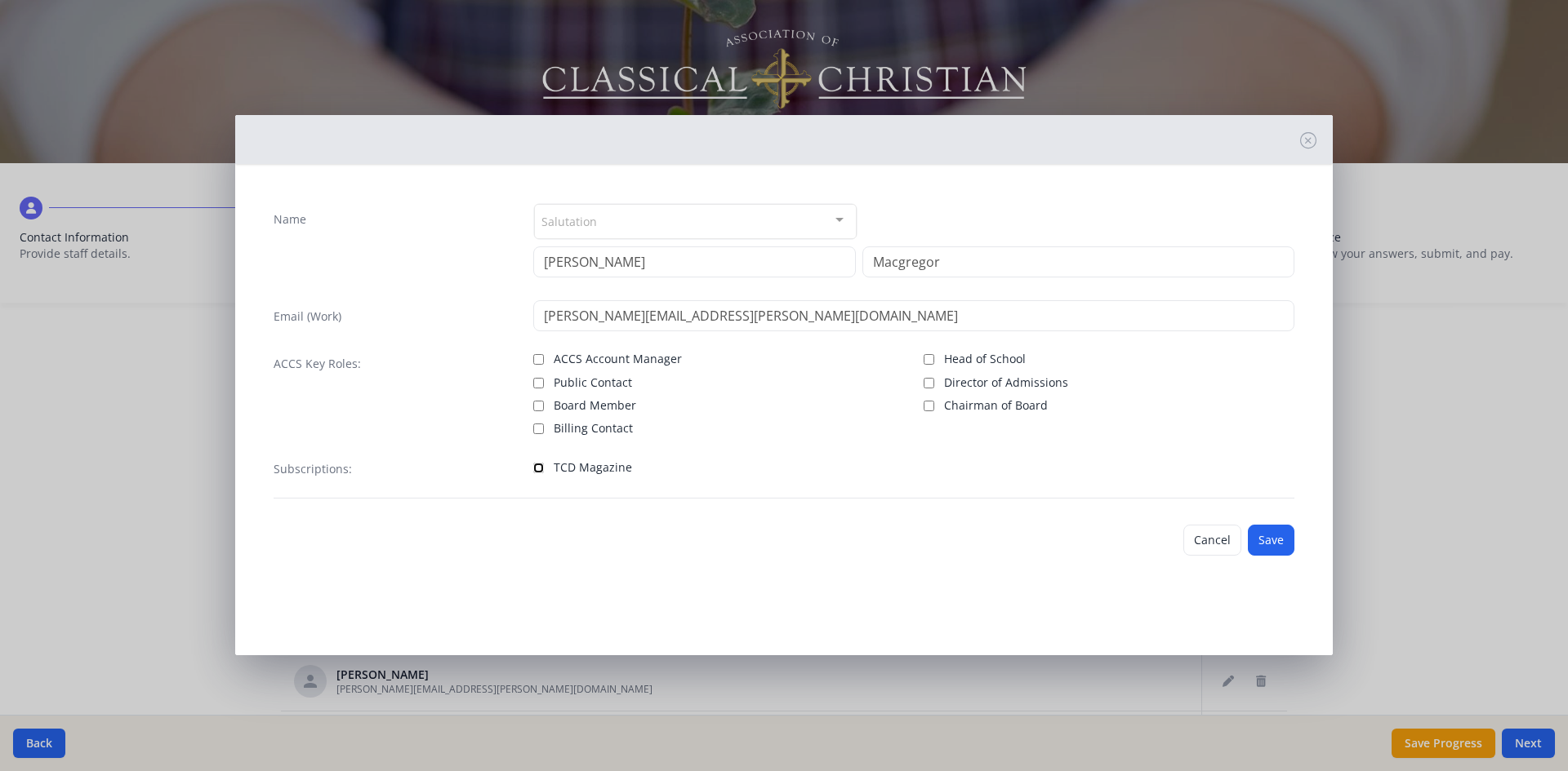
click at [540, 470] on input "TCD Magazine" at bounding box center [538, 468] width 10 height 10
click at [1273, 541] on button "Save" at bounding box center [1271, 540] width 47 height 31
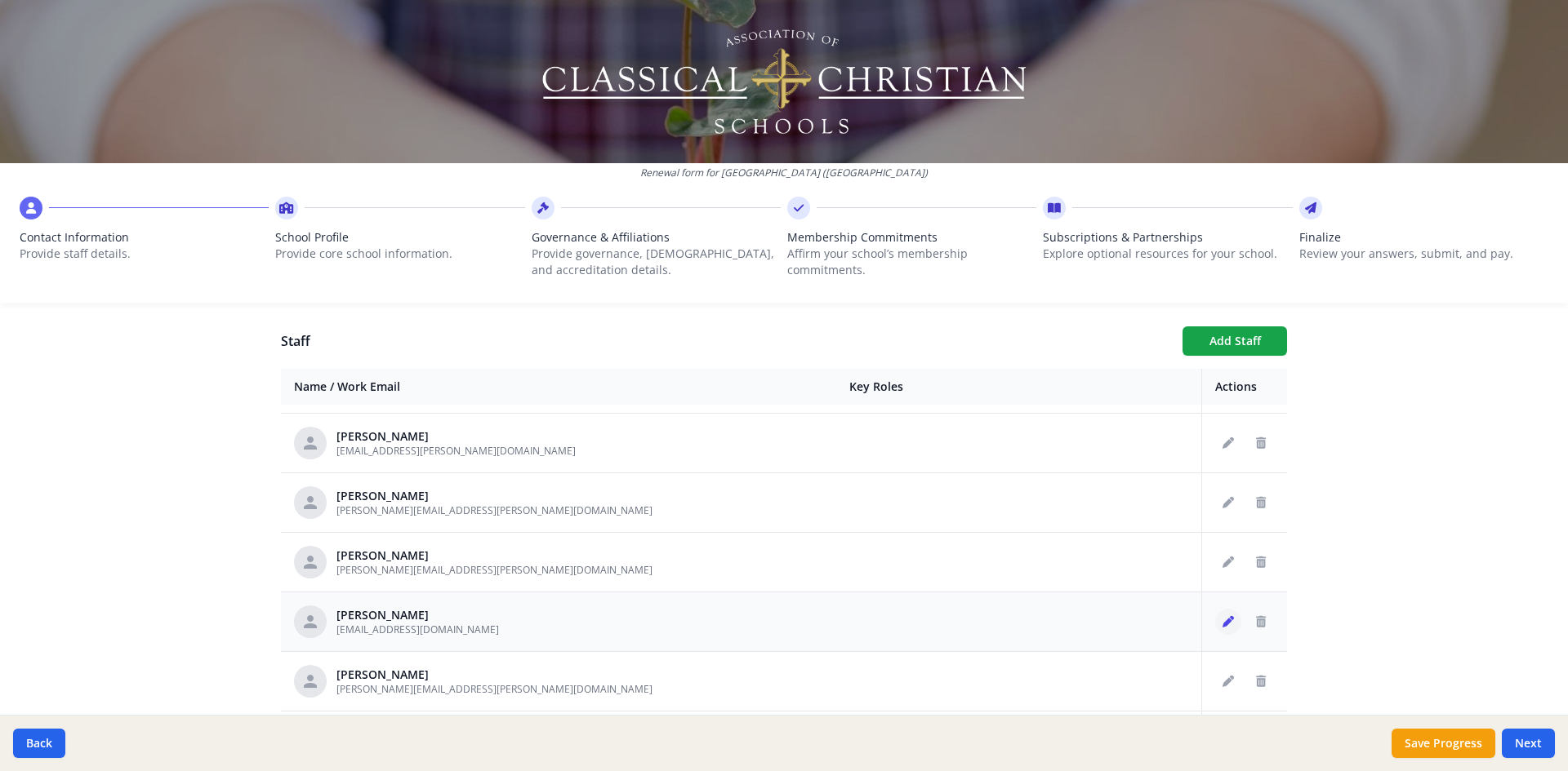
click at [1215, 619] on button "Edit staff" at bounding box center [1228, 622] width 26 height 26
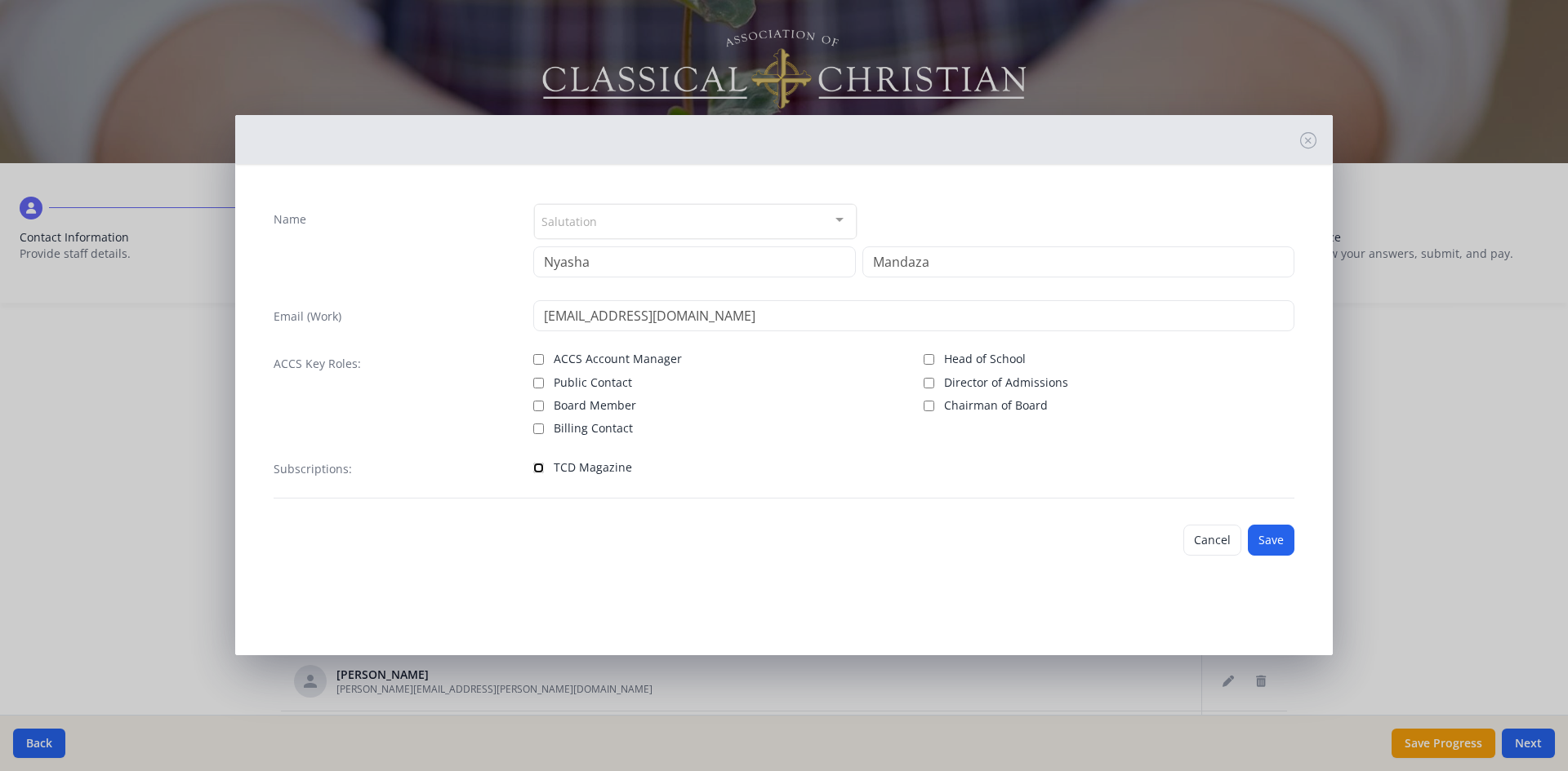
click at [536, 466] on input "TCD Magazine" at bounding box center [538, 468] width 10 height 10
click at [1278, 537] on button "Save" at bounding box center [1271, 540] width 47 height 31
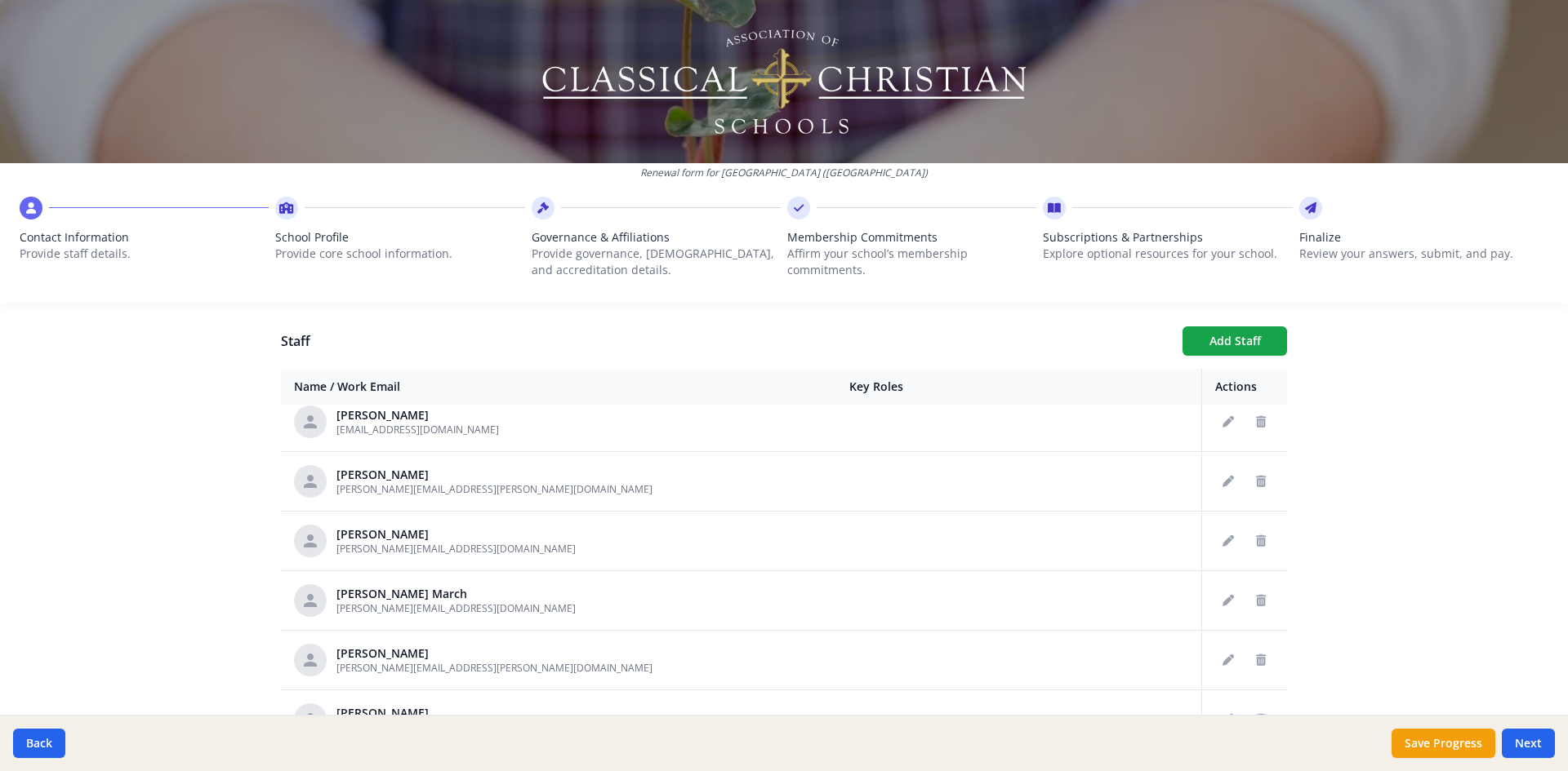
scroll to position [1381, 0]
click at [1222, 487] on icon "Edit staff" at bounding box center [1228, 484] width 11 height 11
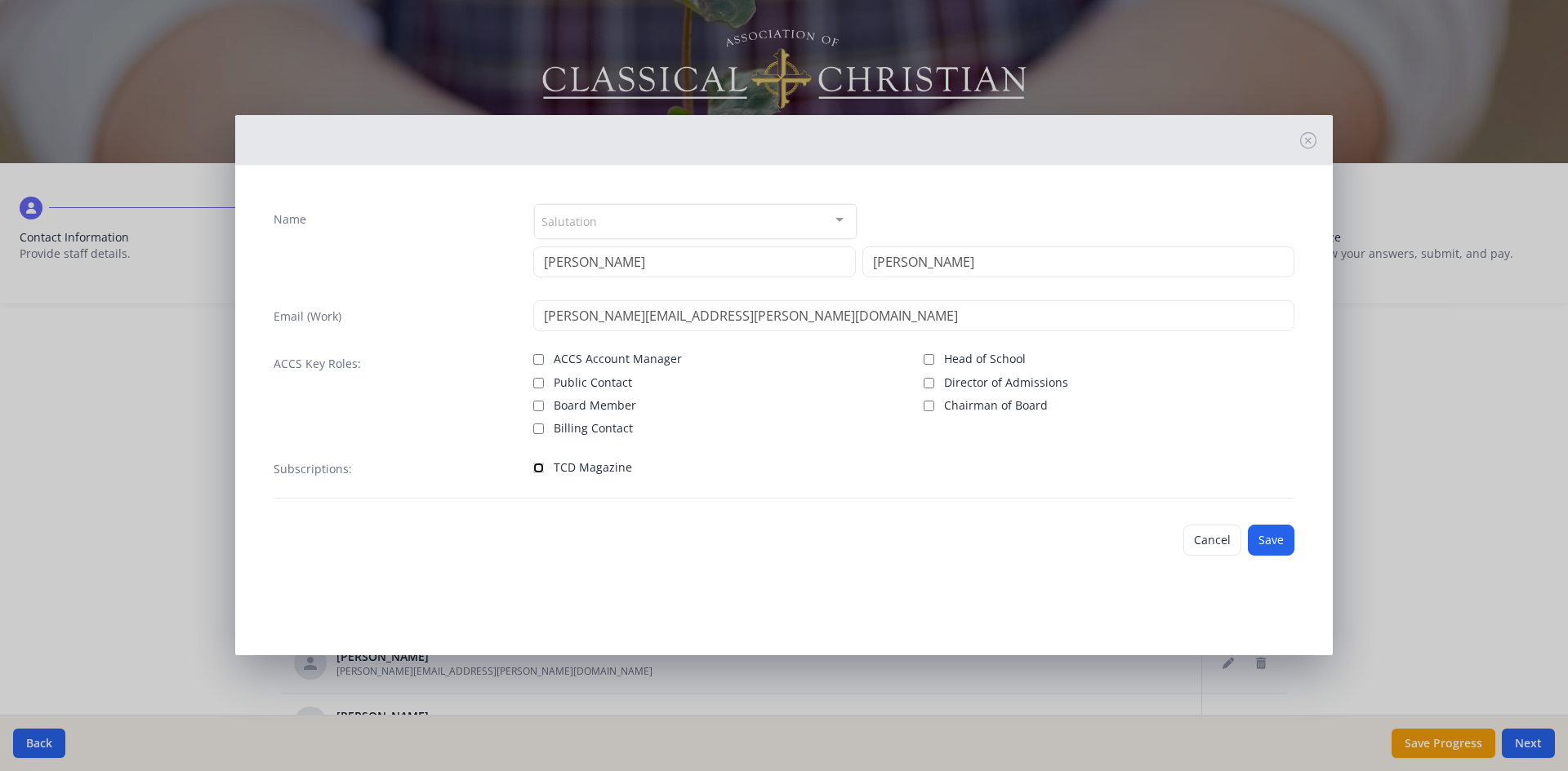
click at [541, 466] on input "TCD Magazine" at bounding box center [538, 468] width 10 height 10
click at [1280, 537] on button "Save" at bounding box center [1271, 540] width 47 height 31
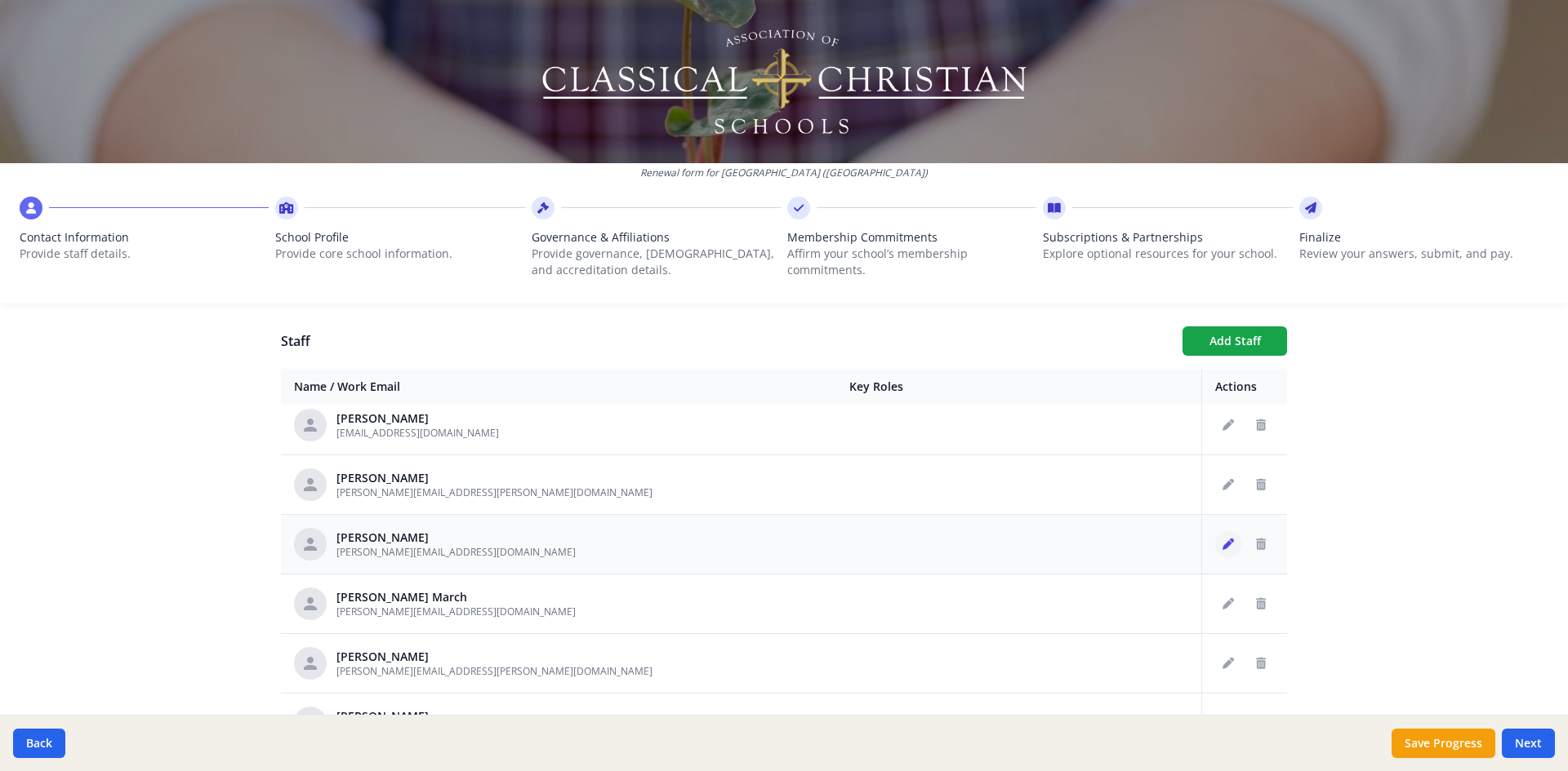
click at [1215, 545] on button "Edit staff" at bounding box center [1228, 544] width 26 height 26
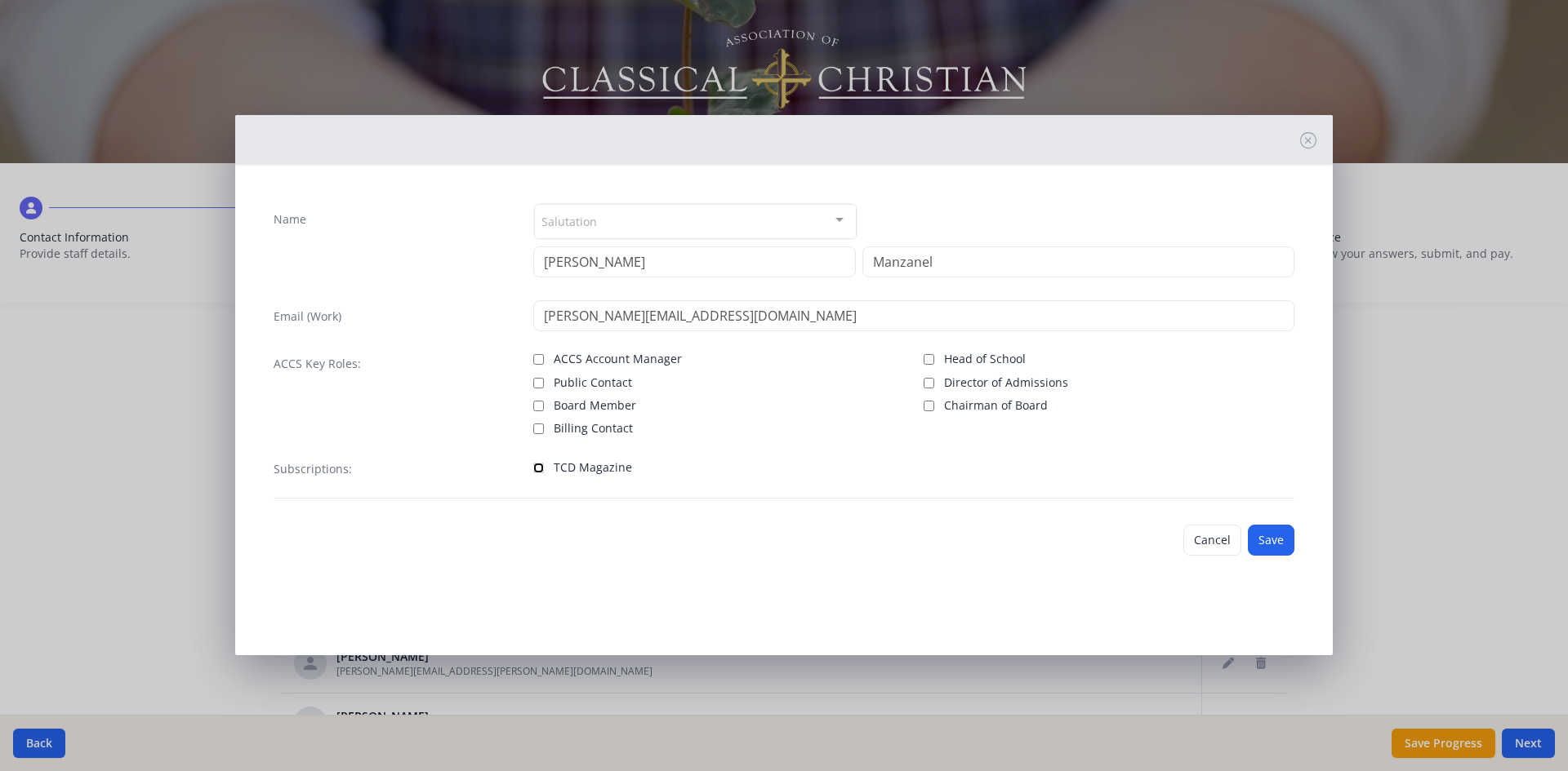
click at [536, 470] on input "TCD Magazine" at bounding box center [538, 468] width 10 height 10
click at [1285, 544] on button "Save" at bounding box center [1271, 540] width 47 height 31
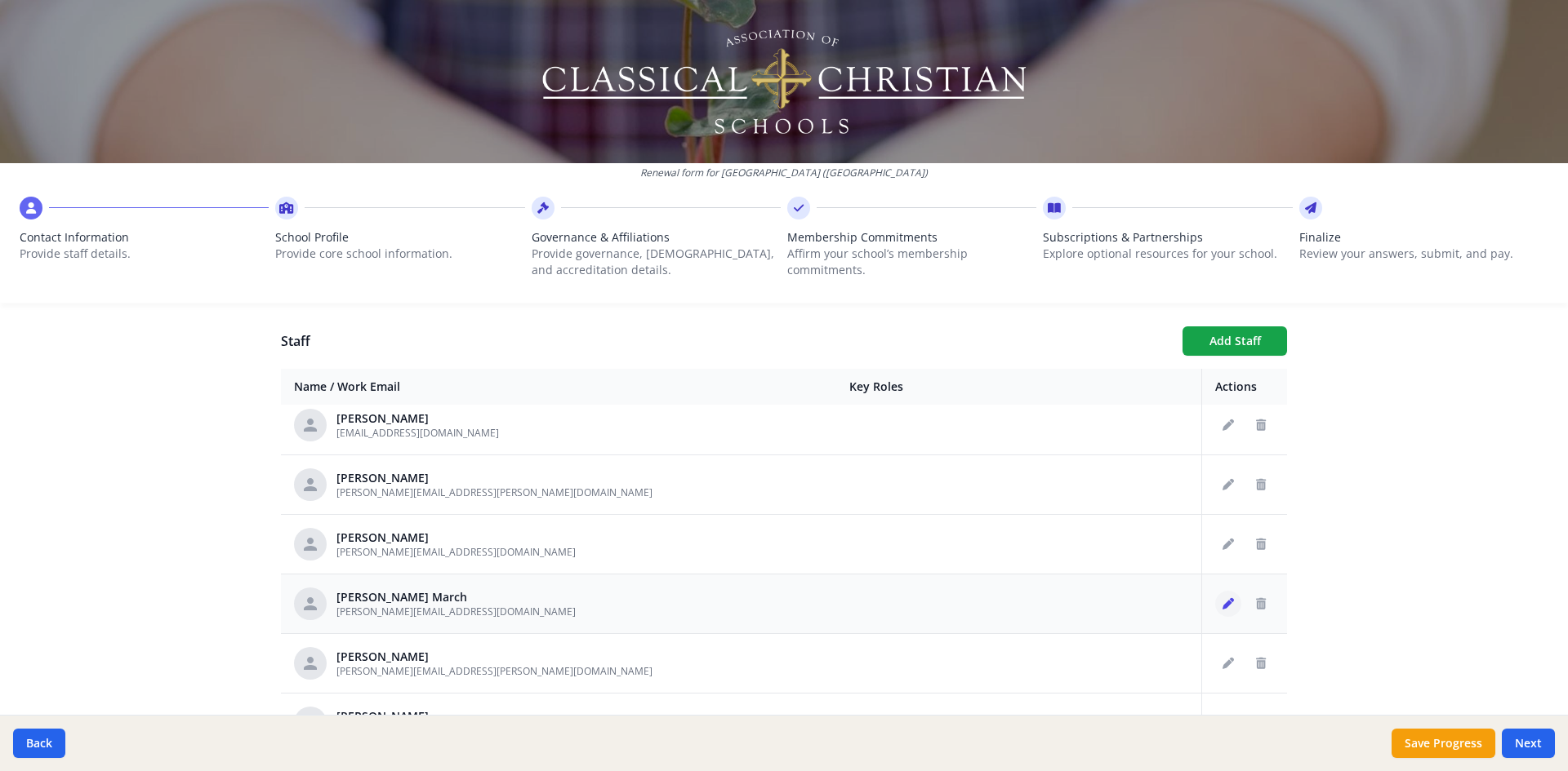
click at [1222, 607] on icon "Edit staff" at bounding box center [1228, 604] width 11 height 11
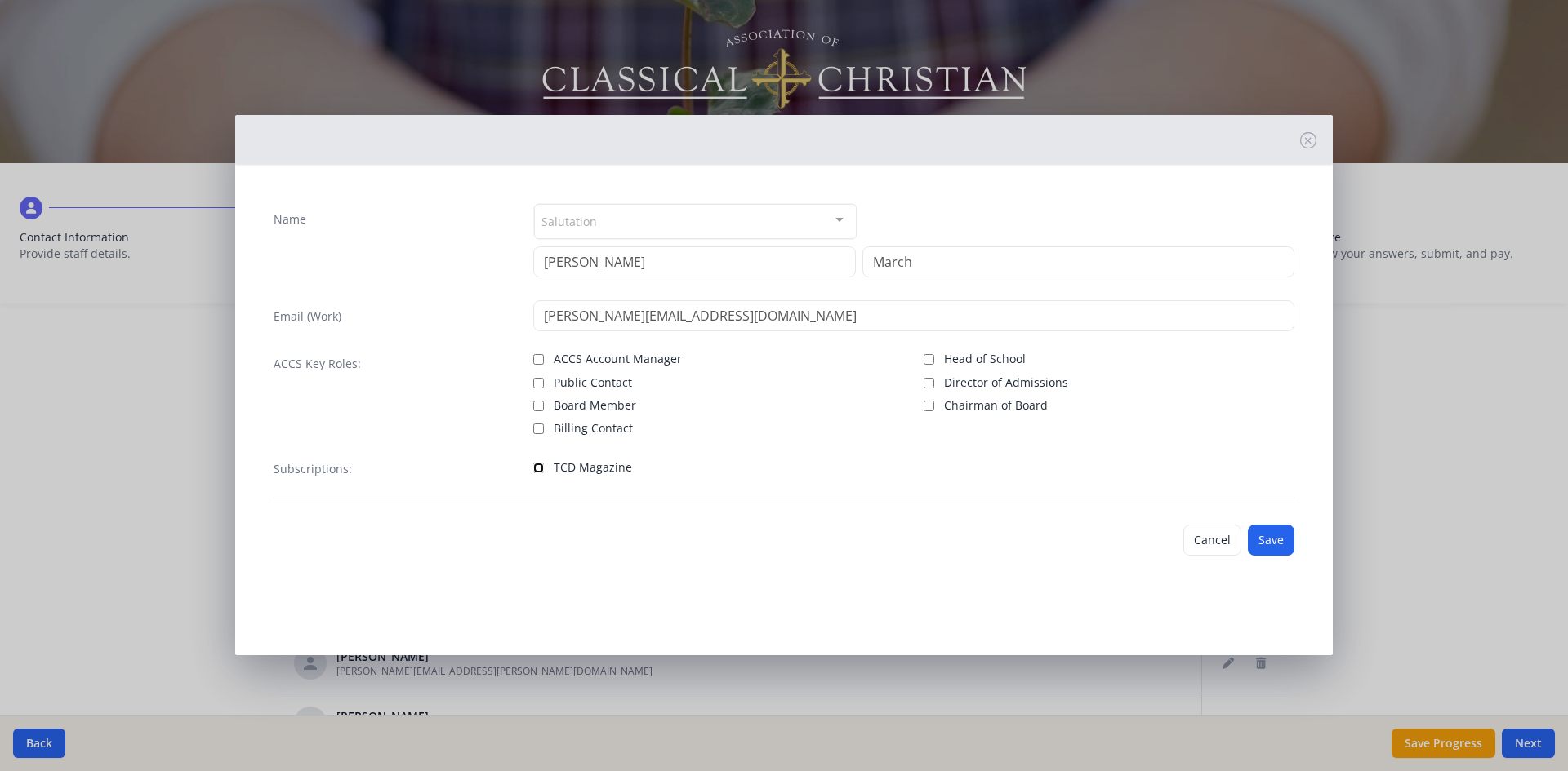
click at [539, 470] on input "TCD Magazine" at bounding box center [538, 468] width 10 height 10
click at [1285, 542] on button "Save" at bounding box center [1271, 540] width 47 height 31
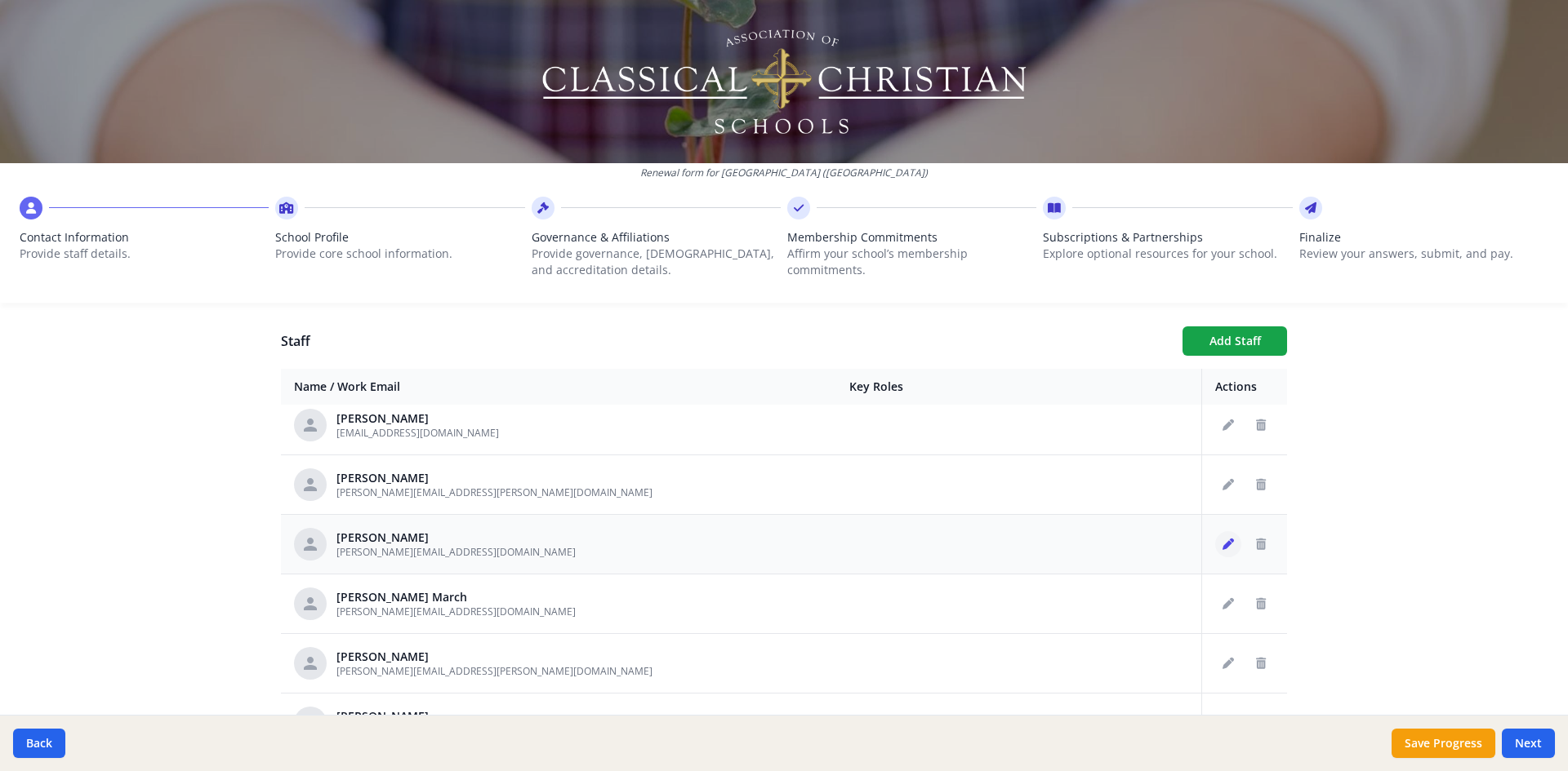
click at [1222, 540] on icon "Edit staff" at bounding box center [1228, 544] width 11 height 11
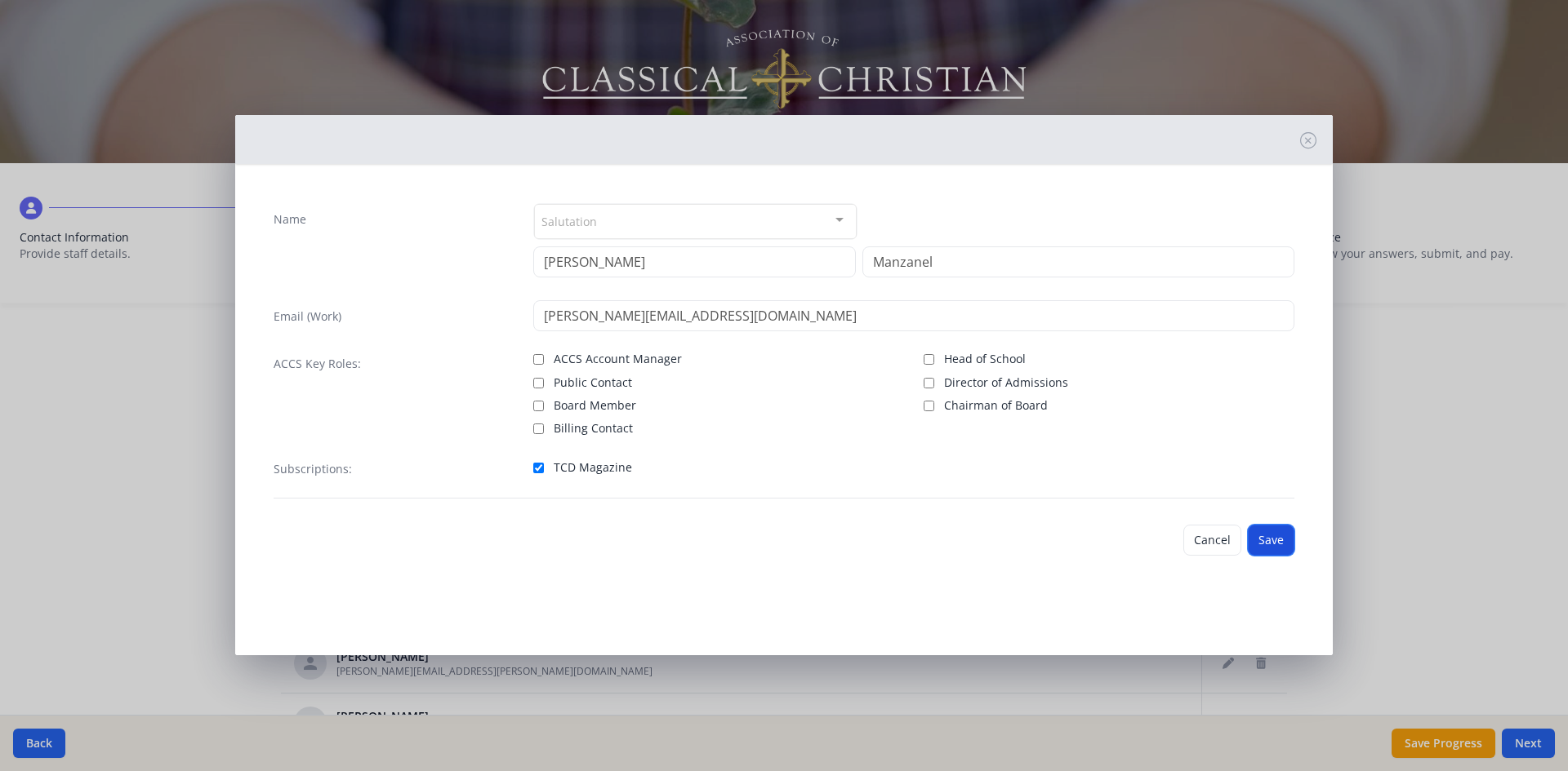
click at [1287, 537] on button "Save" at bounding box center [1271, 540] width 47 height 31
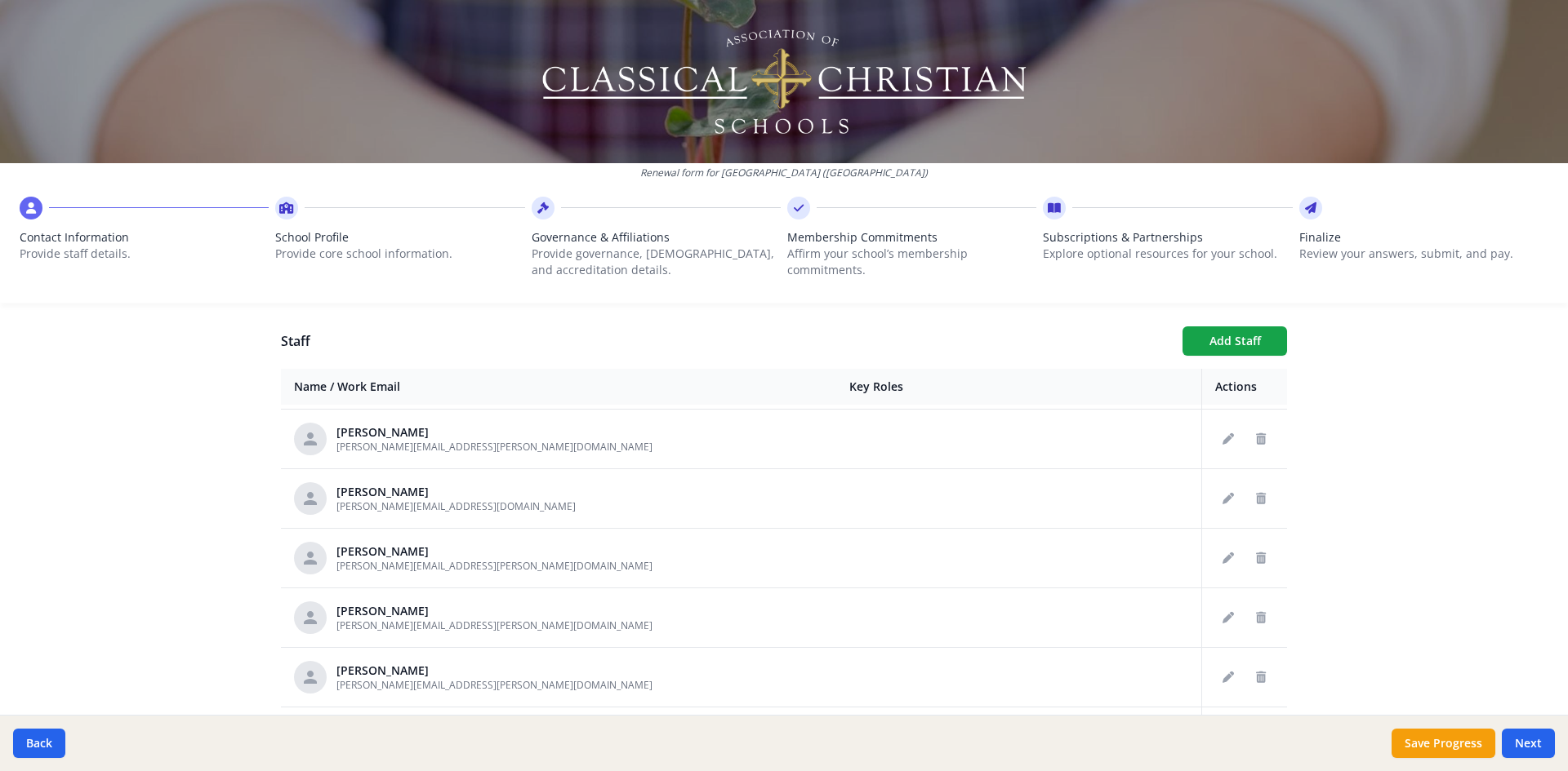
scroll to position [1625, 0]
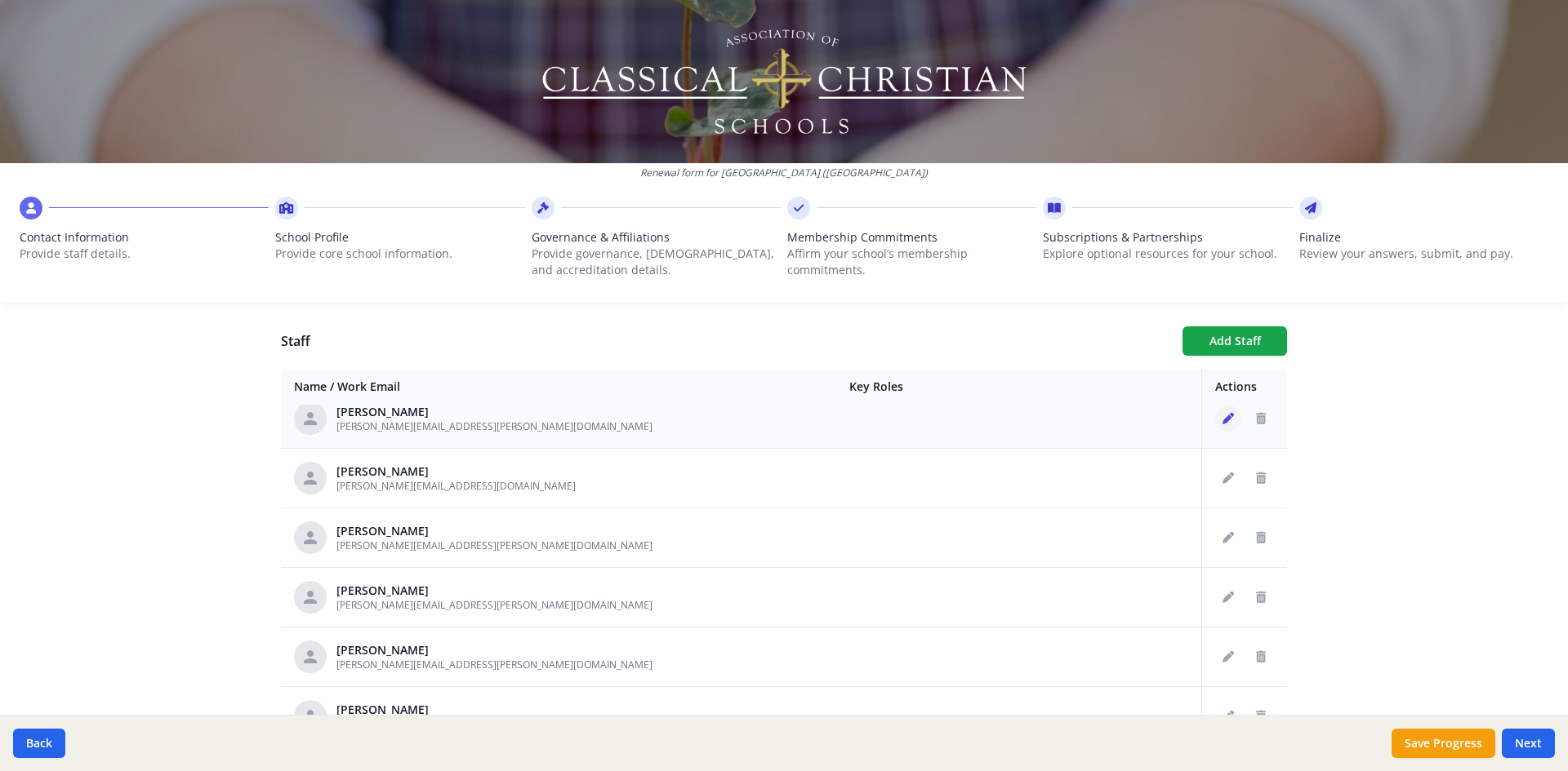
click at [1222, 422] on icon "Edit staff" at bounding box center [1228, 418] width 11 height 11
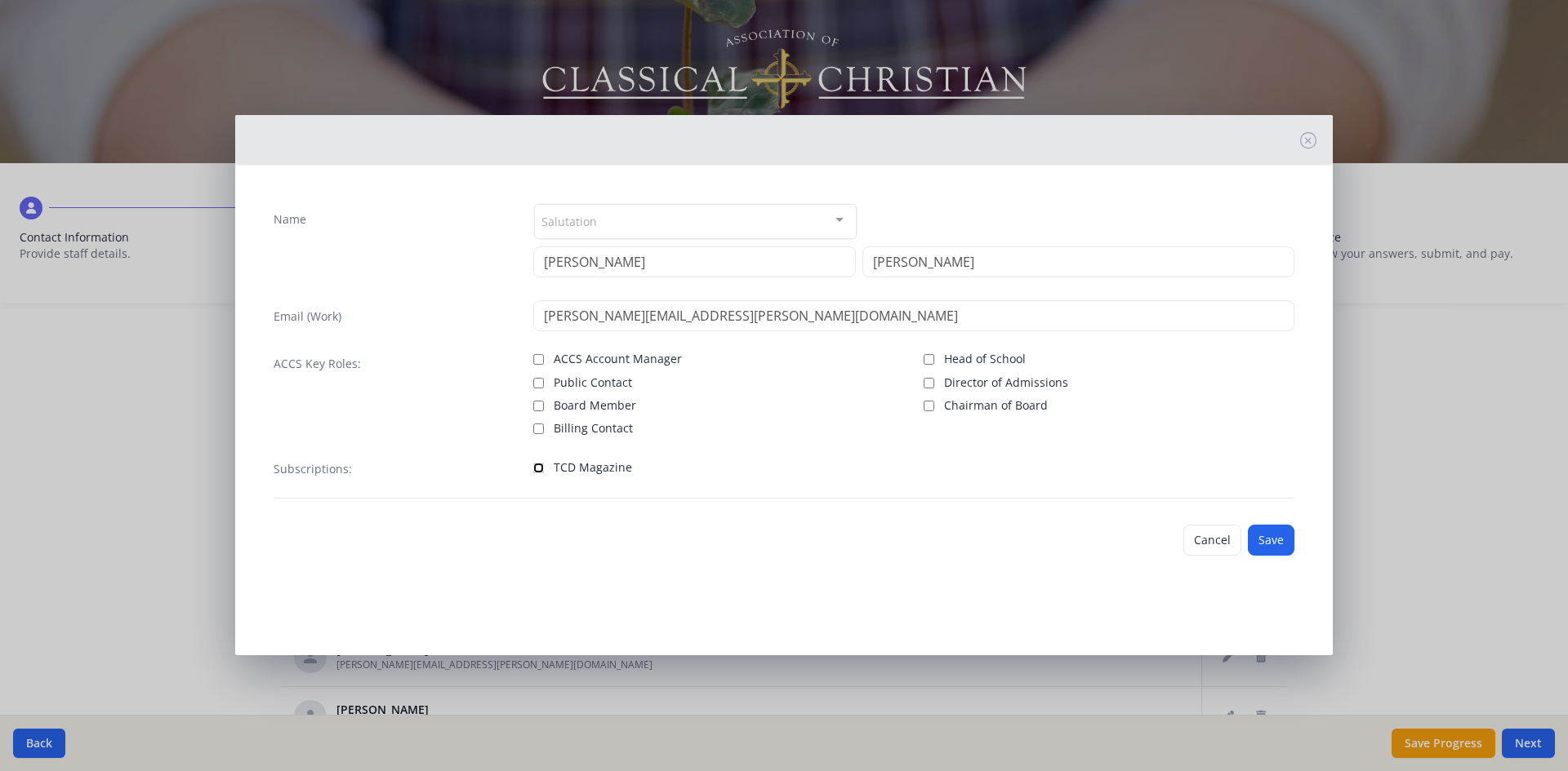
click at [538, 471] on input "TCD Magazine" at bounding box center [538, 468] width 10 height 10
click at [1271, 552] on button "Save" at bounding box center [1271, 540] width 47 height 31
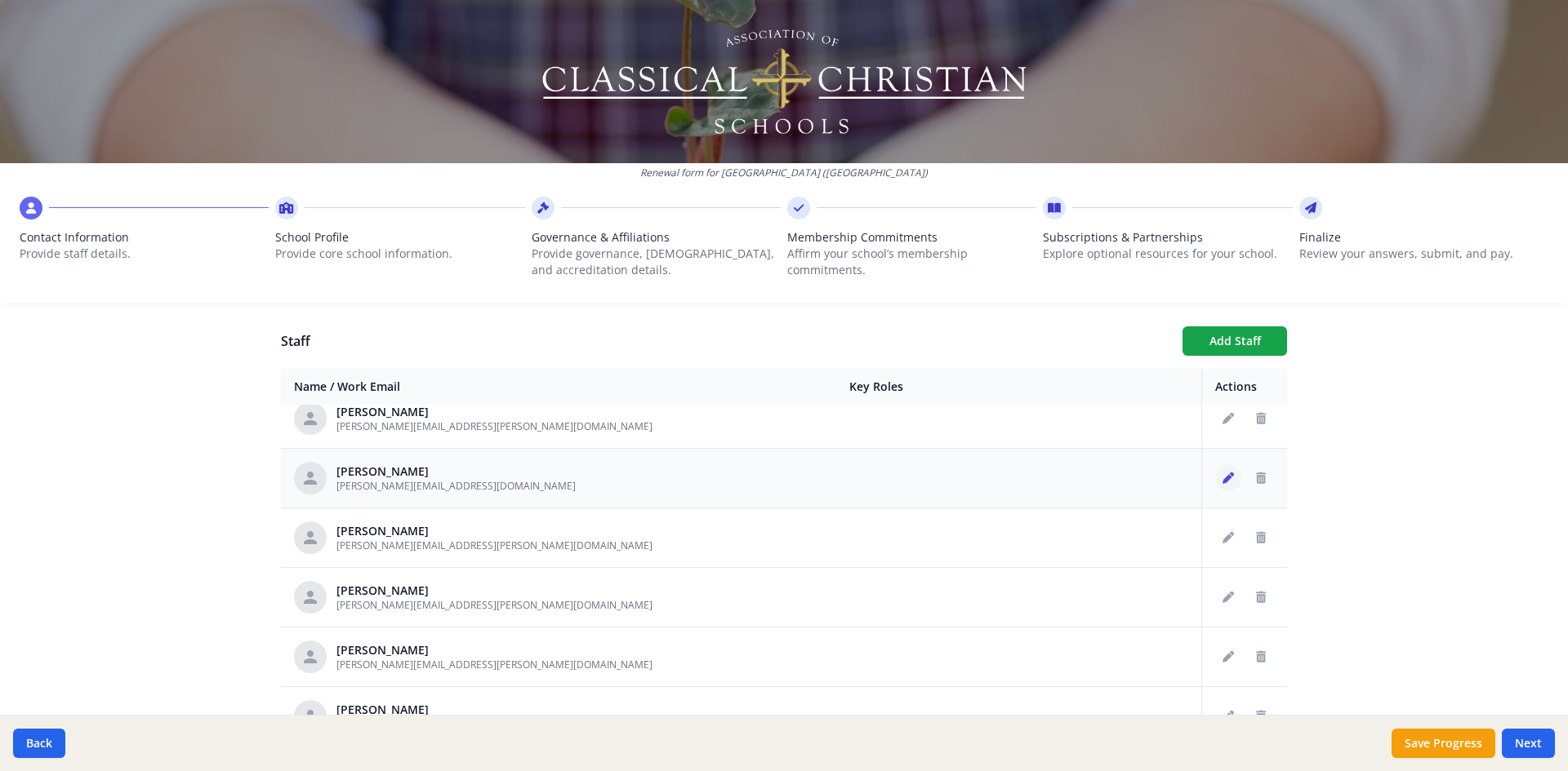
click at [1222, 483] on icon "Edit staff" at bounding box center [1228, 478] width 11 height 11
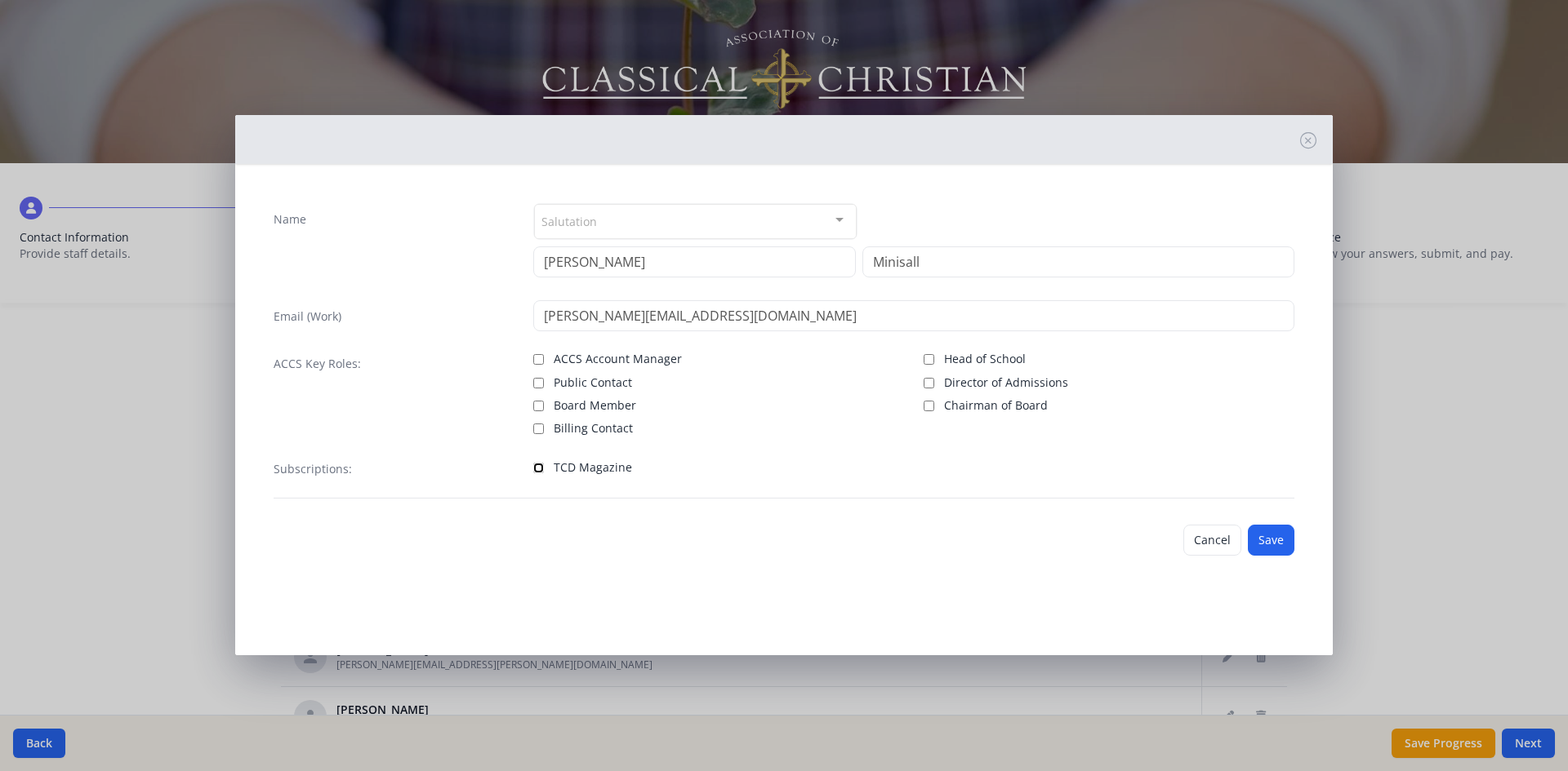
click at [538, 467] on input "TCD Magazine" at bounding box center [538, 468] width 10 height 10
click at [1276, 536] on button "Save" at bounding box center [1271, 540] width 47 height 31
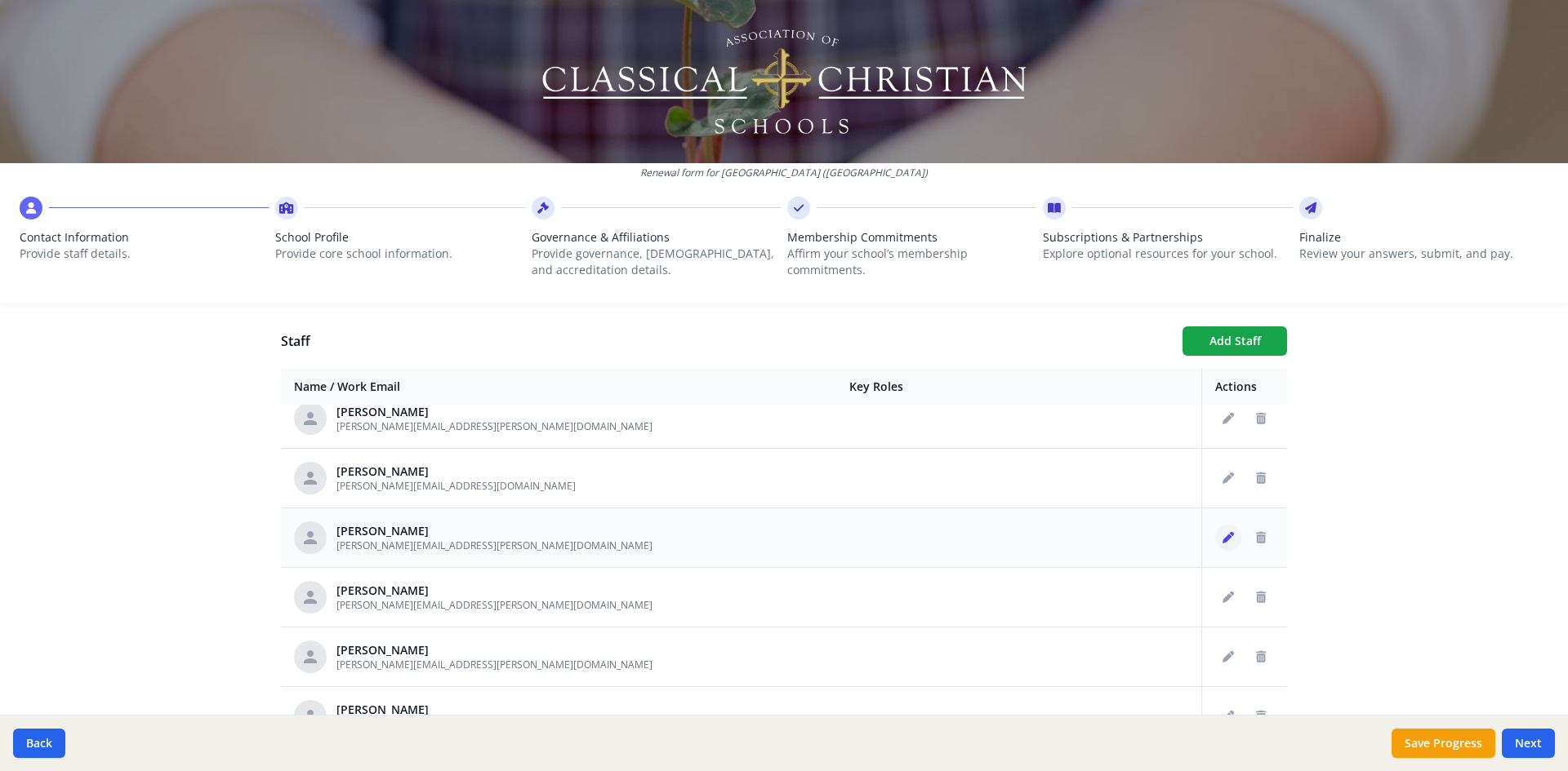
click at [1222, 540] on icon "Edit staff" at bounding box center [1228, 538] width 11 height 11
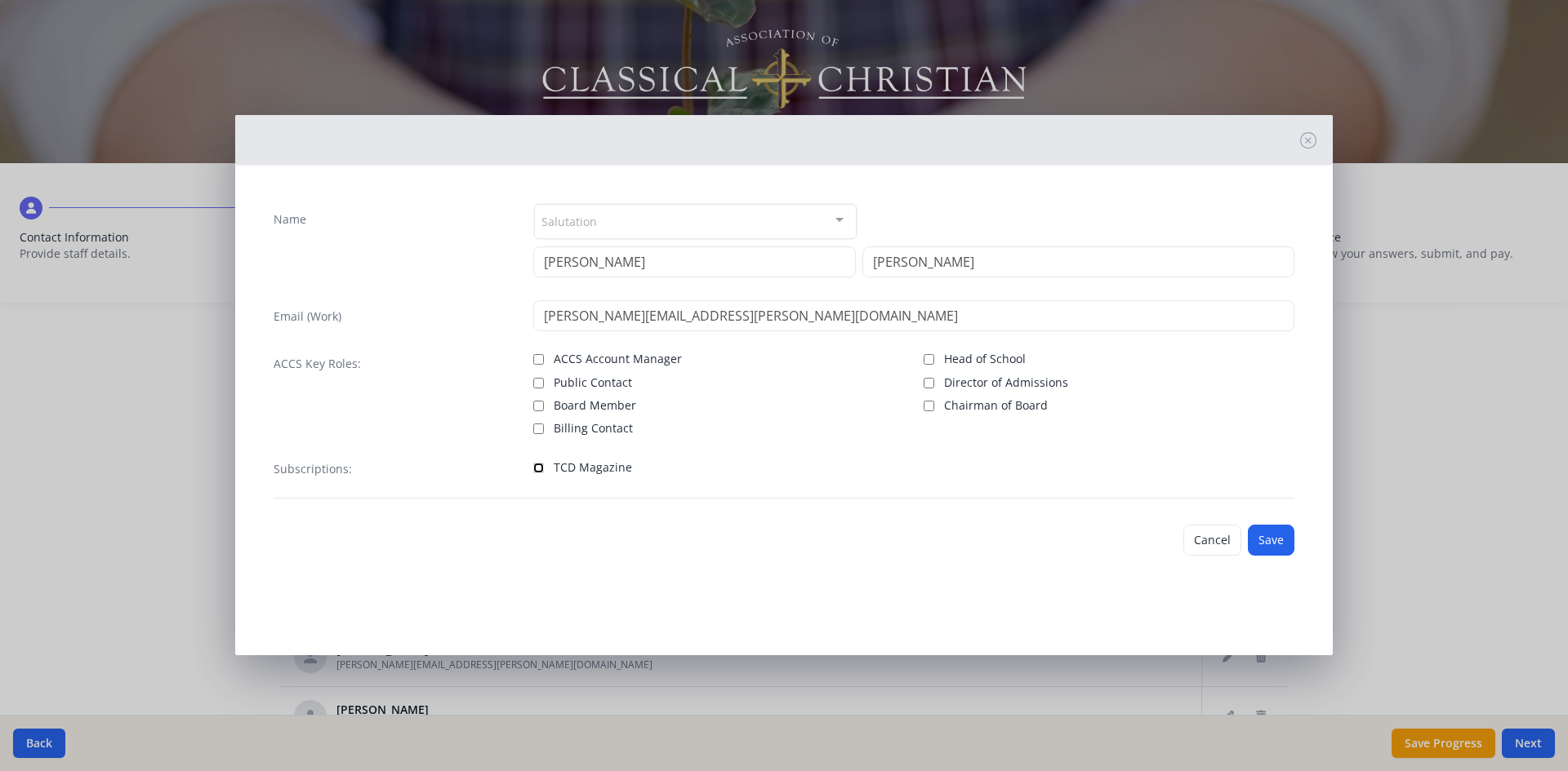
click at [537, 463] on input "TCD Magazine" at bounding box center [538, 468] width 10 height 10
click at [1273, 535] on button "Save" at bounding box center [1271, 540] width 47 height 31
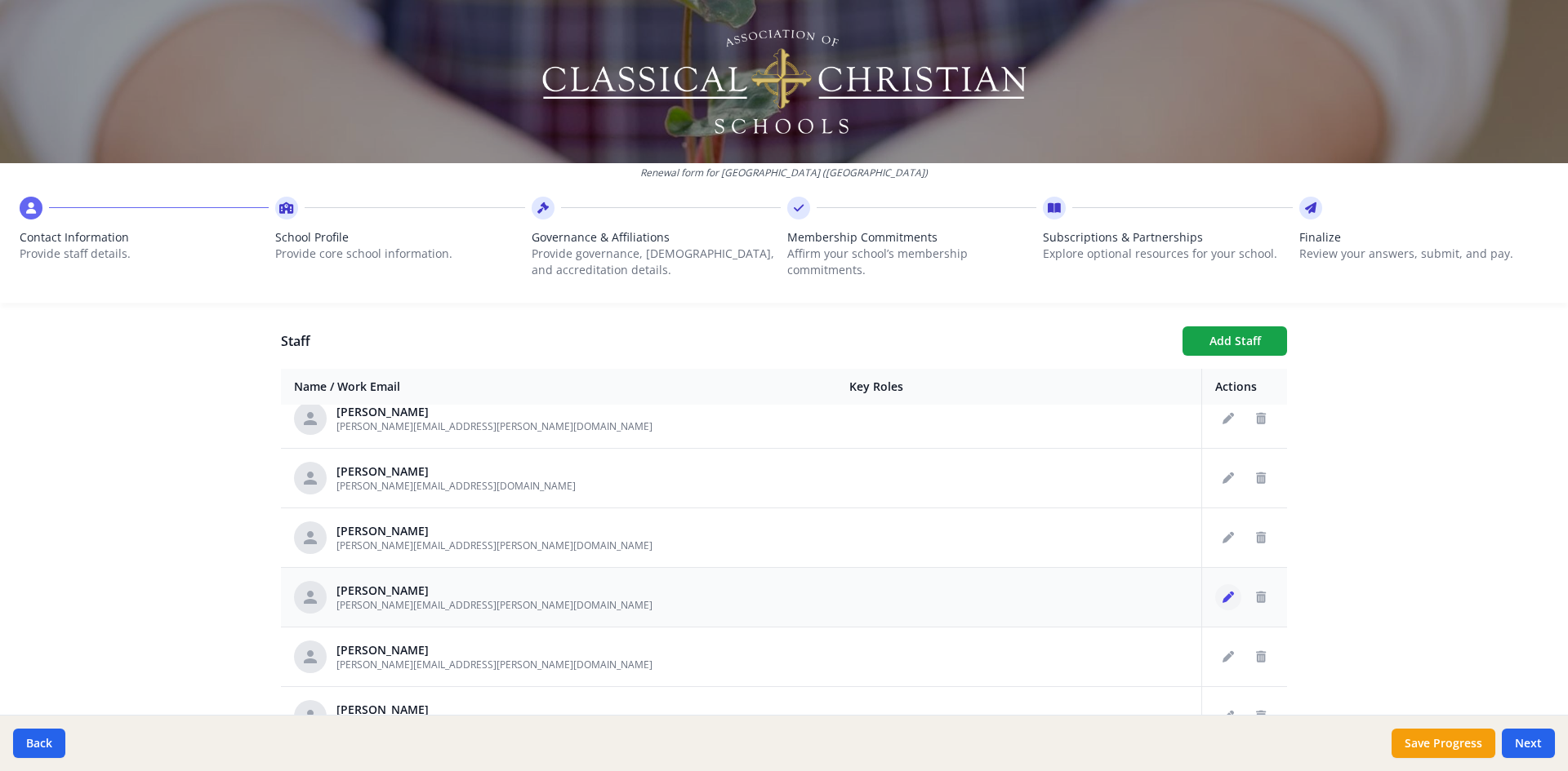
click at [1222, 595] on icon "Edit staff" at bounding box center [1228, 597] width 11 height 11
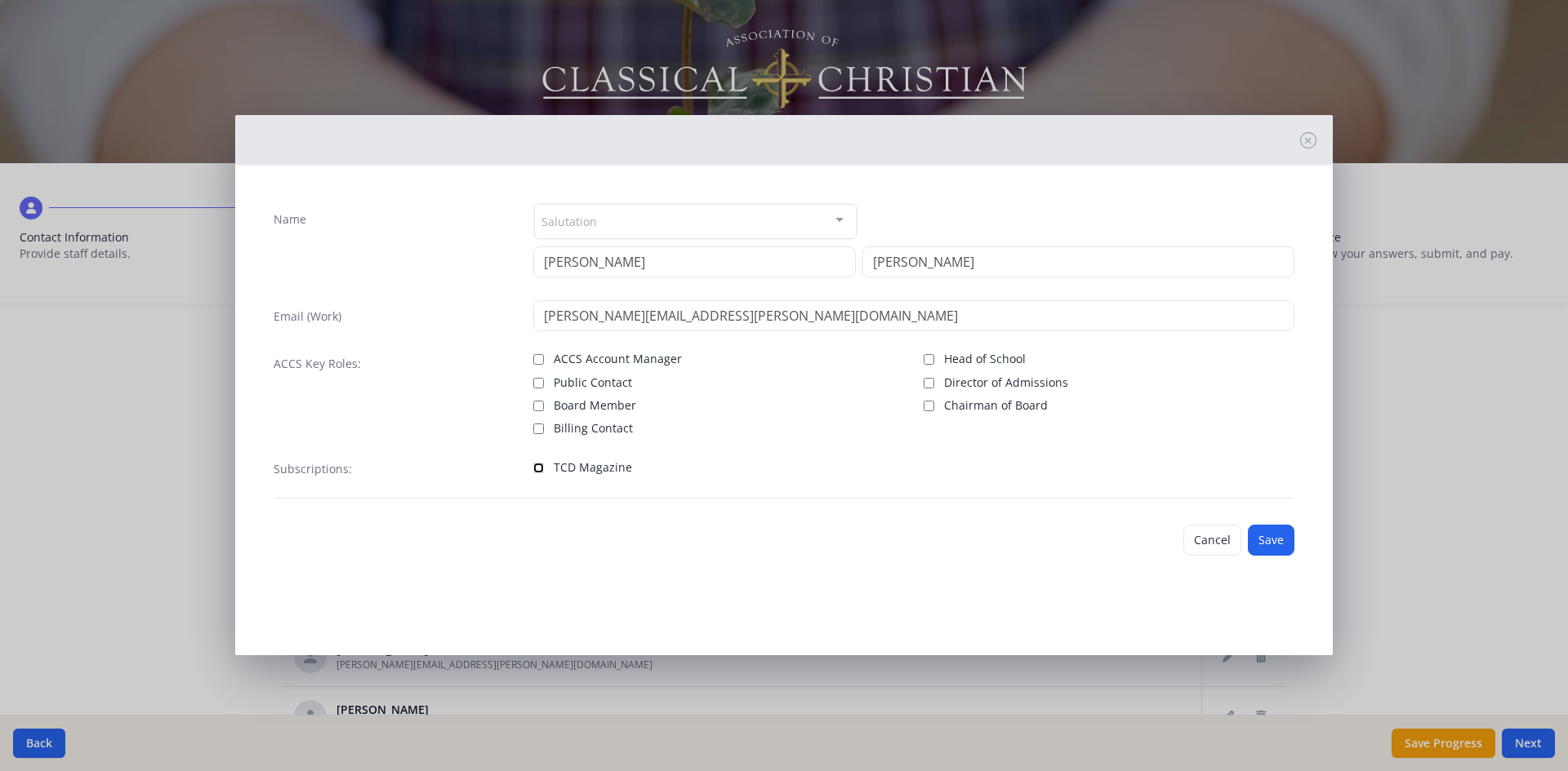
click at [541, 469] on input "TCD Magazine" at bounding box center [538, 468] width 10 height 10
click at [1275, 542] on button "Save" at bounding box center [1271, 540] width 47 height 31
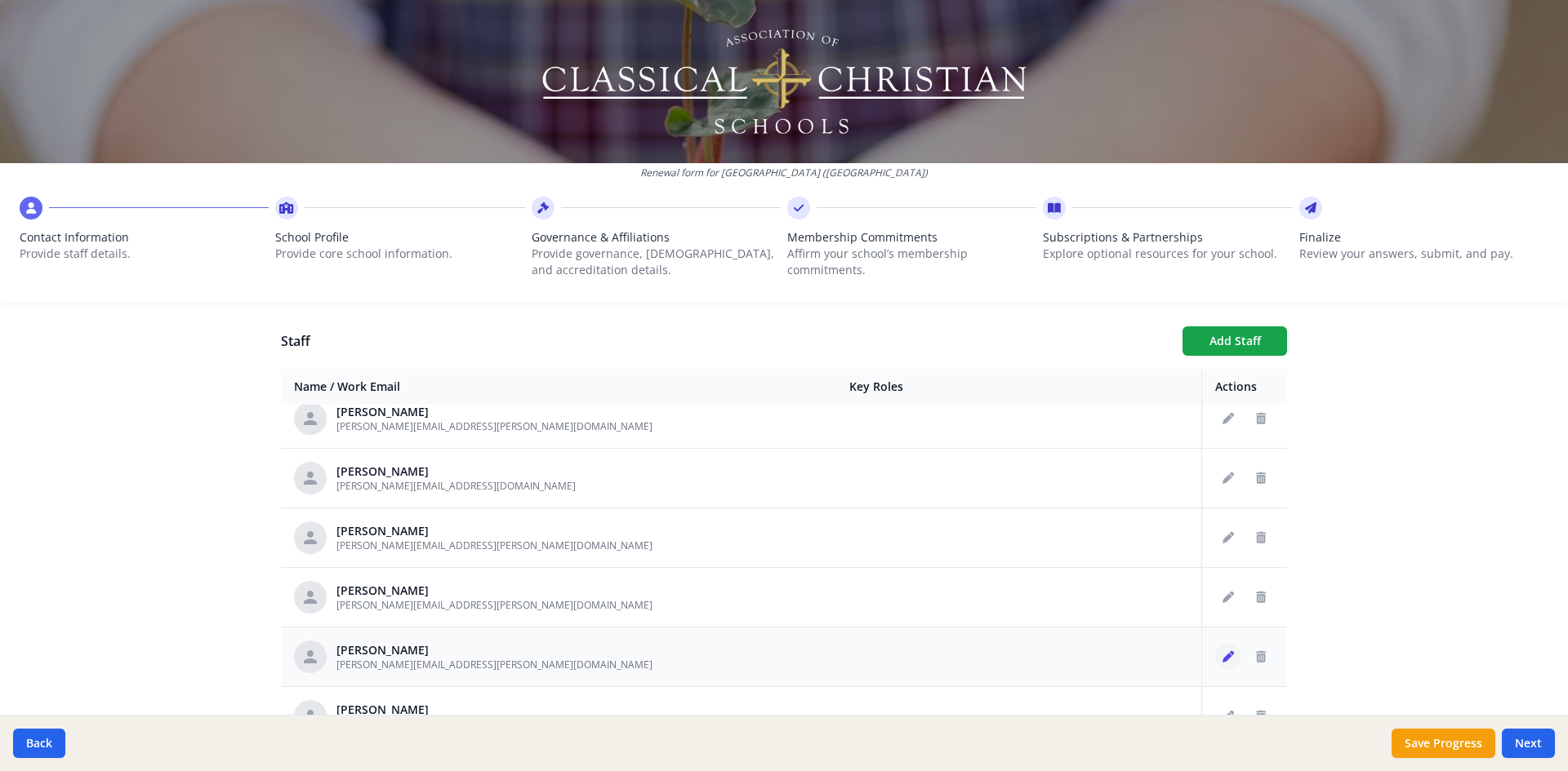
click at [1215, 663] on button "Edit staff" at bounding box center [1228, 657] width 26 height 26
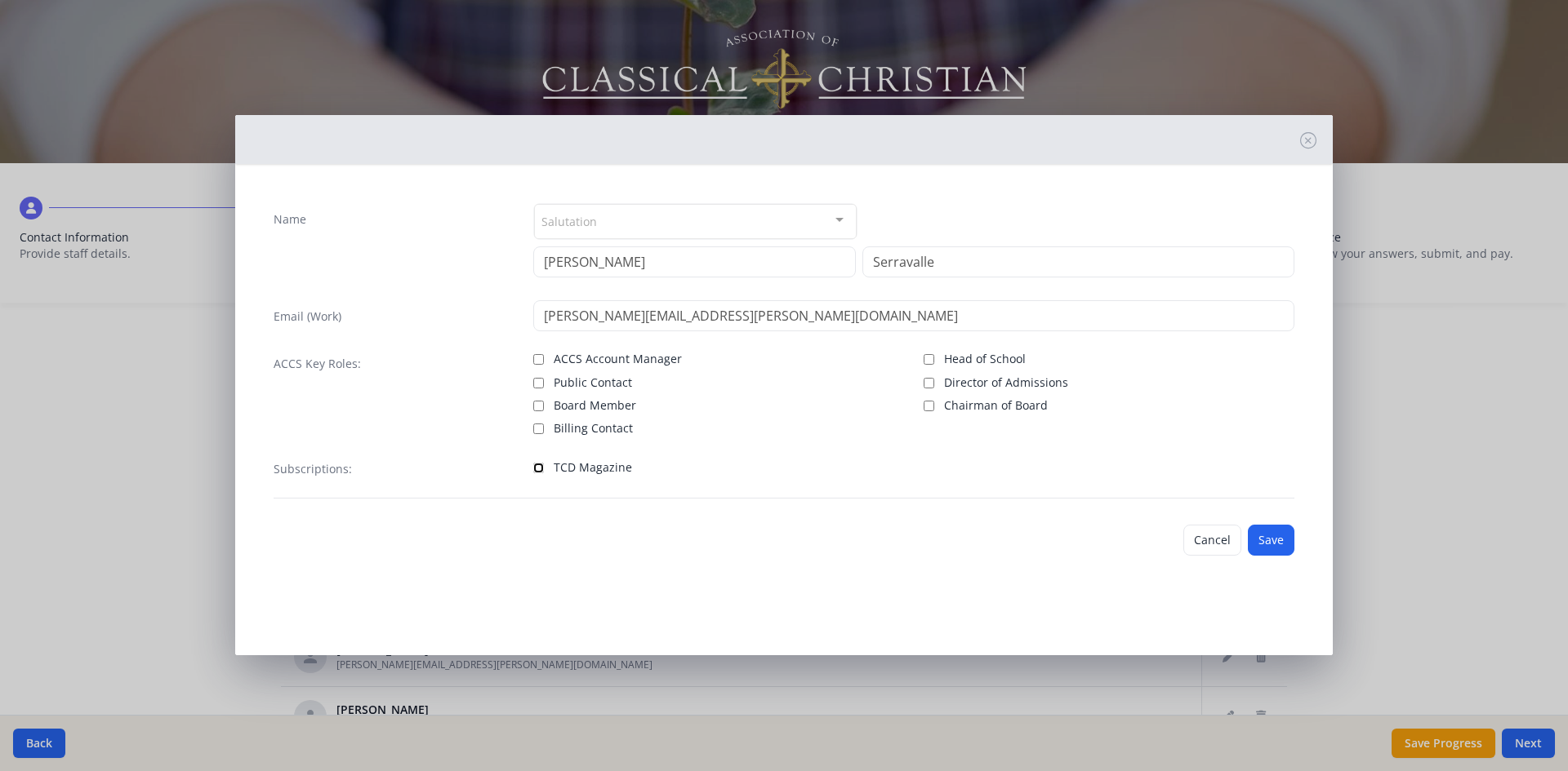
click at [537, 469] on input "TCD Magazine" at bounding box center [538, 468] width 10 height 10
click at [1274, 535] on button "Save" at bounding box center [1271, 540] width 47 height 31
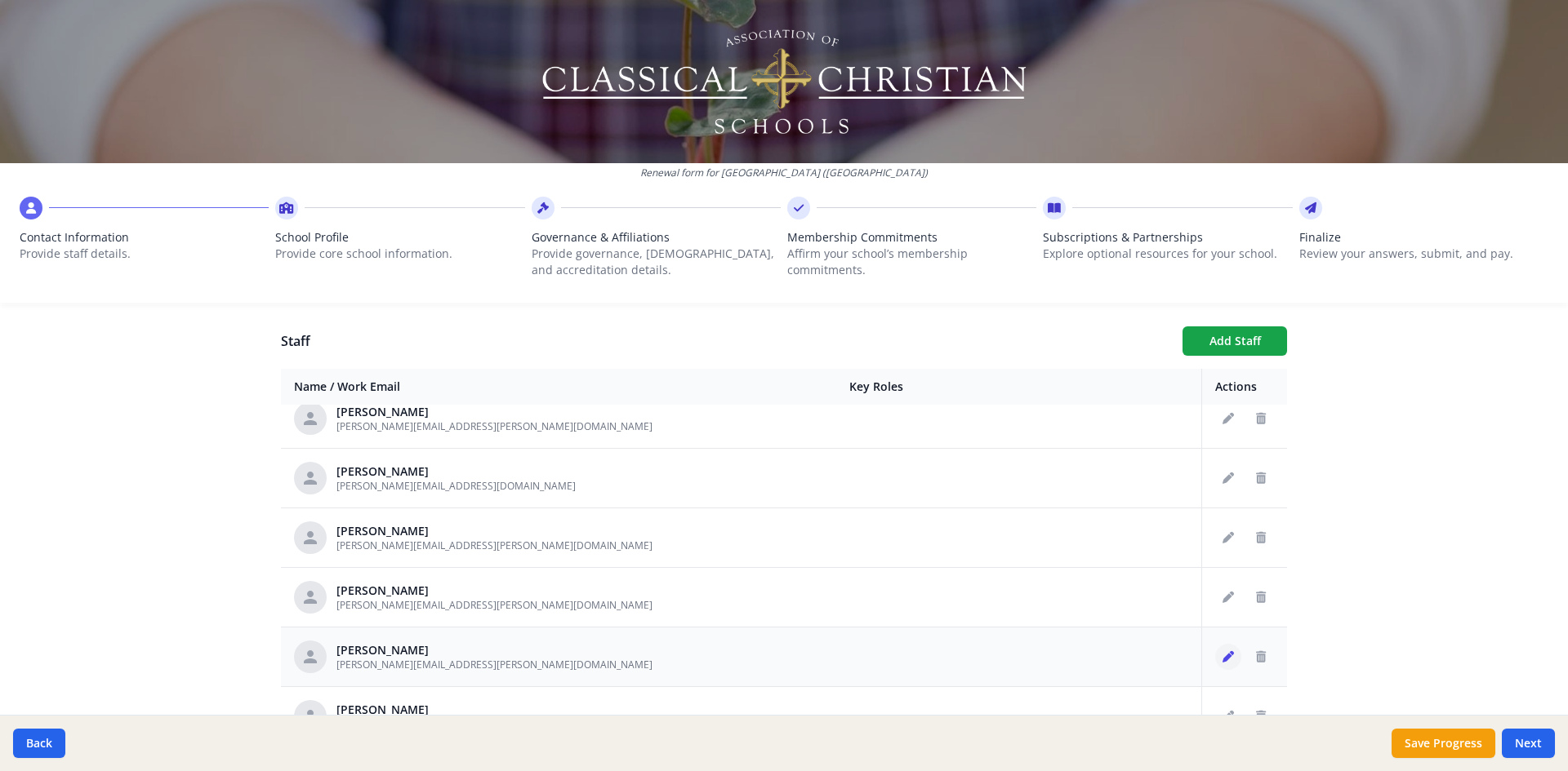
click at [1222, 661] on icon "Edit staff" at bounding box center [1228, 657] width 11 height 11
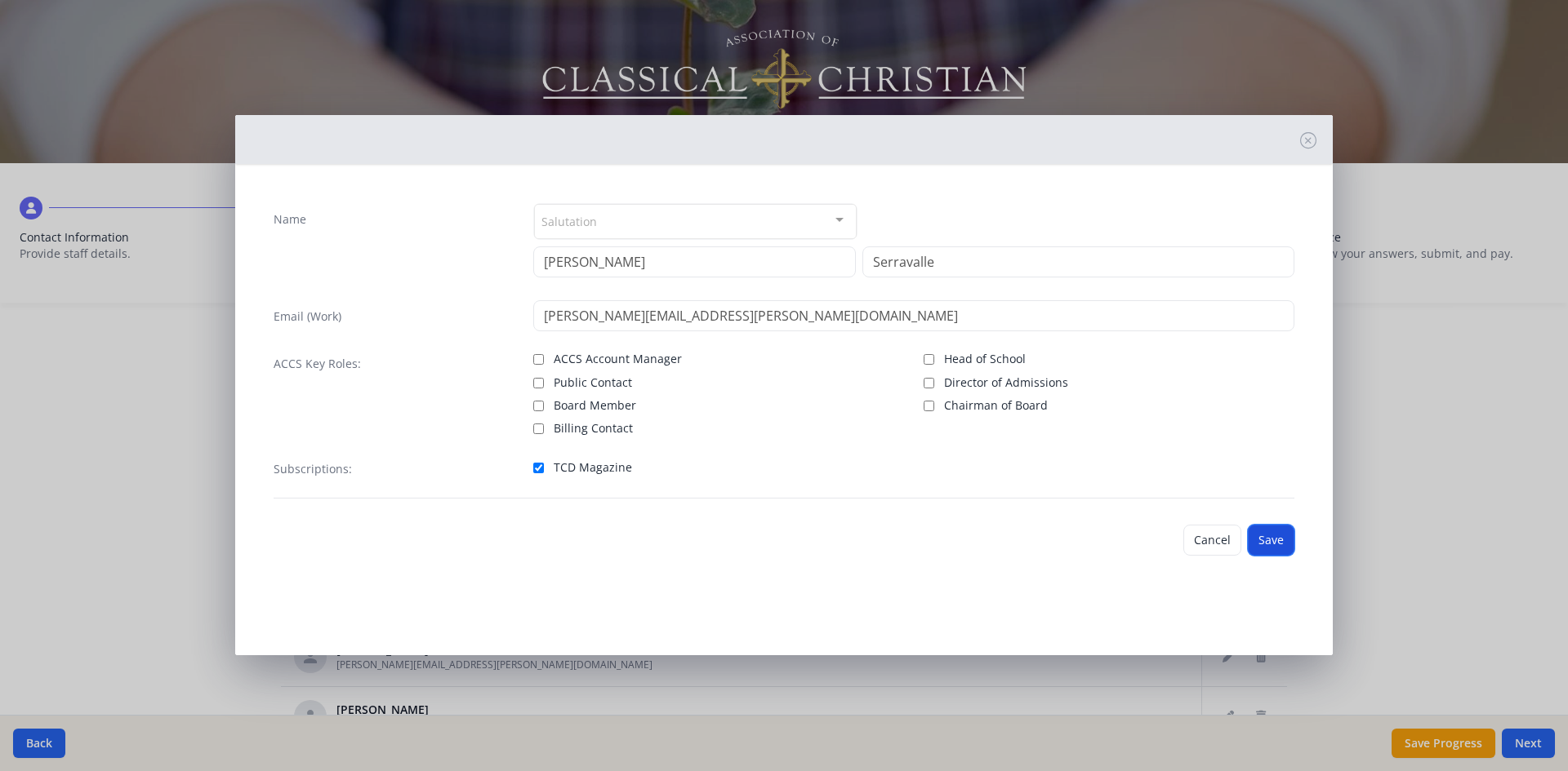
click at [1266, 543] on button "Save" at bounding box center [1271, 540] width 47 height 31
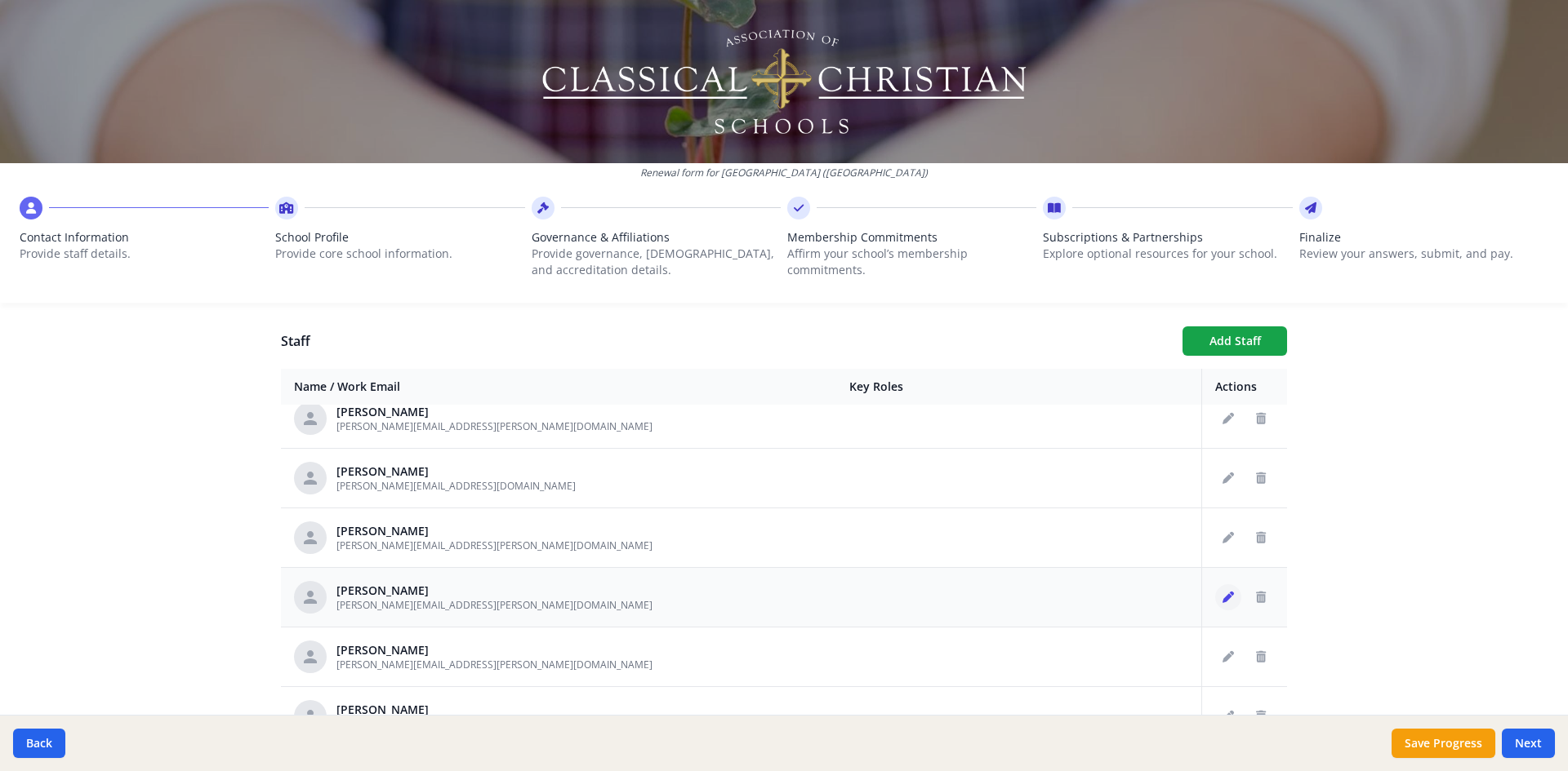
click at [1216, 595] on button "Edit staff" at bounding box center [1228, 597] width 26 height 26
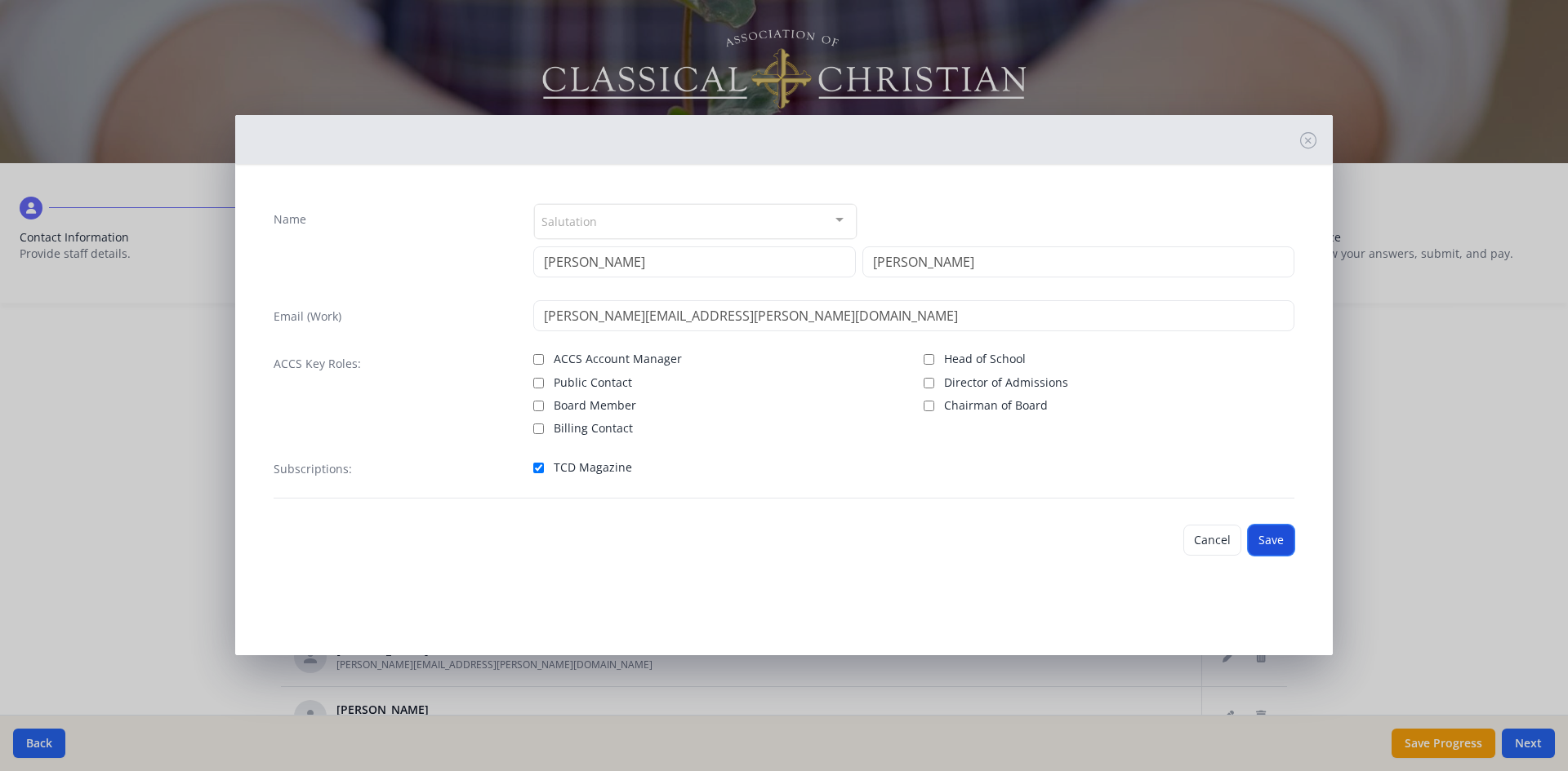
click at [1274, 543] on button "Save" at bounding box center [1271, 540] width 47 height 31
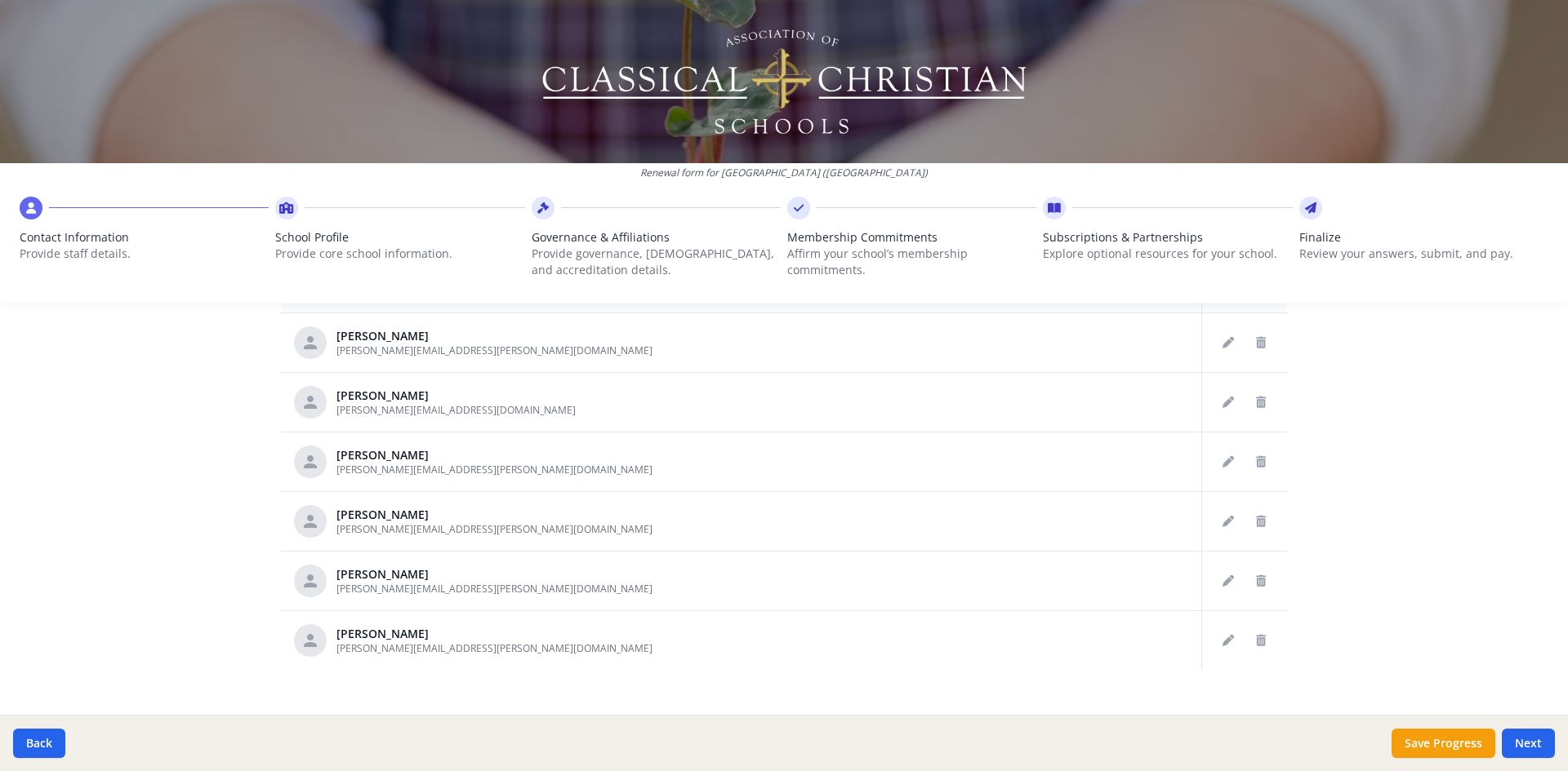
scroll to position [823, 0]
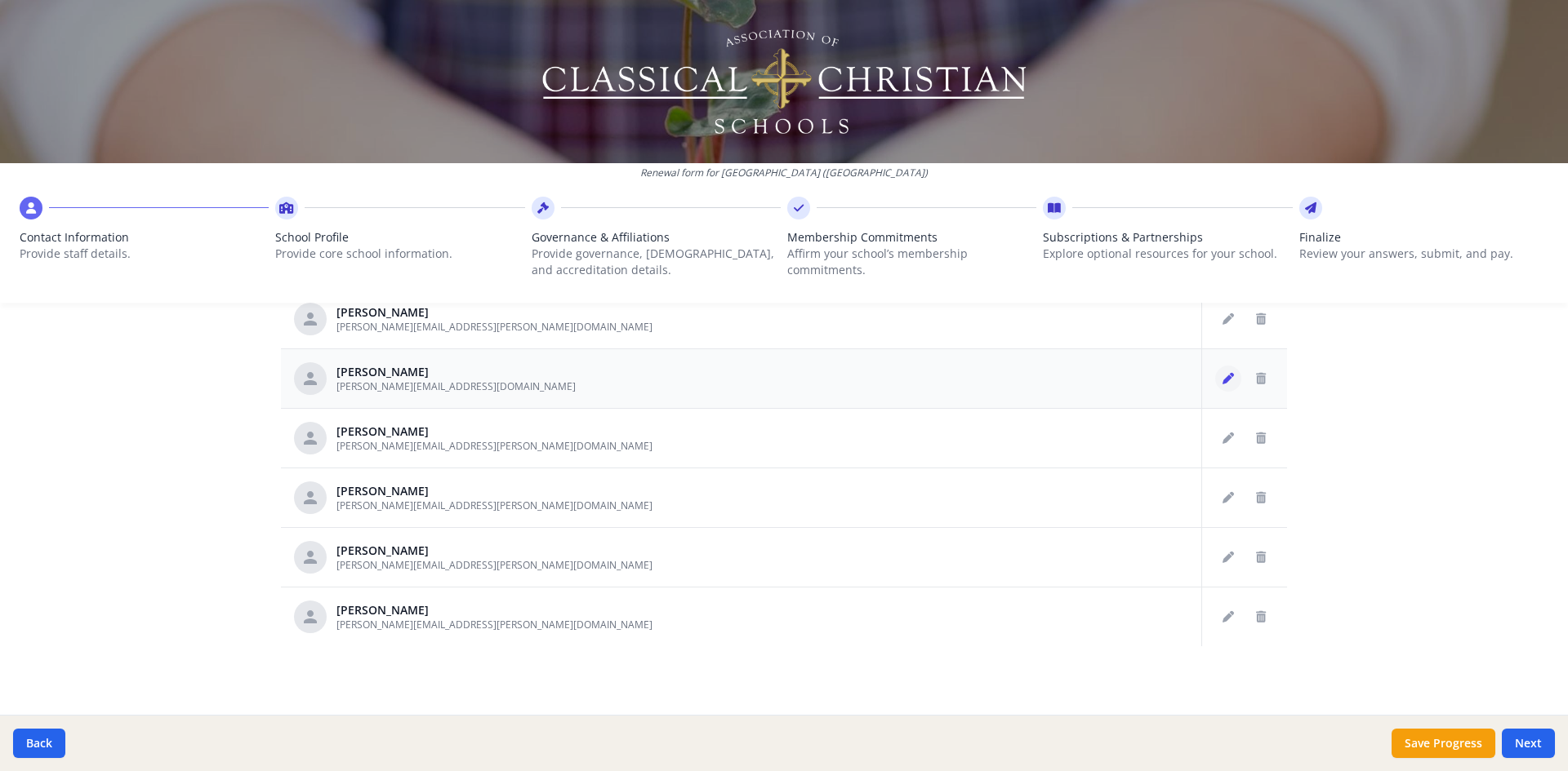
click at [1222, 373] on icon "Edit staff" at bounding box center [1228, 379] width 11 height 11
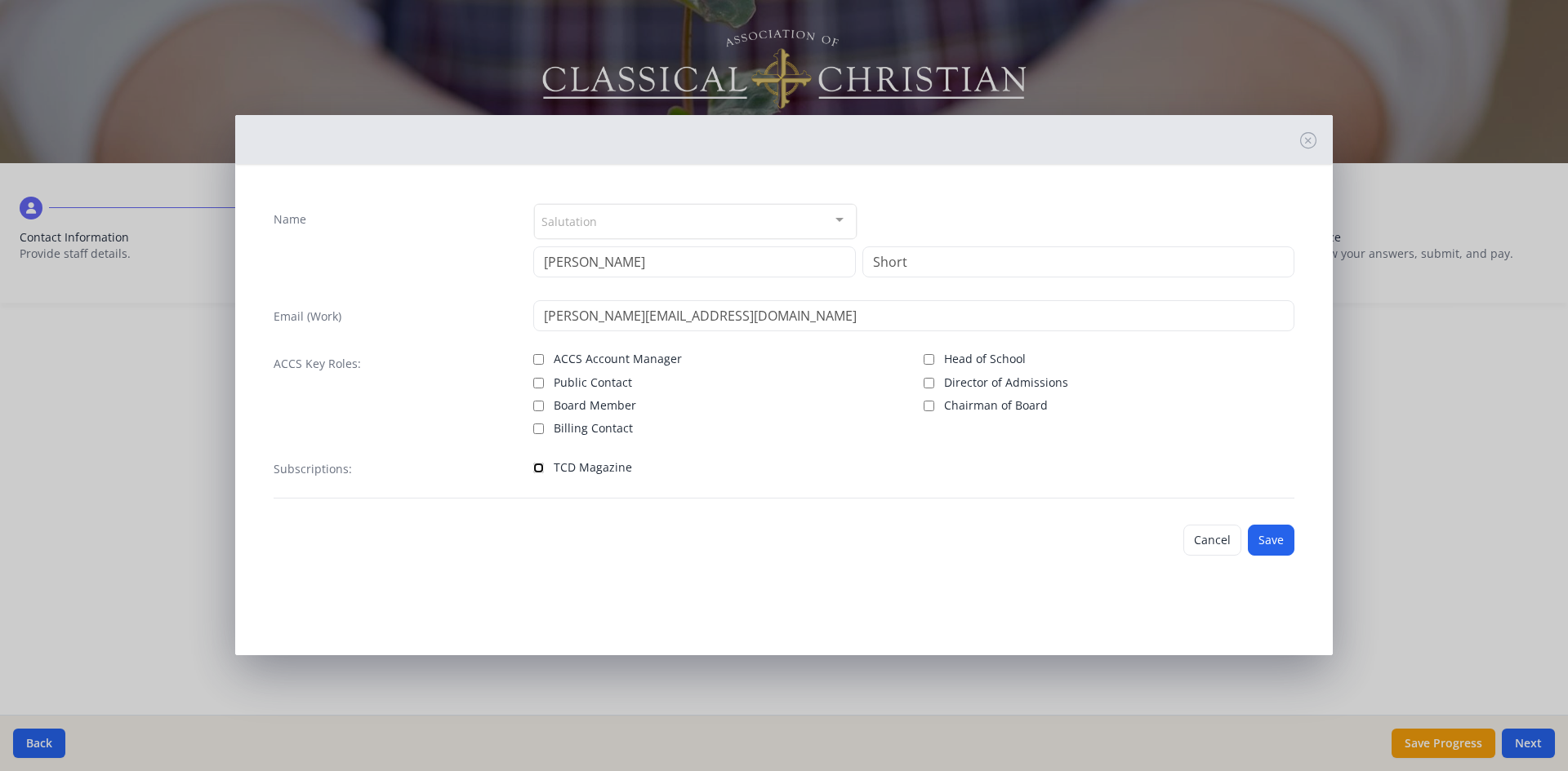
click at [536, 468] on input "TCD Magazine" at bounding box center [538, 468] width 10 height 10
click at [1284, 544] on button "Save" at bounding box center [1271, 540] width 47 height 31
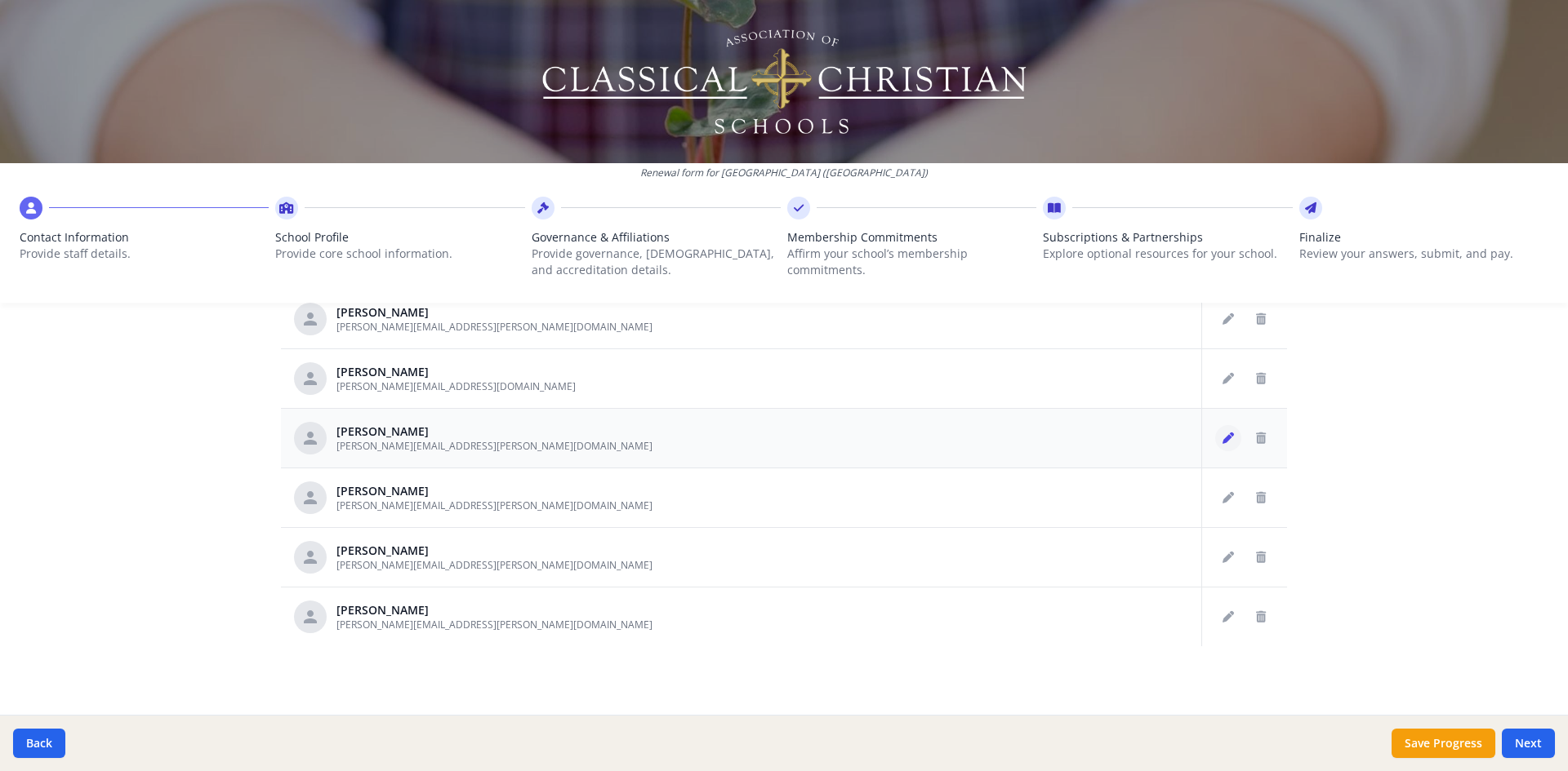
click at [1222, 439] on icon "Edit staff" at bounding box center [1228, 438] width 11 height 11
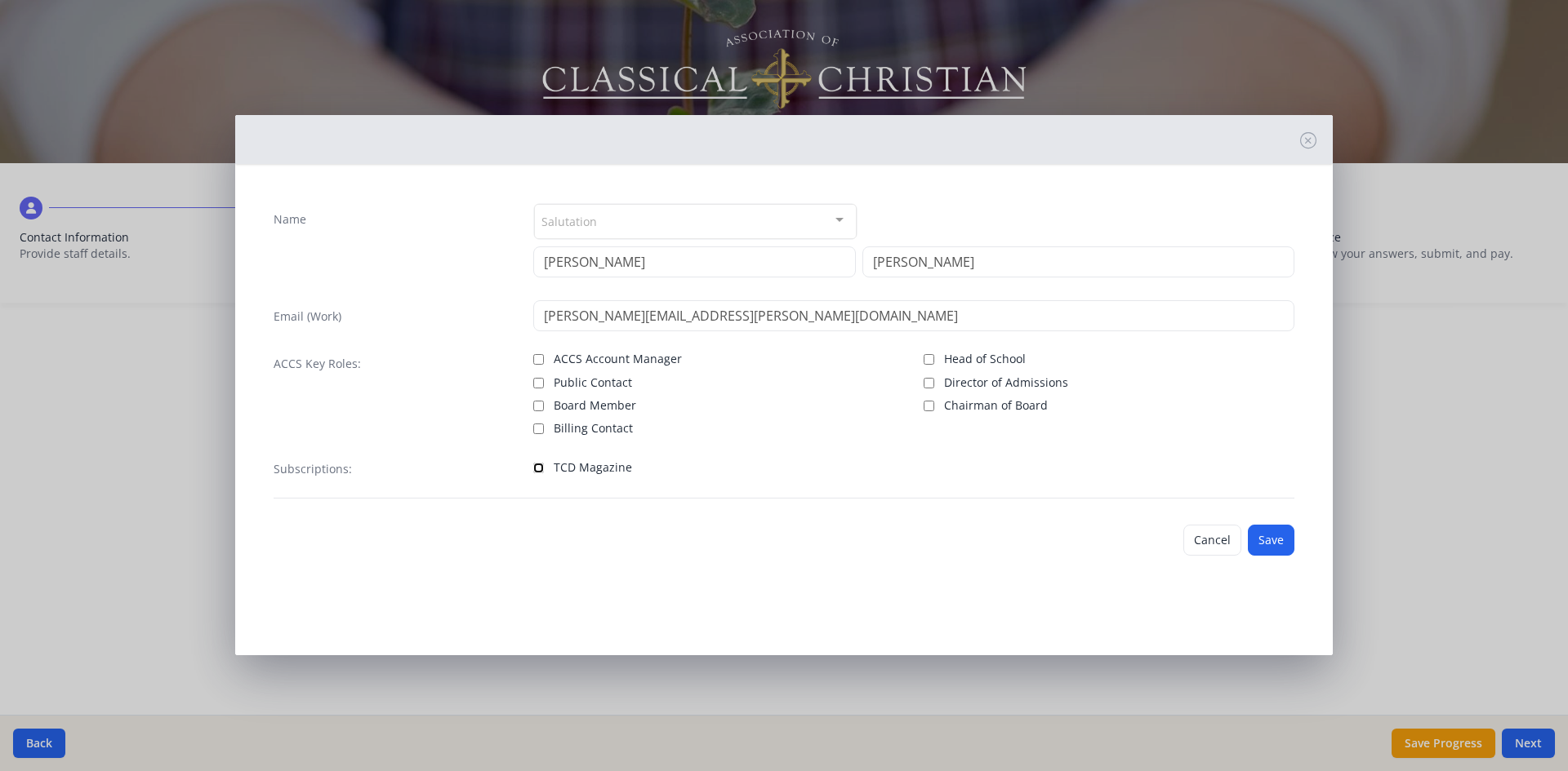
click at [539, 470] on input "TCD Magazine" at bounding box center [538, 468] width 10 height 10
click at [1281, 546] on button "Save" at bounding box center [1271, 540] width 47 height 31
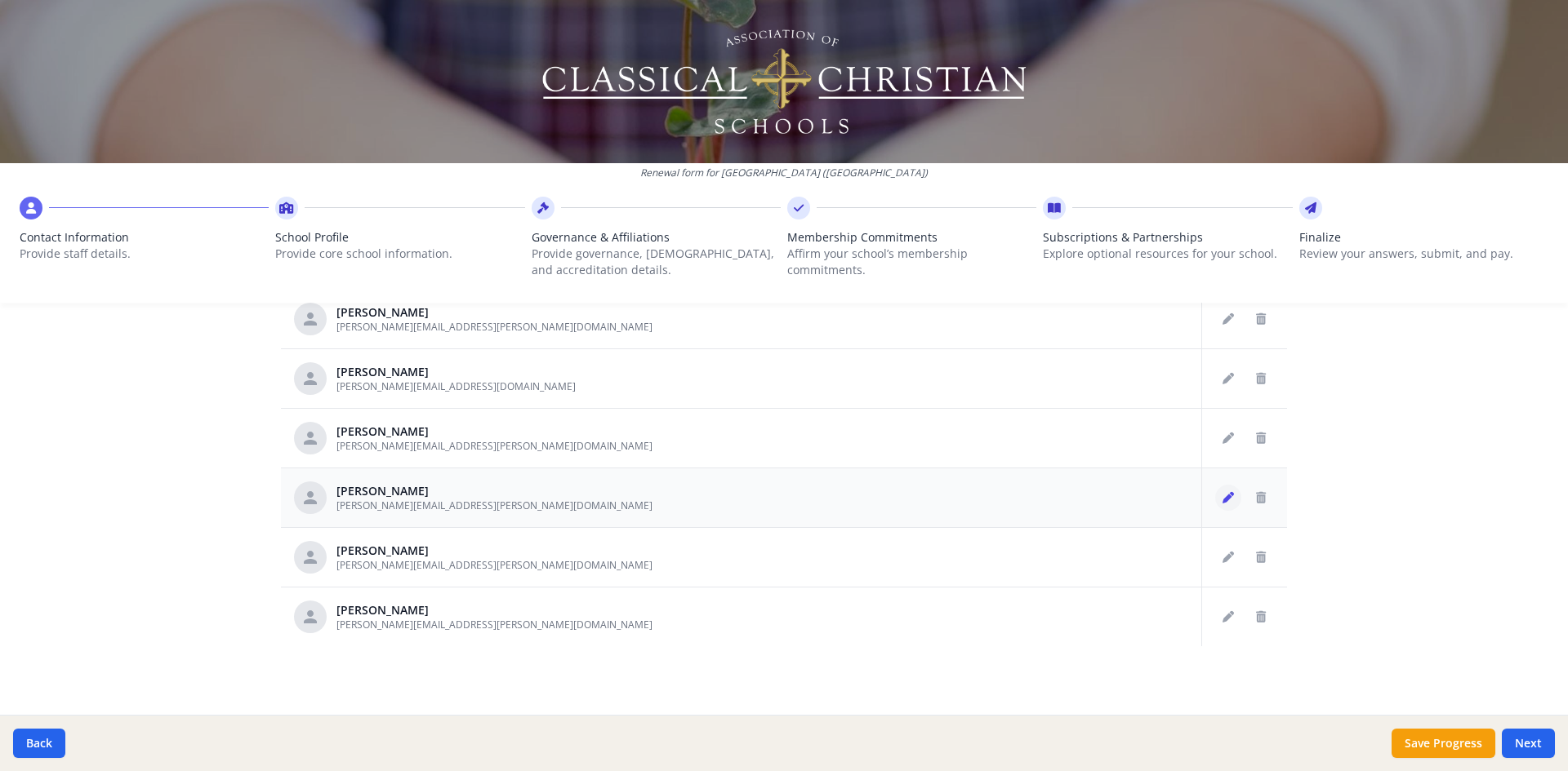
click at [1222, 498] on icon "Edit staff" at bounding box center [1228, 498] width 11 height 11
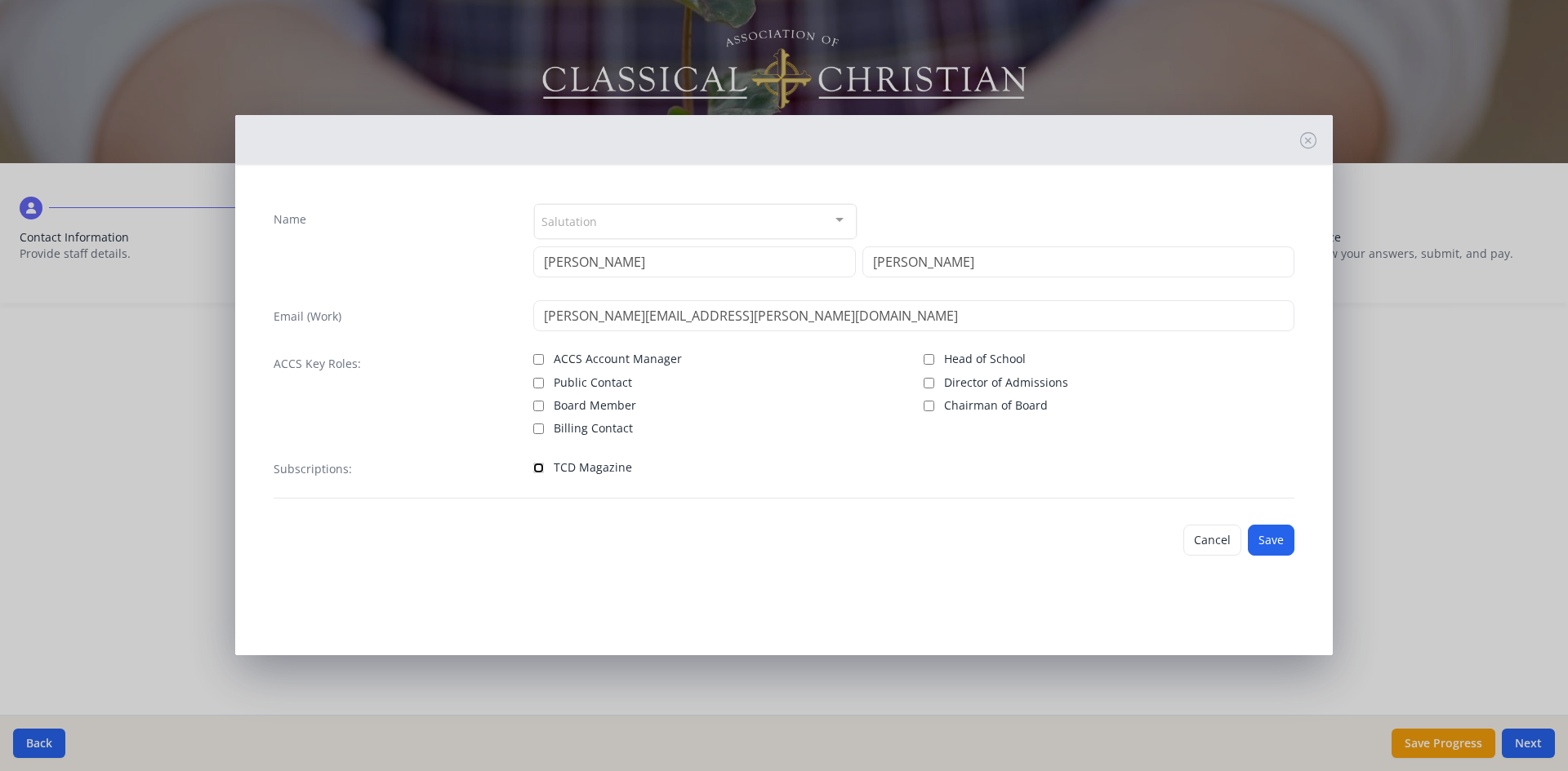
click at [536, 468] on input "TCD Magazine" at bounding box center [538, 468] width 10 height 10
click at [1270, 540] on button "Save" at bounding box center [1271, 540] width 47 height 31
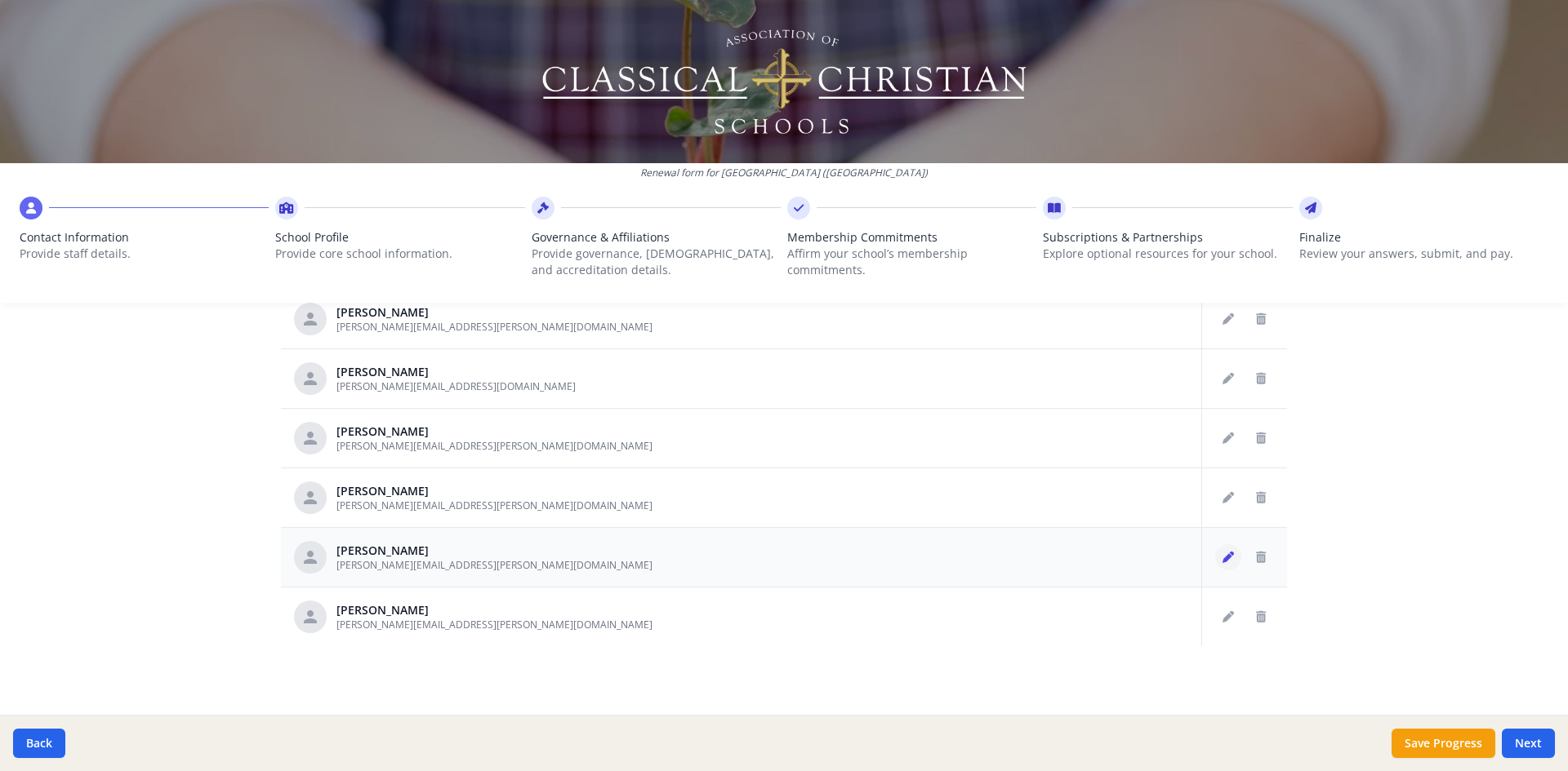
click at [1222, 556] on icon "Edit staff" at bounding box center [1228, 557] width 11 height 11
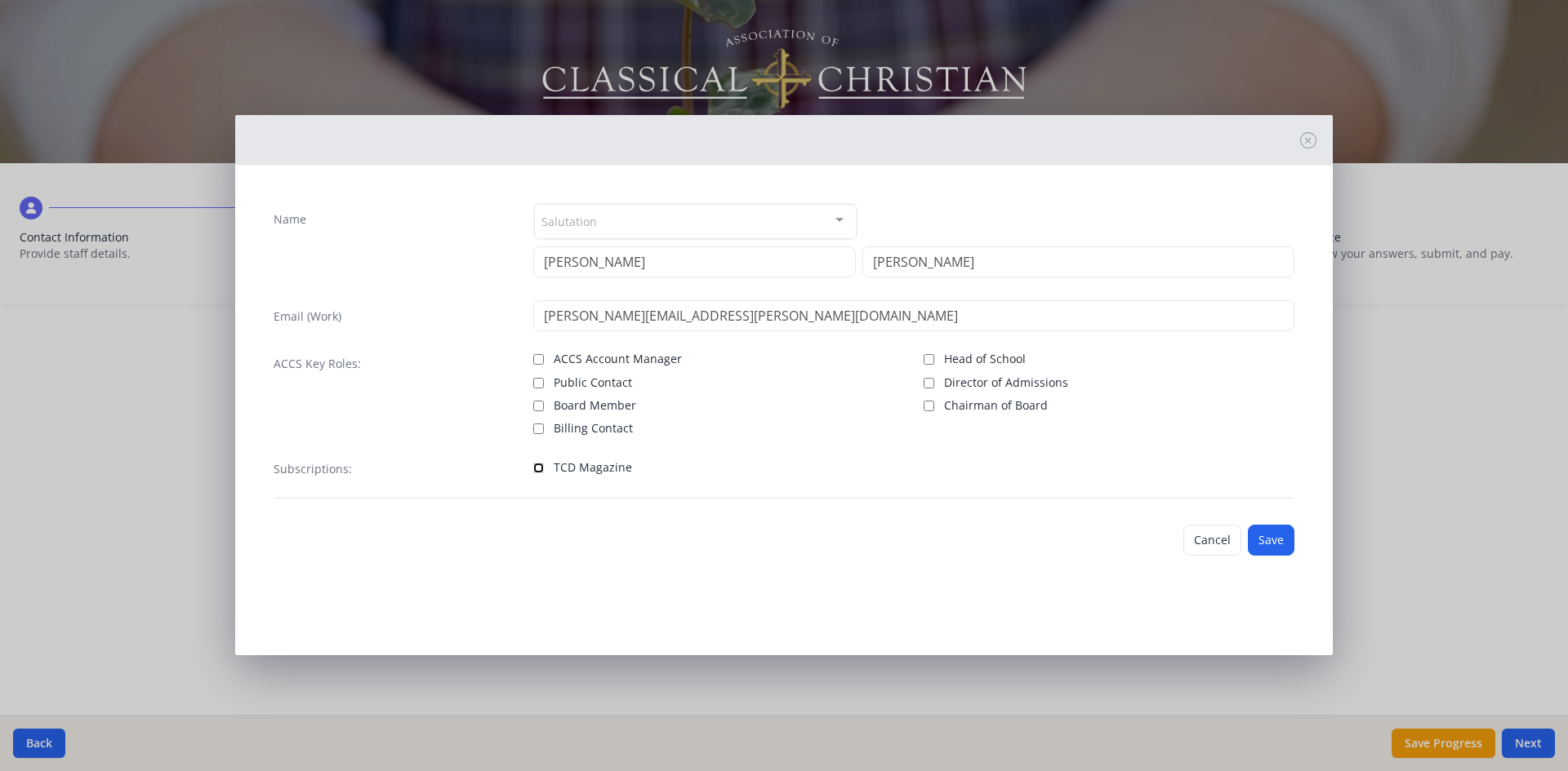
click at [540, 471] on input "TCD Magazine" at bounding box center [538, 468] width 10 height 10
click at [1270, 547] on button "Save" at bounding box center [1271, 540] width 47 height 31
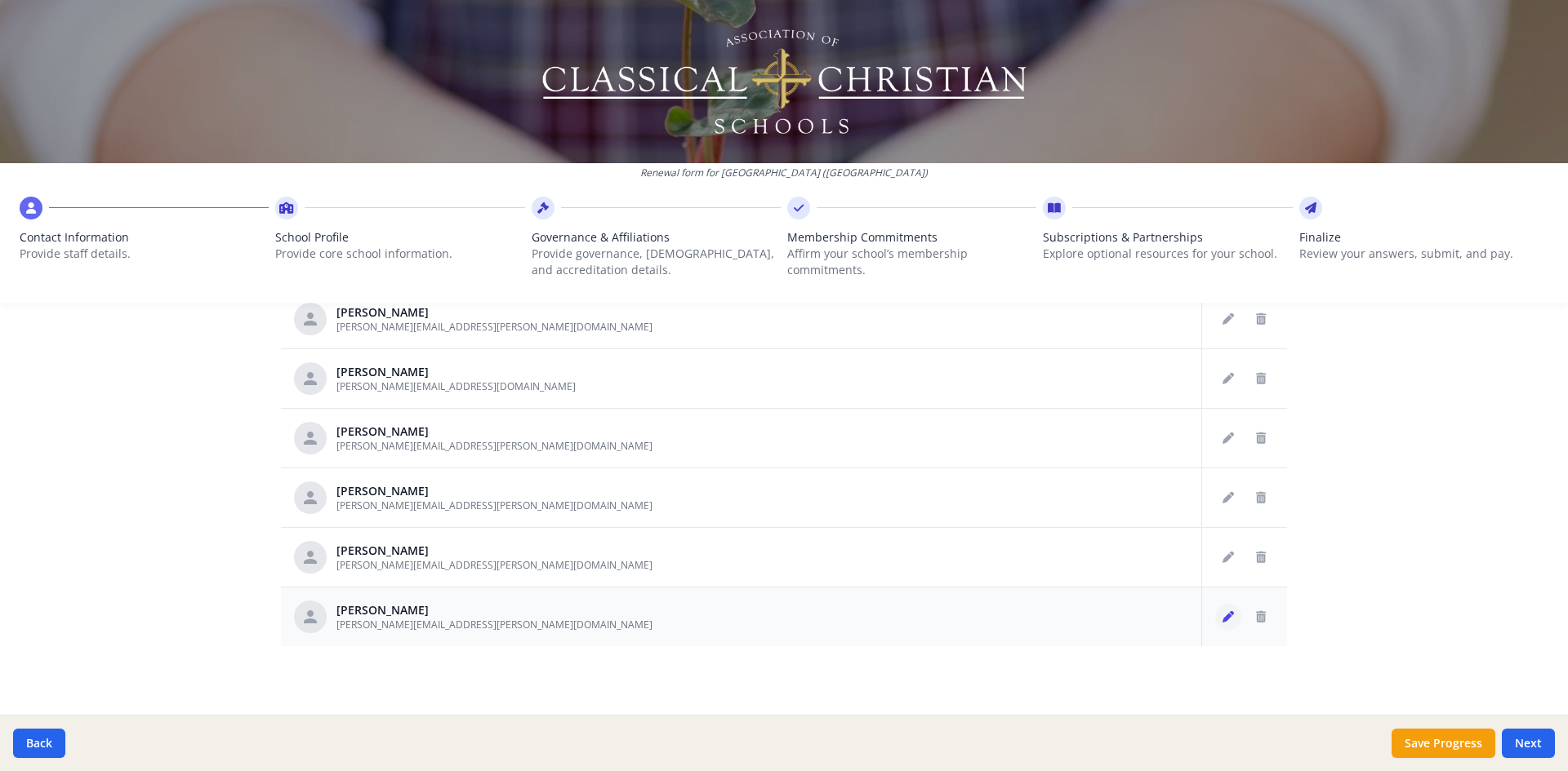
click at [1222, 618] on icon "Edit staff" at bounding box center [1228, 617] width 11 height 11
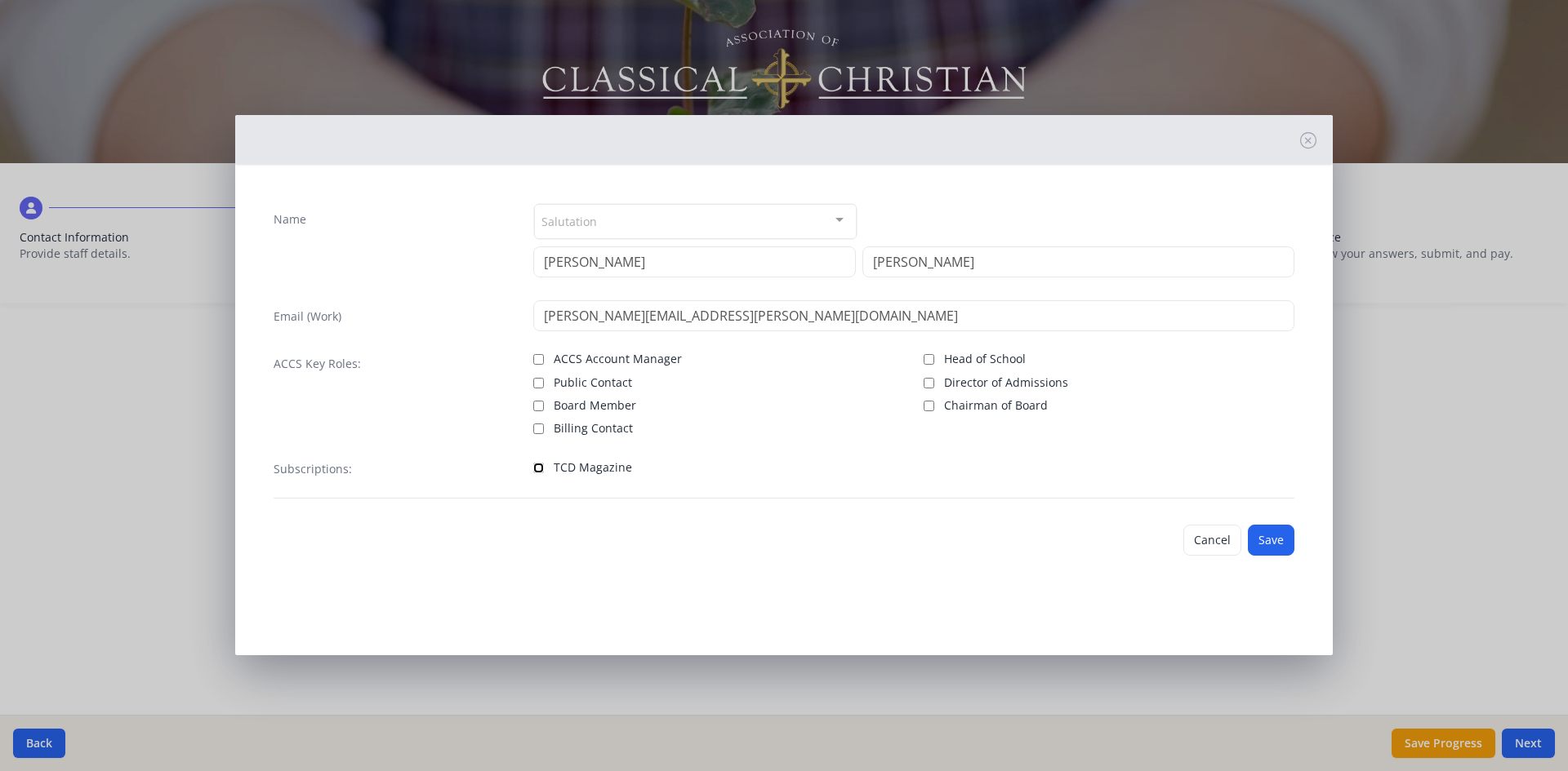
click at [537, 470] on input "TCD Magazine" at bounding box center [538, 468] width 10 height 10
click at [1280, 543] on button "Save" at bounding box center [1271, 540] width 47 height 31
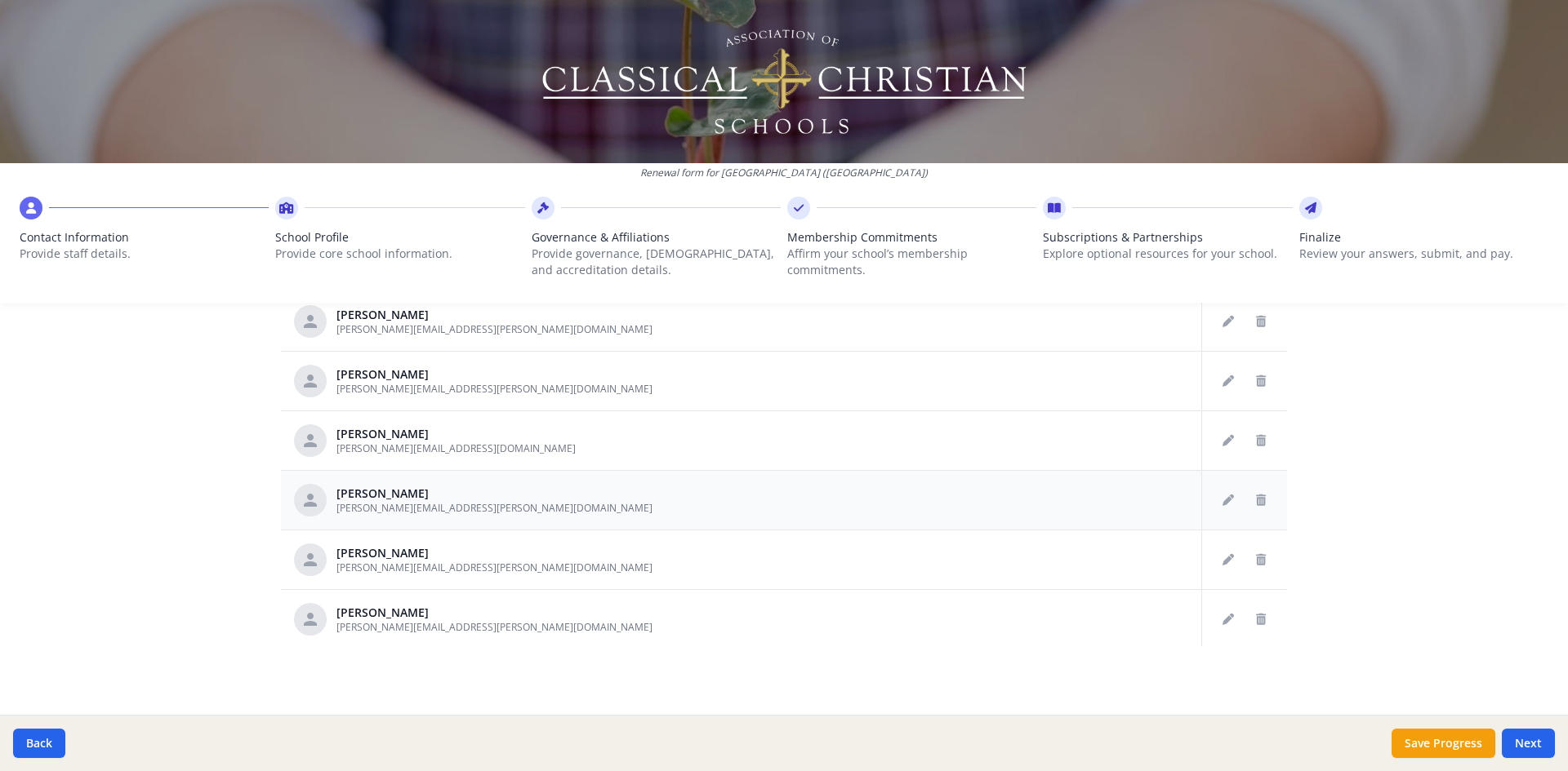
scroll to position [1718, 0]
click at [1533, 738] on button "Next" at bounding box center [1528, 743] width 53 height 29
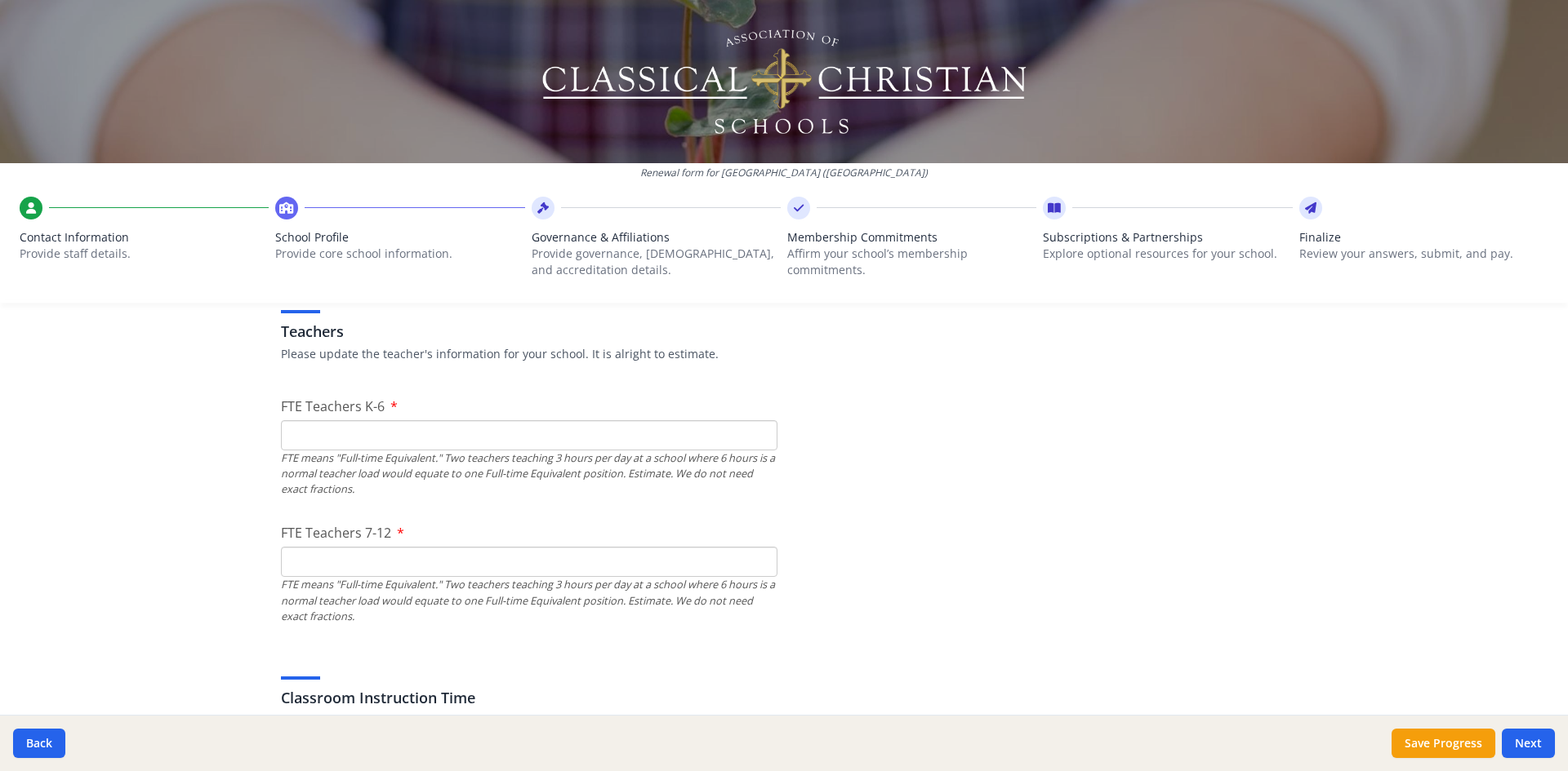
scroll to position [979, 0]
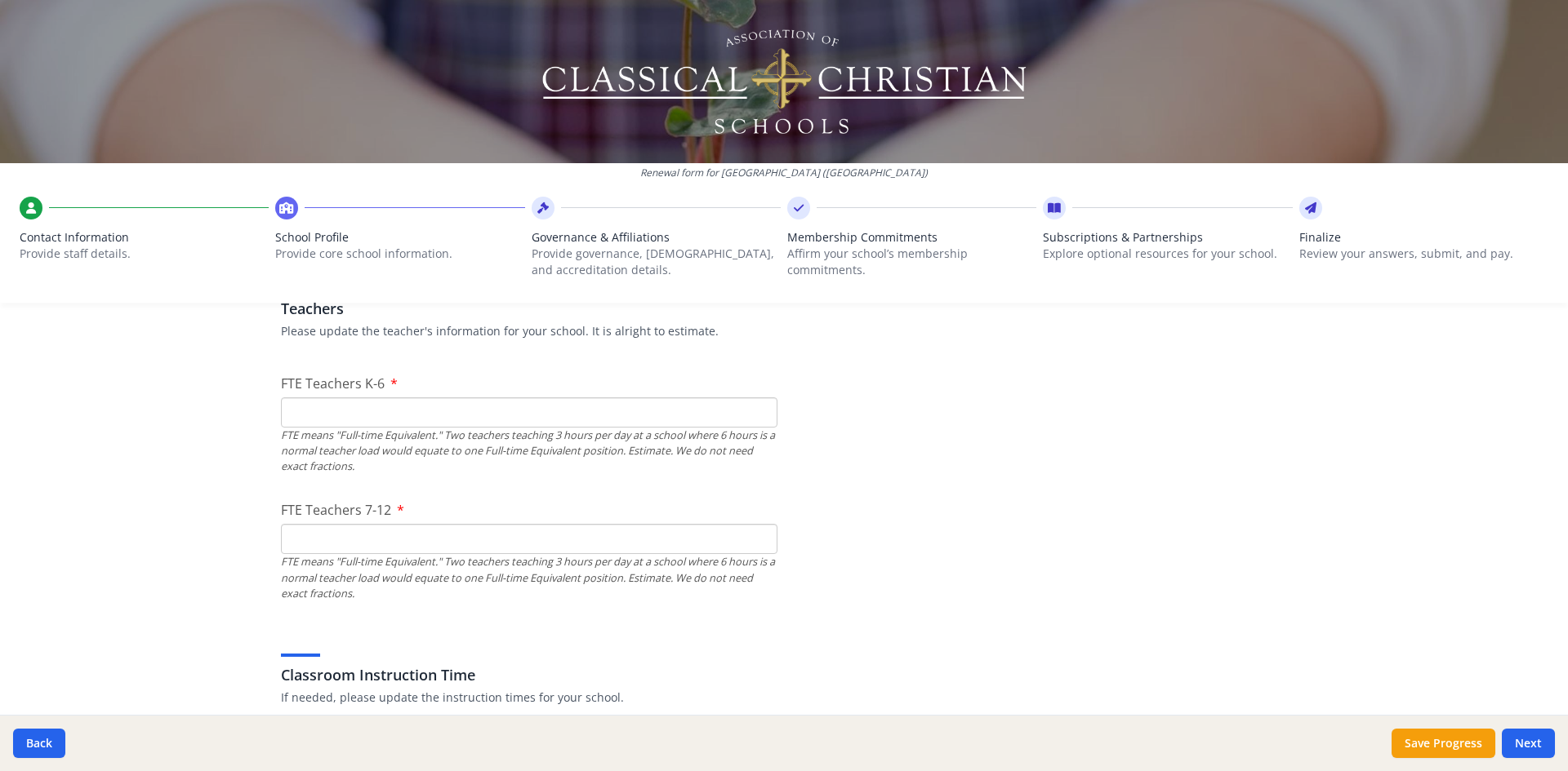
click at [356, 408] on input "FTE Teachers K-6" at bounding box center [530, 413] width 497 height 30
click at [346, 542] on input "FTE Teachers 7-12" at bounding box center [530, 539] width 497 height 30
click at [309, 537] on input "FTE Teachers 7-12" at bounding box center [530, 539] width 497 height 30
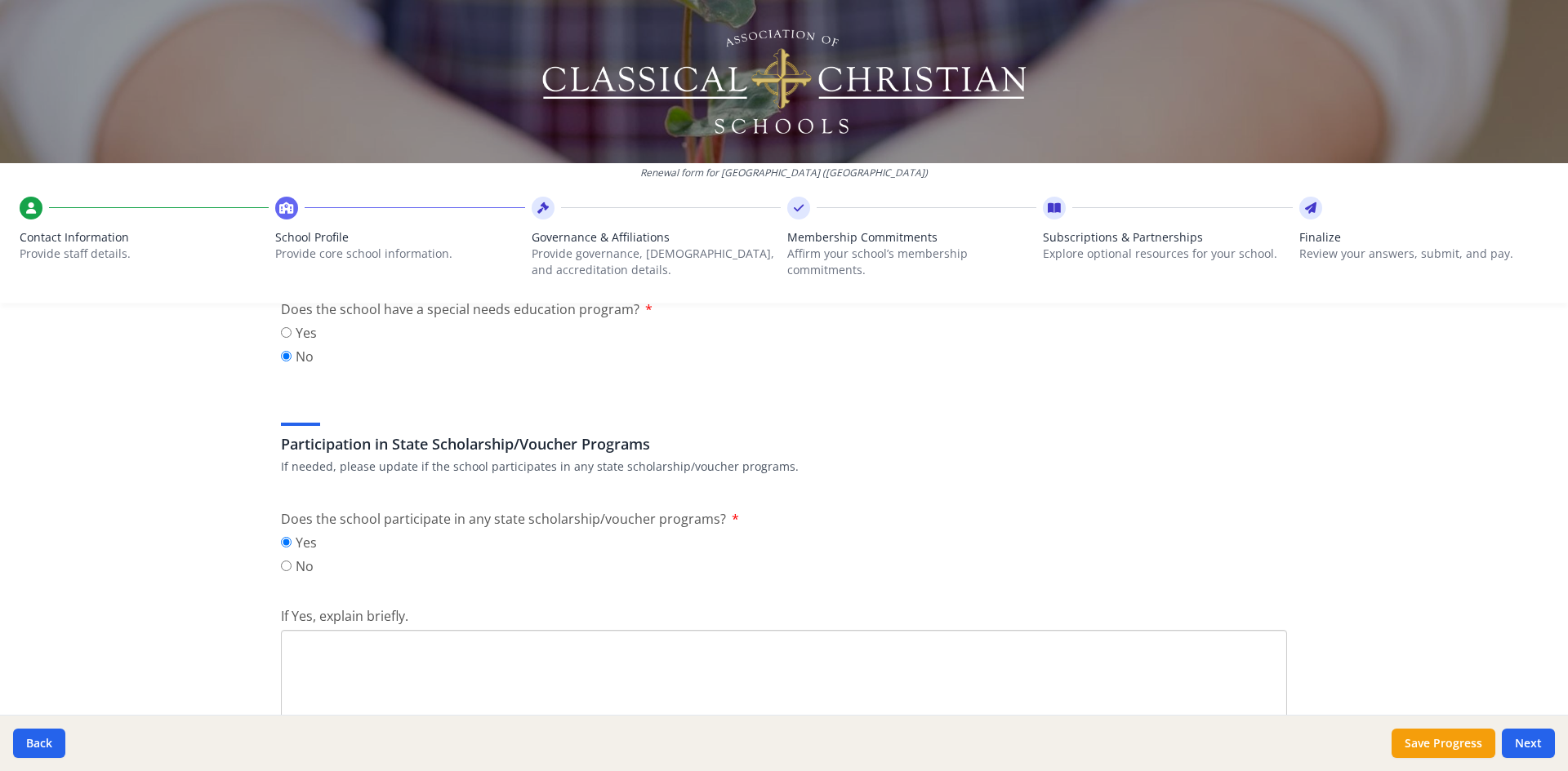
scroll to position [1959, 0]
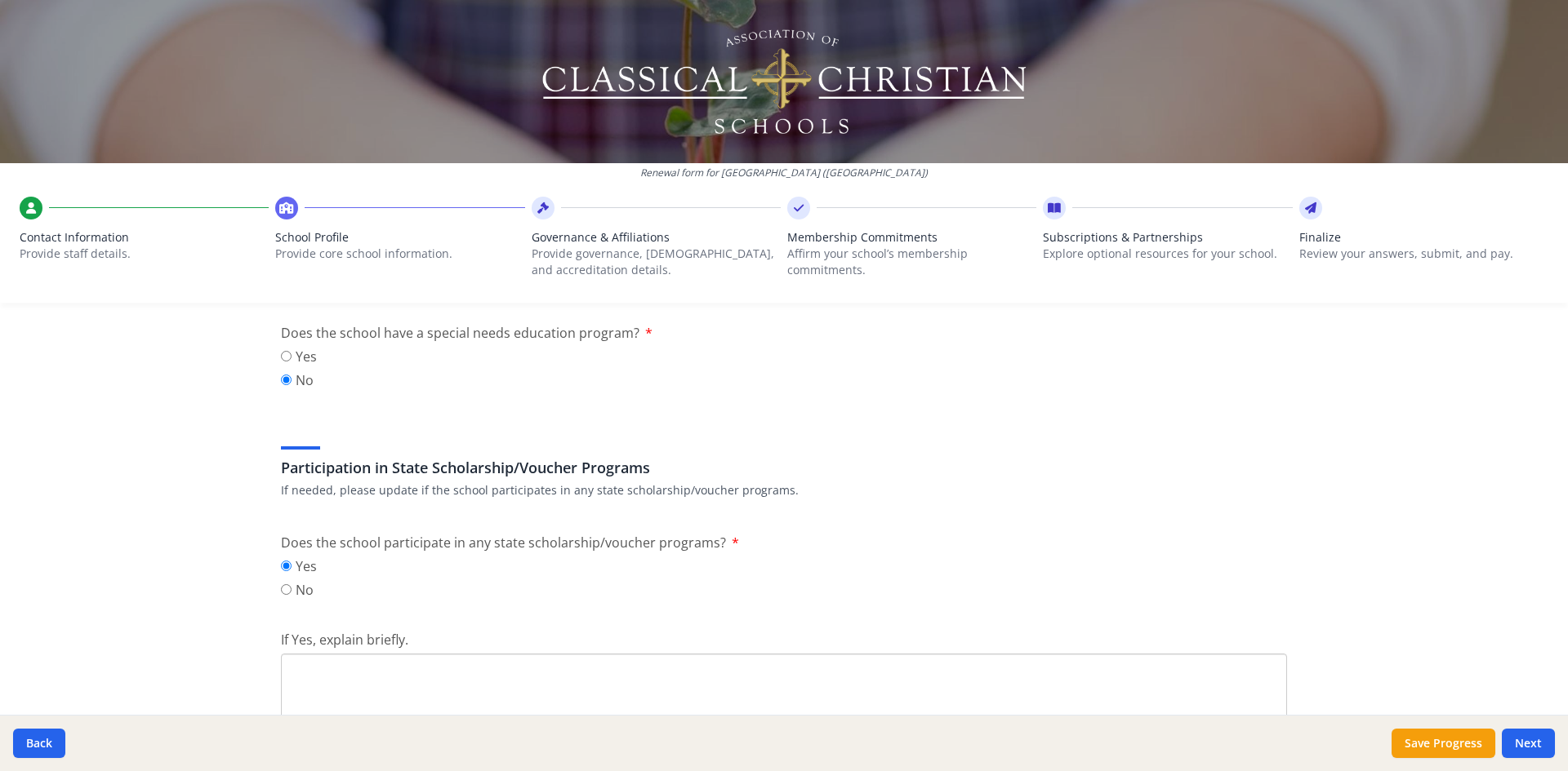
click at [314, 676] on textarea "If Yes, explain briefly." at bounding box center [784, 708] width 1006 height 109
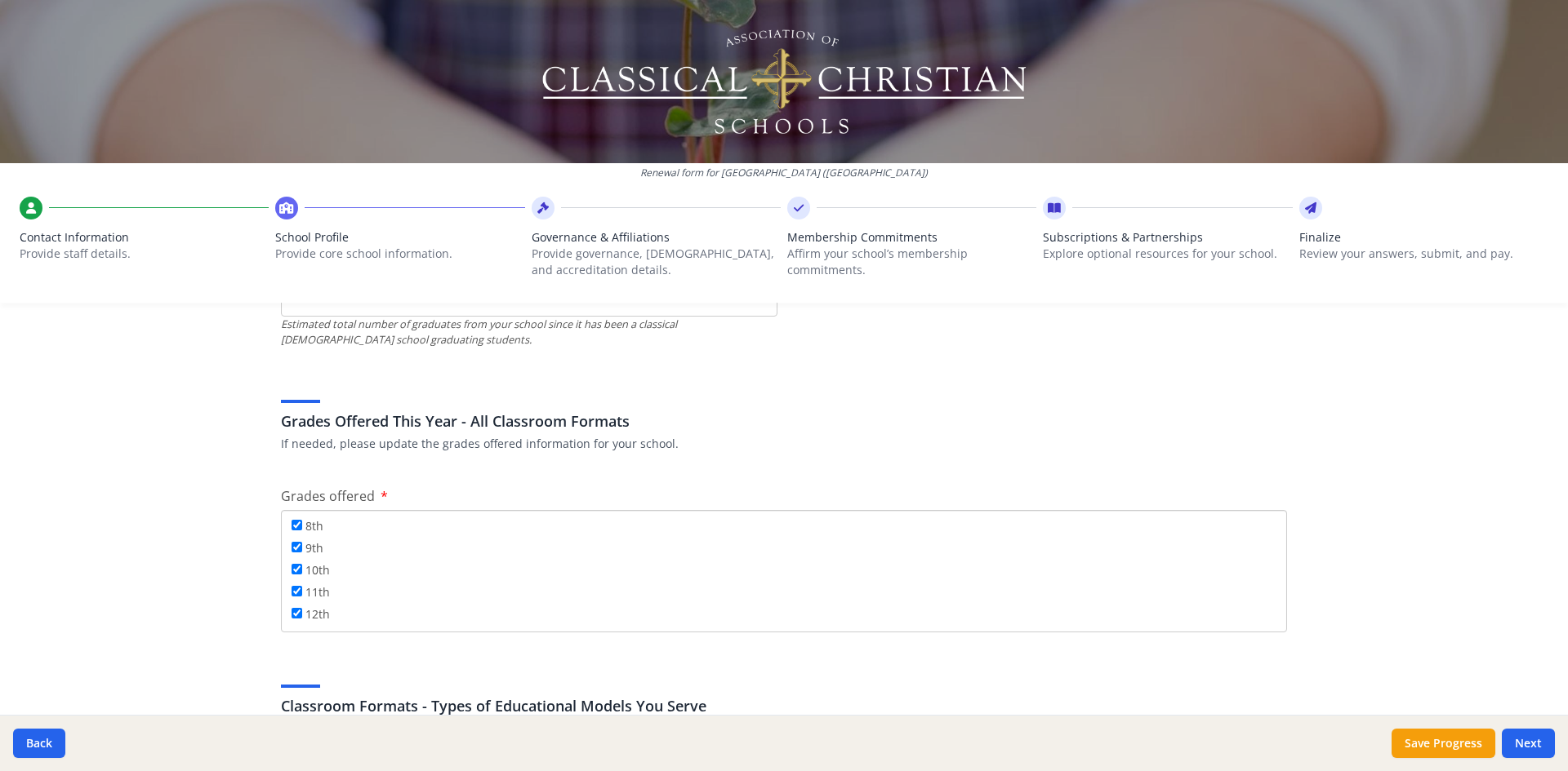
scroll to position [2938, 0]
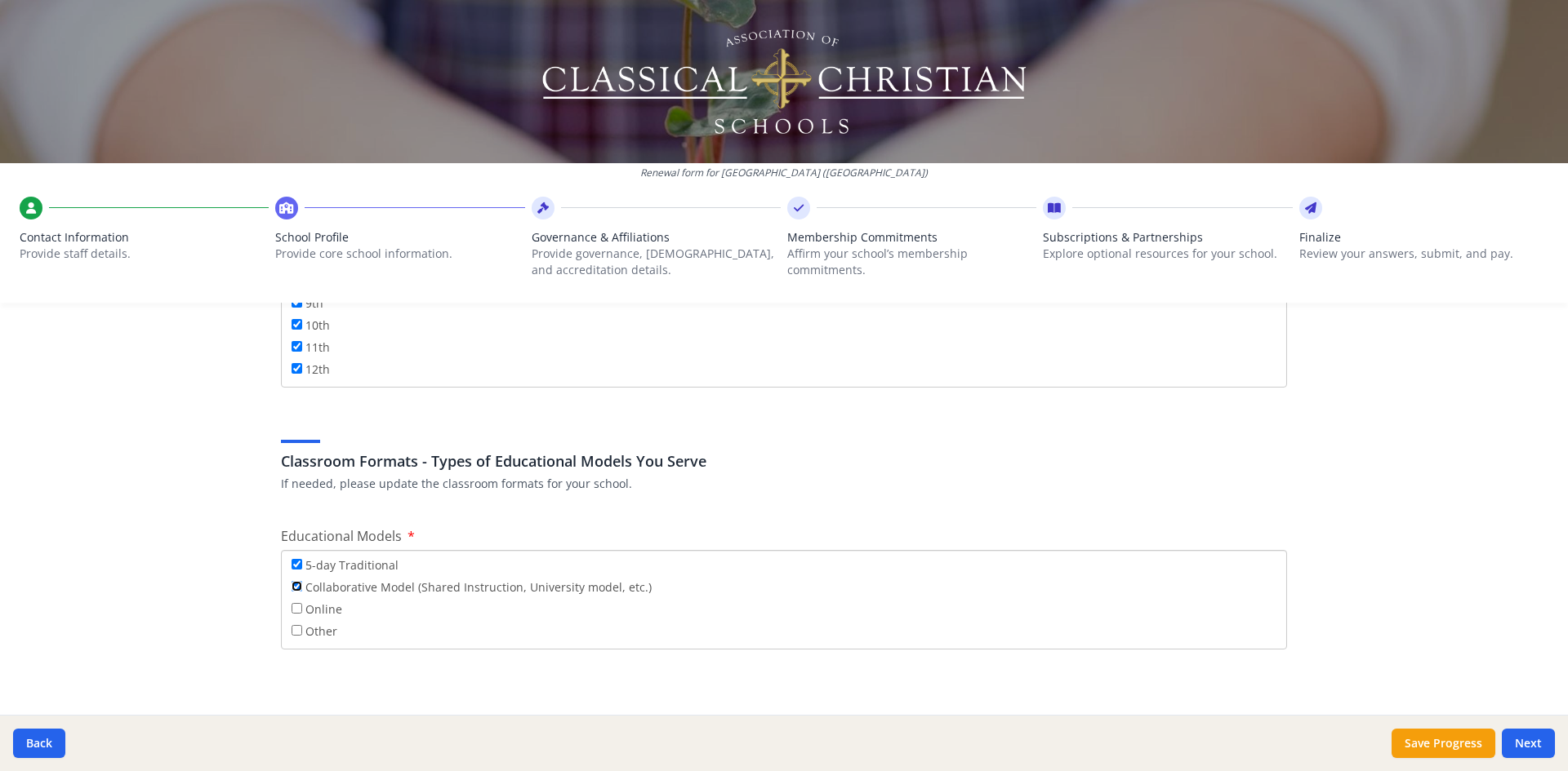
click at [291, 586] on input "Collaborative Model (Shared Instruction, University model, etc.)" at bounding box center [296, 586] width 10 height 10
click at [292, 586] on input "Collaborative Model (Shared Instruction, University model, etc.)" at bounding box center [296, 586] width 10 height 10
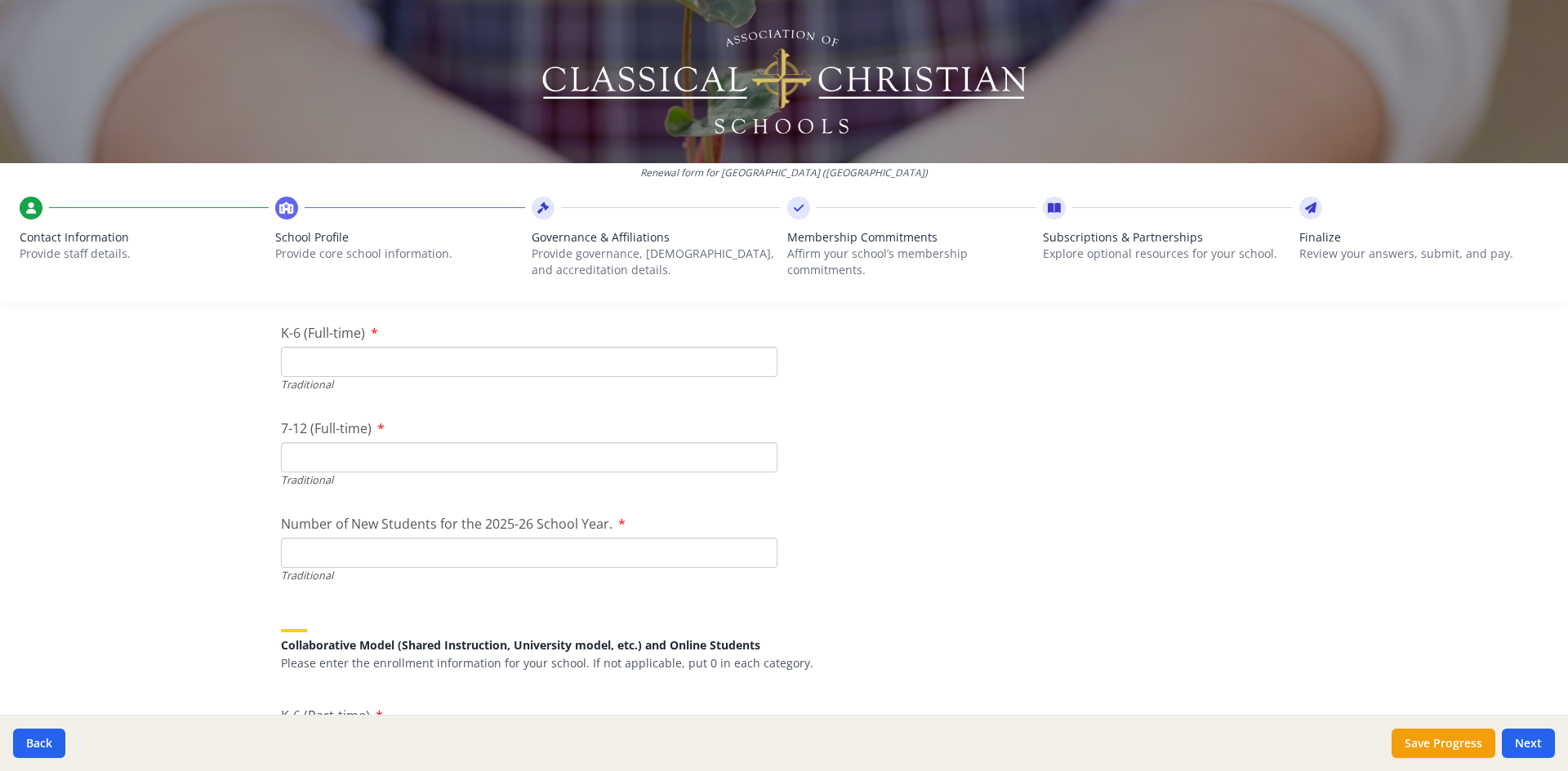
scroll to position [3428, 0]
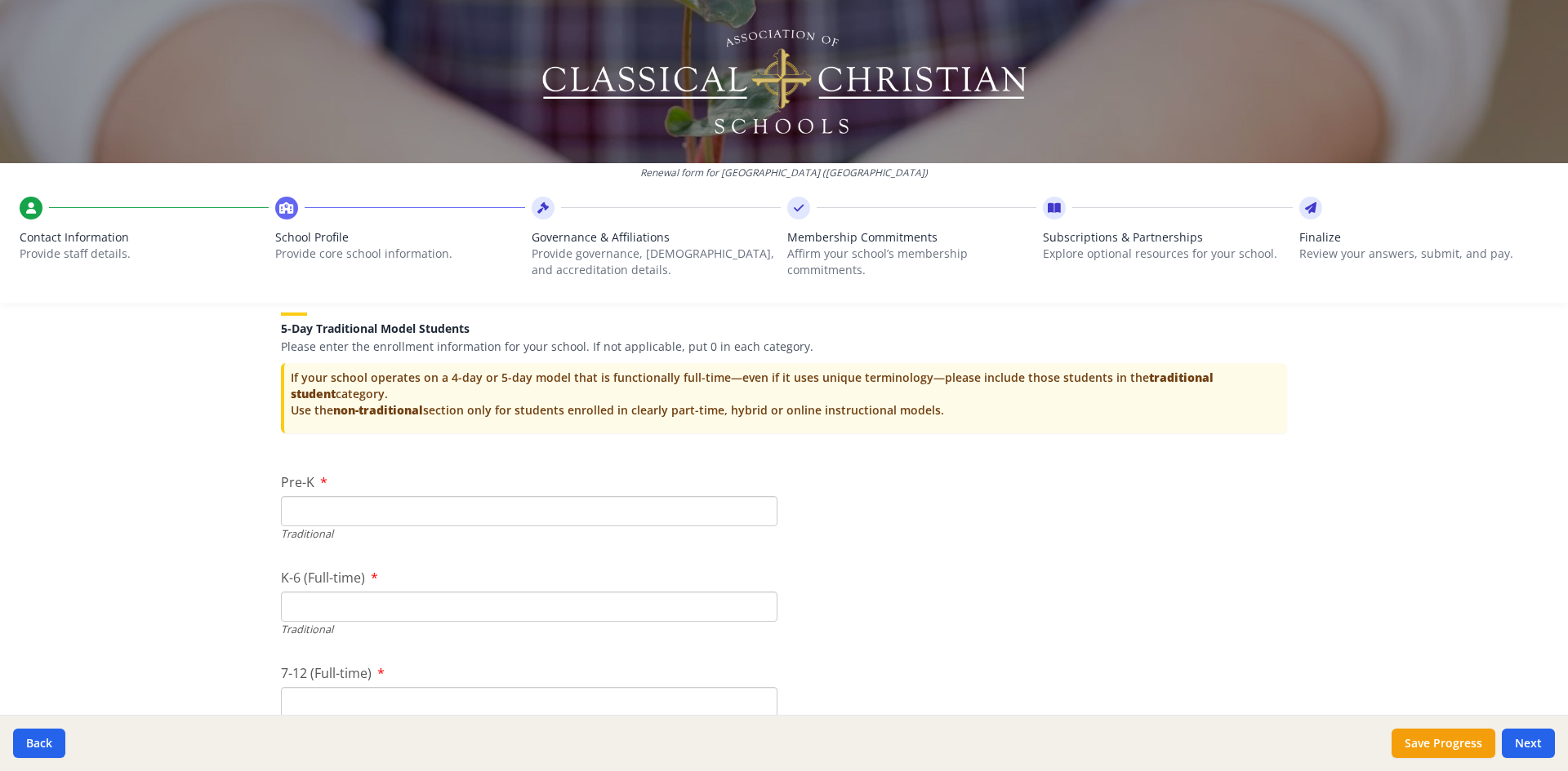
click at [329, 611] on input "K-6 (Full-time)" at bounding box center [530, 607] width 497 height 30
click at [328, 507] on input "Pre-K" at bounding box center [530, 512] width 497 height 30
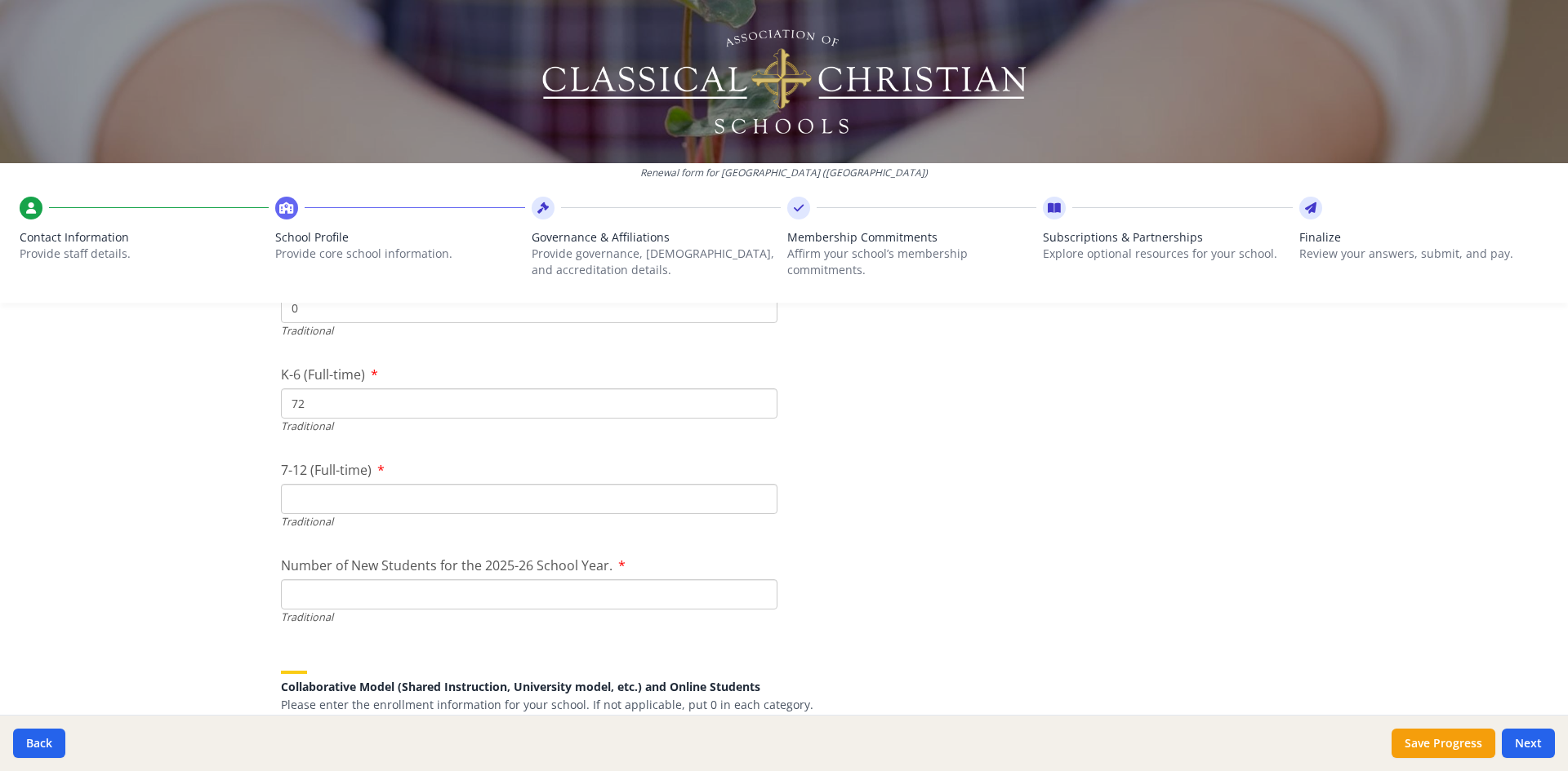
scroll to position [3673, 0]
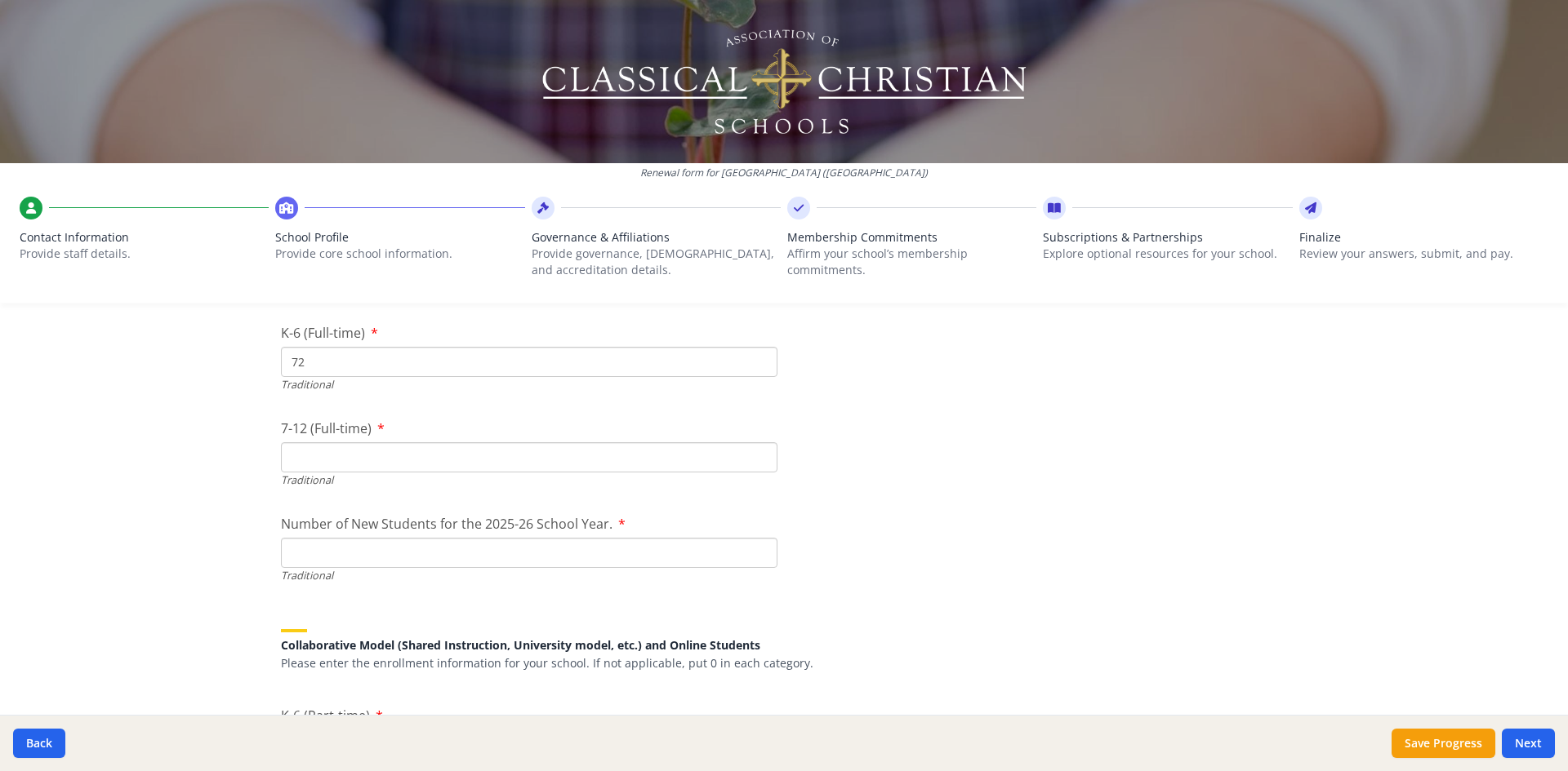
click at [316, 456] on input "7-12 (Full-time)" at bounding box center [530, 457] width 497 height 30
drag, startPoint x: 320, startPoint y: 361, endPoint x: 272, endPoint y: 371, distance: 49.0
click at [355, 362] on input "72" at bounding box center [530, 362] width 497 height 30
click at [323, 464] on input "7-12 (Full-time)" at bounding box center [530, 457] width 497 height 30
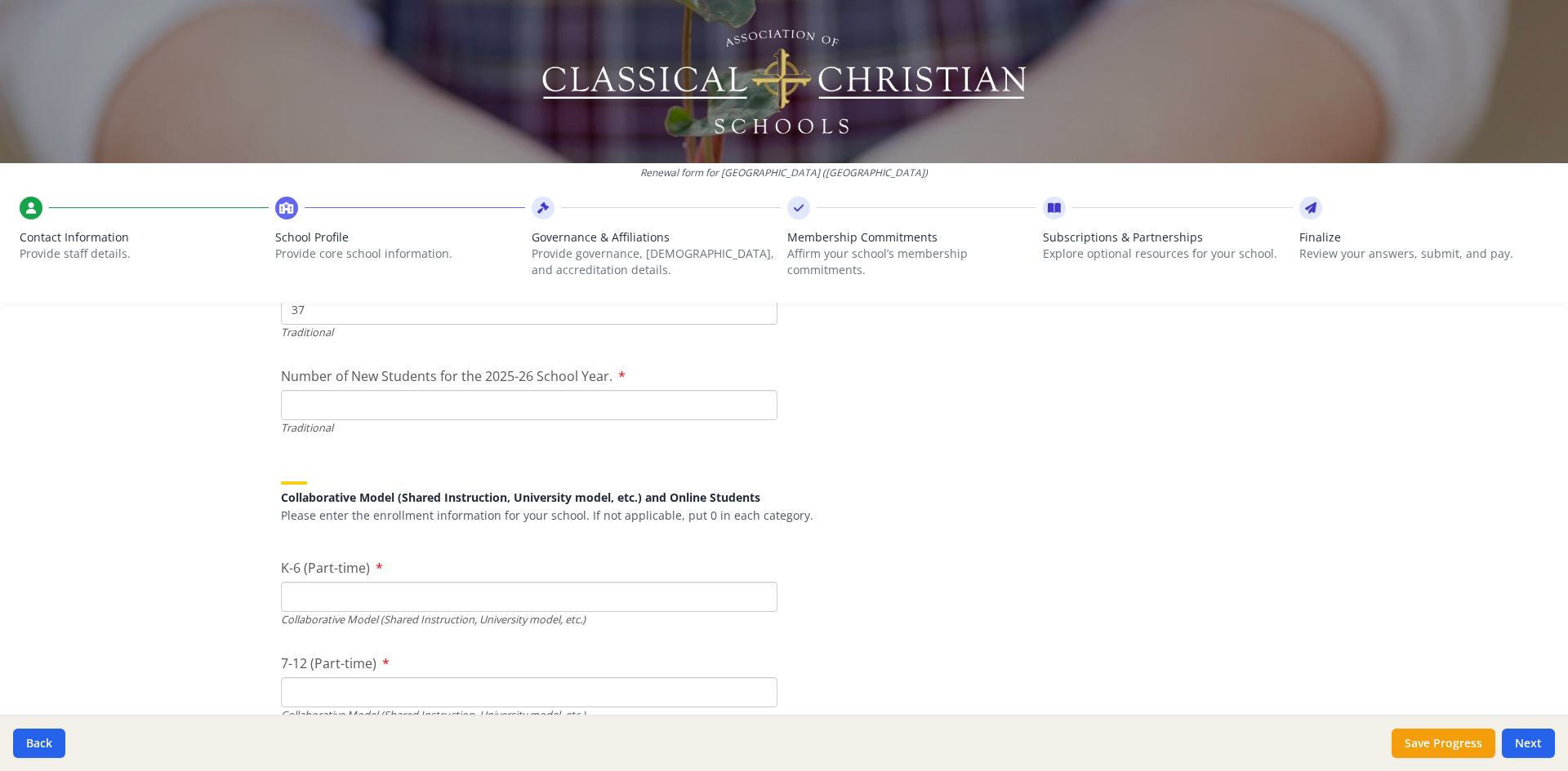
scroll to position [3918, 0]
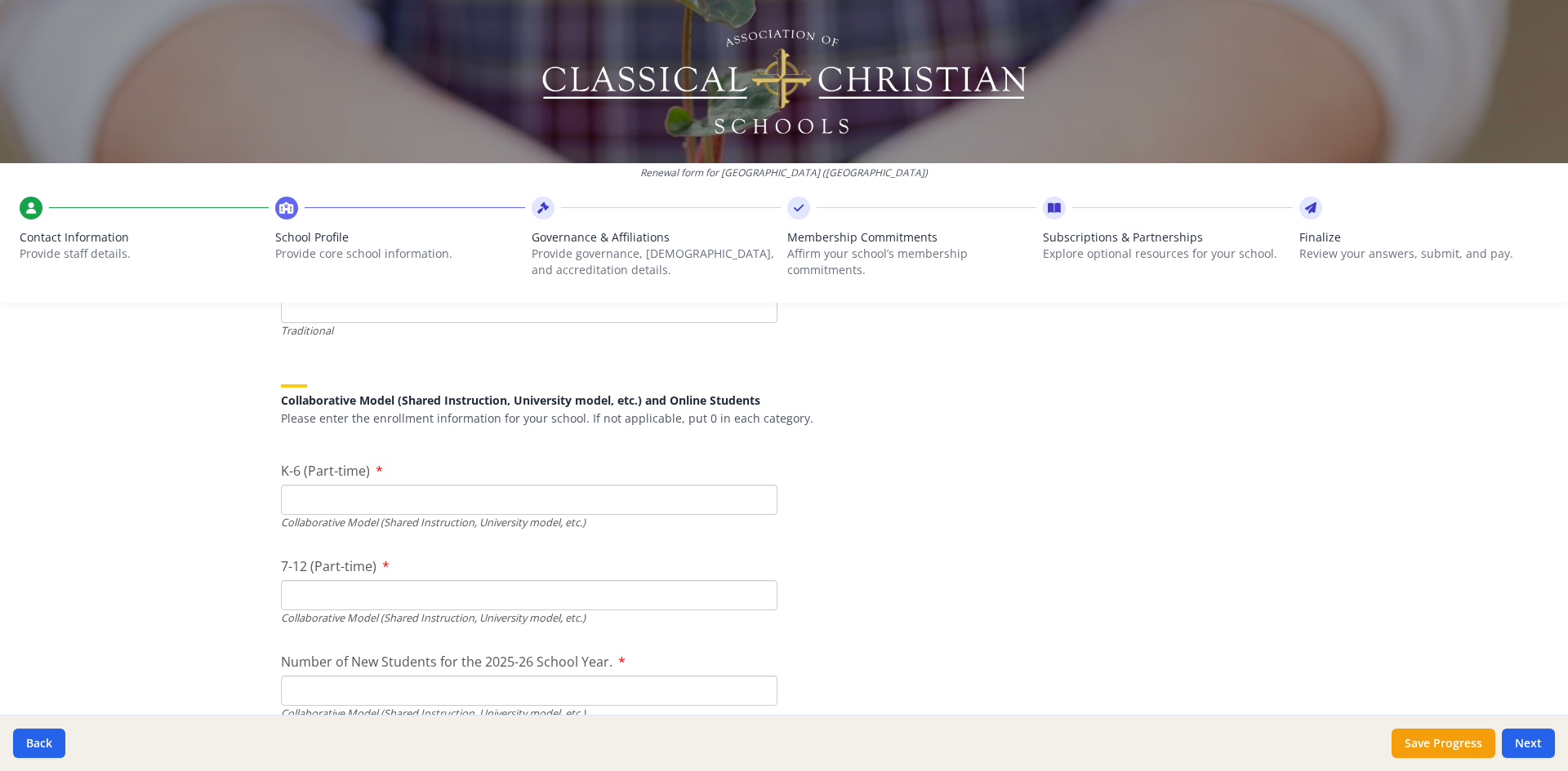
click at [294, 588] on input "7-12 (Part-time)" at bounding box center [530, 596] width 497 height 30
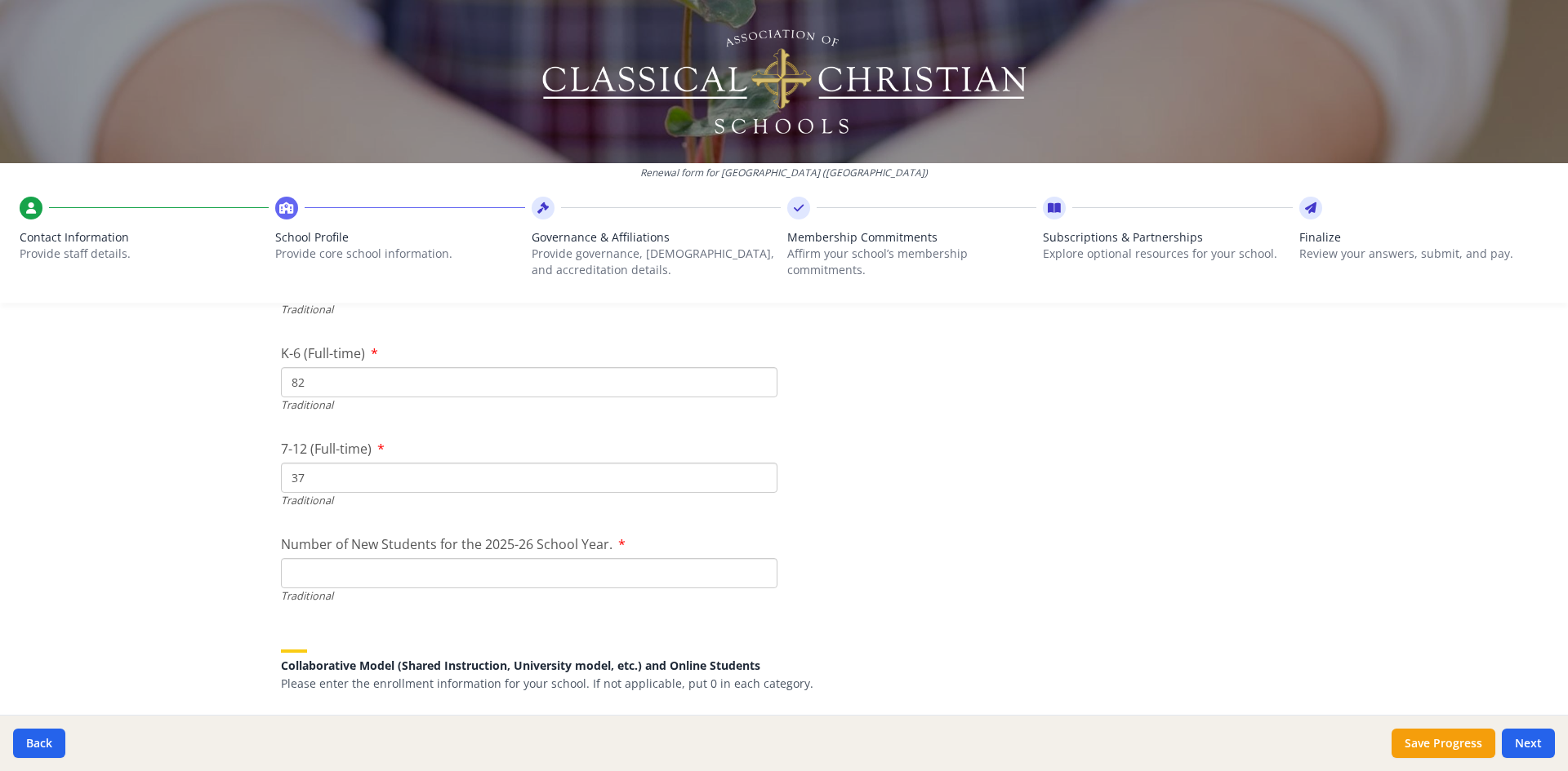
scroll to position [3673, 0]
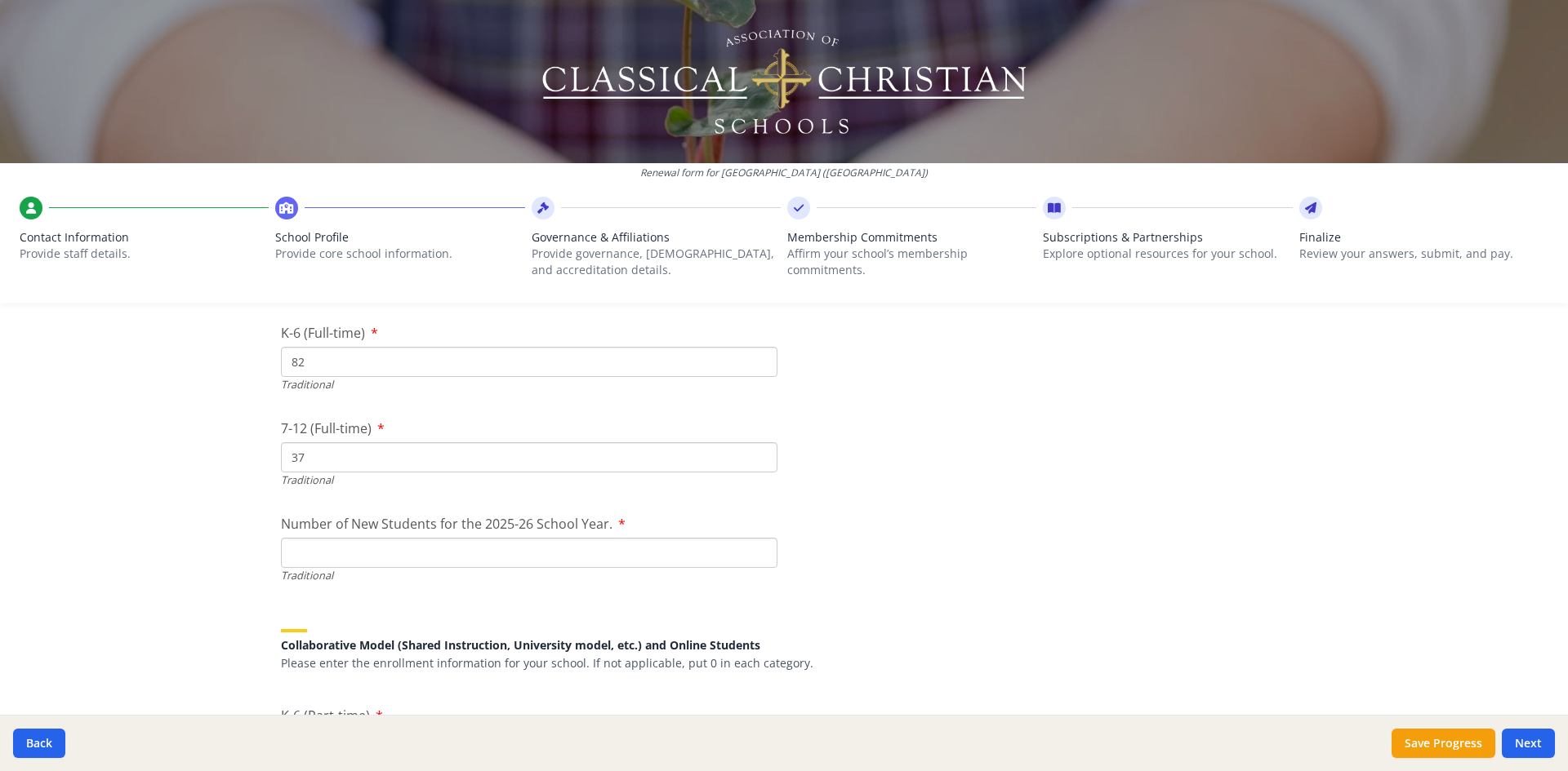
click at [335, 556] on input "Number of New Students for the 2025-26 School Year." at bounding box center [530, 553] width 497 height 30
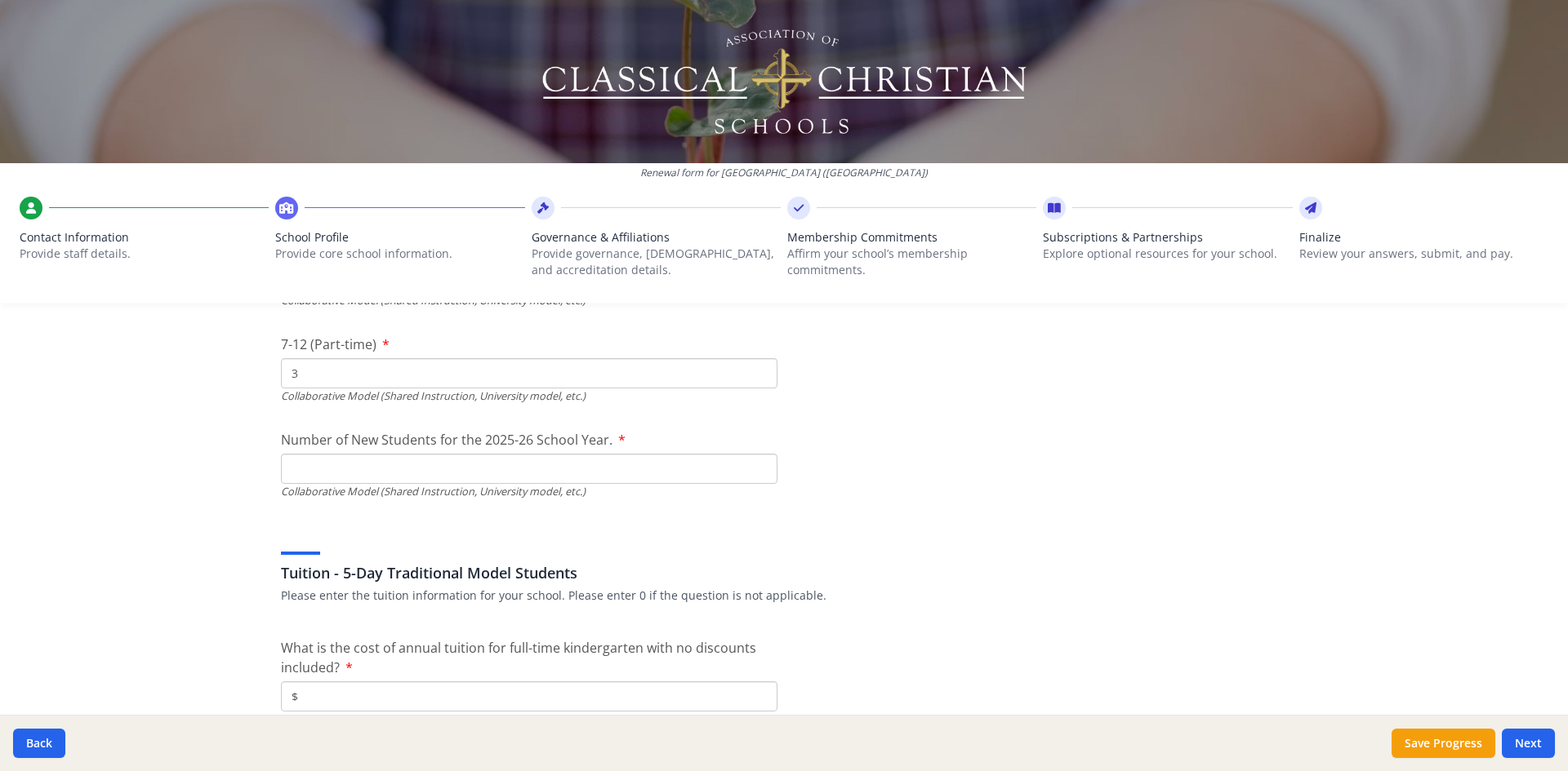
scroll to position [4163, 0]
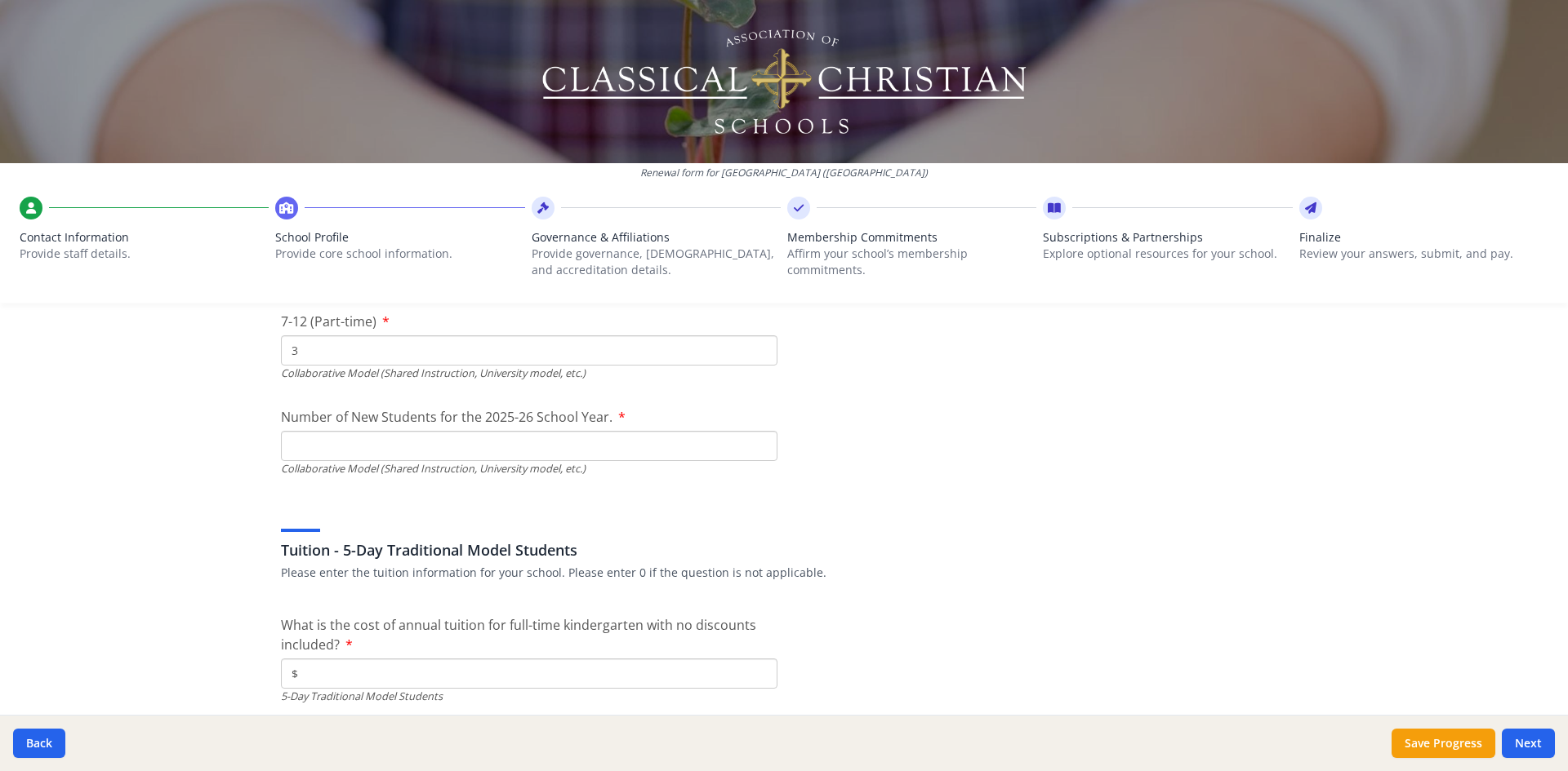
click at [311, 443] on input "Number of New Students for the 2025-26 School Year." at bounding box center [530, 446] width 497 height 30
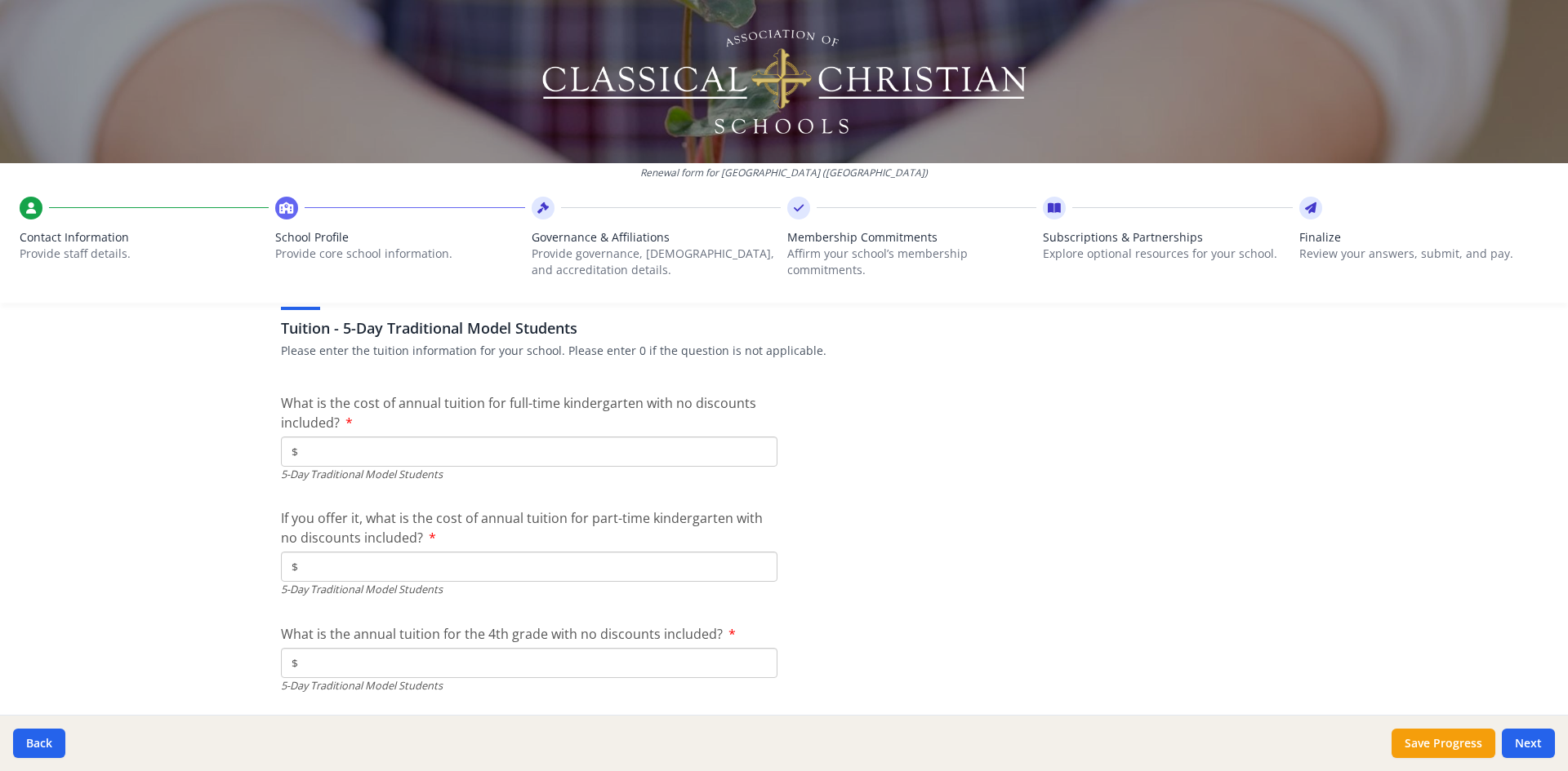
scroll to position [4408, 0]
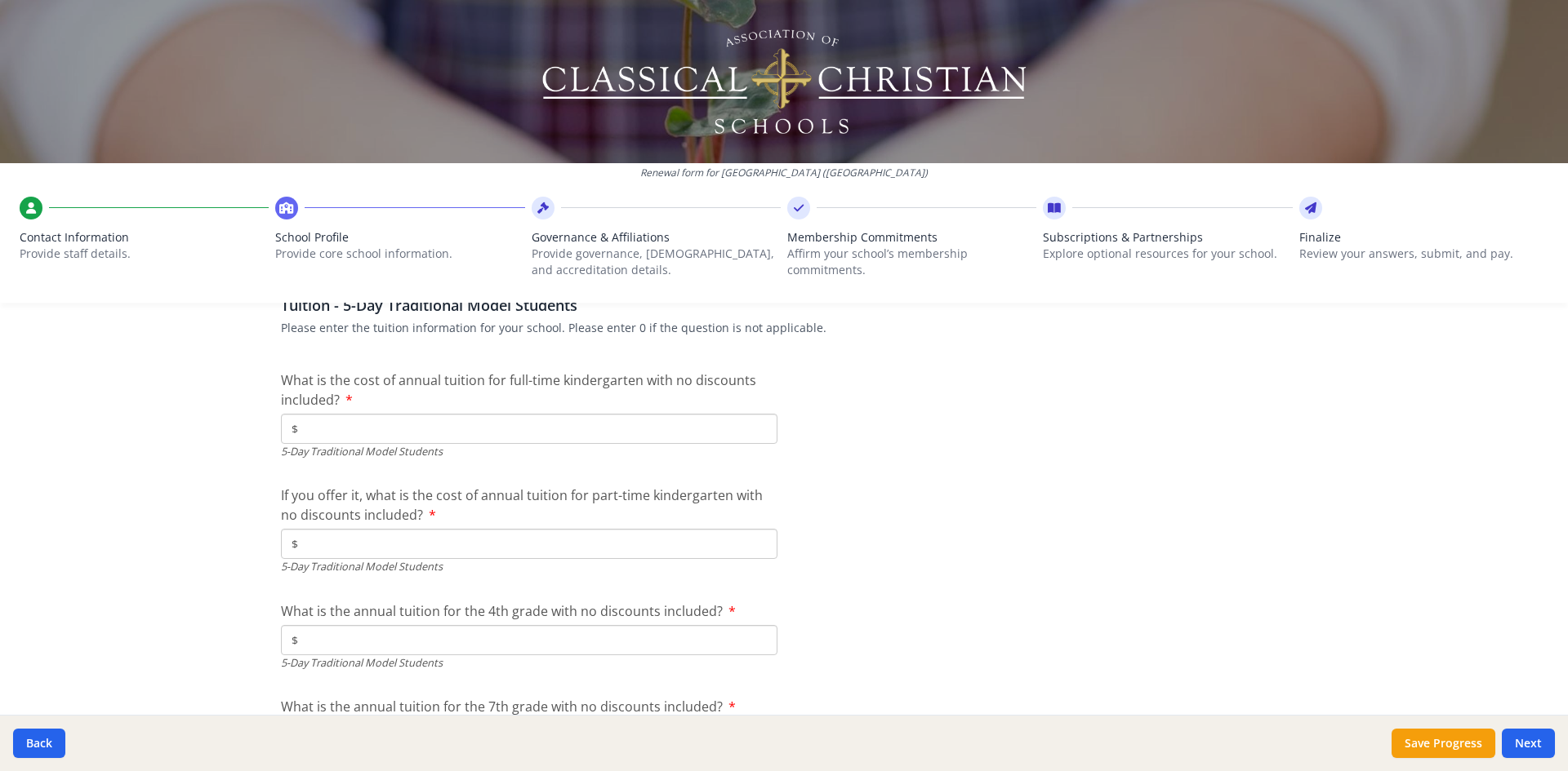
click at [330, 437] on input "$" at bounding box center [530, 428] width 497 height 30
click at [389, 634] on input "$" at bounding box center [530, 640] width 497 height 30
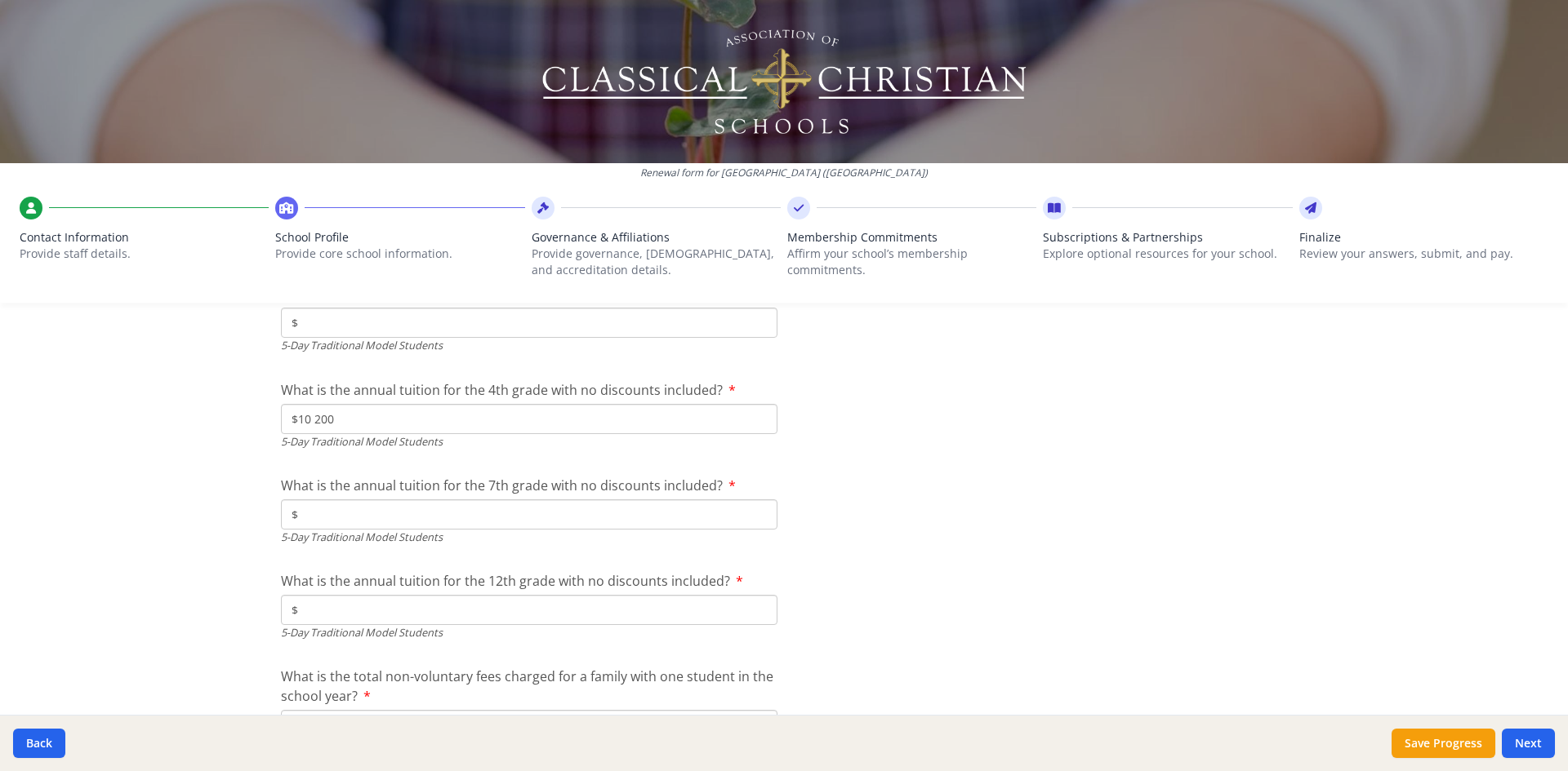
scroll to position [4653, 0]
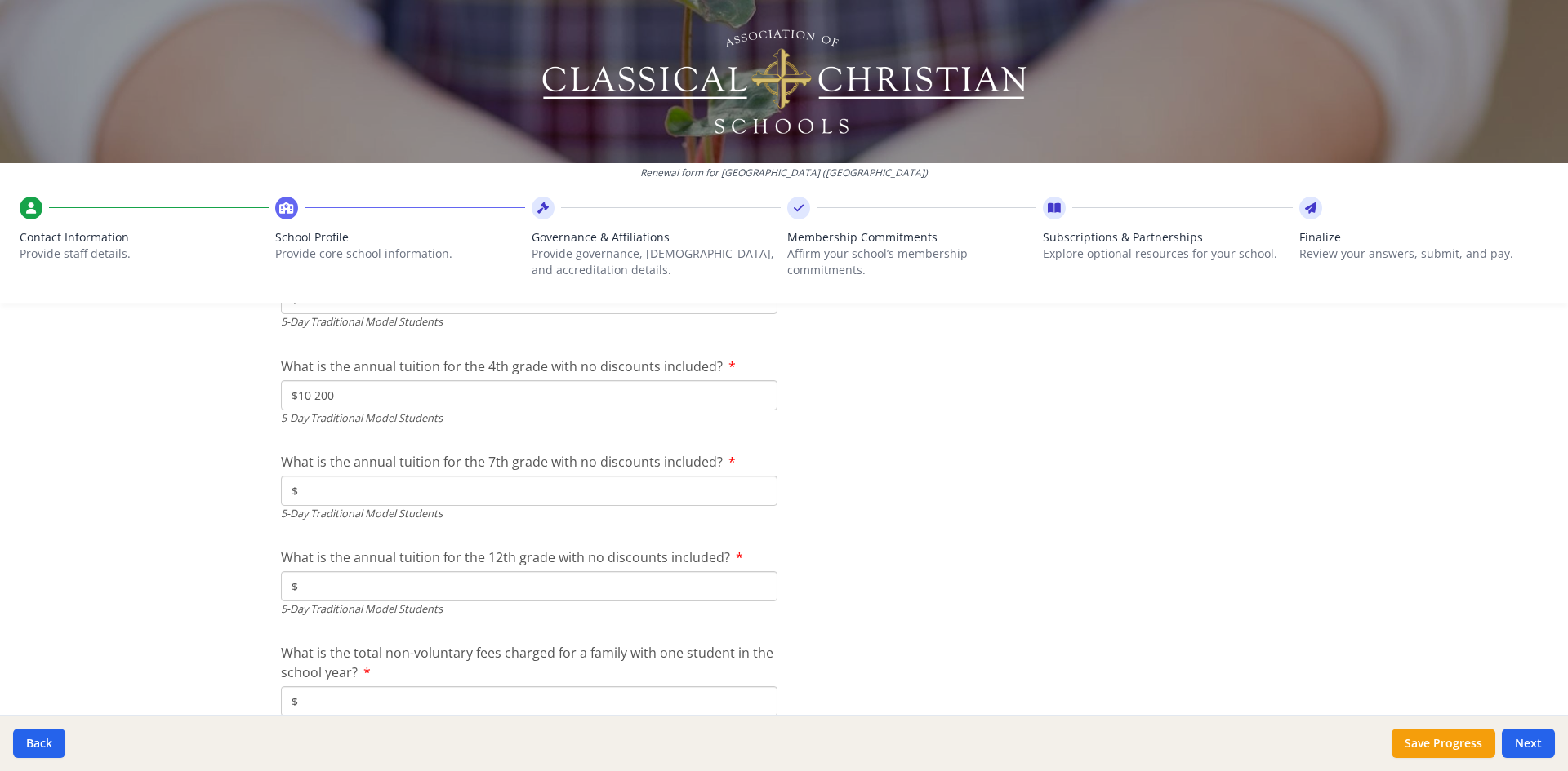
click at [327, 489] on input "$" at bounding box center [530, 491] width 497 height 30
click at [349, 596] on input "$" at bounding box center [530, 586] width 497 height 30
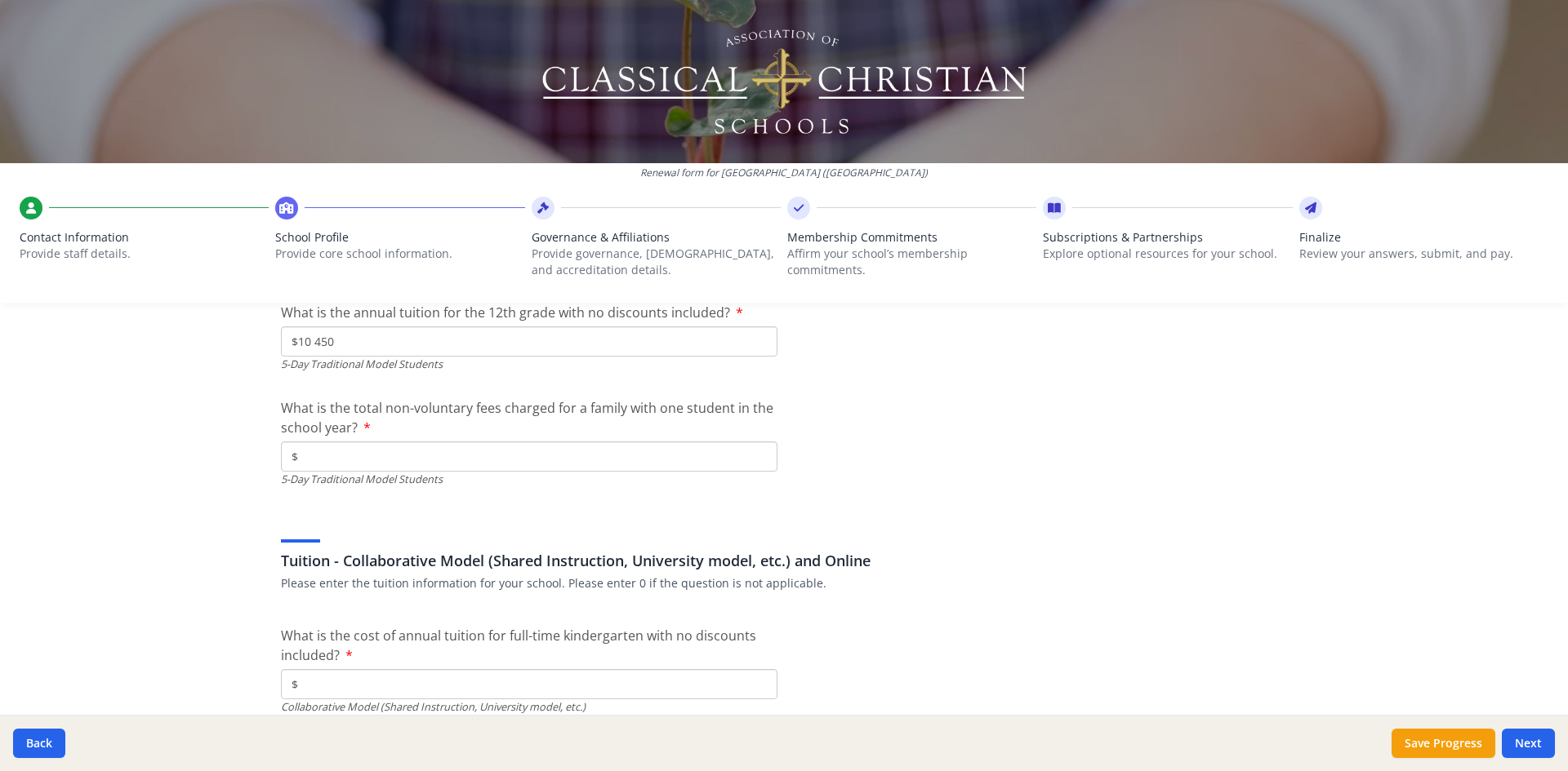
click at [341, 453] on input "$" at bounding box center [530, 456] width 497 height 30
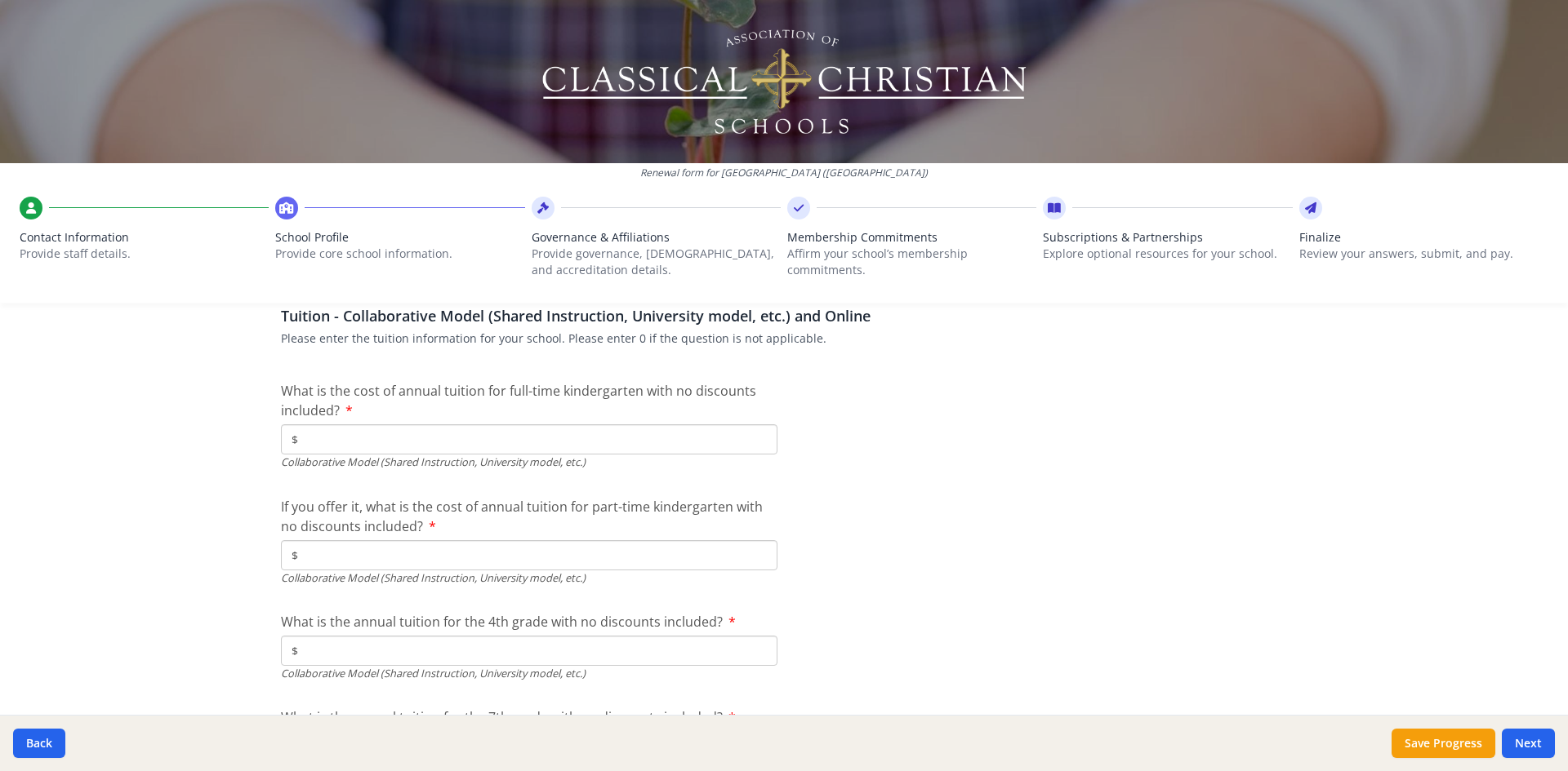
click at [353, 443] on input "$" at bounding box center [530, 440] width 497 height 30
click at [329, 552] on input "$" at bounding box center [530, 555] width 497 height 30
click at [336, 645] on input "$" at bounding box center [530, 651] width 497 height 30
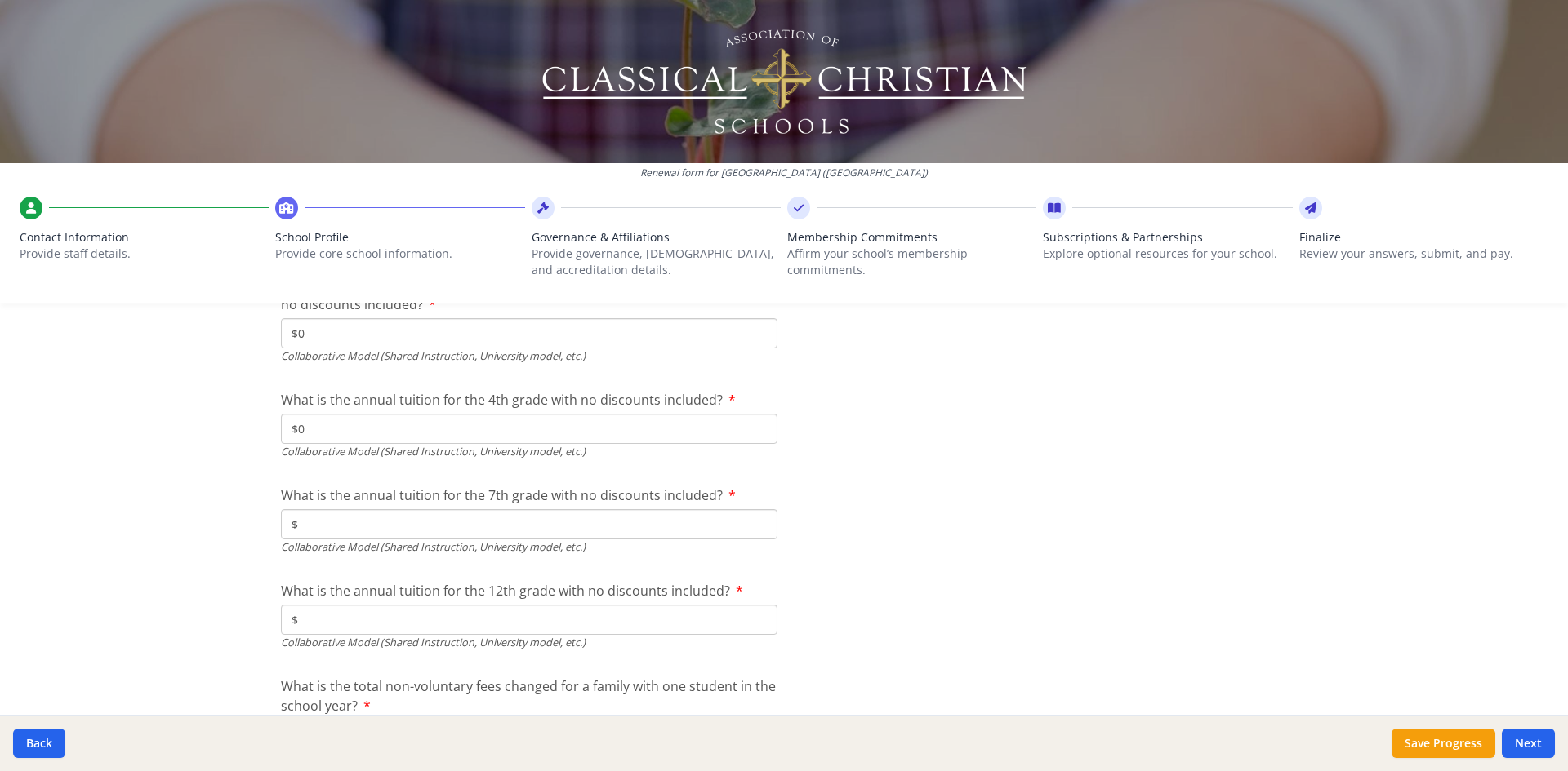
scroll to position [5388, 0]
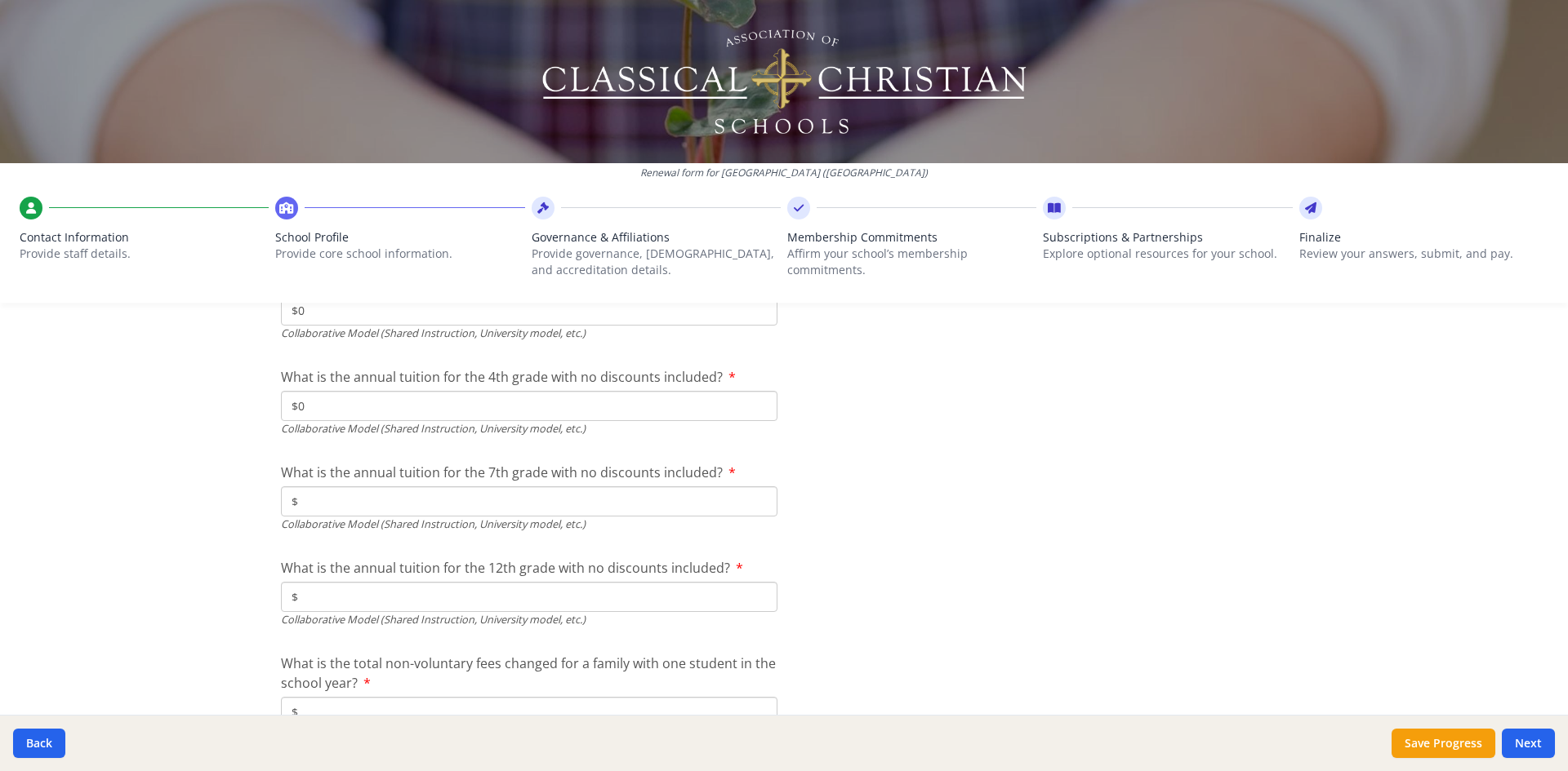
click at [314, 499] on input "$" at bounding box center [530, 501] width 497 height 30
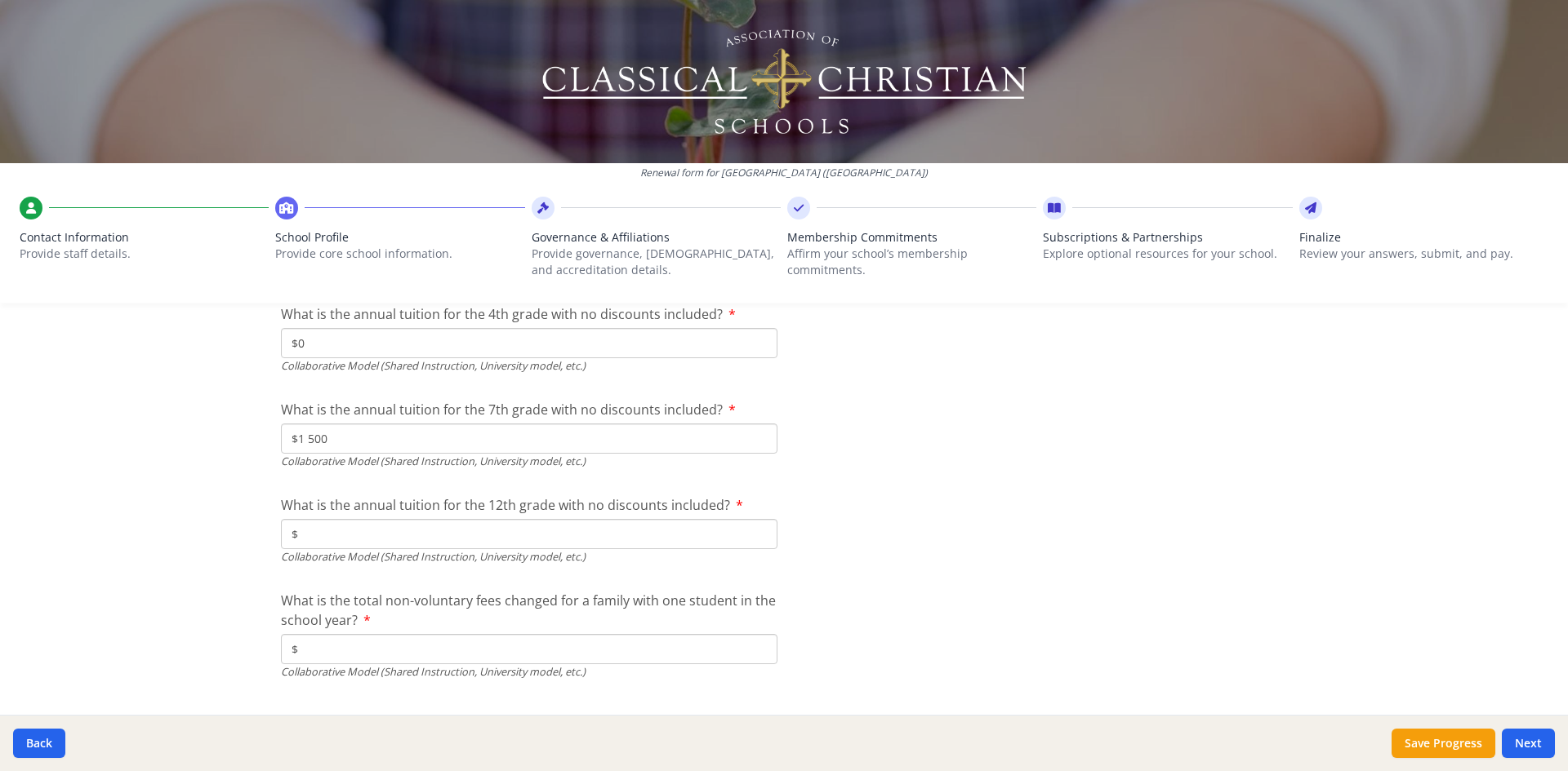
scroll to position [5485, 0]
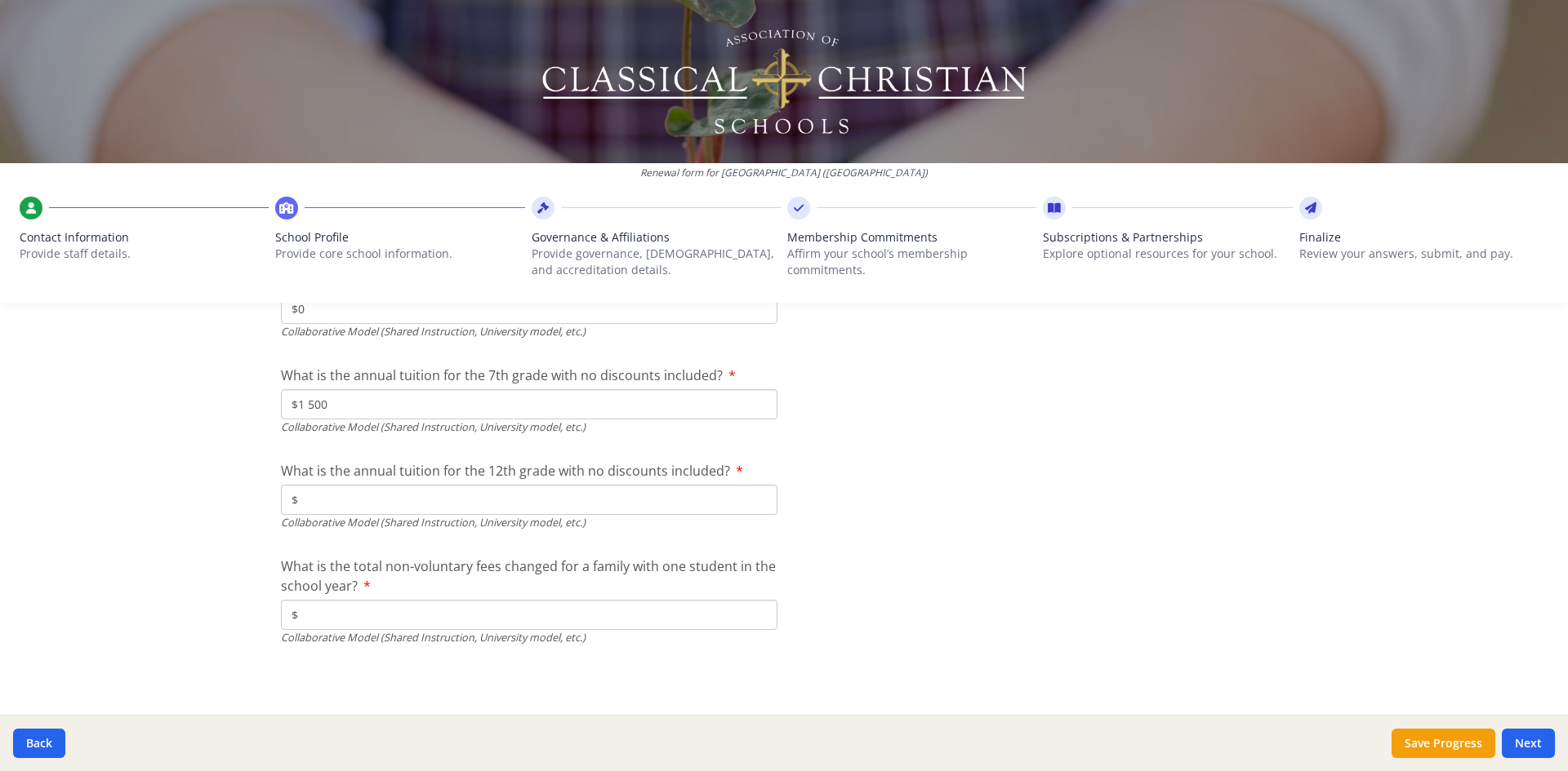
click at [304, 509] on input "$" at bounding box center [530, 499] width 497 height 30
click at [338, 608] on input "$" at bounding box center [530, 615] width 497 height 30
click at [1528, 738] on button "Next" at bounding box center [1528, 743] width 53 height 29
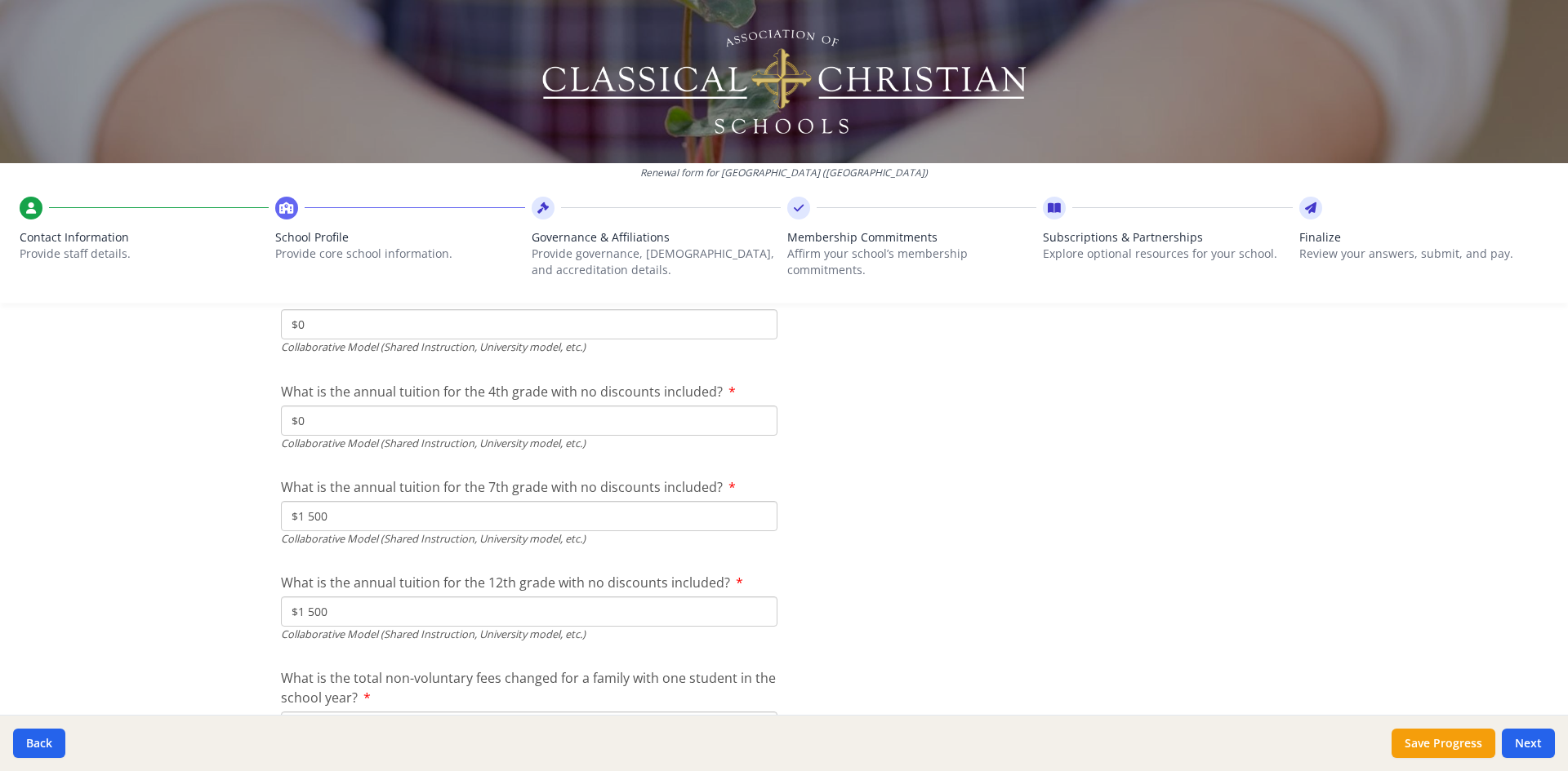
scroll to position [5596, 0]
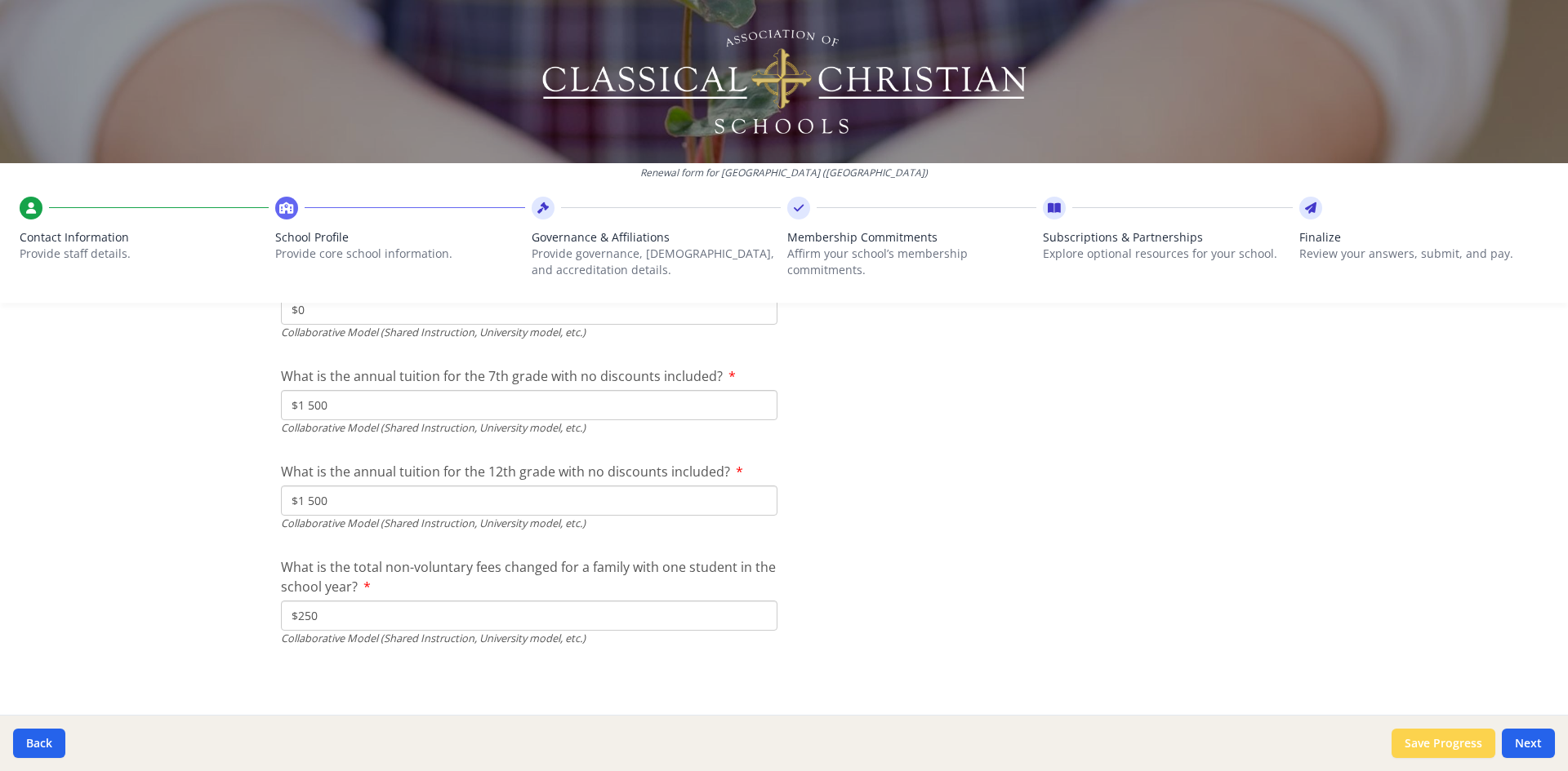
click at [1446, 732] on button "Save Progress" at bounding box center [1443, 743] width 104 height 29
click at [1539, 750] on button "Next" at bounding box center [1528, 743] width 53 height 29
click at [1537, 749] on button "Next" at bounding box center [1528, 743] width 53 height 29
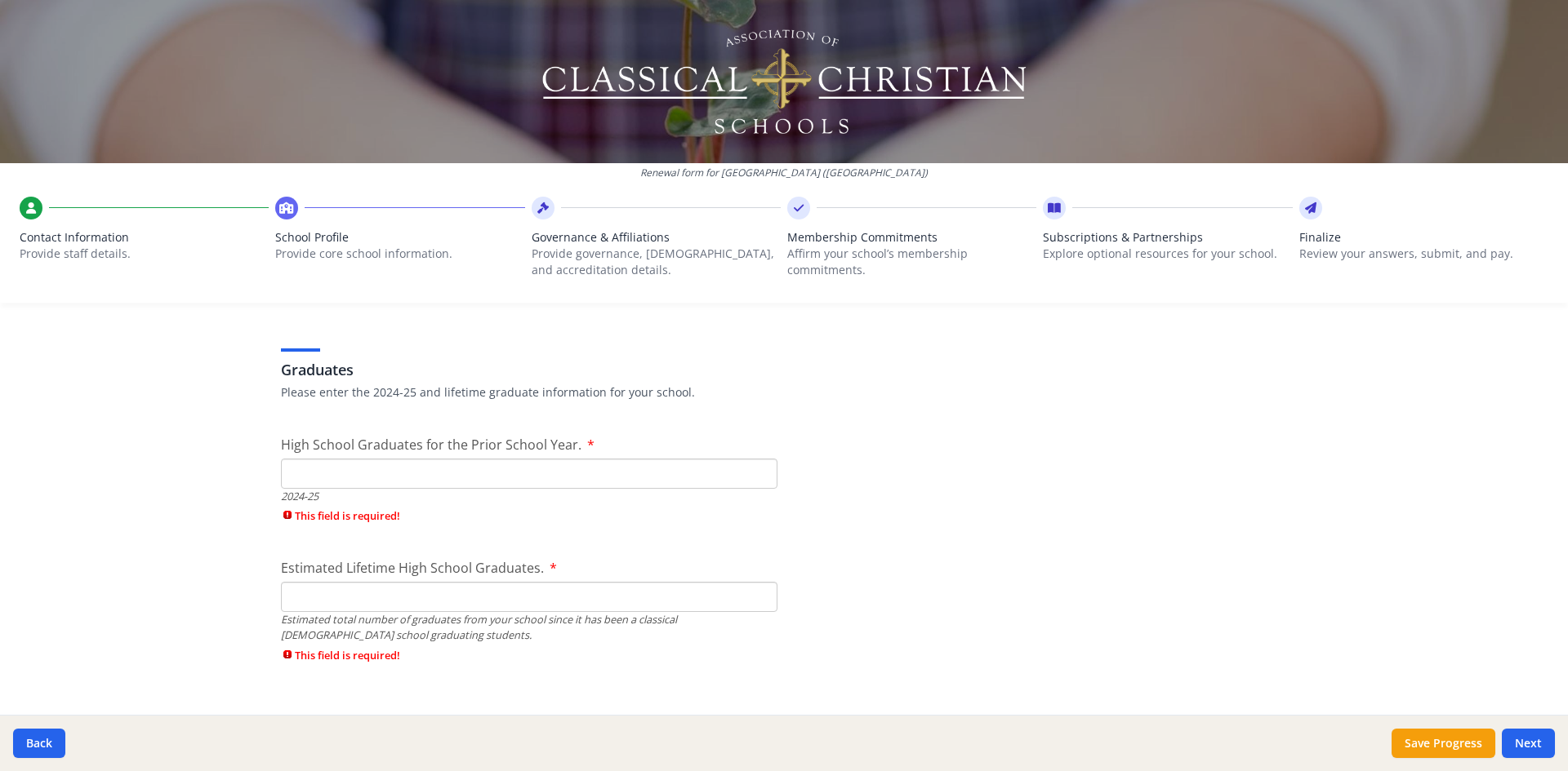
scroll to position [2448, 0]
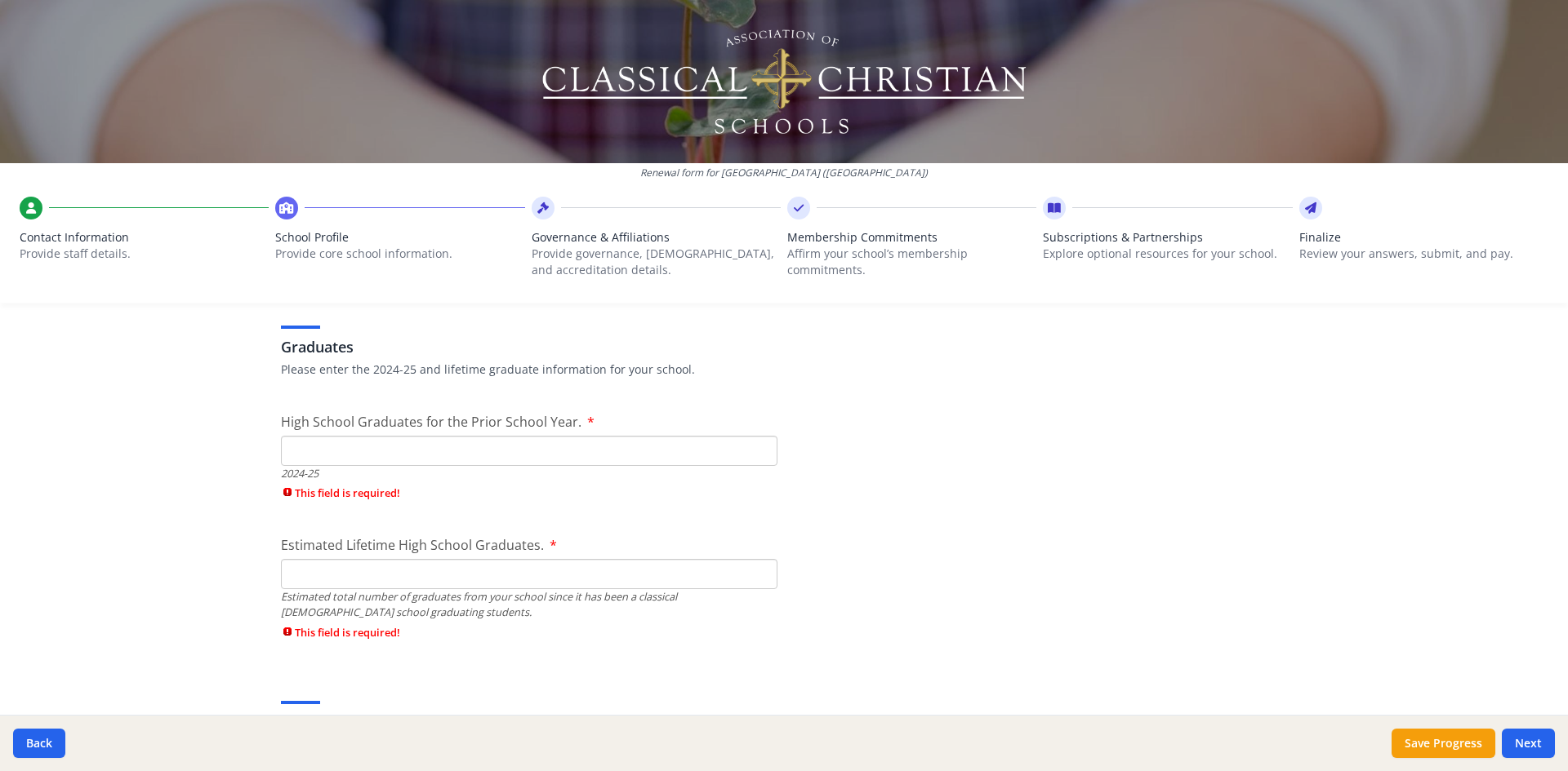
click at [322, 578] on input "Estimated Lifetime High School Graduates." at bounding box center [530, 574] width 497 height 30
